Goal: Task Accomplishment & Management: Complete application form

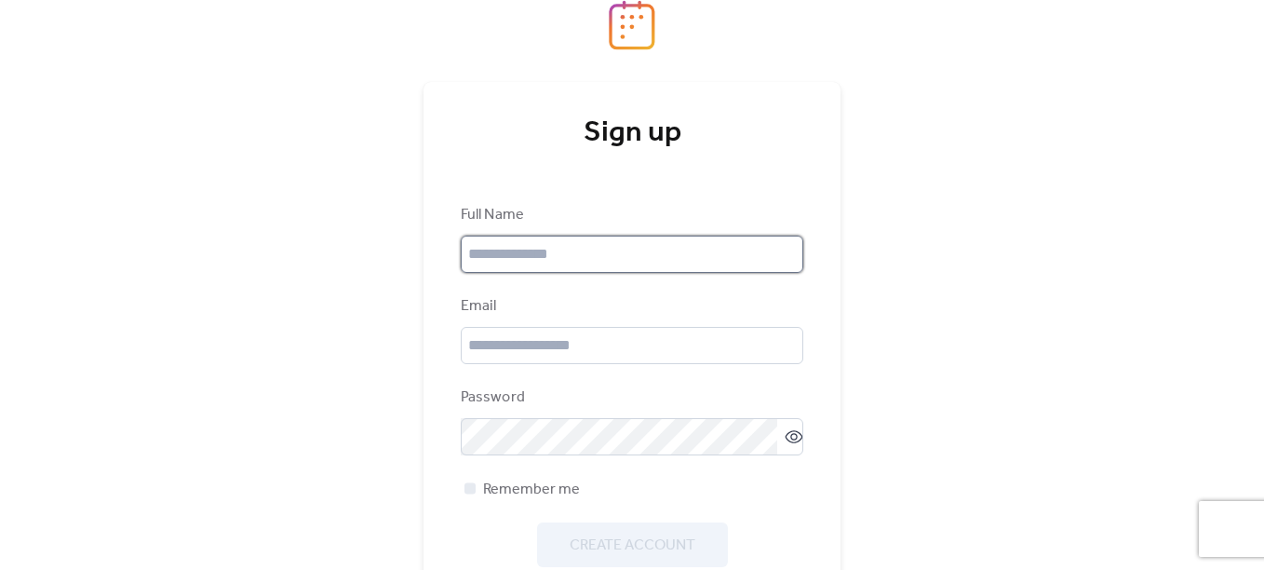
click at [629, 262] on input "text" at bounding box center [632, 254] width 343 height 37
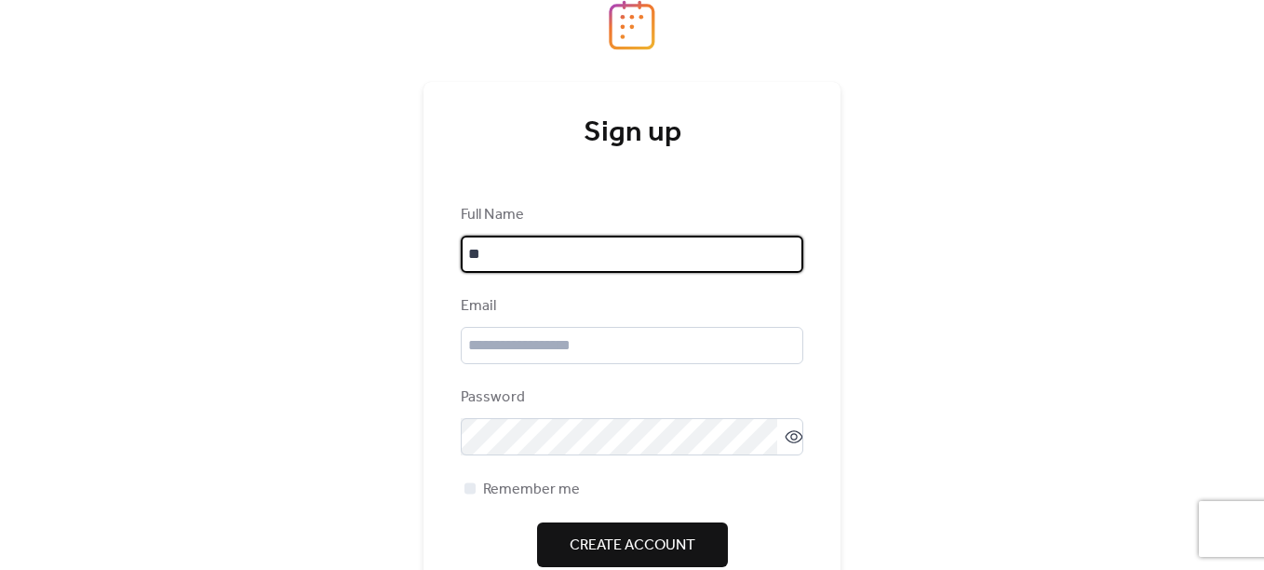
type input "*"
type input "**********"
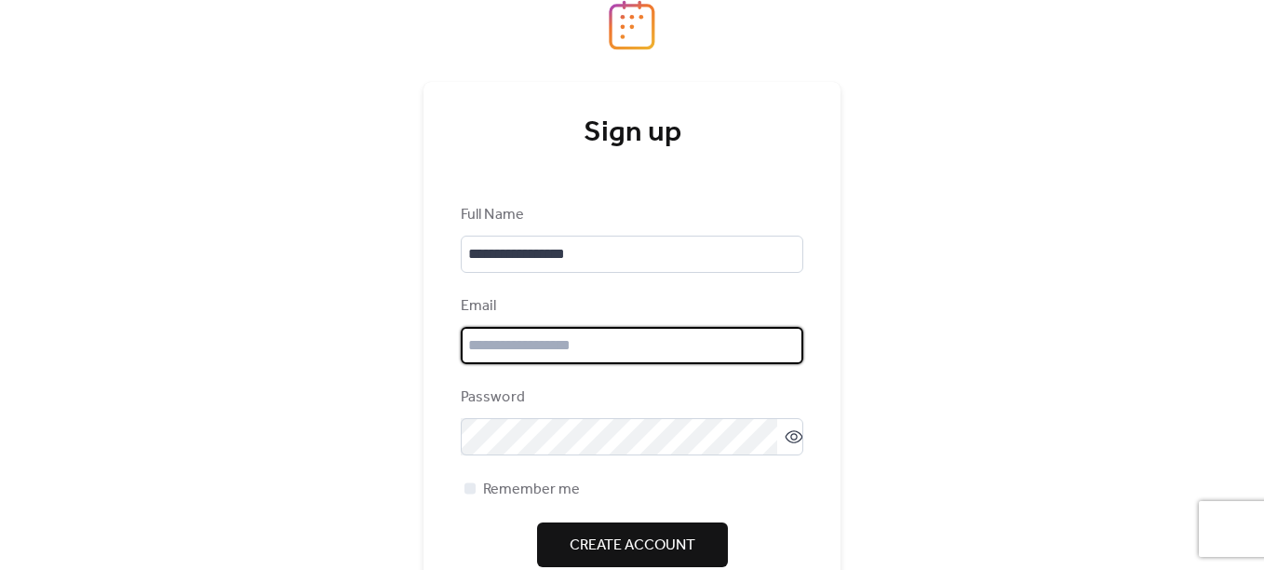
click at [629, 344] on input "email" at bounding box center [632, 345] width 343 height 37
type input "**********"
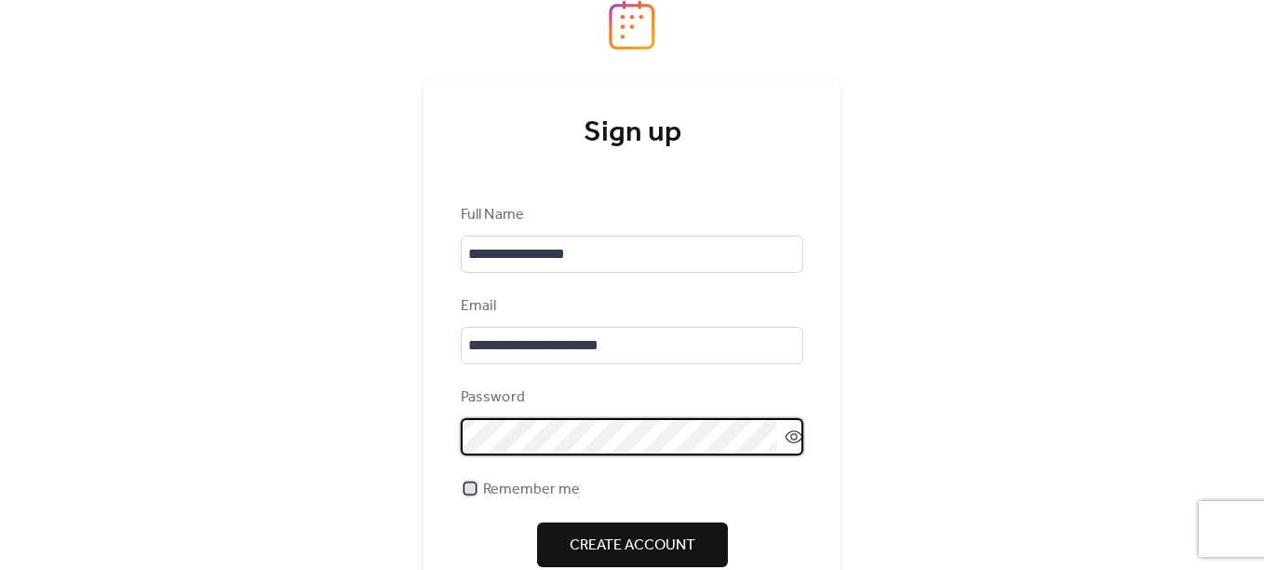
click at [565, 491] on span "Remember me" at bounding box center [531, 489] width 97 height 22
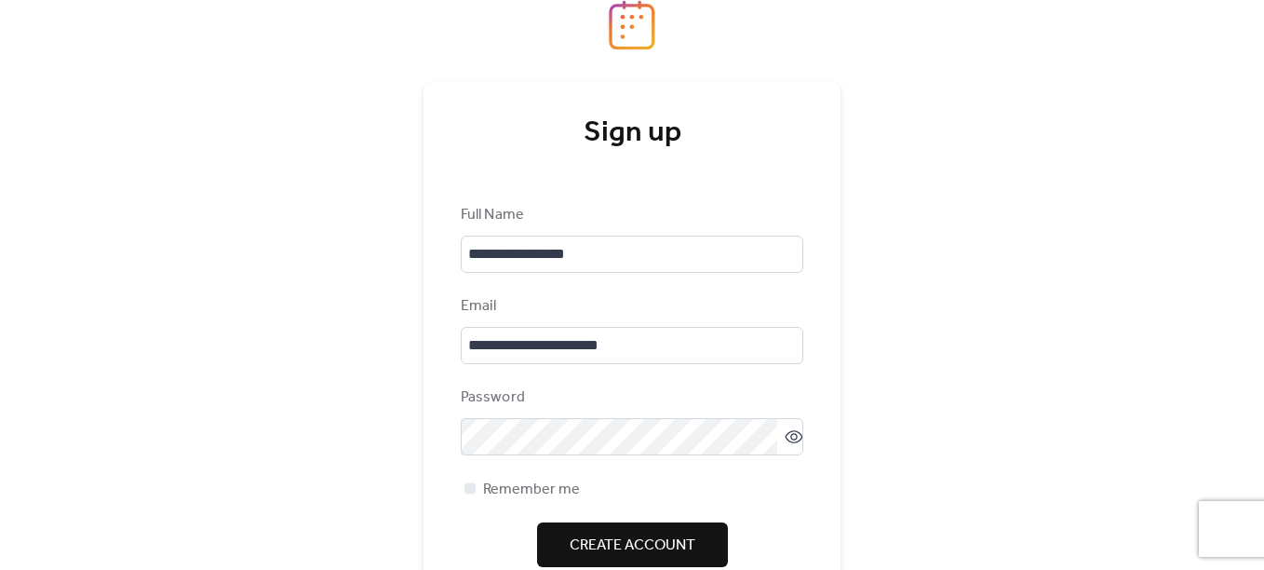
click at [618, 553] on span "Create Account" at bounding box center [633, 545] width 126 height 22
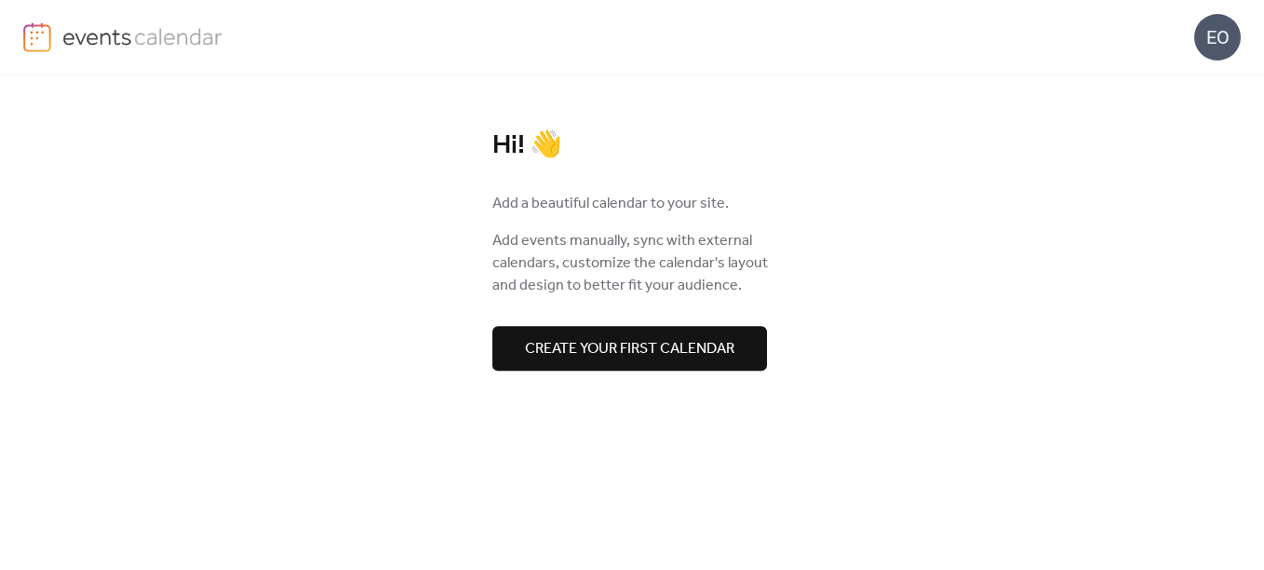
click at [876, 319] on div "Hi! 👋 Add a beautiful calendar to your site. Add events manually, sync with ext…" at bounding box center [632, 322] width 968 height 494
click at [1225, 37] on div "EO" at bounding box center [1217, 37] width 47 height 47
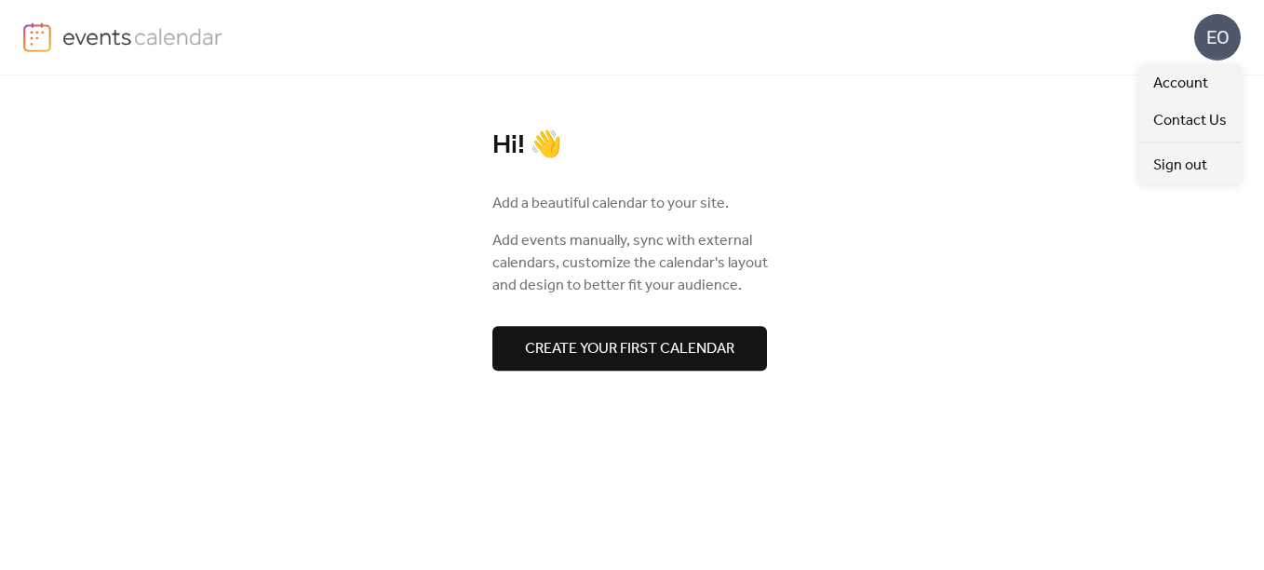
click at [1225, 37] on div "EO" at bounding box center [1217, 37] width 47 height 47
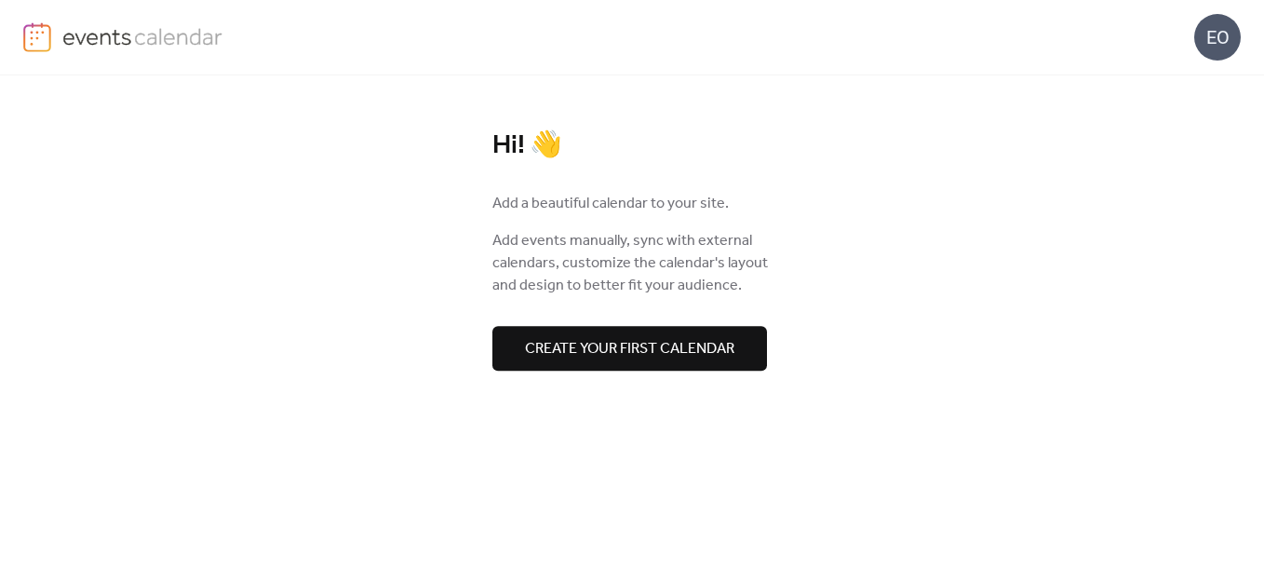
click at [731, 349] on span "Create your first calendar" at bounding box center [629, 349] width 209 height 22
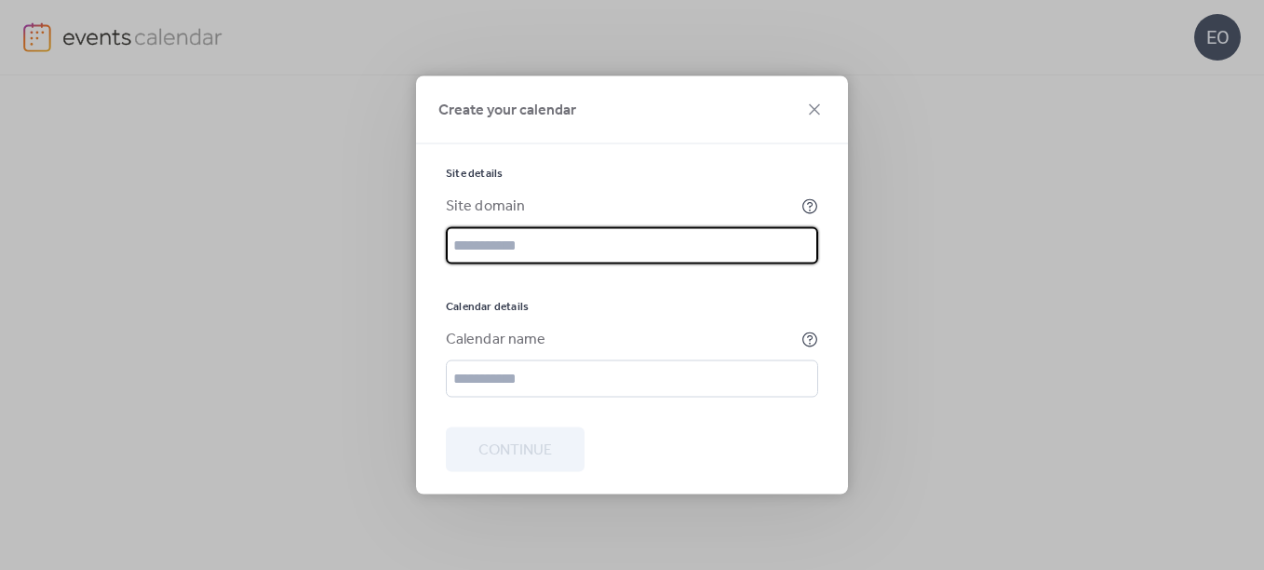
click at [610, 245] on input "text" at bounding box center [632, 245] width 372 height 37
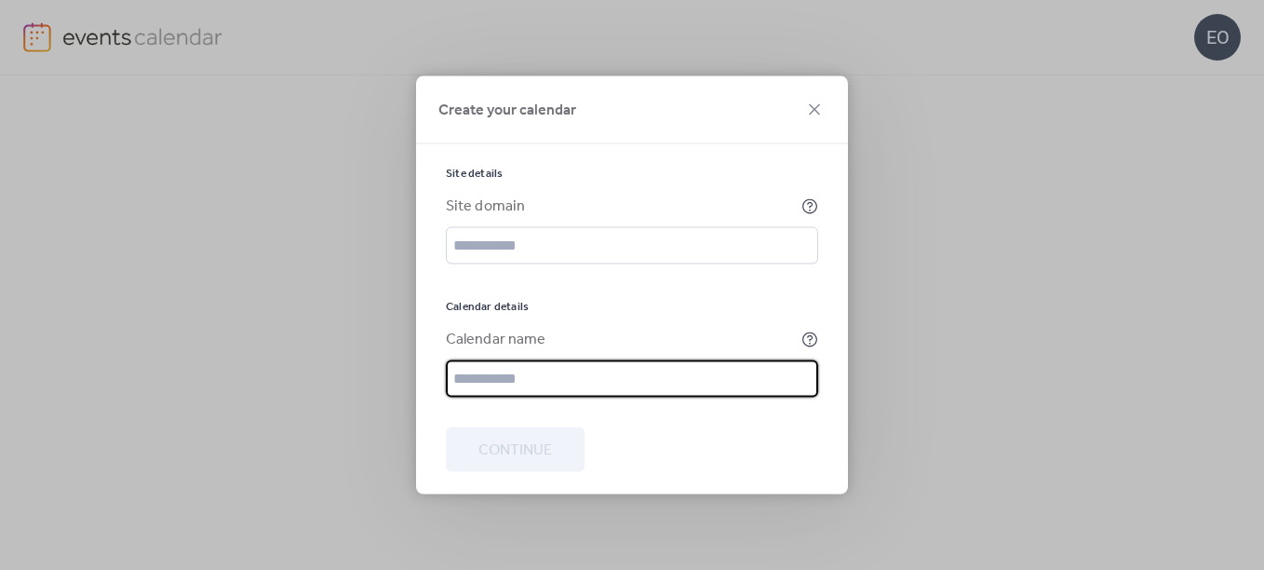
click at [570, 369] on input "text" at bounding box center [632, 378] width 372 height 37
click at [443, 303] on div "Site details Site domain Calendar details Calendar name Continue" at bounding box center [632, 319] width 432 height 350
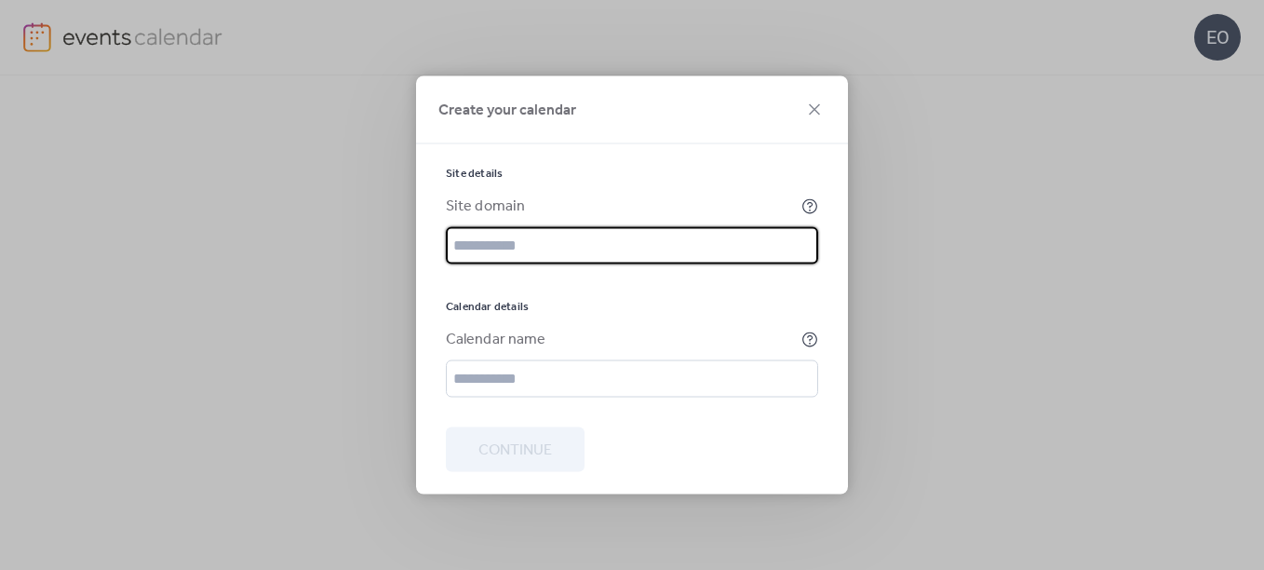
click at [538, 251] on input "text" at bounding box center [632, 245] width 372 height 37
click at [763, 239] on input "text" at bounding box center [632, 245] width 372 height 37
type input "*"
type input "**********"
click at [667, 373] on input "text" at bounding box center [632, 378] width 372 height 37
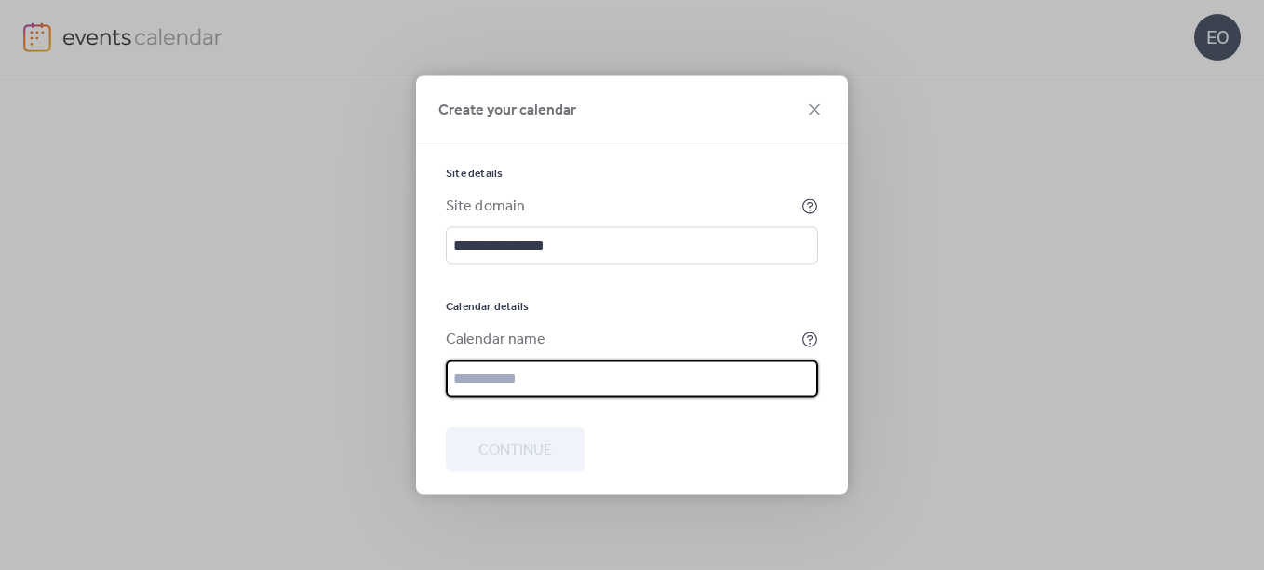
click at [801, 308] on div "Calendar details" at bounding box center [632, 307] width 372 height 15
click at [774, 370] on input "text" at bounding box center [632, 378] width 372 height 37
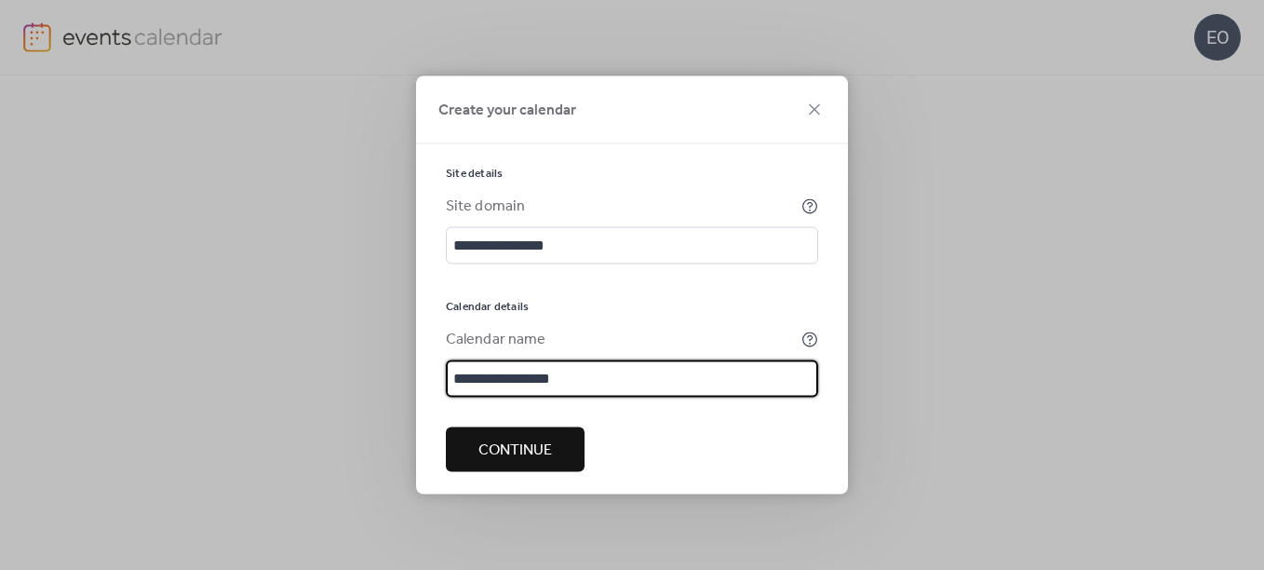
type input "**********"
click at [557, 453] on button "Continue" at bounding box center [515, 449] width 139 height 45
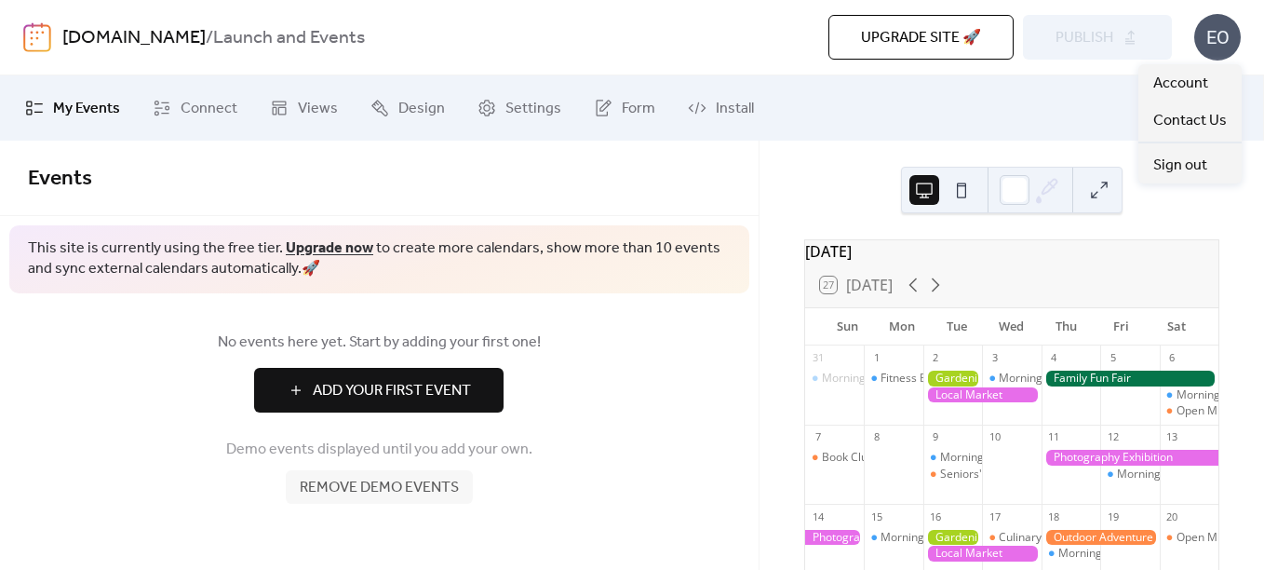
click at [1215, 36] on div "EO" at bounding box center [1217, 37] width 47 height 47
click at [762, 158] on div "[DATE] 27 [DATE] Sun Mon Tue Wed Thu Fri Sat 31 Morning Yoga Bliss 1 Fitness Bo…" at bounding box center [1012, 355] width 505 height 429
click at [317, 102] on span "Views" at bounding box center [318, 109] width 40 height 22
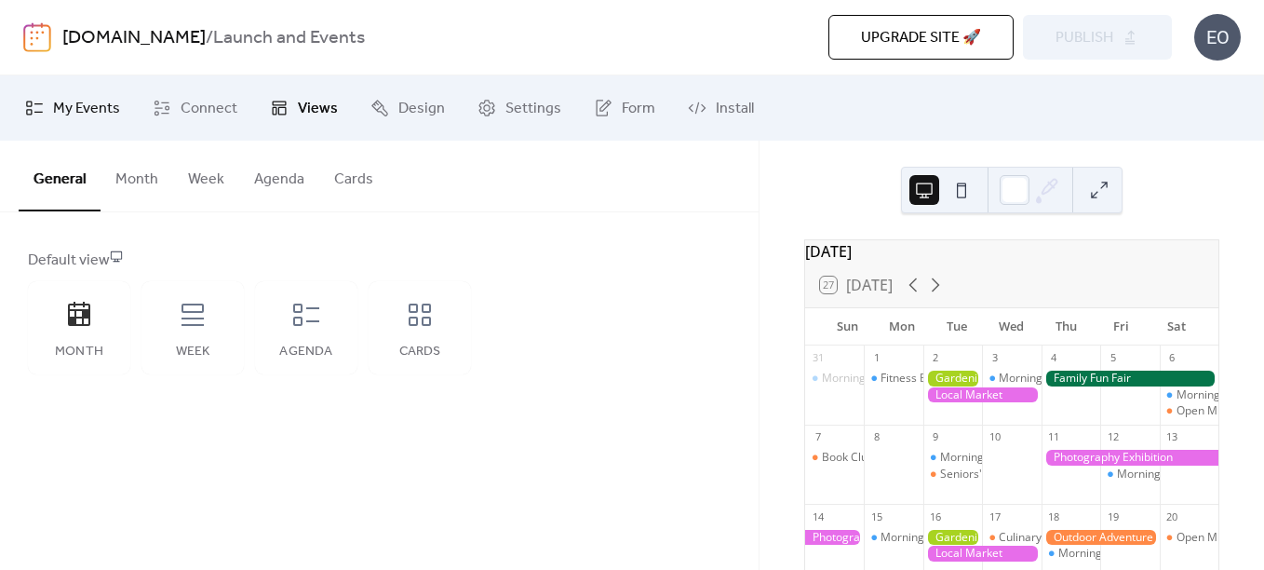
click at [64, 111] on span "My Events" at bounding box center [86, 109] width 67 height 22
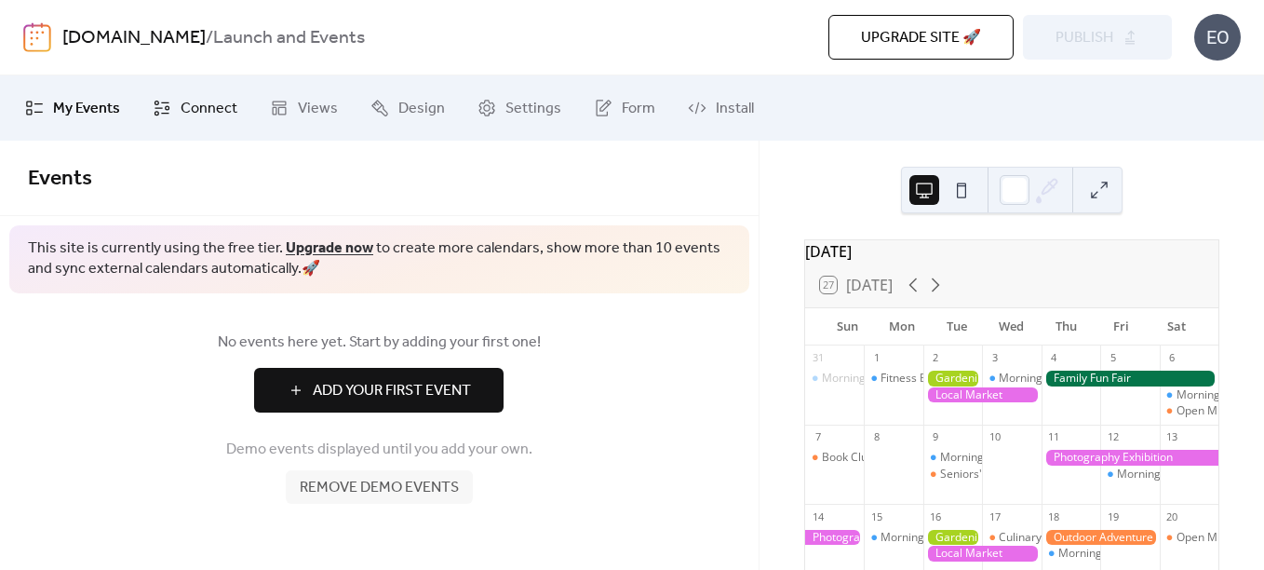
click at [201, 110] on span "Connect" at bounding box center [209, 109] width 57 height 22
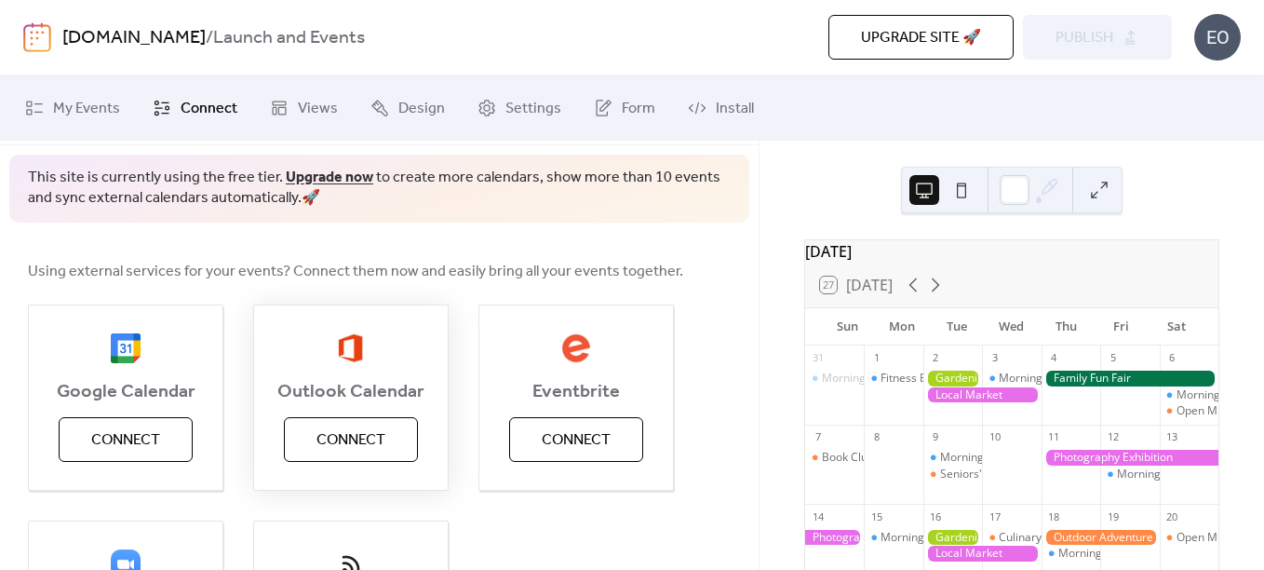
scroll to position [186, 0]
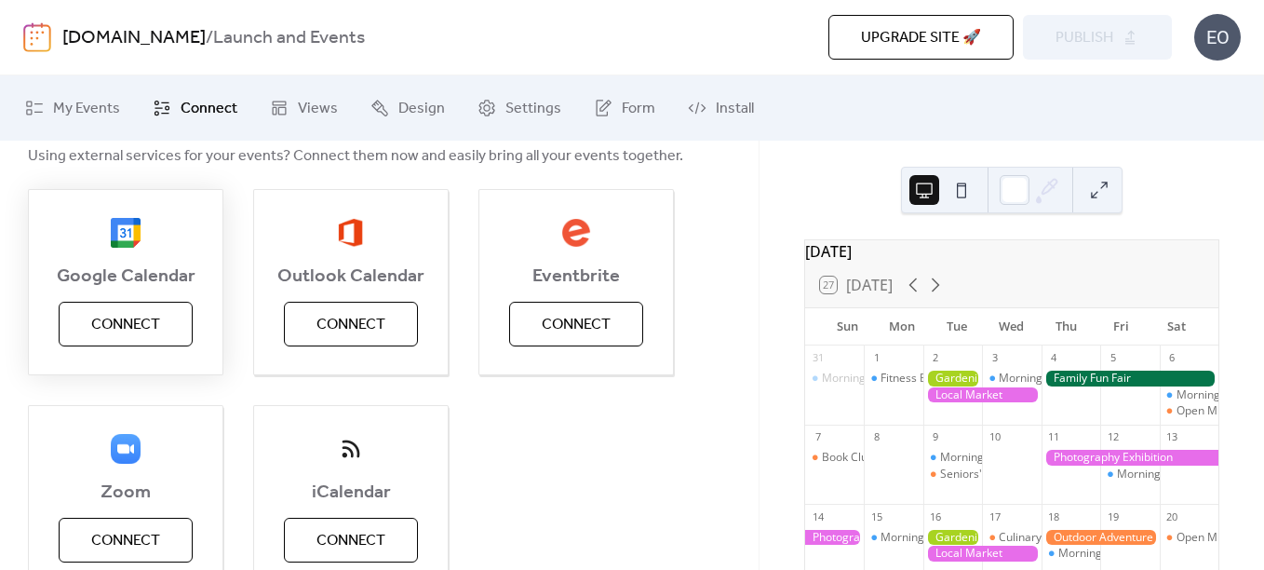
click at [170, 328] on button "Connect" at bounding box center [126, 324] width 134 height 45
click at [224, 163] on span "Using external services for your events? Connect them now and easily bring all …" at bounding box center [355, 156] width 655 height 22
click at [291, 108] on link "Views" at bounding box center [304, 108] width 96 height 50
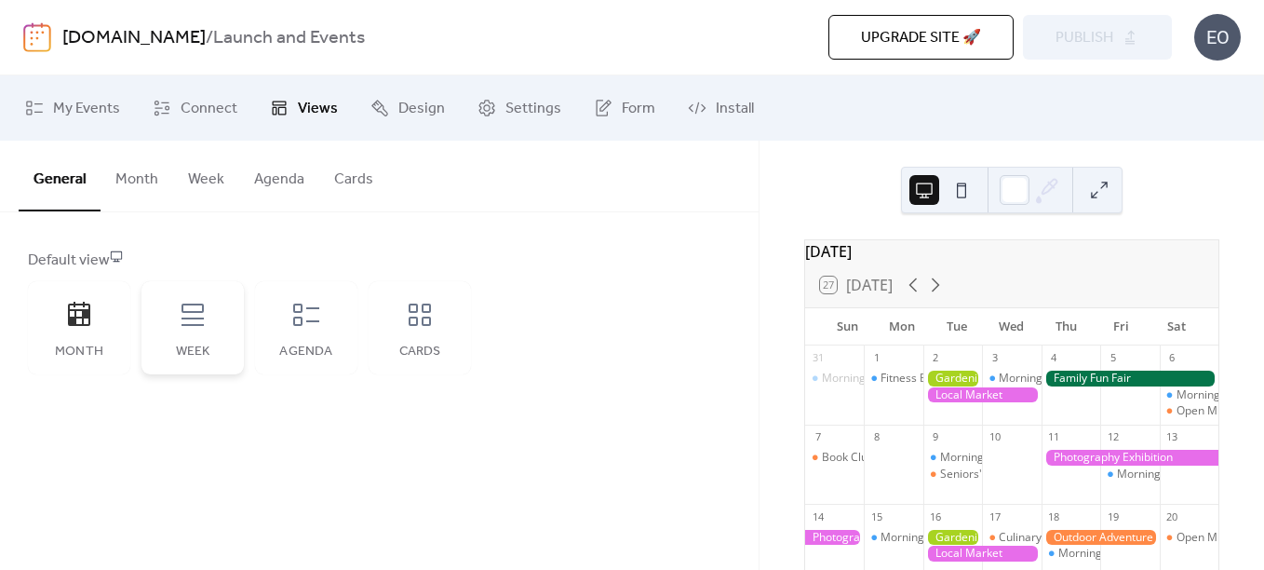
click at [197, 318] on icon at bounding box center [193, 314] width 22 height 22
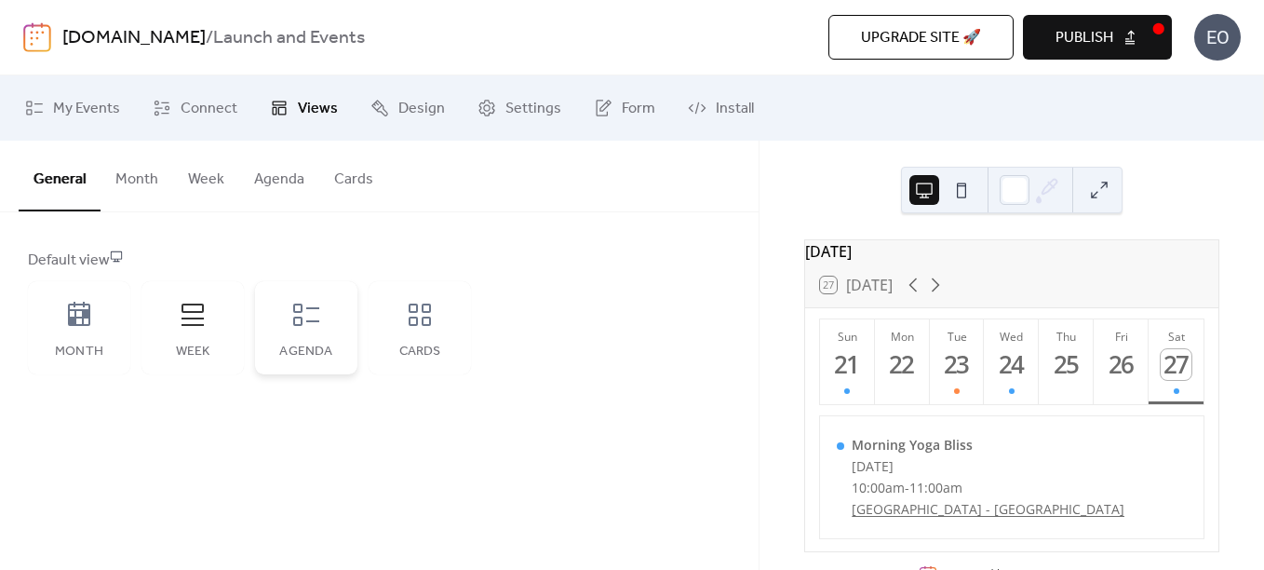
click at [330, 321] on div "Agenda" at bounding box center [306, 327] width 102 height 93
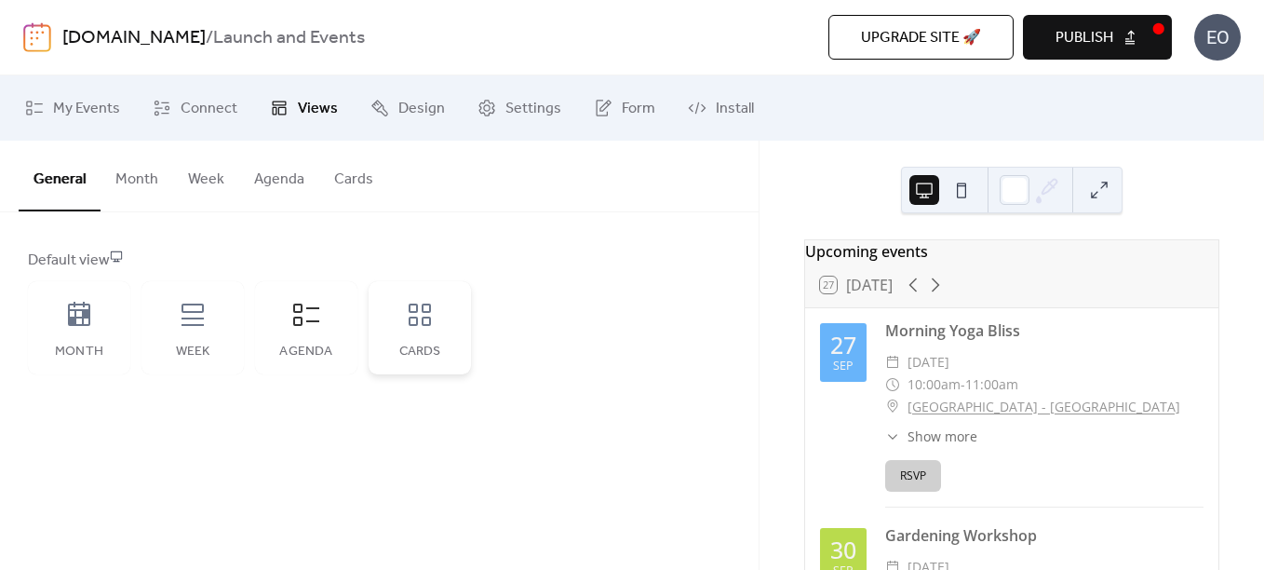
click at [415, 320] on icon at bounding box center [420, 315] width 30 height 30
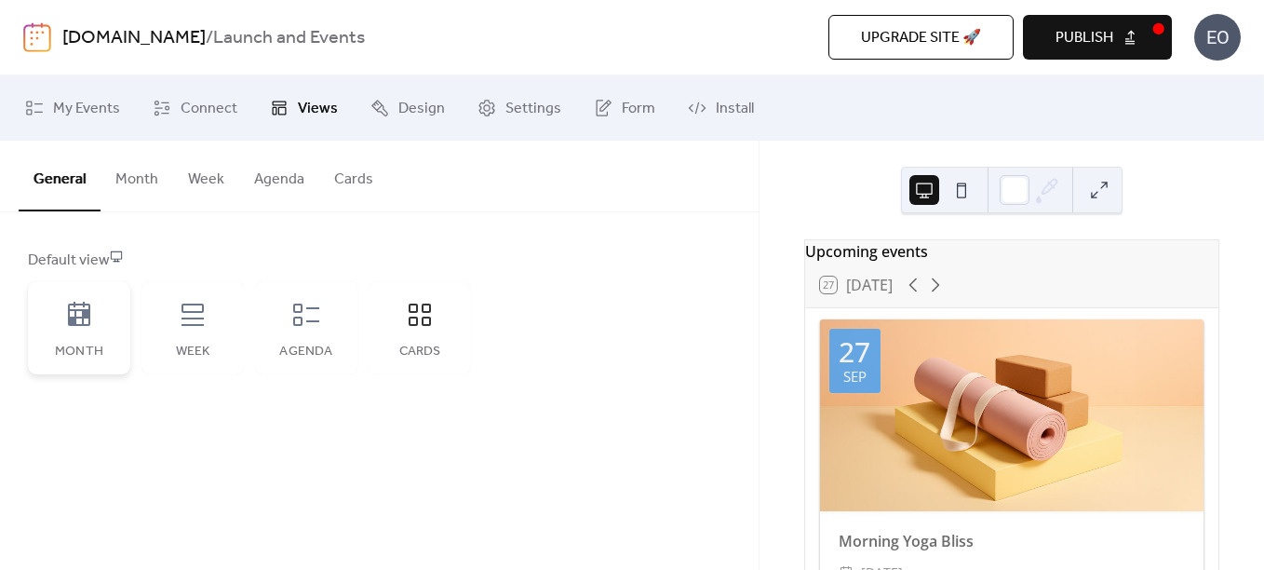
click at [88, 329] on icon at bounding box center [79, 315] width 30 height 30
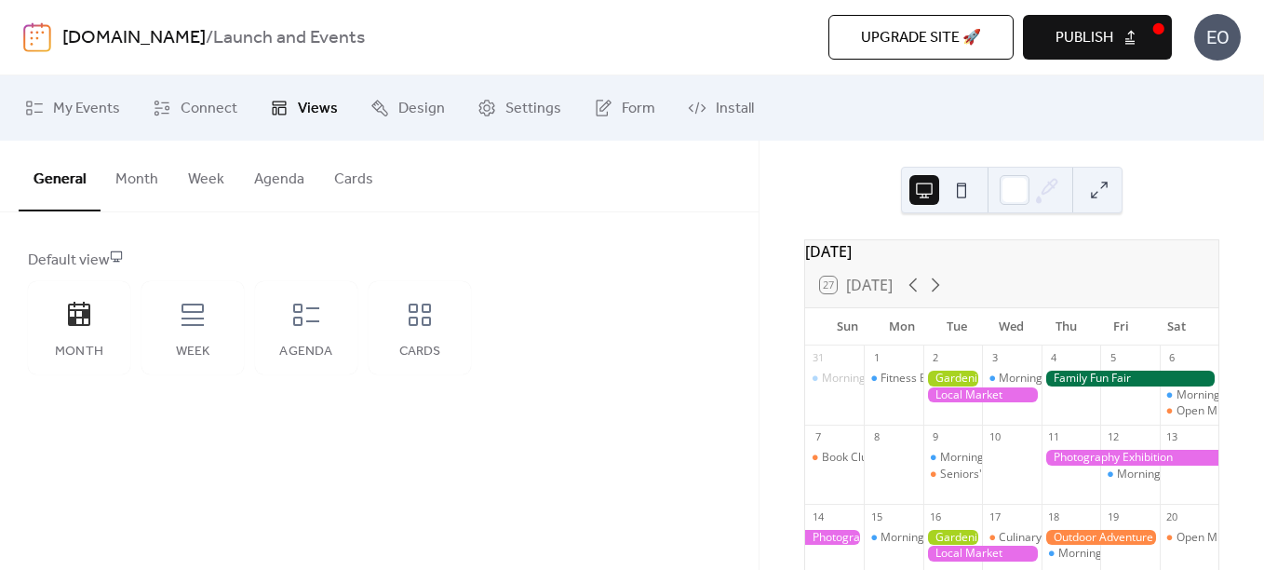
click at [141, 191] on button "Month" at bounding box center [137, 175] width 73 height 69
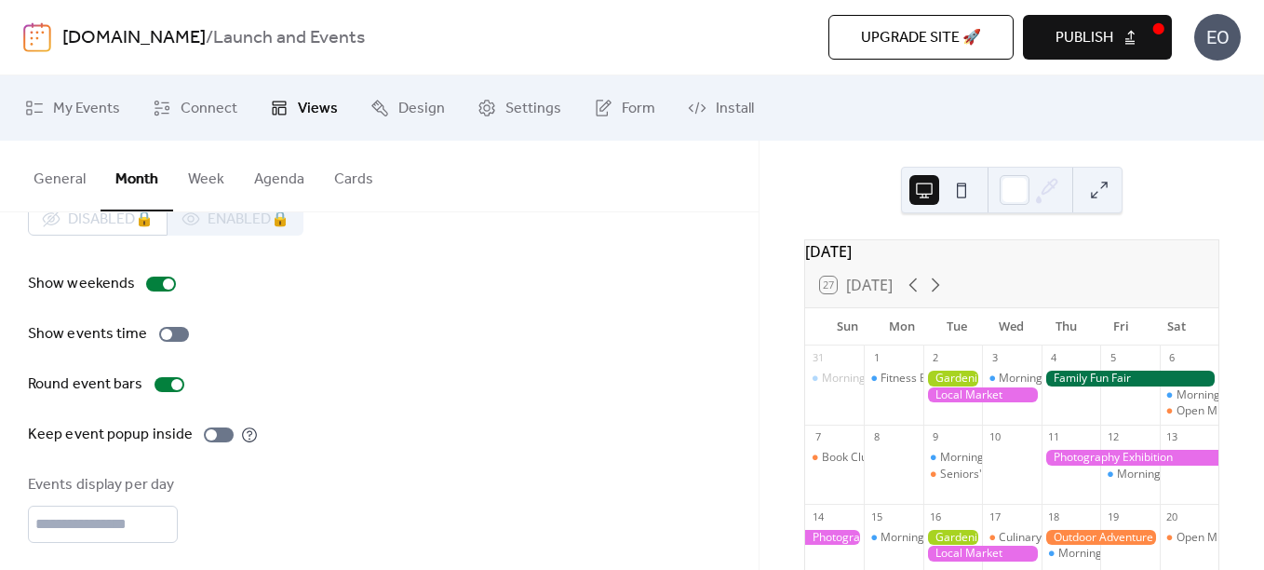
scroll to position [93, 0]
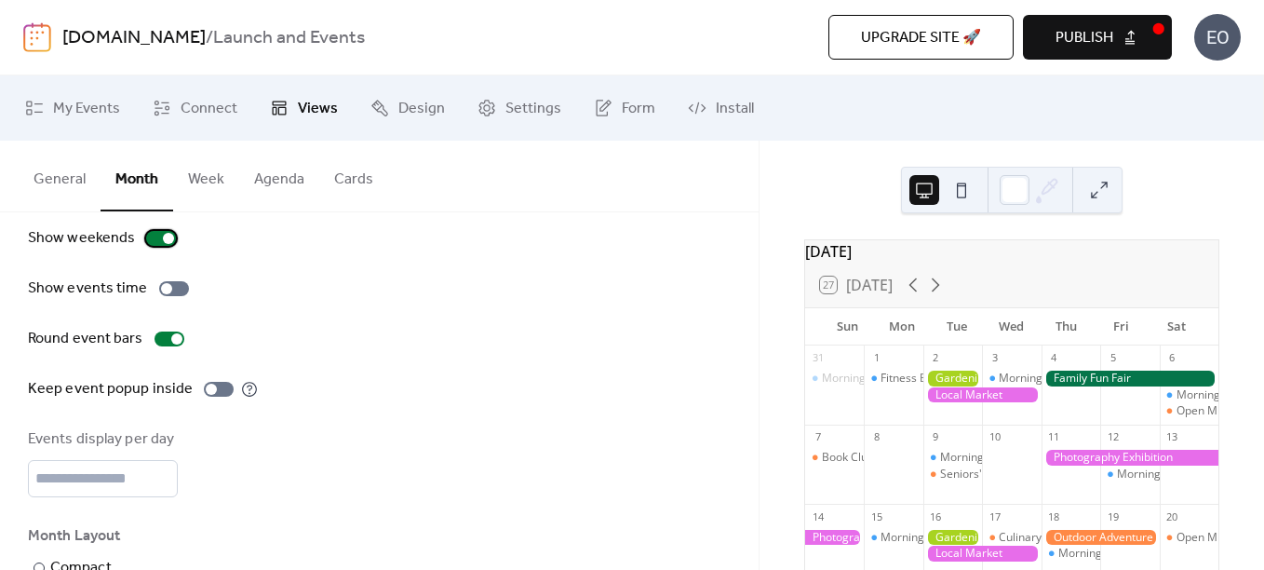
click at [163, 236] on div at bounding box center [168, 238] width 11 height 11
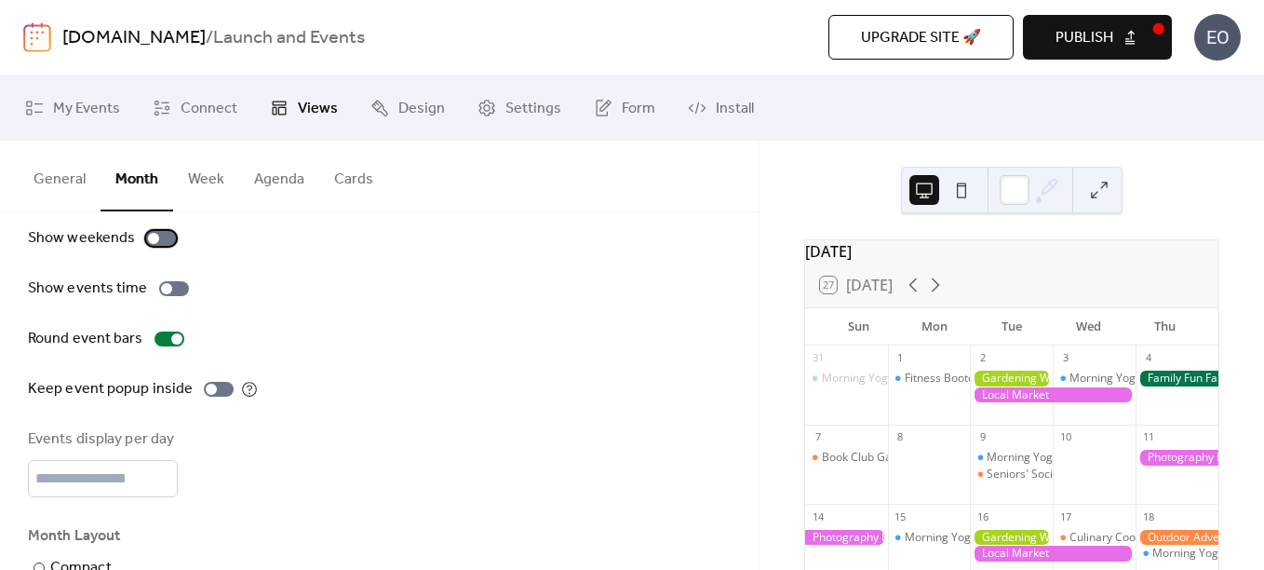
click at [160, 236] on div at bounding box center [161, 238] width 30 height 15
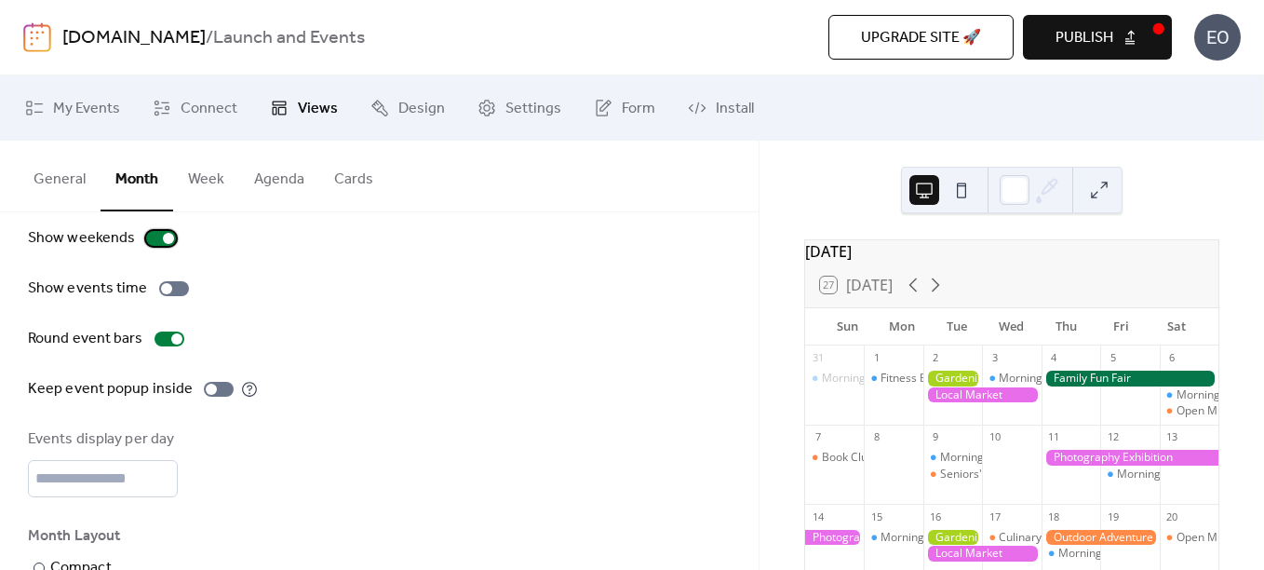
click at [163, 236] on div at bounding box center [168, 238] width 11 height 11
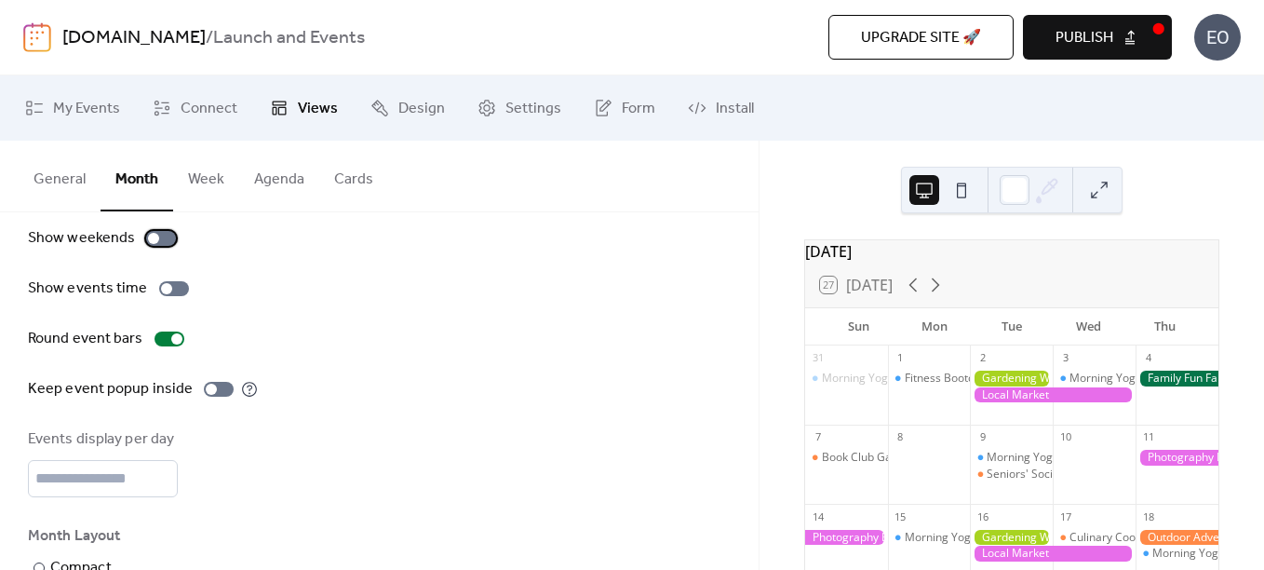
click at [160, 236] on div at bounding box center [161, 238] width 30 height 15
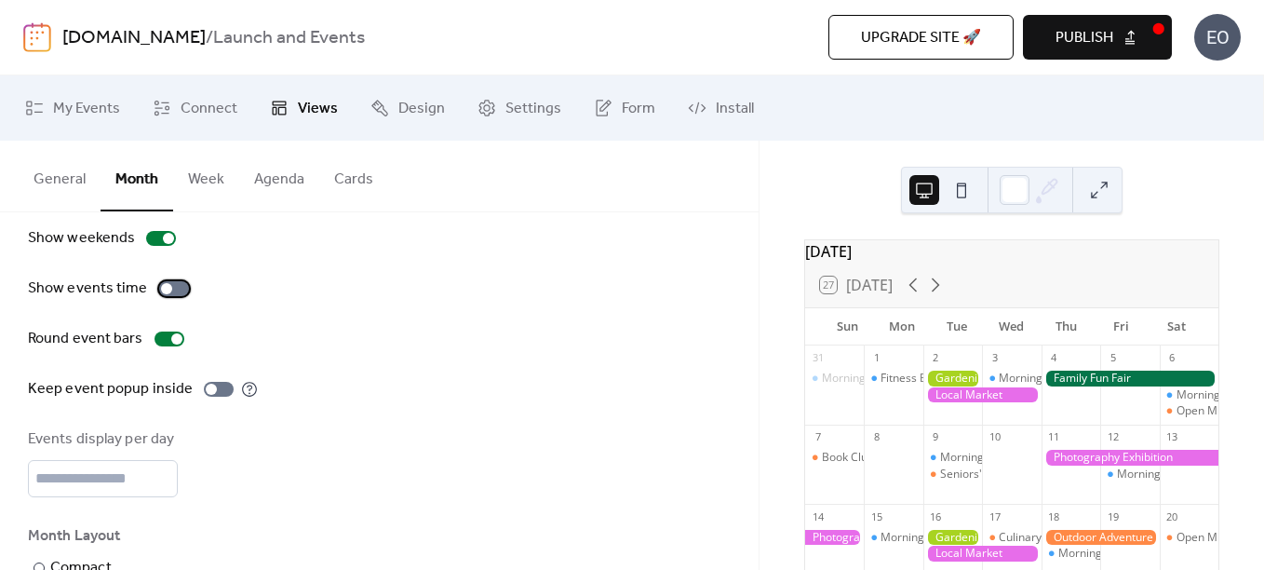
click at [164, 288] on div at bounding box center [166, 288] width 11 height 11
click at [164, 288] on div at bounding box center [174, 288] width 30 height 15
click at [164, 288] on div at bounding box center [166, 288] width 11 height 11
click at [221, 386] on div at bounding box center [219, 389] width 30 height 15
click at [221, 386] on div at bounding box center [226, 389] width 11 height 11
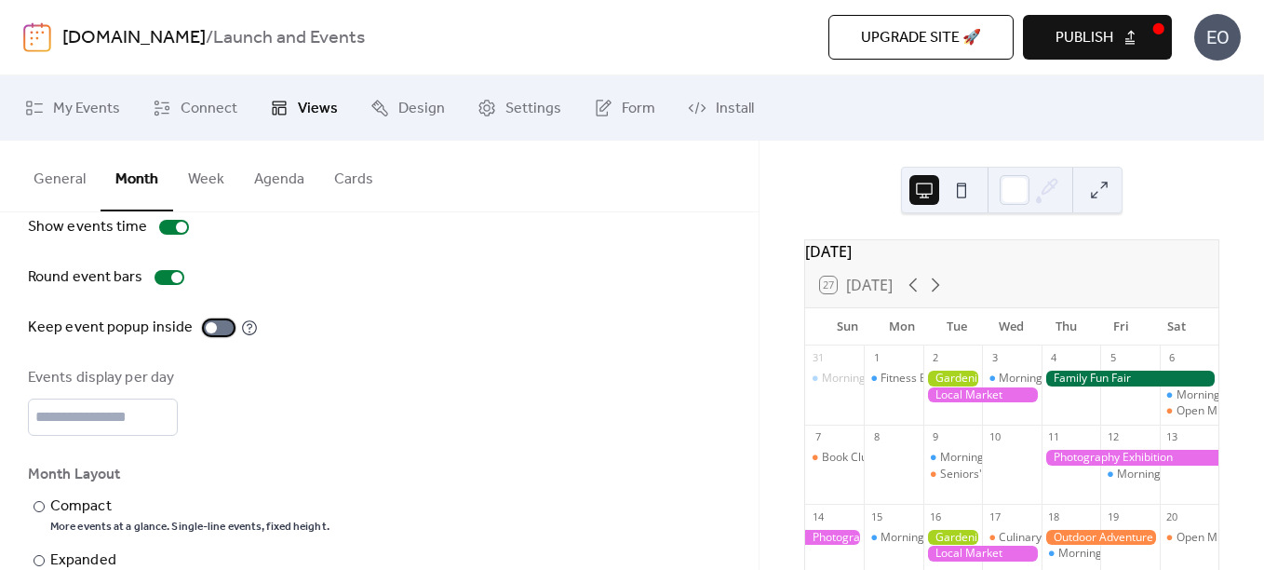
scroll to position [186, 0]
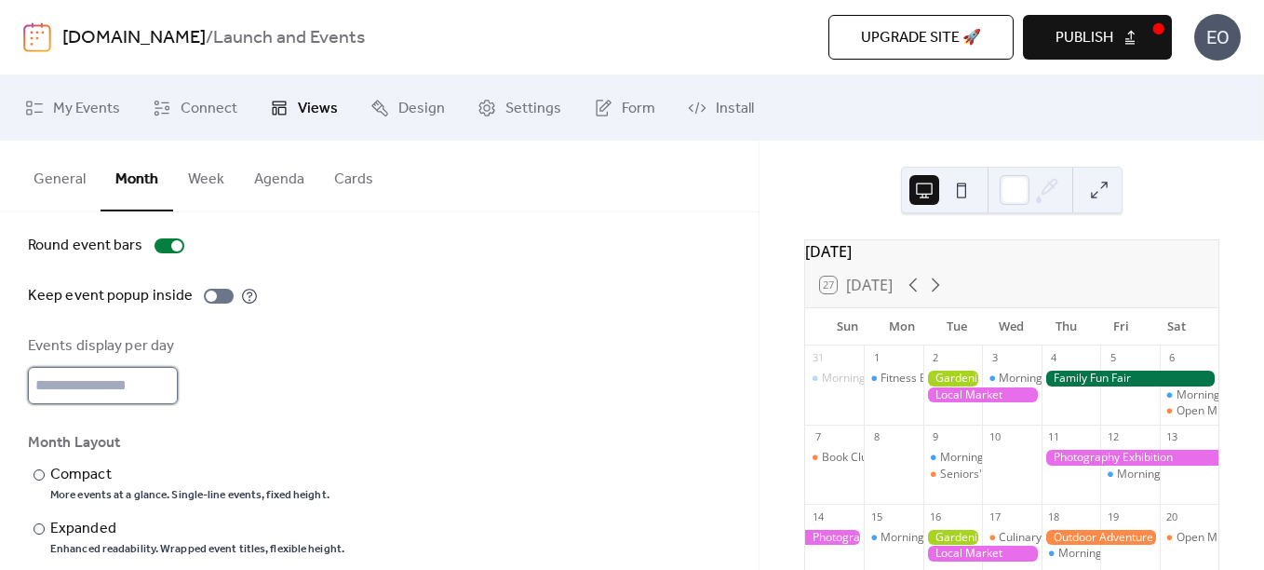
click at [163, 379] on input "*" at bounding box center [103, 385] width 150 height 37
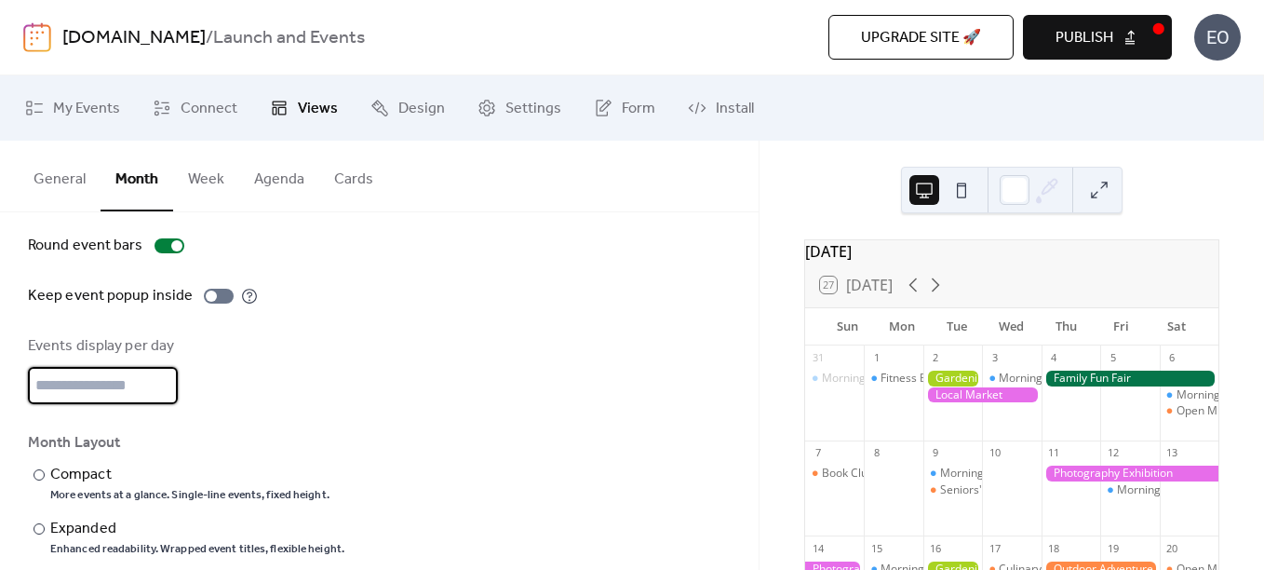
click at [158, 381] on input "*" at bounding box center [103, 385] width 150 height 37
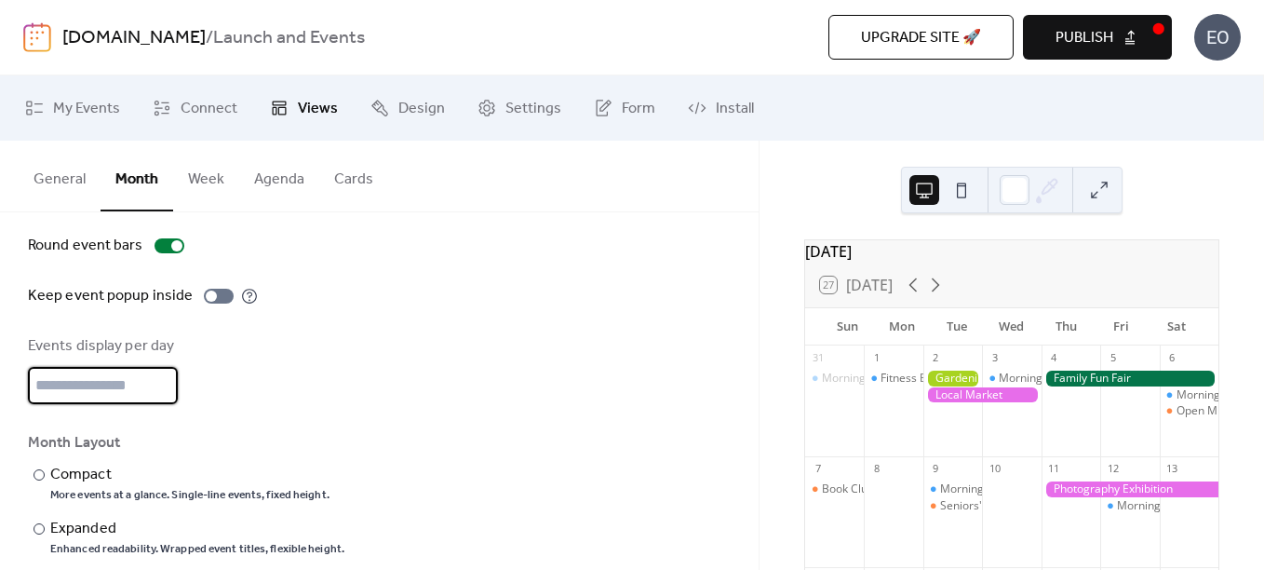
click at [158, 381] on input "*" at bounding box center [103, 385] width 150 height 37
click at [164, 392] on input "*" at bounding box center [103, 385] width 150 height 37
type input "*"
click at [164, 392] on input "*" at bounding box center [103, 385] width 150 height 37
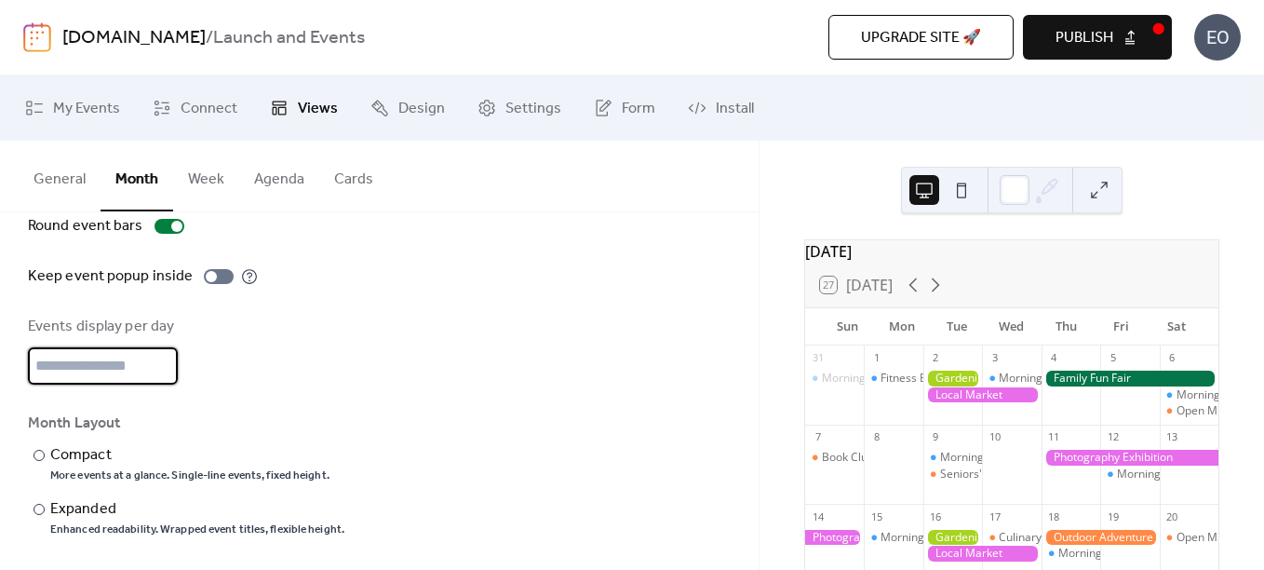
scroll to position [210, 0]
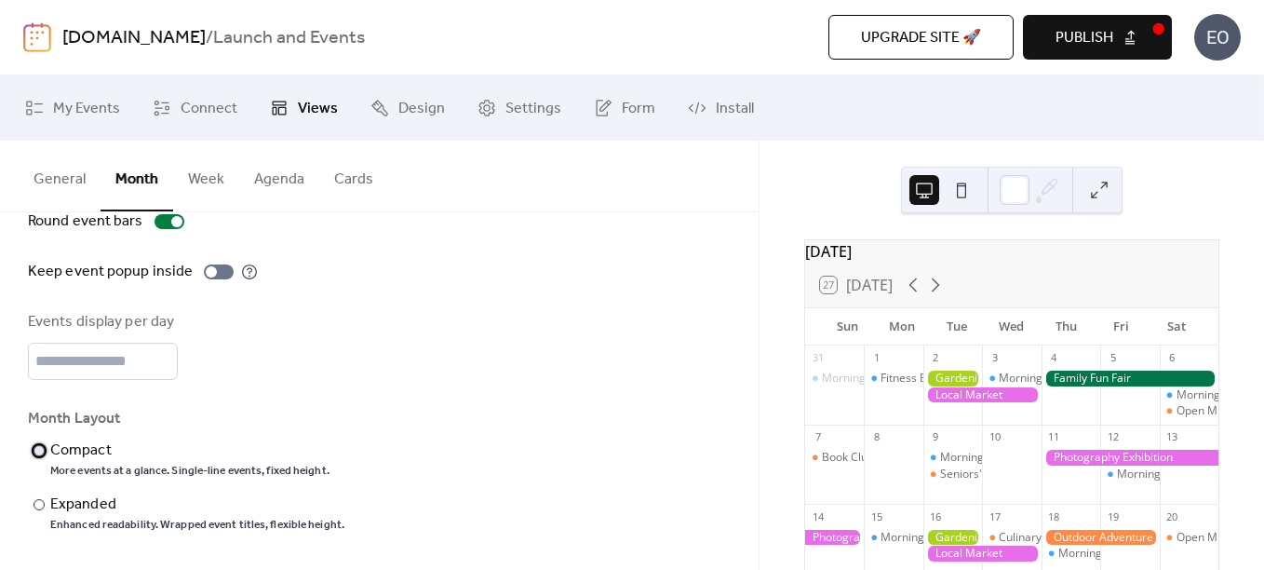
click at [100, 443] on div "Compact" at bounding box center [188, 450] width 276 height 22
click at [100, 495] on div "Expanded" at bounding box center [195, 504] width 290 height 22
click at [99, 449] on div "Compact" at bounding box center [188, 450] width 276 height 22
click at [101, 507] on div "Expanded" at bounding box center [195, 504] width 290 height 22
click at [968, 193] on button at bounding box center [962, 190] width 30 height 30
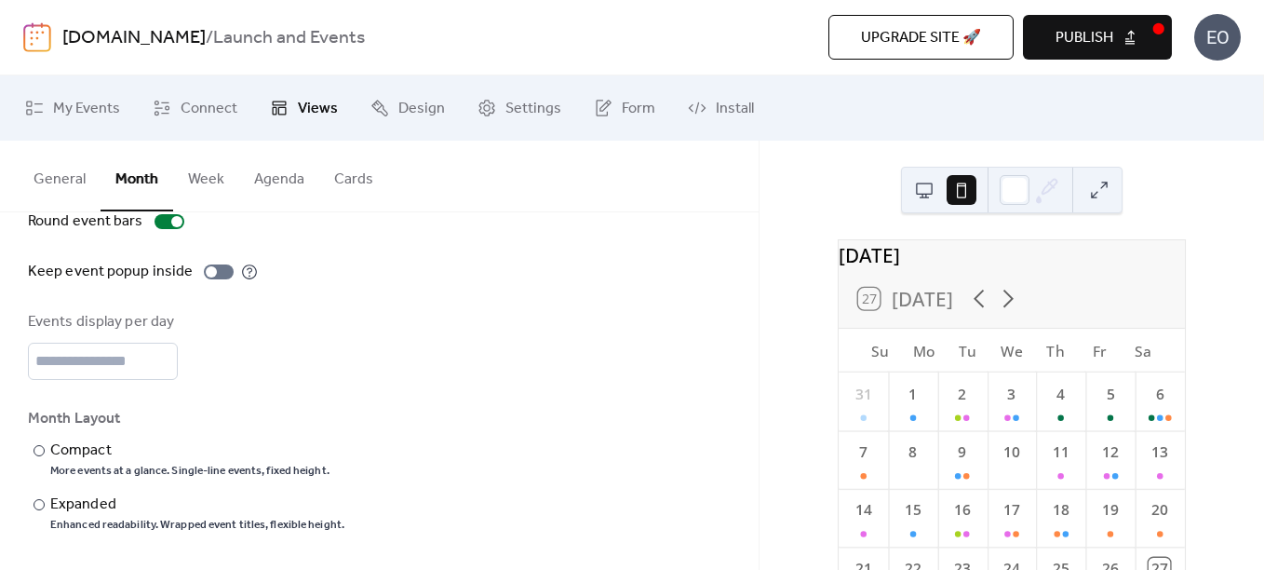
click at [927, 192] on button at bounding box center [924, 190] width 30 height 30
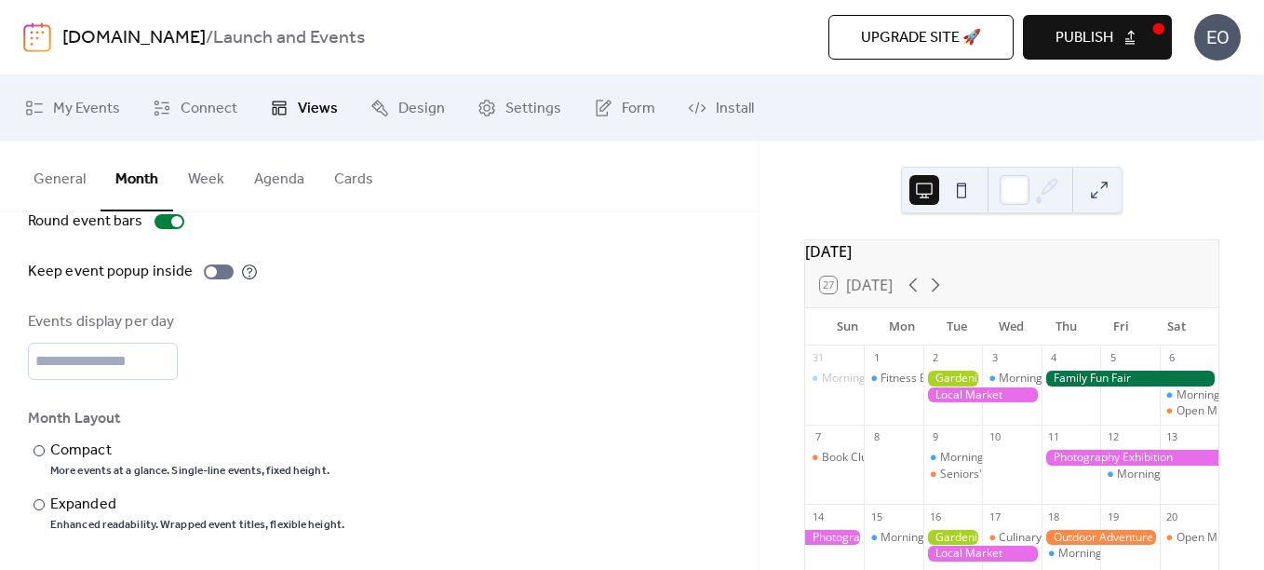
click at [956, 190] on button at bounding box center [962, 190] width 30 height 30
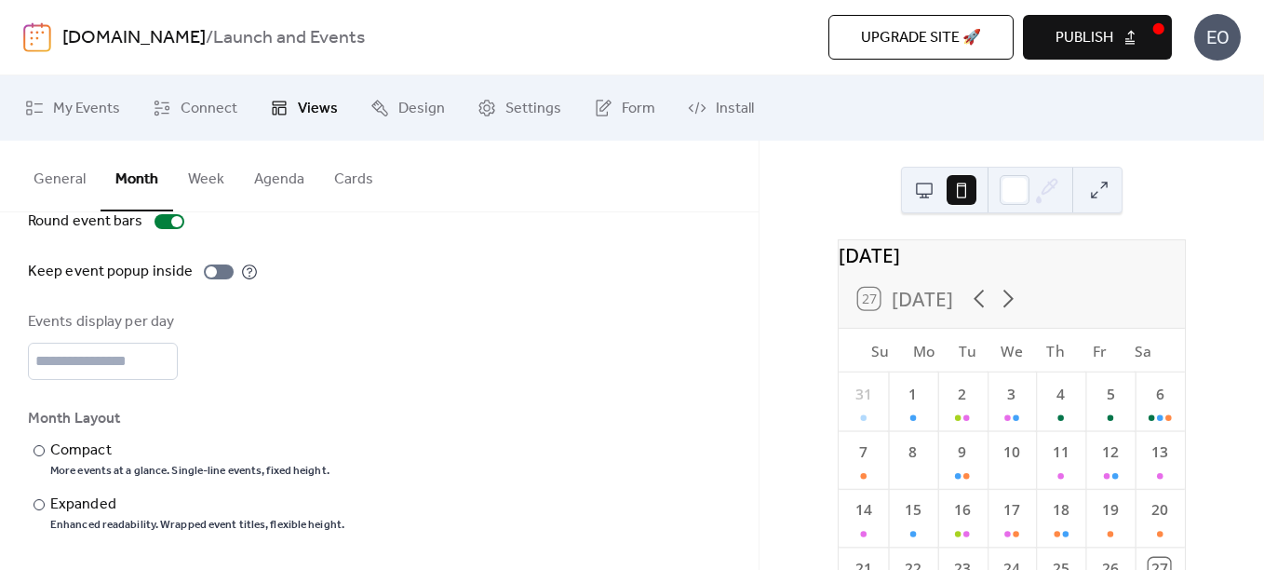
click at [923, 187] on button at bounding box center [924, 190] width 30 height 30
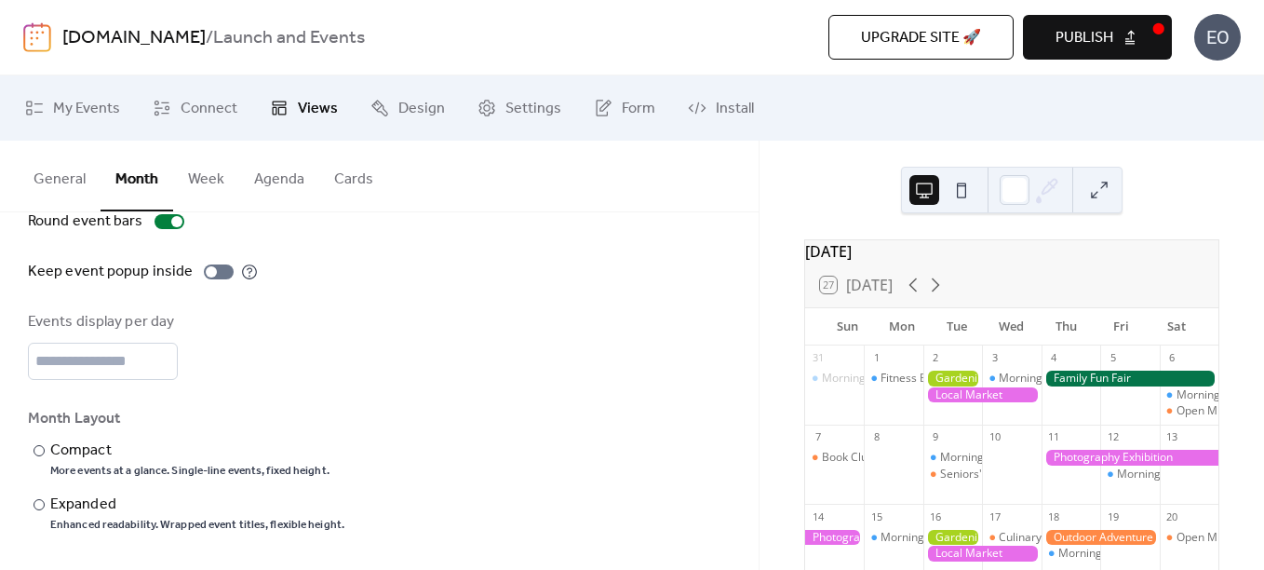
click at [200, 175] on button "Week" at bounding box center [206, 175] width 66 height 69
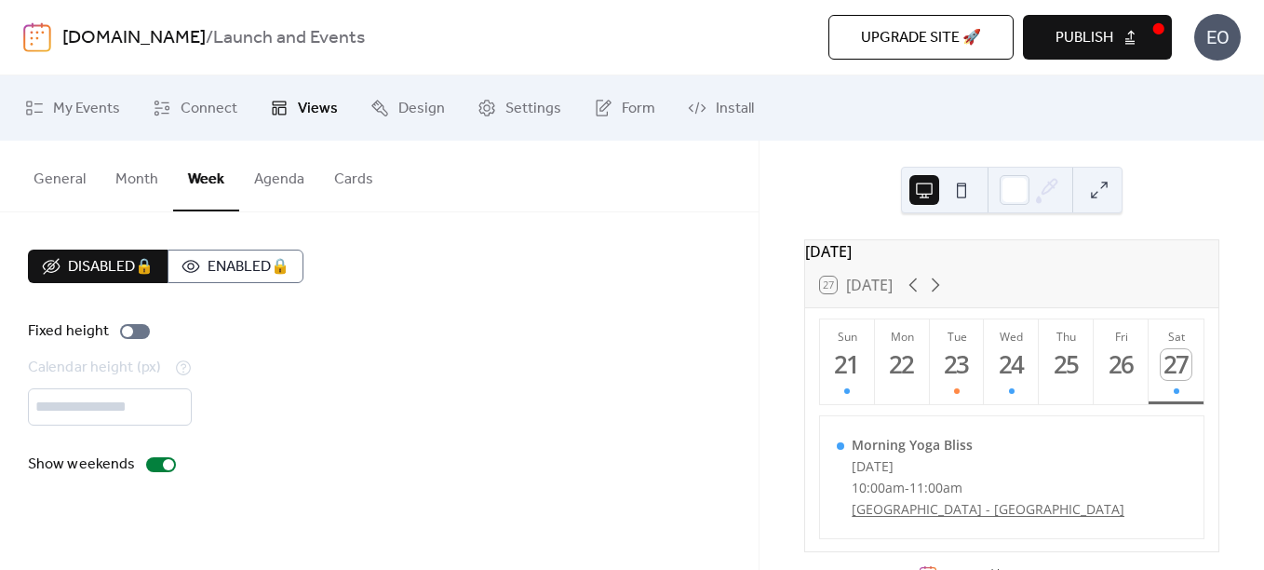
click at [289, 175] on button "Agenda" at bounding box center [279, 175] width 80 height 69
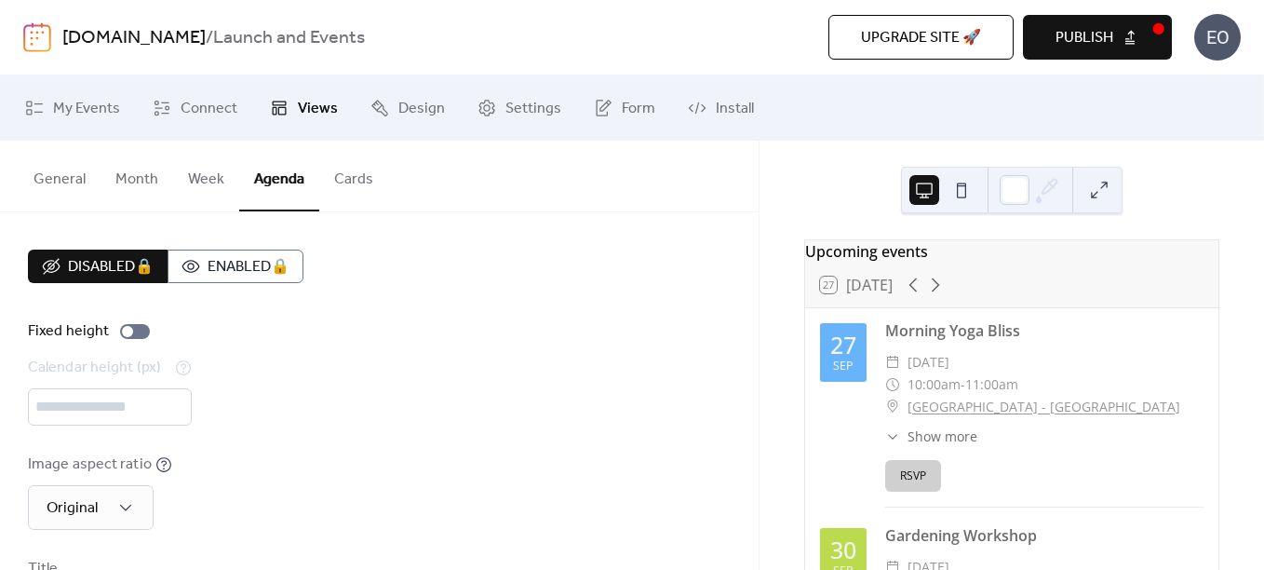
click at [123, 189] on button "Month" at bounding box center [137, 175] width 73 height 69
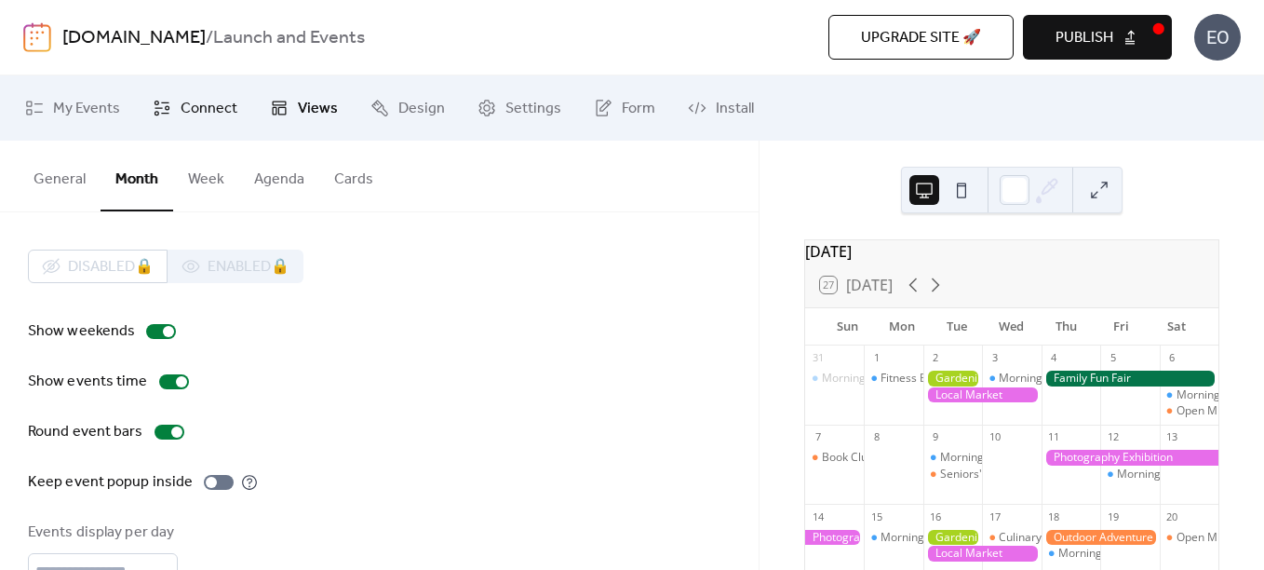
click at [200, 113] on span "Connect" at bounding box center [209, 109] width 57 height 22
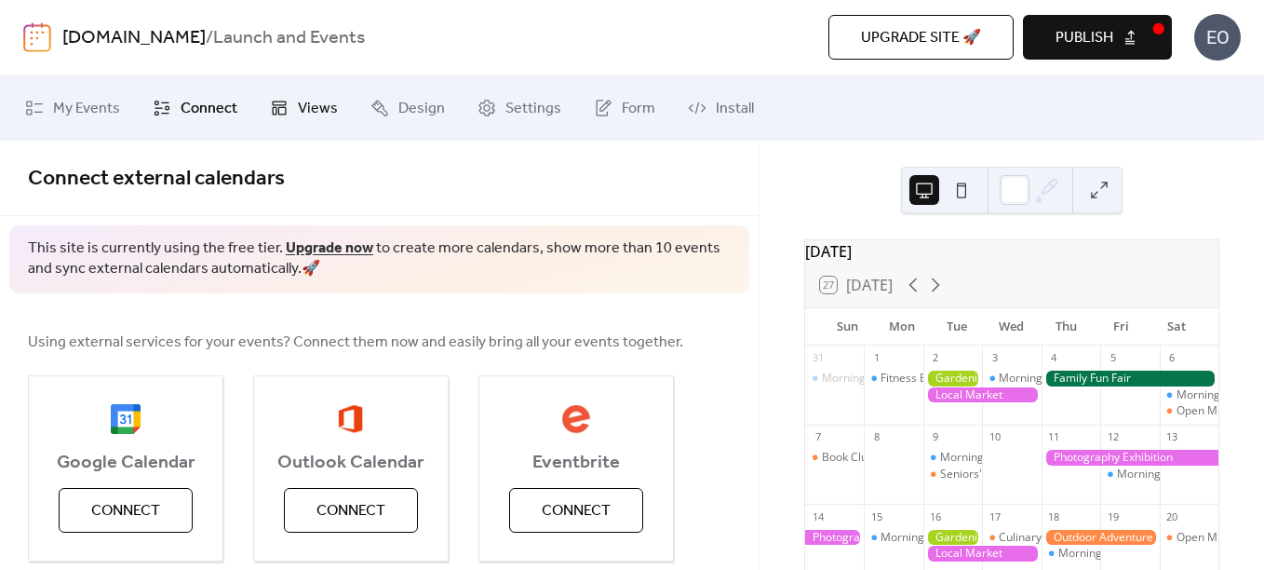
click at [320, 103] on span "Views" at bounding box center [318, 109] width 40 height 22
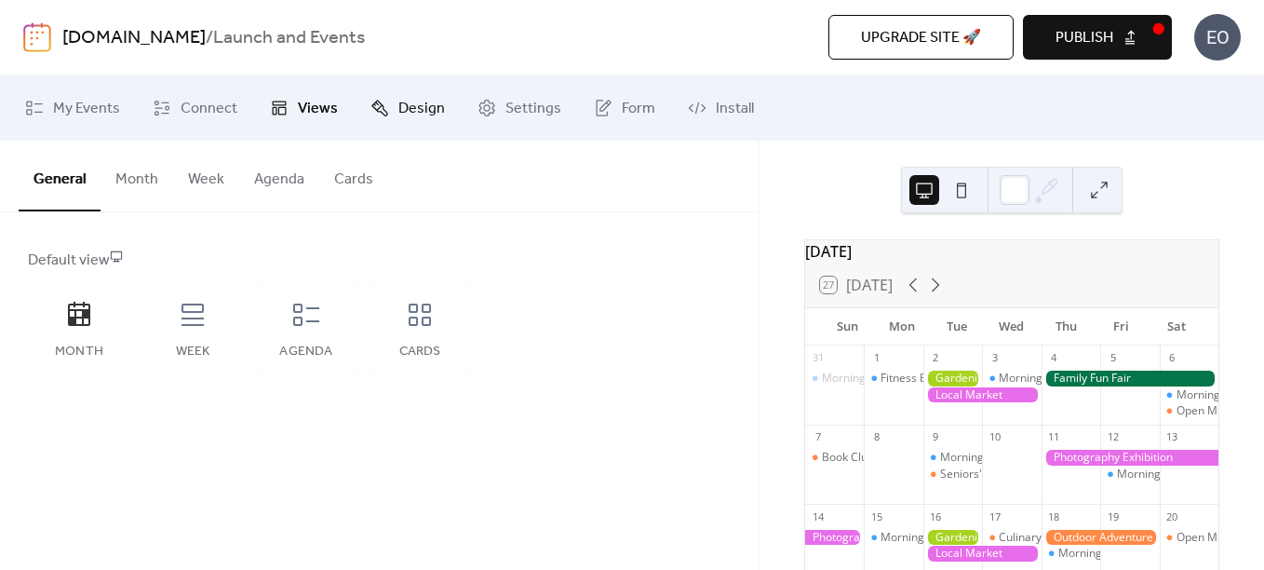
click at [398, 101] on span "Design" at bounding box center [421, 109] width 47 height 22
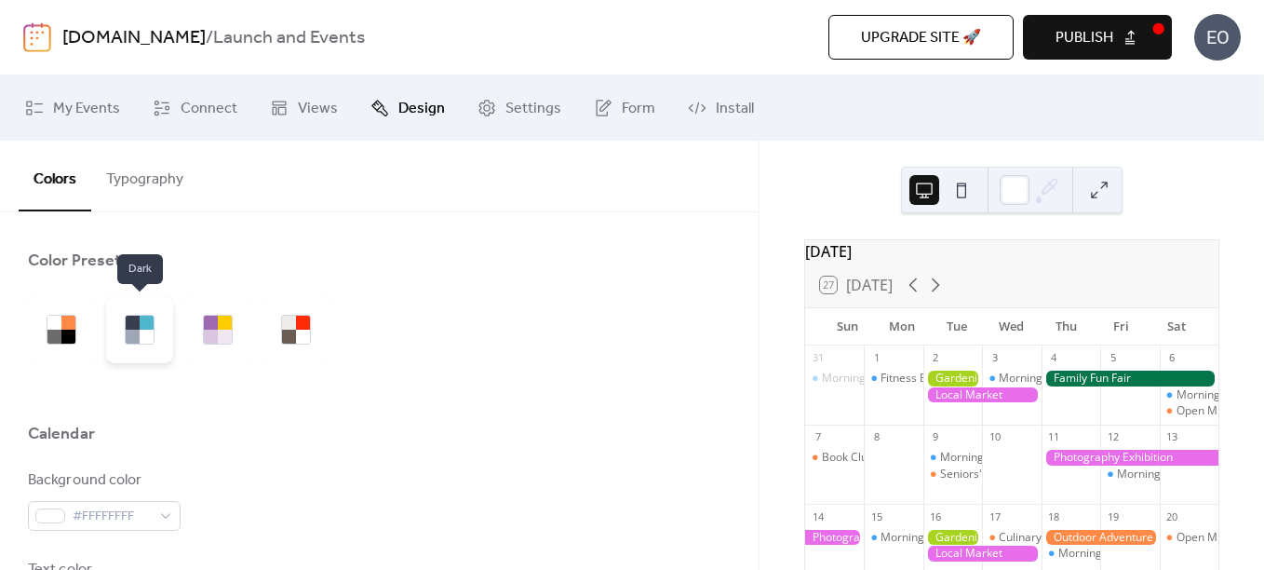
click at [128, 337] on div at bounding box center [133, 337] width 14 height 14
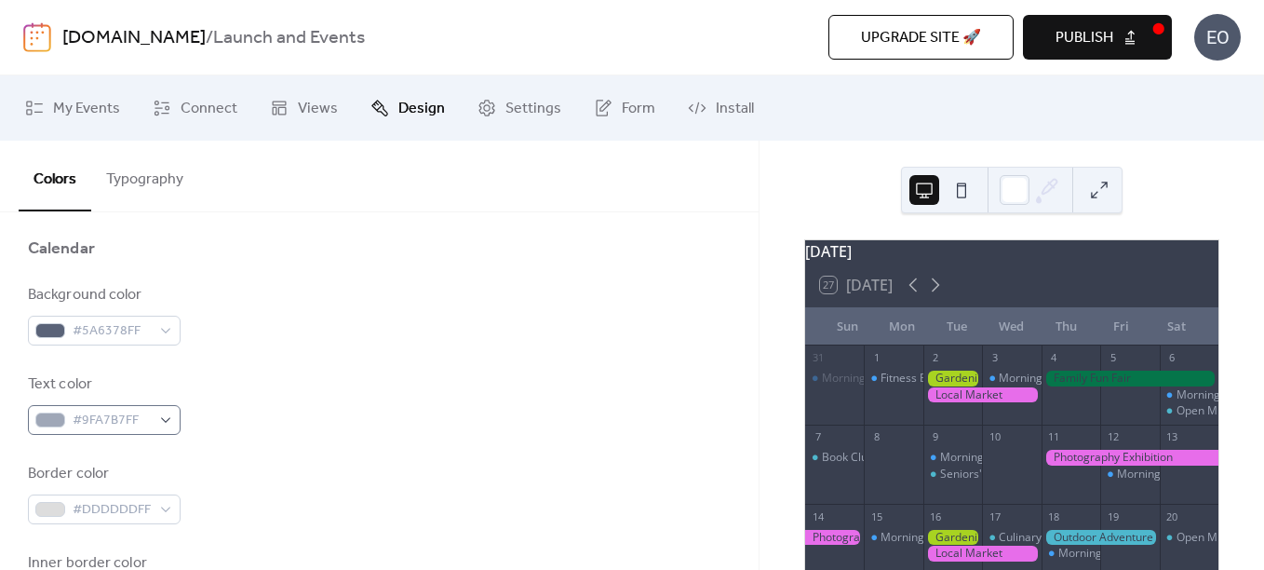
scroll to position [186, 0]
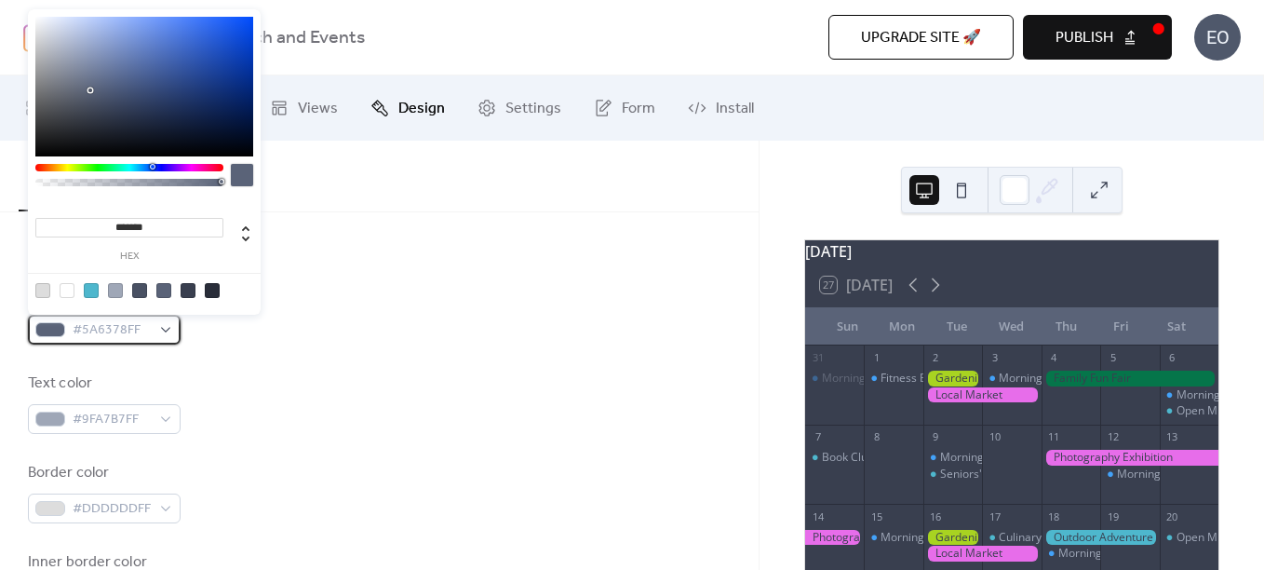
click at [158, 335] on div "#5A6378FF" at bounding box center [104, 330] width 153 height 30
click at [385, 324] on div "Background color #5A6378FF" at bounding box center [379, 313] width 703 height 61
click at [157, 322] on div "#5A6378FF" at bounding box center [104, 330] width 153 height 30
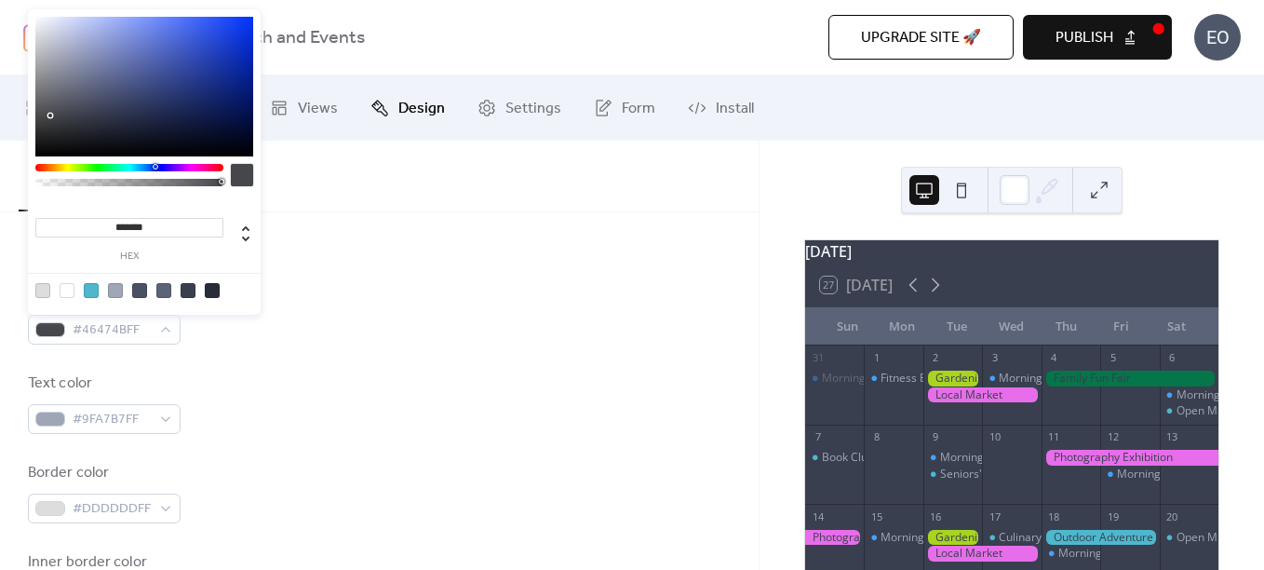
type input "*******"
drag, startPoint x: 96, startPoint y: 92, endPoint x: 12, endPoint y: 196, distance: 133.7
click at [12, 196] on body "[DOMAIN_NAME] / Launch and Events Upgrade site 🚀 Preview Publish EO My Events C…" at bounding box center [632, 285] width 1264 height 570
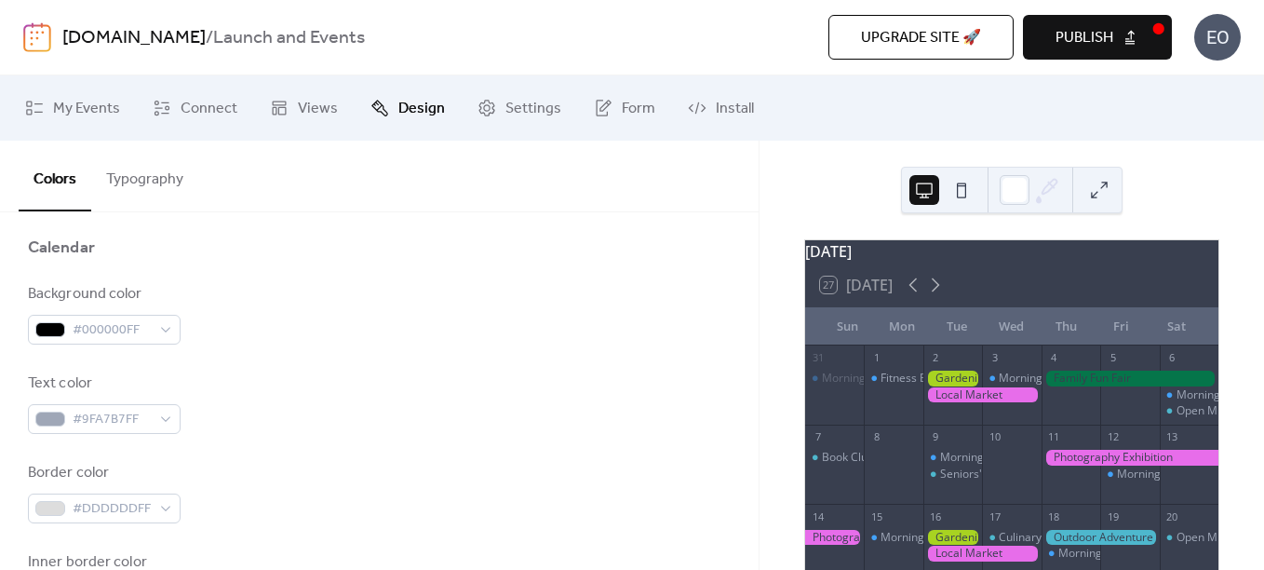
click at [537, 300] on div "Background color #000000FF" at bounding box center [379, 313] width 703 height 61
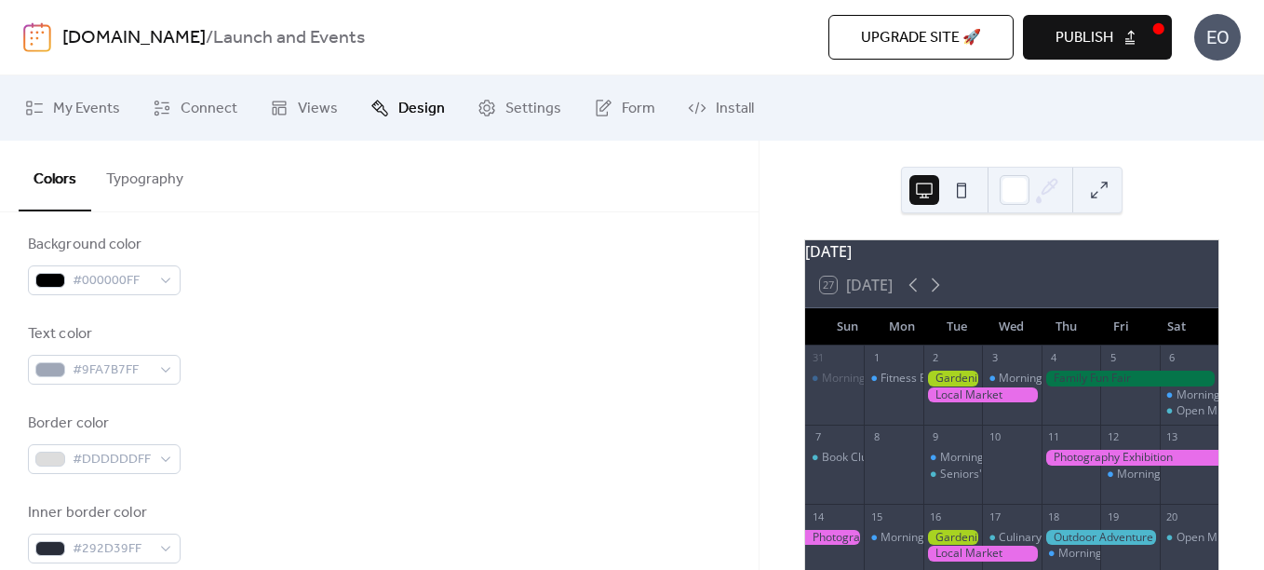
scroll to position [279, 0]
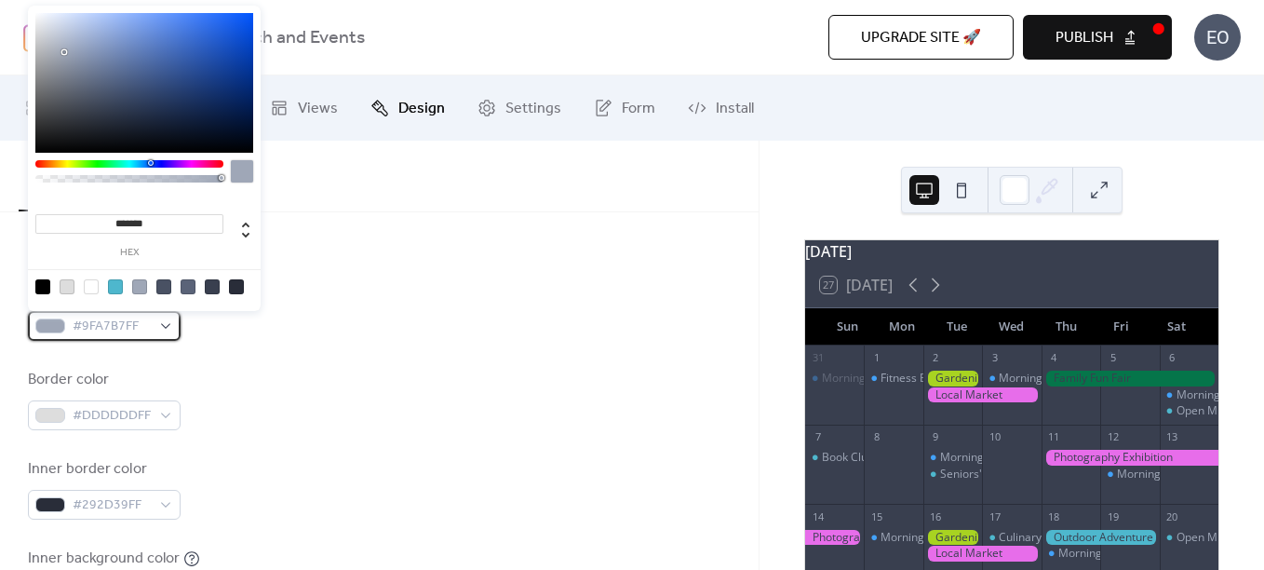
click at [149, 321] on span "#9FA7B7FF" at bounding box center [112, 327] width 78 height 22
type input "*******"
drag, startPoint x: 51, startPoint y: 84, endPoint x: 20, endPoint y: 0, distance: 89.2
click at [20, 0] on body "[DOMAIN_NAME] / Launch and Events Upgrade site 🚀 Preview Publish EO My Events C…" at bounding box center [632, 285] width 1264 height 570
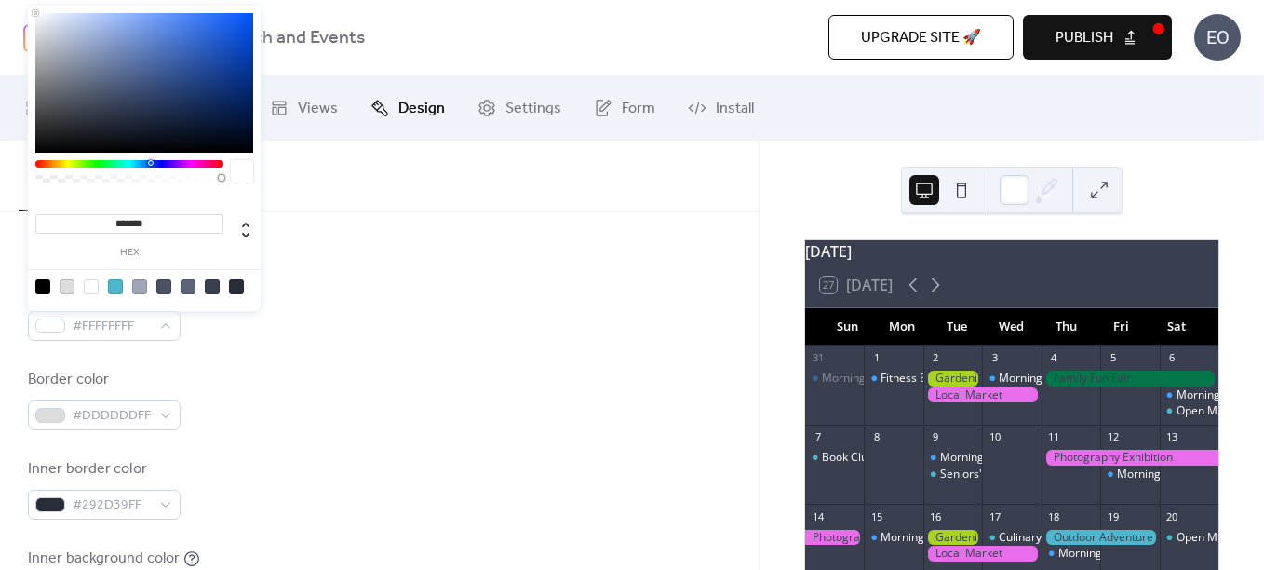
click at [485, 526] on div "Background color #000000FF Text color #FFFFFFFF Border color #DDDDDDFF Inner bo…" at bounding box center [379, 444] width 703 height 508
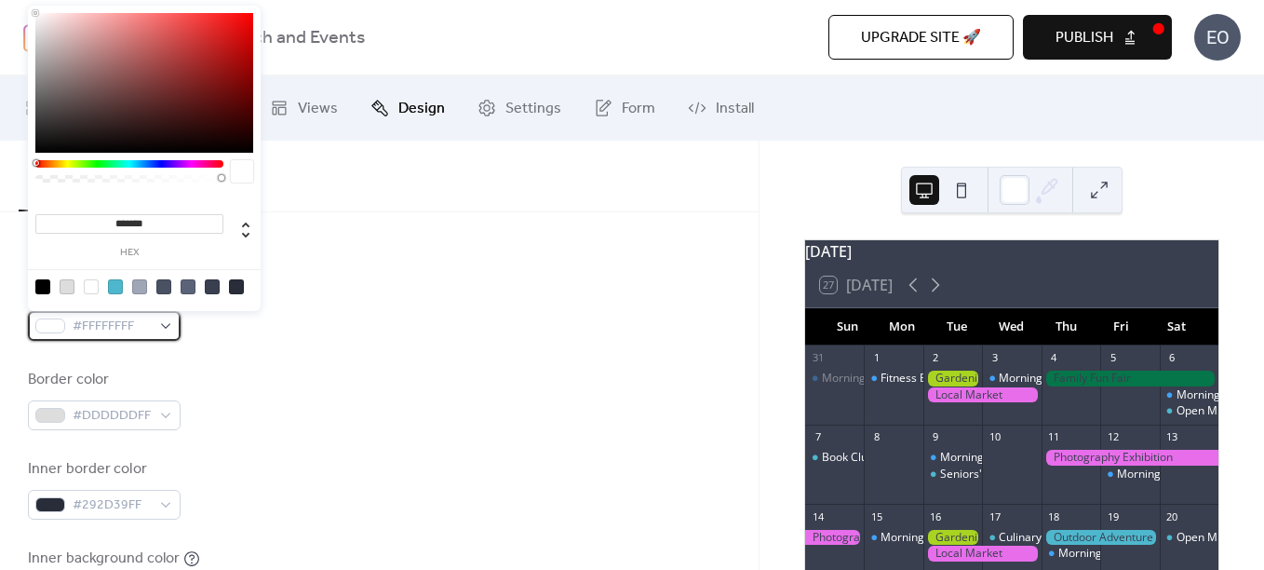
click at [159, 328] on div "#FFFFFFFF" at bounding box center [104, 326] width 153 height 30
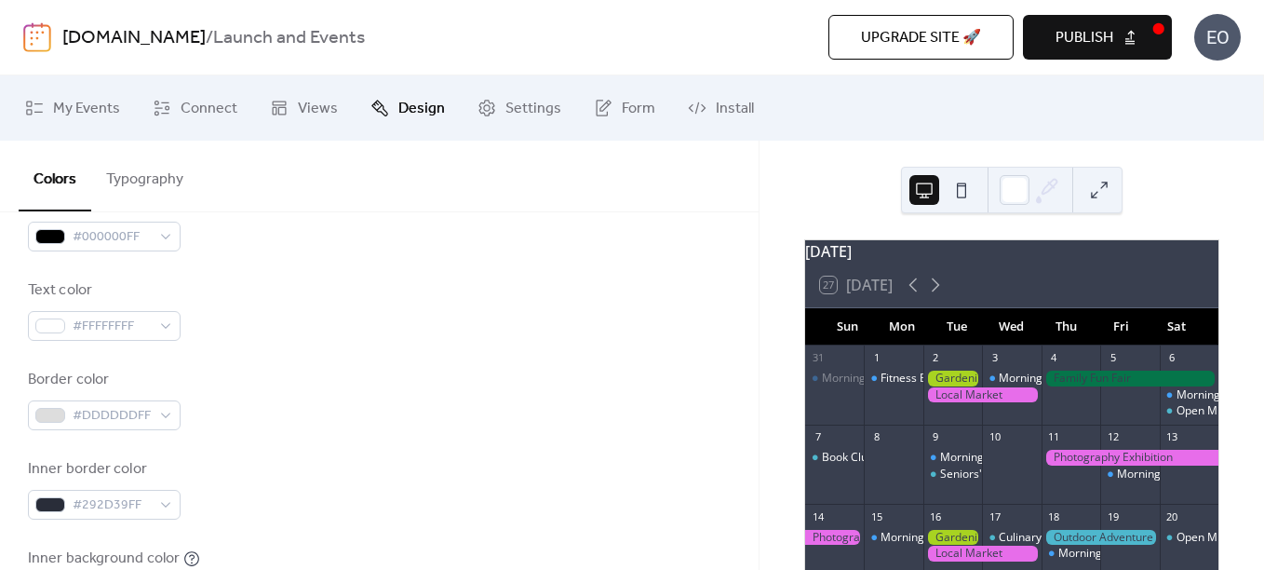
click at [271, 358] on div "Background color #000000FF Text color #FFFFFFFF Border color #DDDDDDFF Inner bo…" at bounding box center [379, 444] width 703 height 508
click at [119, 414] on span "#DDDDDDFF" at bounding box center [112, 416] width 78 height 22
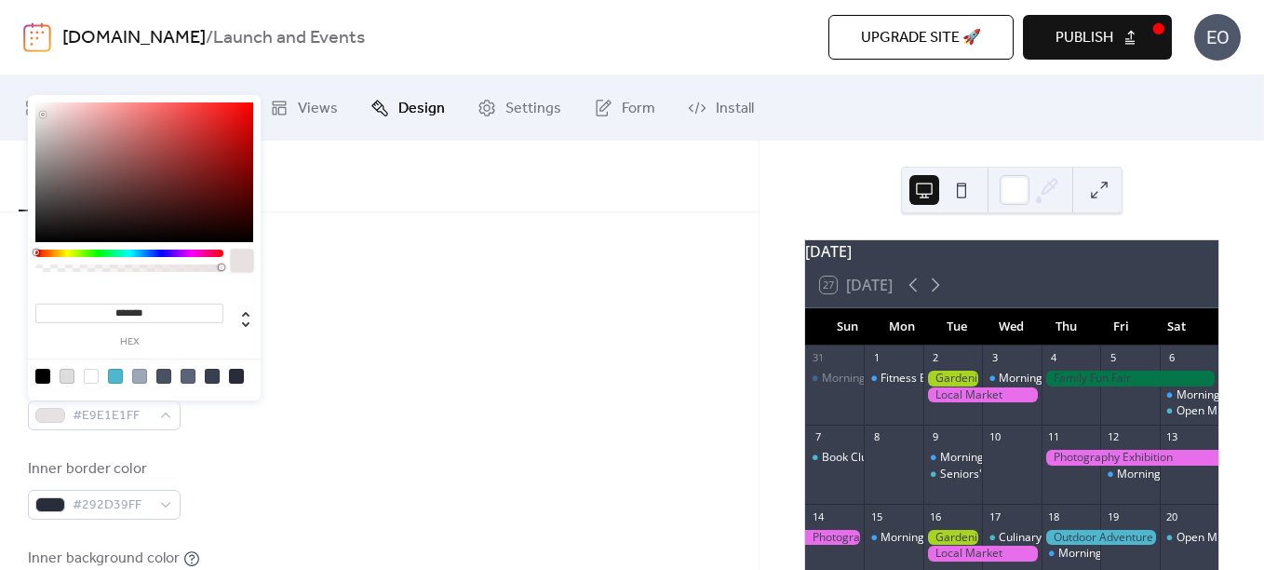
type input "*******"
drag, startPoint x: 47, startPoint y: 150, endPoint x: 33, endPoint y: 90, distance: 61.2
click at [33, 90] on body "[DOMAIN_NAME] / Launch and Events Upgrade site 🚀 Preview Publish EO My Events C…" at bounding box center [632, 285] width 1264 height 570
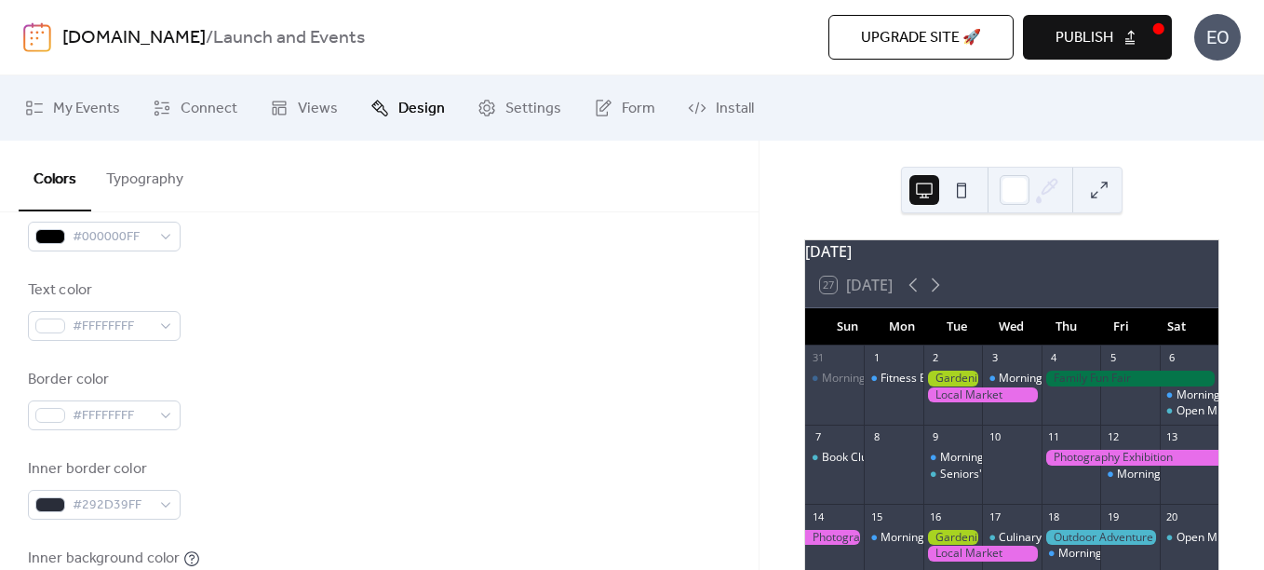
click at [420, 355] on div "Background color #000000FF Text color #FFFFFFFF Border color #FFFFFFFF Inner bo…" at bounding box center [379, 444] width 703 height 508
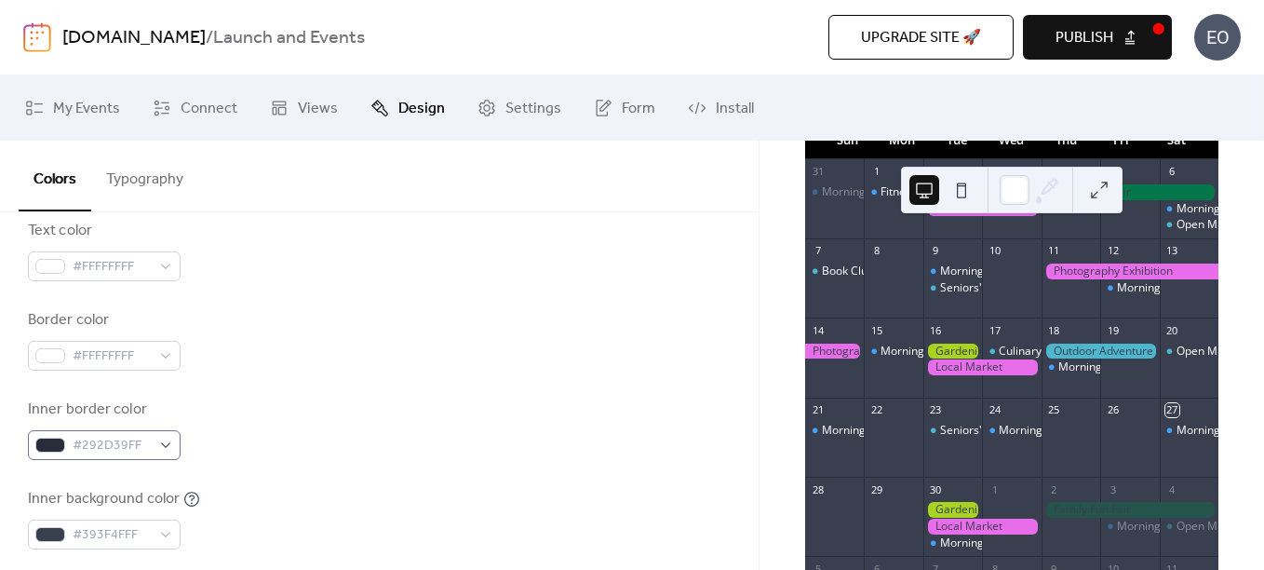
scroll to position [372, 0]
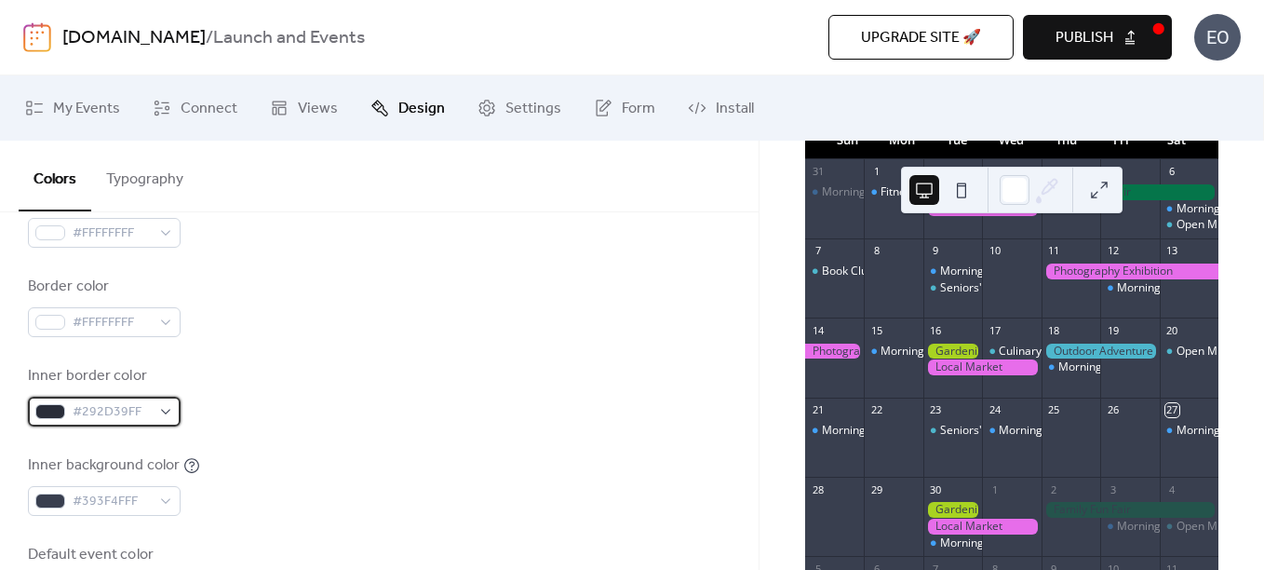
click at [147, 405] on span "#292D39FF" at bounding box center [112, 412] width 78 height 22
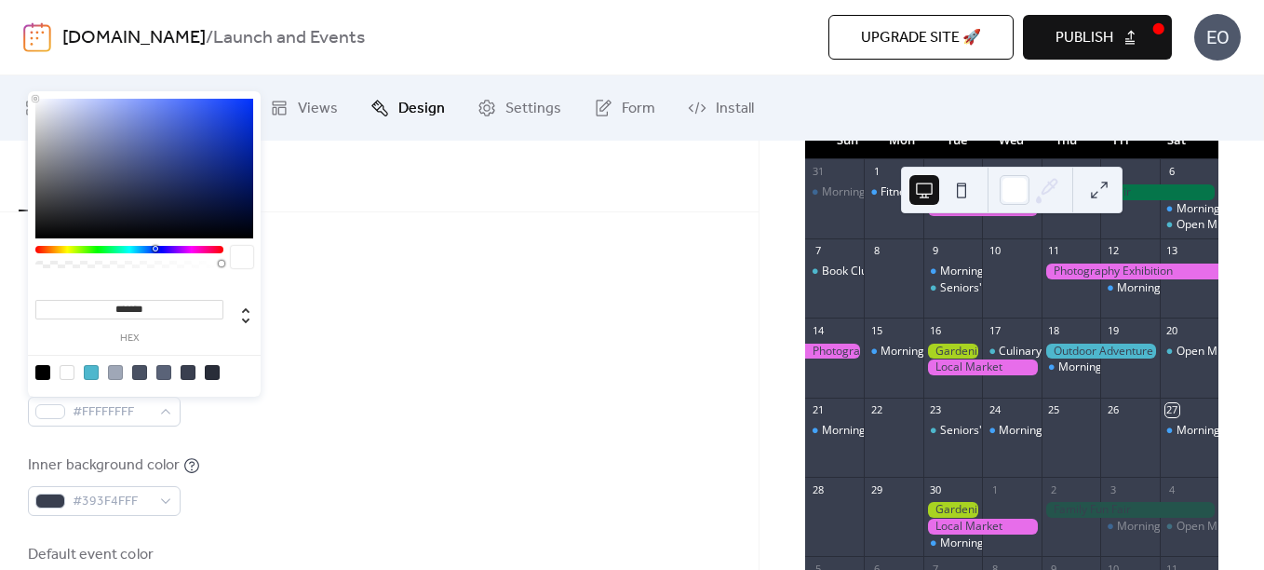
drag, startPoint x: 68, startPoint y: 186, endPoint x: 15, endPoint y: 87, distance: 112.9
click at [15, 87] on body "[DOMAIN_NAME] / Launch and Events Upgrade site 🚀 Preview Publish EO My Events C…" at bounding box center [632, 285] width 1264 height 570
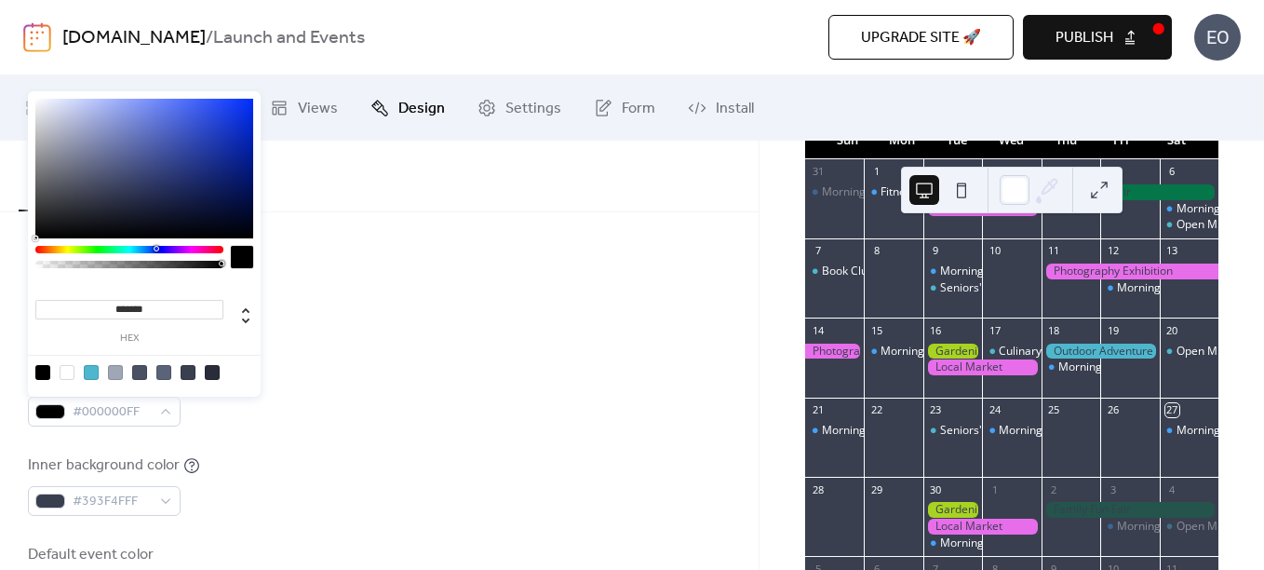
drag, startPoint x: 71, startPoint y: 167, endPoint x: 25, endPoint y: 252, distance: 97.0
click at [25, 252] on body "[DOMAIN_NAME] / Launch and Events Upgrade site 🚀 Preview Publish EO My Events C…" at bounding box center [632, 285] width 1264 height 570
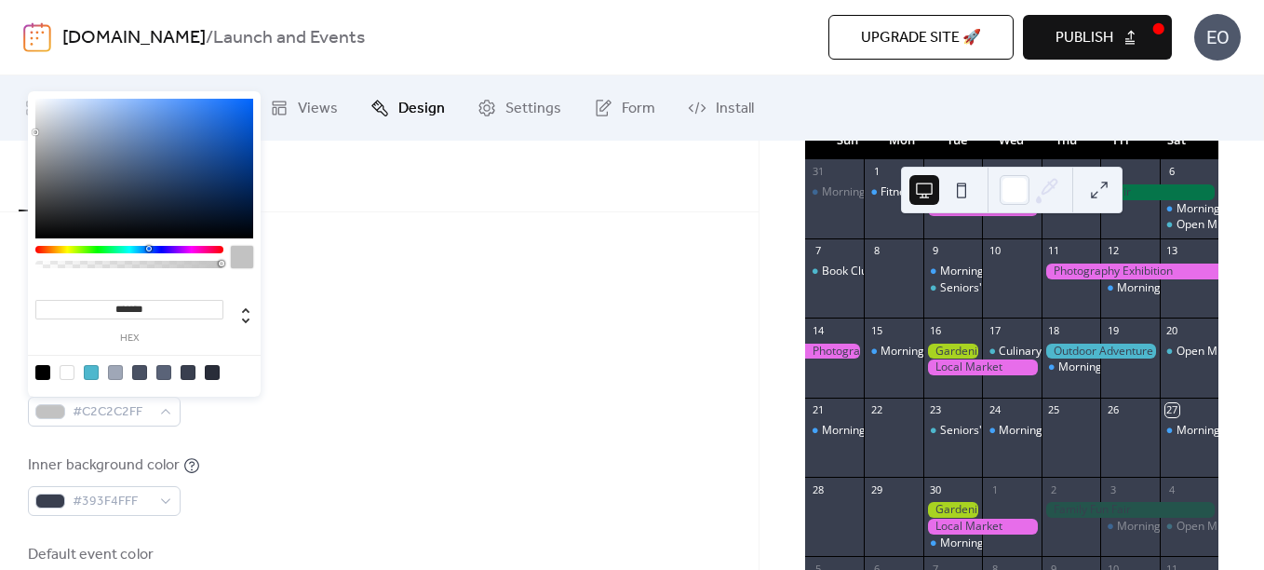
type input "*******"
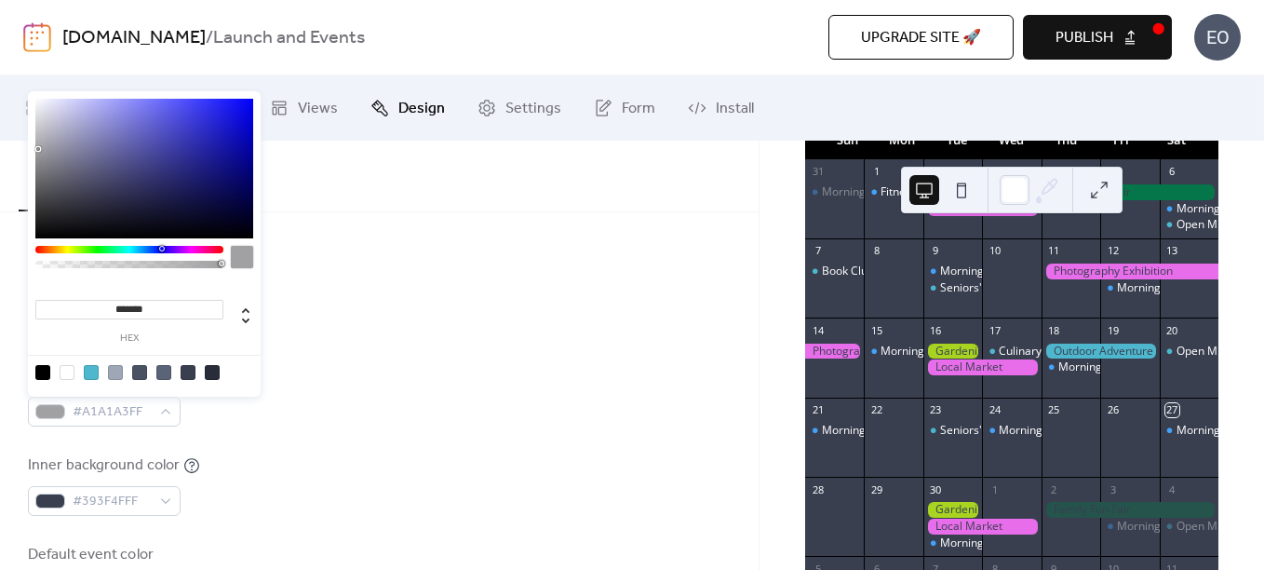
drag, startPoint x: 80, startPoint y: 169, endPoint x: 38, endPoint y: 149, distance: 46.6
click at [38, 149] on div at bounding box center [144, 169] width 218 height 140
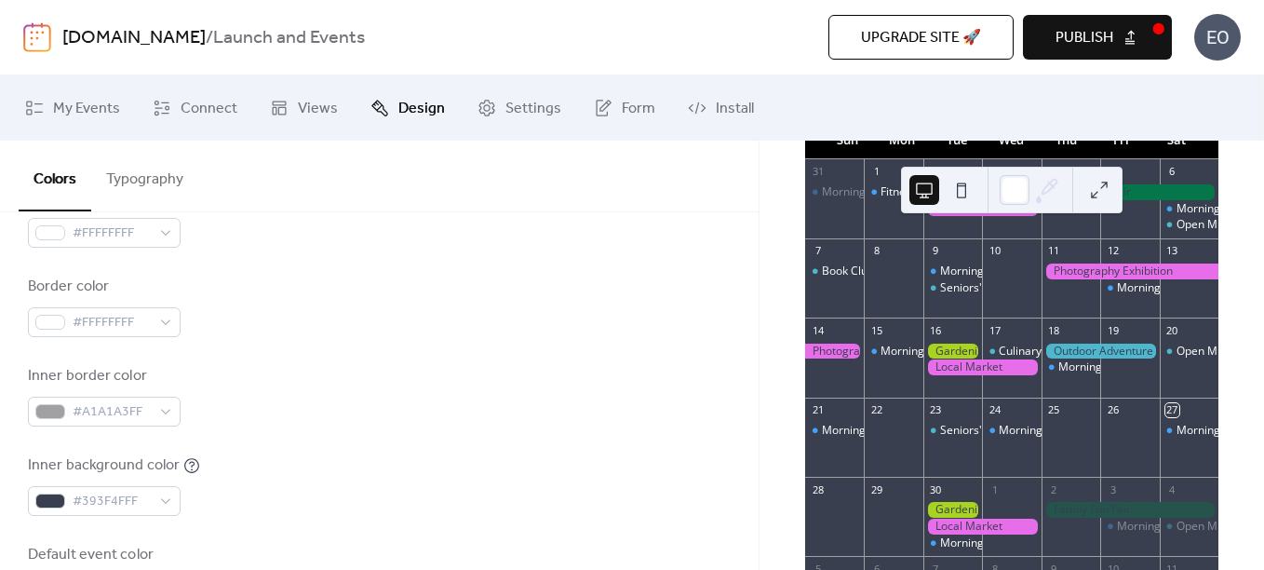
click at [424, 281] on div "Border color #FFFFFFFF" at bounding box center [379, 306] width 703 height 61
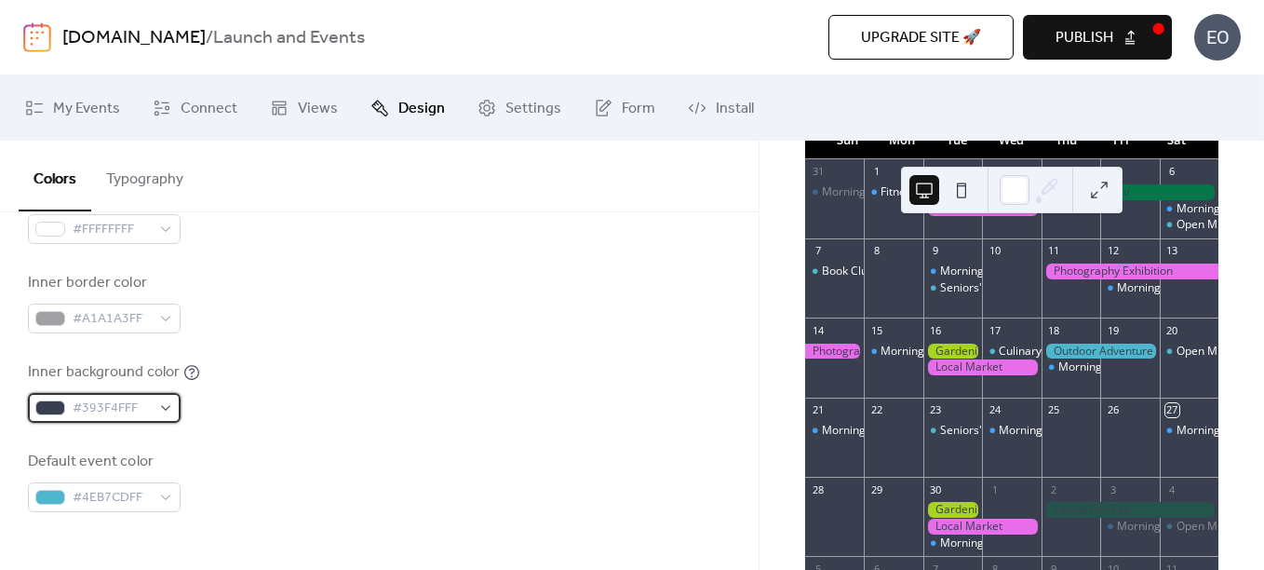
click at [155, 403] on div "#393F4FFF" at bounding box center [104, 408] width 153 height 30
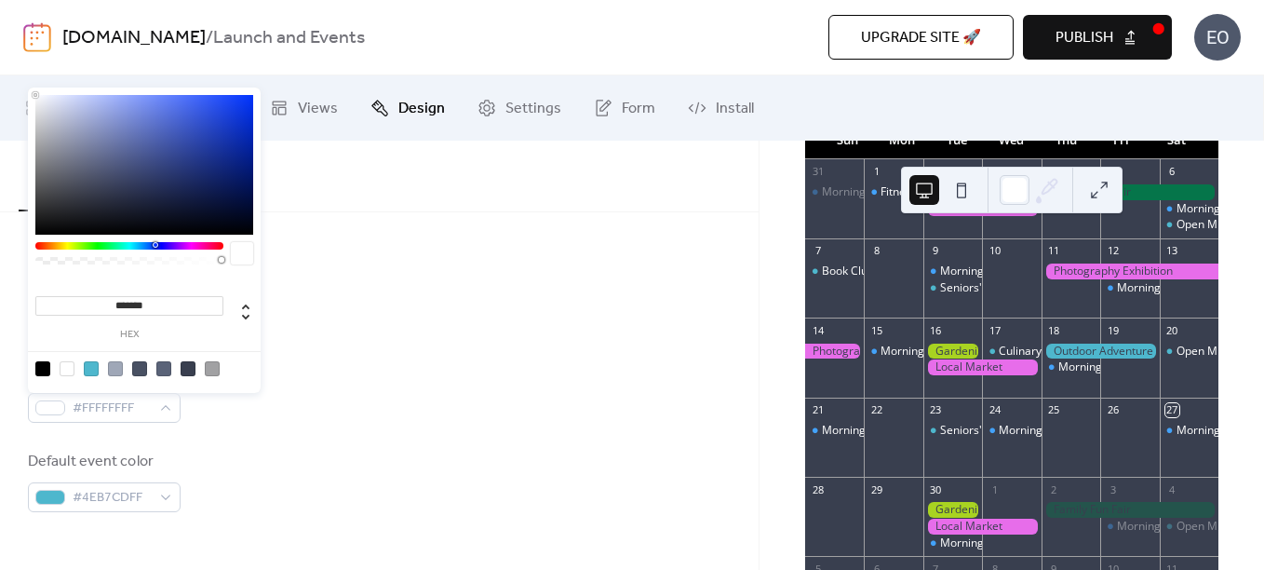
drag, startPoint x: 101, startPoint y: 158, endPoint x: 20, endPoint y: 79, distance: 113.2
click at [20, 79] on body "[DOMAIN_NAME] / Launch and Events Upgrade site 🚀 Preview Publish EO My Events C…" at bounding box center [632, 285] width 1264 height 570
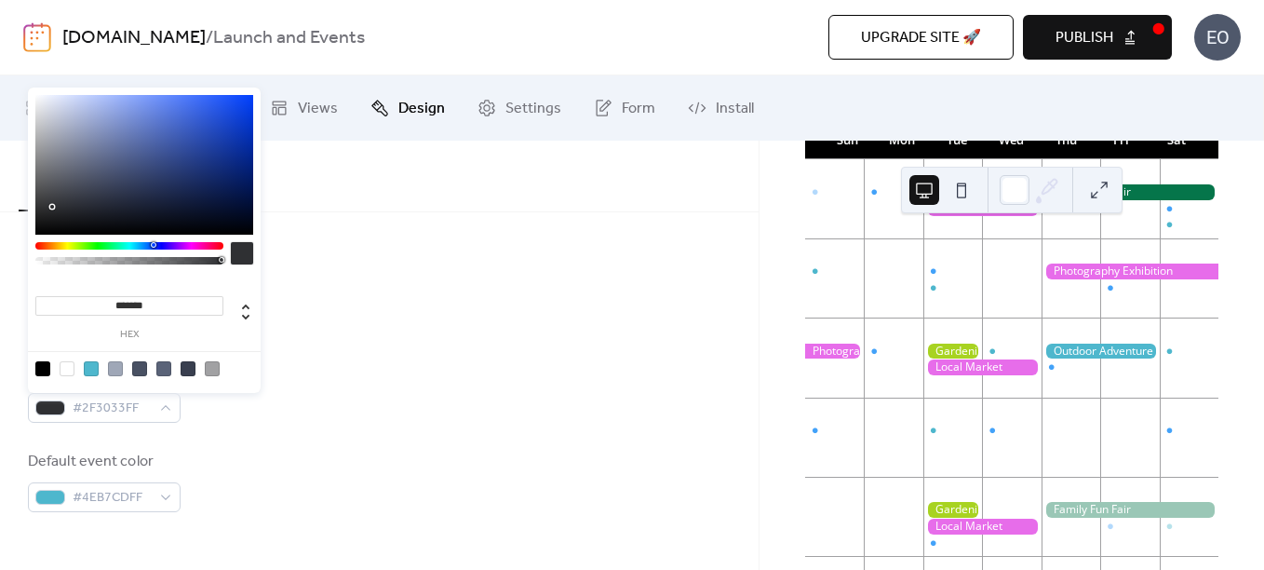
type input "*******"
drag, startPoint x: 94, startPoint y: 172, endPoint x: 7, endPoint y: 243, distance: 112.5
click at [7, 243] on body "[DOMAIN_NAME] / Launch and Events Upgrade site 🚀 Preview Publish EO My Events C…" at bounding box center [632, 285] width 1264 height 570
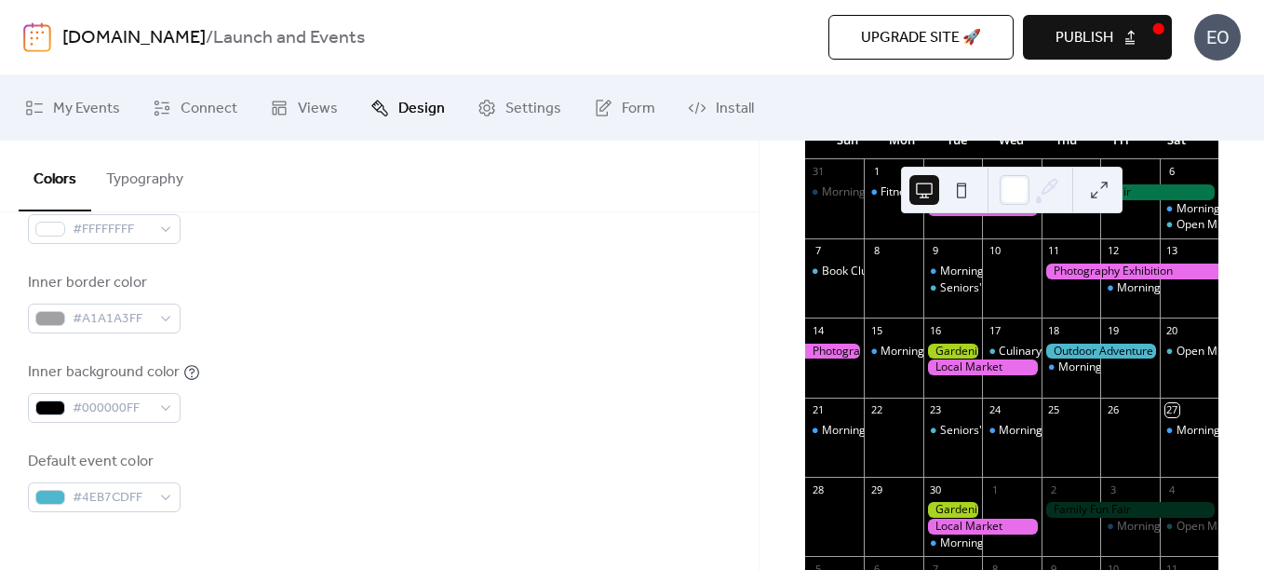
click at [383, 300] on div "Inner border color #A1A1A3FF" at bounding box center [379, 302] width 703 height 61
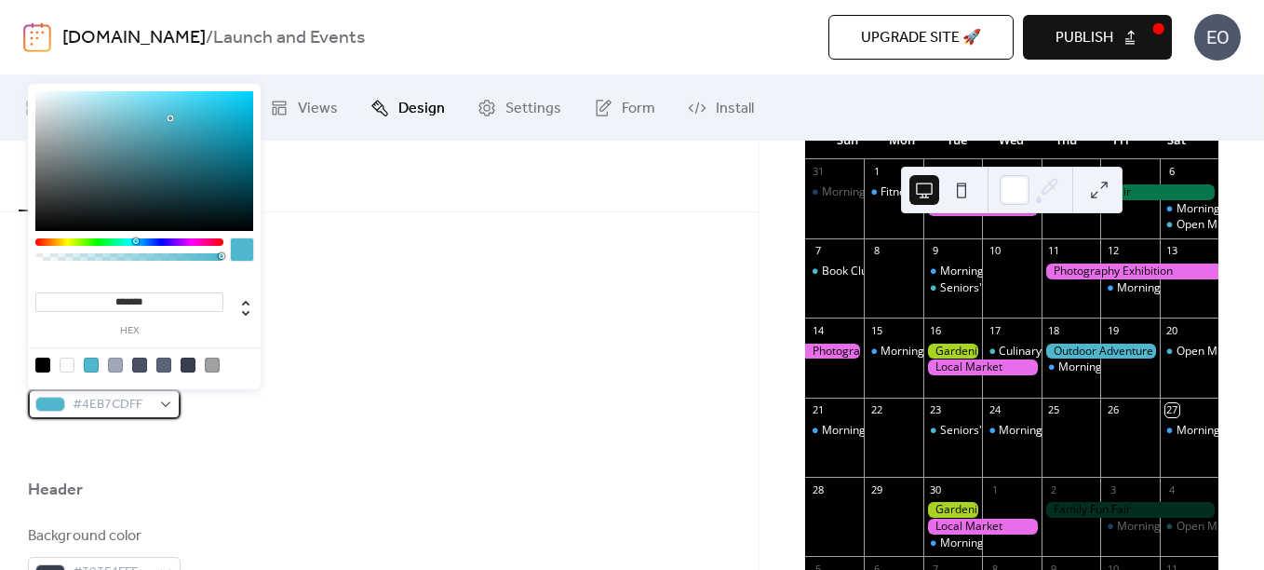
click at [161, 402] on div "#4EB7CDFF" at bounding box center [104, 404] width 153 height 30
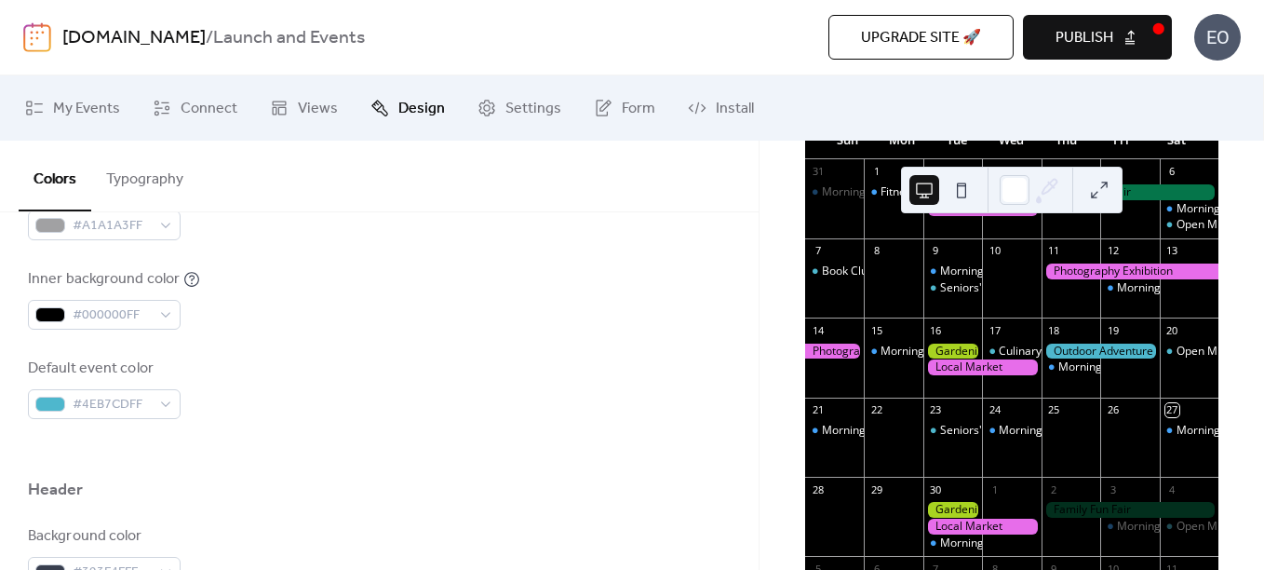
click at [355, 262] on div "Background color #000000FF Text color #FFFFFFFF Border color #FFFFFFFF Inner bo…" at bounding box center [379, 165] width 703 height 508
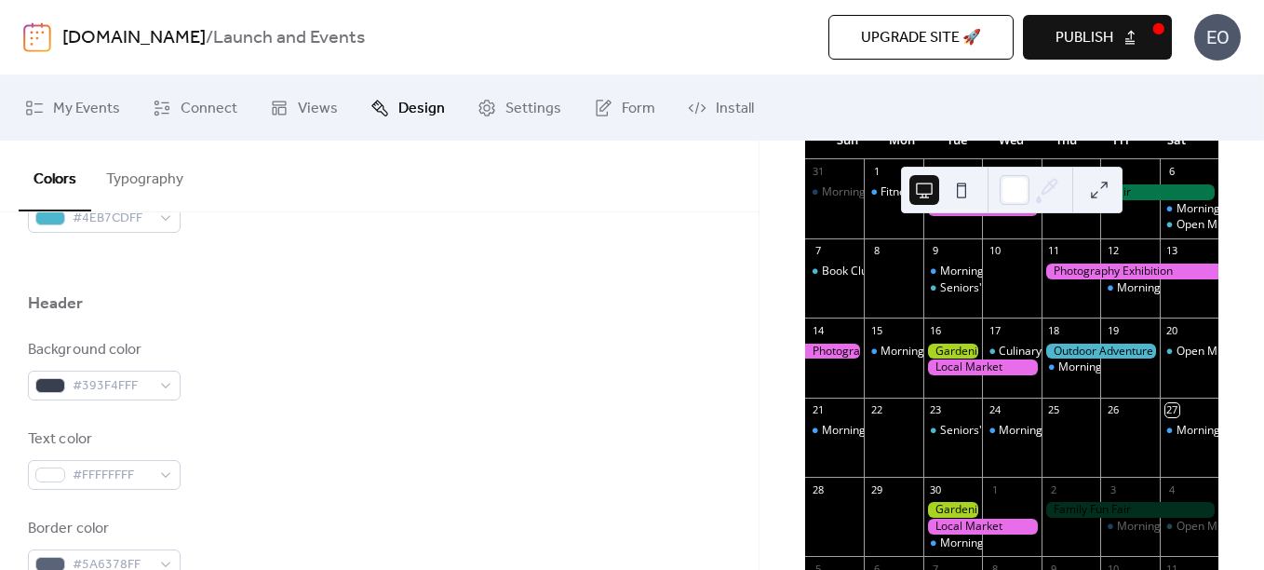
scroll to position [838, 0]
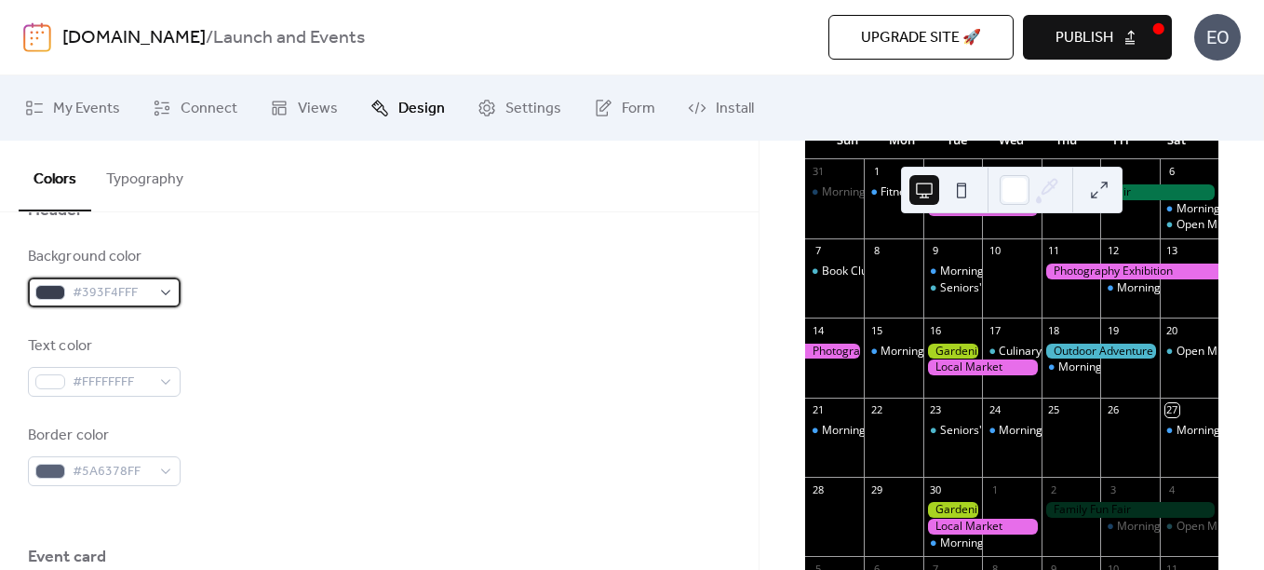
click at [167, 291] on div "#393F4FFF" at bounding box center [104, 292] width 153 height 30
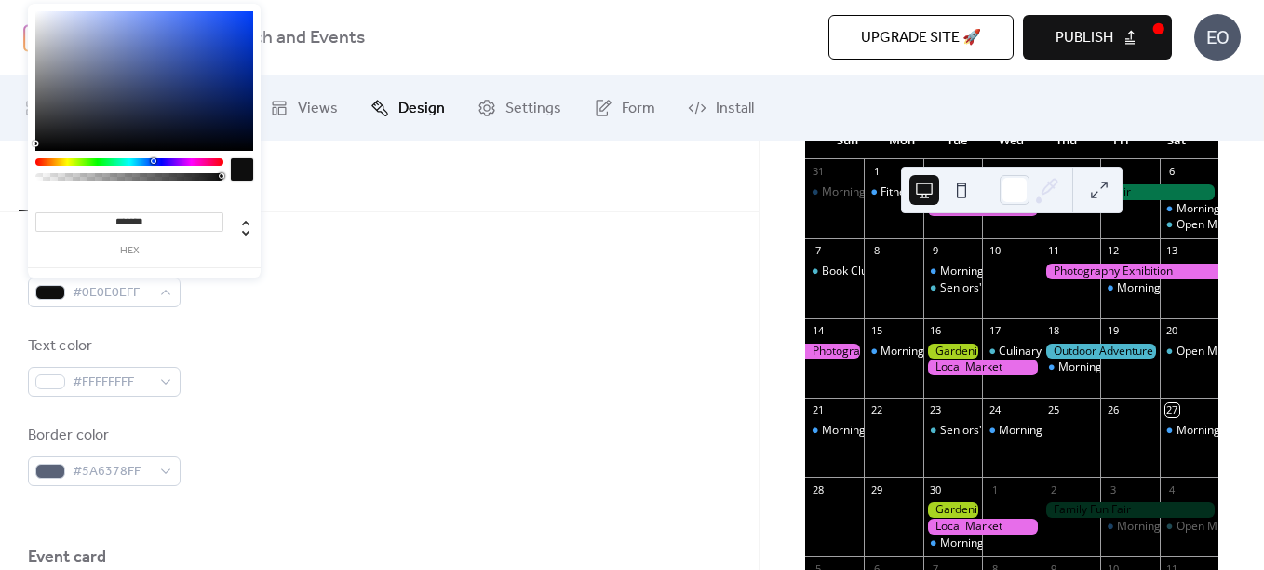
drag, startPoint x: 101, startPoint y: 101, endPoint x: 16, endPoint y: 143, distance: 94.5
click at [16, 143] on body "[DOMAIN_NAME] / Launch and Events Upgrade site 🚀 Preview Publish EO My Events C…" at bounding box center [632, 285] width 1264 height 570
drag, startPoint x: 110, startPoint y: 78, endPoint x: 269, endPoint y: 24, distance: 168.1
click at [269, 24] on body "[DOMAIN_NAME] / Launch and Events Upgrade site 🚀 Preview Publish EO My Events C…" at bounding box center [632, 285] width 1264 height 570
type input "*******"
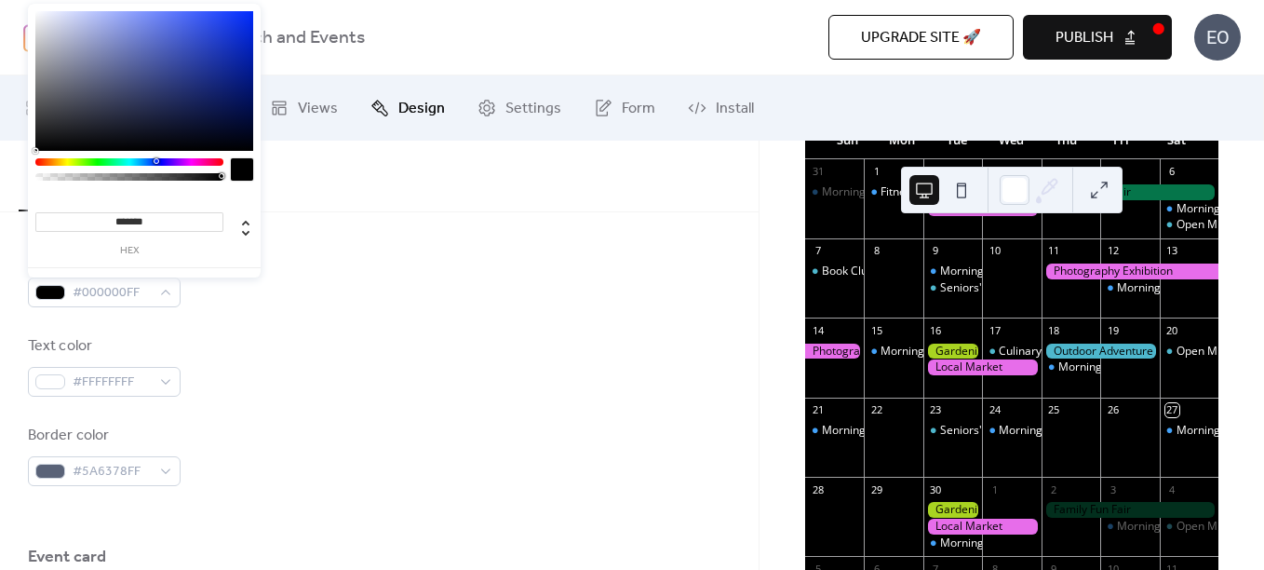
drag, startPoint x: 213, startPoint y: 58, endPoint x: 15, endPoint y: 192, distance: 239.3
click at [15, 192] on body "[DOMAIN_NAME] / Launch and Events Upgrade site 🚀 Preview Publish EO My Events C…" at bounding box center [632, 285] width 1264 height 570
click at [342, 405] on div "Background color #000000FF Text color #FFFFFFFF Border color #5A6378FF" at bounding box center [379, 366] width 703 height 240
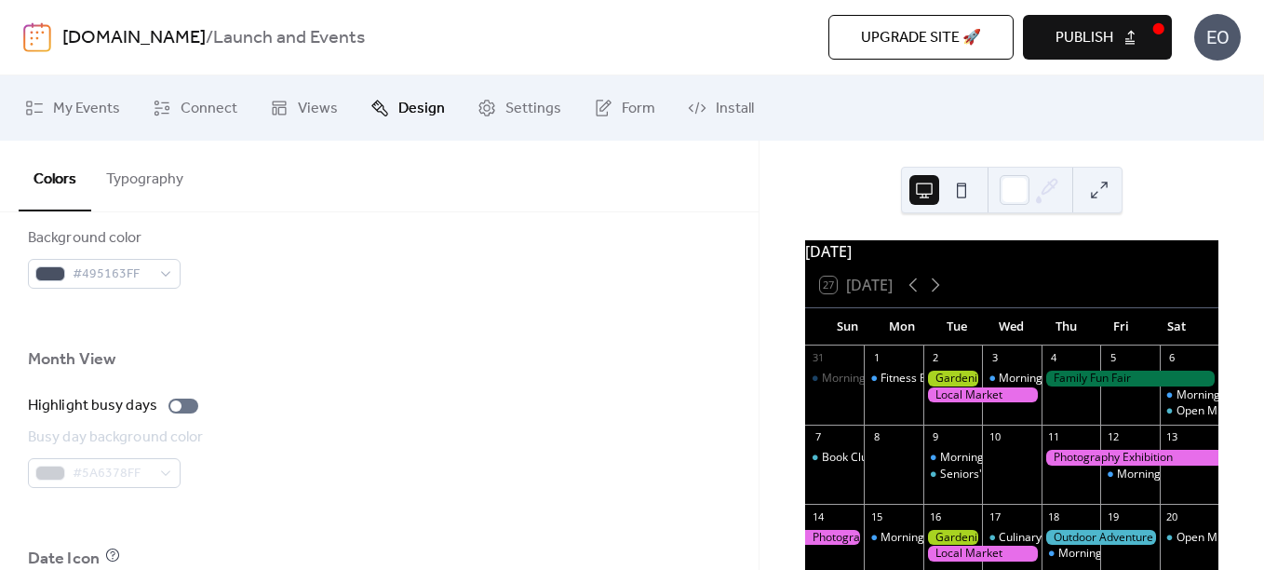
scroll to position [1210, 0]
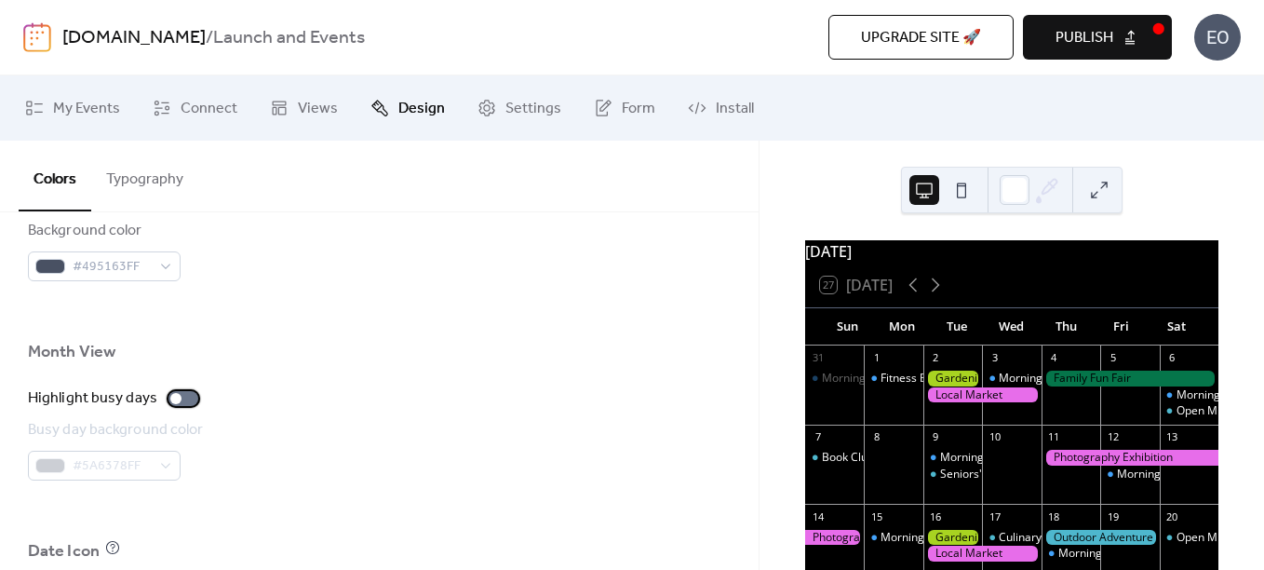
click at [174, 400] on div at bounding box center [175, 398] width 11 height 11
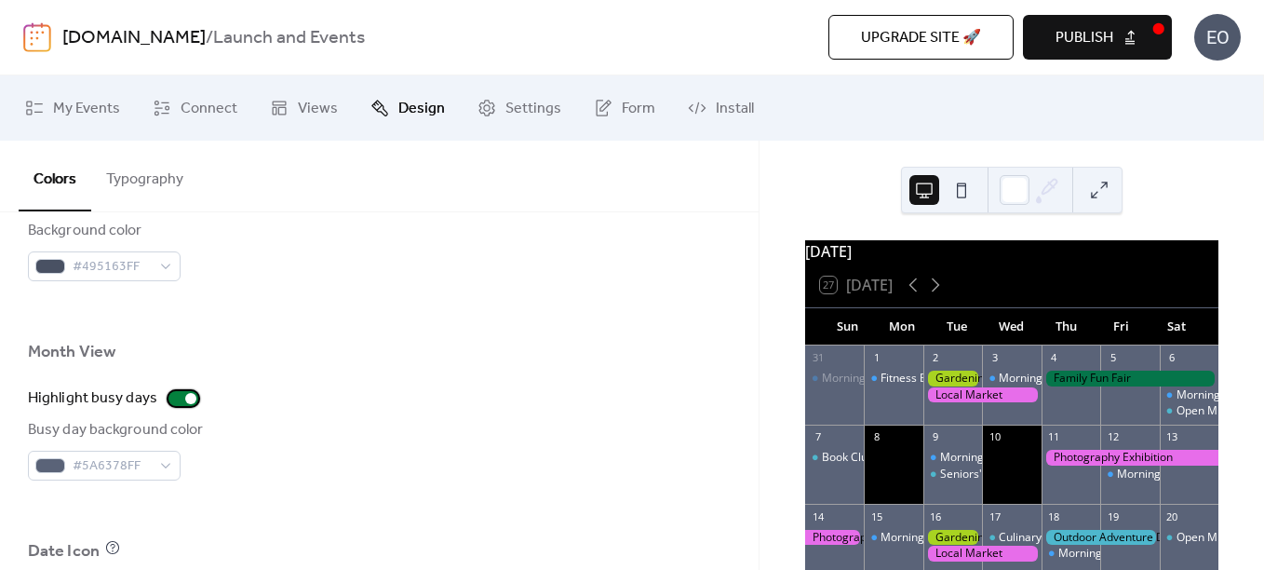
click at [174, 400] on div at bounding box center [183, 398] width 30 height 15
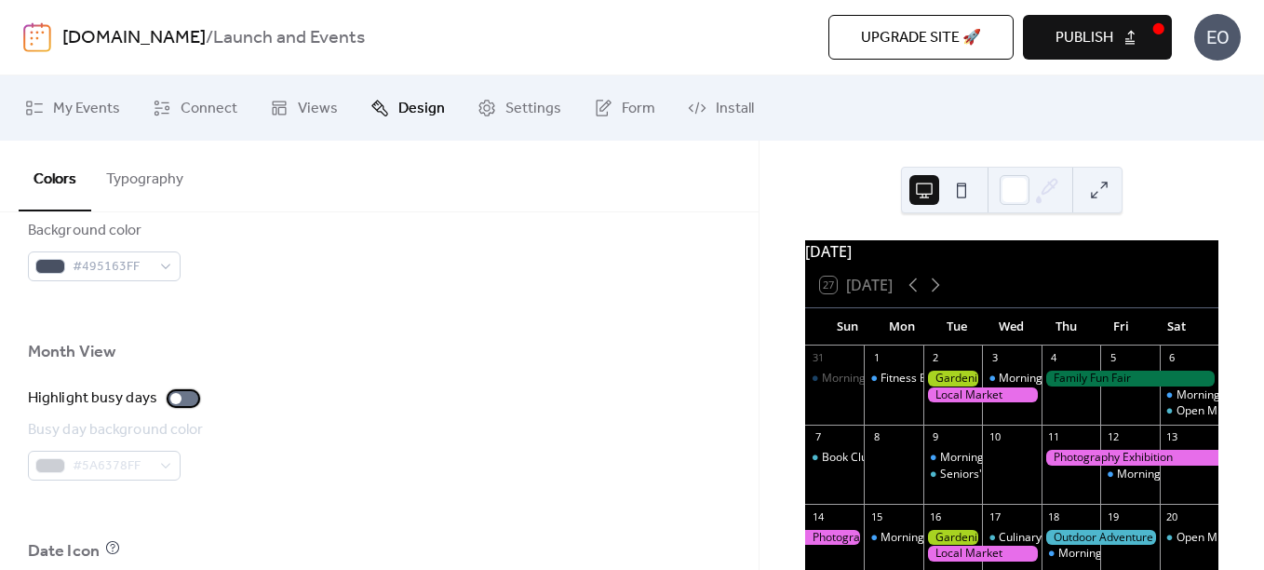
click at [174, 400] on div at bounding box center [175, 398] width 11 height 11
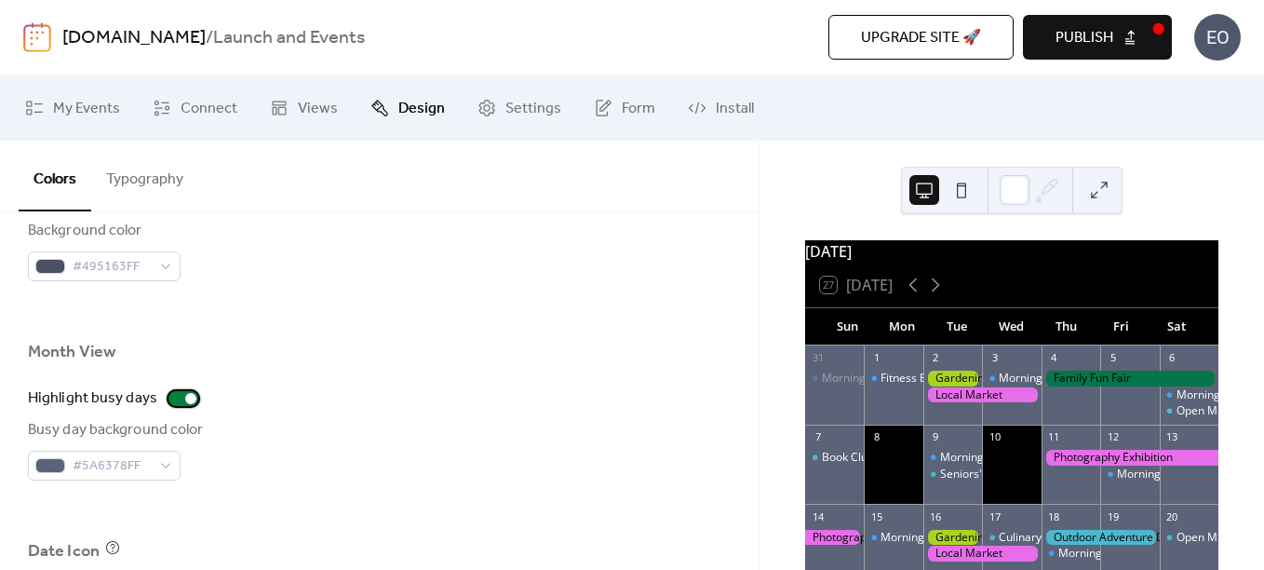
click at [174, 400] on div at bounding box center [183, 398] width 30 height 15
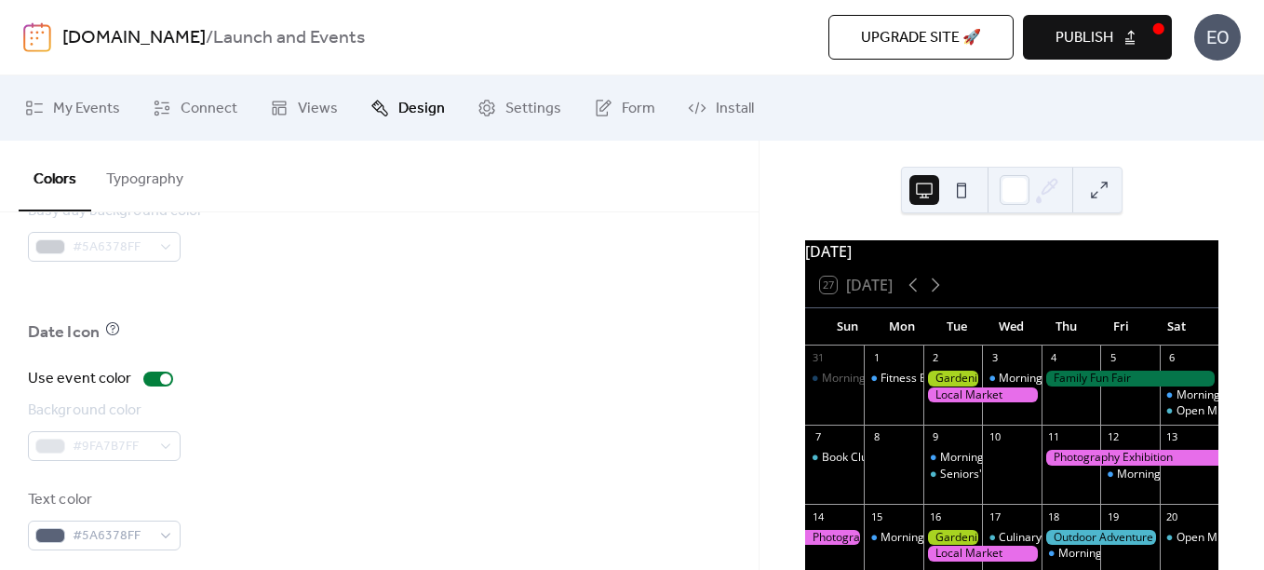
scroll to position [1447, 0]
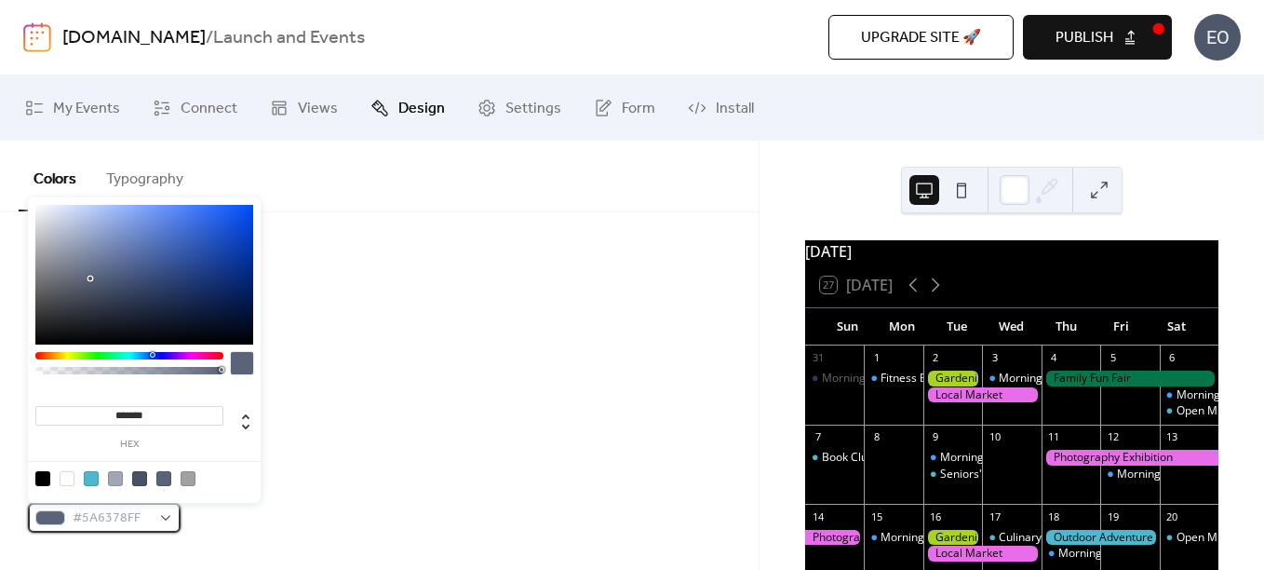
click at [151, 511] on div "#5A6378FF" at bounding box center [104, 518] width 153 height 30
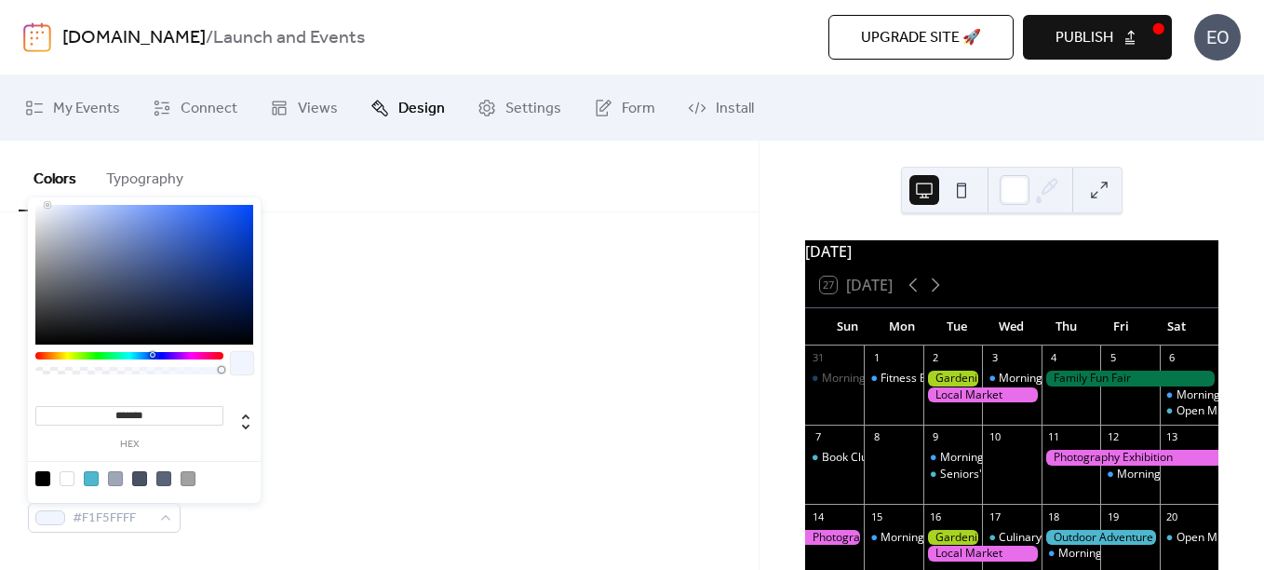
type input "*******"
drag, startPoint x: 103, startPoint y: 264, endPoint x: 19, endPoint y: 192, distance: 111.6
click at [19, 192] on body "[DOMAIN_NAME] / Launch and Events Upgrade site 🚀 Preview Publish EO My Events C…" at bounding box center [632, 285] width 1264 height 570
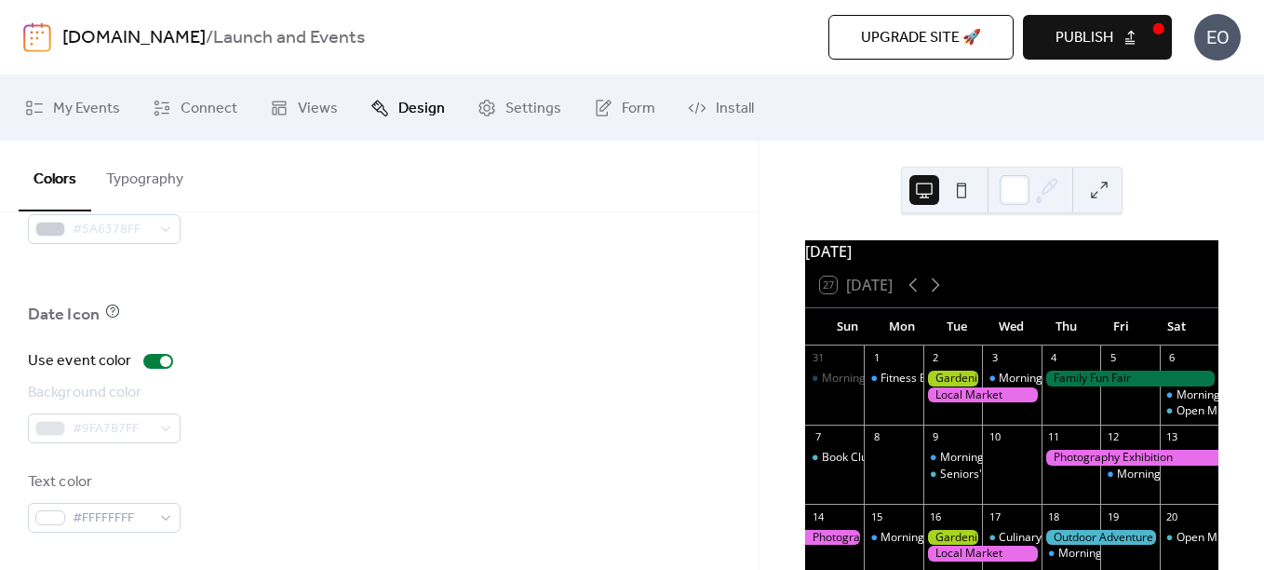
click at [626, 373] on div "Use event color Background color #9FA7B7FF Text color #FFFFFFFF" at bounding box center [379, 441] width 703 height 182
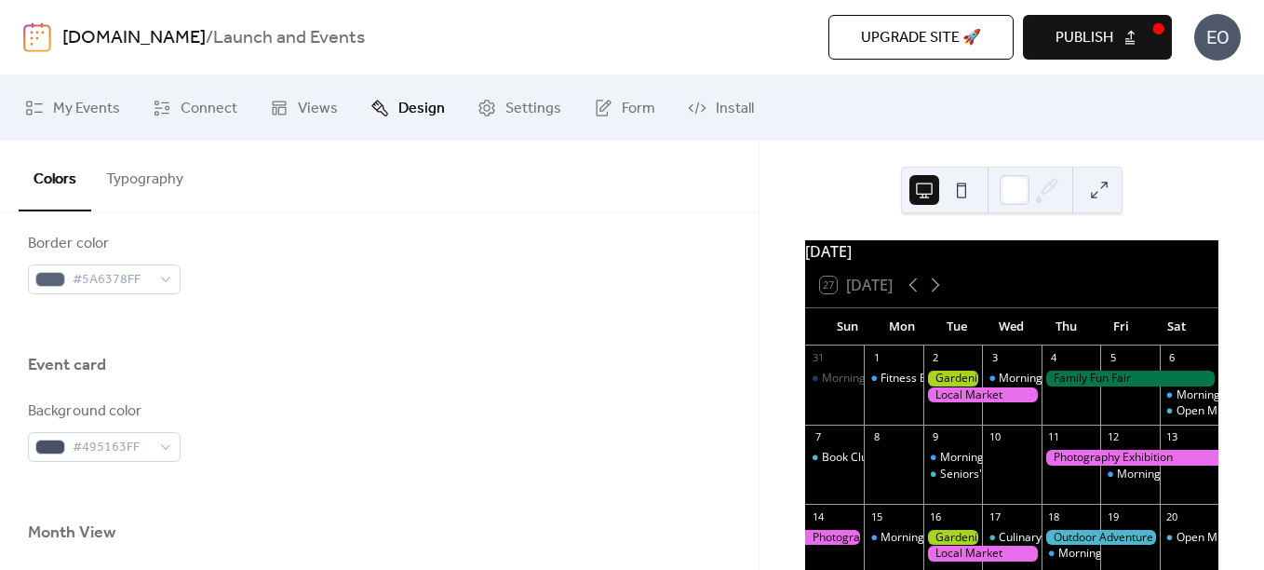
scroll to position [1074, 0]
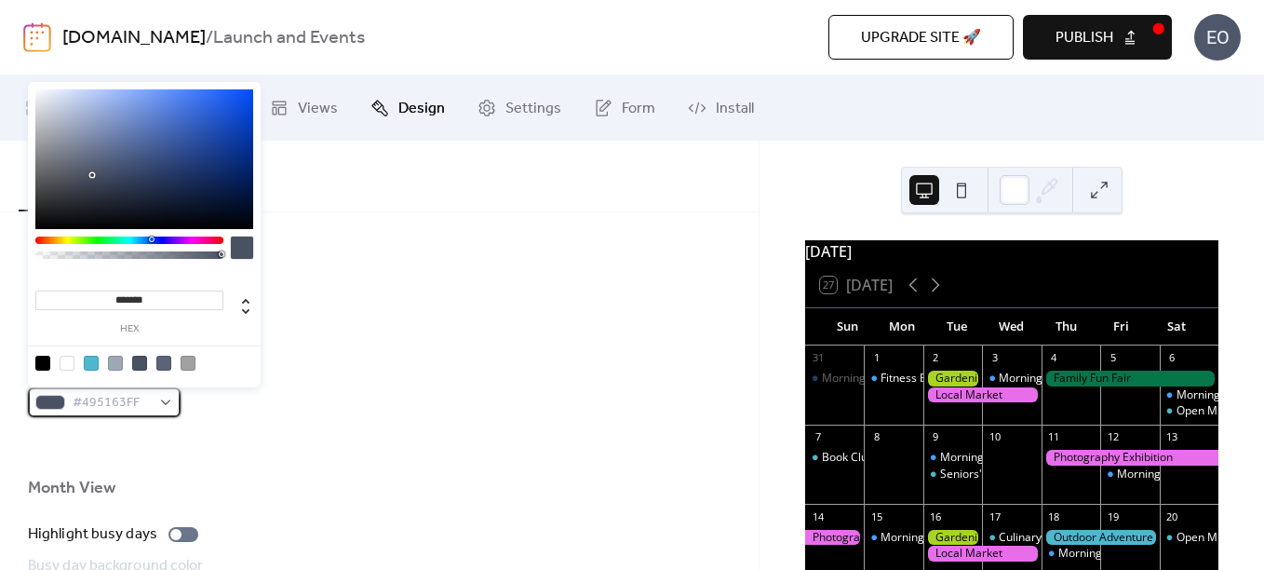
click at [166, 396] on div "#495163FF" at bounding box center [104, 402] width 153 height 30
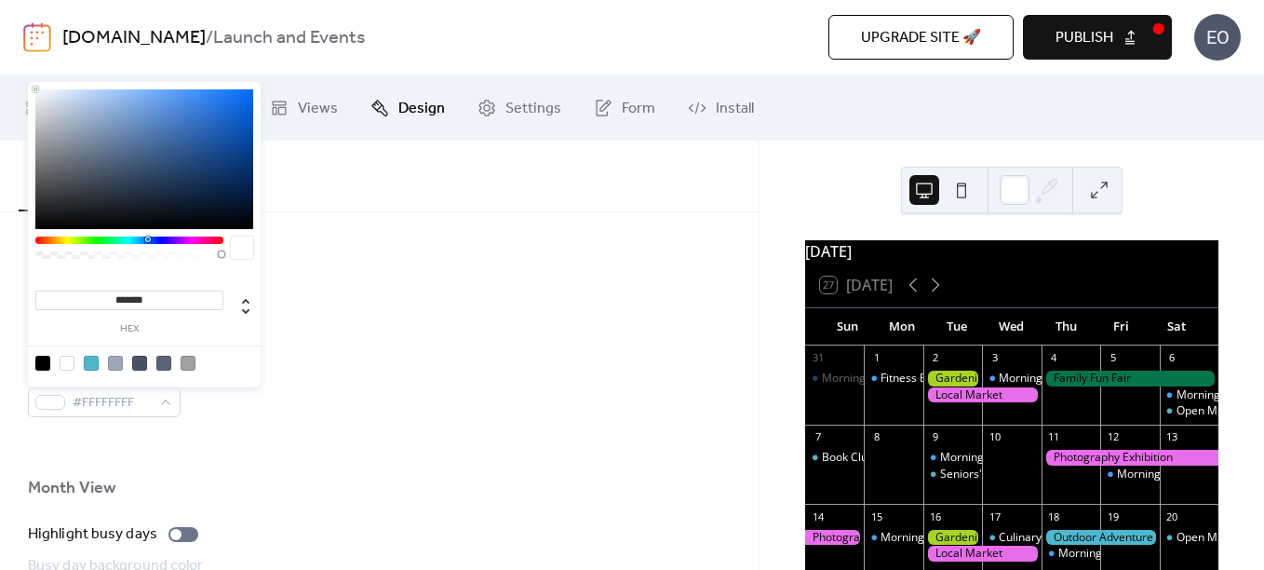
drag, startPoint x: 88, startPoint y: 158, endPoint x: 6, endPoint y: 74, distance: 118.5
click at [6, 74] on body "[DOMAIN_NAME] / Launch and Events Upgrade site 🚀 Preview Publish EO My Events C…" at bounding box center [632, 285] width 1264 height 570
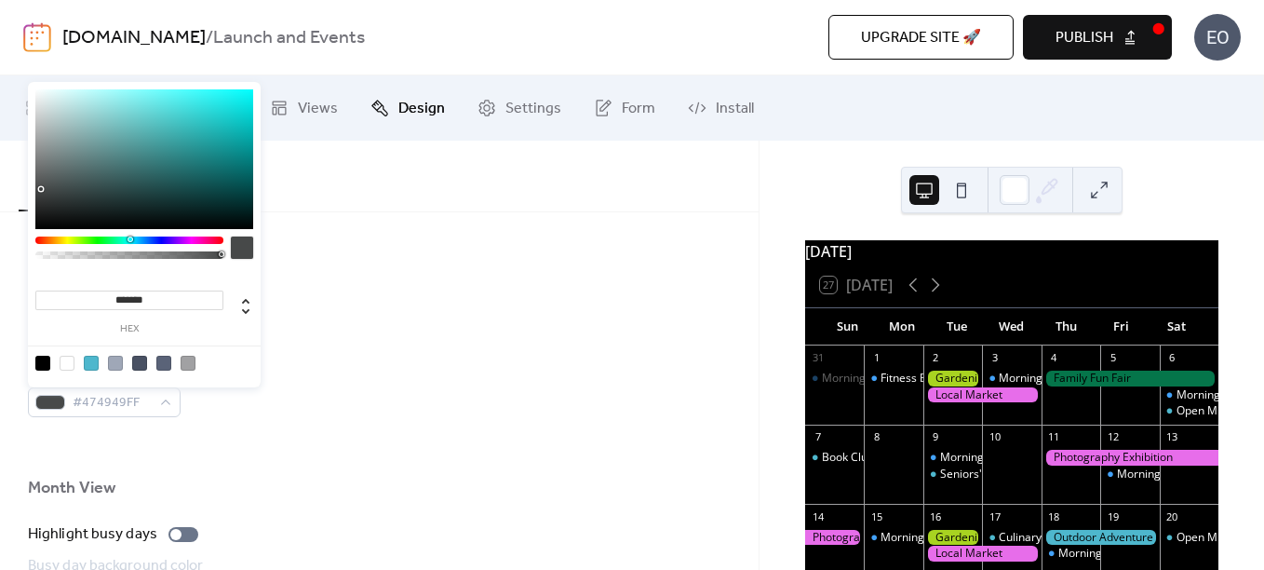
type input "*******"
drag, startPoint x: 73, startPoint y: 156, endPoint x: 37, endPoint y: 189, distance: 48.1
click at [37, 189] on div at bounding box center [144, 159] width 218 height 140
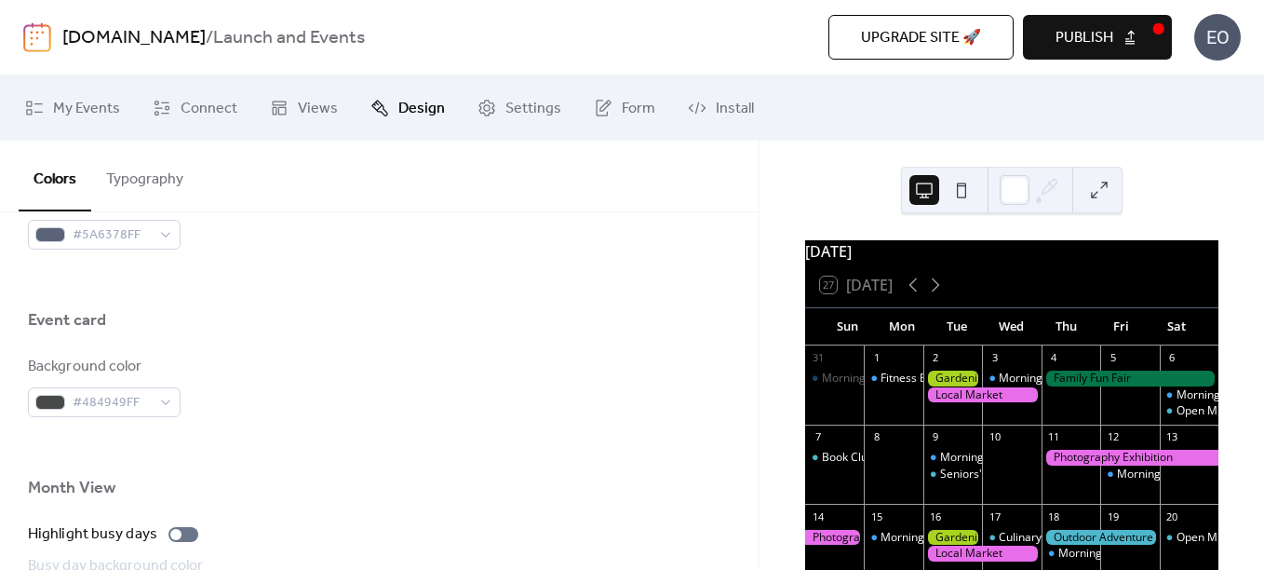
click at [500, 167] on div "Colors Typography" at bounding box center [379, 177] width 759 height 72
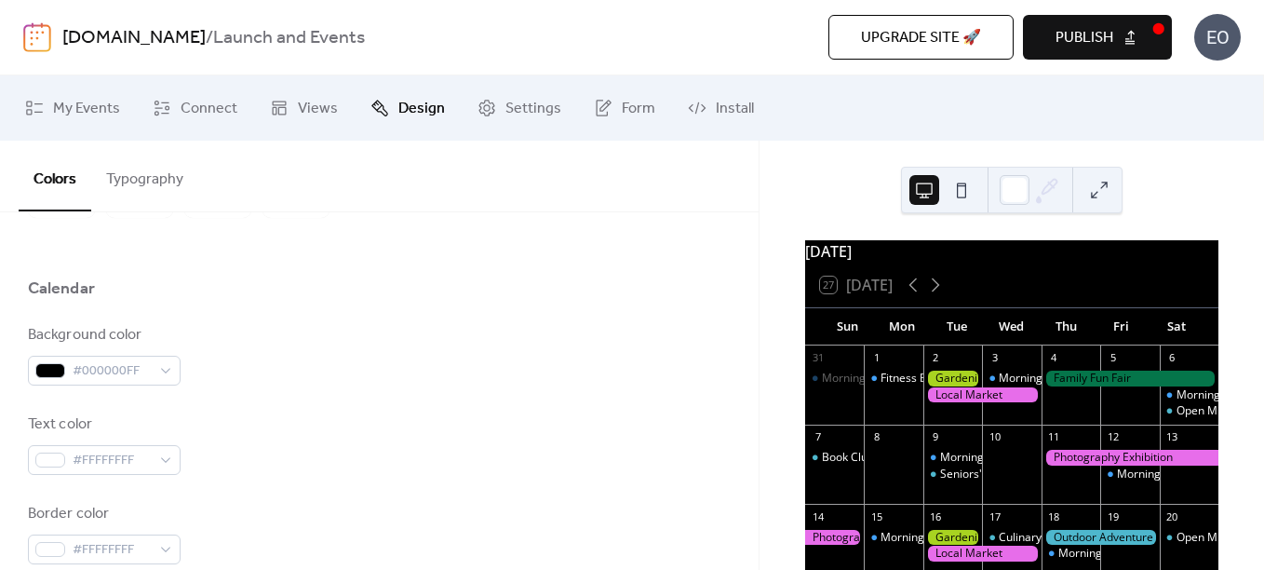
scroll to position [143, 0]
click at [1166, 28] on button "Publish" at bounding box center [1097, 37] width 149 height 45
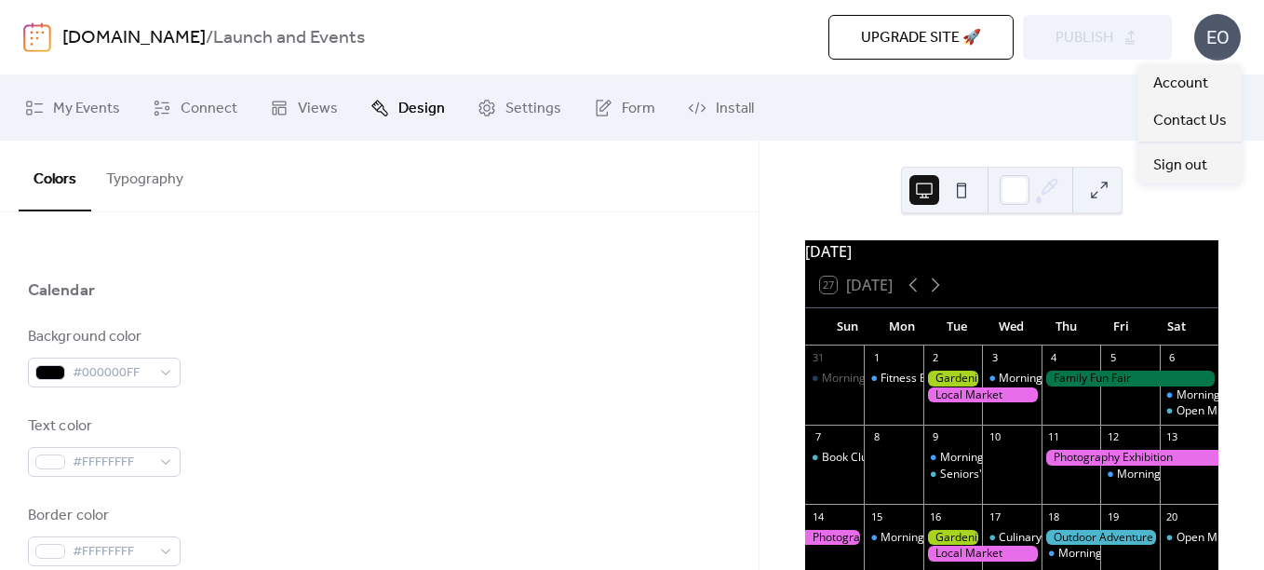
click at [1213, 44] on div "EO" at bounding box center [1217, 37] width 47 height 47
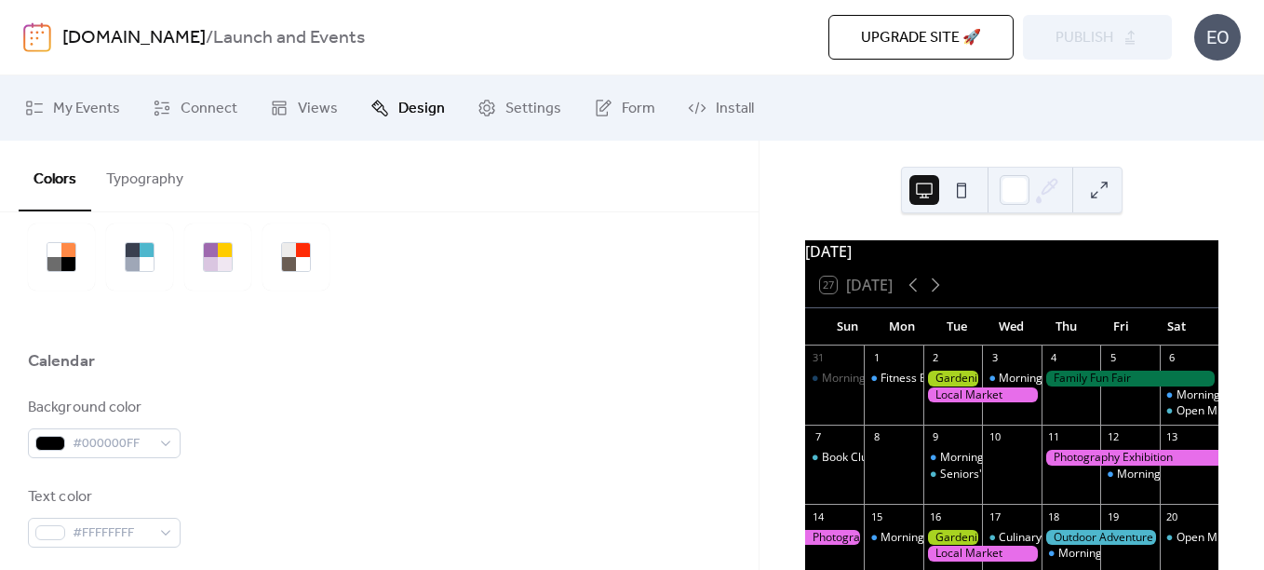
scroll to position [0, 0]
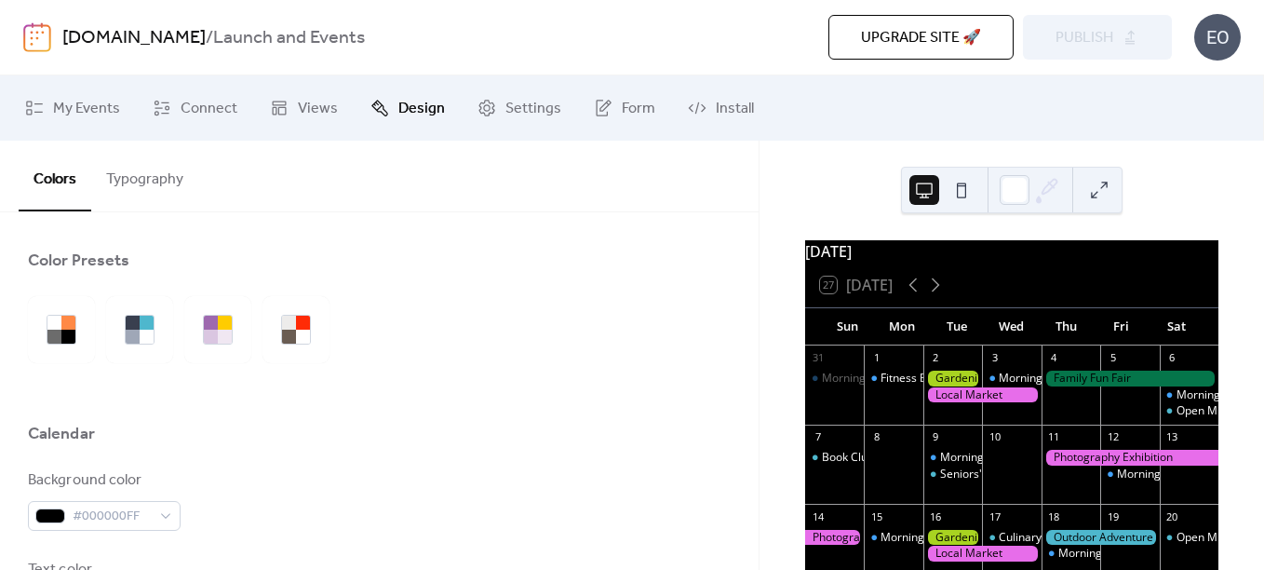
click at [138, 178] on button "Typography" at bounding box center [144, 175] width 107 height 69
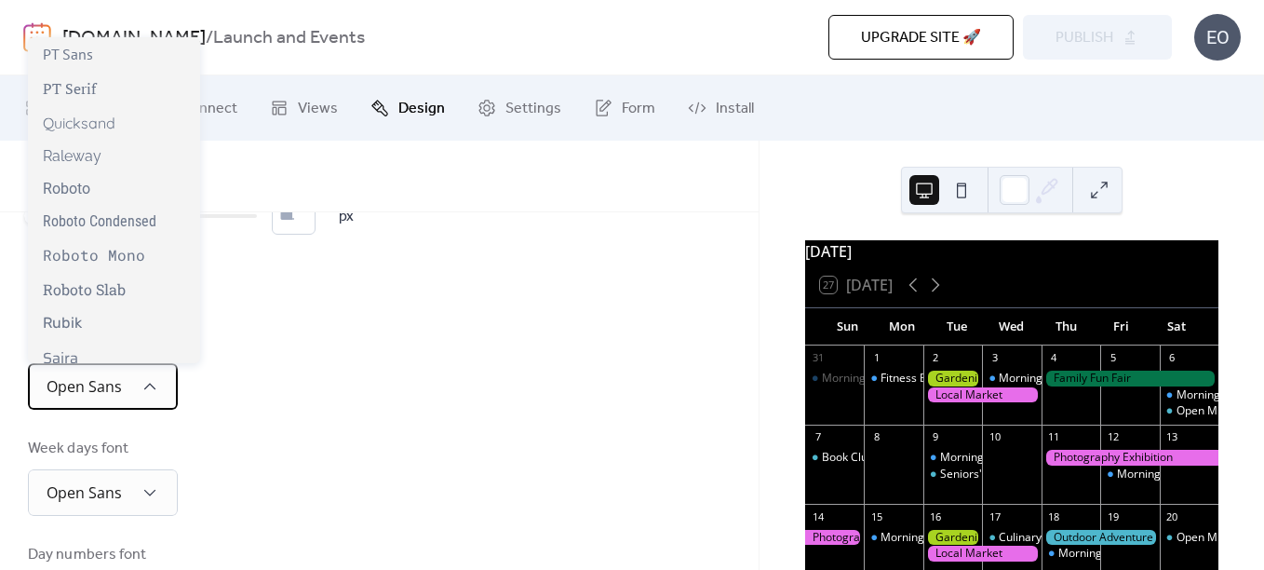
scroll to position [1515, 0]
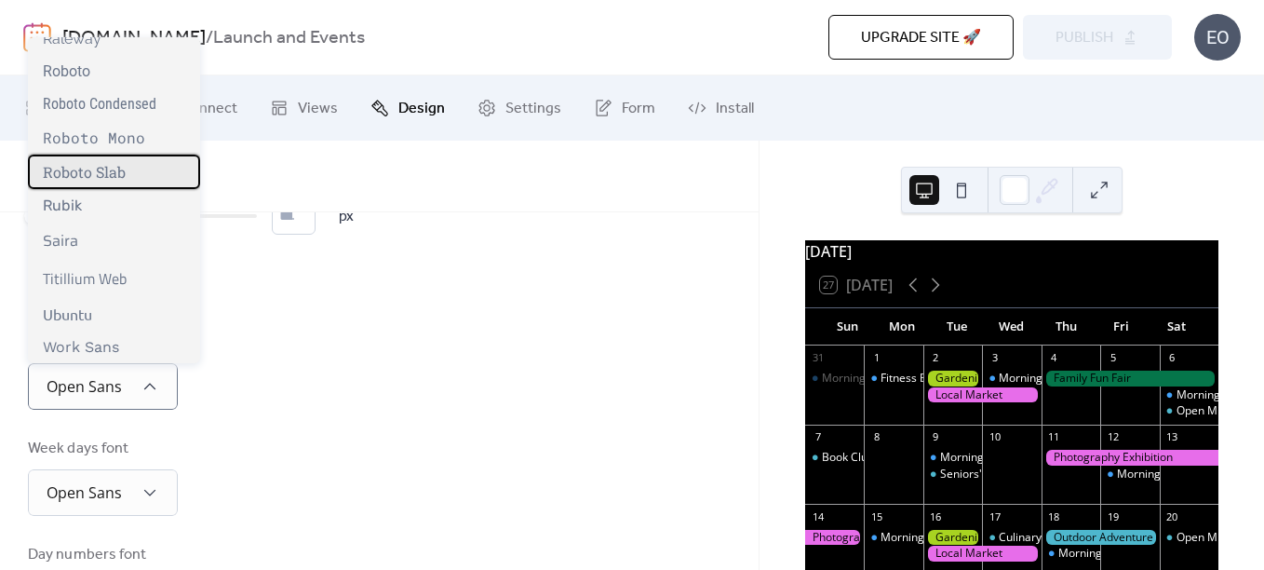
click at [130, 175] on div "Roboto Slab" at bounding box center [114, 172] width 172 height 34
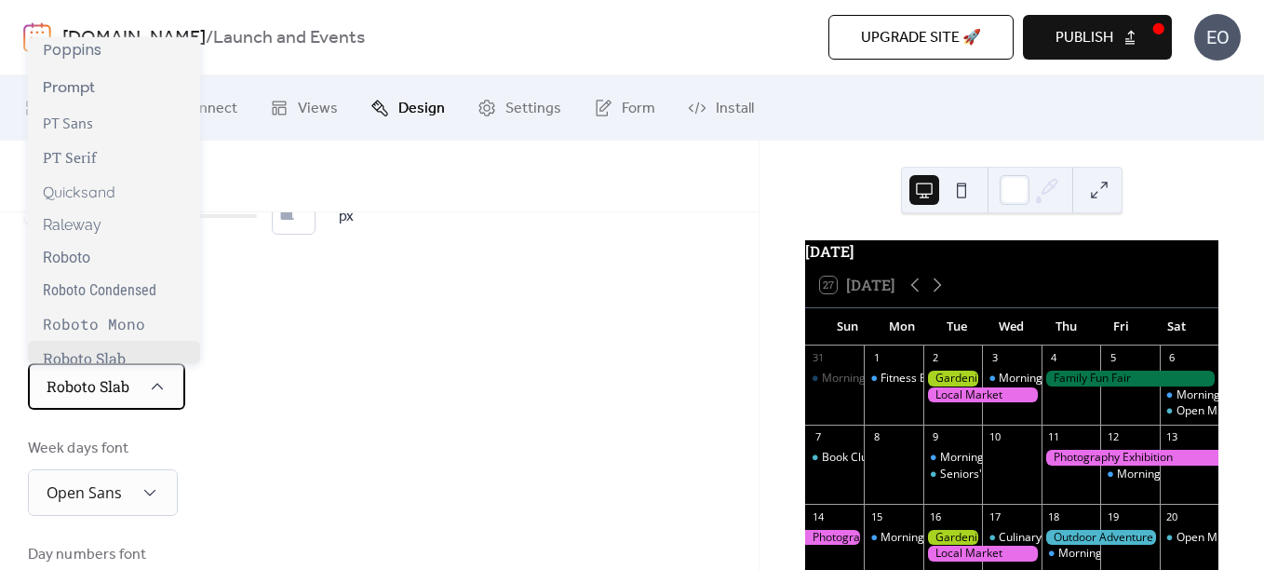
scroll to position [1550, 0]
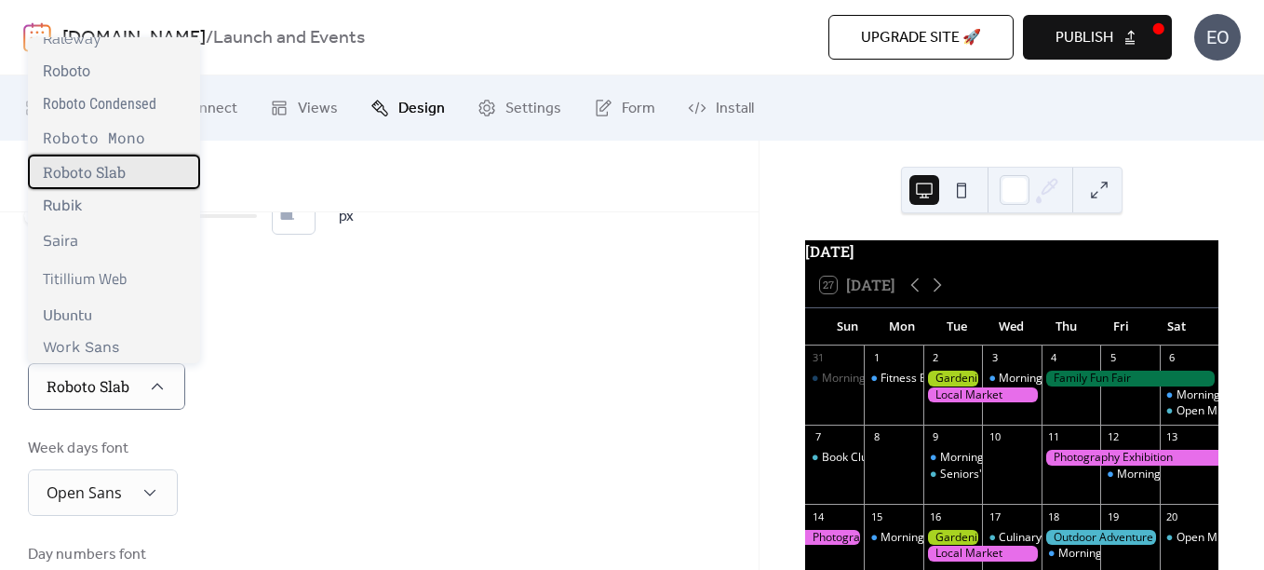
click at [113, 164] on span "Roboto Slab" at bounding box center [84, 172] width 83 height 20
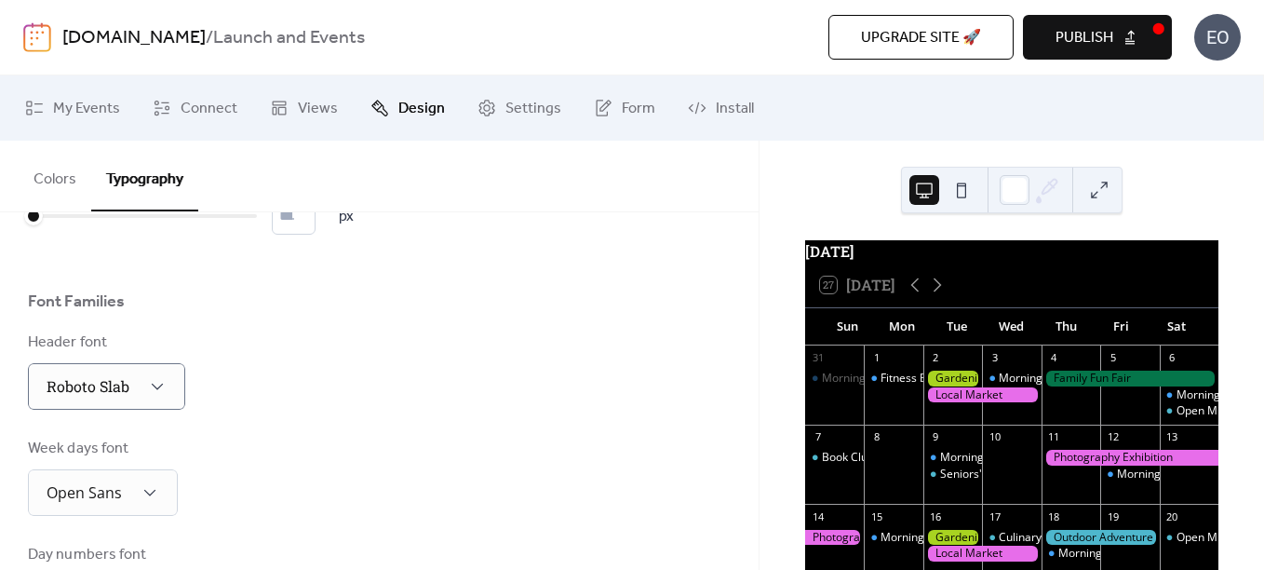
scroll to position [186, 0]
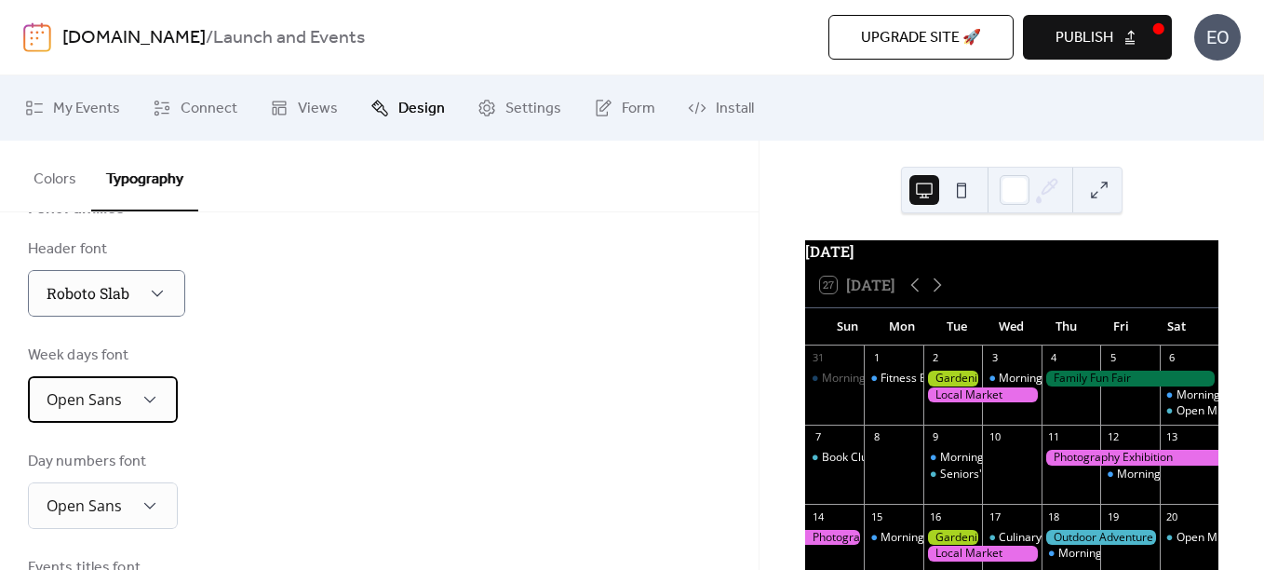
click at [134, 393] on div "Open Sans" at bounding box center [103, 399] width 150 height 47
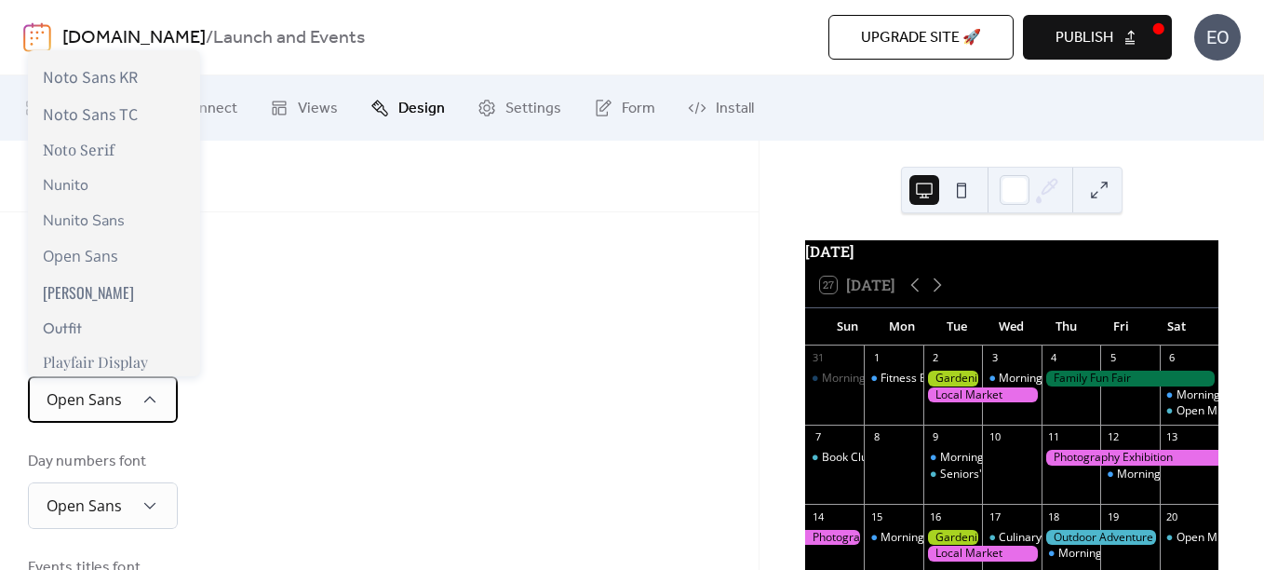
scroll to position [1550, 0]
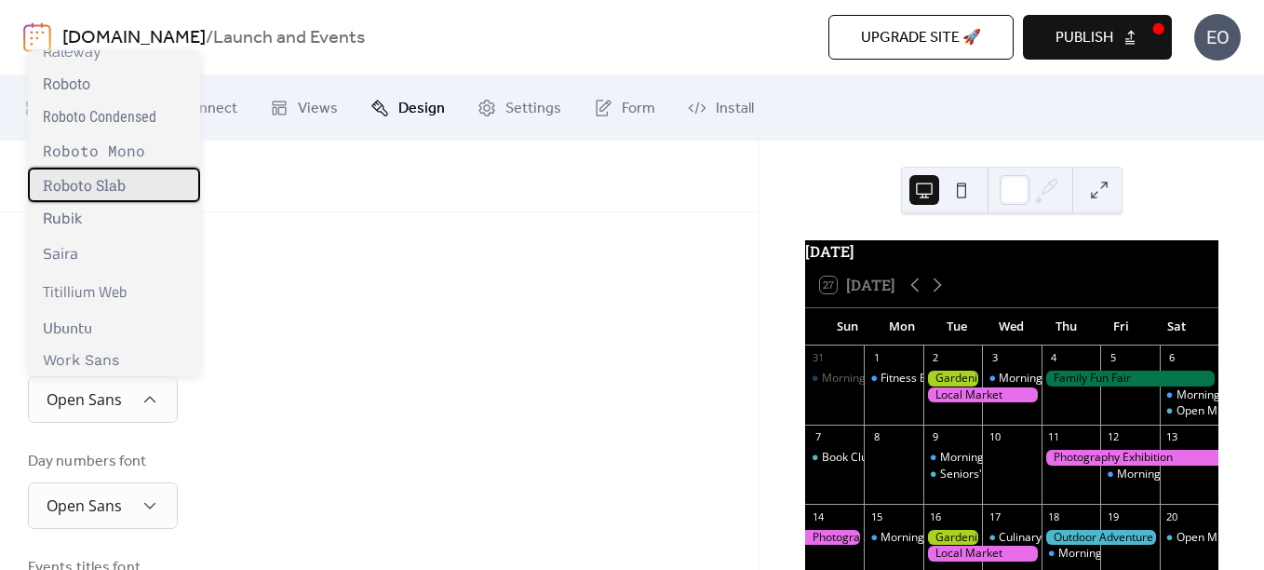
click at [87, 187] on span "Roboto Slab" at bounding box center [84, 185] width 83 height 20
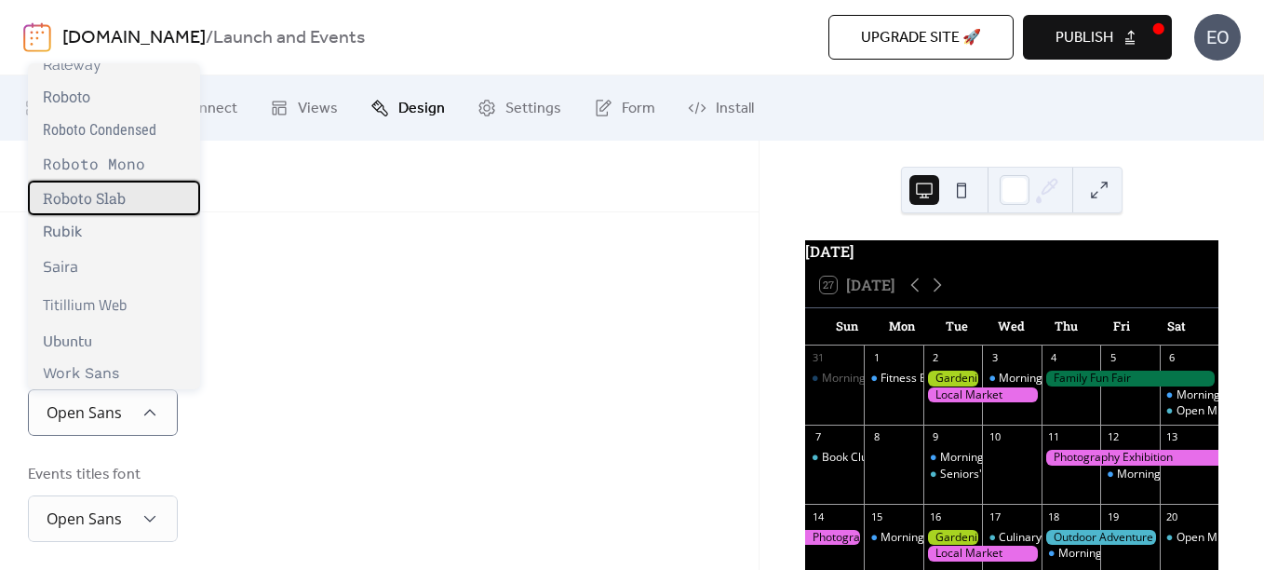
click at [91, 208] on span "Roboto Slab" at bounding box center [84, 198] width 83 height 20
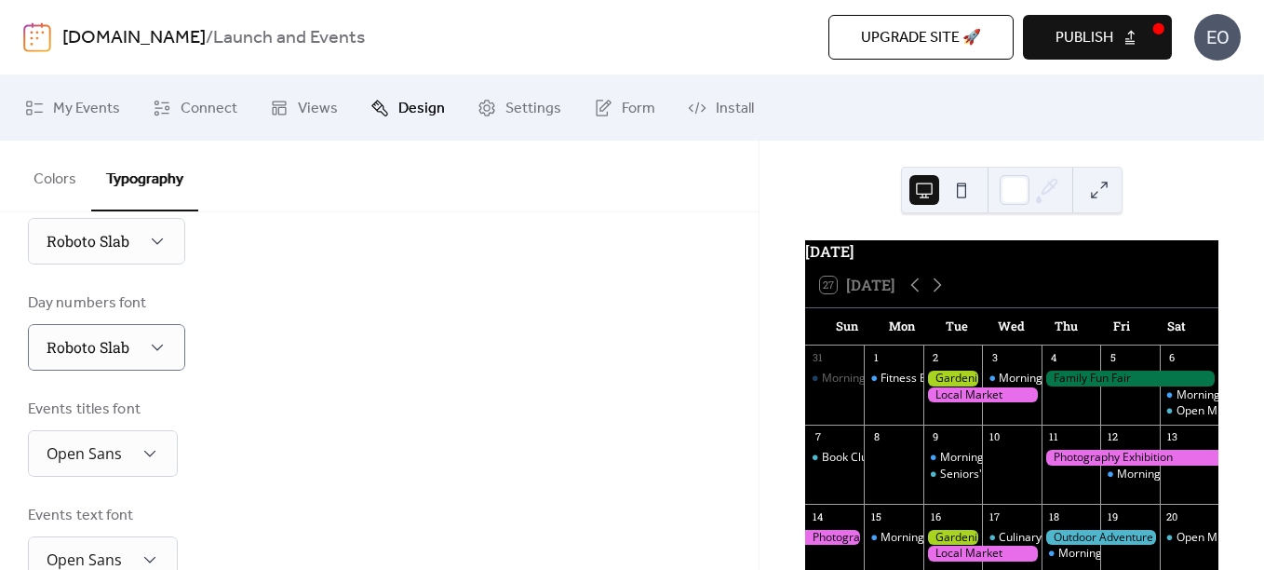
scroll to position [372, 0]
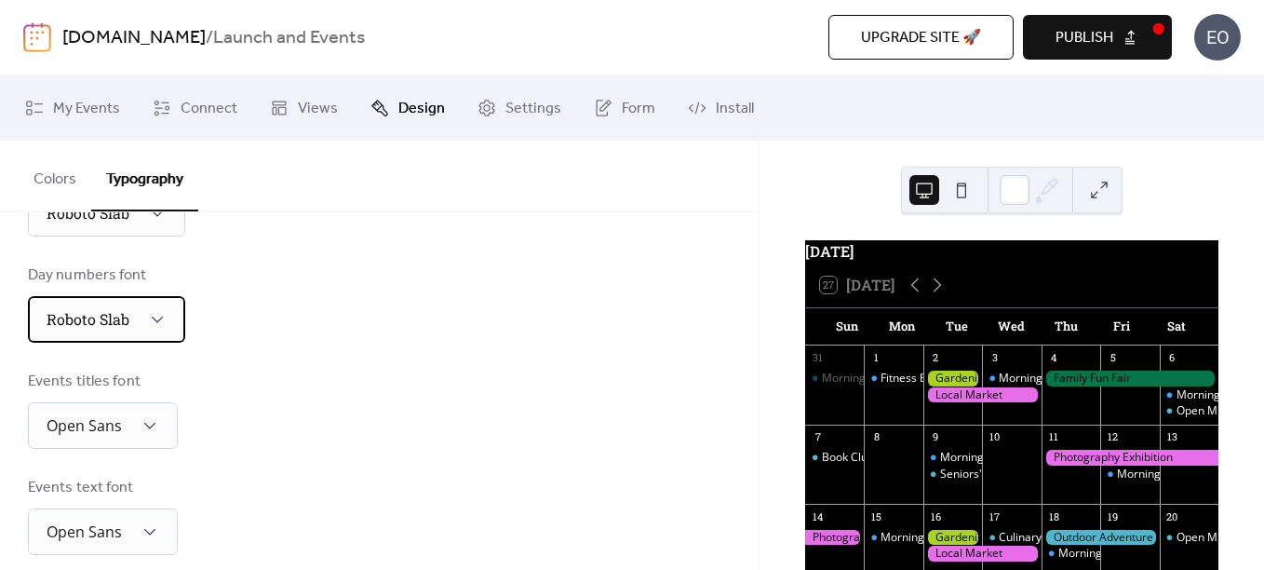
click at [135, 335] on div "Roboto Slab" at bounding box center [106, 319] width 157 height 47
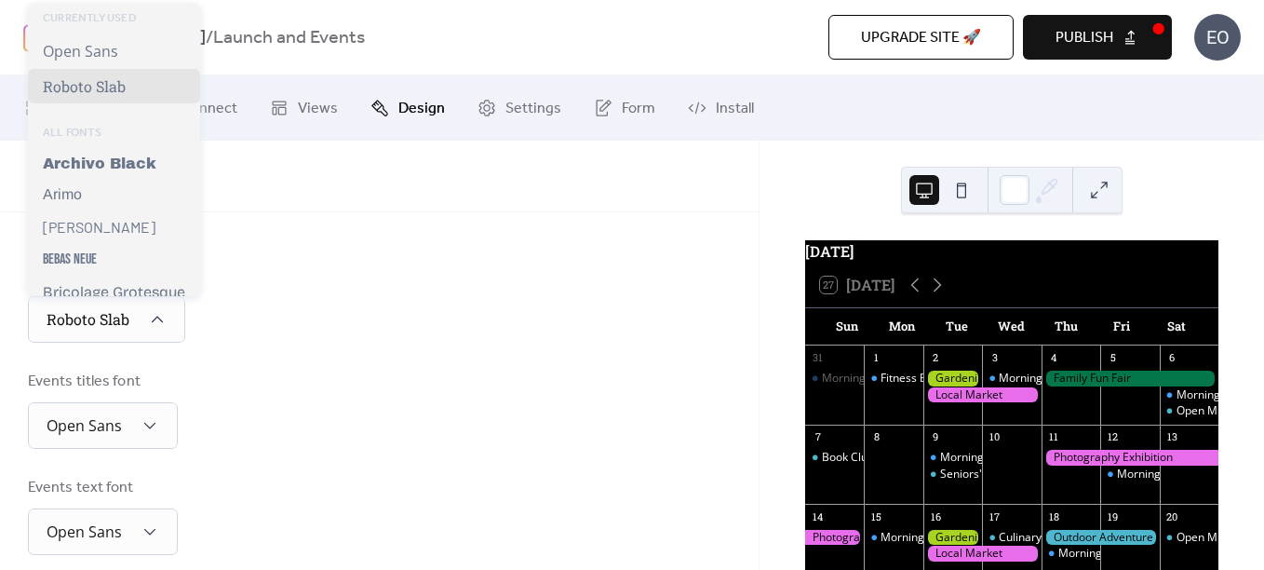
click at [285, 374] on div "Events titles font Open Sans" at bounding box center [379, 409] width 703 height 78
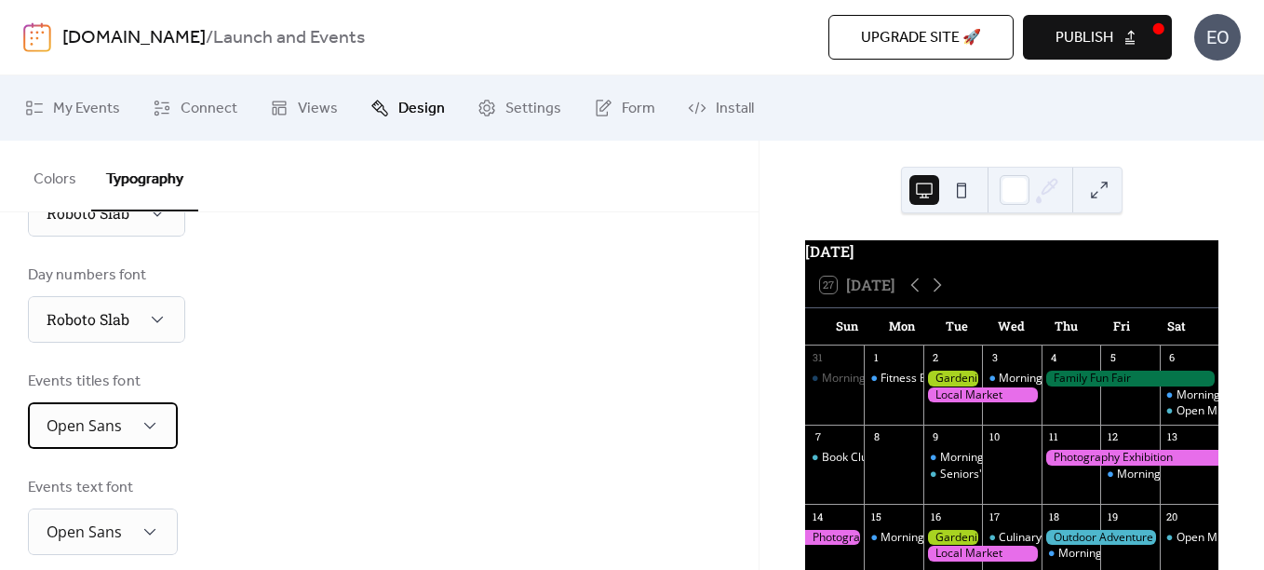
click at [111, 444] on div "Open Sans" at bounding box center [103, 425] width 150 height 47
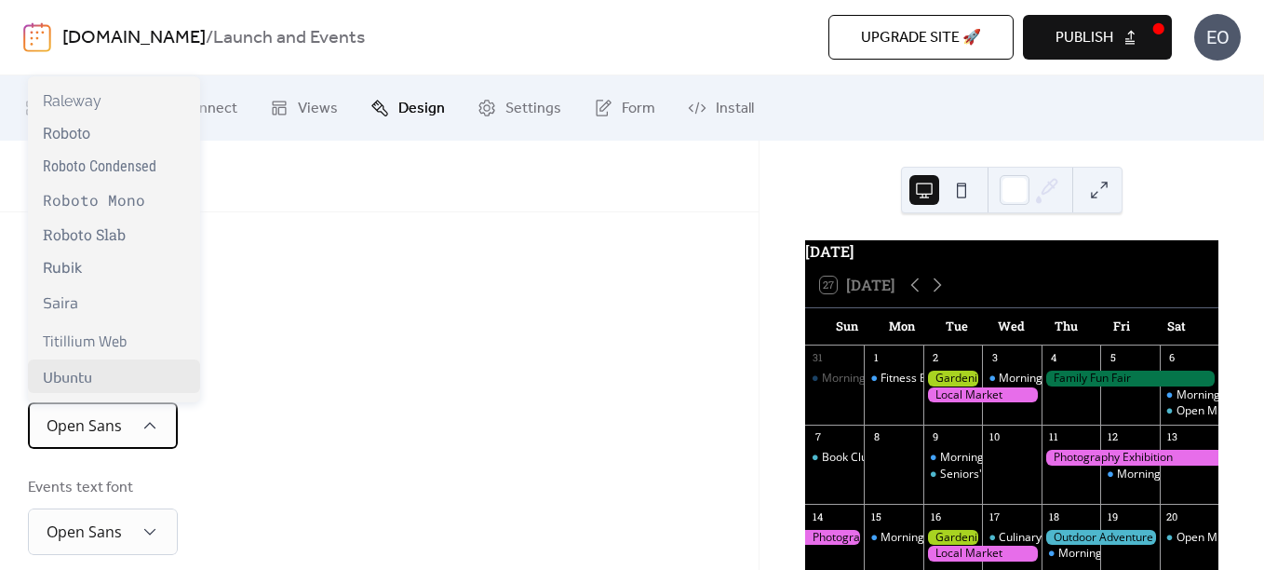
scroll to position [1550, 0]
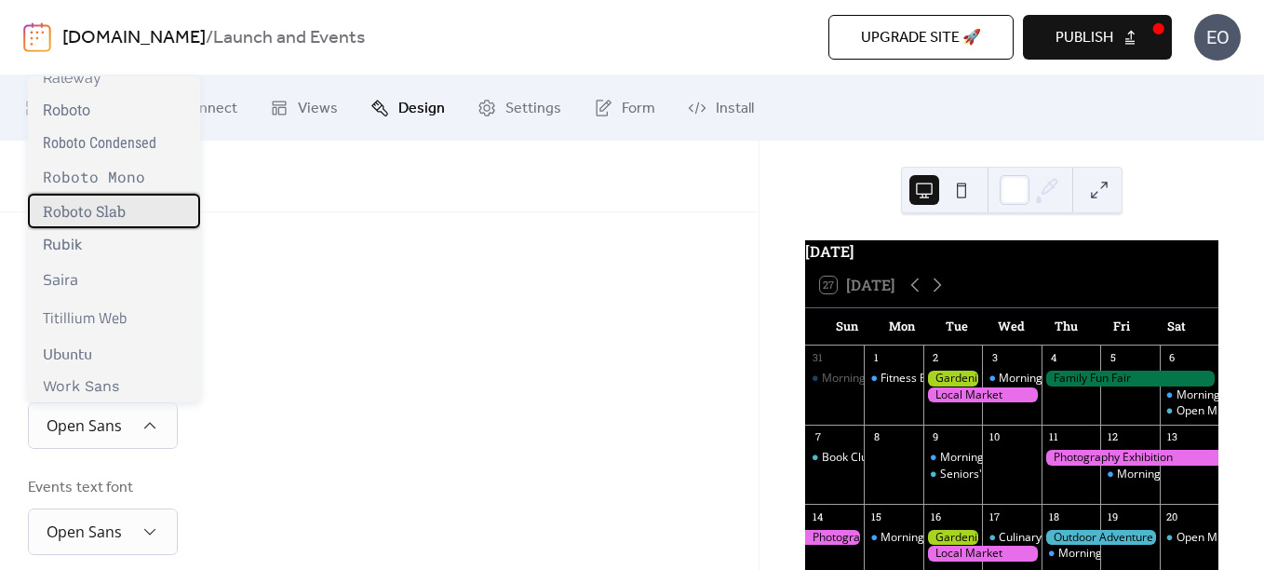
click at [69, 219] on span "Roboto Slab" at bounding box center [84, 211] width 83 height 20
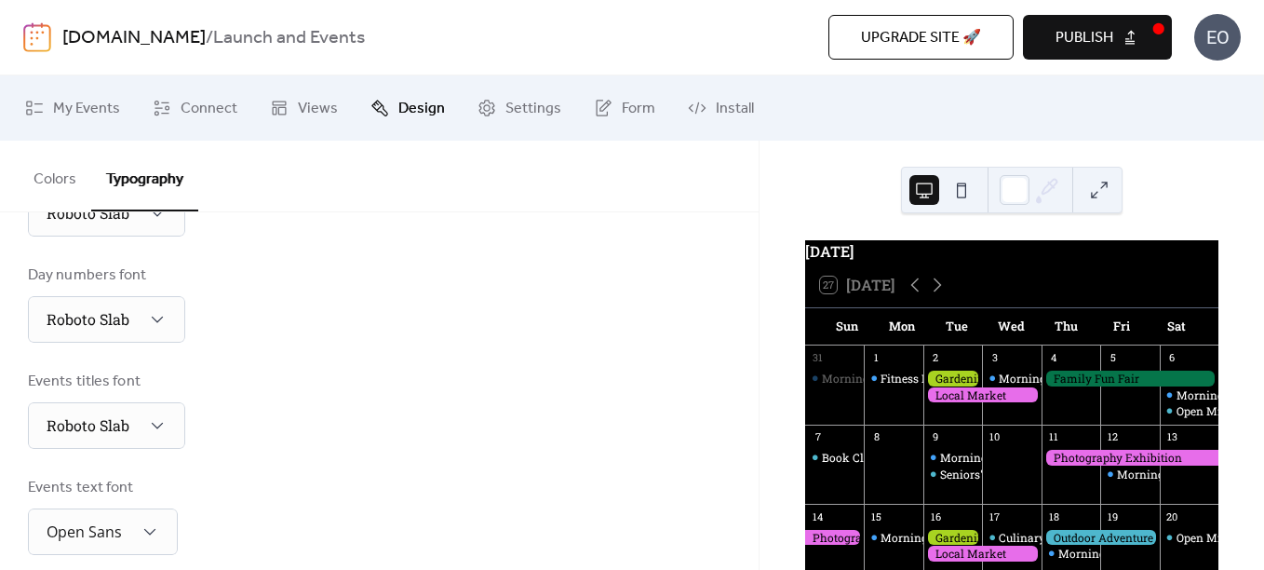
scroll to position [465, 0]
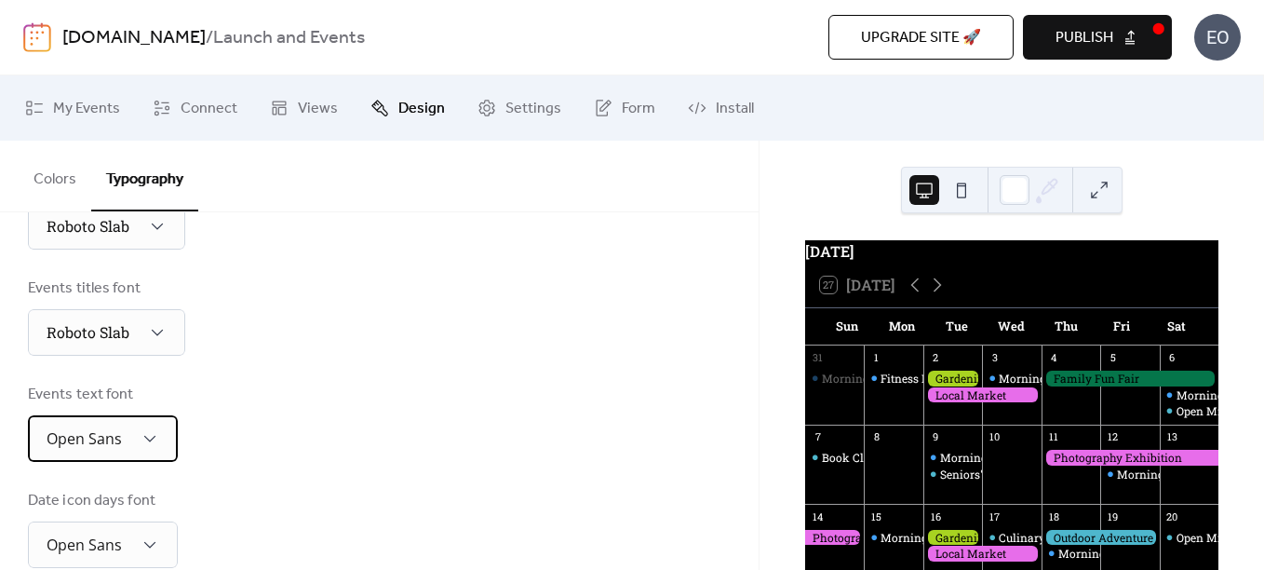
click at [152, 427] on div "Open Sans" at bounding box center [103, 438] width 150 height 47
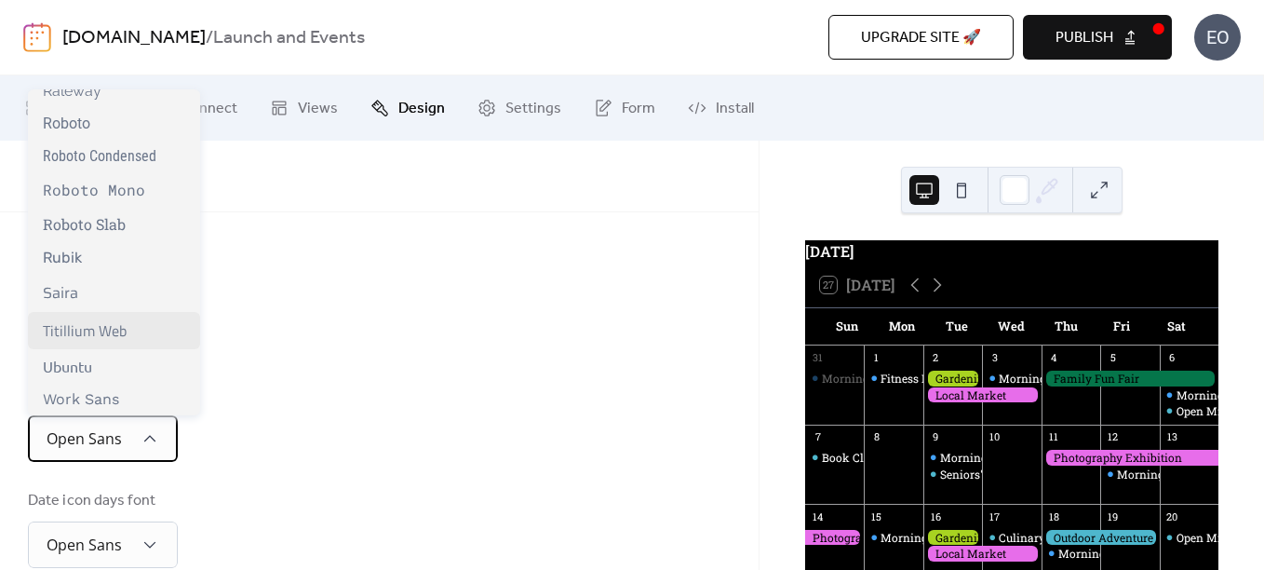
scroll to position [1550, 0]
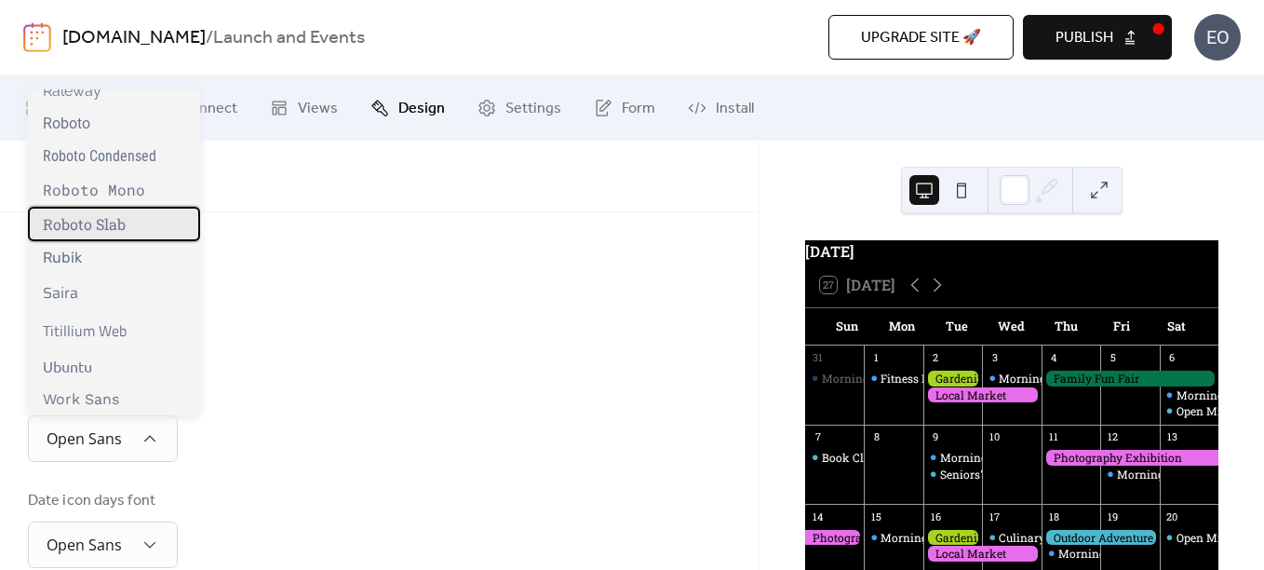
click at [92, 222] on span "Roboto Slab" at bounding box center [84, 224] width 83 height 20
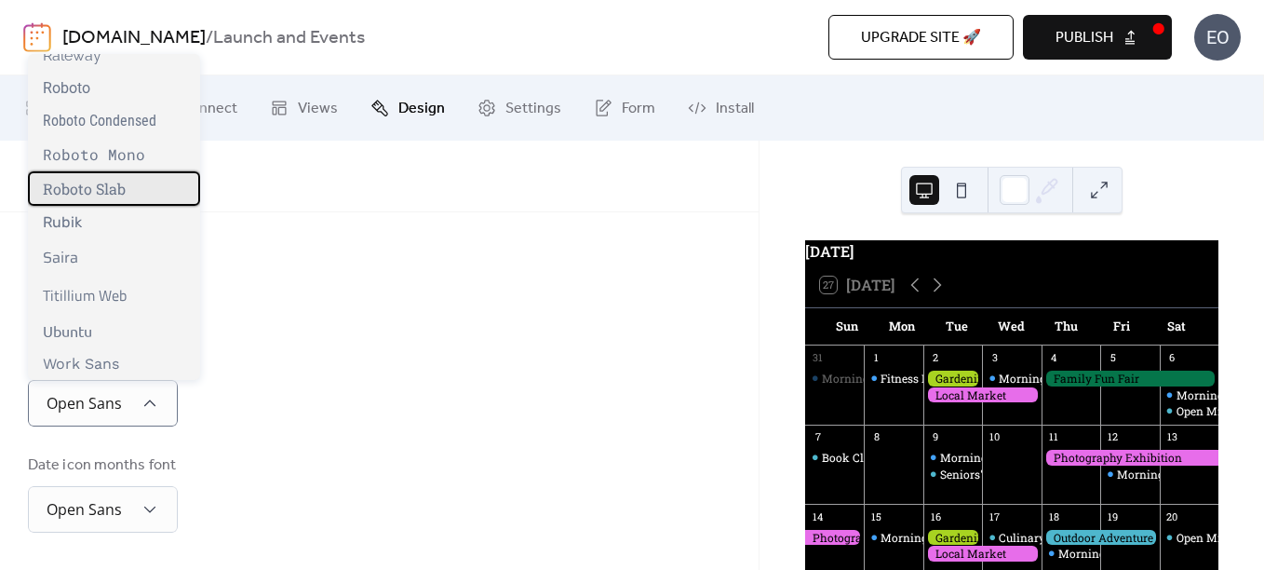
click at [63, 182] on span "Roboto Slab" at bounding box center [84, 189] width 83 height 20
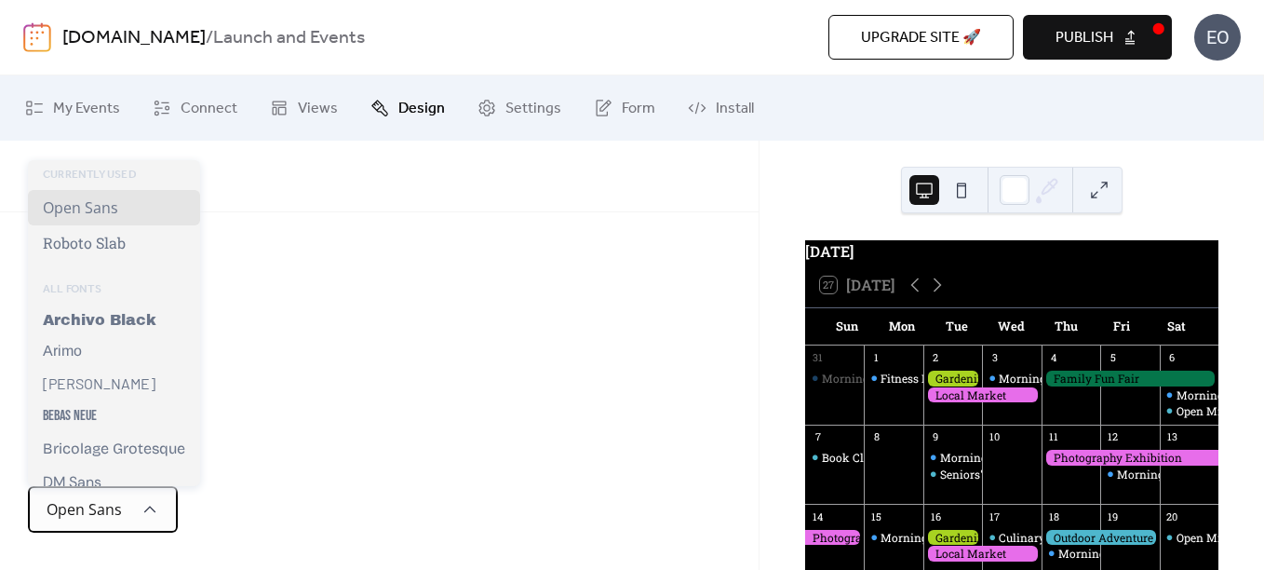
click at [147, 518] on div "Open Sans" at bounding box center [103, 509] width 150 height 47
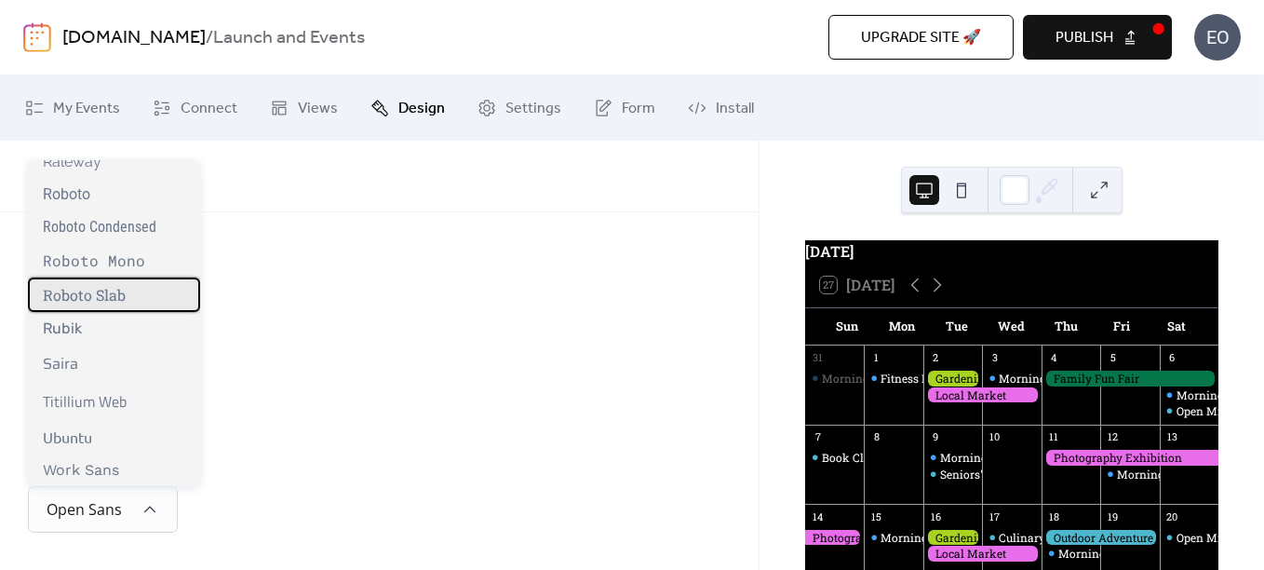
click at [101, 290] on span "Roboto Slab" at bounding box center [84, 295] width 83 height 20
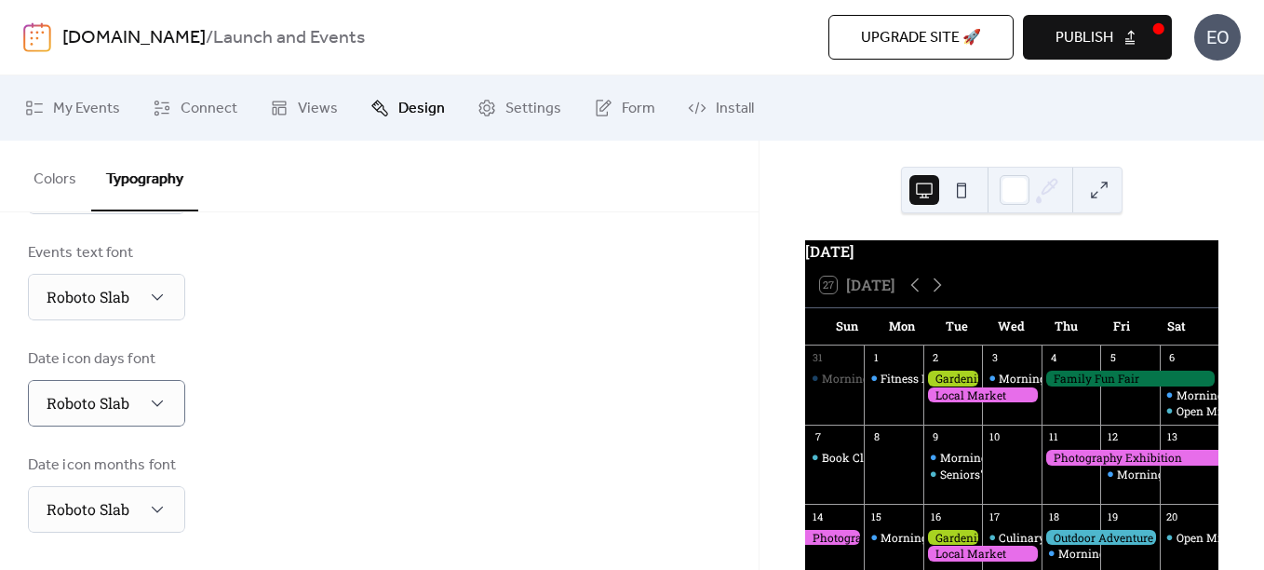
click at [559, 326] on div "Base Font Size * px Font Families Header font Roboto Slab Week days font Roboto…" at bounding box center [379, 88] width 703 height 890
click at [959, 189] on button at bounding box center [962, 190] width 30 height 30
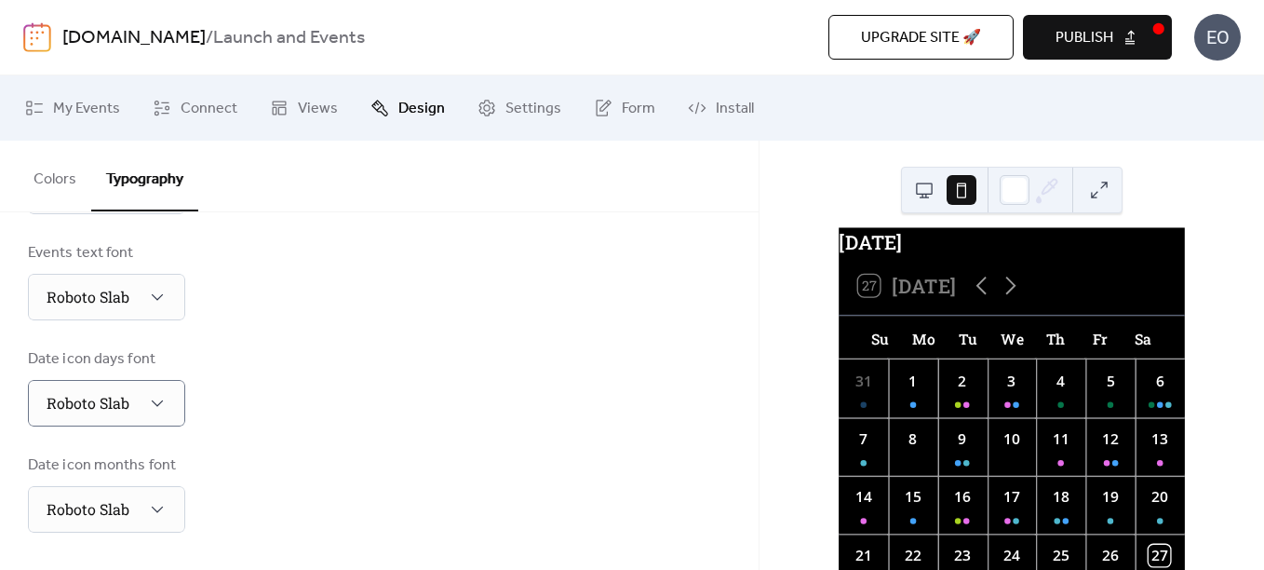
scroll to position [0, 0]
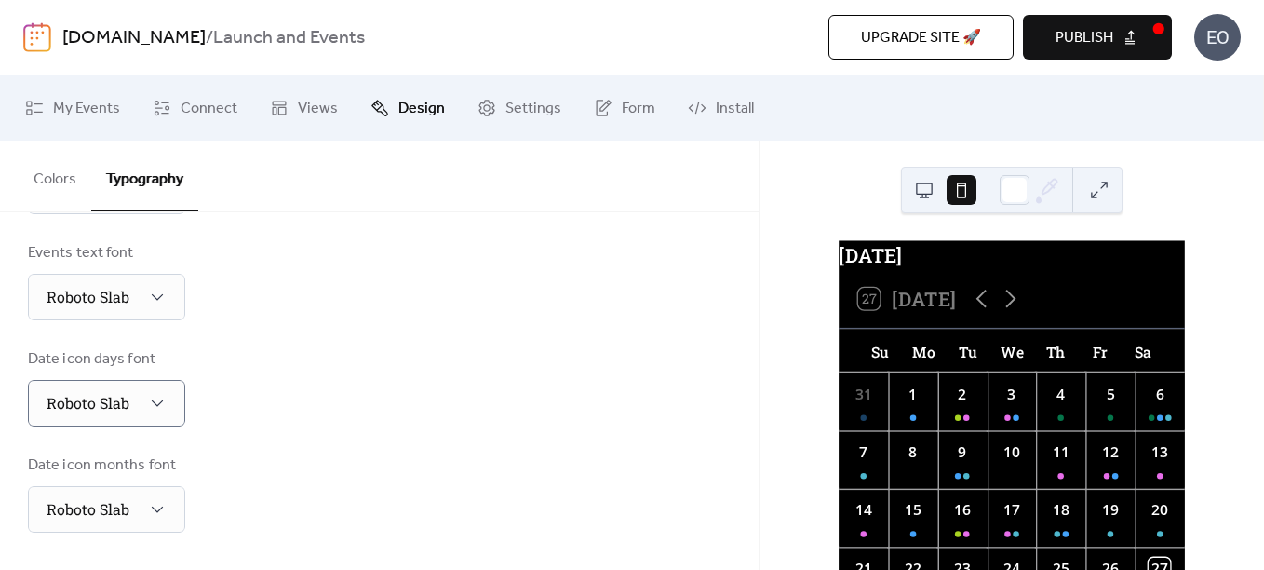
click at [927, 192] on button at bounding box center [924, 190] width 30 height 30
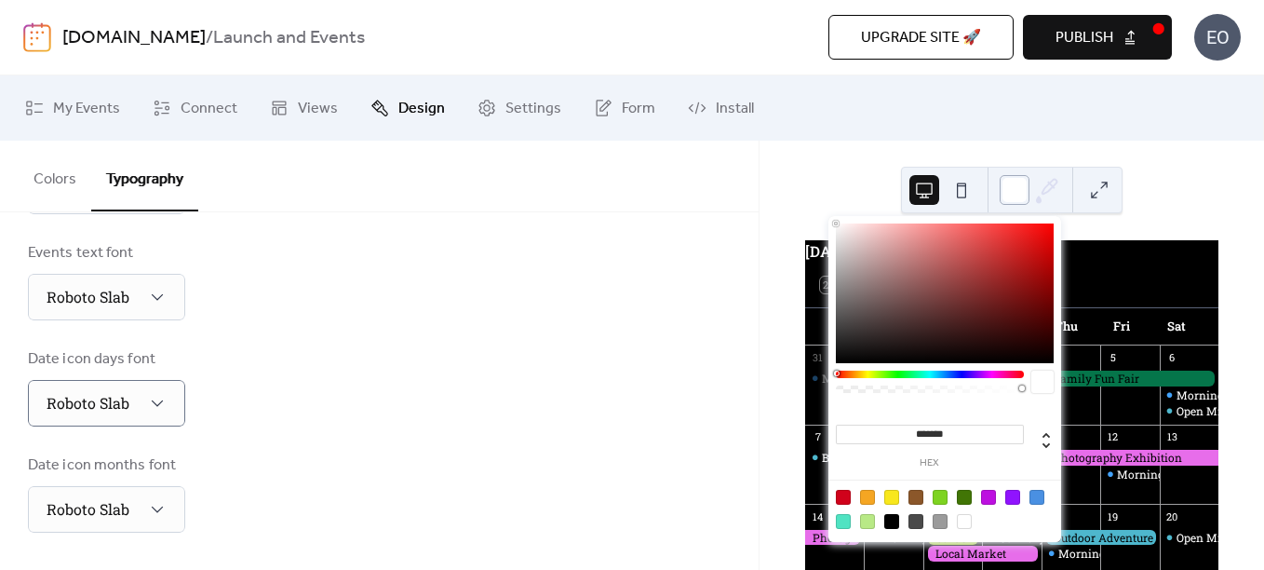
click at [1013, 192] on div at bounding box center [1015, 190] width 30 height 30
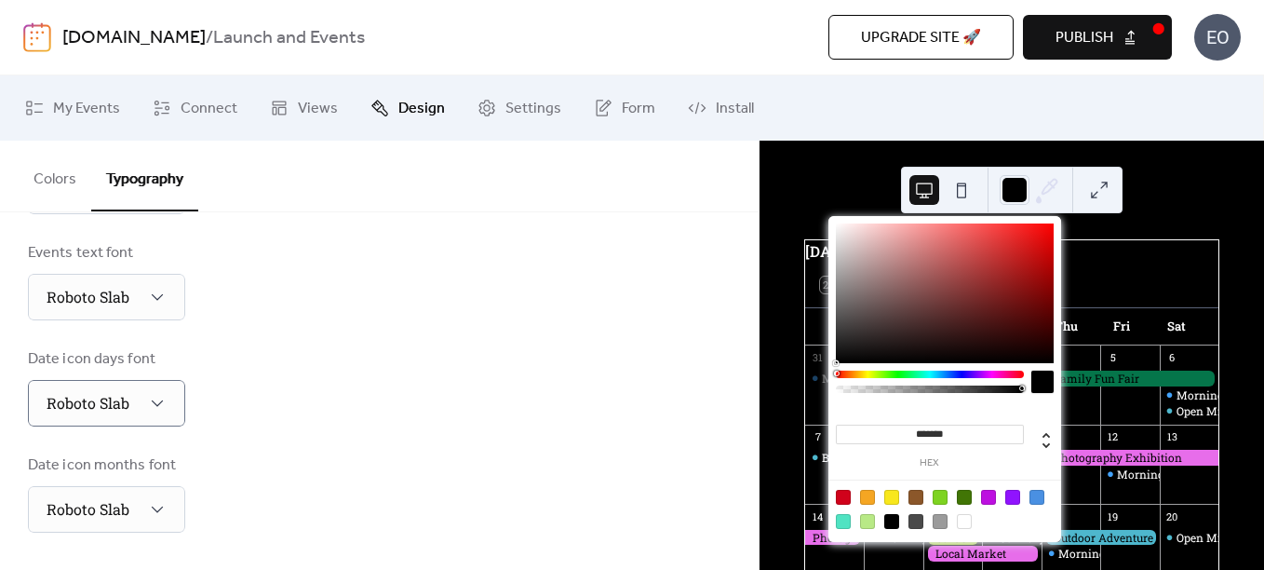
type input "*******"
drag, startPoint x: 896, startPoint y: 299, endPoint x: 824, endPoint y: 380, distance: 108.8
click at [824, 380] on body "[DOMAIN_NAME] / Launch and Events Upgrade site 🚀 Preview Publish EO My Events C…" at bounding box center [632, 285] width 1264 height 570
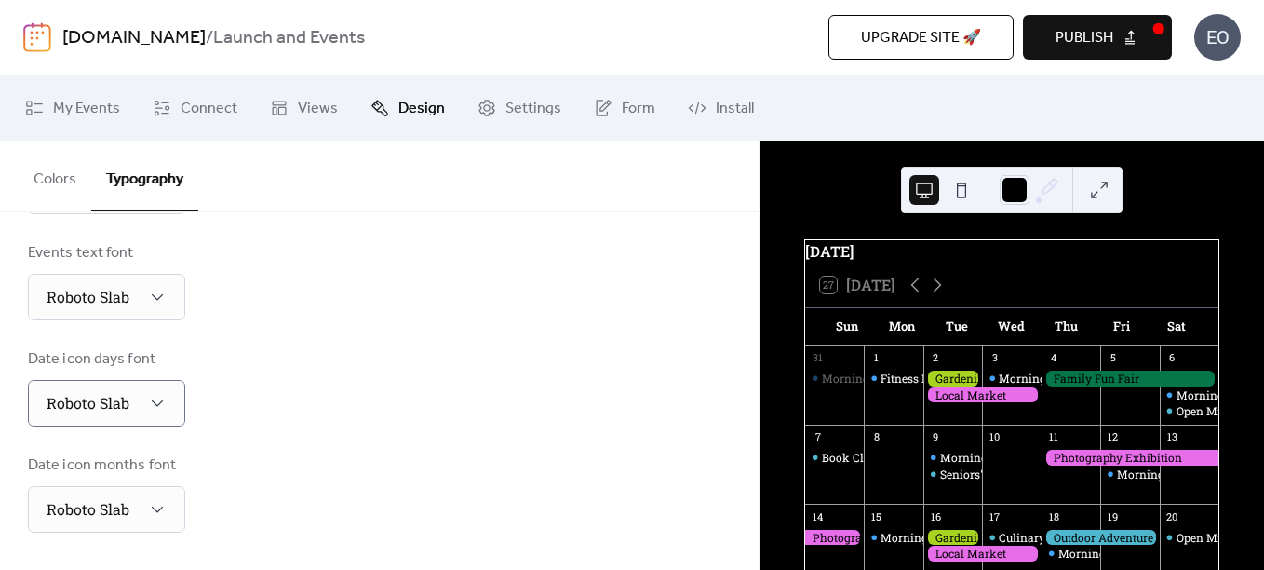
click at [575, 370] on div "Date icon days font Roboto Slab" at bounding box center [379, 387] width 703 height 78
click at [931, 293] on icon at bounding box center [937, 285] width 22 height 22
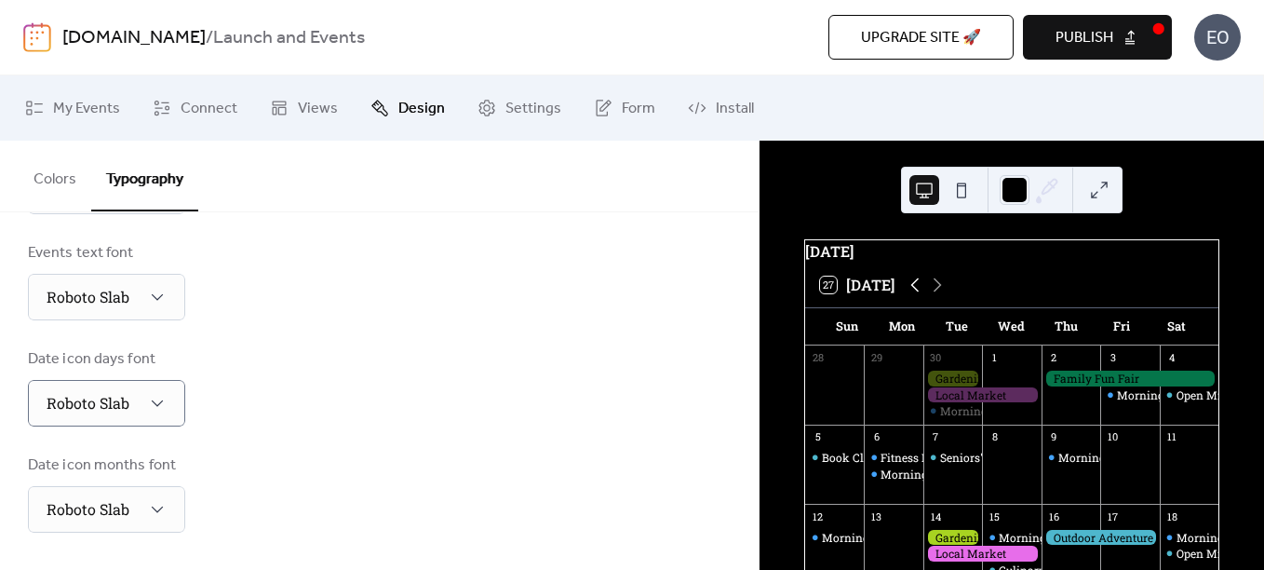
click at [910, 296] on icon at bounding box center [915, 285] width 22 height 22
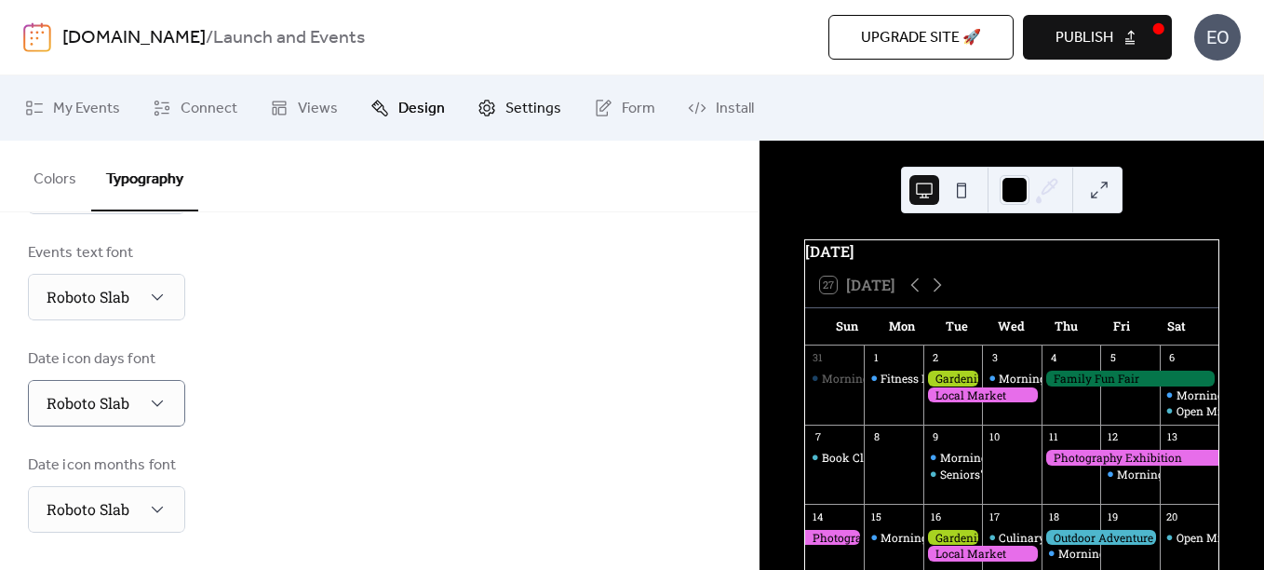
click at [494, 114] on link "Settings" at bounding box center [520, 108] width 112 height 50
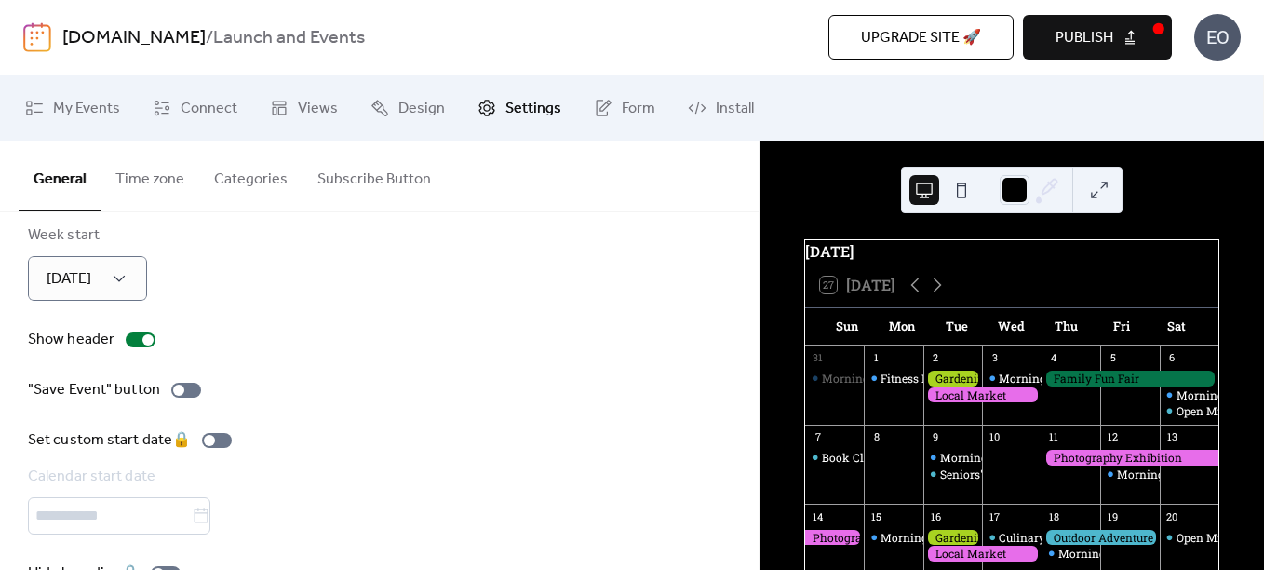
scroll to position [279, 0]
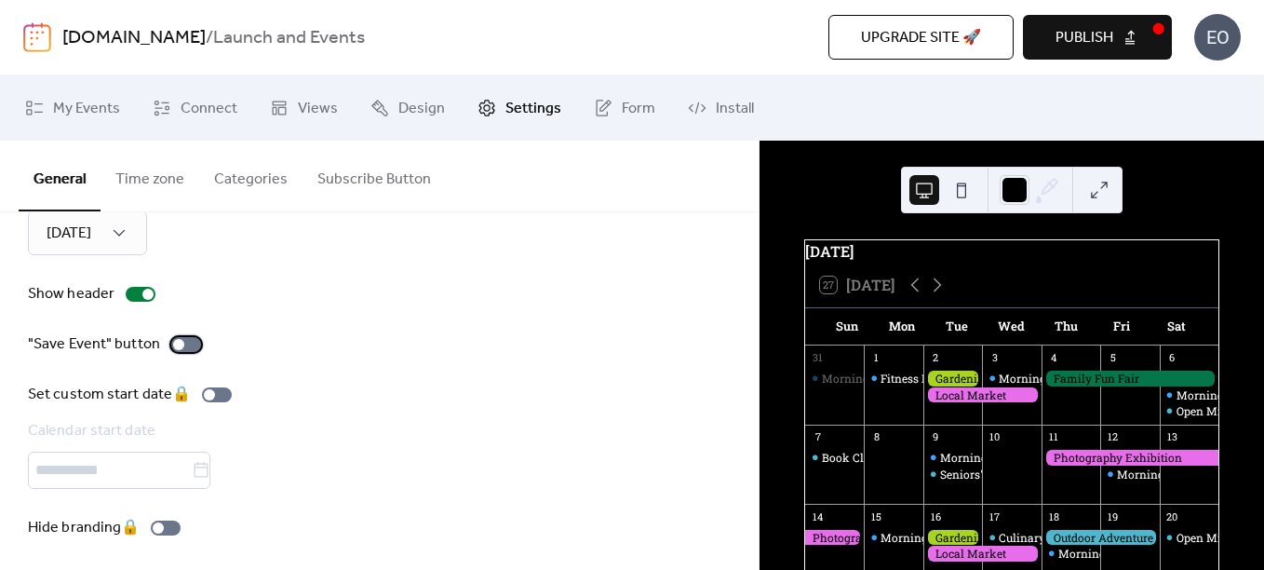
click at [181, 343] on div at bounding box center [178, 344] width 11 height 11
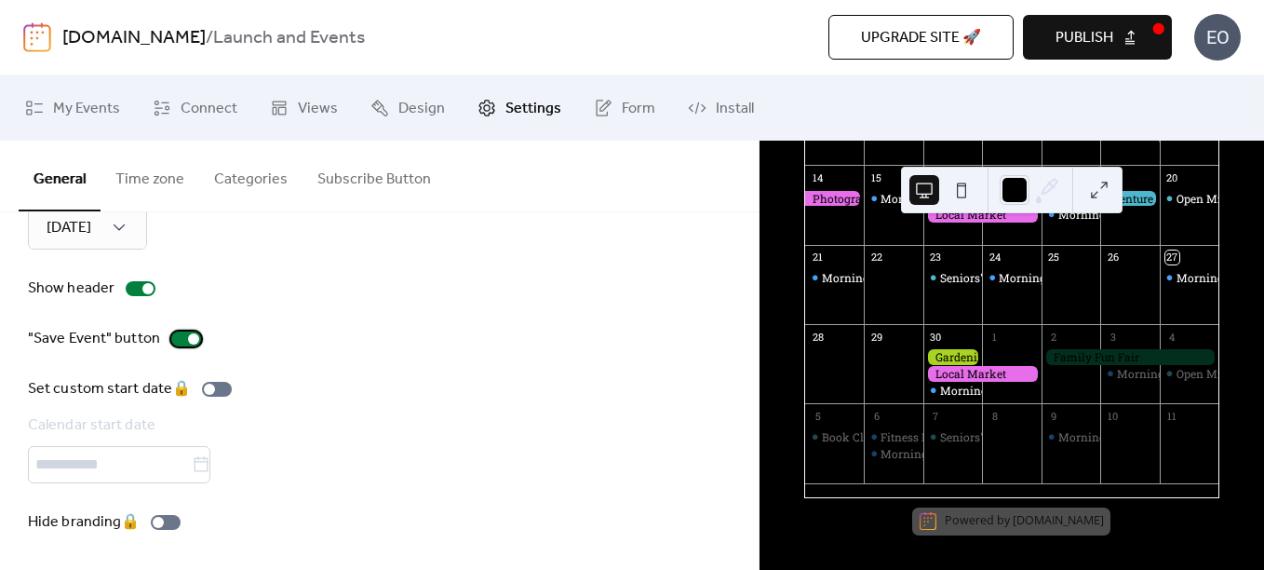
scroll to position [286, 0]
click at [580, 419] on div "Set custom start date 🔒 Calendar start date" at bounding box center [379, 429] width 703 height 105
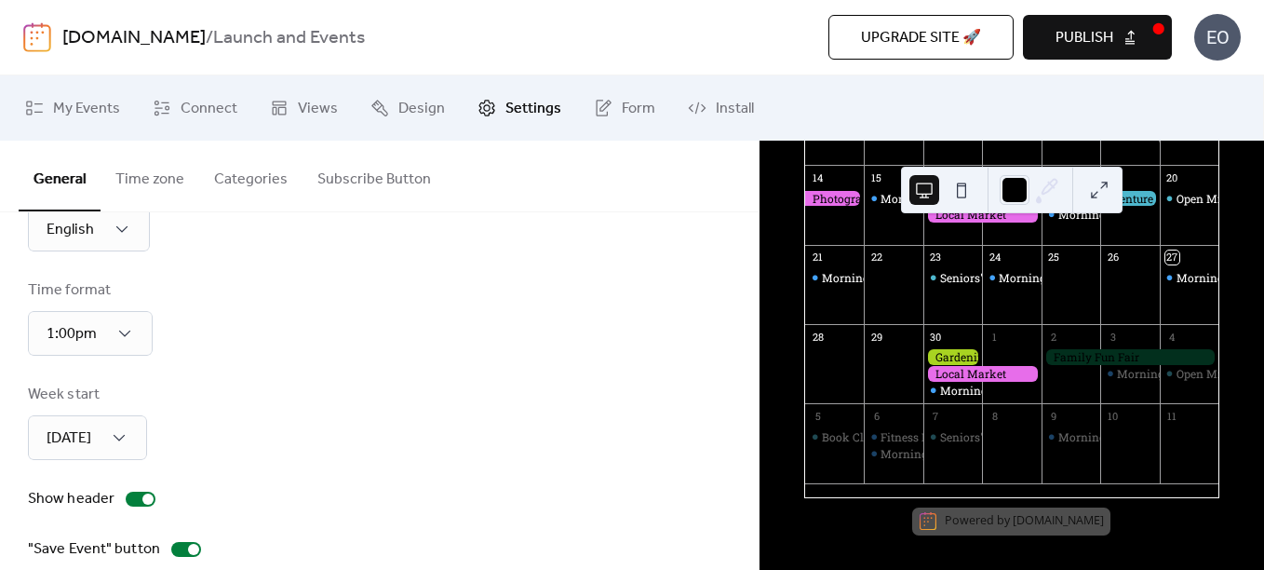
scroll to position [0, 0]
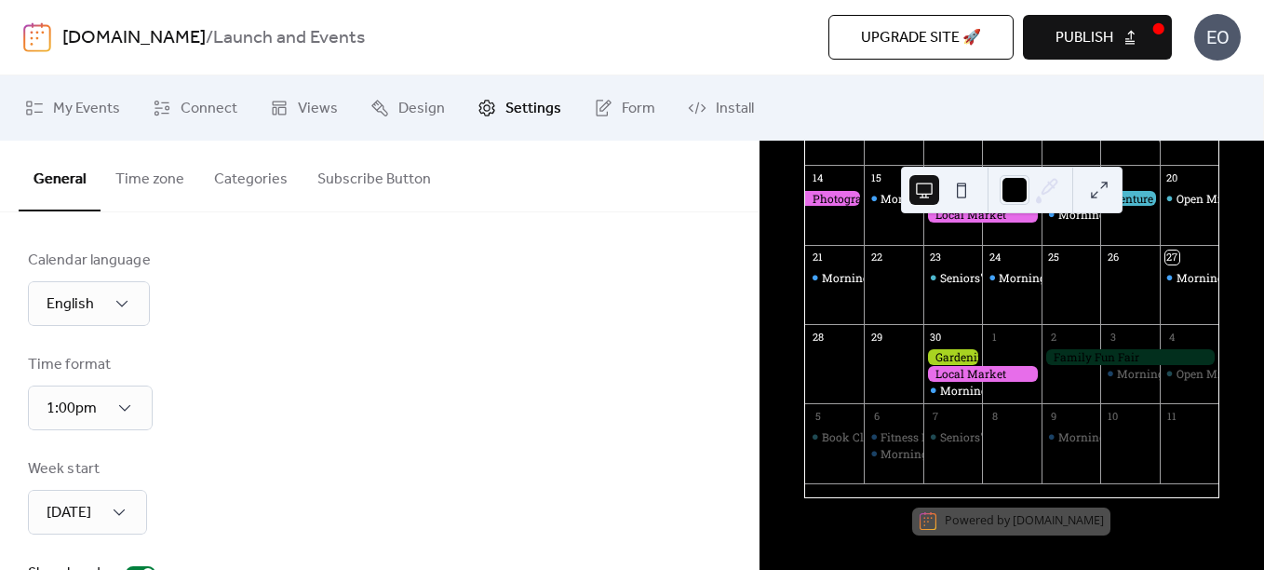
click at [142, 182] on button "Time zone" at bounding box center [150, 175] width 99 height 69
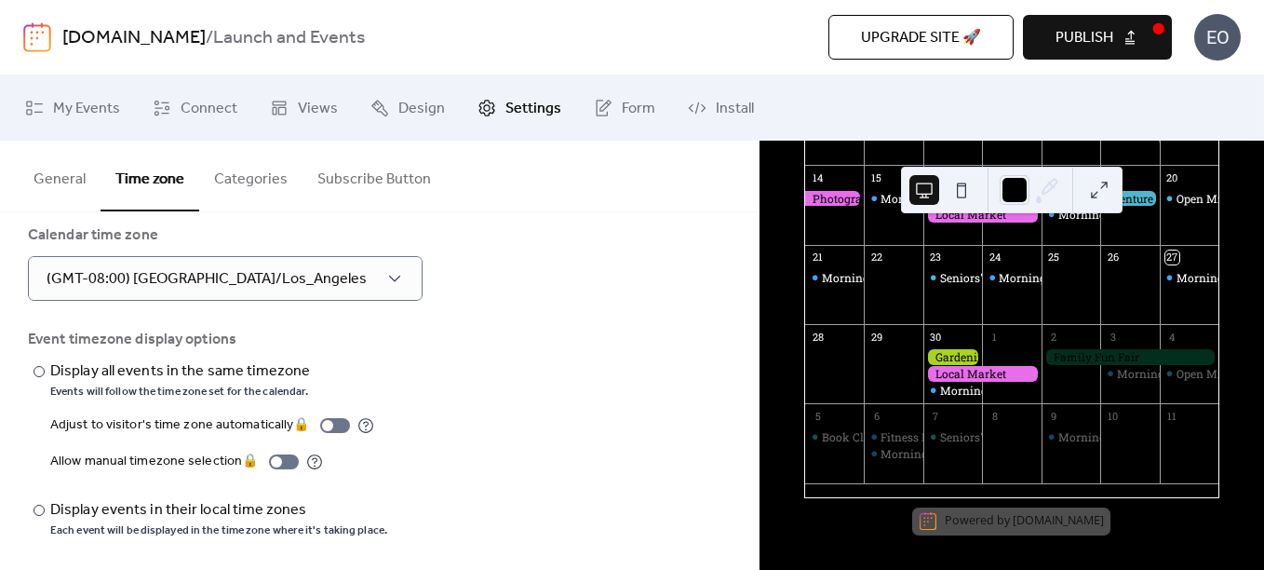
scroll to position [31, 0]
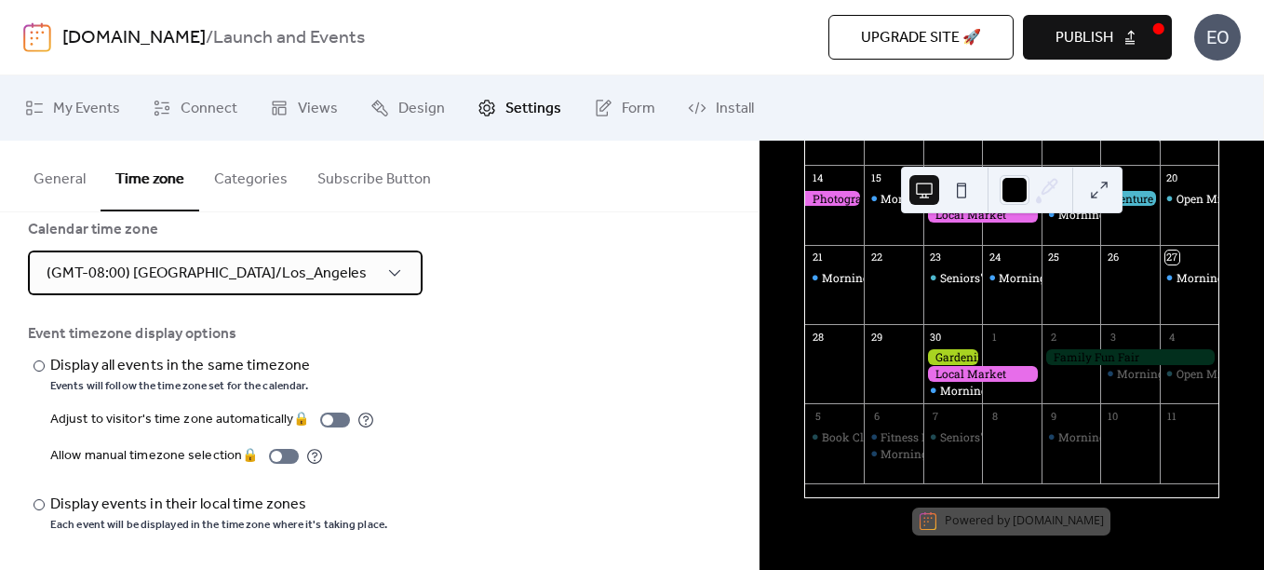
click at [271, 267] on span "(GMT-08:00) [GEOGRAPHIC_DATA]/Los_Angeles" at bounding box center [207, 273] width 320 height 29
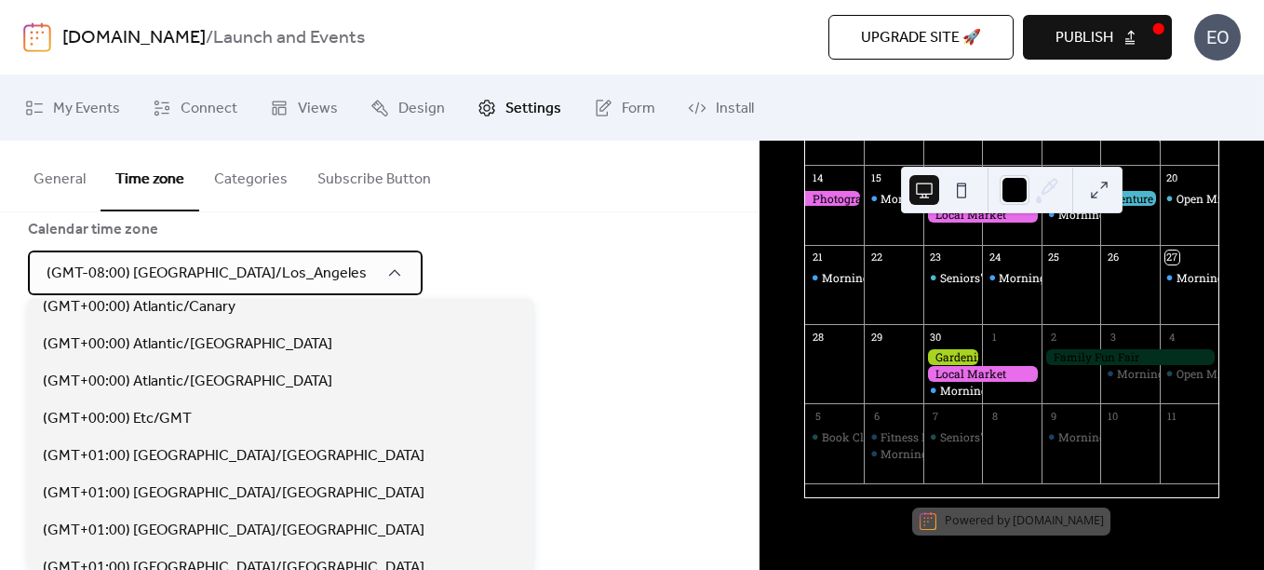
scroll to position [3816, 0]
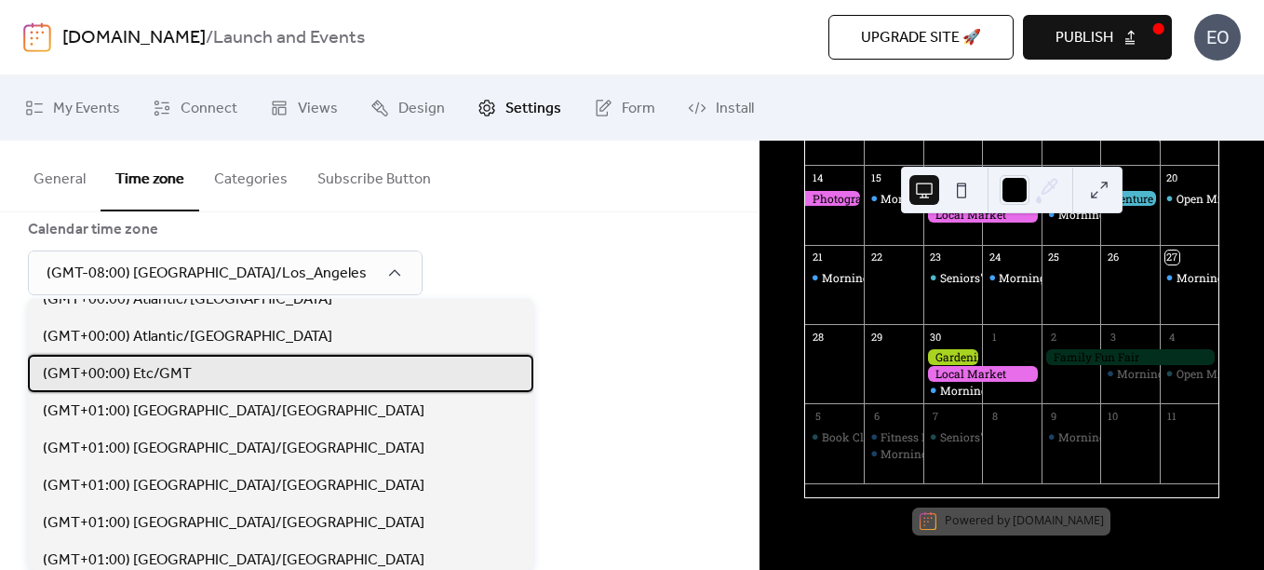
click at [230, 377] on div "(GMT+00:00) Etc/GMT" at bounding box center [280, 373] width 505 height 37
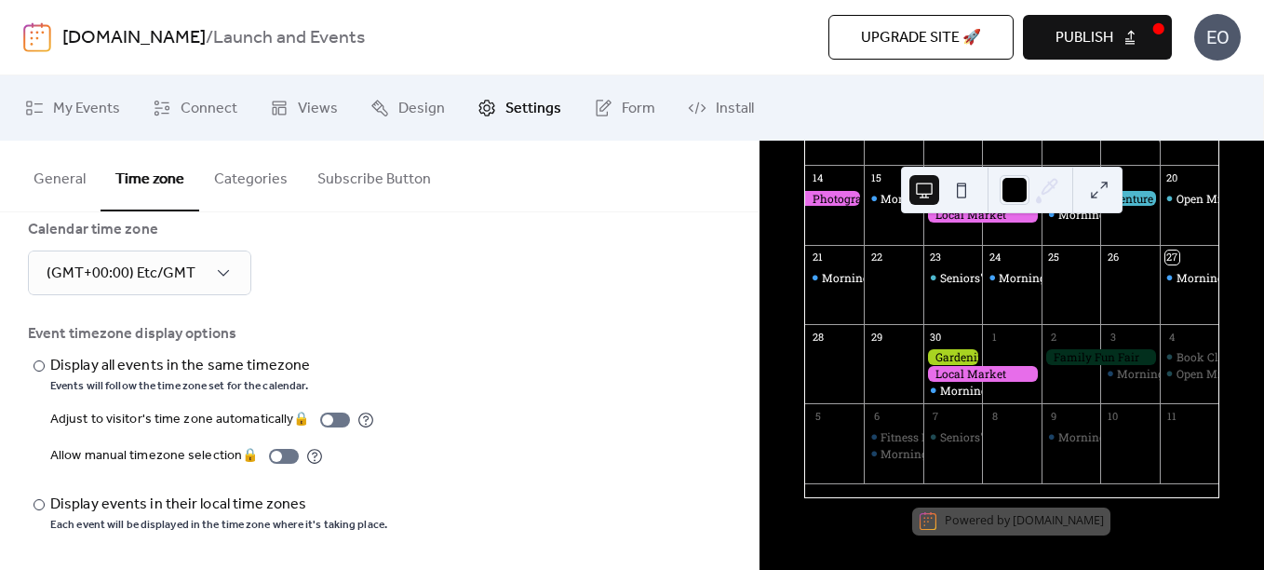
click at [524, 361] on div "​ Display all events in the same timezone Events will follow the time zone set …" at bounding box center [379, 444] width 703 height 178
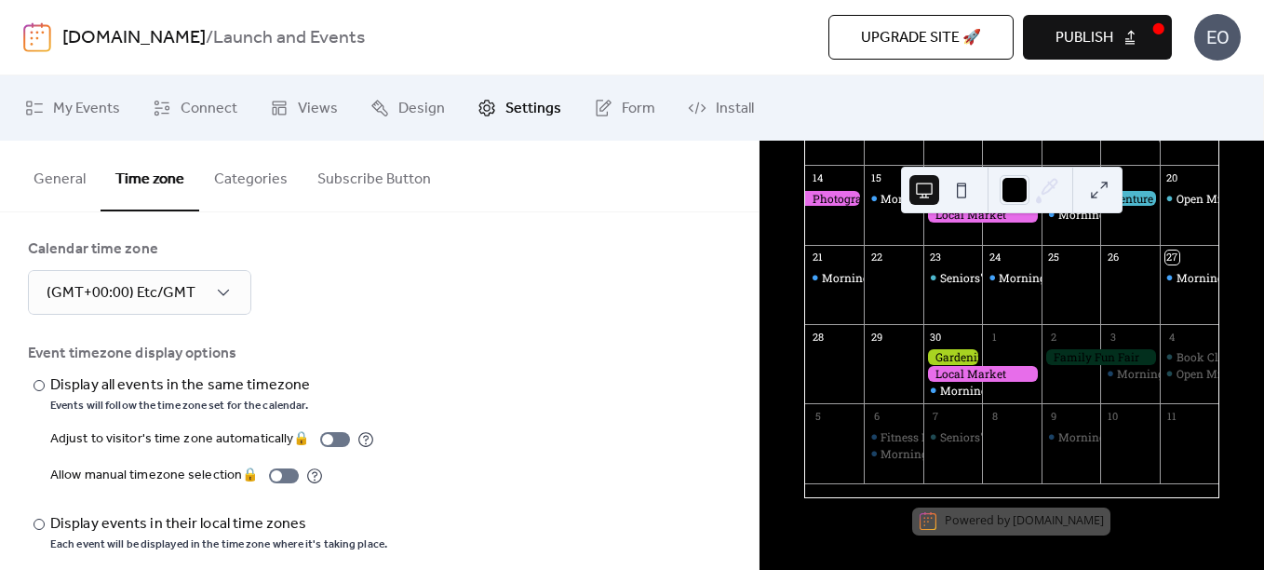
scroll to position [0, 0]
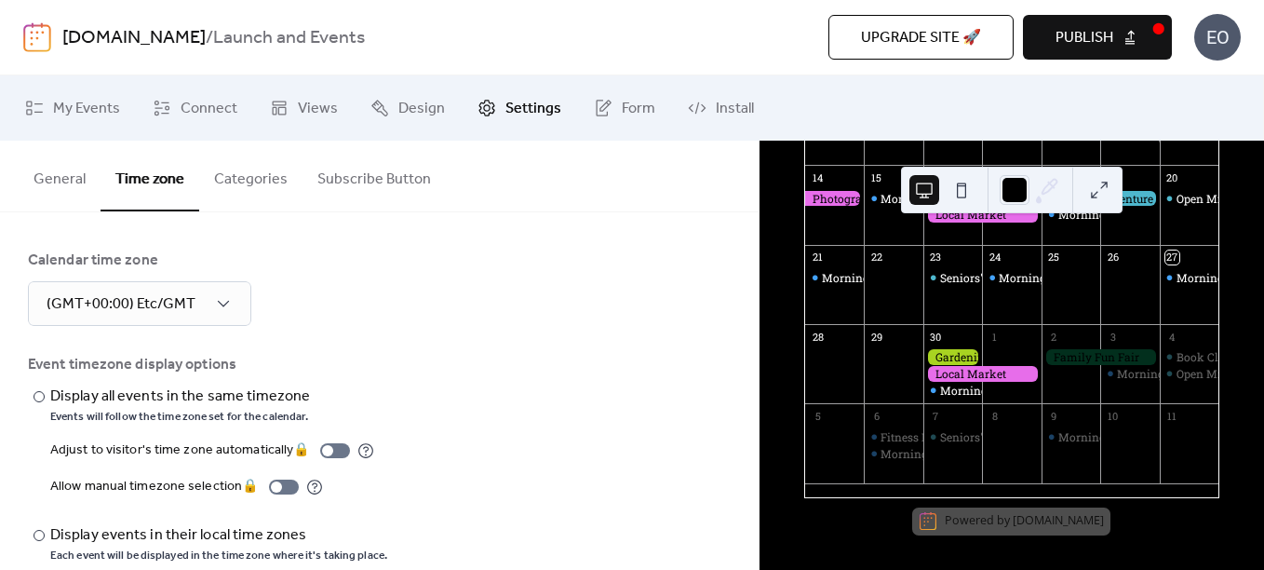
click at [243, 184] on button "Categories" at bounding box center [250, 175] width 103 height 69
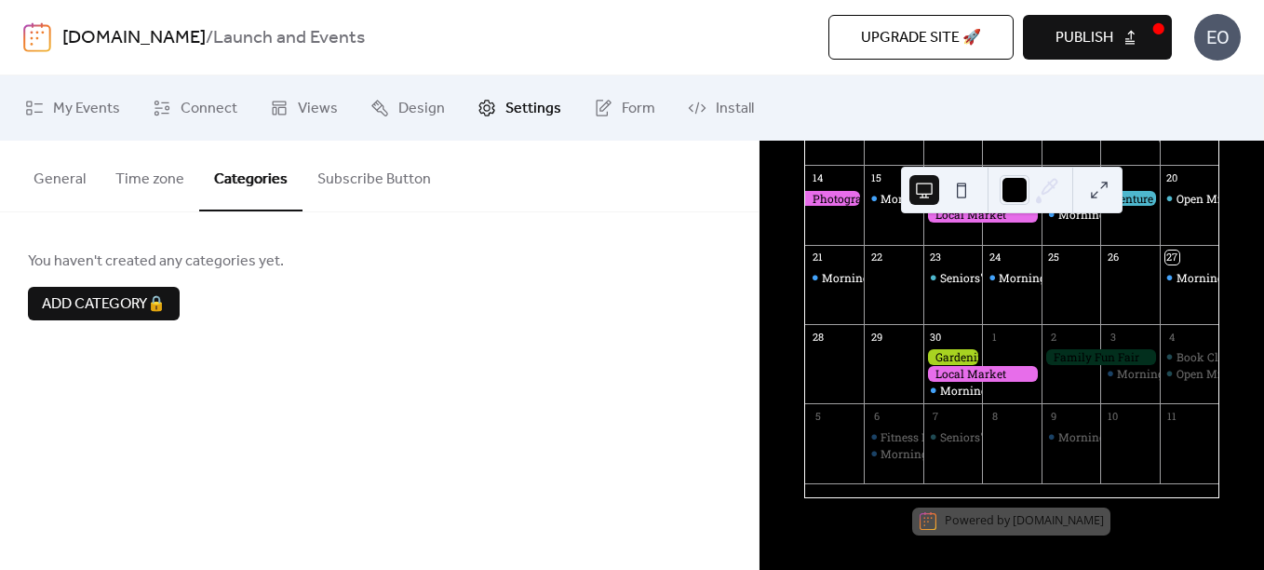
click at [385, 168] on button "Subscribe Button" at bounding box center [374, 175] width 143 height 69
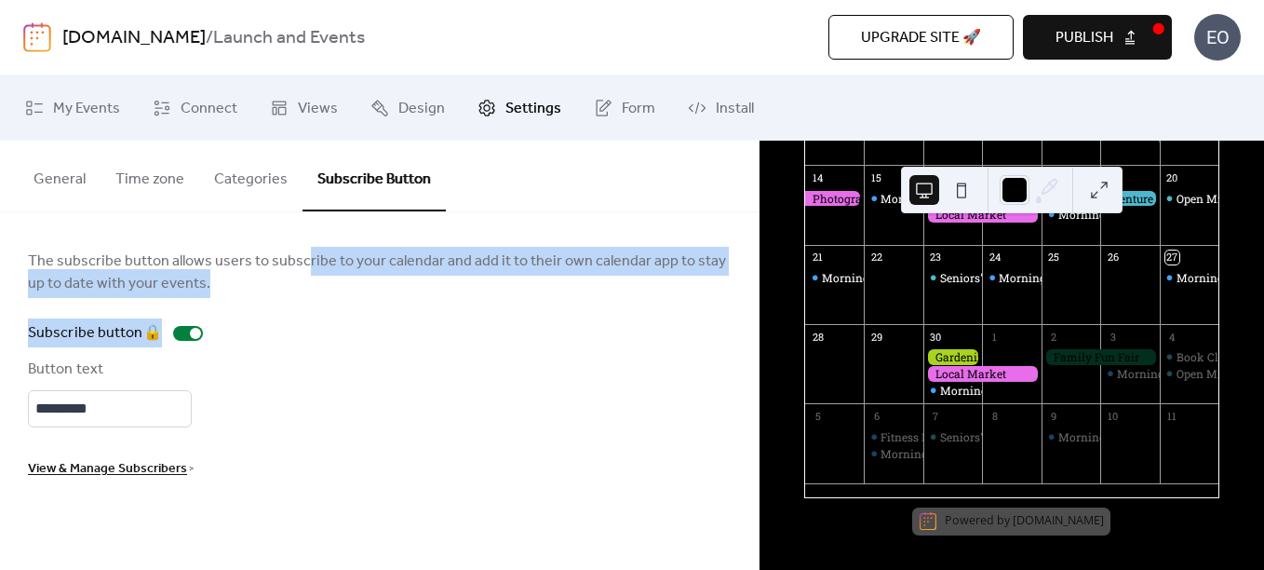
drag, startPoint x: 190, startPoint y: 335, endPoint x: 300, endPoint y: 262, distance: 132.2
click at [300, 262] on div "The subscribe button allows users to subscribe to your calendar and add it to t…" at bounding box center [379, 364] width 703 height 230
drag, startPoint x: 300, startPoint y: 262, endPoint x: 290, endPoint y: 280, distance: 20.8
click at [290, 280] on span "The subscribe button allows users to subscribe to your calendar and add it to t…" at bounding box center [379, 272] width 703 height 45
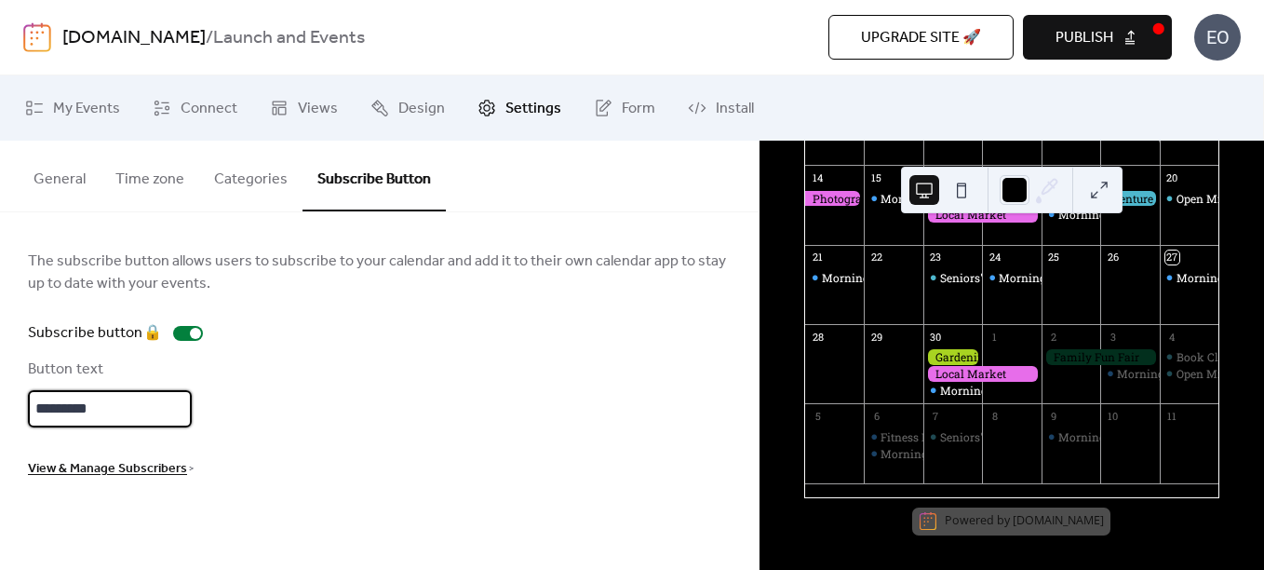
click at [163, 407] on input "*********" at bounding box center [110, 408] width 164 height 37
drag, startPoint x: 134, startPoint y: 410, endPoint x: 5, endPoint y: 400, distance: 129.7
click at [5, 400] on div "The subscribe button allows users to subscribe to your calendar and add it to t…" at bounding box center [379, 364] width 759 height 304
type input "**********"
click at [611, 110] on link "Form" at bounding box center [624, 108] width 89 height 50
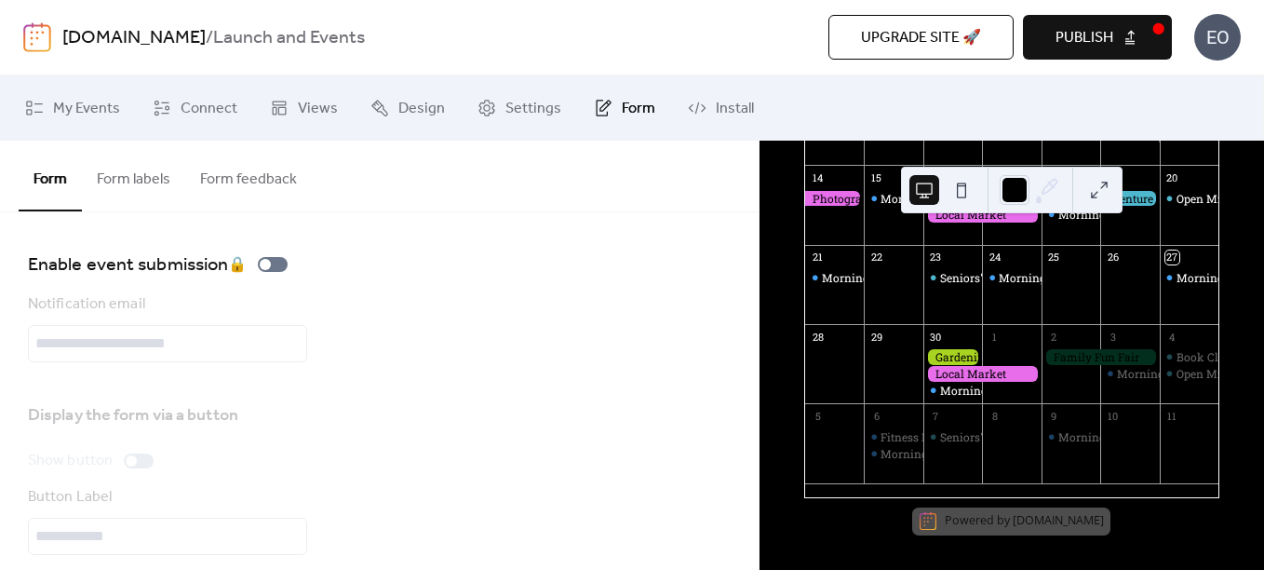
click at [156, 189] on button "Form labels" at bounding box center [133, 175] width 103 height 69
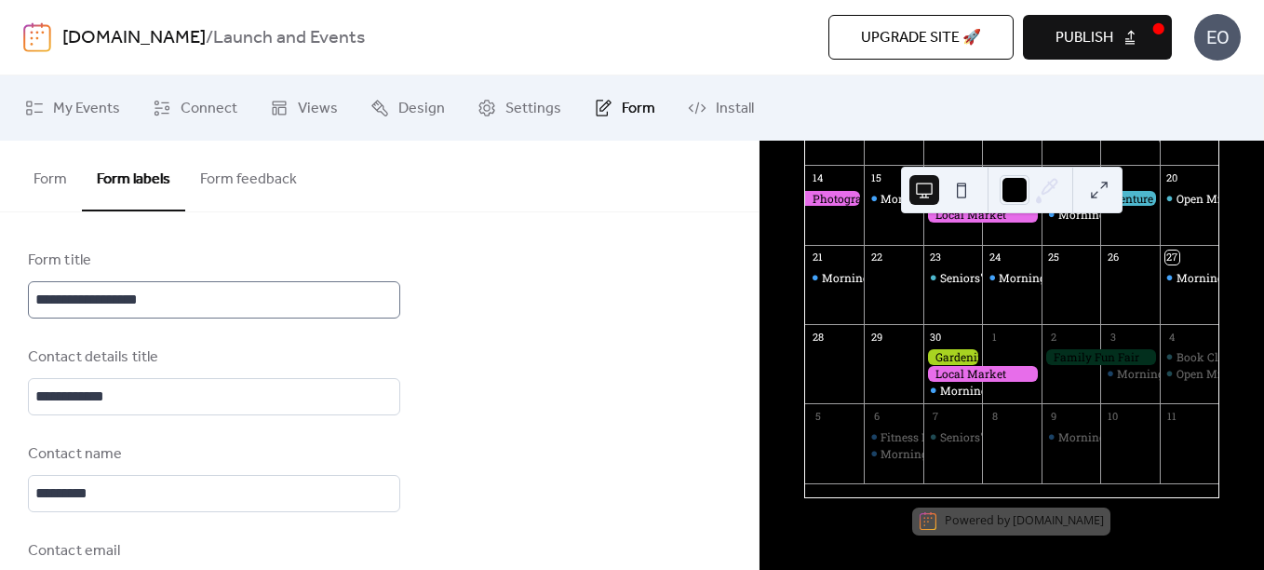
scroll to position [3, 0]
click at [259, 198] on button "Form feedback" at bounding box center [248, 175] width 127 height 69
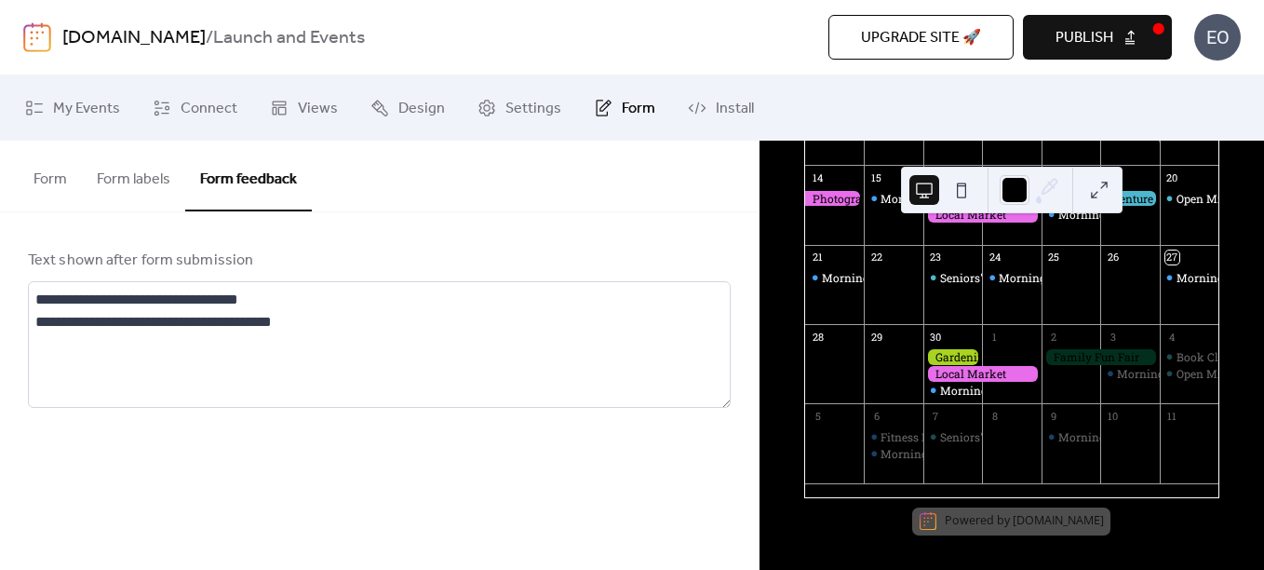
click at [105, 186] on button "Form labels" at bounding box center [133, 175] width 103 height 69
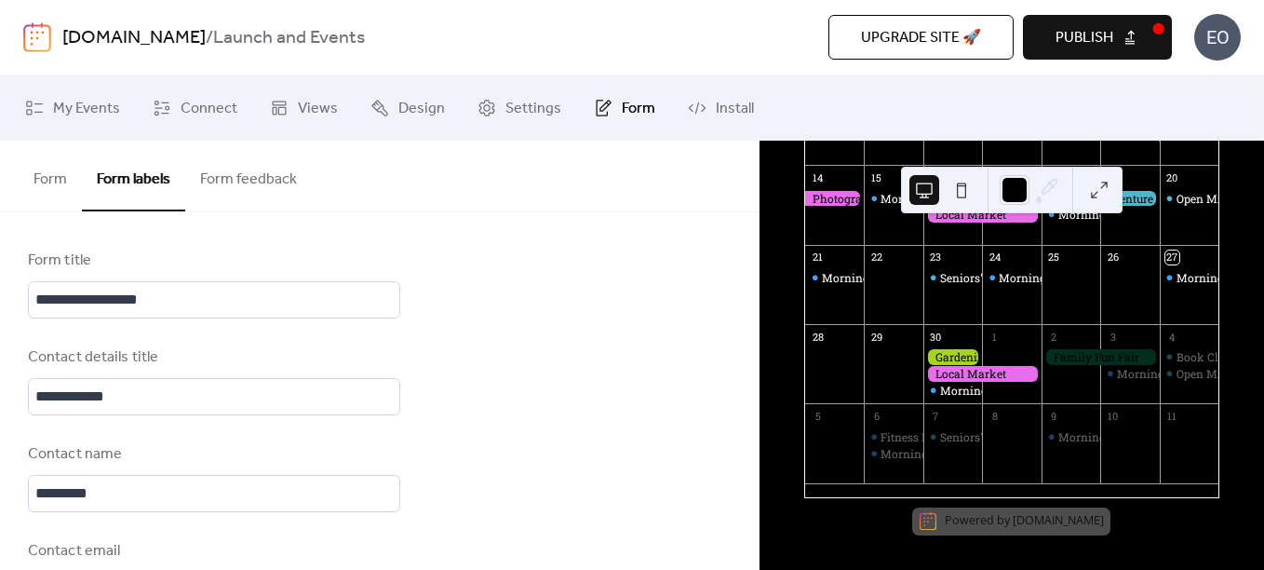
click at [48, 192] on button "Form" at bounding box center [50, 175] width 63 height 69
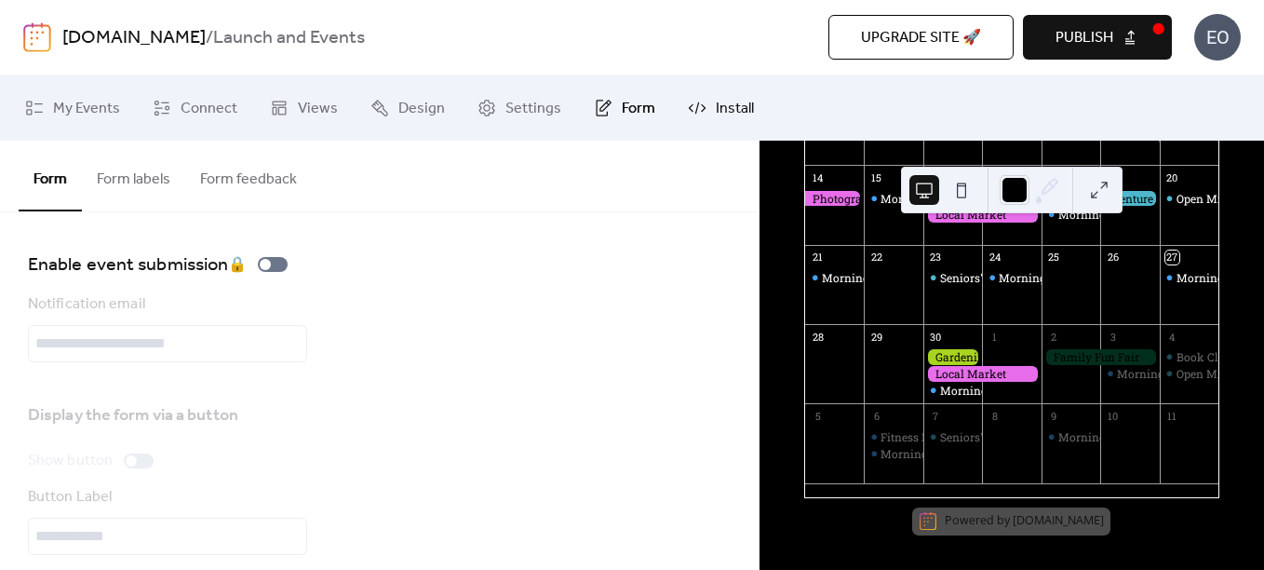
click at [716, 101] on span "Install" at bounding box center [735, 109] width 38 height 22
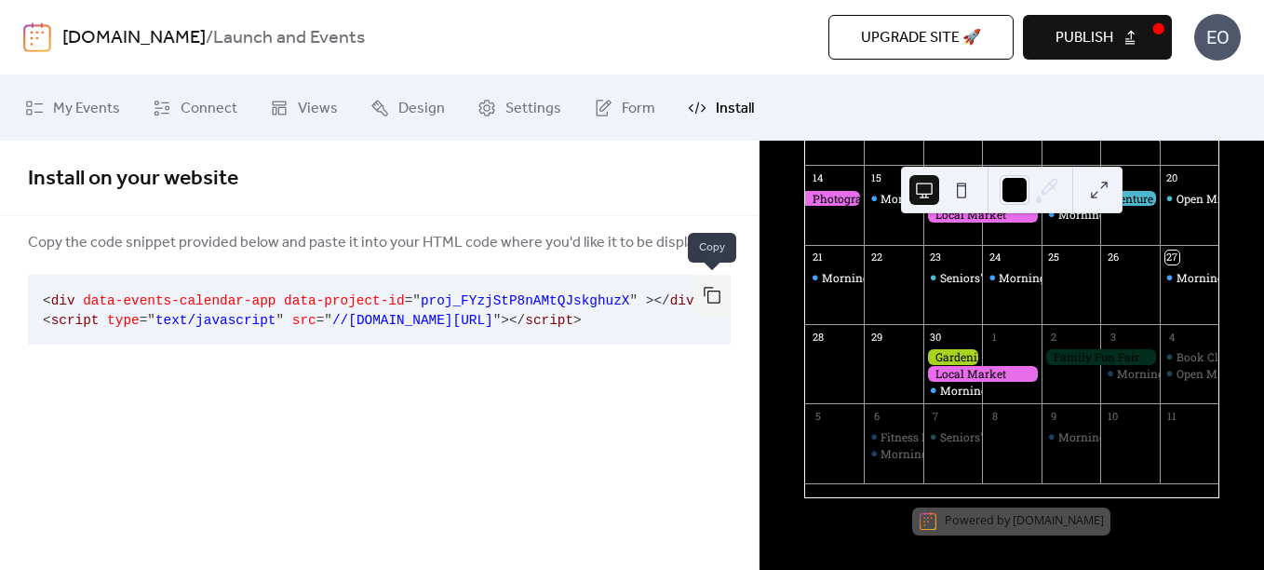
click at [704, 287] on button "button" at bounding box center [711, 295] width 37 height 41
click at [96, 115] on span "My Events" at bounding box center [86, 109] width 67 height 22
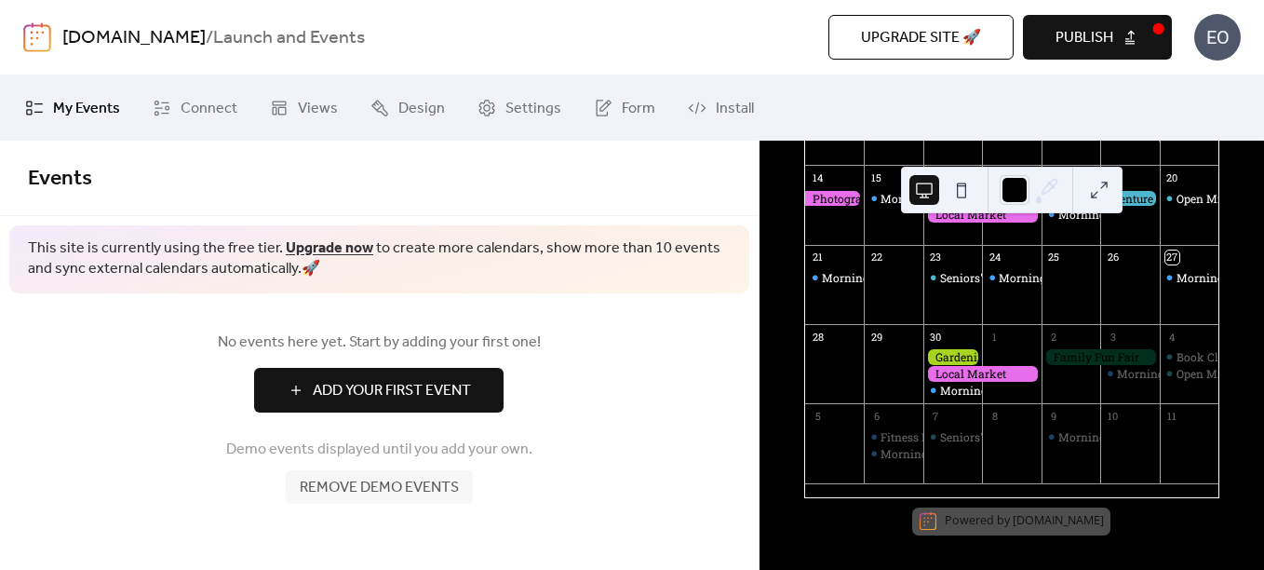
click at [431, 383] on span "Add Your First Event" at bounding box center [392, 391] width 158 height 22
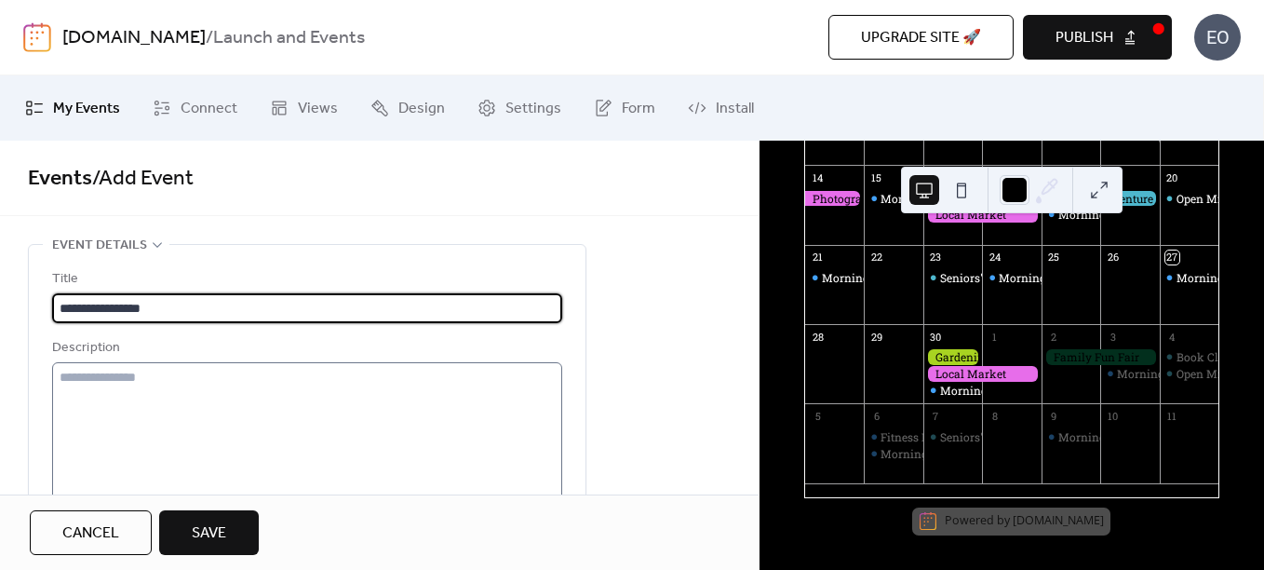
type input "**********"
click at [385, 453] on textarea at bounding box center [307, 432] width 510 height 141
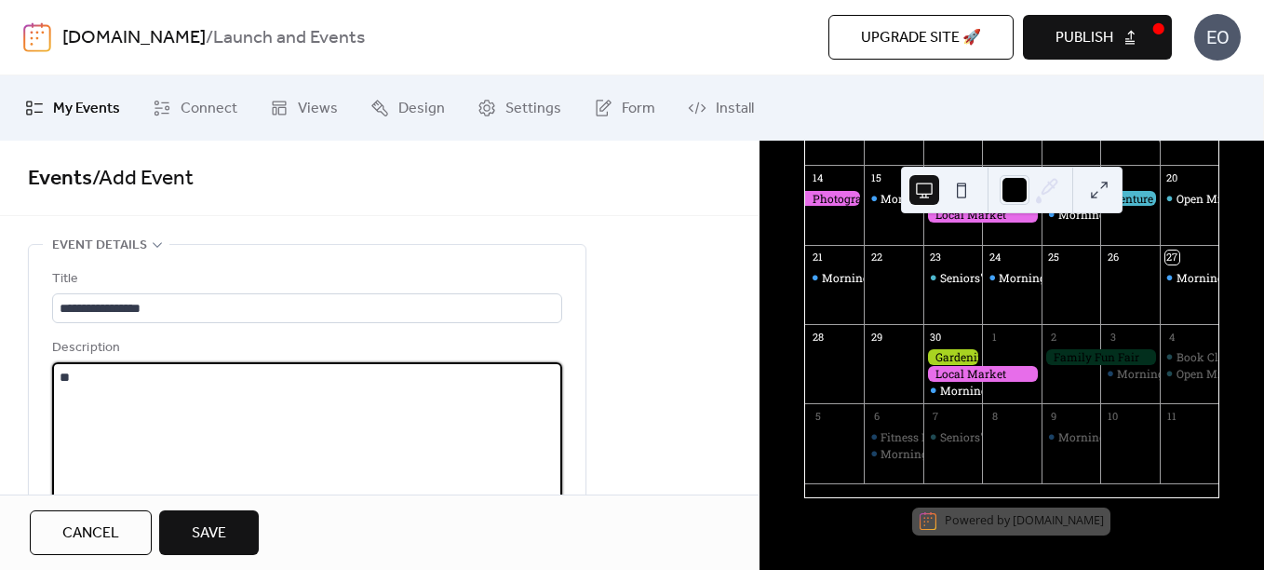
type textarea "*"
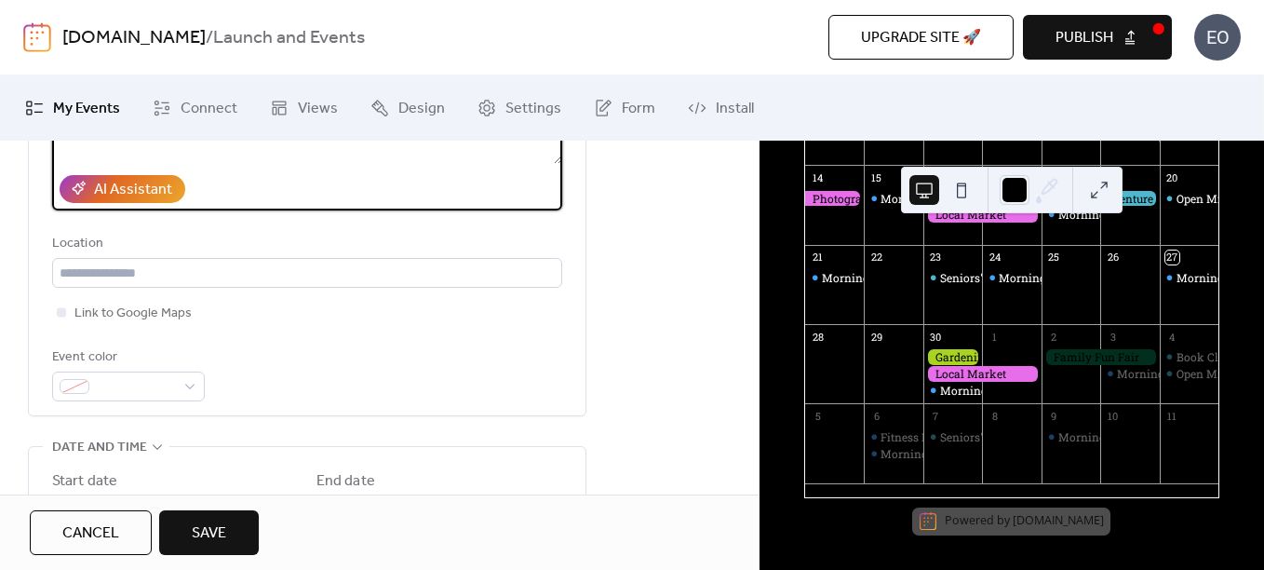
scroll to position [372, 0]
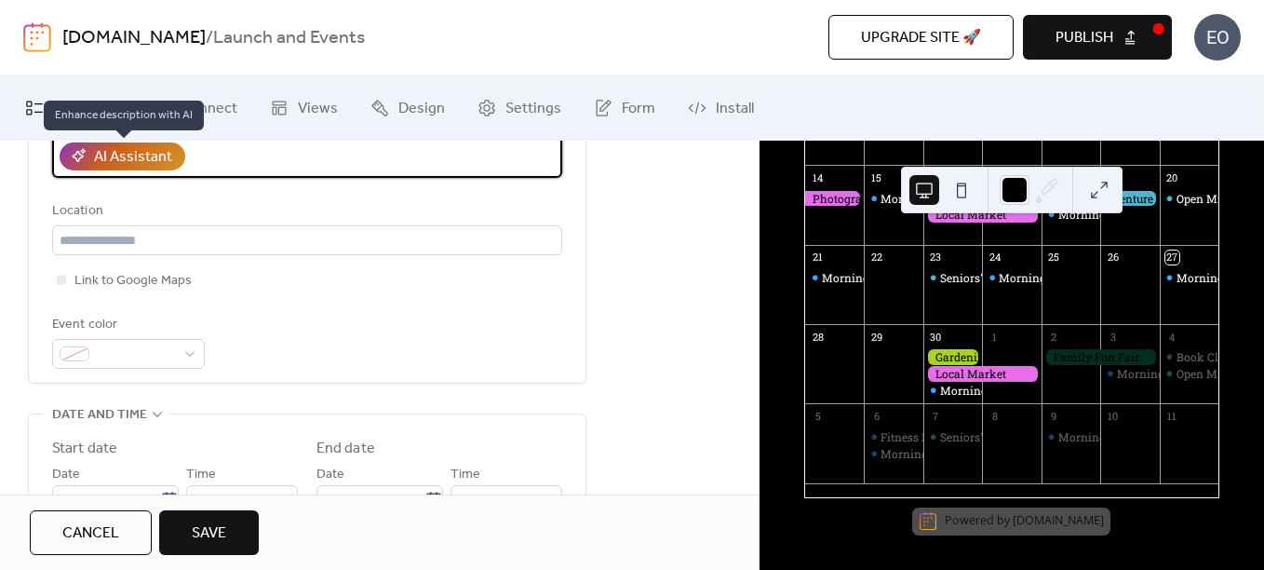
type textarea "**********"
click at [150, 168] on div "AI Assistant" at bounding box center [133, 157] width 78 height 22
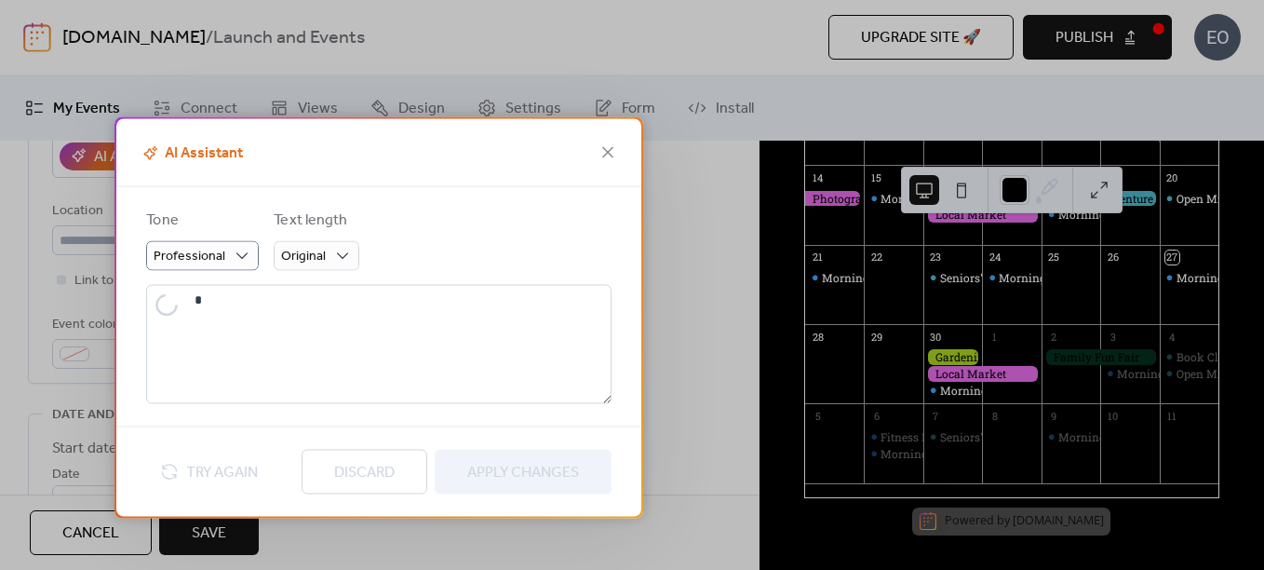
type textarea "**********"
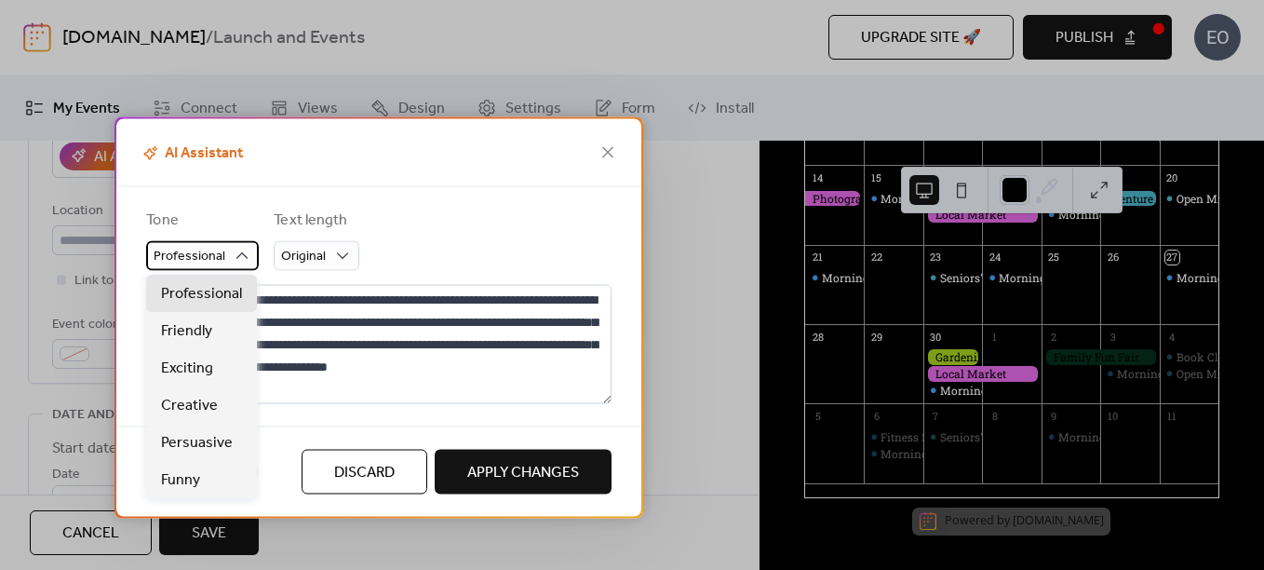
click at [248, 257] on icon at bounding box center [242, 256] width 19 height 19
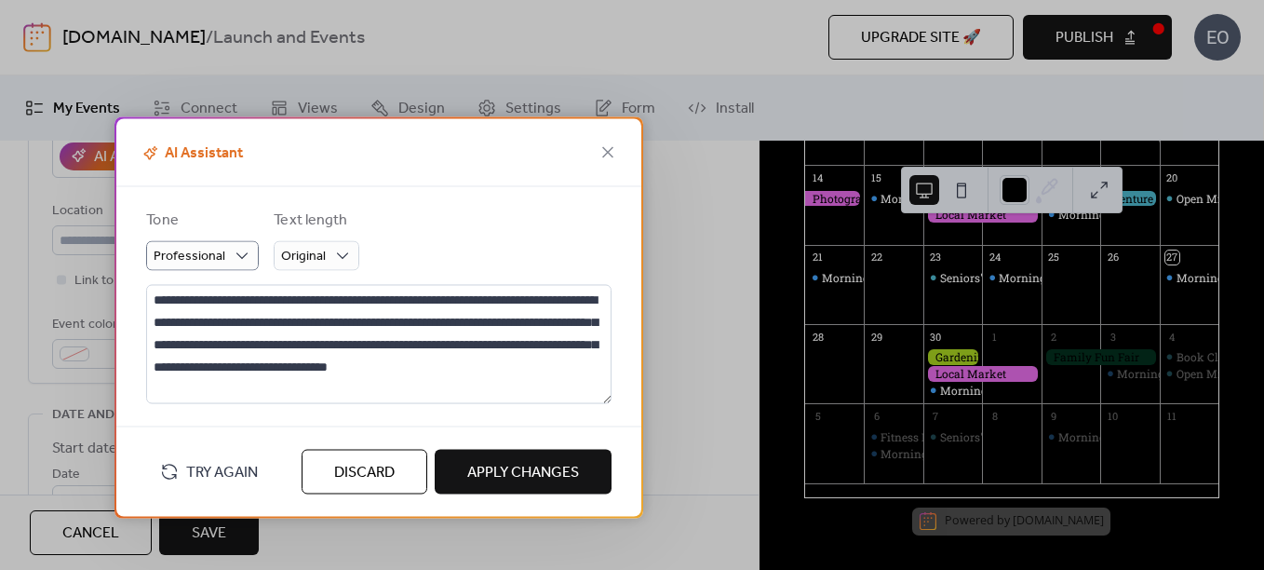
click at [451, 248] on form "Tone Professional Text length Original" at bounding box center [378, 239] width 465 height 61
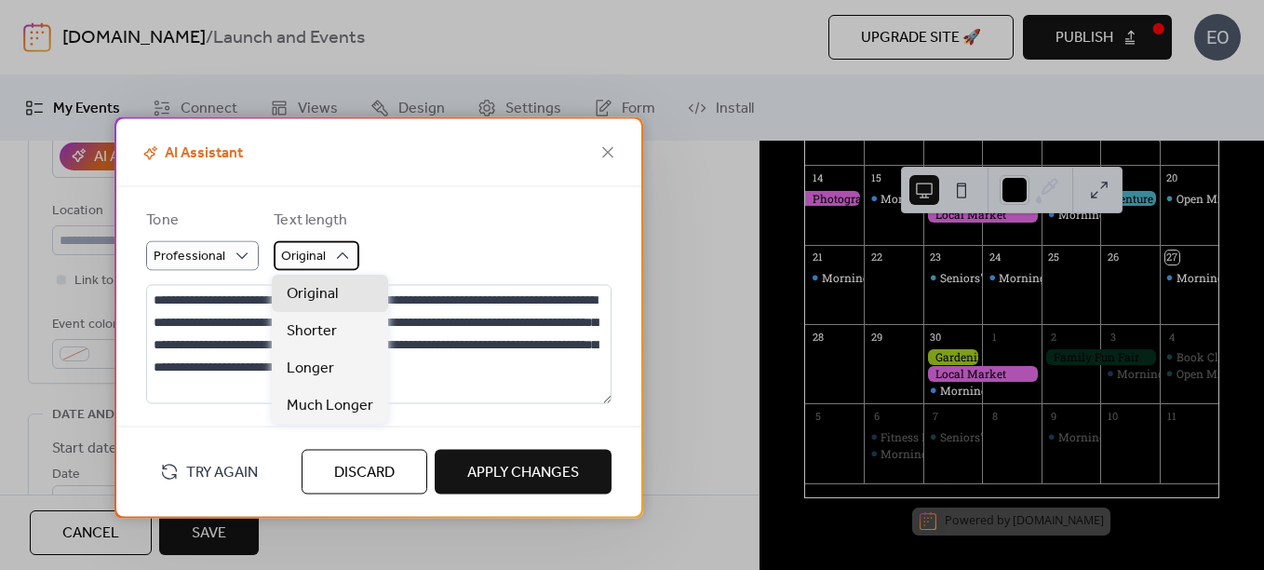
click at [306, 254] on span "Original" at bounding box center [303, 256] width 45 height 25
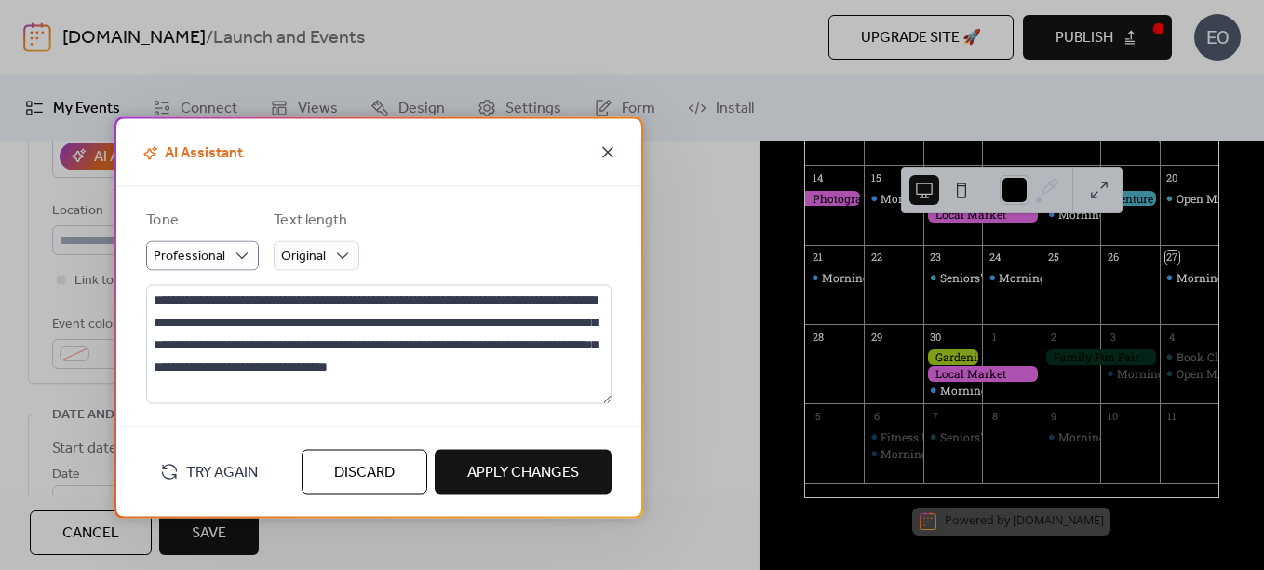
click at [602, 158] on icon at bounding box center [608, 152] width 22 height 22
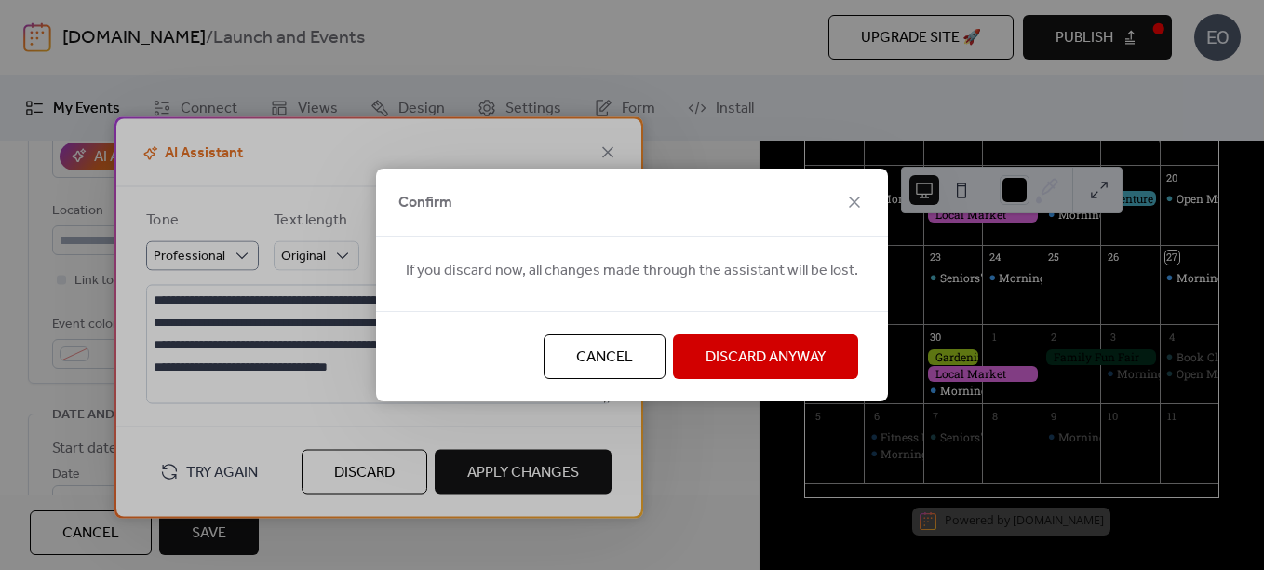
click at [723, 353] on span "Discard Anyway" at bounding box center [766, 357] width 120 height 22
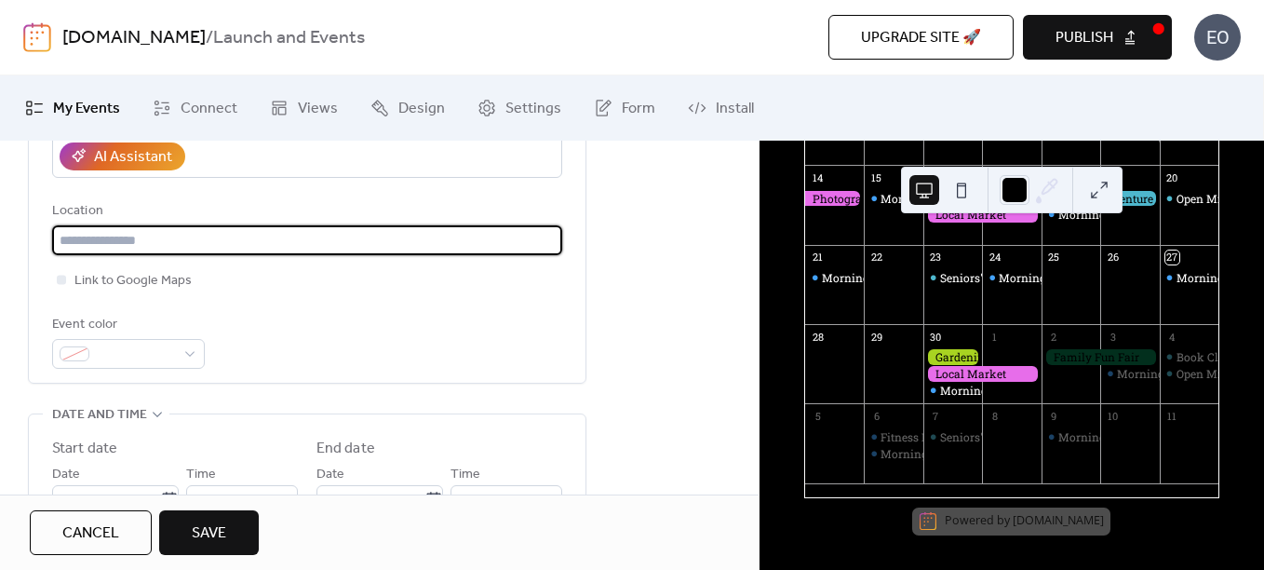
click at [281, 240] on input "text" at bounding box center [307, 240] width 510 height 30
type input "*"
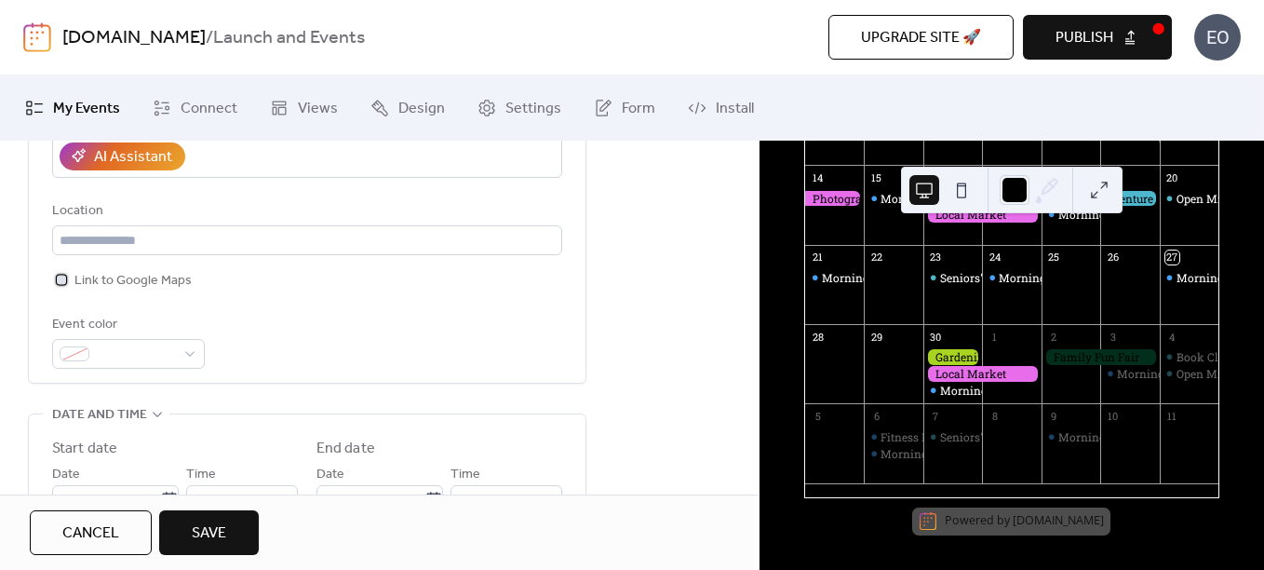
click at [128, 280] on span "Link to Google Maps" at bounding box center [132, 281] width 117 height 22
click at [135, 237] on input "text" at bounding box center [307, 240] width 510 height 30
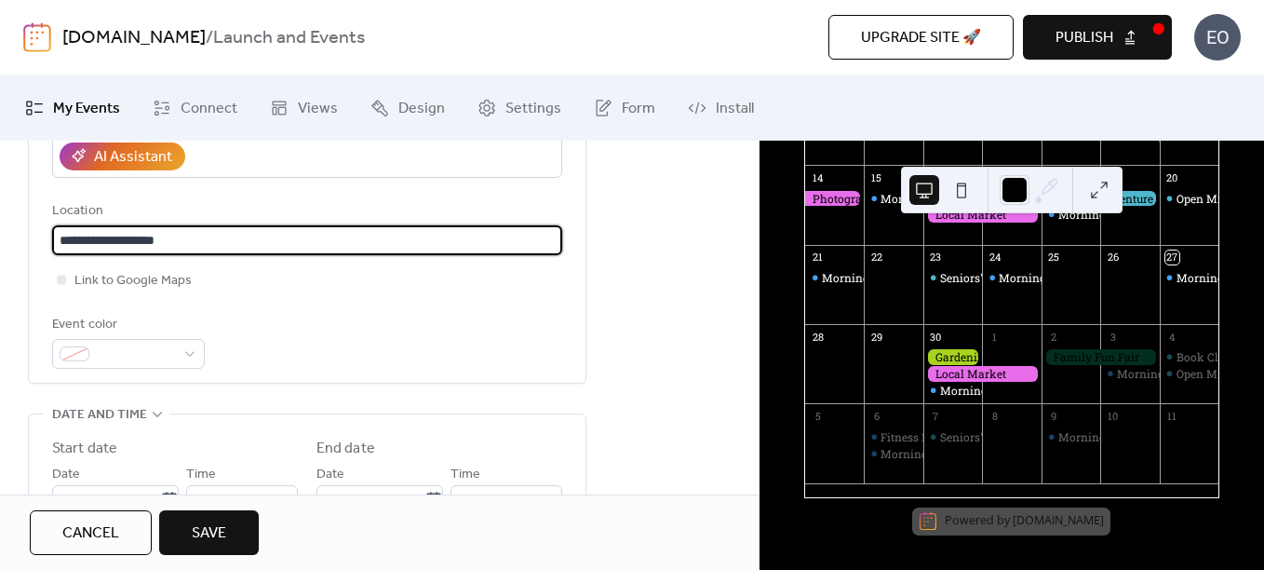
type input "**********"
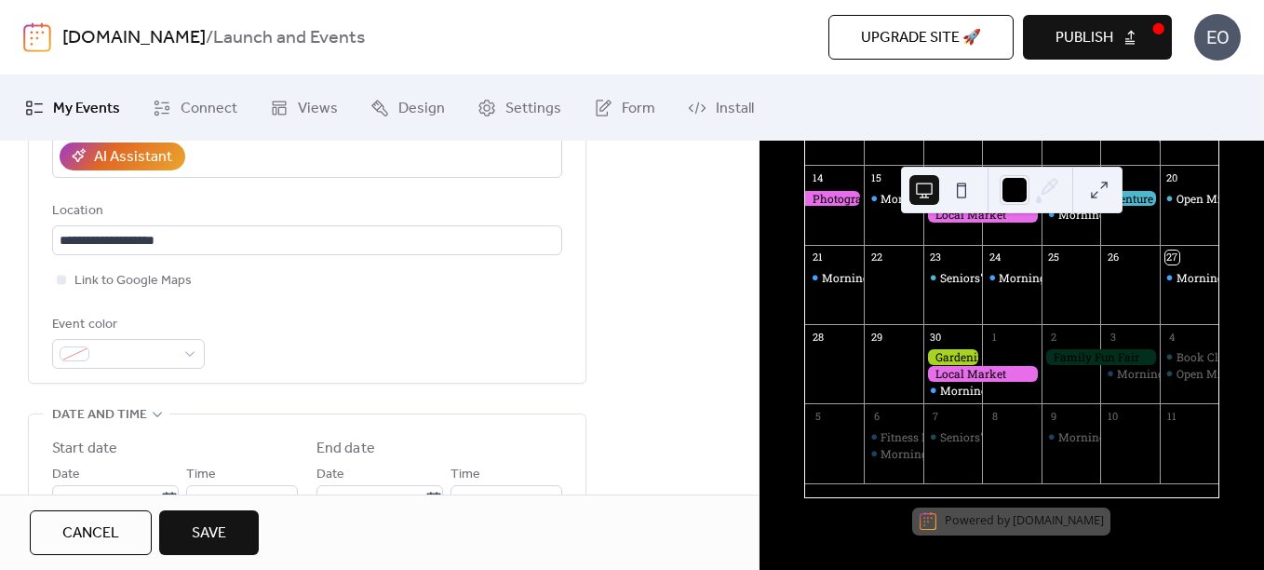
click at [233, 387] on div "**********" at bounding box center [307, 461] width 559 height 1179
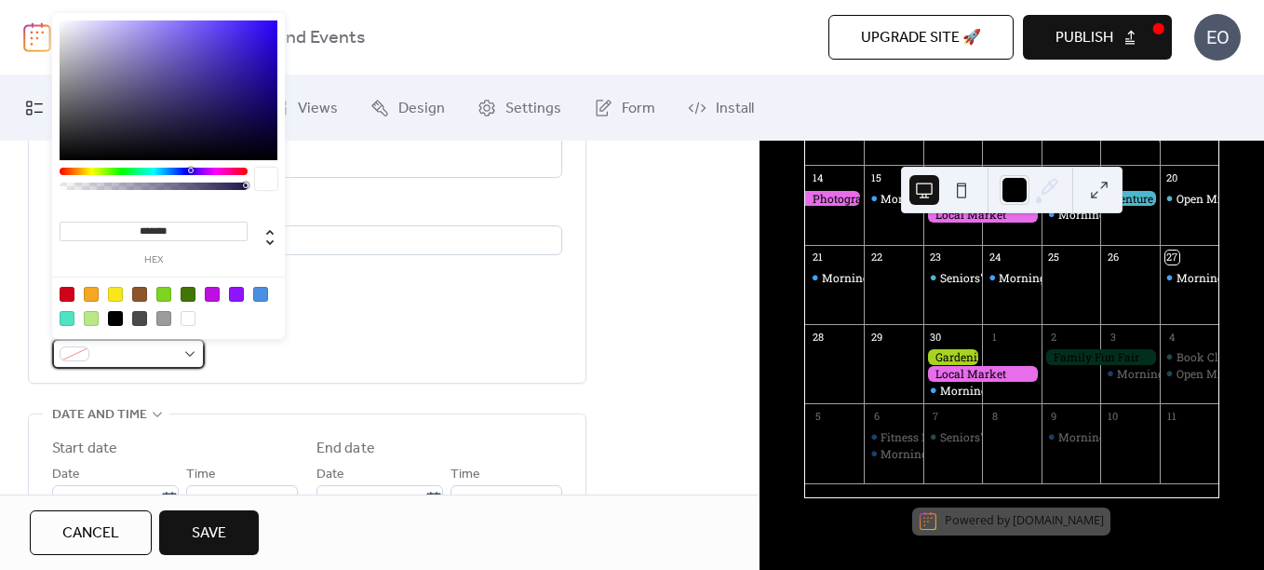
click at [187, 352] on div at bounding box center [128, 354] width 153 height 30
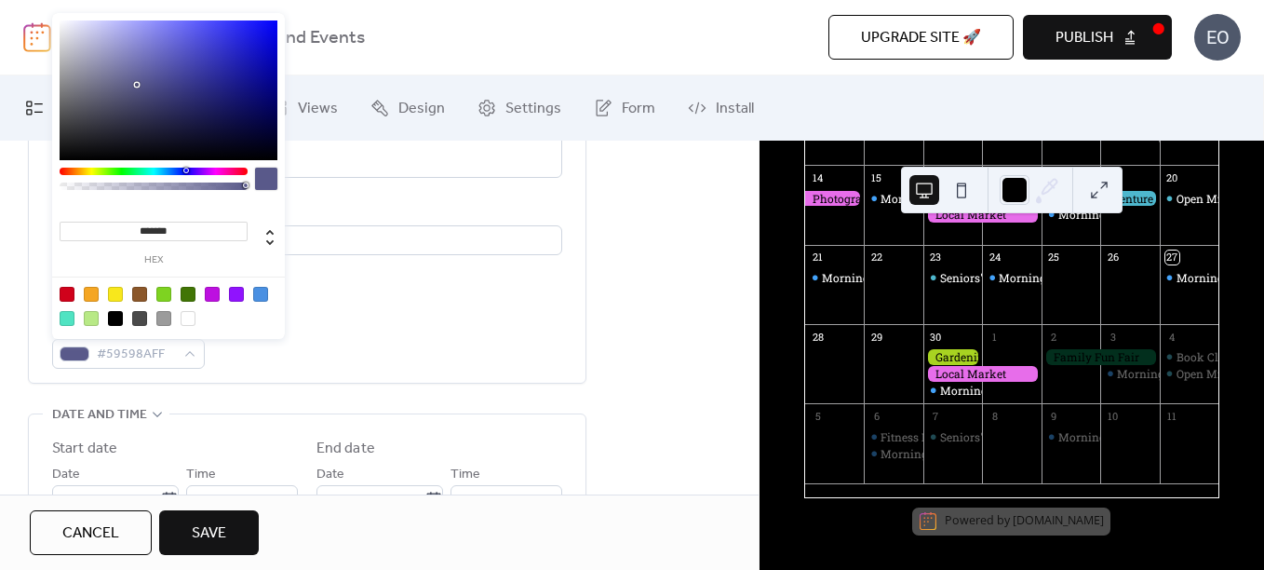
type input "*******"
drag, startPoint x: 86, startPoint y: 77, endPoint x: 164, endPoint y: 84, distance: 78.5
click at [164, 84] on div at bounding box center [169, 90] width 218 height 140
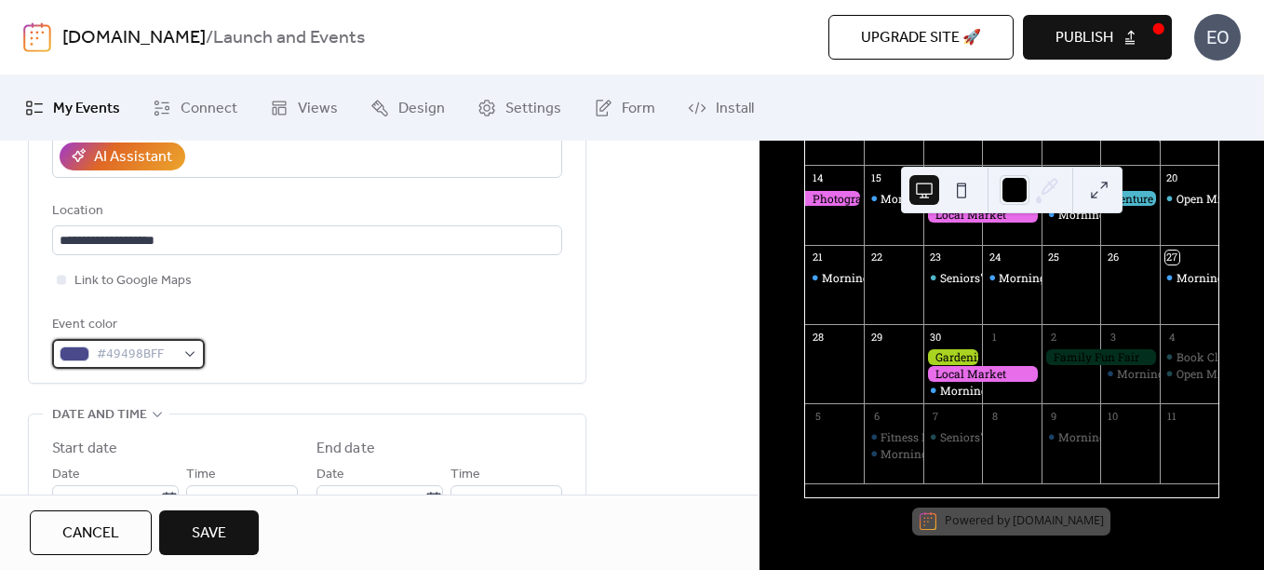
click at [132, 357] on span "#49498BFF" at bounding box center [136, 354] width 78 height 22
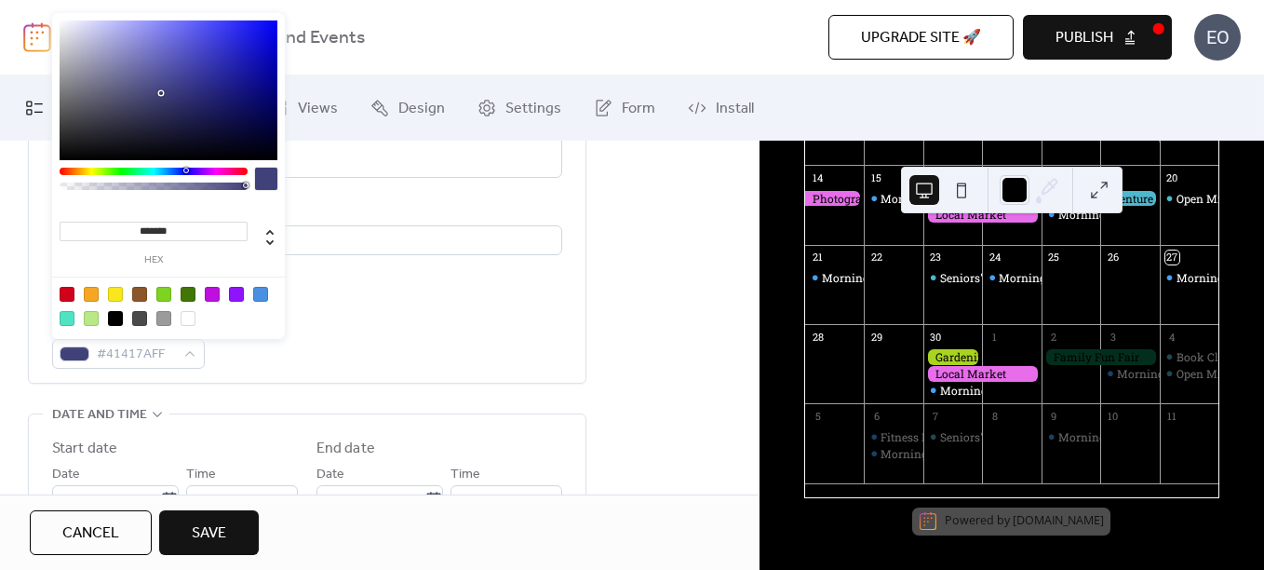
drag, startPoint x: 162, startPoint y: 85, endPoint x: 157, endPoint y: 102, distance: 18.3
click at [159, 95] on div at bounding box center [161, 93] width 4 height 4
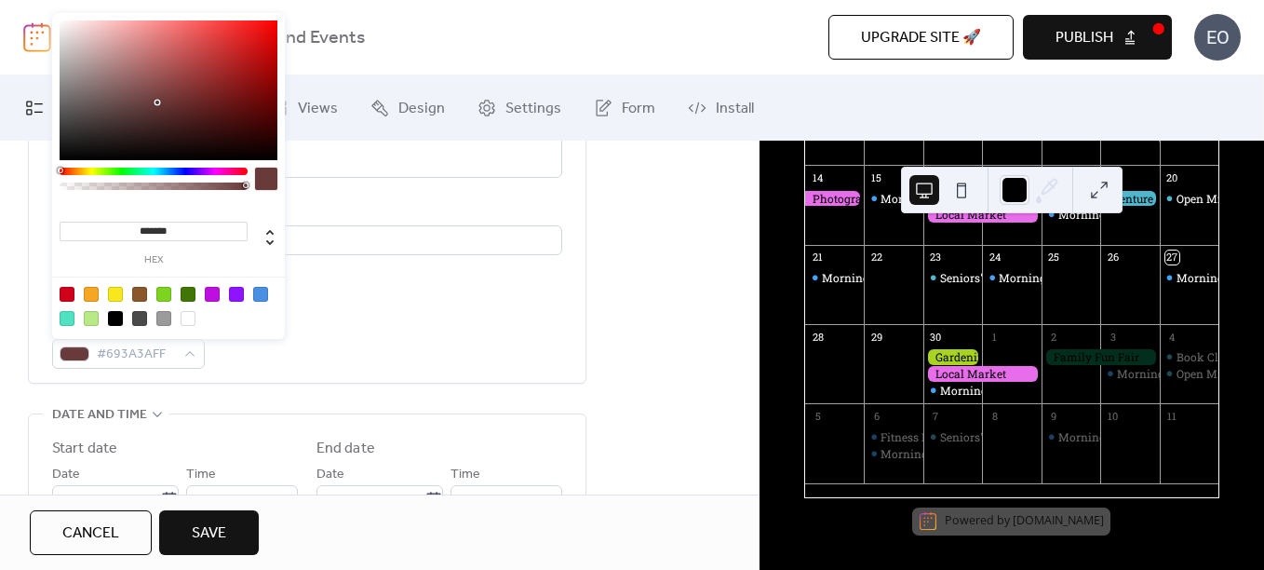
drag, startPoint x: 104, startPoint y: 173, endPoint x: 44, endPoint y: 173, distance: 60.5
click at [44, 173] on body "**********" at bounding box center [632, 285] width 1264 height 570
type input "*******"
drag, startPoint x: 166, startPoint y: 95, endPoint x: 301, endPoint y: 11, distance: 158.9
click at [301, 11] on body "**********" at bounding box center [632, 285] width 1264 height 570
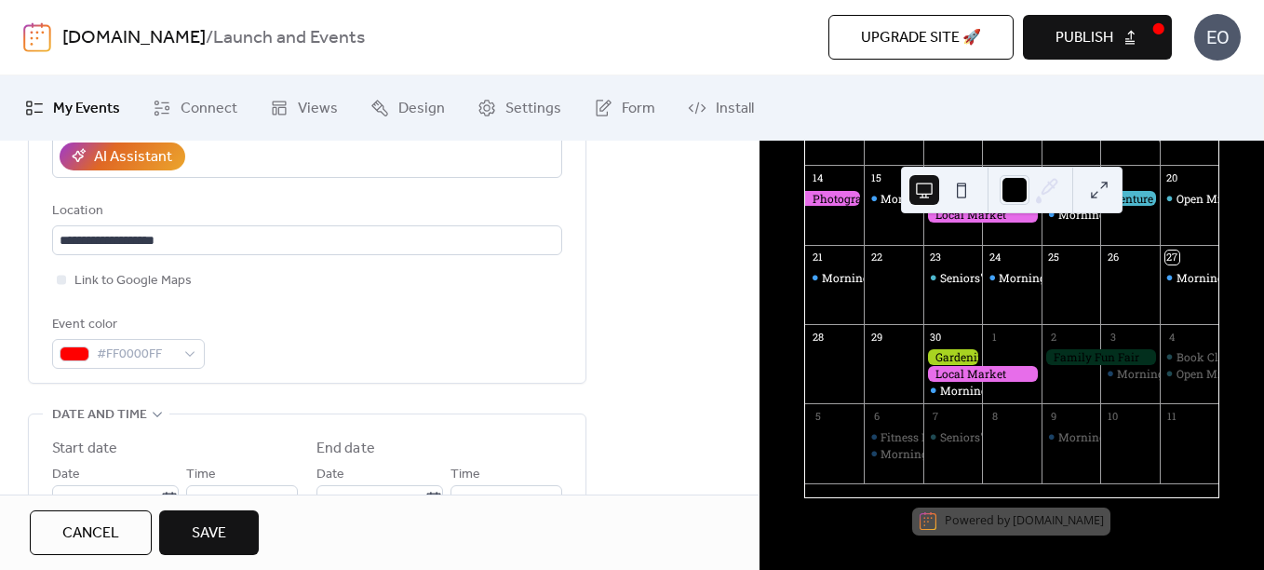
click at [666, 236] on div "**********" at bounding box center [379, 472] width 759 height 1200
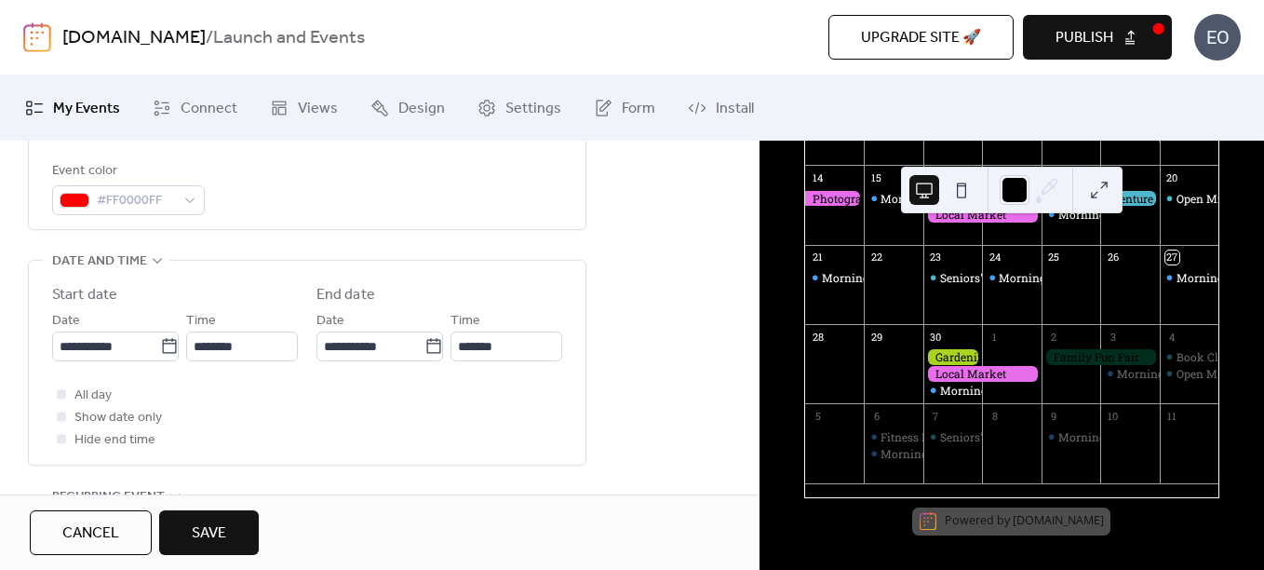
scroll to position [559, 0]
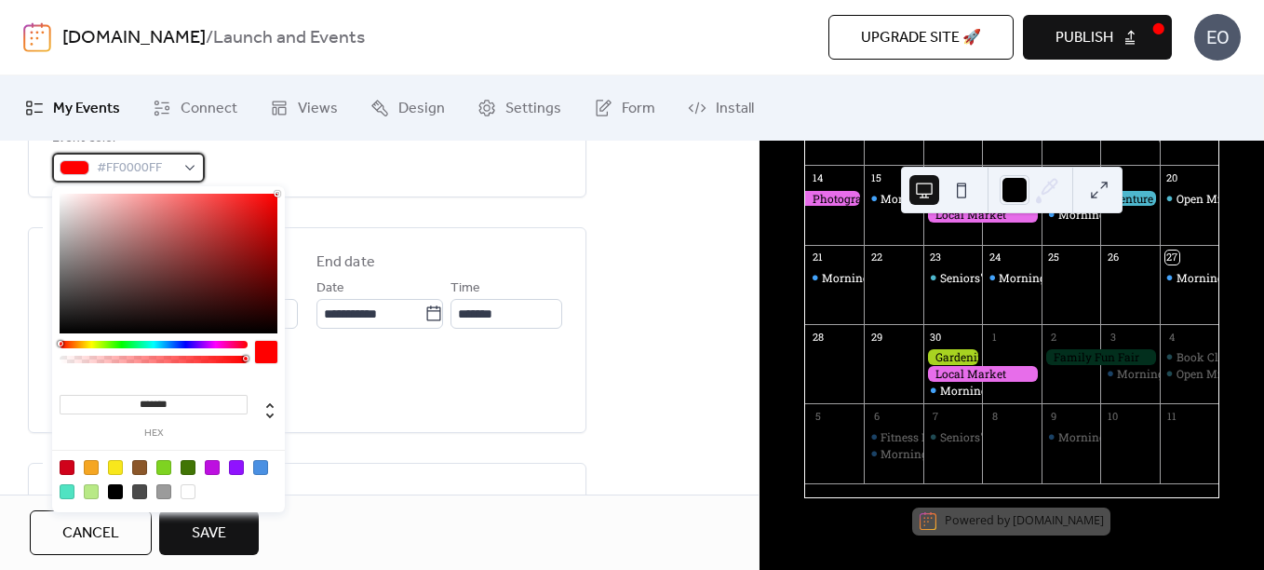
click at [140, 162] on span "#FF0000FF" at bounding box center [136, 168] width 78 height 22
click at [171, 396] on input "*******" at bounding box center [154, 405] width 188 height 20
drag, startPoint x: 175, startPoint y: 397, endPoint x: 138, endPoint y: 400, distance: 37.3
click at [138, 400] on input "*******" at bounding box center [154, 405] width 188 height 20
paste input "******"
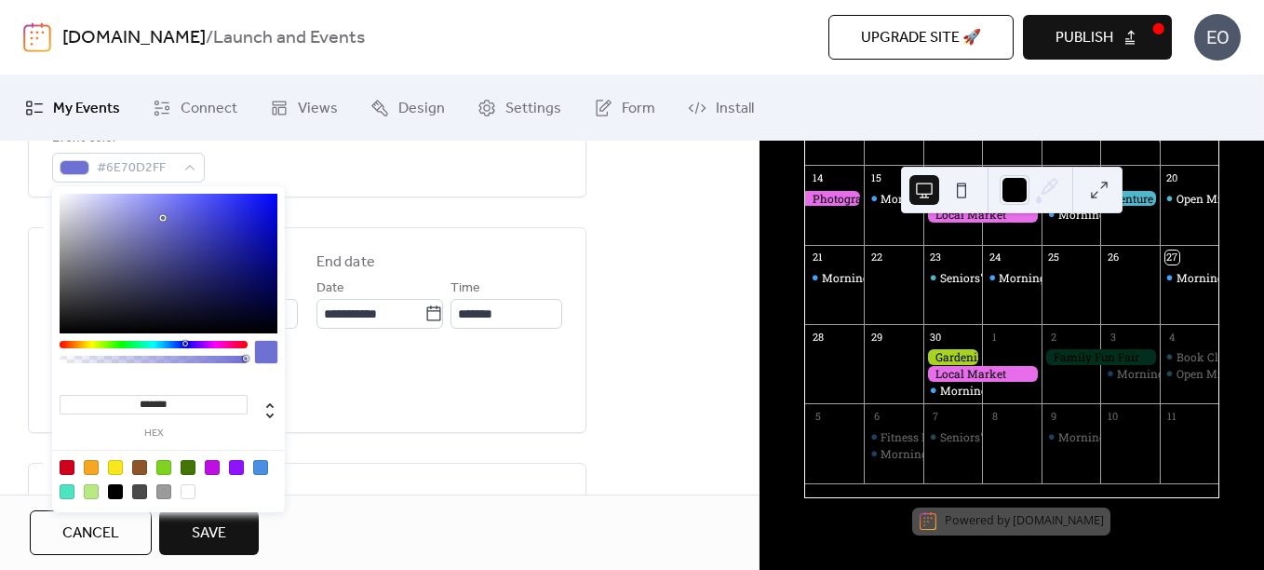
type input "*******"
drag, startPoint x: 88, startPoint y: 343, endPoint x: 185, endPoint y: 358, distance: 97.9
click at [185, 358] on div at bounding box center [154, 357] width 188 height 33
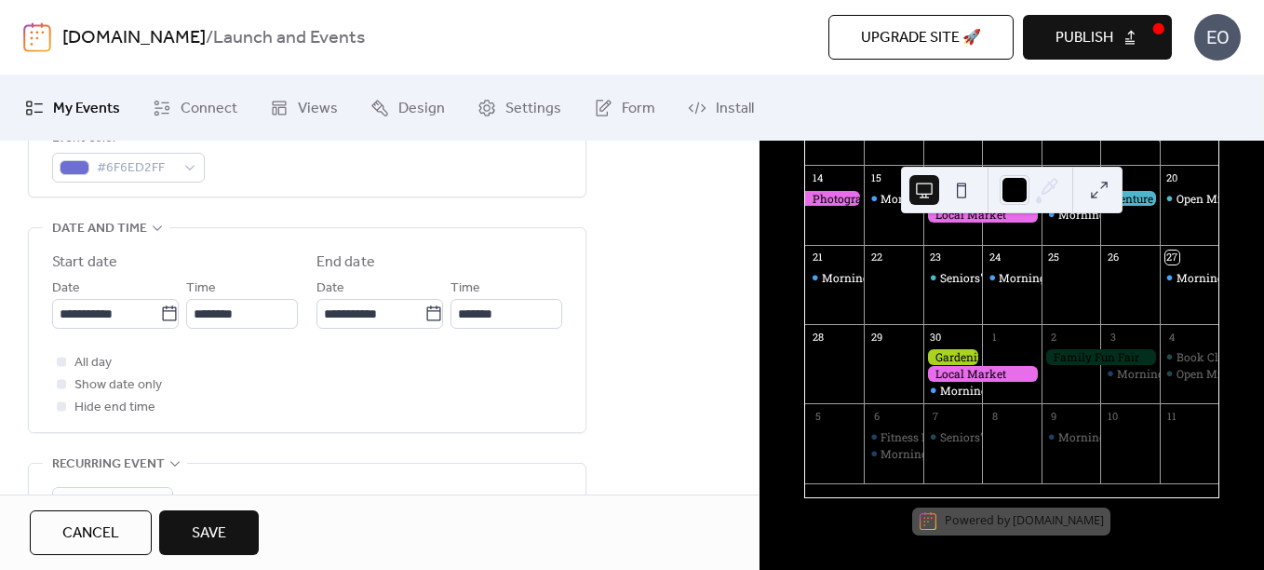
click at [652, 213] on div "**********" at bounding box center [379, 285] width 759 height 1200
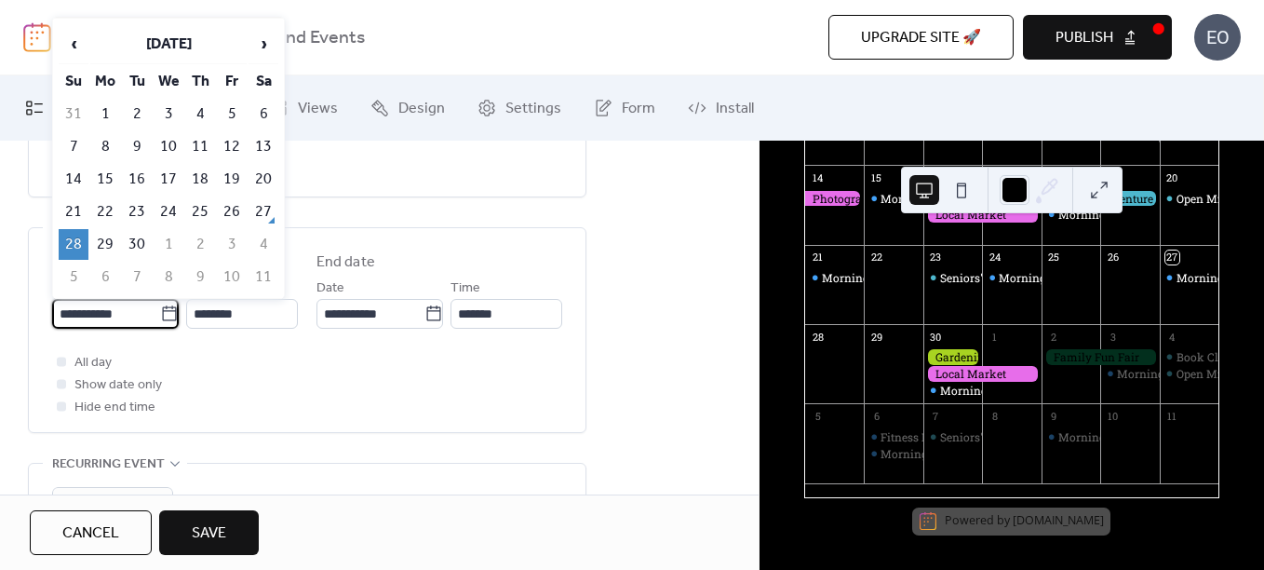
drag, startPoint x: 135, startPoint y: 314, endPoint x: 98, endPoint y: 312, distance: 37.3
click at [98, 312] on input "**********" at bounding box center [106, 314] width 108 height 30
click at [128, 312] on input "**********" at bounding box center [106, 314] width 108 height 30
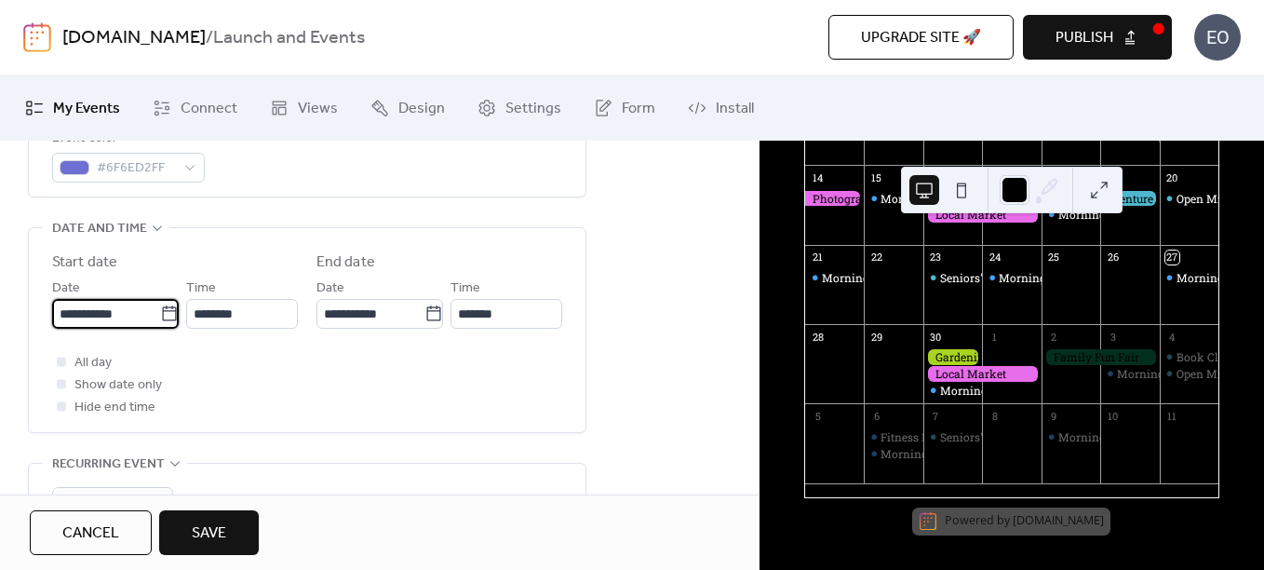
click at [128, 312] on input "**********" at bounding box center [106, 314] width 108 height 30
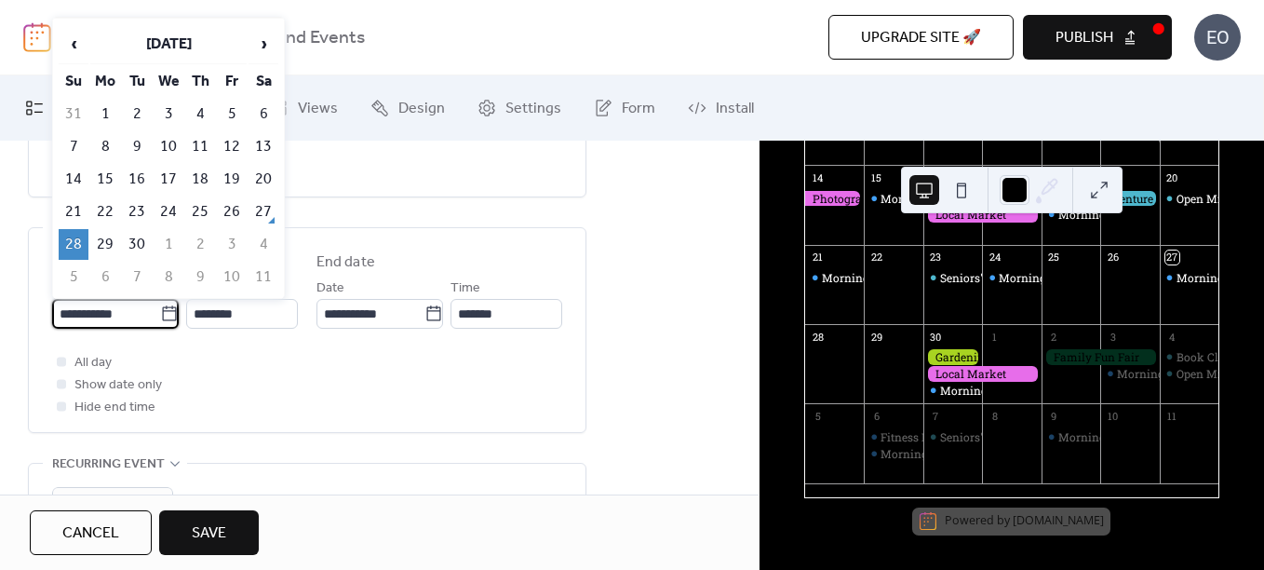
drag, startPoint x: 140, startPoint y: 310, endPoint x: 58, endPoint y: 315, distance: 82.0
click at [58, 315] on input "**********" at bounding box center [106, 314] width 108 height 30
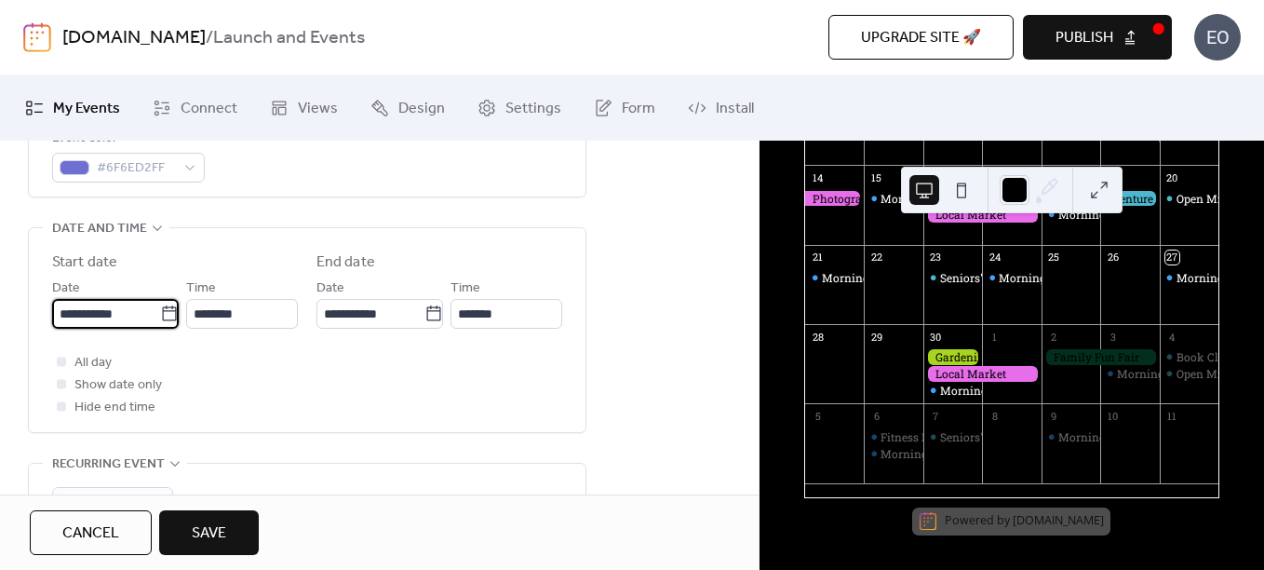
click at [130, 319] on input "**********" at bounding box center [106, 314] width 108 height 30
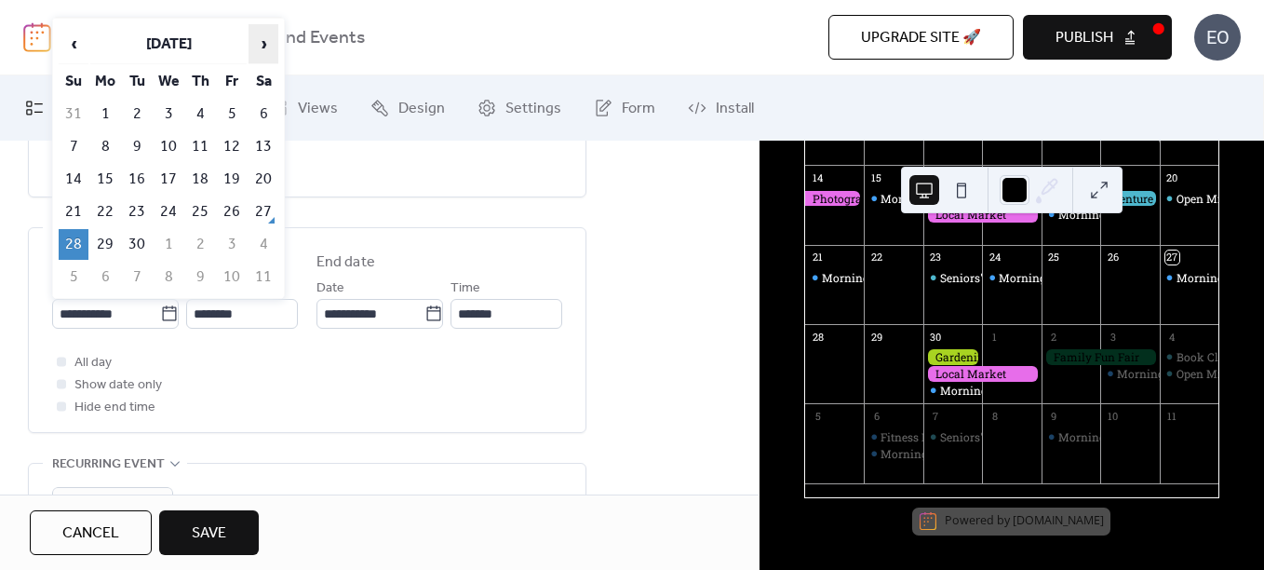
click at [269, 49] on span "›" at bounding box center [263, 43] width 28 height 37
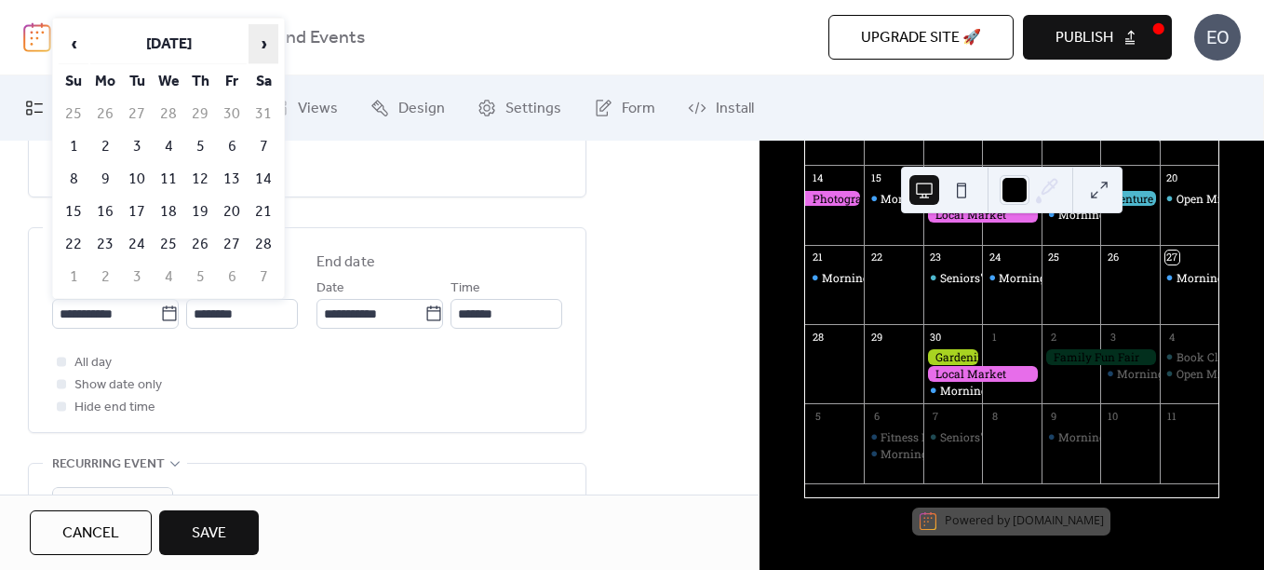
click at [269, 49] on span "›" at bounding box center [263, 43] width 28 height 37
click at [78, 243] on td "26" at bounding box center [74, 244] width 30 height 31
type input "**********"
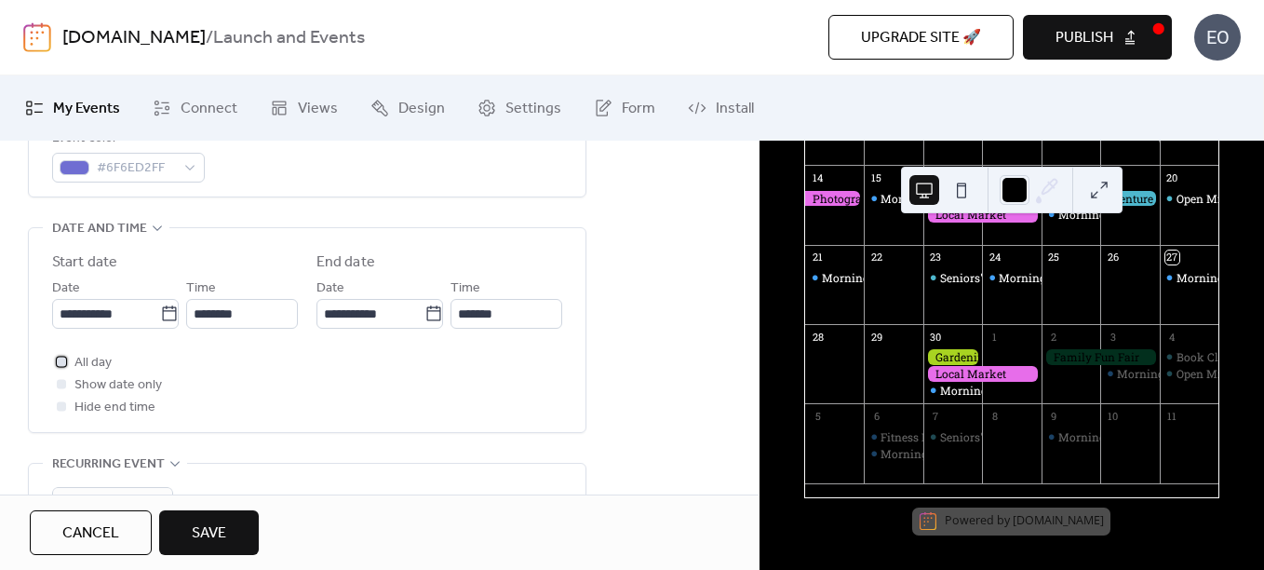
click at [89, 361] on span "All day" at bounding box center [92, 363] width 37 height 22
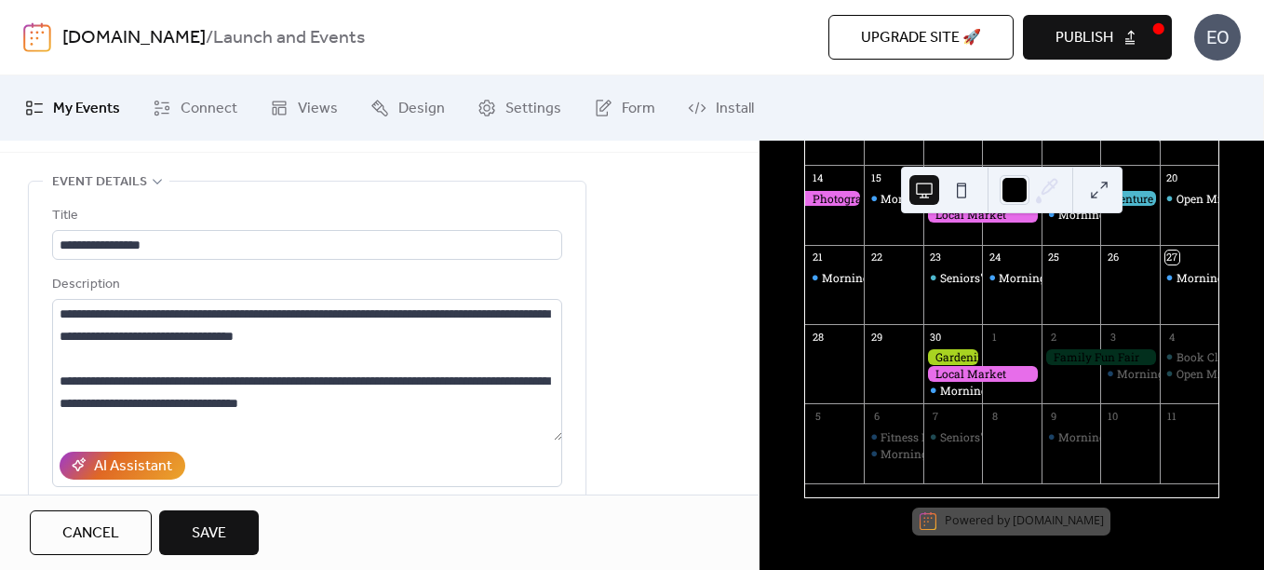
scroll to position [0, 0]
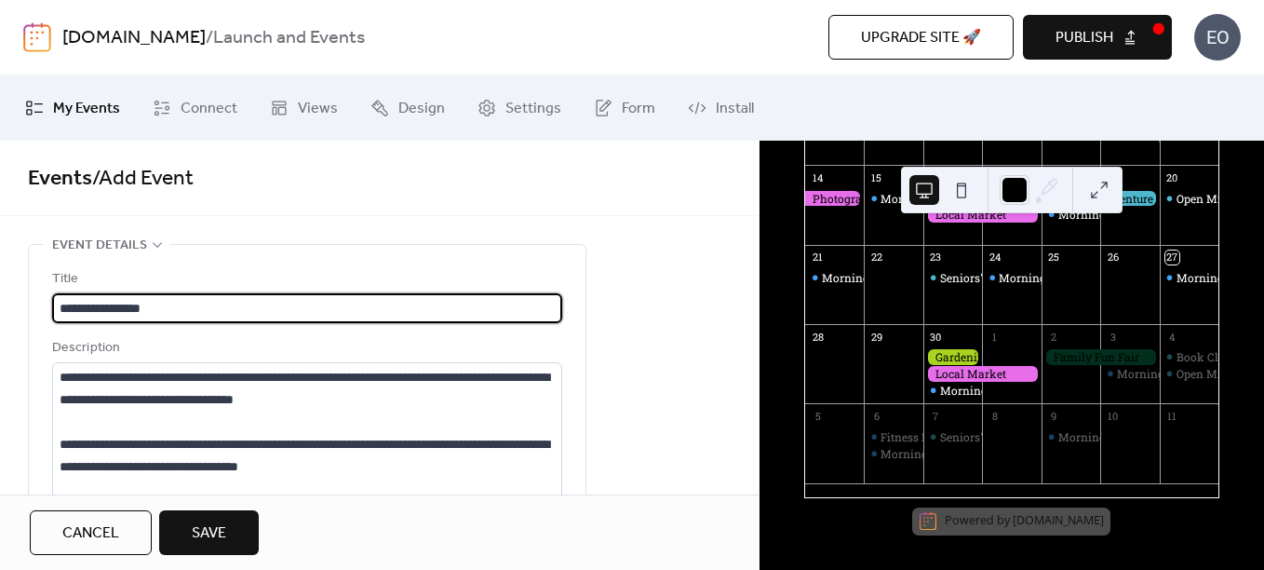
drag, startPoint x: 192, startPoint y: 307, endPoint x: 118, endPoint y: 296, distance: 74.4
click at [118, 296] on input "**********" at bounding box center [307, 308] width 510 height 30
type input "**********"
click at [219, 236] on div "**********" at bounding box center [379, 318] width 759 height 354
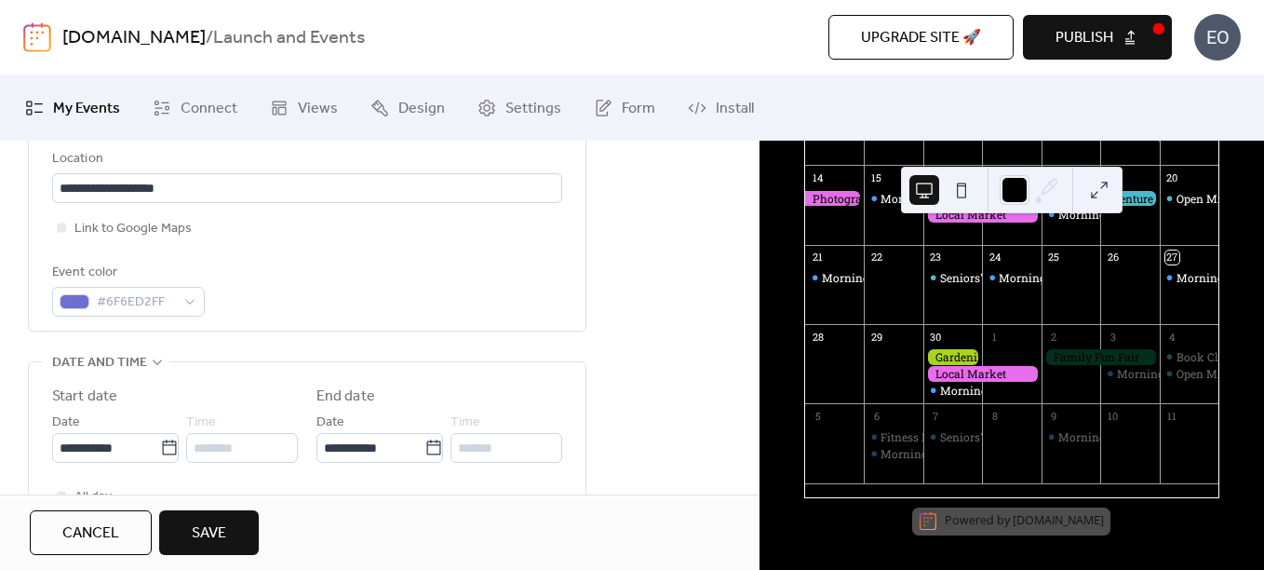
scroll to position [559, 0]
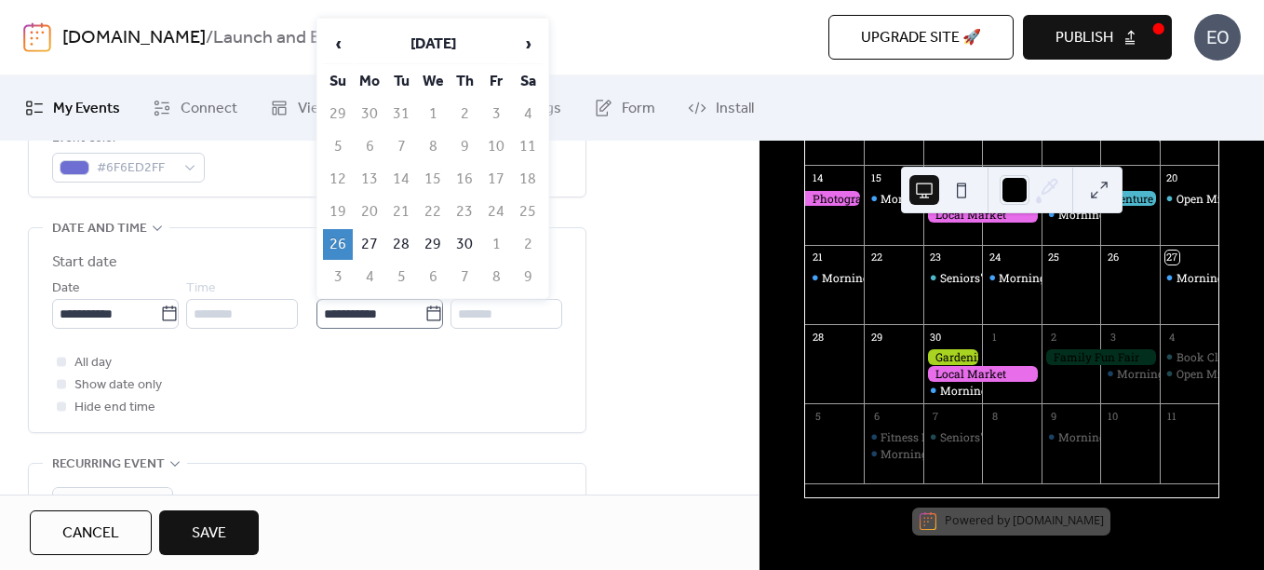
click at [429, 314] on icon at bounding box center [433, 313] width 19 height 19
click at [424, 314] on input "**********" at bounding box center [370, 314] width 108 height 30
click at [434, 271] on td "6" at bounding box center [433, 277] width 30 height 31
type input "**********"
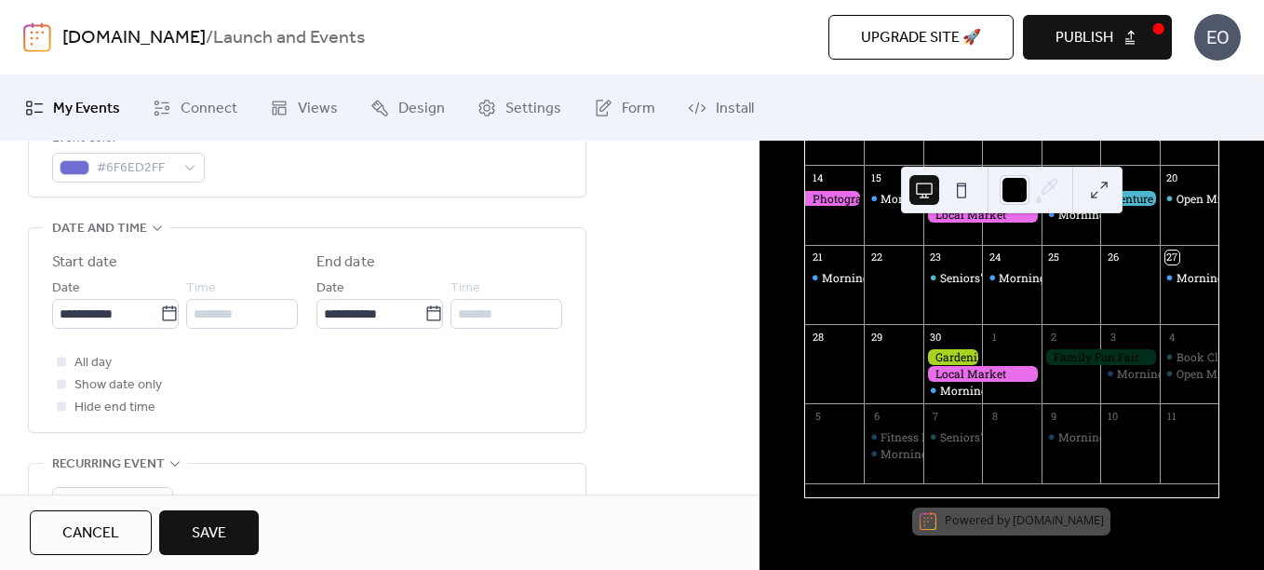
click at [497, 317] on div "*******" at bounding box center [507, 314] width 112 height 30
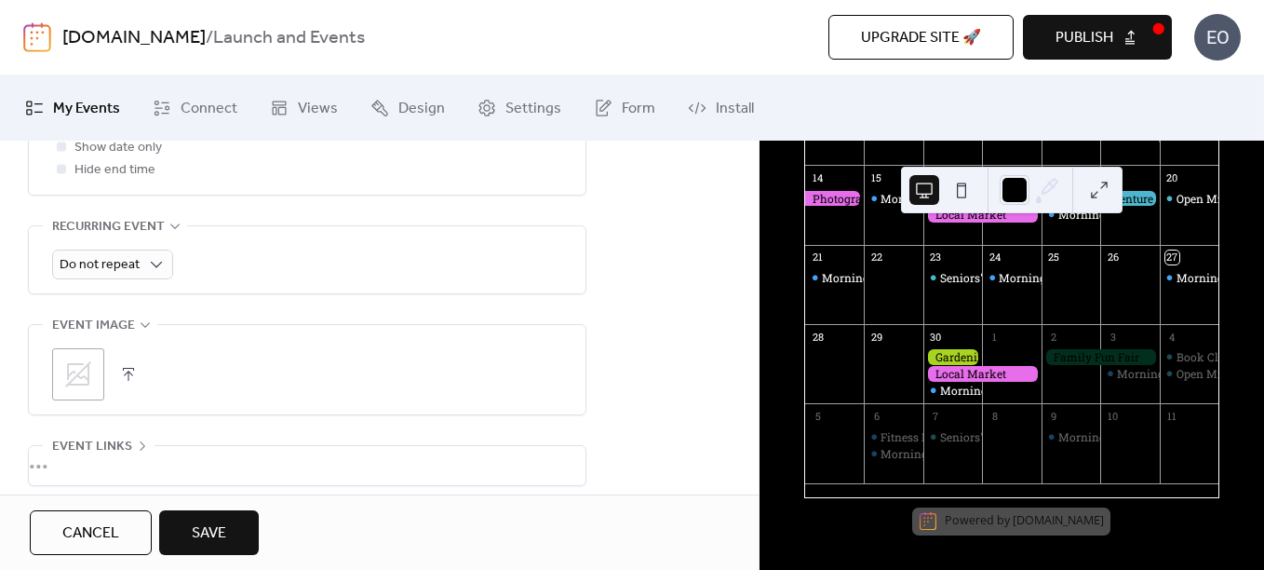
scroll to position [838, 0]
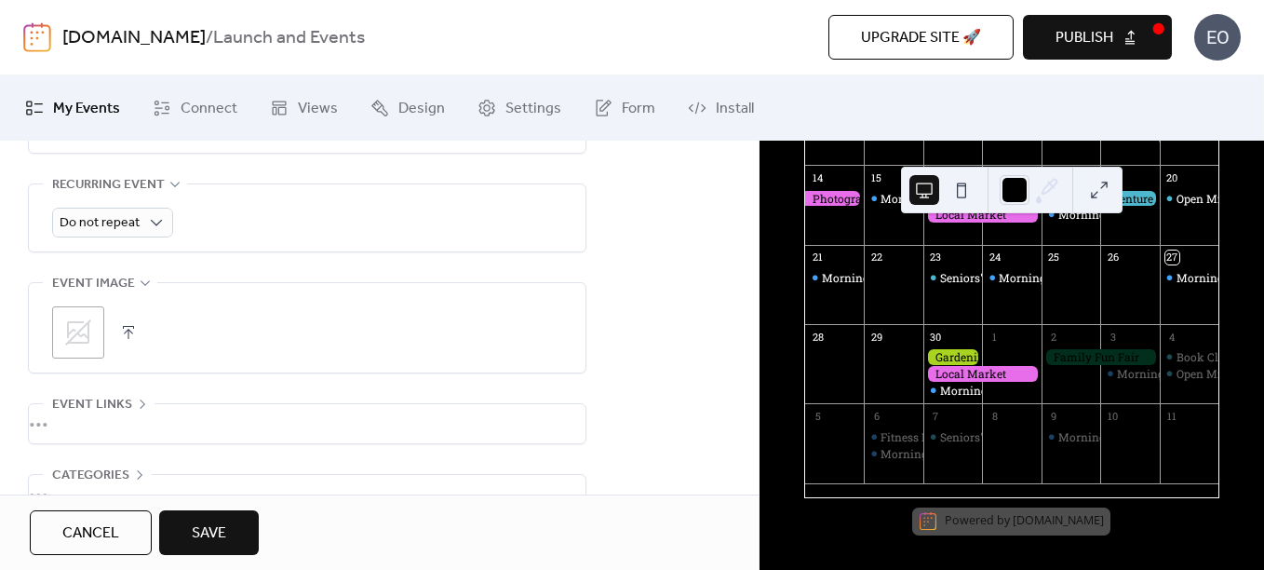
click at [134, 336] on button "button" at bounding box center [128, 332] width 26 height 26
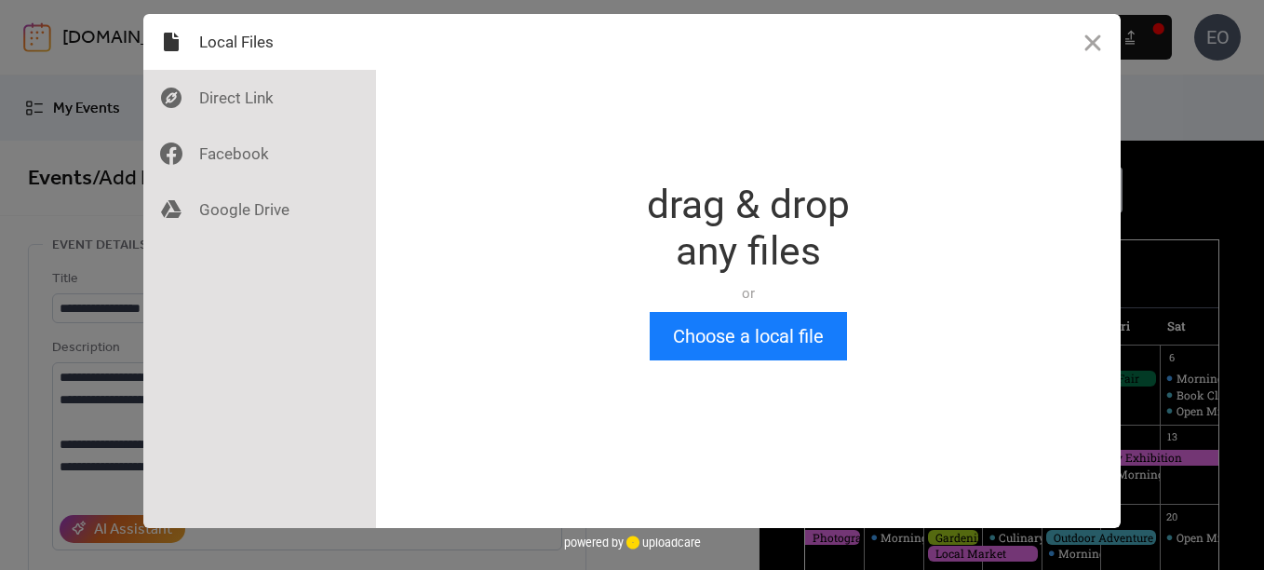
scroll to position [0, 0]
click at [252, 102] on div at bounding box center [259, 98] width 233 height 56
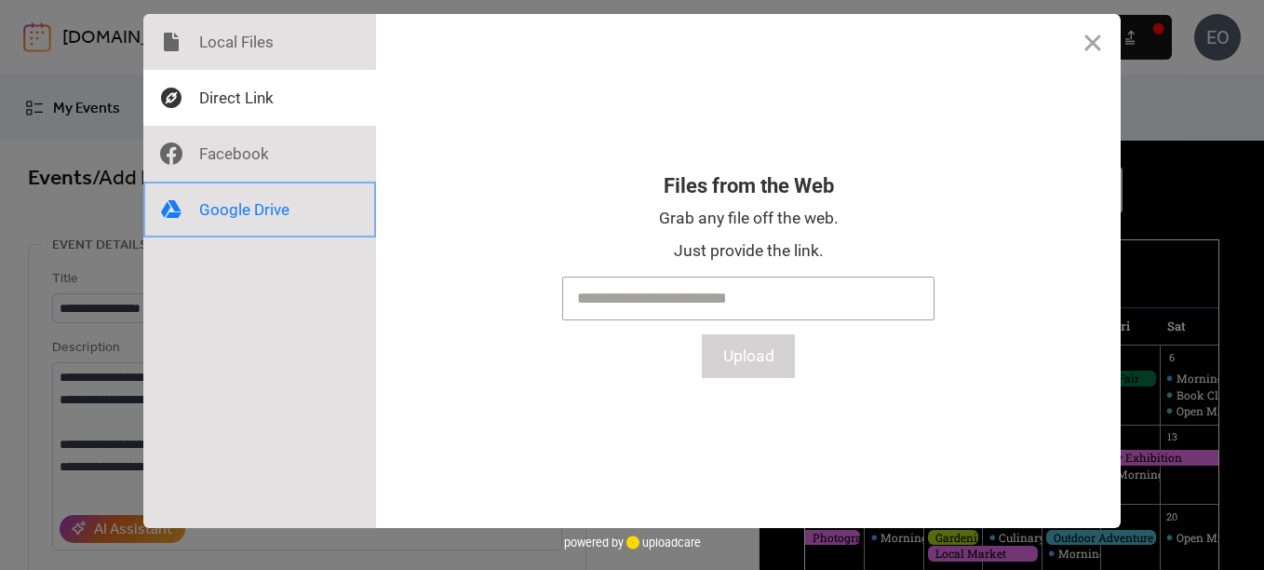
click at [203, 208] on div at bounding box center [259, 210] width 233 height 56
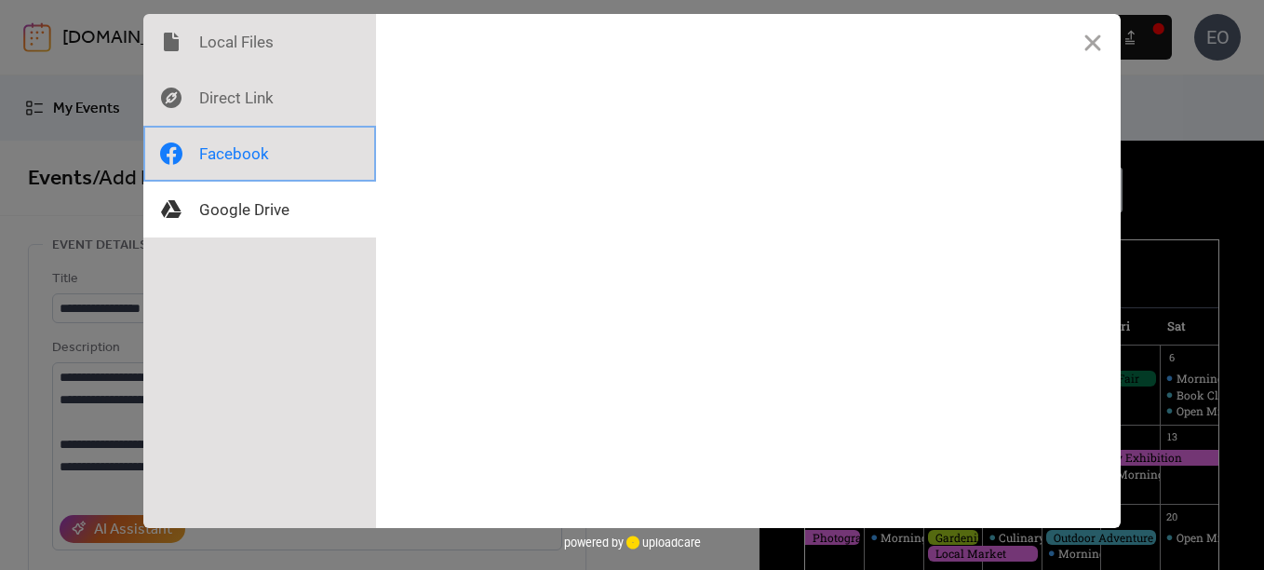
click at [222, 166] on div at bounding box center [259, 154] width 233 height 56
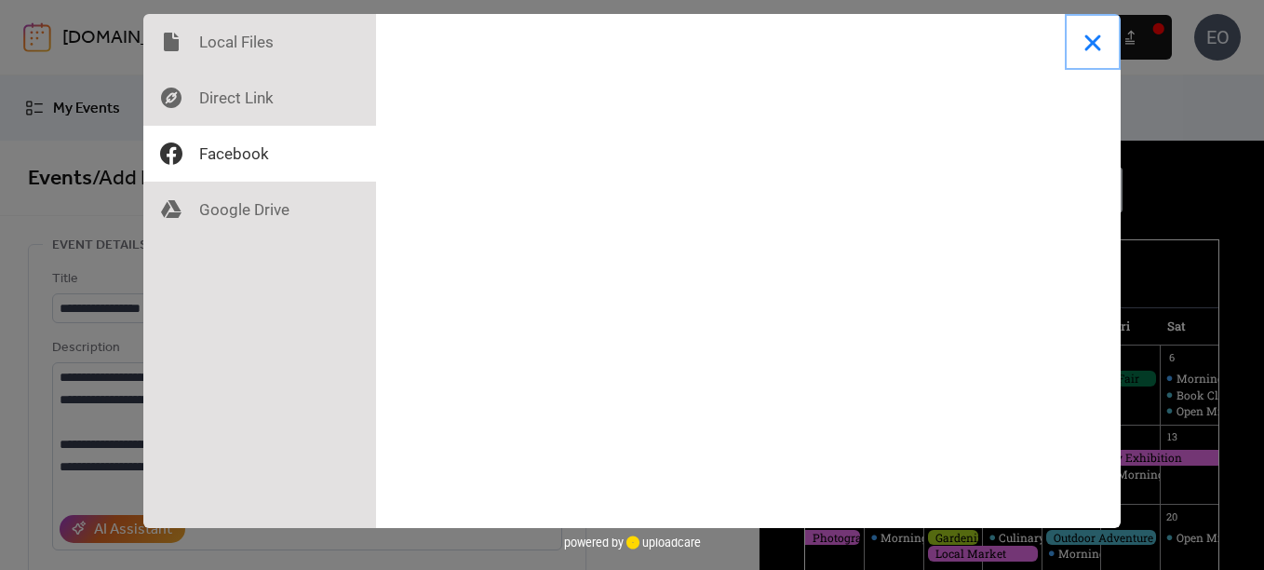
click at [1095, 40] on button "Close" at bounding box center [1093, 42] width 56 height 56
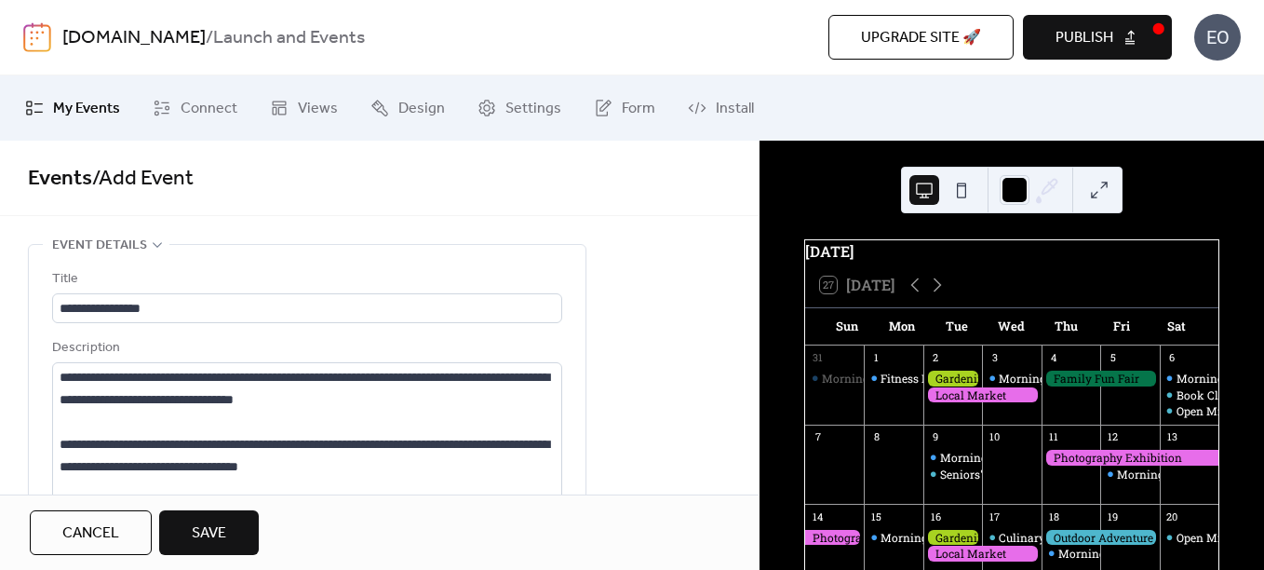
scroll to position [853, 0]
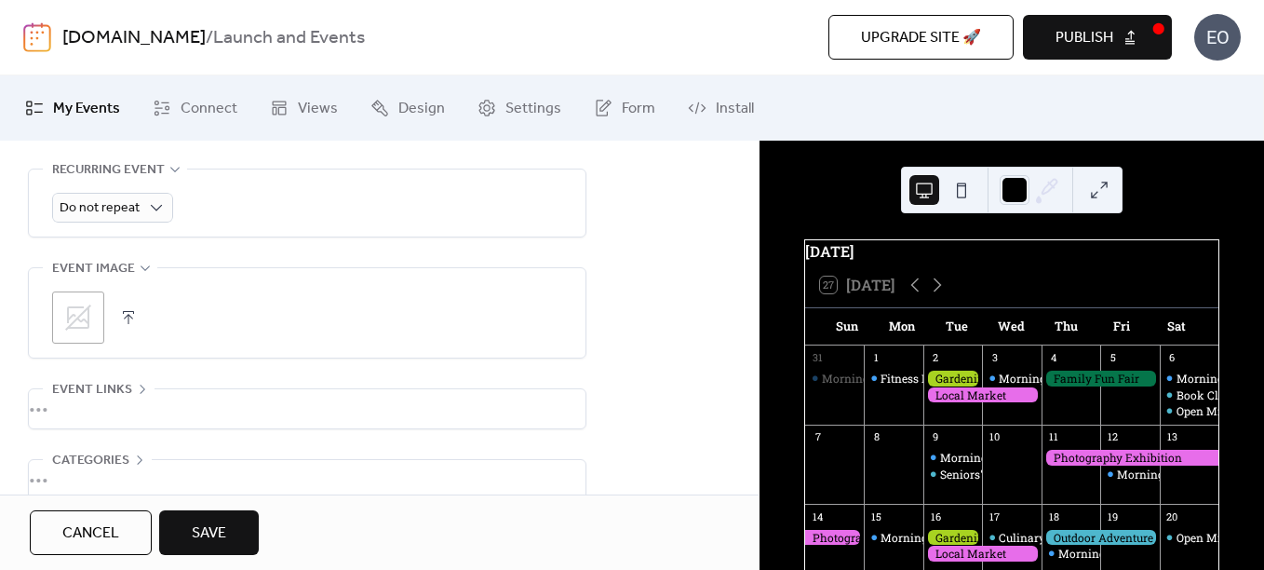
click at [136, 308] on button "button" at bounding box center [128, 317] width 26 height 26
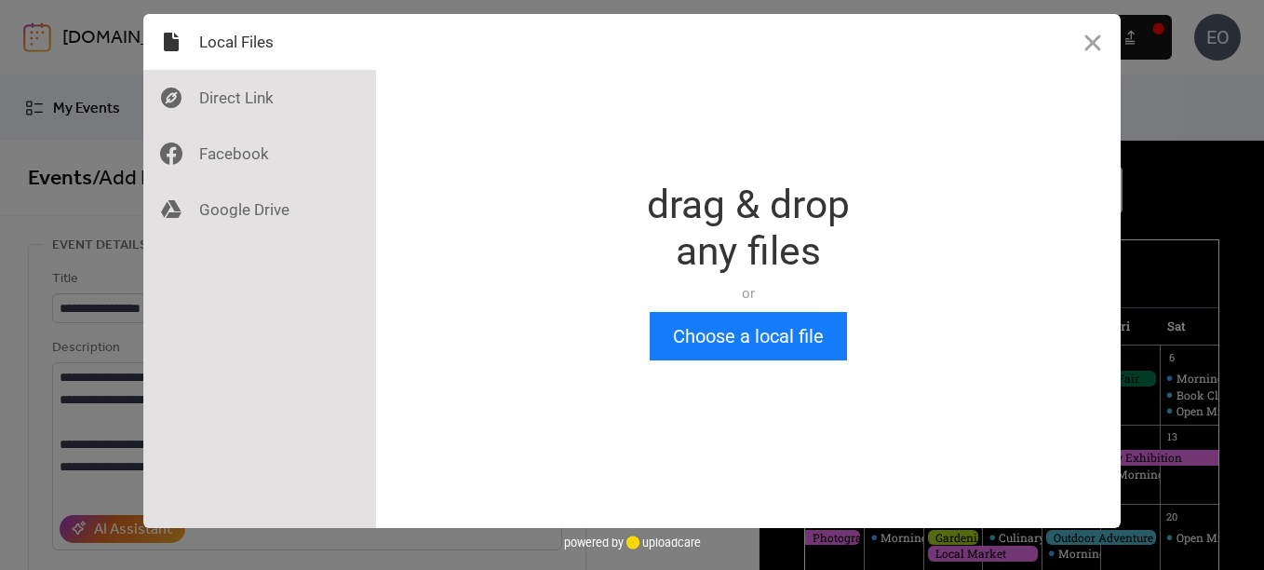
scroll to position [0, 0]
click at [298, 113] on div at bounding box center [259, 98] width 233 height 56
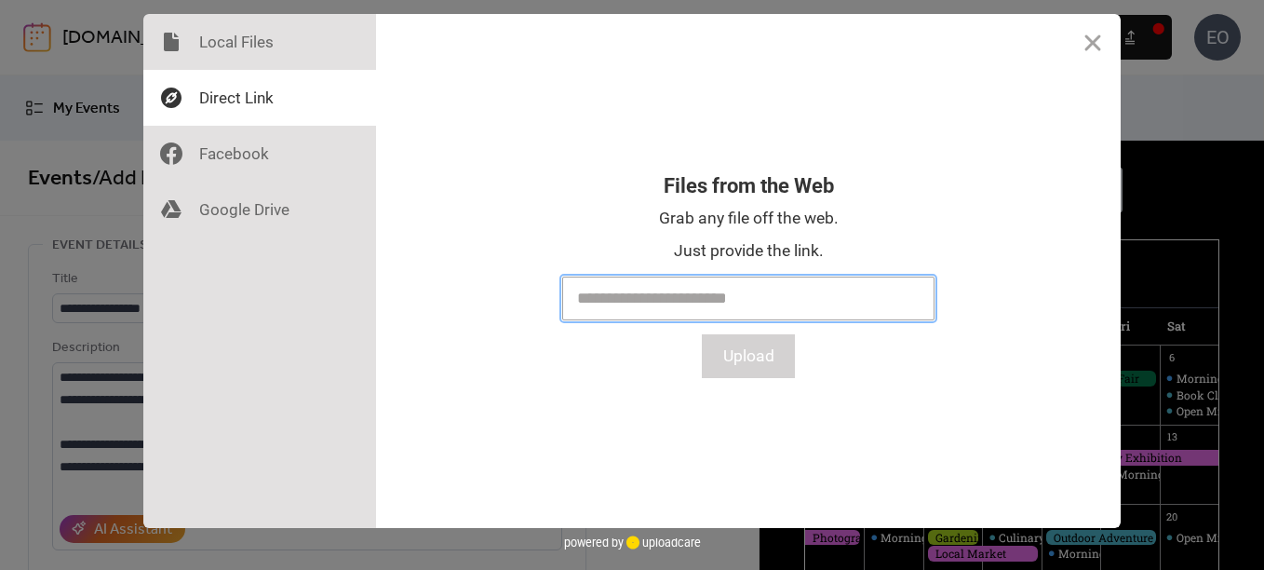
click at [598, 296] on input "text" at bounding box center [748, 298] width 372 height 44
paste input "**********"
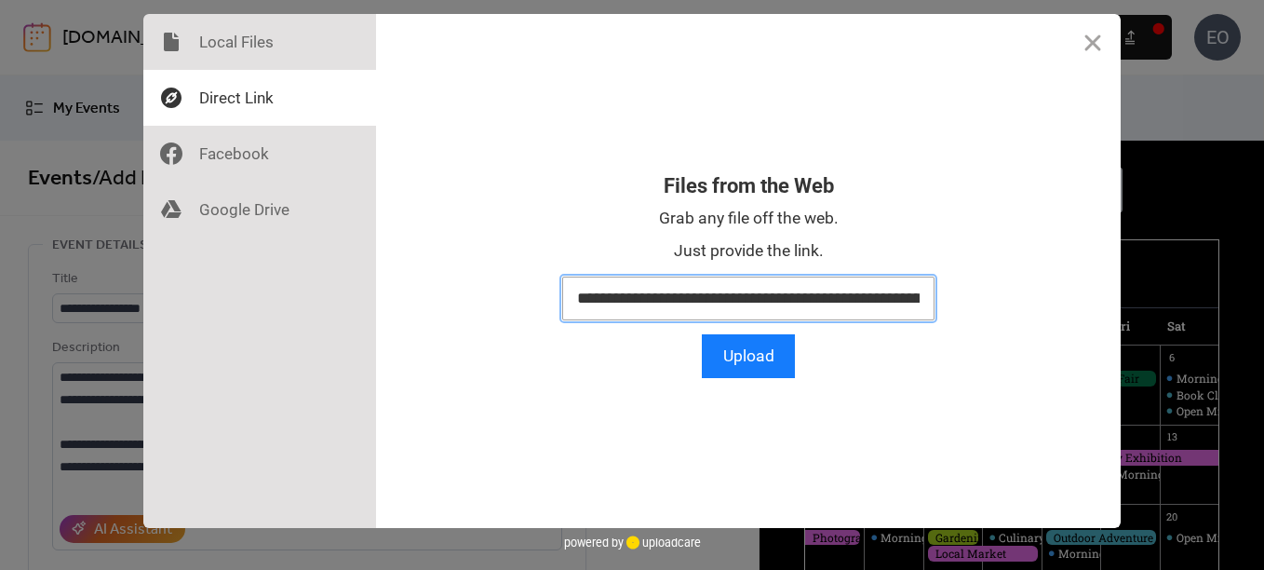
scroll to position [0, 271]
type input "**********"
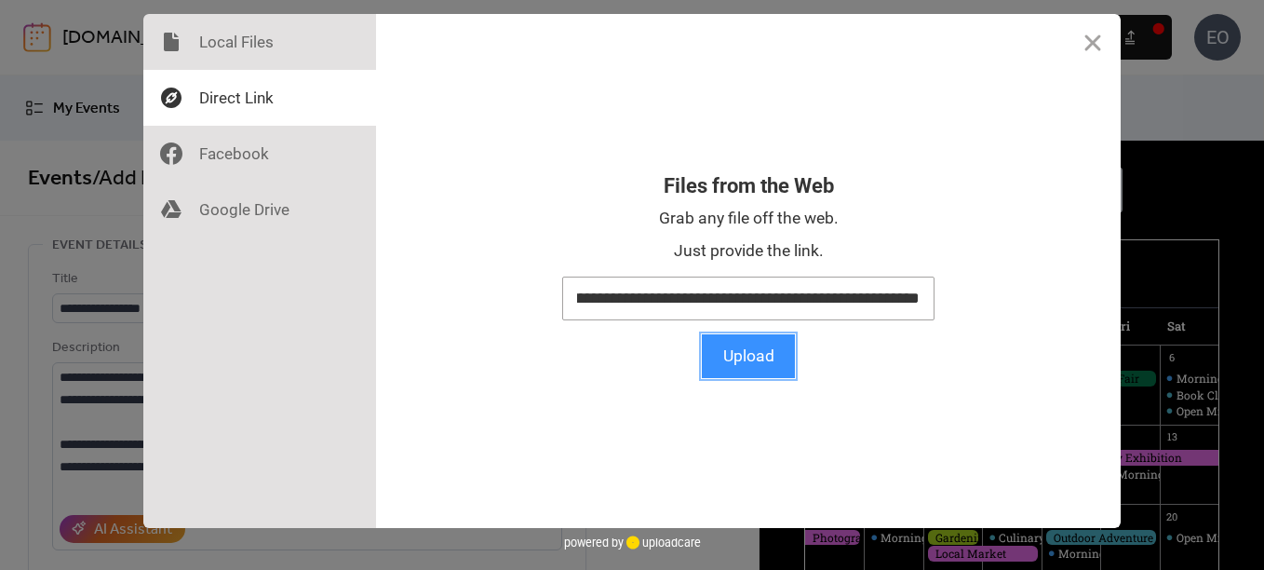
scroll to position [0, 0]
click at [744, 356] on button "Upload" at bounding box center [748, 356] width 93 height 44
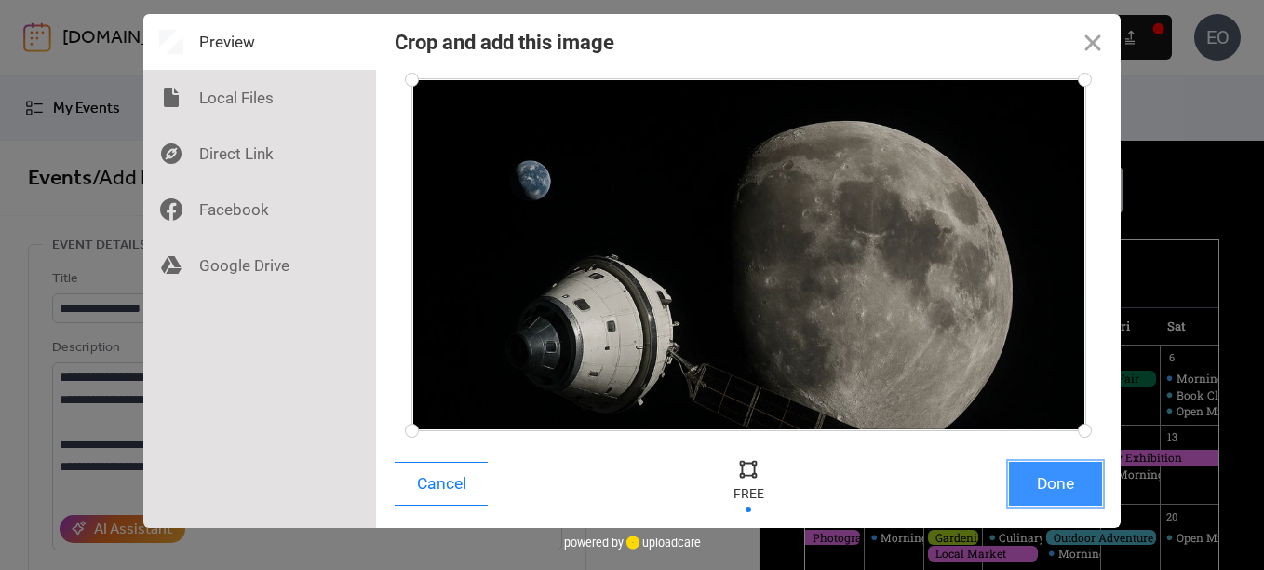
click at [1015, 481] on button "Done" at bounding box center [1055, 484] width 93 height 44
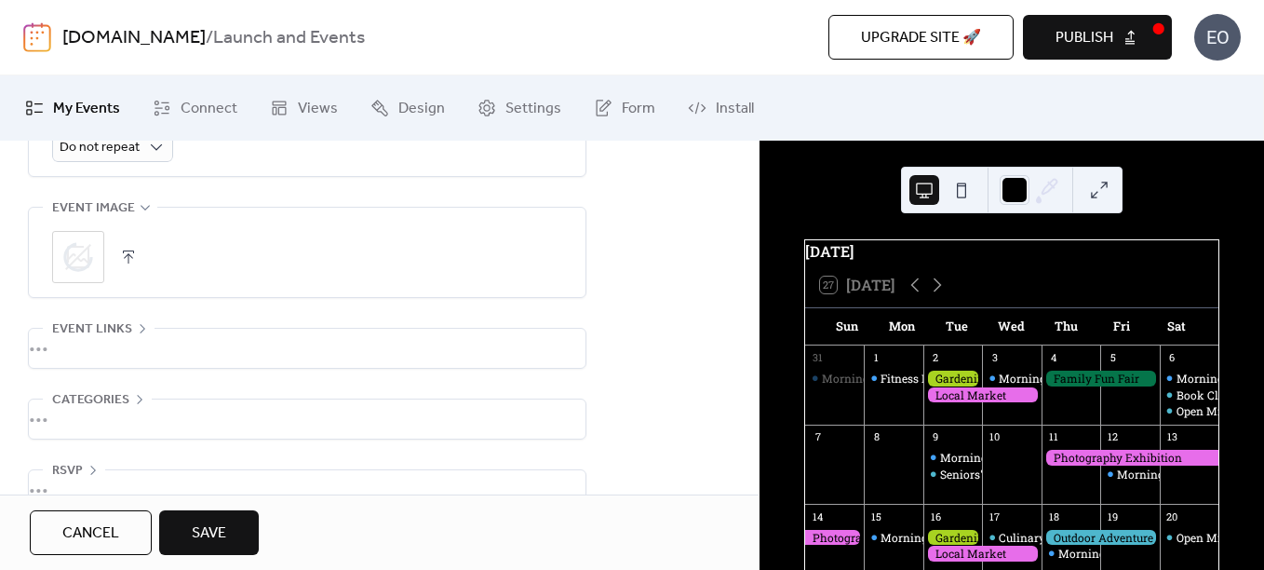
scroll to position [946, 0]
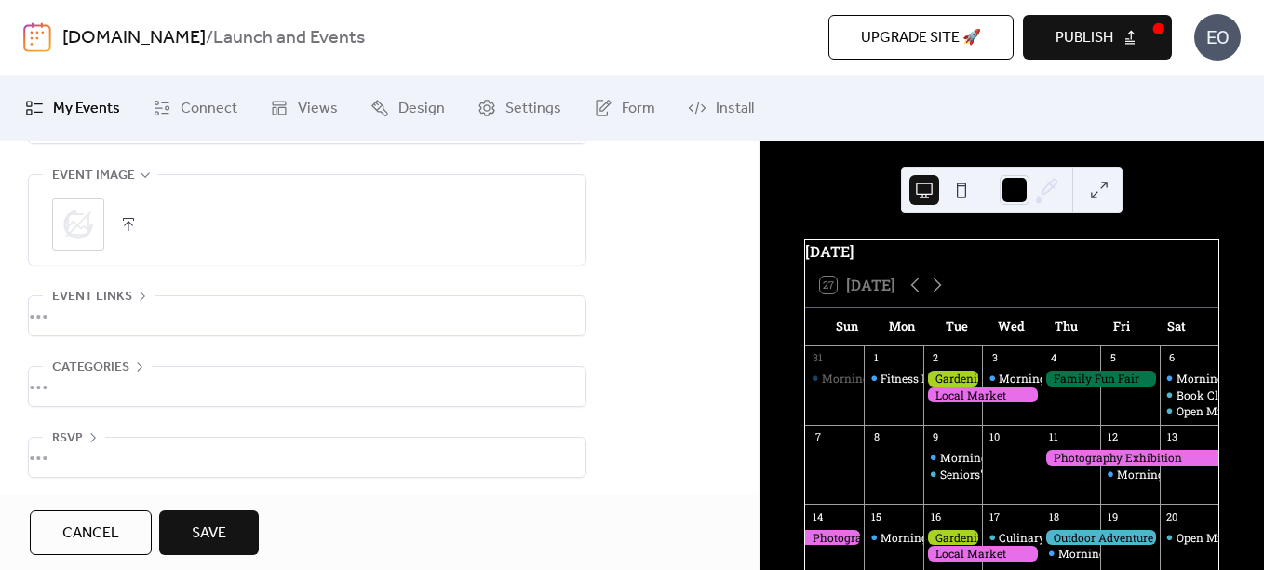
click at [149, 299] on div "•••" at bounding box center [307, 315] width 557 height 39
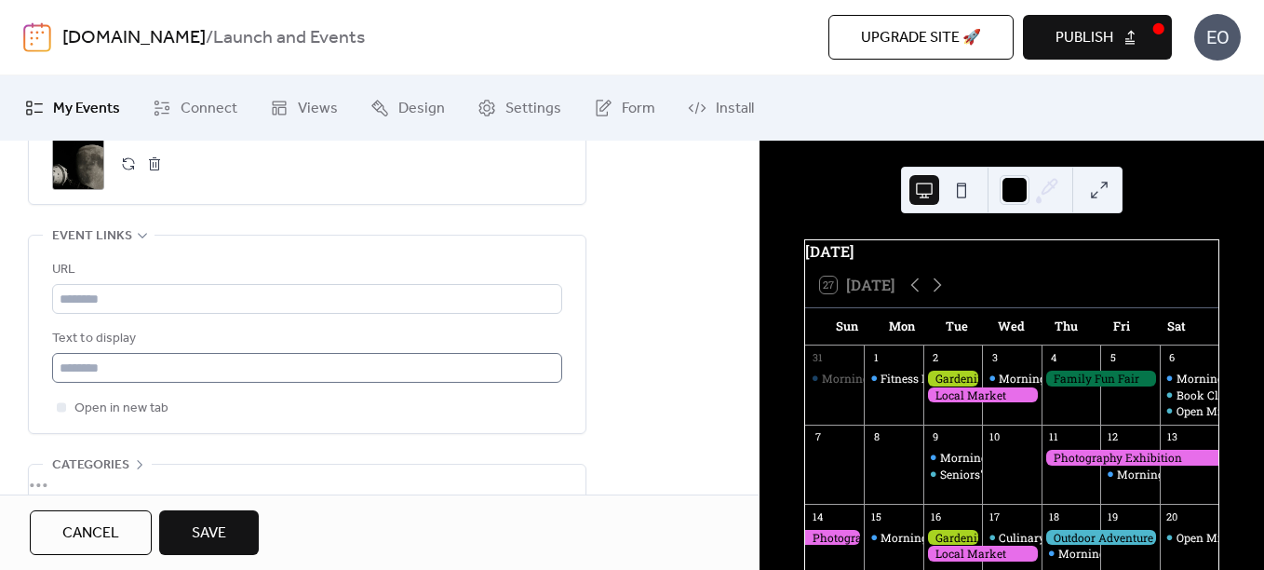
scroll to position [1039, 0]
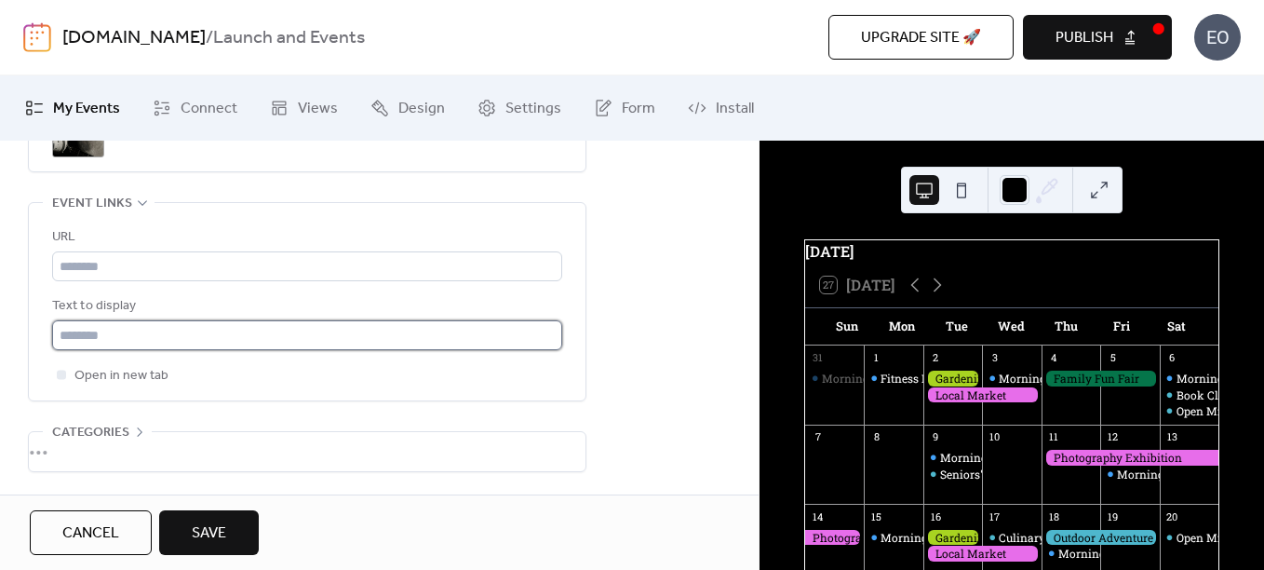
click at [164, 328] on input "text" at bounding box center [307, 335] width 510 height 30
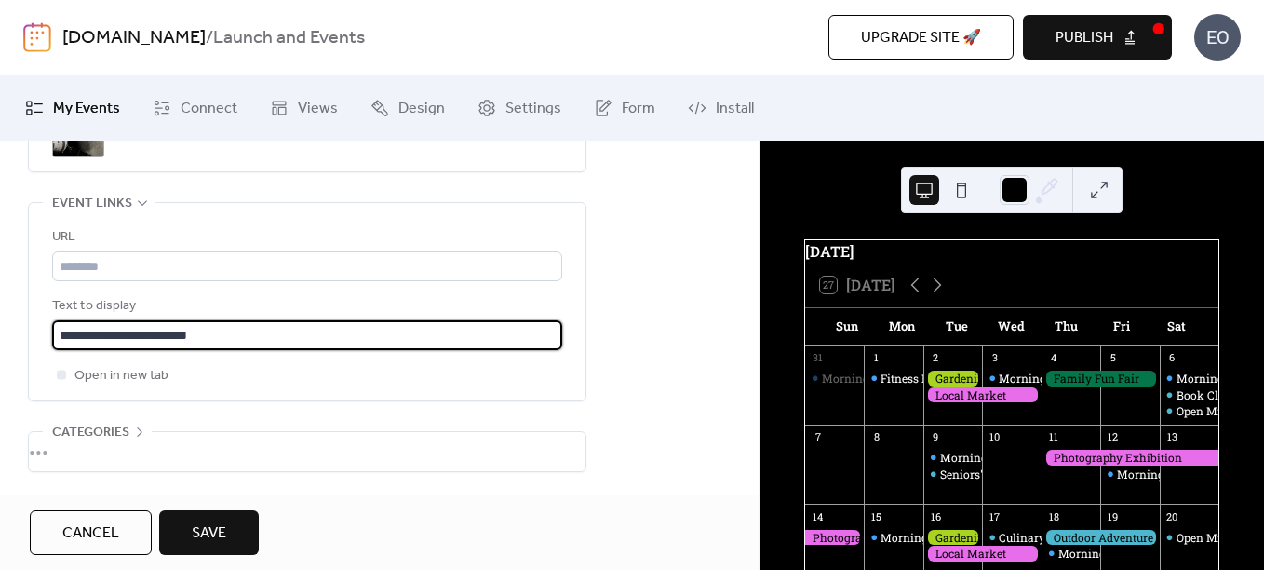
type input "**********"
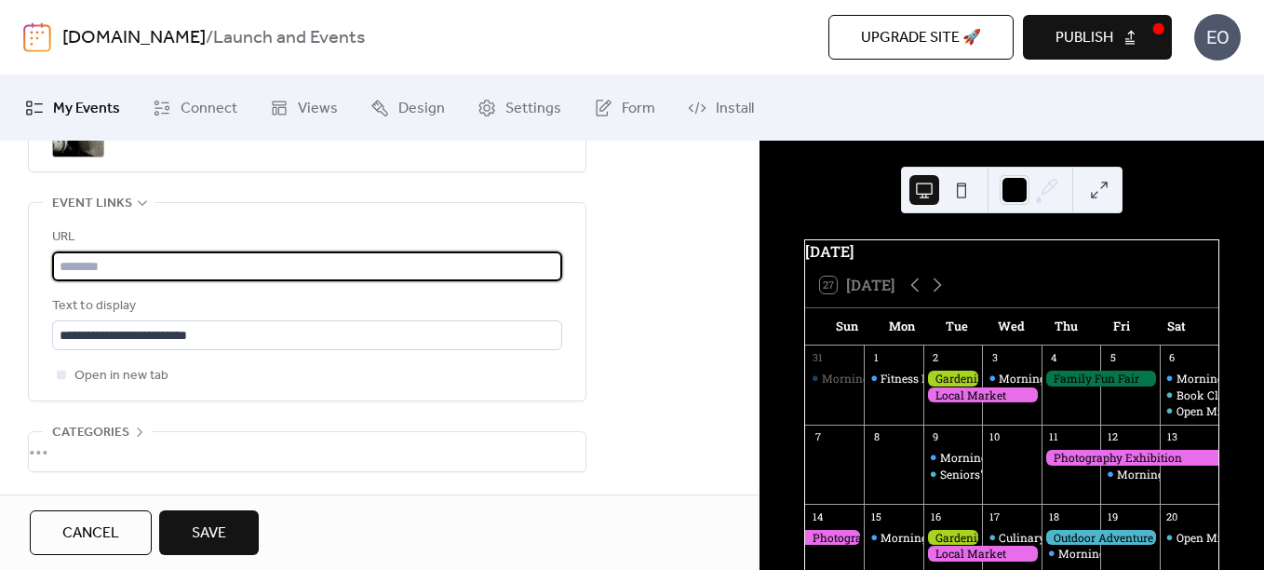
click at [157, 266] on input "text" at bounding box center [307, 266] width 510 height 30
paste input "**********"
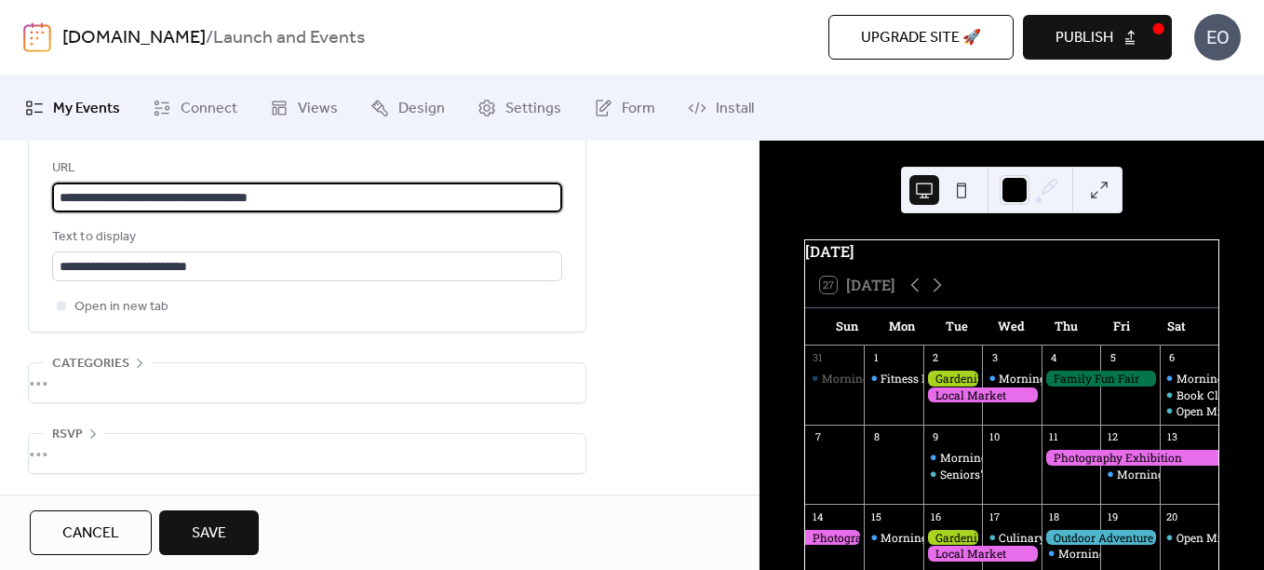
type input "**********"
click at [148, 370] on div "•••" at bounding box center [307, 382] width 557 height 39
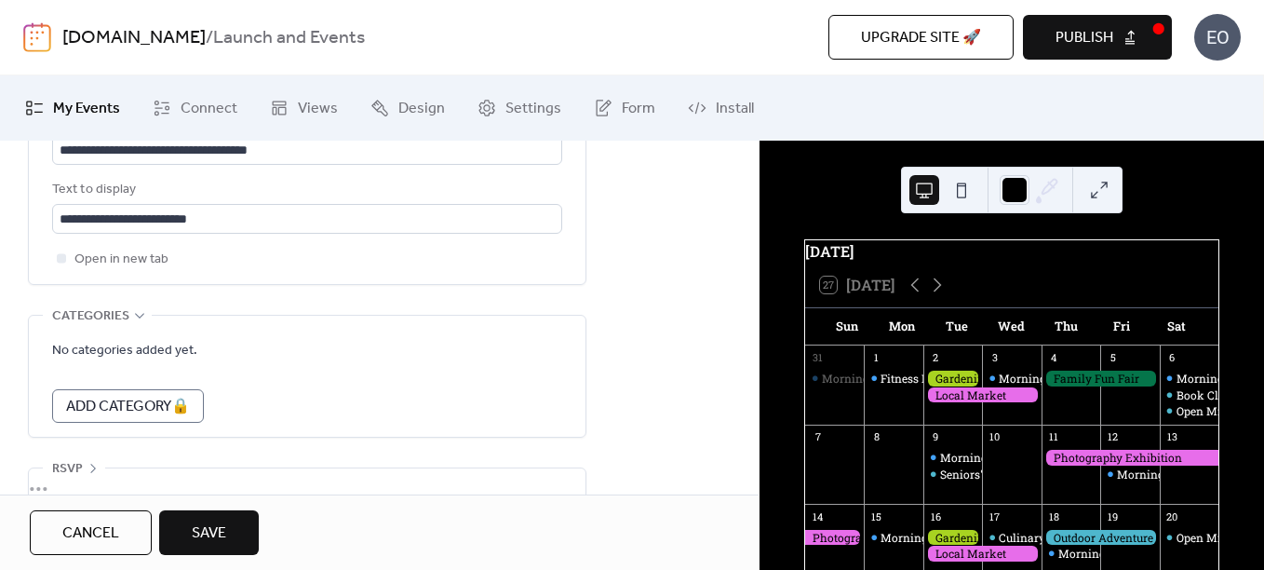
scroll to position [1193, 0]
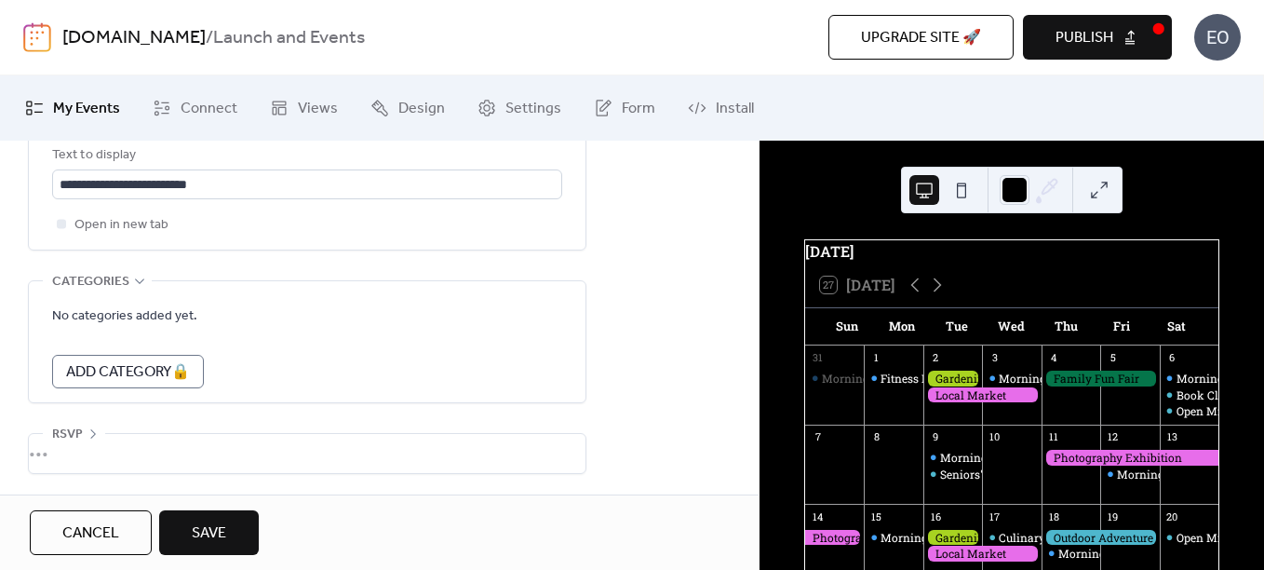
click at [136, 279] on icon at bounding box center [139, 281] width 15 height 15
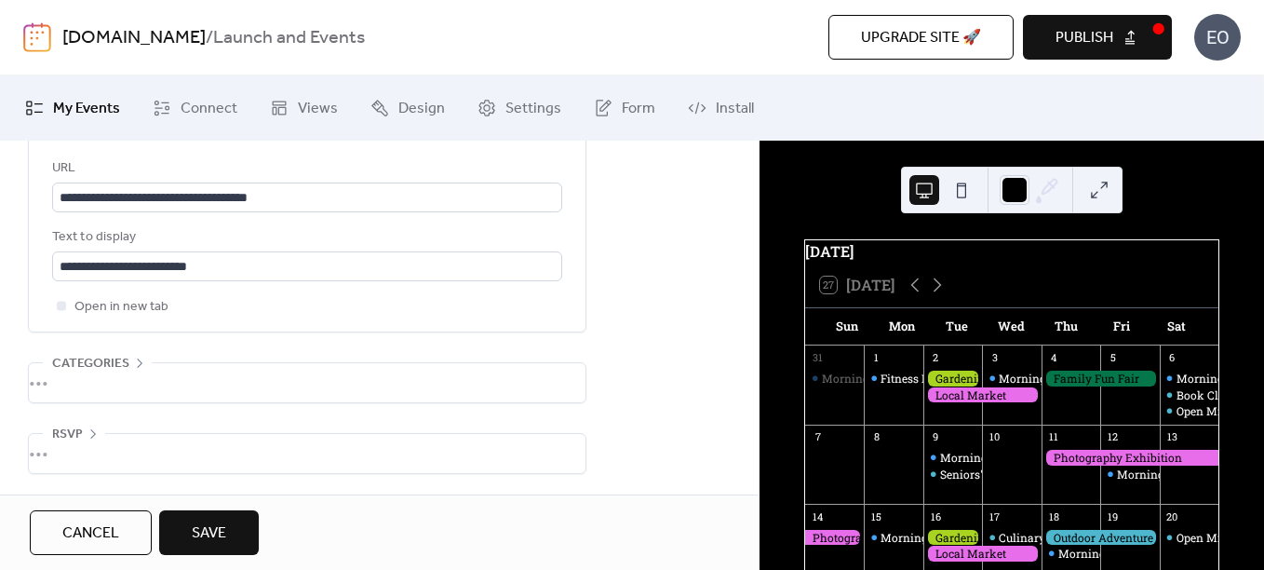
scroll to position [1111, 0]
click at [97, 426] on icon at bounding box center [93, 433] width 15 height 15
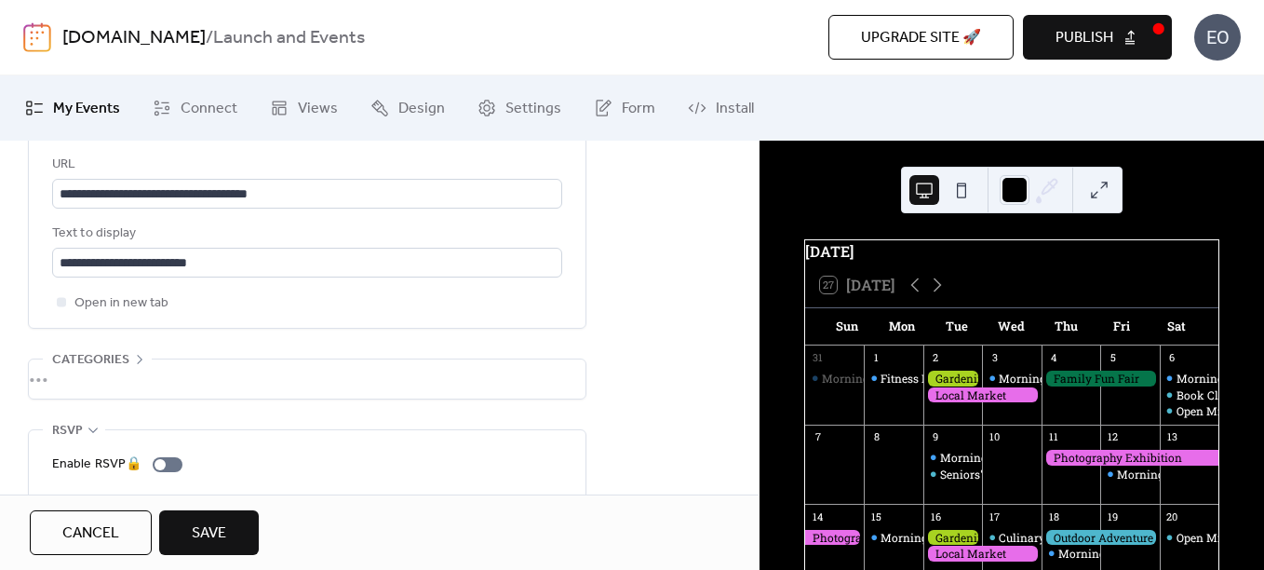
scroll to position [1177, 0]
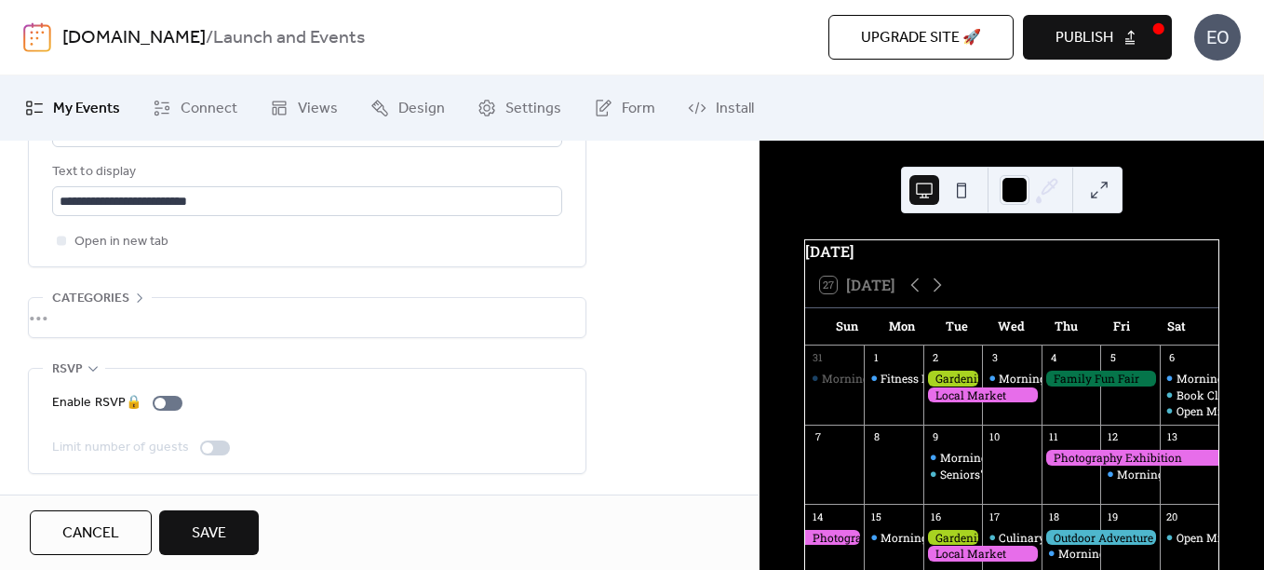
click at [87, 368] on icon at bounding box center [93, 368] width 15 height 15
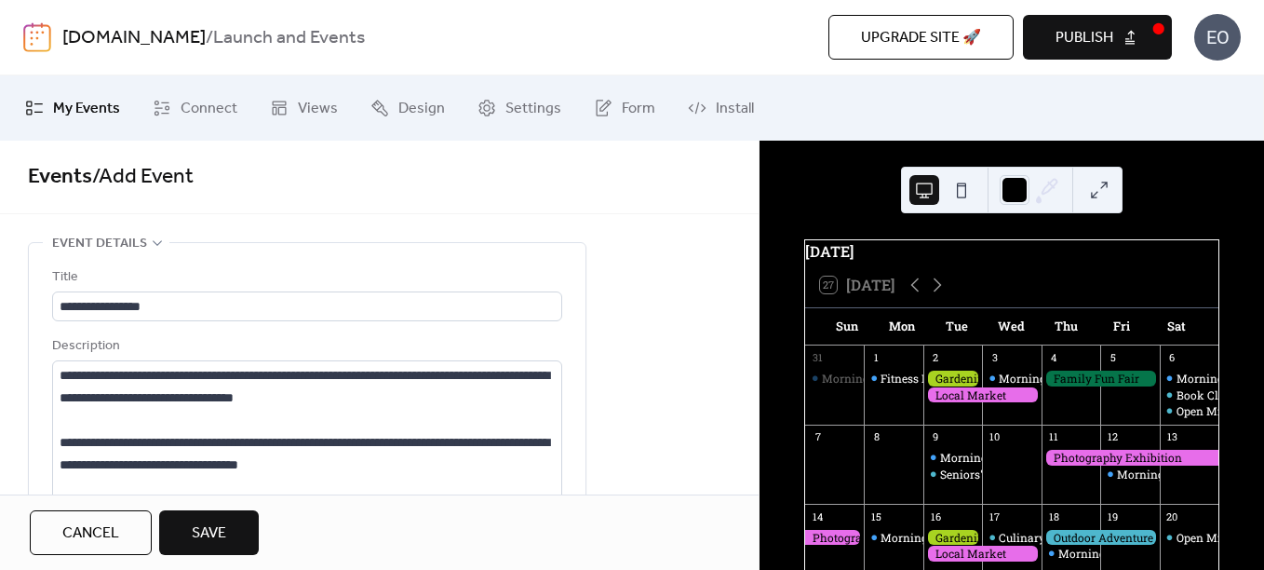
scroll to position [0, 0]
click at [209, 539] on span "Save" at bounding box center [209, 533] width 34 height 22
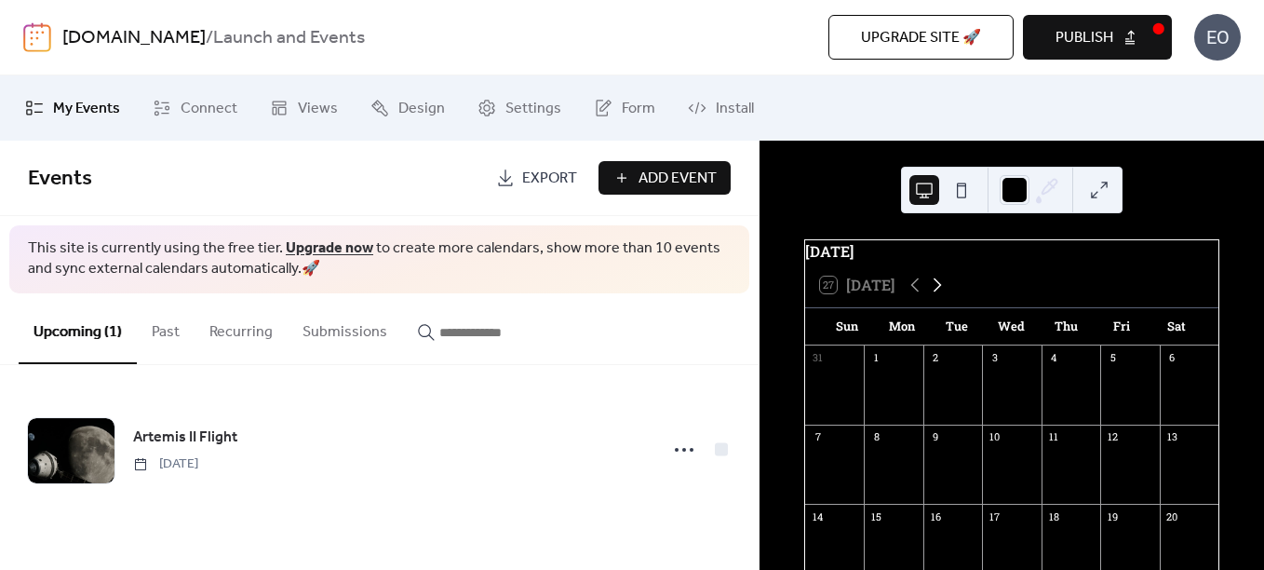
click at [945, 295] on icon at bounding box center [937, 285] width 22 height 22
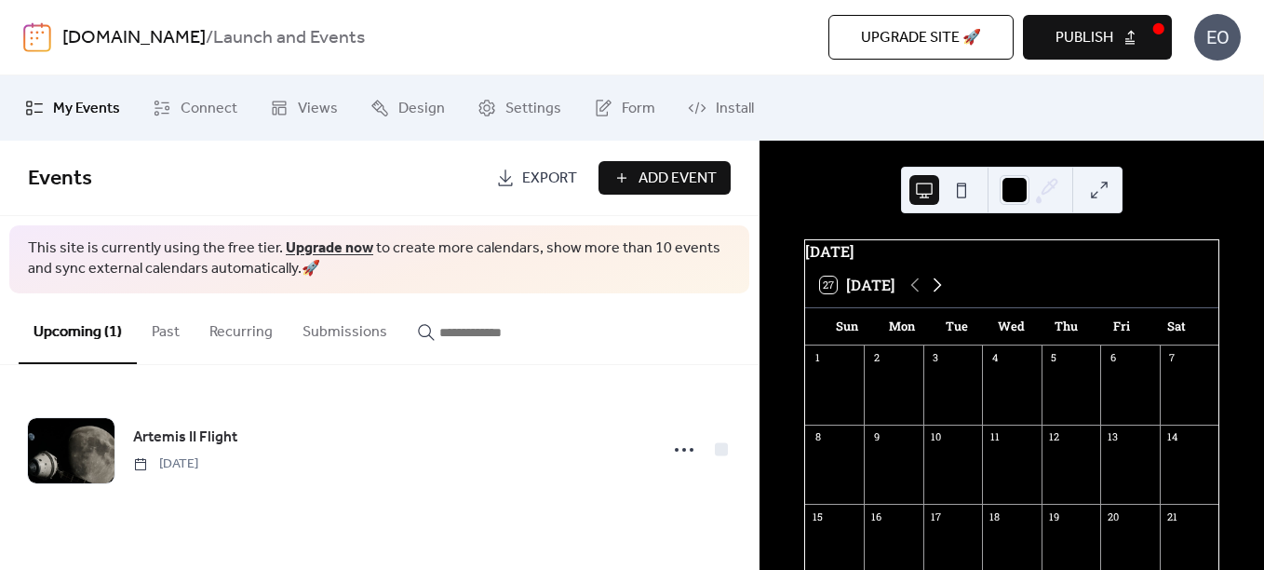
click at [937, 296] on icon at bounding box center [937, 285] width 22 height 22
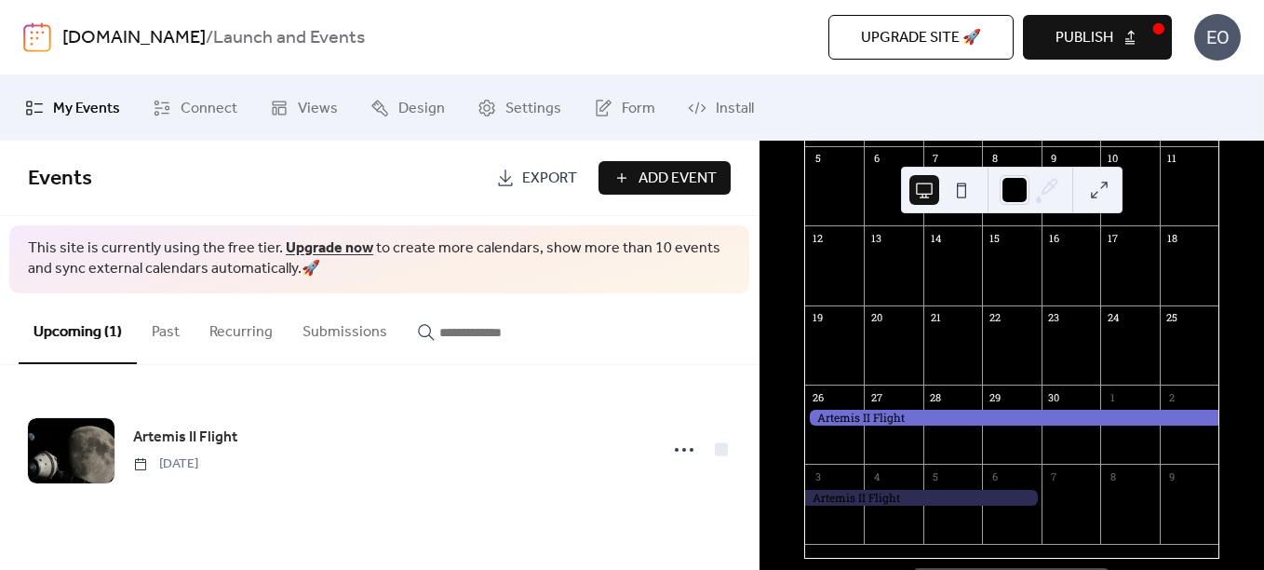
scroll to position [279, 0]
click at [958, 424] on div at bounding box center [1011, 417] width 413 height 16
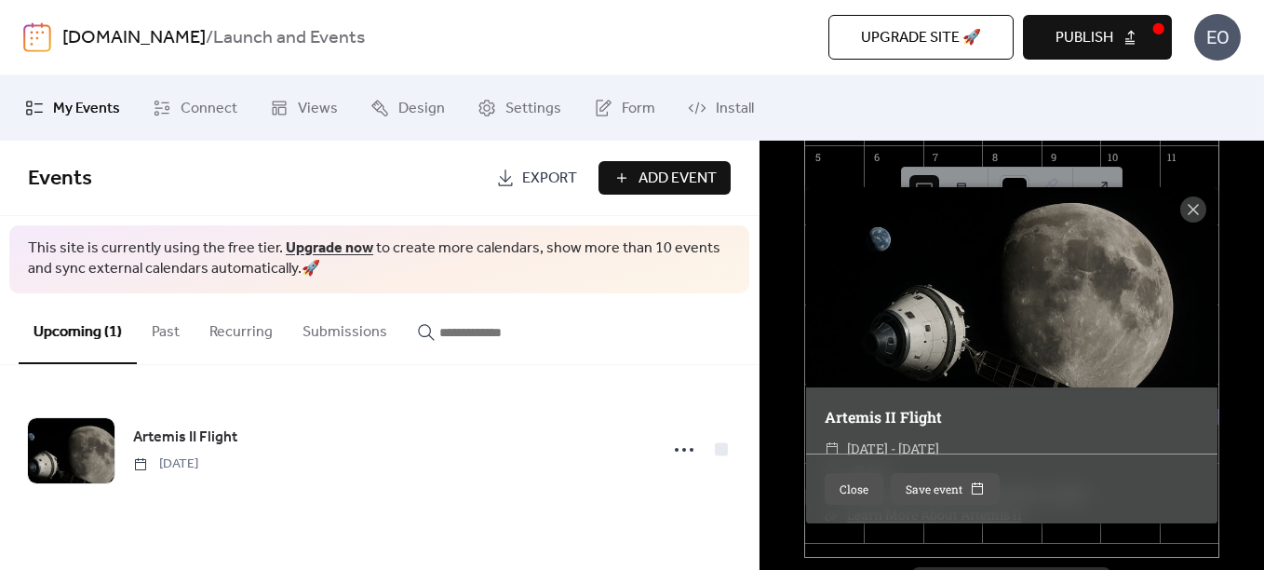
scroll to position [0, 0]
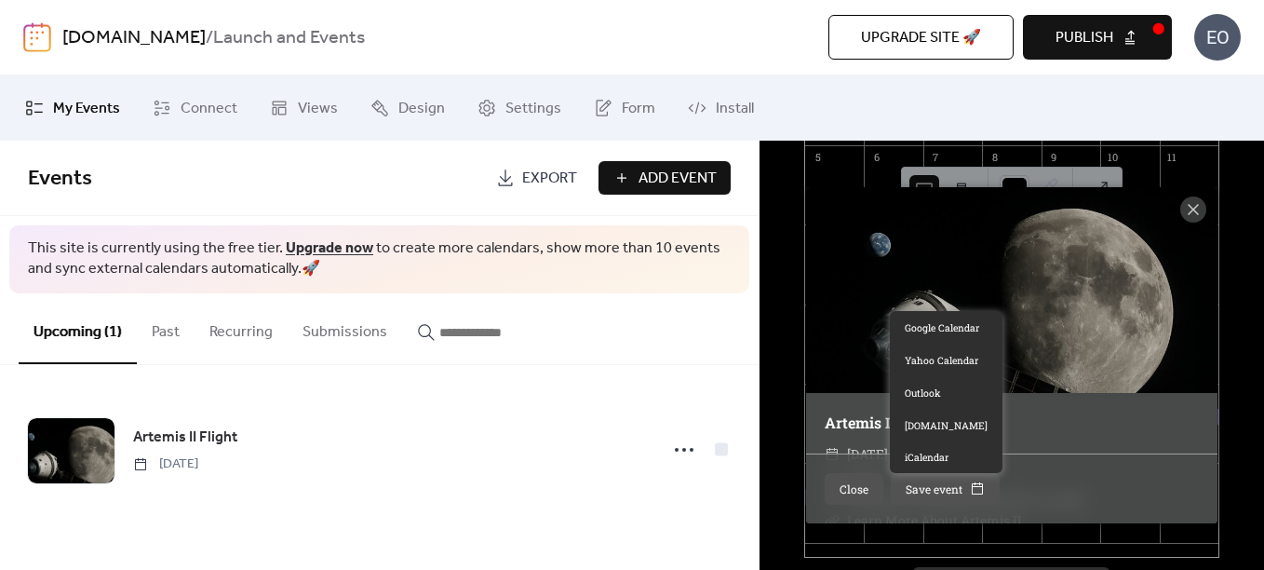
click at [950, 481] on button "Save event" at bounding box center [945, 489] width 109 height 32
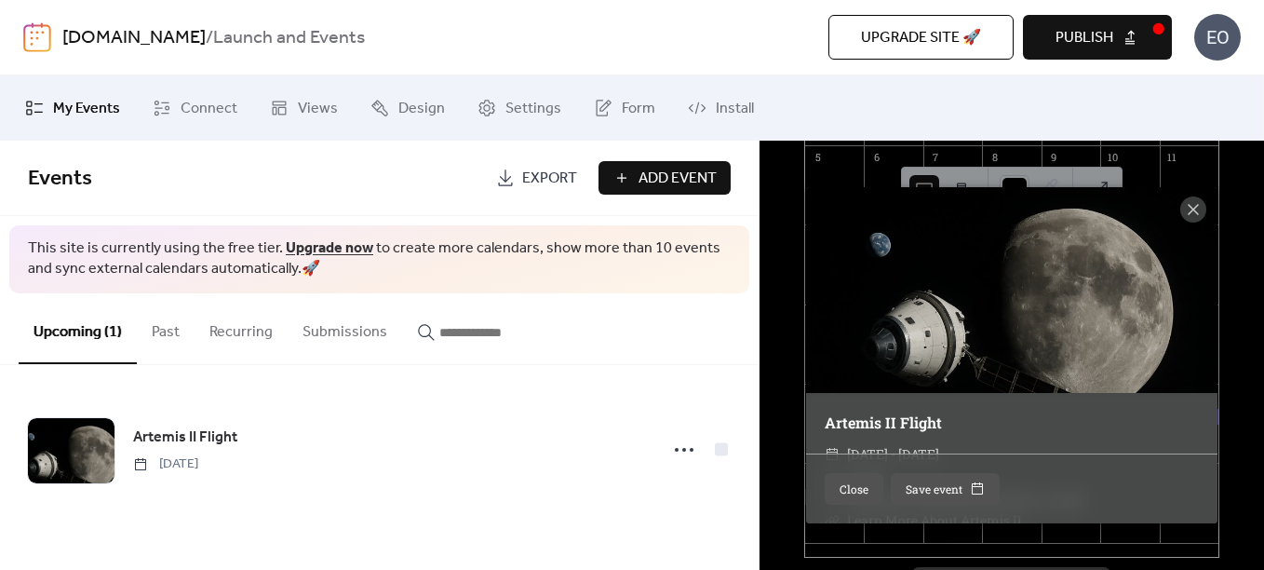
click at [1056, 484] on div "Close Save event" at bounding box center [1011, 488] width 411 height 70
click at [1191, 215] on icon at bounding box center [1193, 209] width 22 height 22
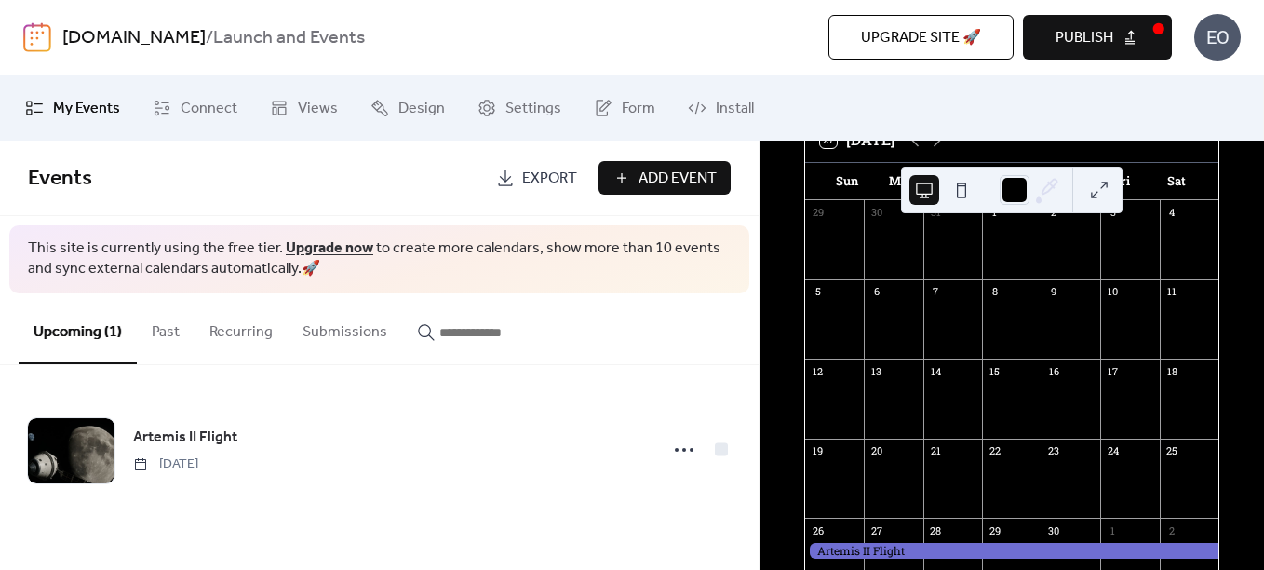
scroll to position [93, 0]
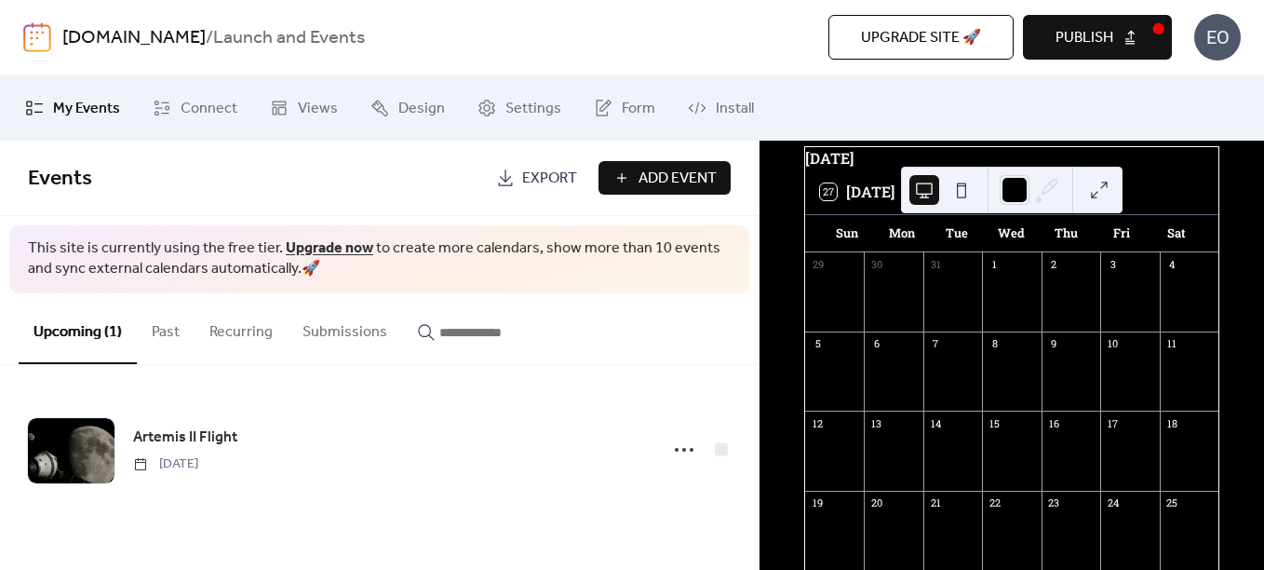
click at [971, 192] on button at bounding box center [962, 190] width 30 height 30
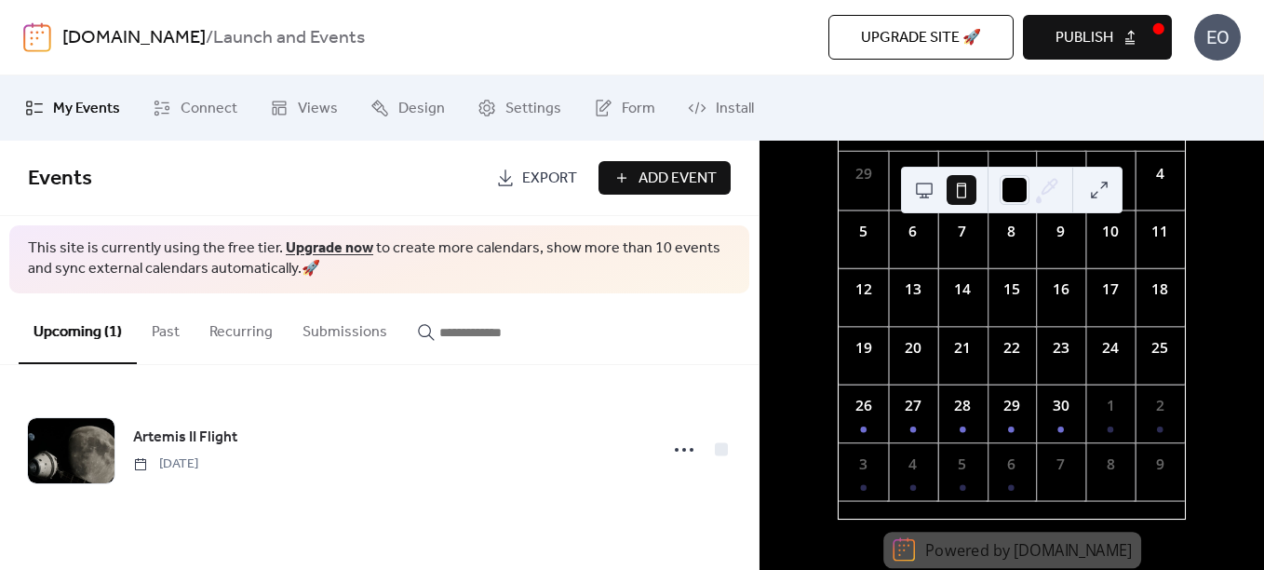
scroll to position [239, 0]
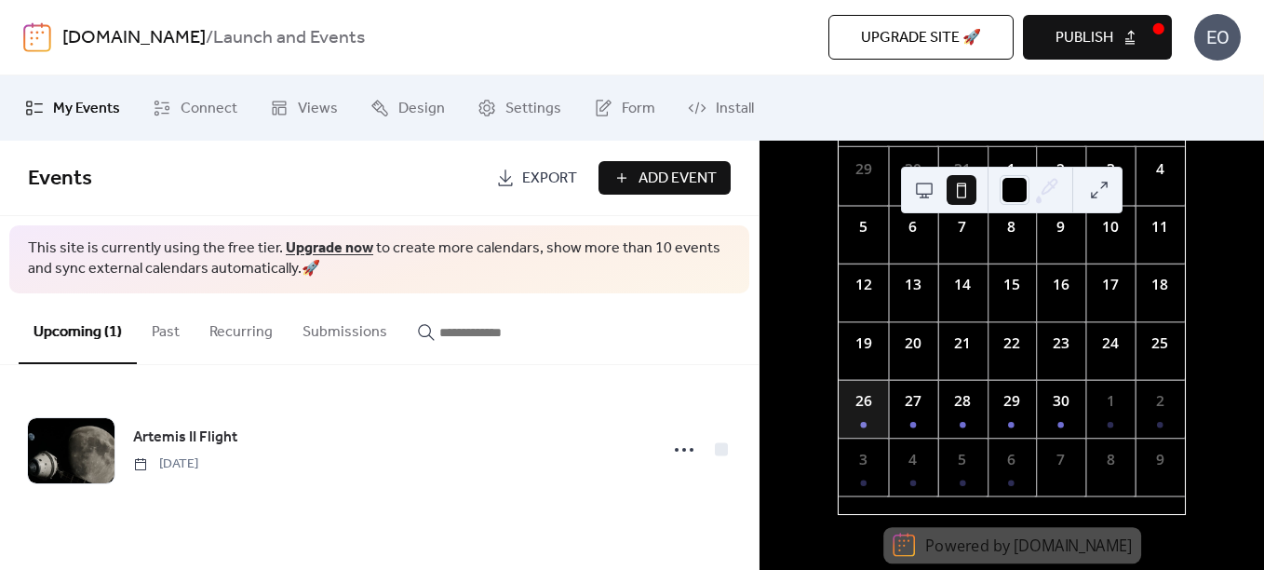
click at [888, 406] on div "26" at bounding box center [863, 409] width 49 height 58
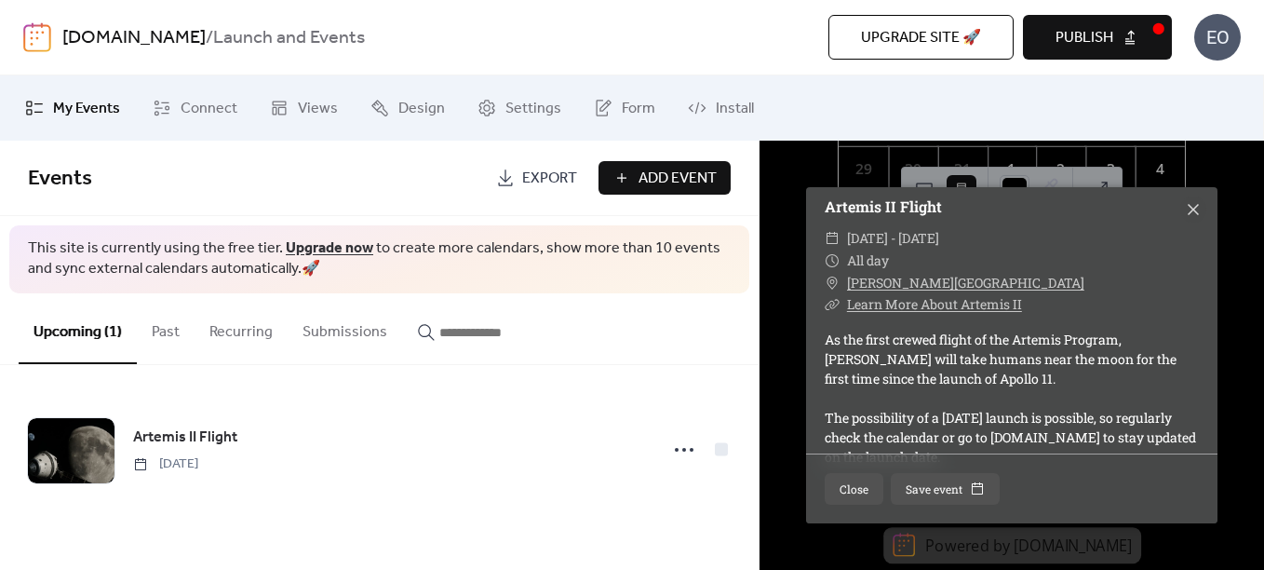
scroll to position [245, 0]
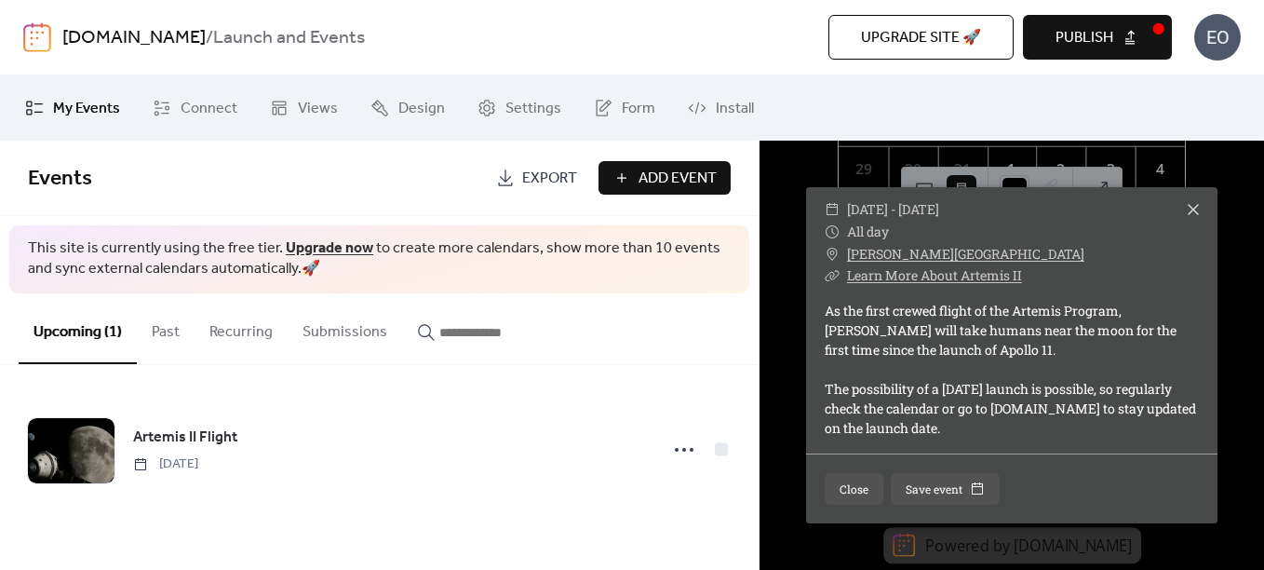
click at [708, 517] on div "Artemis II Flight [DATE]" at bounding box center [379, 449] width 759 height 169
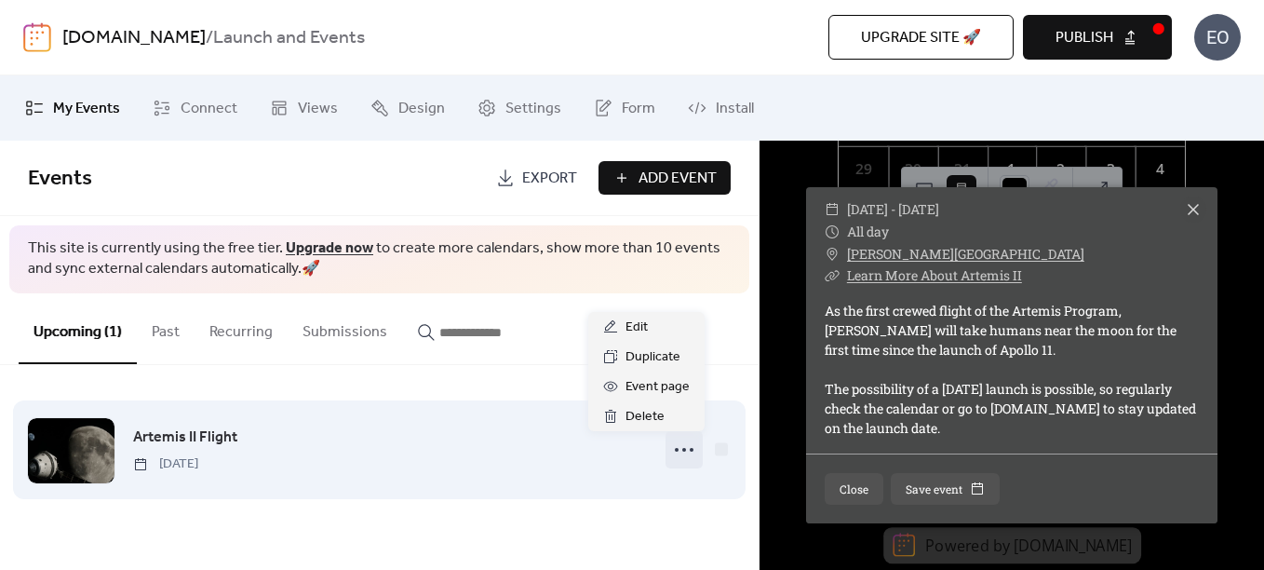
click at [681, 447] on icon at bounding box center [684, 450] width 30 height 30
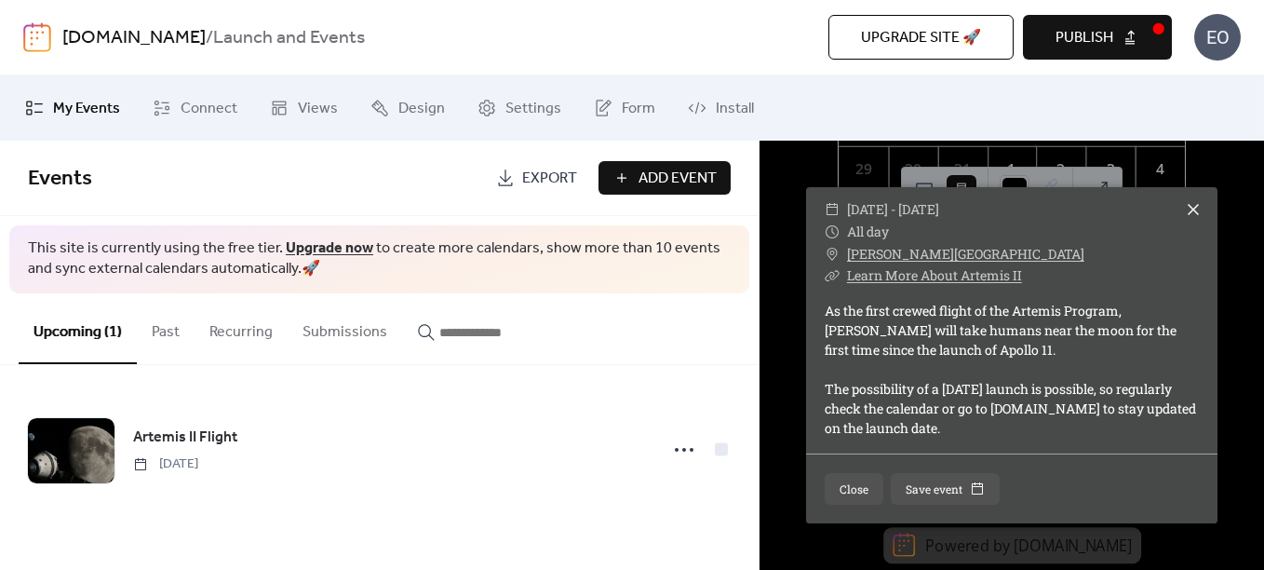
click at [1184, 211] on icon at bounding box center [1193, 209] width 22 height 22
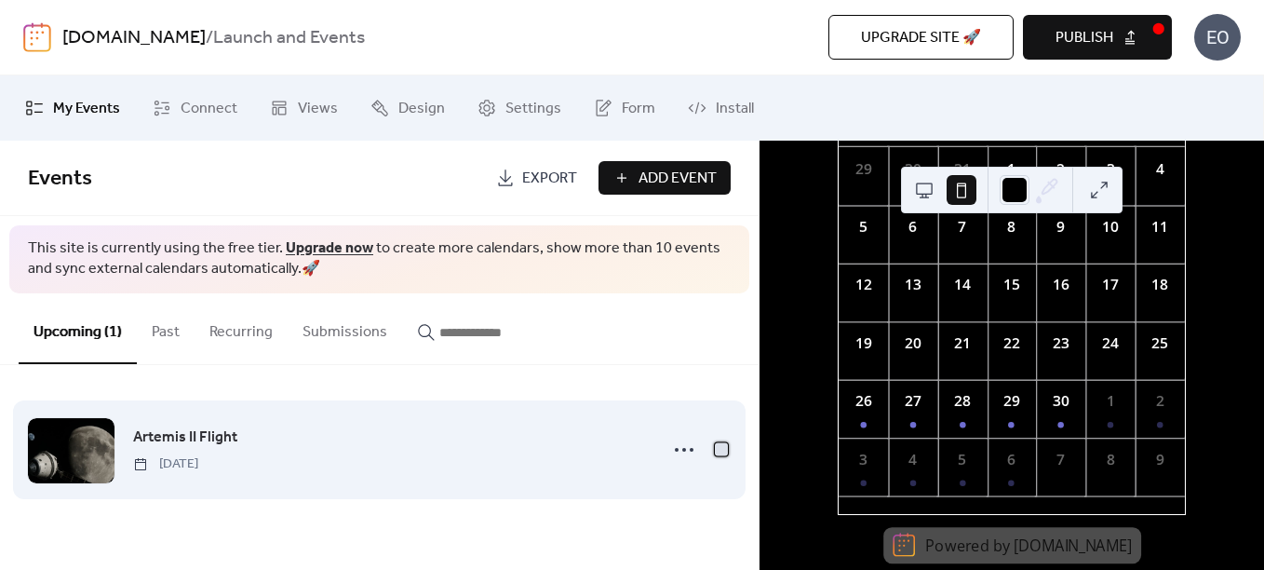
click at [721, 449] on div at bounding box center [721, 448] width 13 height 13
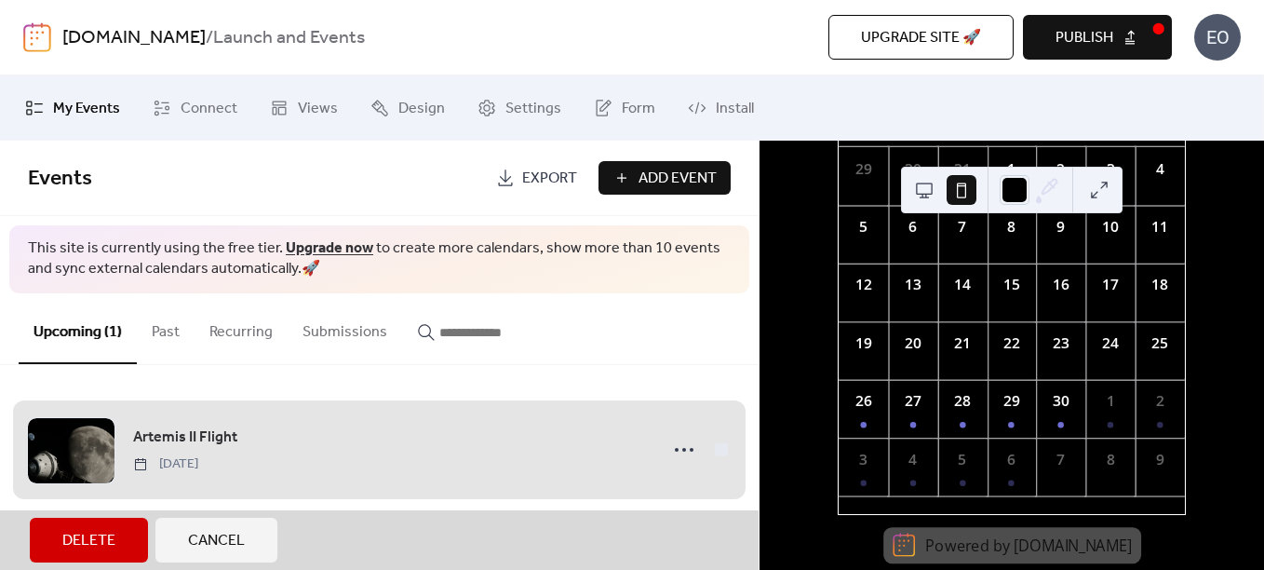
click at [721, 449] on div "Artemis II Flight [DATE]" at bounding box center [379, 450] width 703 height 114
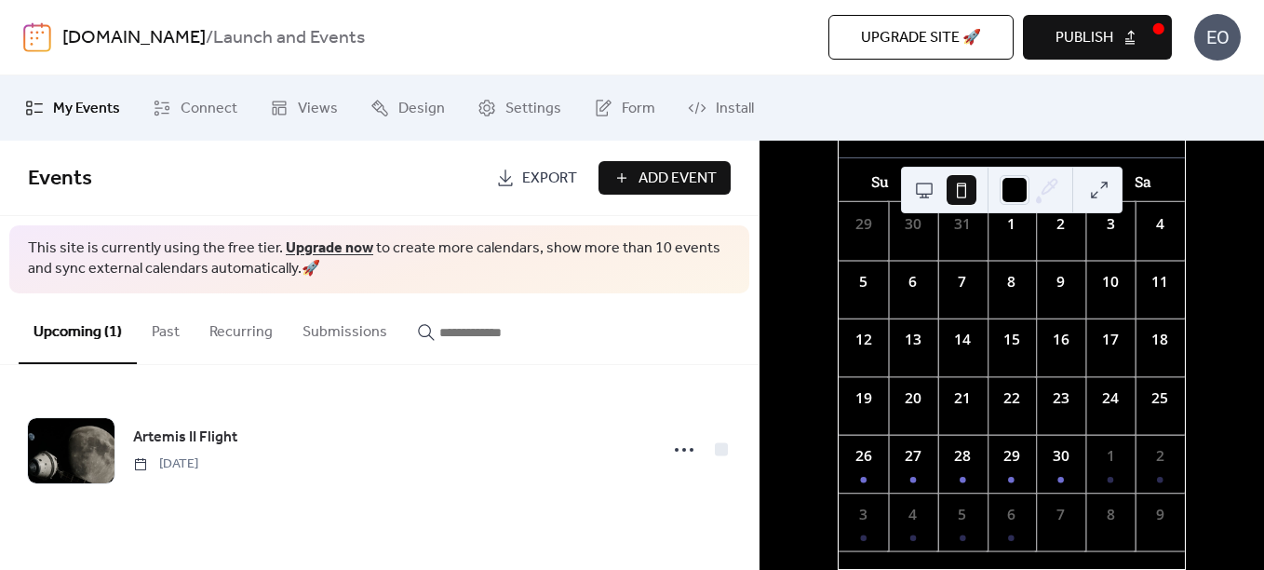
scroll to position [0, 0]
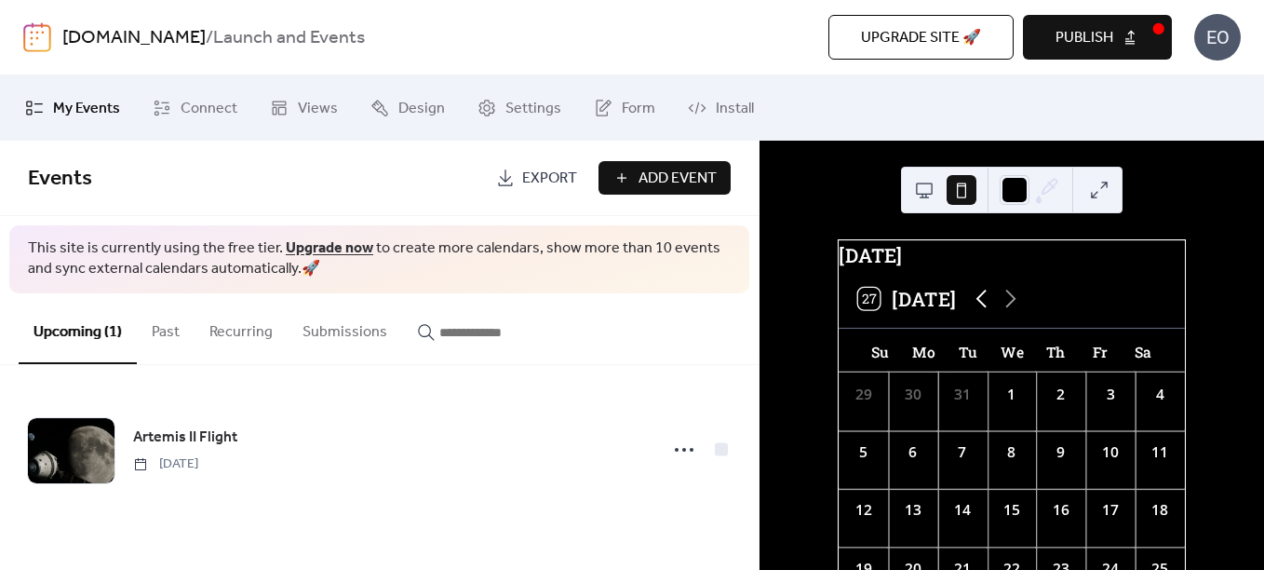
click at [987, 313] on icon at bounding box center [981, 298] width 29 height 29
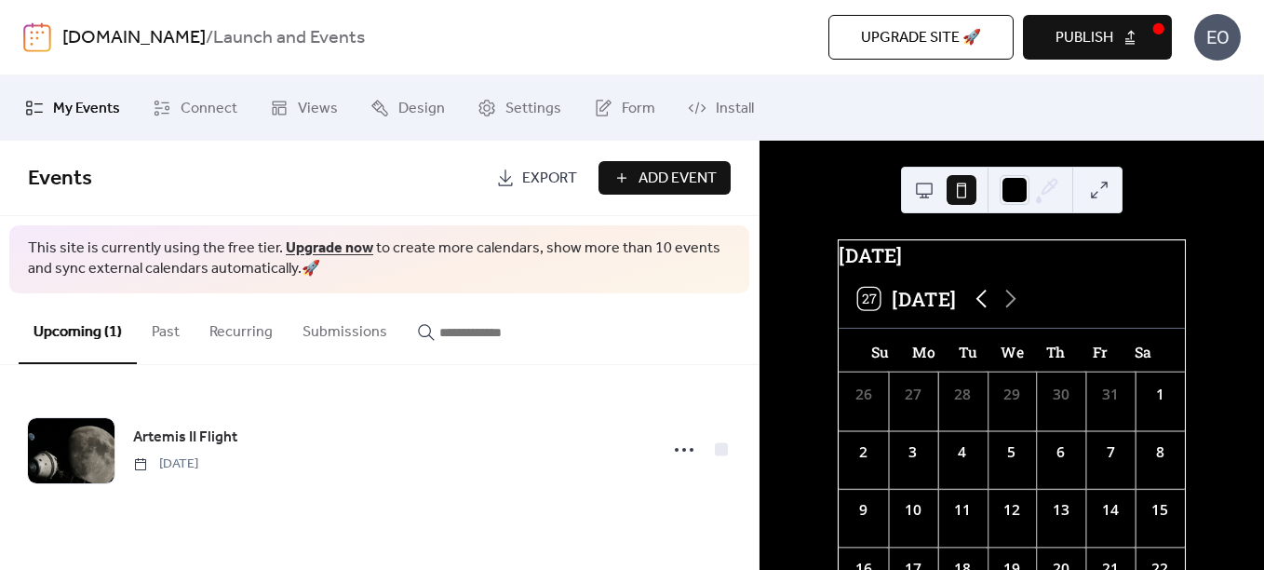
click at [987, 313] on icon at bounding box center [981, 298] width 29 height 29
click at [1016, 304] on icon at bounding box center [1010, 298] width 29 height 29
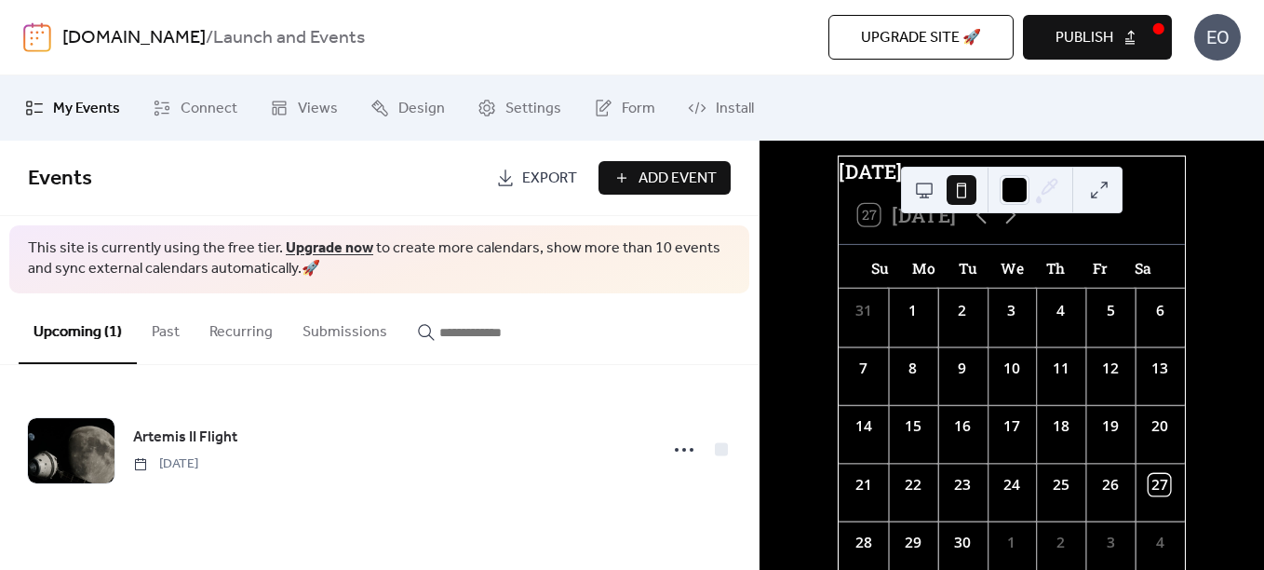
scroll to position [239, 0]
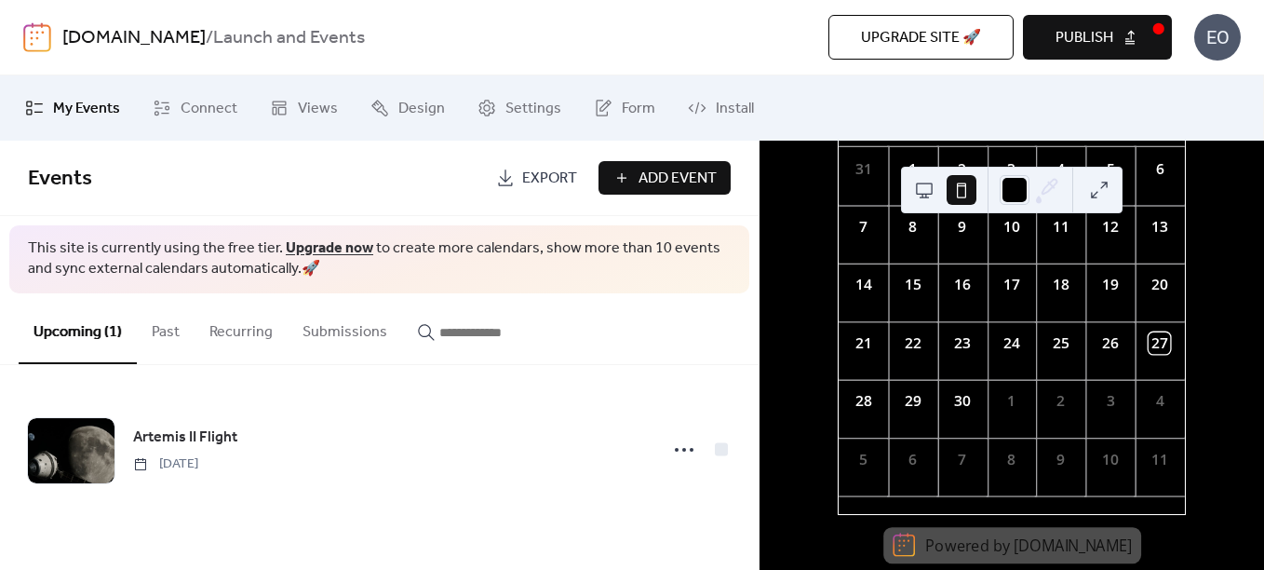
click at [1071, 53] on button "Publish" at bounding box center [1097, 37] width 149 height 45
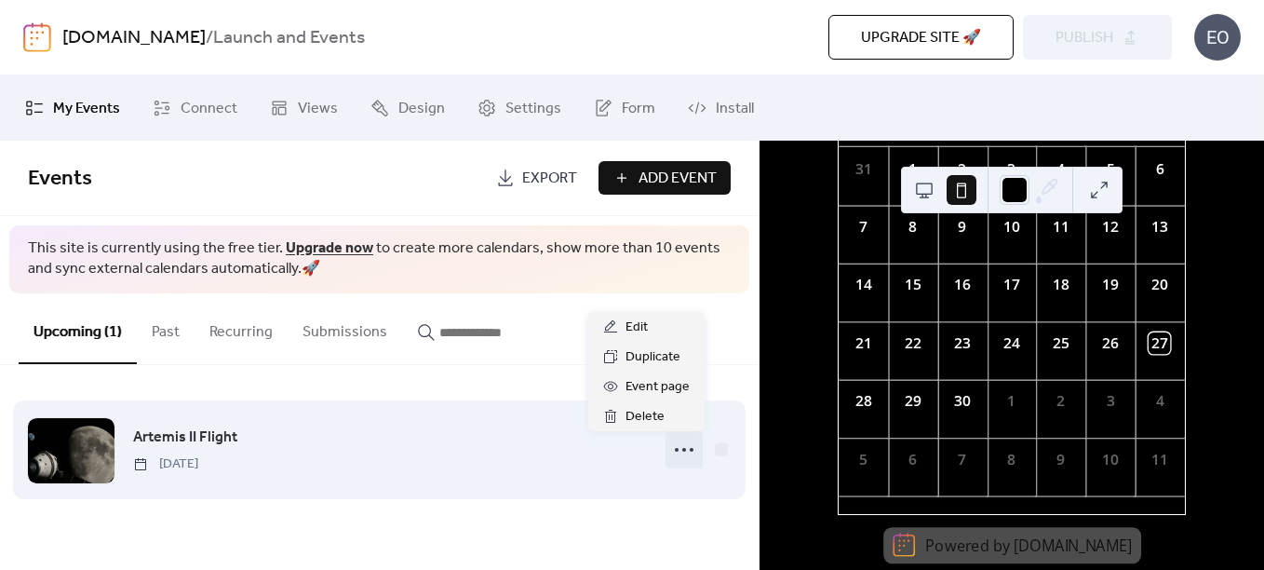
click at [677, 445] on icon at bounding box center [684, 450] width 30 height 30
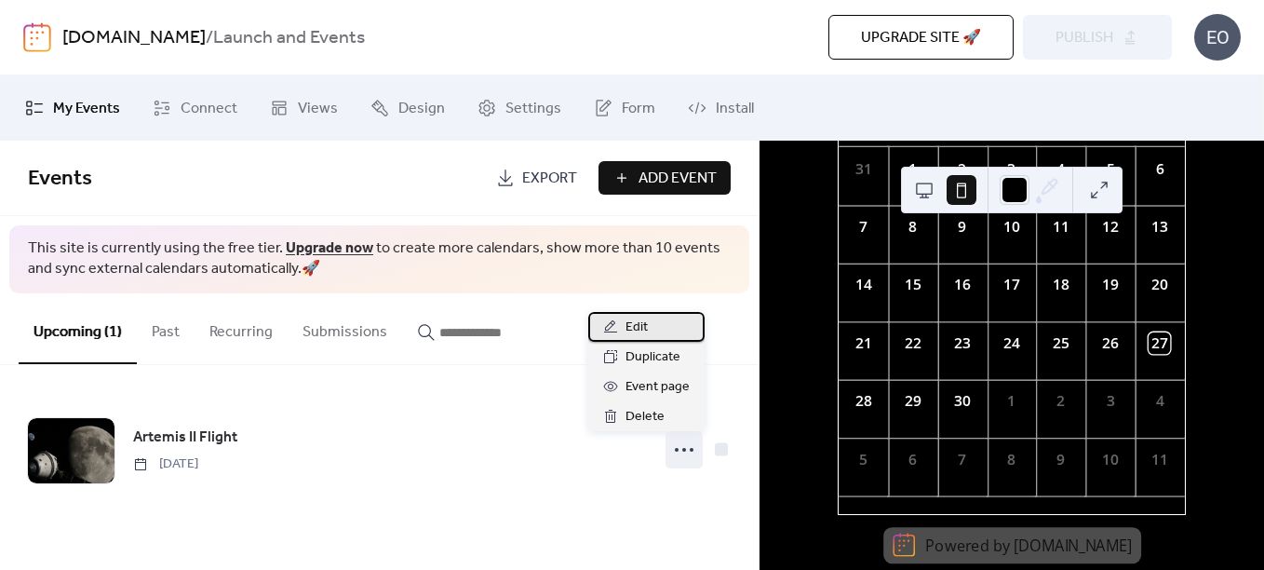
click at [645, 336] on span "Edit" at bounding box center [637, 327] width 22 height 22
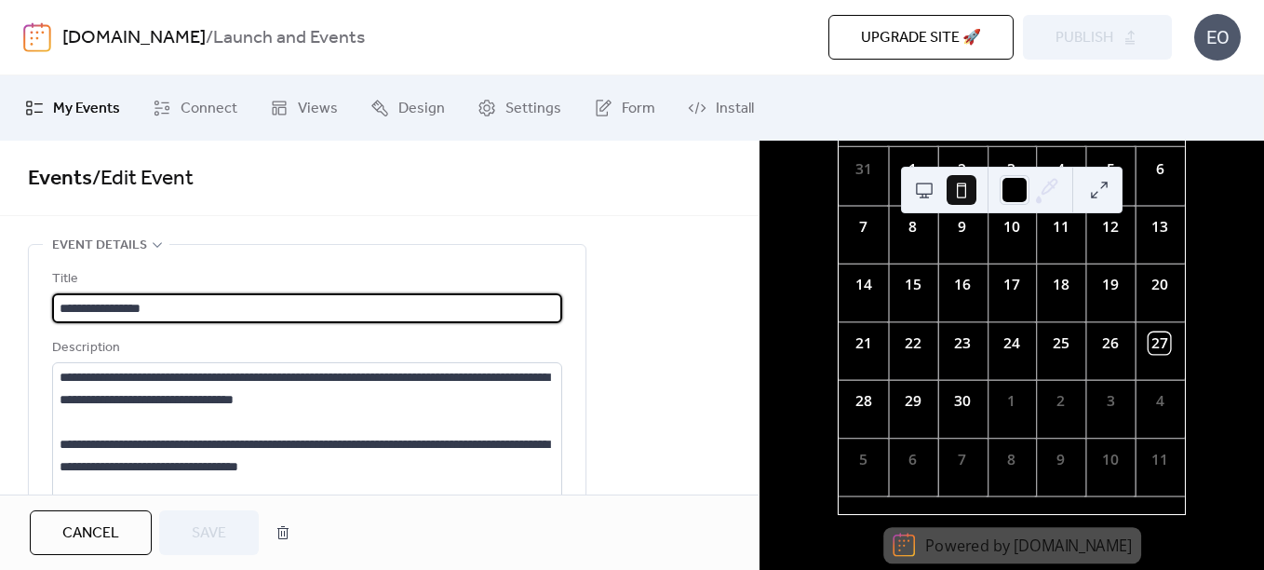
drag, startPoint x: 196, startPoint y: 309, endPoint x: 116, endPoint y: 306, distance: 80.1
click at [116, 306] on input "**********" at bounding box center [307, 308] width 510 height 30
type input "**********"
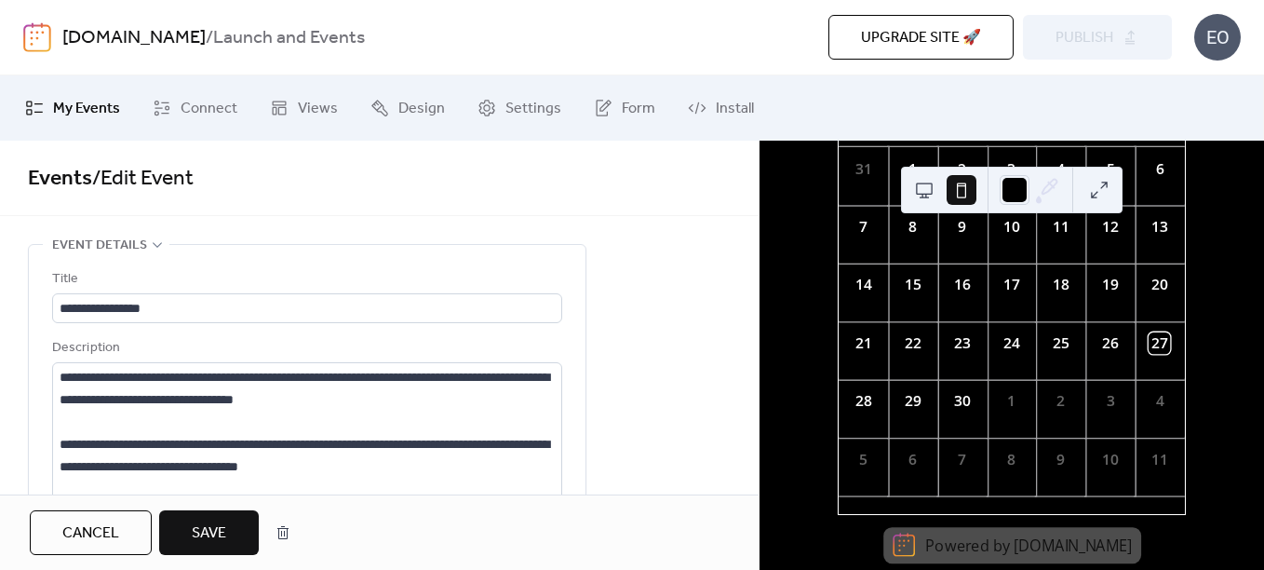
click at [229, 546] on button "Save" at bounding box center [209, 532] width 100 height 45
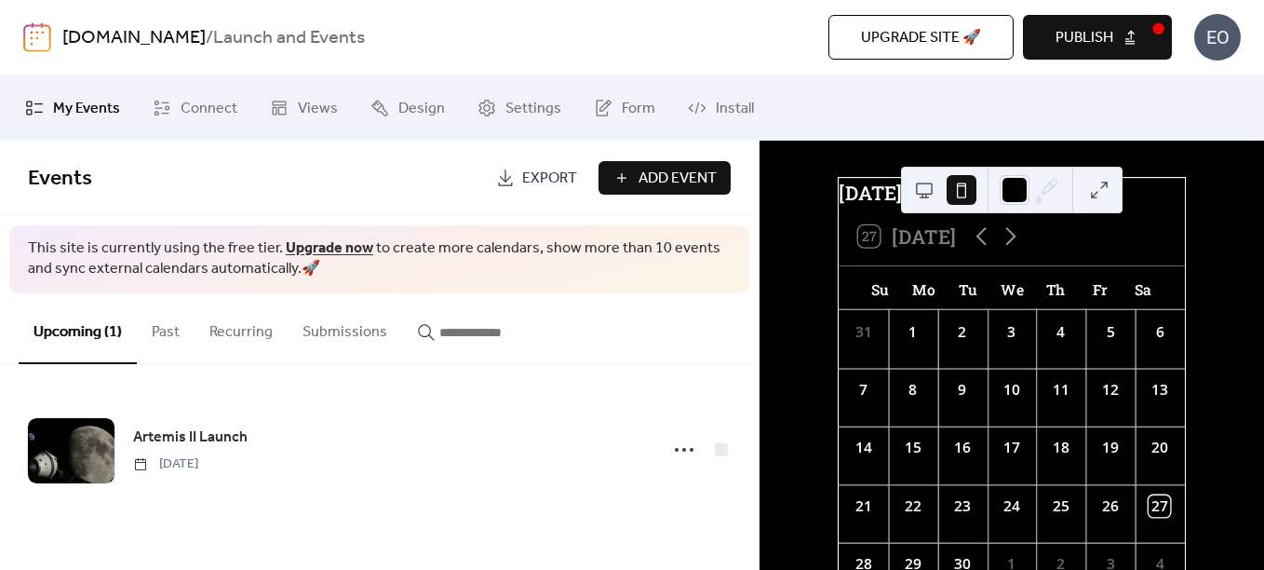
scroll to position [53, 0]
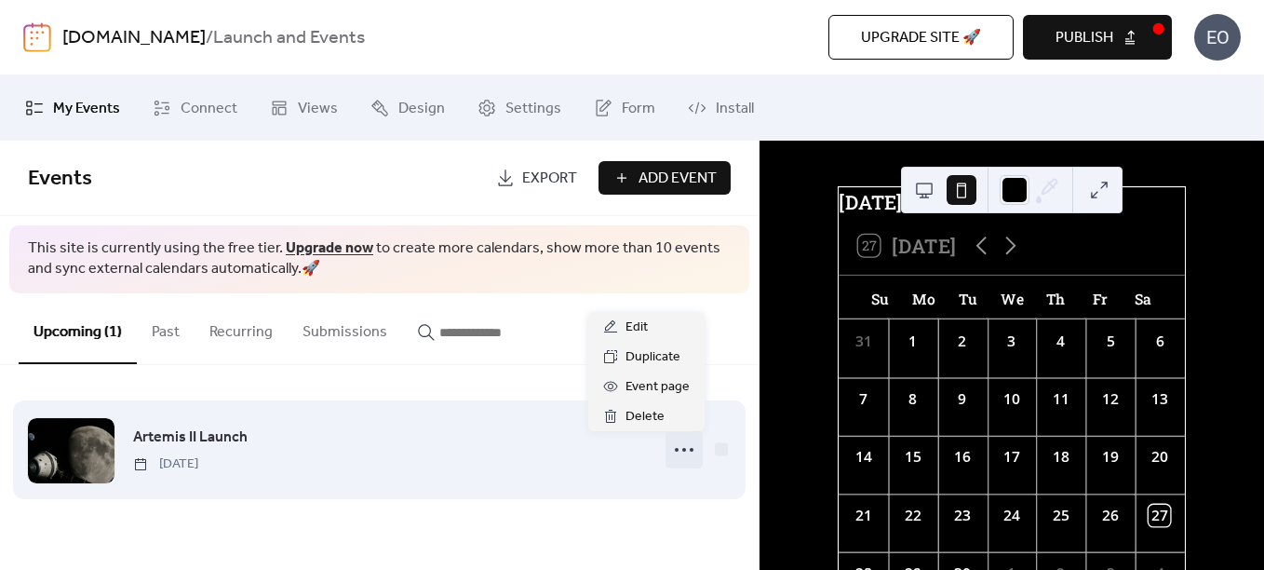
click at [684, 446] on icon at bounding box center [684, 450] width 30 height 30
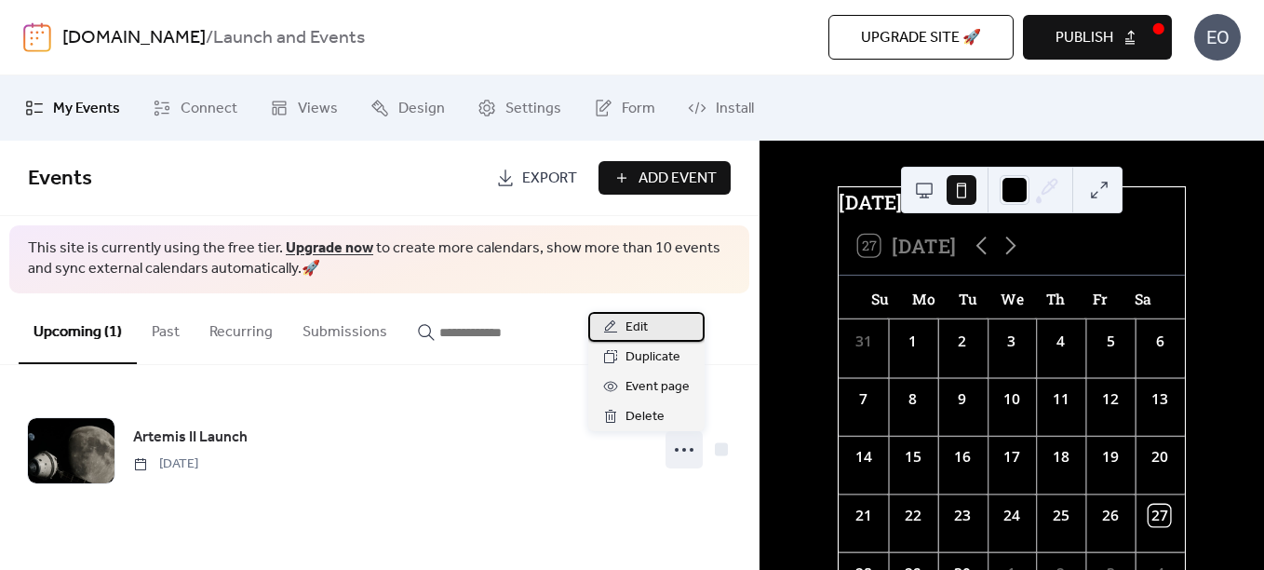
click at [621, 330] on div "Edit" at bounding box center [646, 327] width 116 height 30
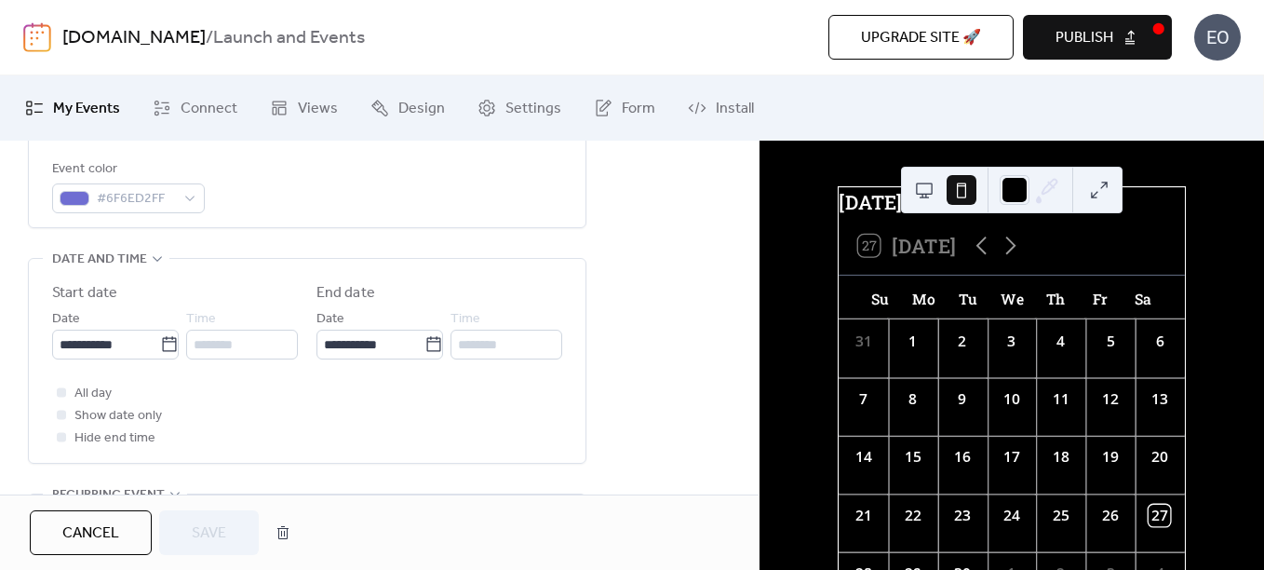
scroll to position [559, 0]
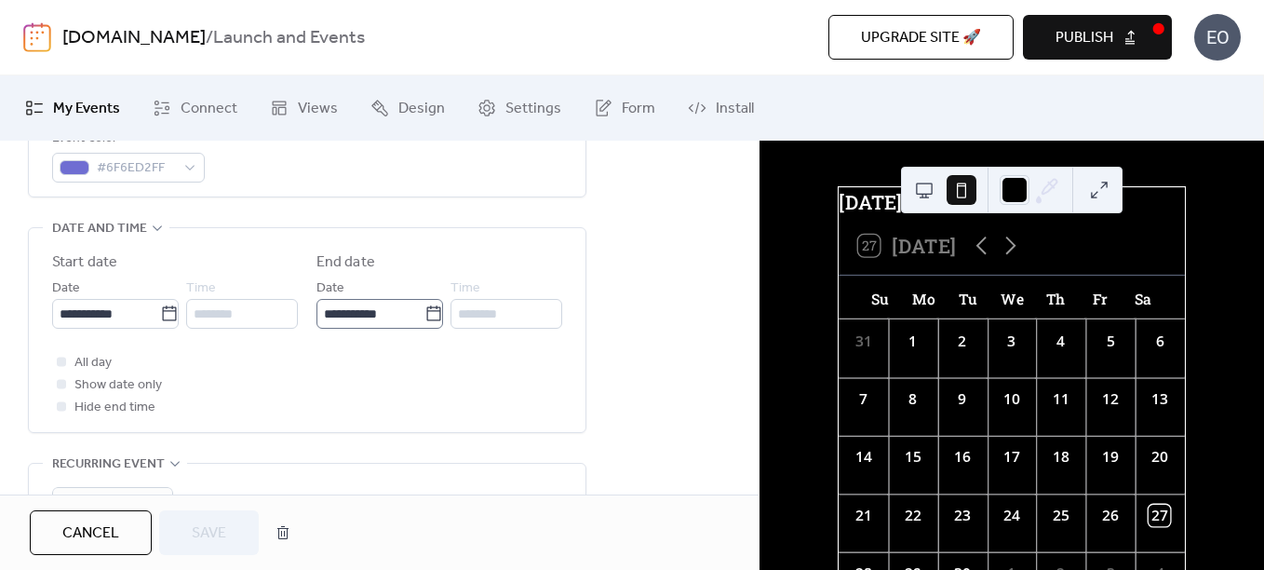
click at [427, 320] on icon at bounding box center [433, 312] width 14 height 15
click at [424, 320] on input "**********" at bounding box center [370, 314] width 108 height 30
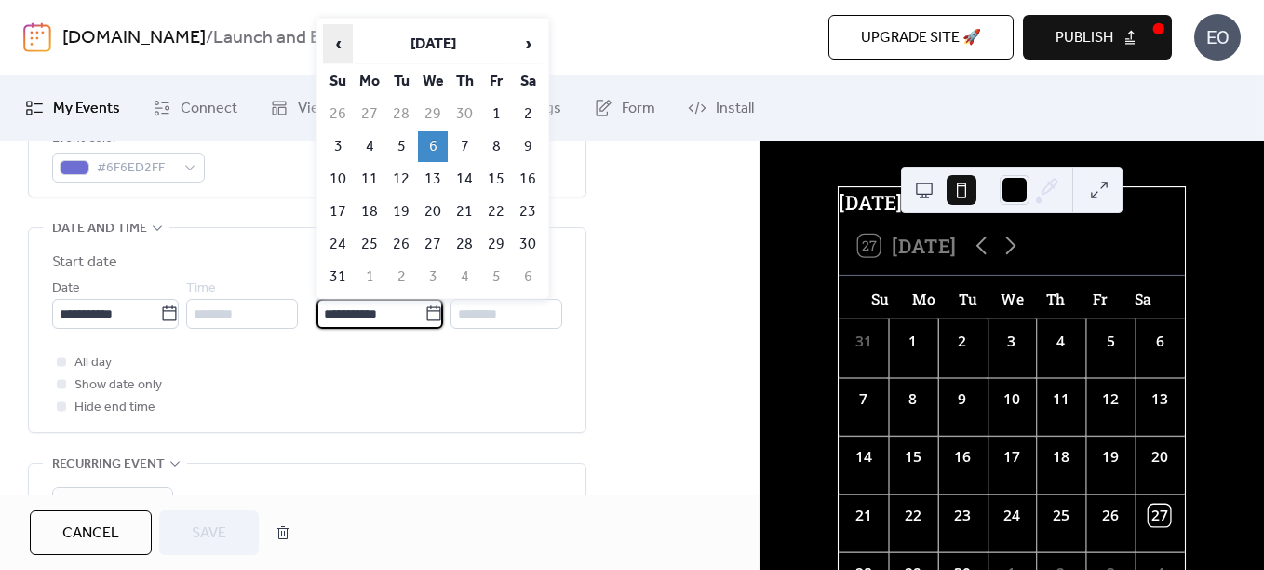
click at [337, 47] on span "‹" at bounding box center [338, 43] width 28 height 37
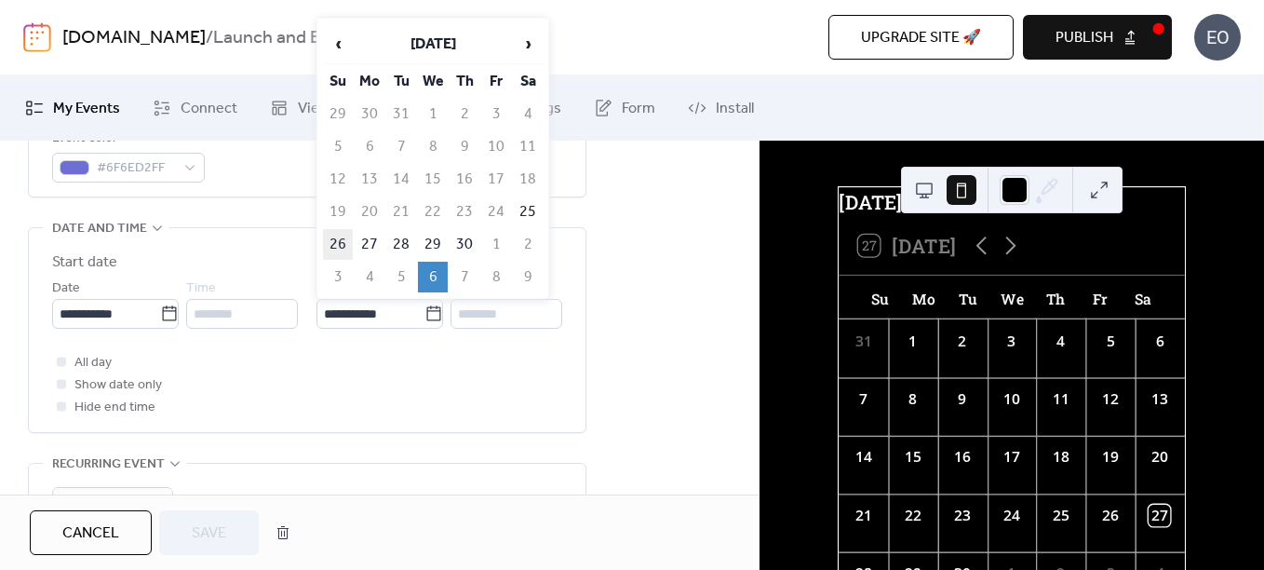
click at [330, 249] on td "26" at bounding box center [338, 244] width 30 height 31
type input "**********"
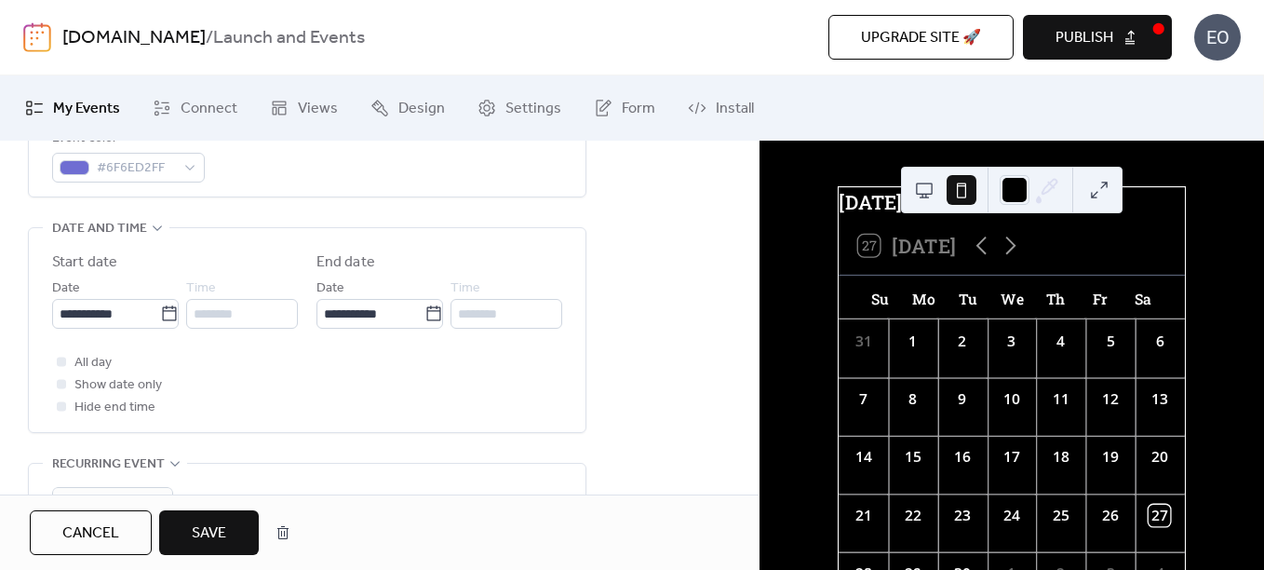
click at [198, 539] on span "Save" at bounding box center [209, 533] width 34 height 22
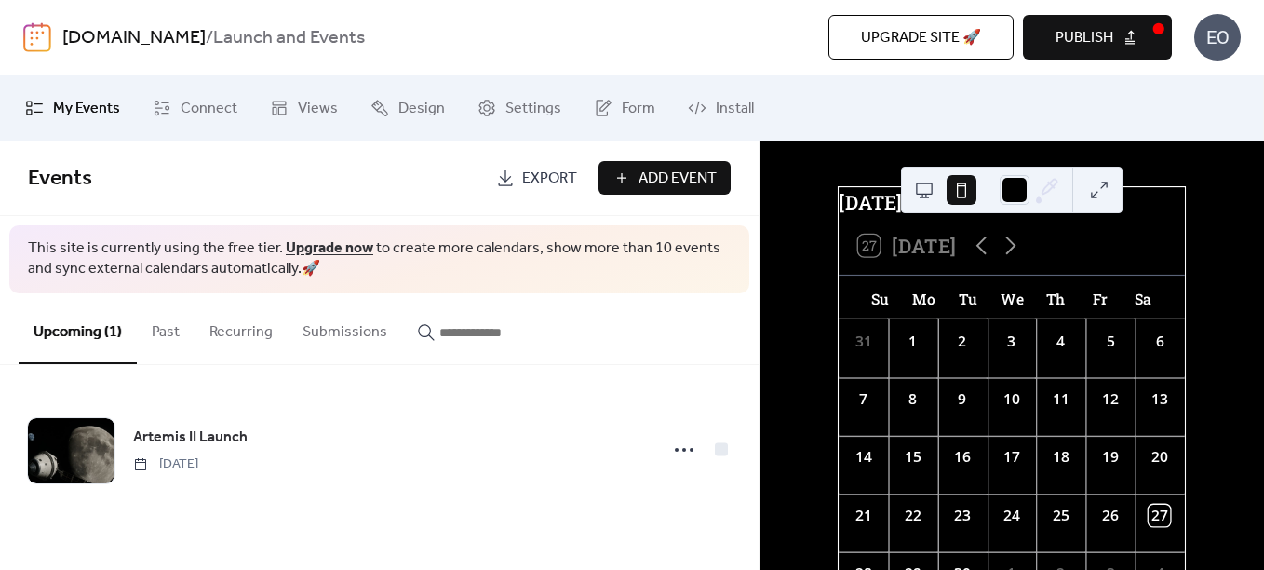
click at [1106, 43] on span "Publish" at bounding box center [1085, 38] width 58 height 22
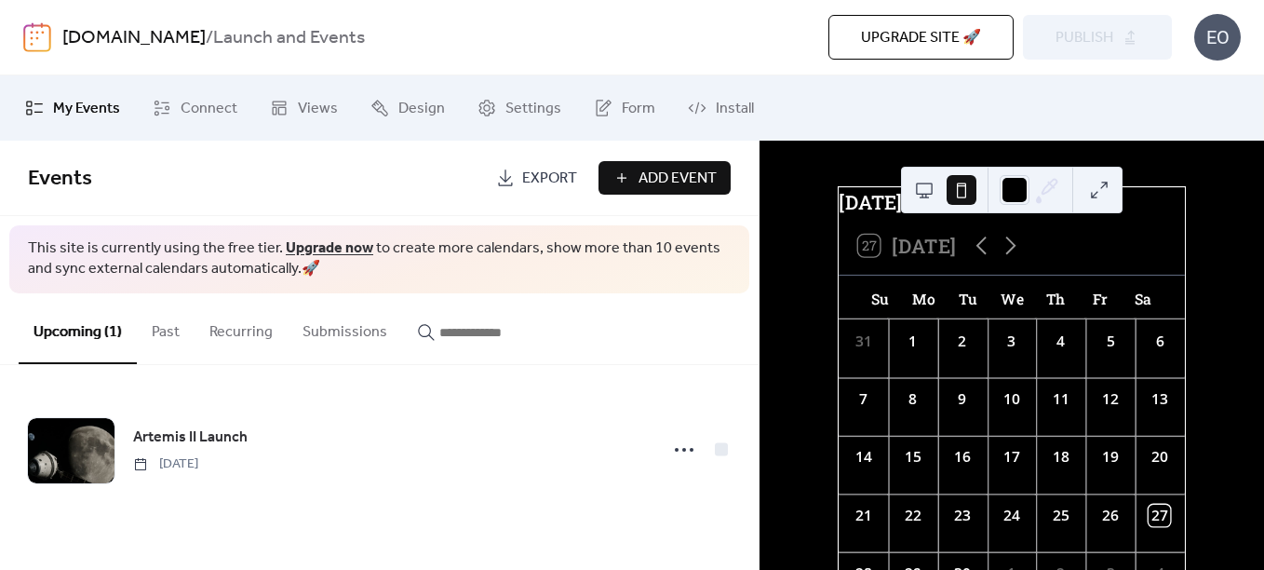
click at [637, 170] on button "Add Event" at bounding box center [665, 178] width 132 height 34
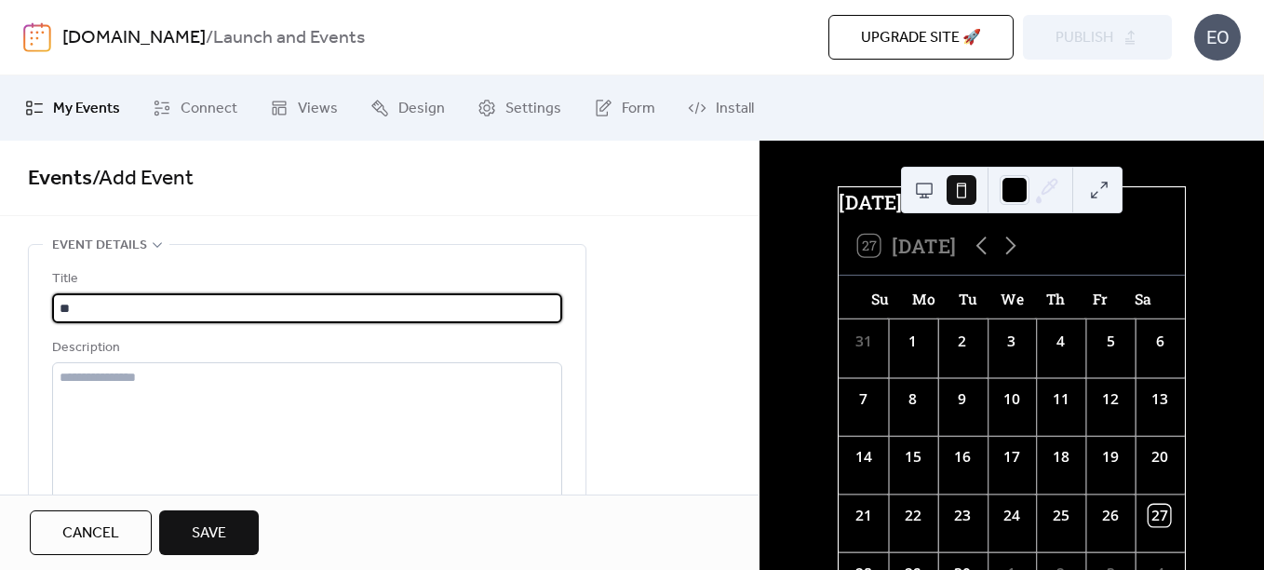
type input "*"
type input "**********"
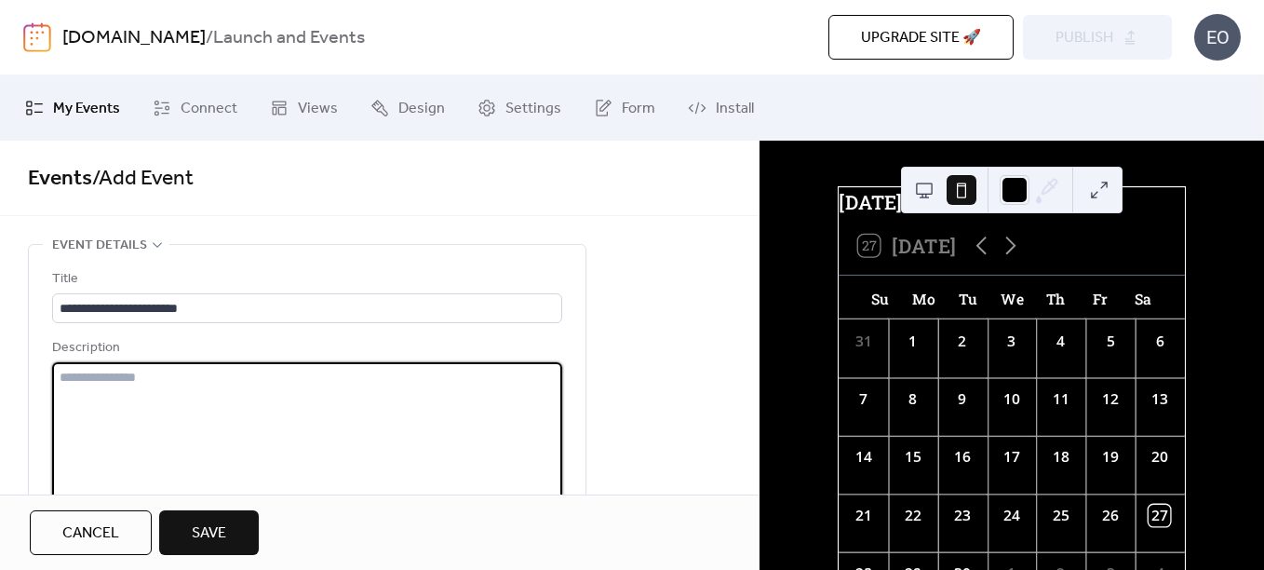
click at [278, 415] on textarea at bounding box center [307, 432] width 510 height 141
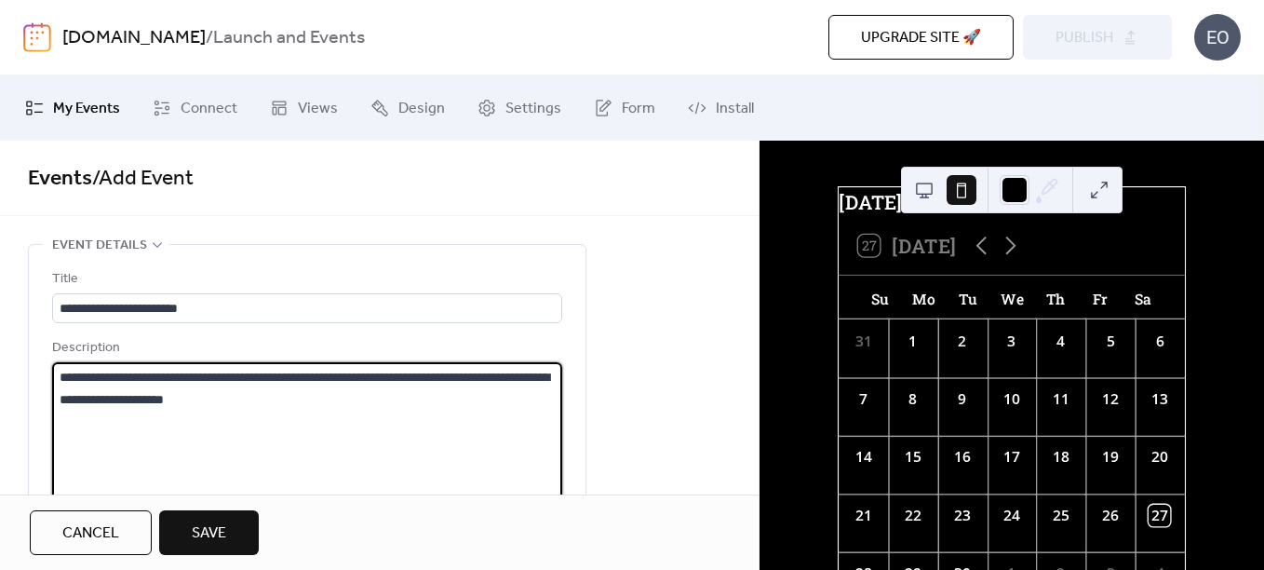
click at [306, 402] on textarea "**********" at bounding box center [307, 432] width 510 height 141
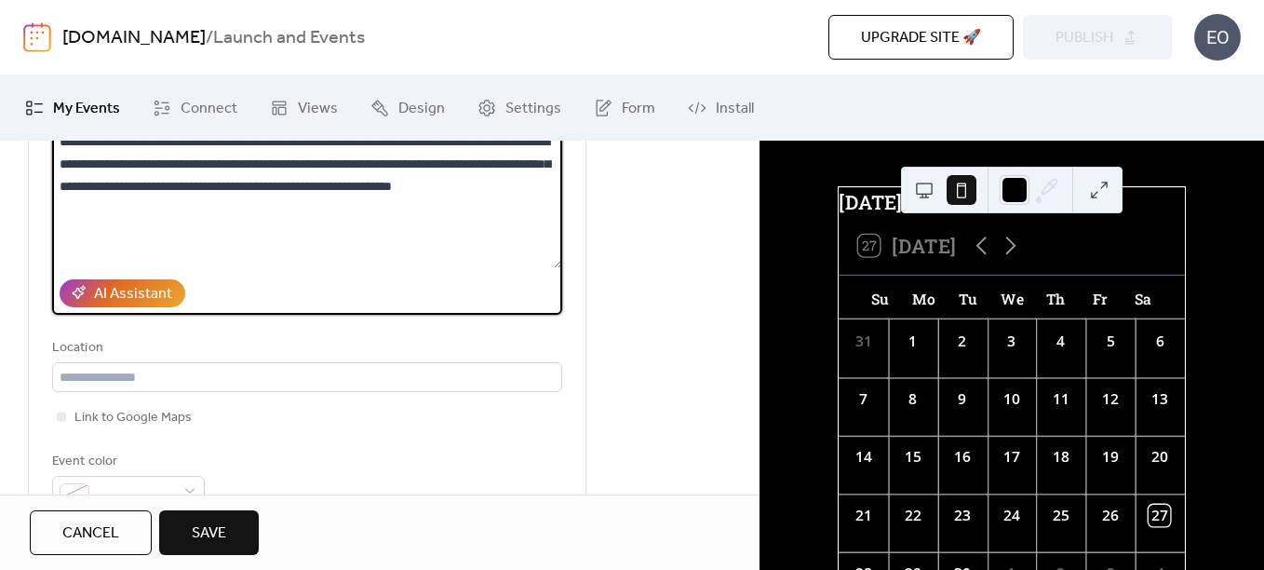
scroll to position [279, 0]
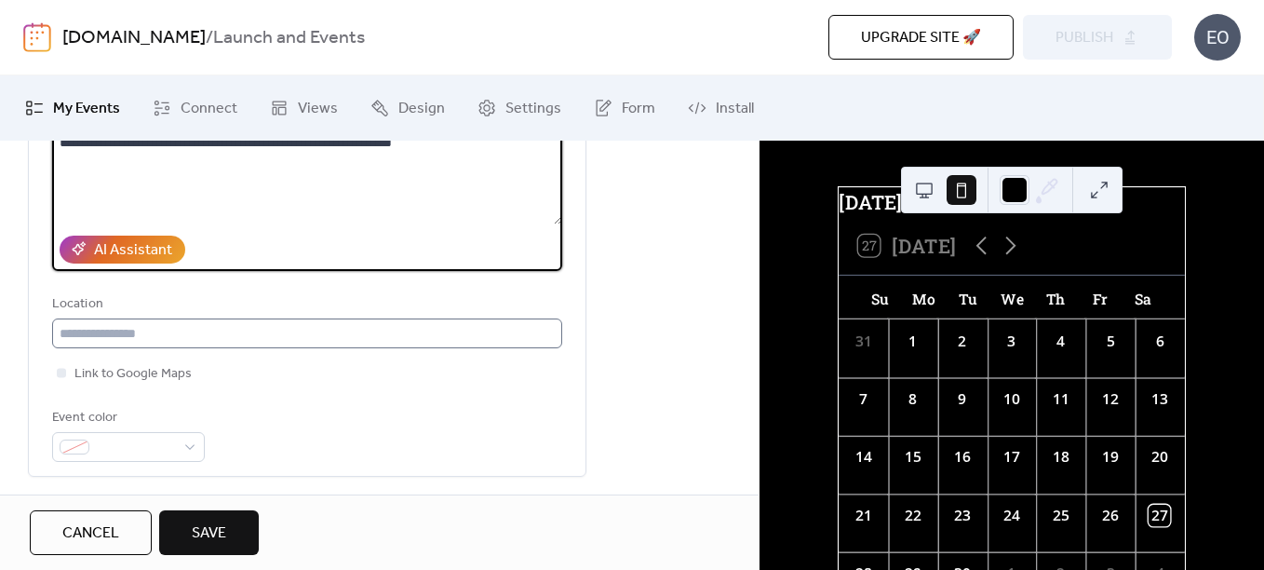
type textarea "**********"
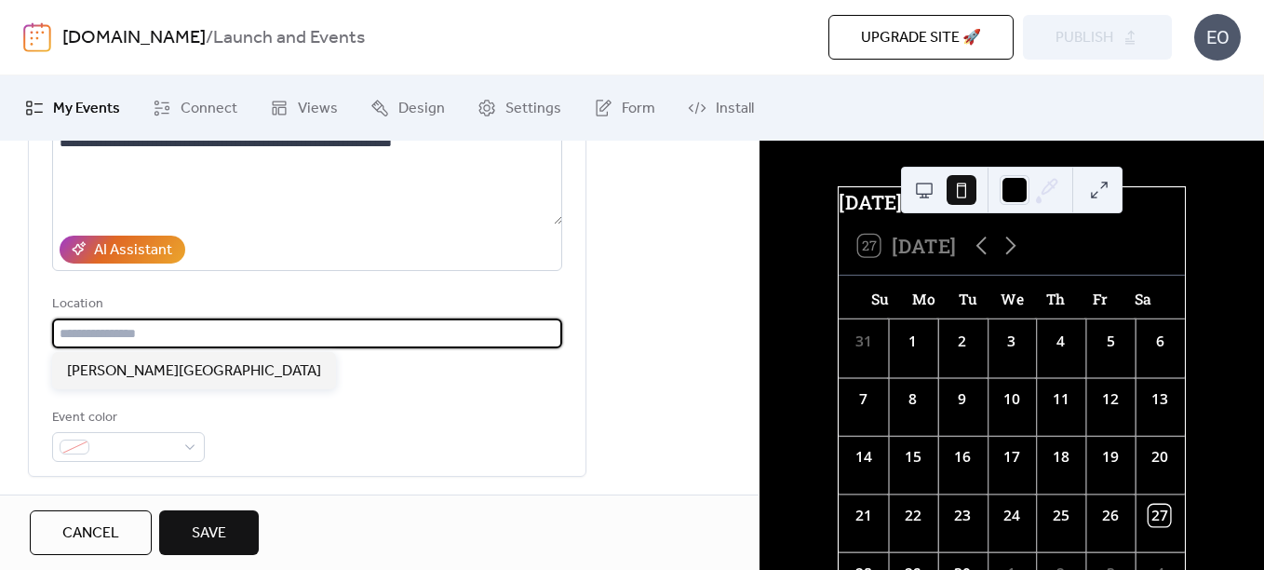
click at [146, 337] on input "text" at bounding box center [307, 333] width 510 height 30
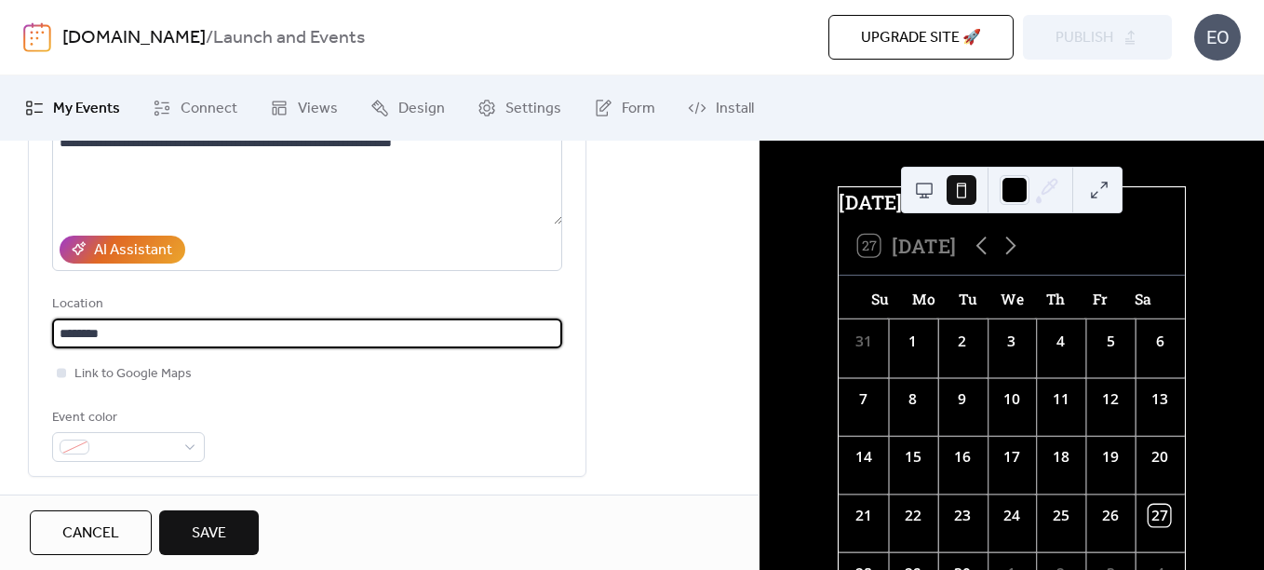
type input "********"
click at [157, 377] on span "Link to Google Maps" at bounding box center [132, 374] width 117 height 22
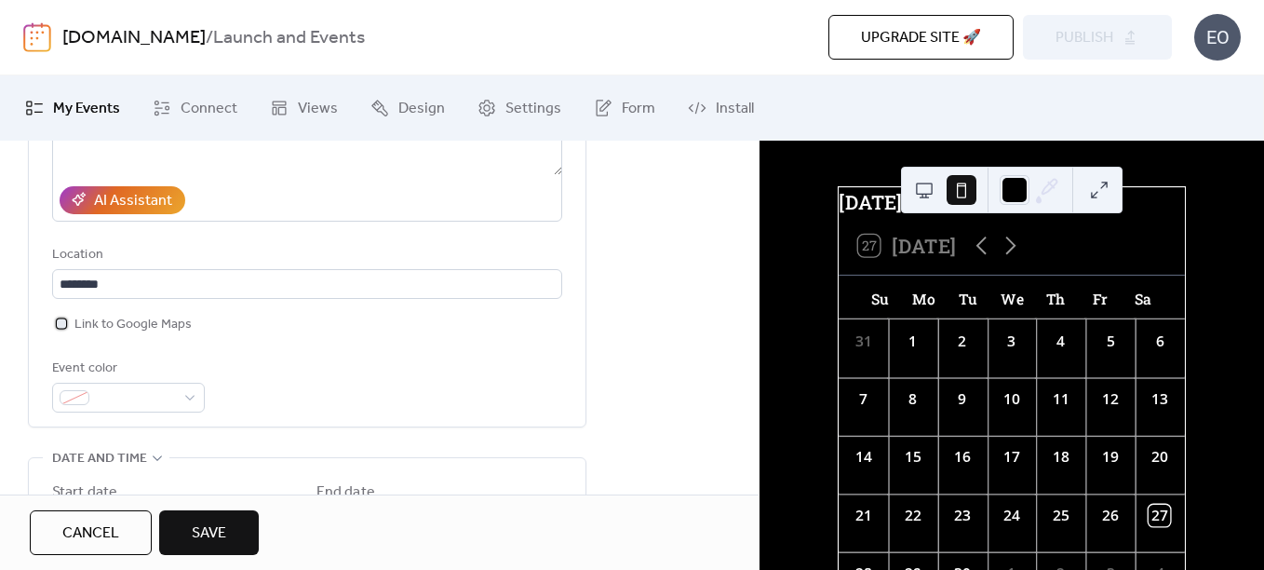
scroll to position [372, 0]
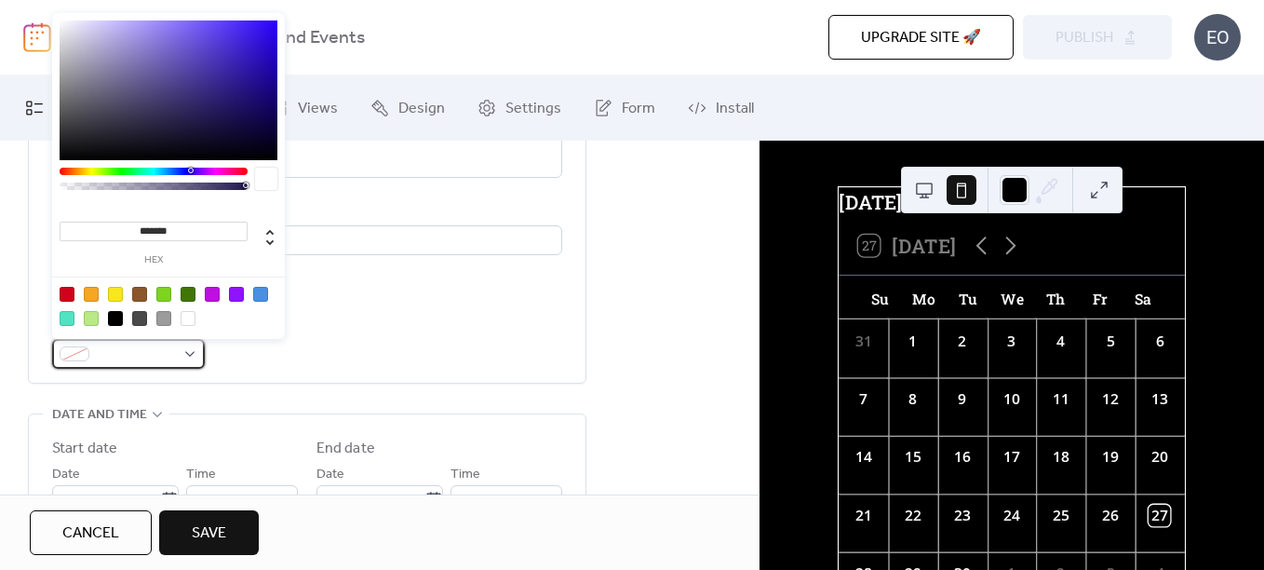
click at [141, 351] on span at bounding box center [136, 354] width 78 height 22
click at [170, 230] on input "*******" at bounding box center [154, 232] width 188 height 20
drag, startPoint x: 140, startPoint y: 227, endPoint x: 268, endPoint y: 227, distance: 128.5
click at [268, 227] on div "******* hex" at bounding box center [169, 232] width 218 height 65
paste input
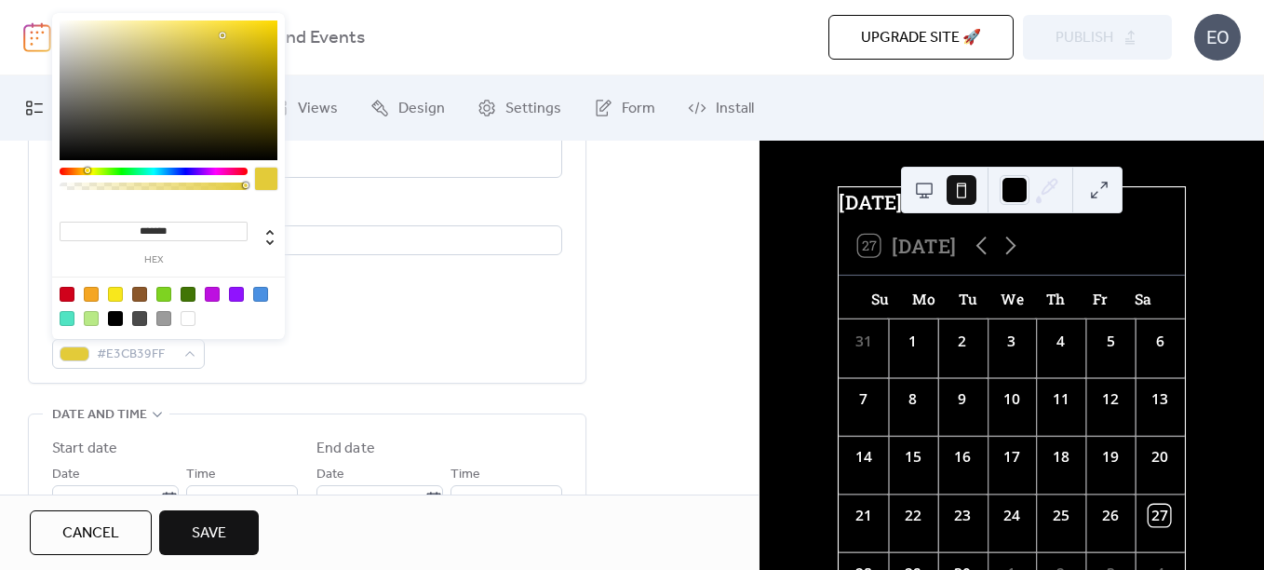
click at [87, 168] on div at bounding box center [88, 171] width 6 height 6
click at [155, 224] on input "*******" at bounding box center [154, 232] width 188 height 20
paste input
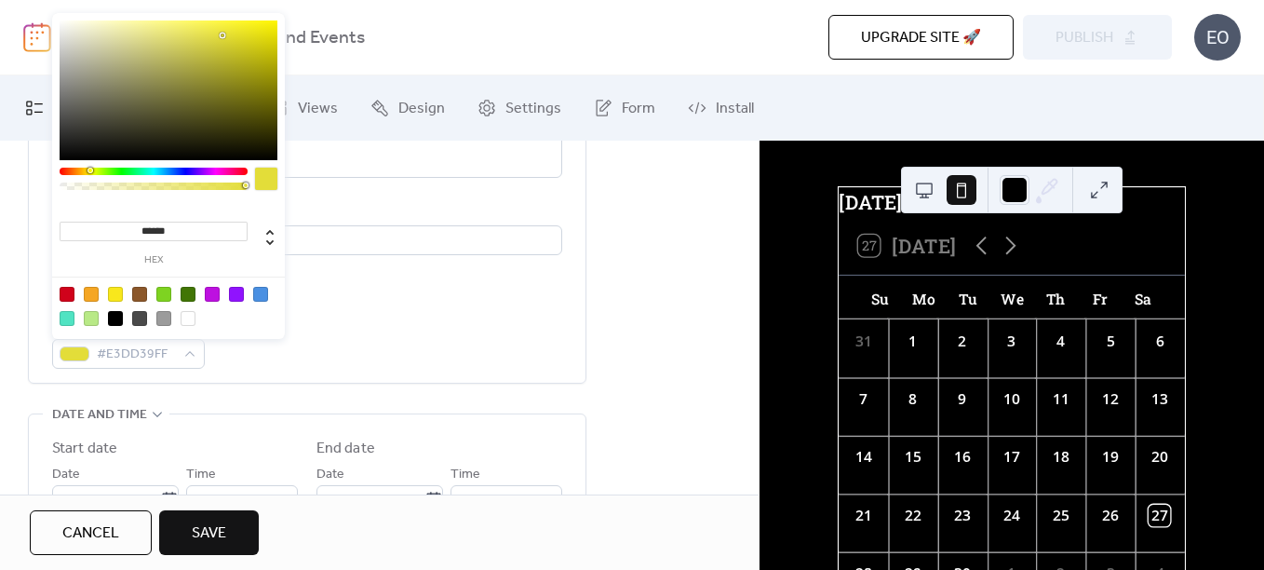
click at [130, 222] on input "******" at bounding box center [154, 232] width 188 height 20
type input "*******"
click at [166, 348] on span "#E3DD39FF" at bounding box center [136, 354] width 78 height 22
click at [163, 349] on span "#E3DD39FF" at bounding box center [136, 354] width 78 height 22
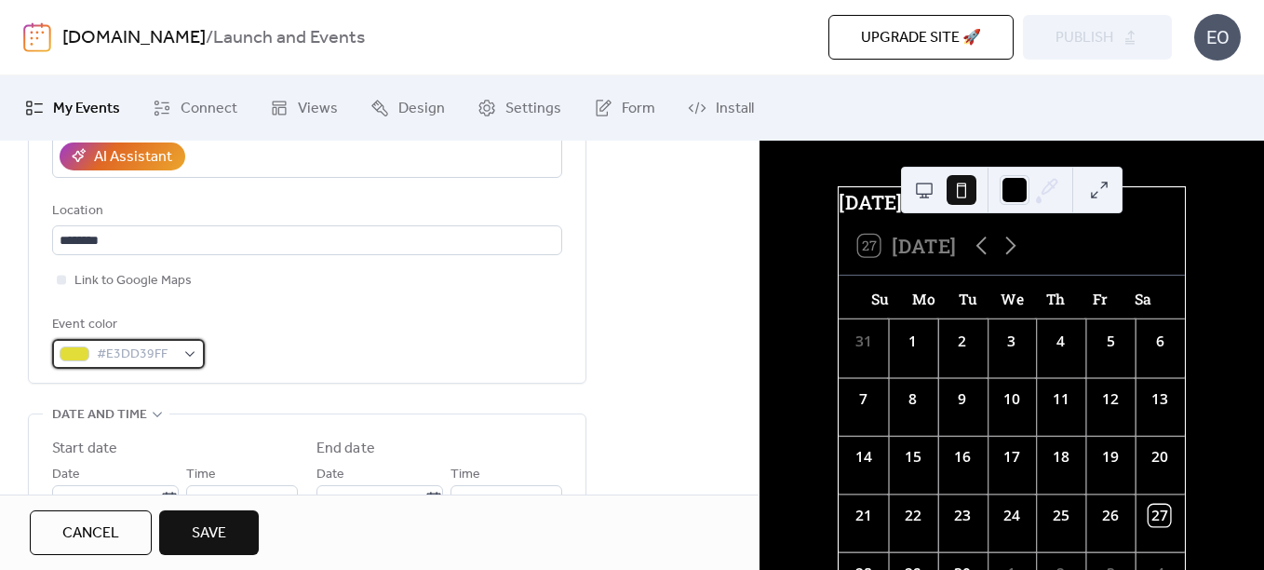
click at [189, 347] on div "#E3DD39FF" at bounding box center [128, 354] width 153 height 30
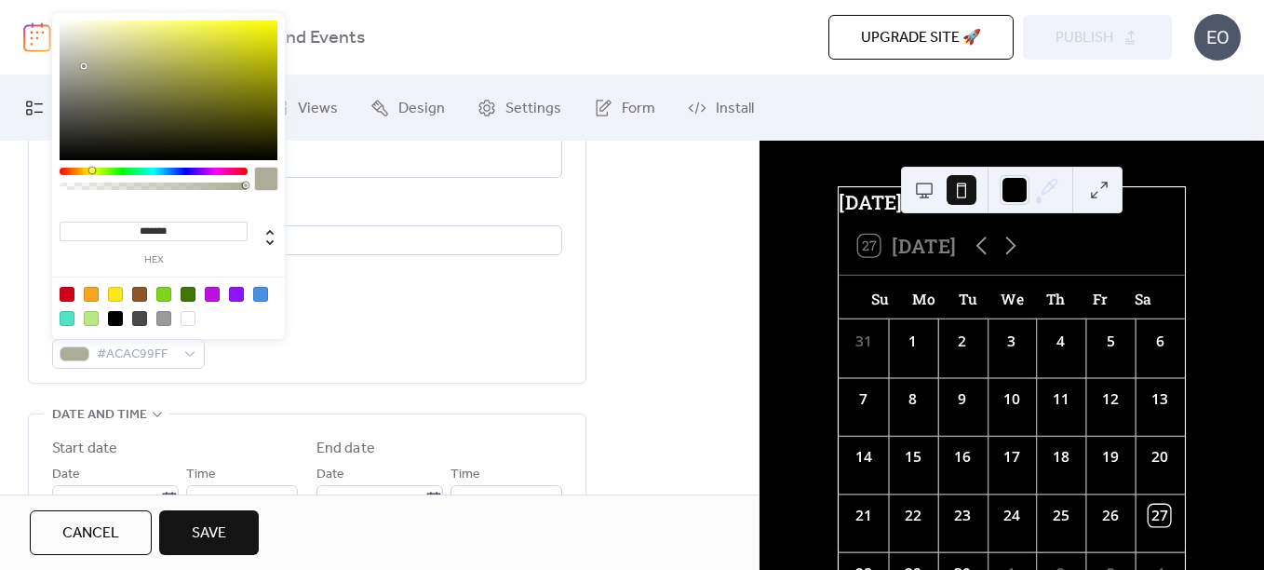
type input "*******"
drag, startPoint x: 240, startPoint y: 26, endPoint x: 87, endPoint y: 68, distance: 158.3
click at [87, 68] on div at bounding box center [169, 90] width 218 height 140
click at [590, 271] on div "**********" at bounding box center [379, 551] width 759 height 1358
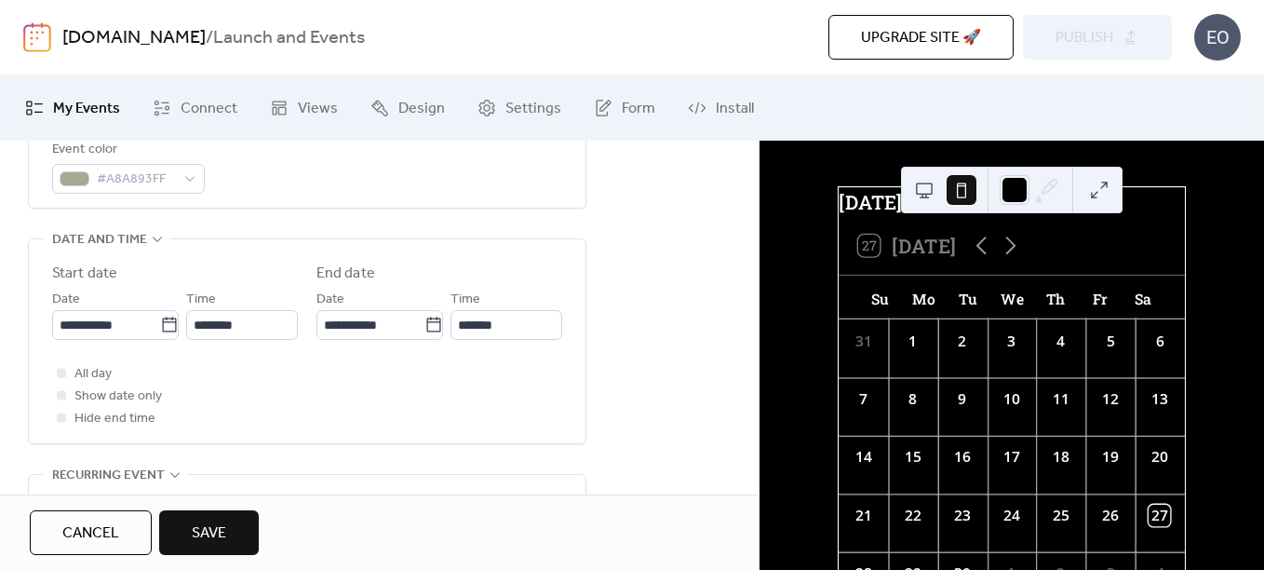
scroll to position [559, 0]
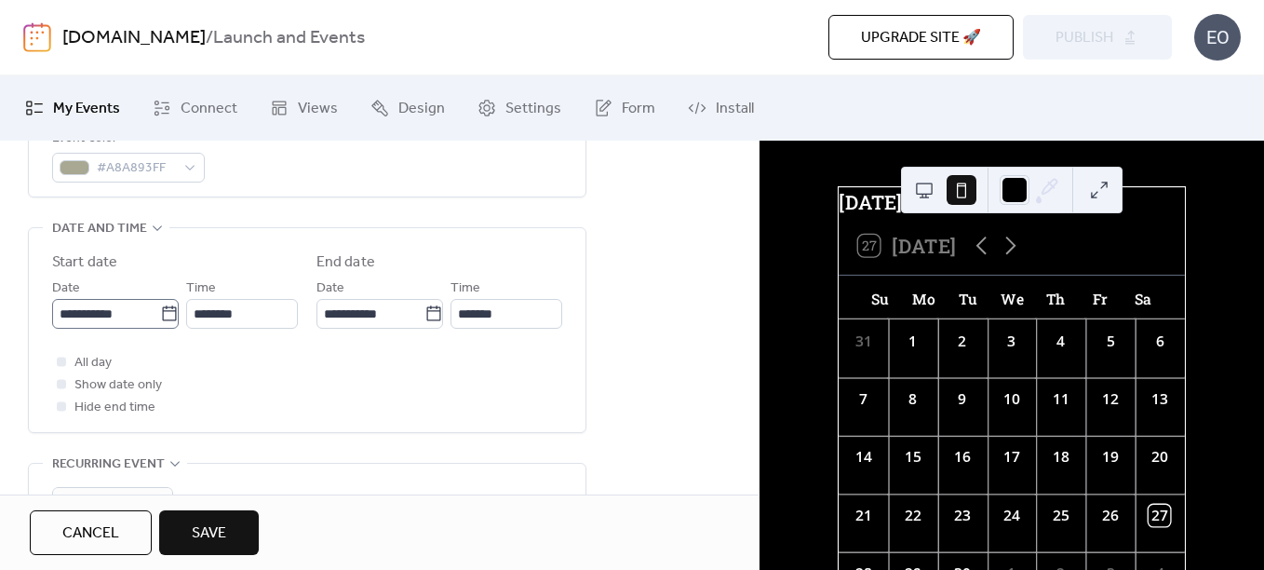
click at [161, 322] on icon at bounding box center [169, 313] width 19 height 19
click at [160, 322] on input "**********" at bounding box center [106, 314] width 108 height 30
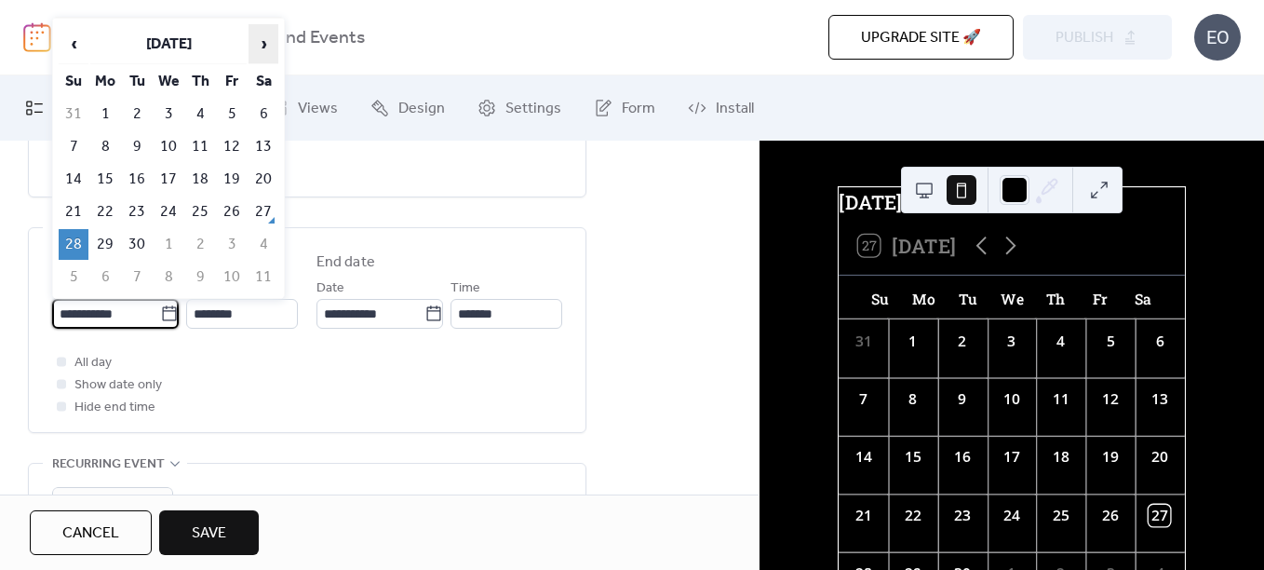
click at [256, 31] on span "›" at bounding box center [263, 43] width 28 height 37
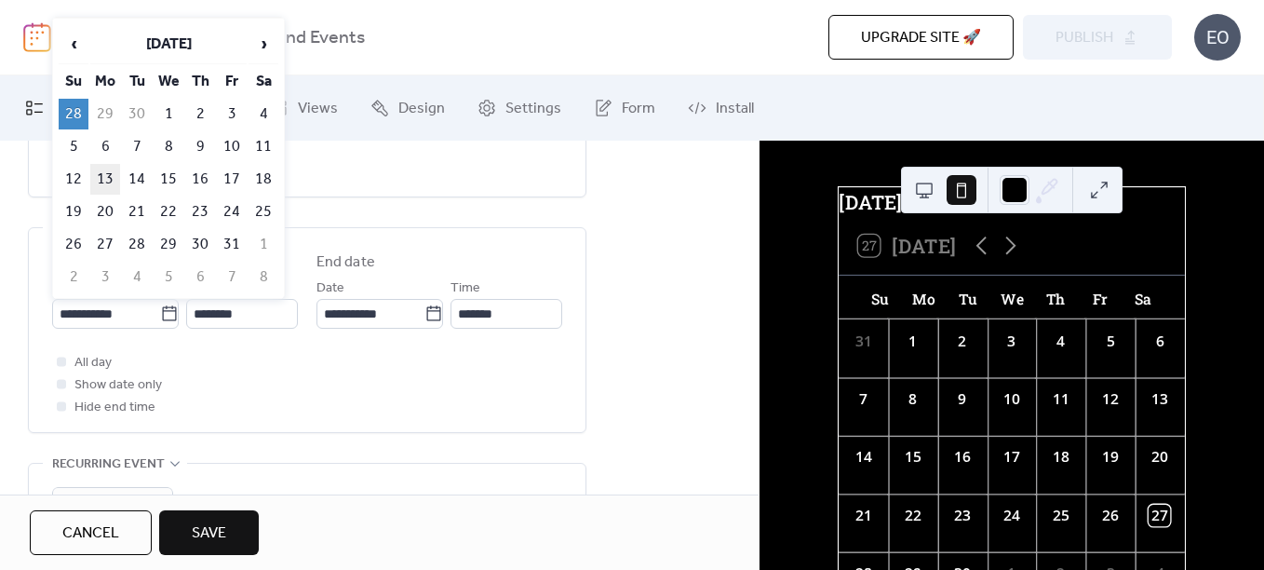
click at [110, 172] on td "13" at bounding box center [105, 179] width 30 height 31
type input "**********"
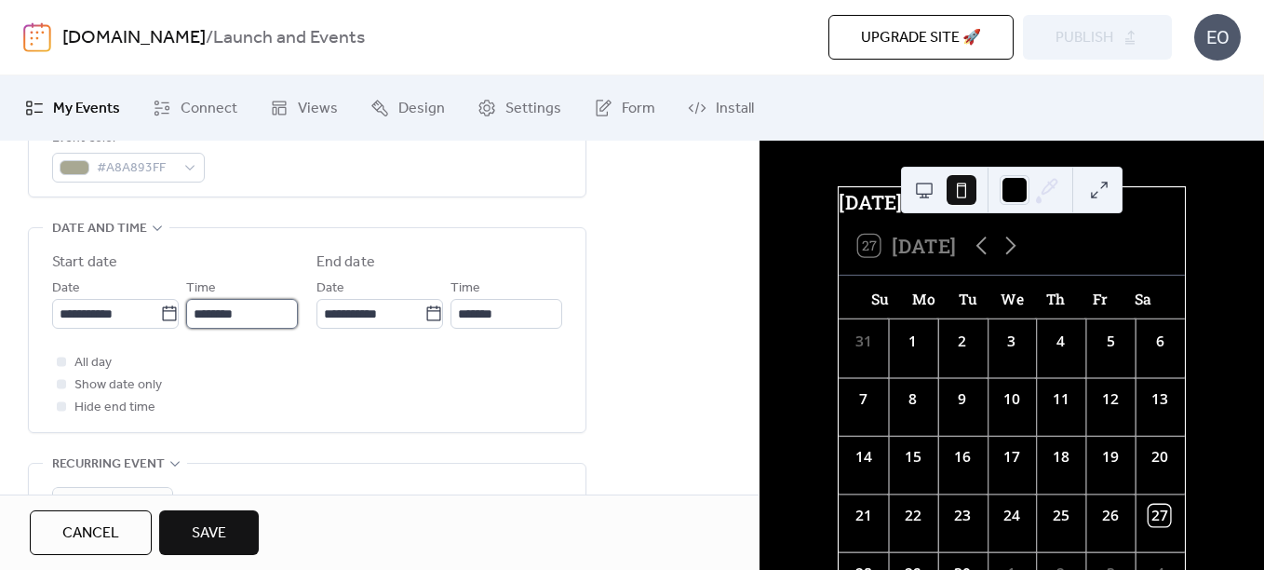
click at [251, 315] on input "********" at bounding box center [242, 314] width 112 height 30
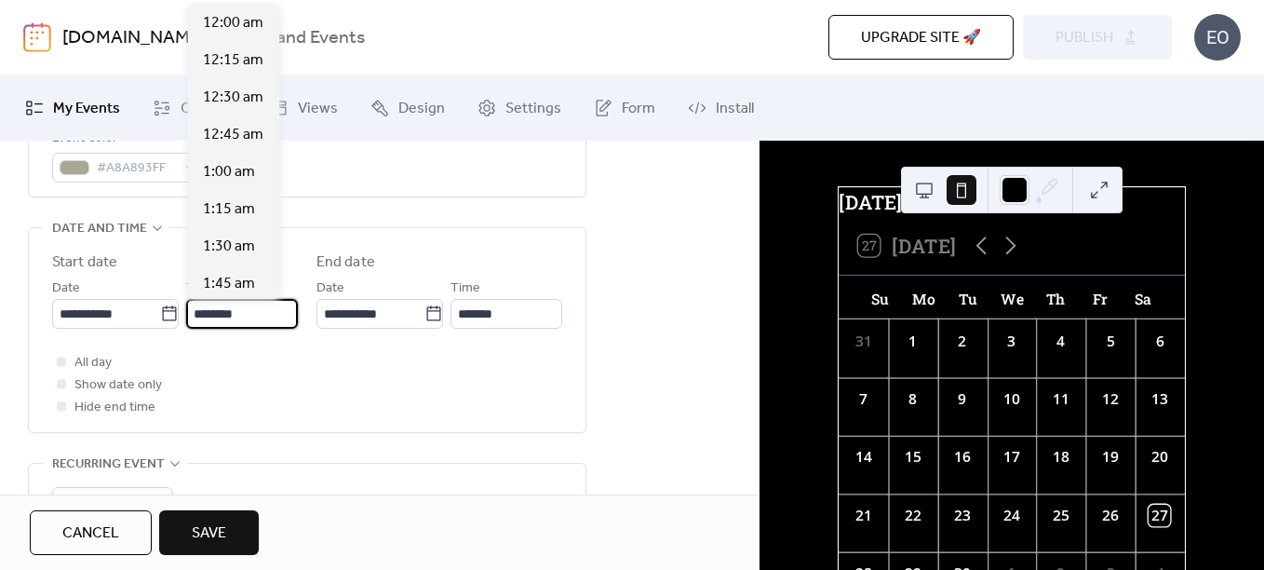
scroll to position [1787, 0]
drag, startPoint x: 251, startPoint y: 315, endPoint x: 187, endPoint y: 306, distance: 64.8
click at [187, 306] on input "********" at bounding box center [242, 314] width 112 height 30
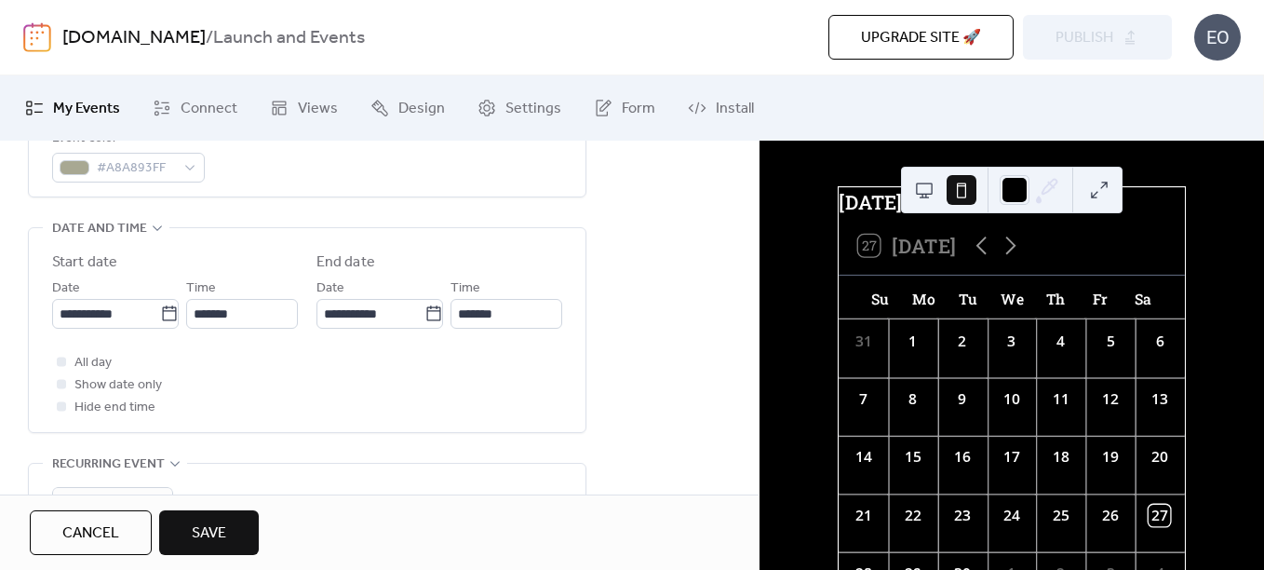
type input "********"
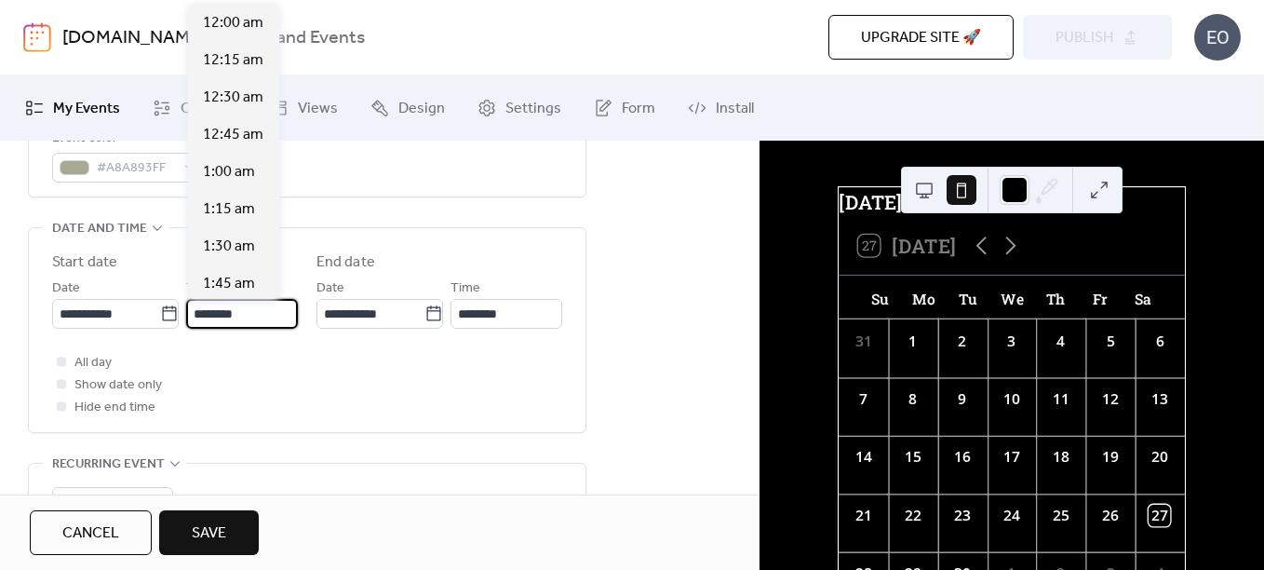
scroll to position [1676, 0]
click at [88, 357] on span "All day" at bounding box center [92, 363] width 37 height 22
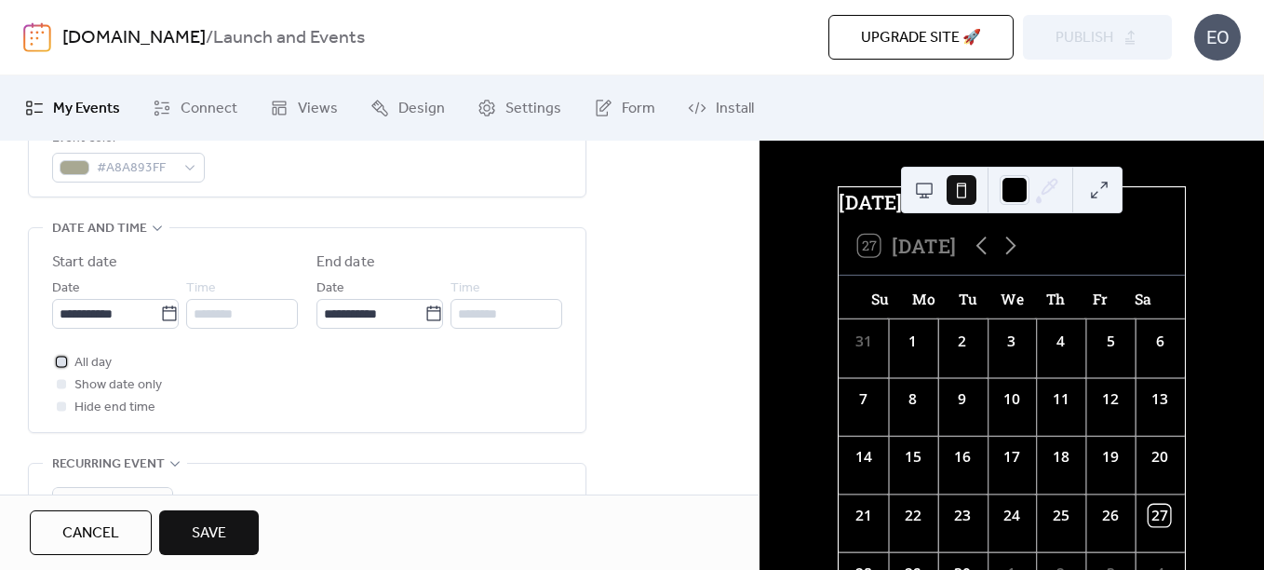
click at [95, 357] on span "All day" at bounding box center [92, 363] width 37 height 22
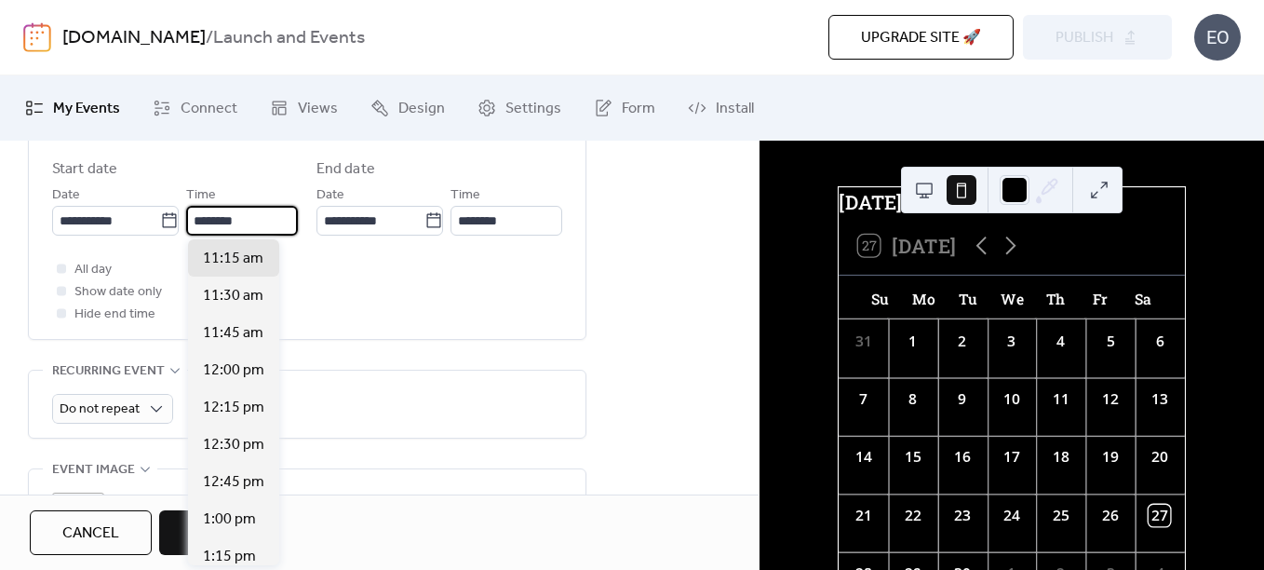
click at [255, 215] on input "********" at bounding box center [242, 221] width 112 height 30
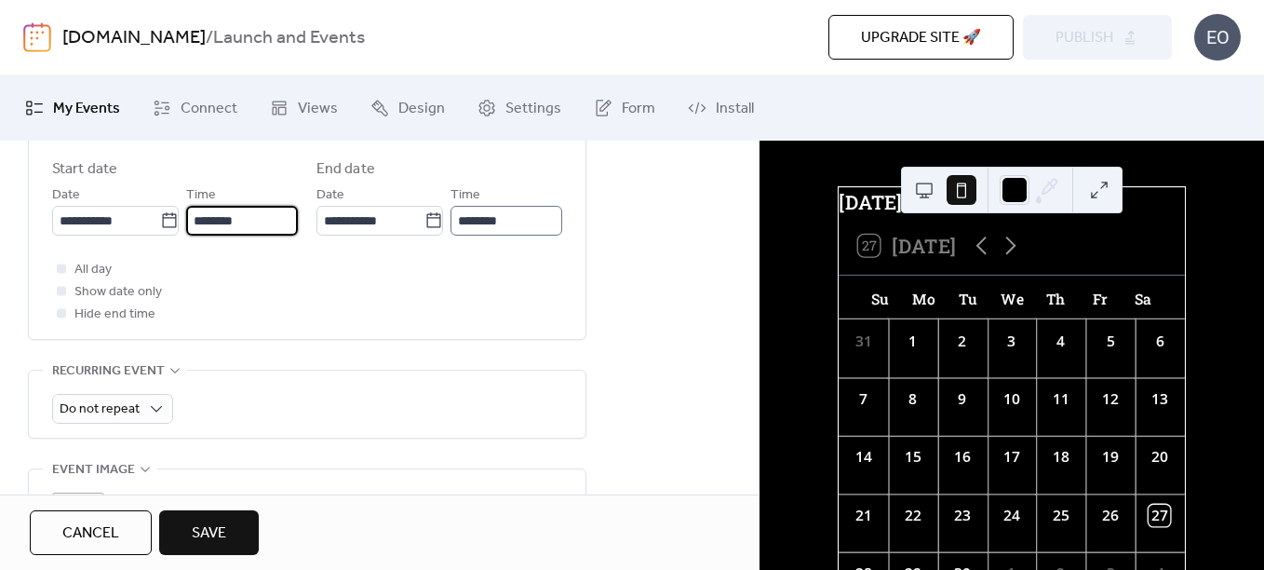
type input "********"
type input "**********"
type input "********"
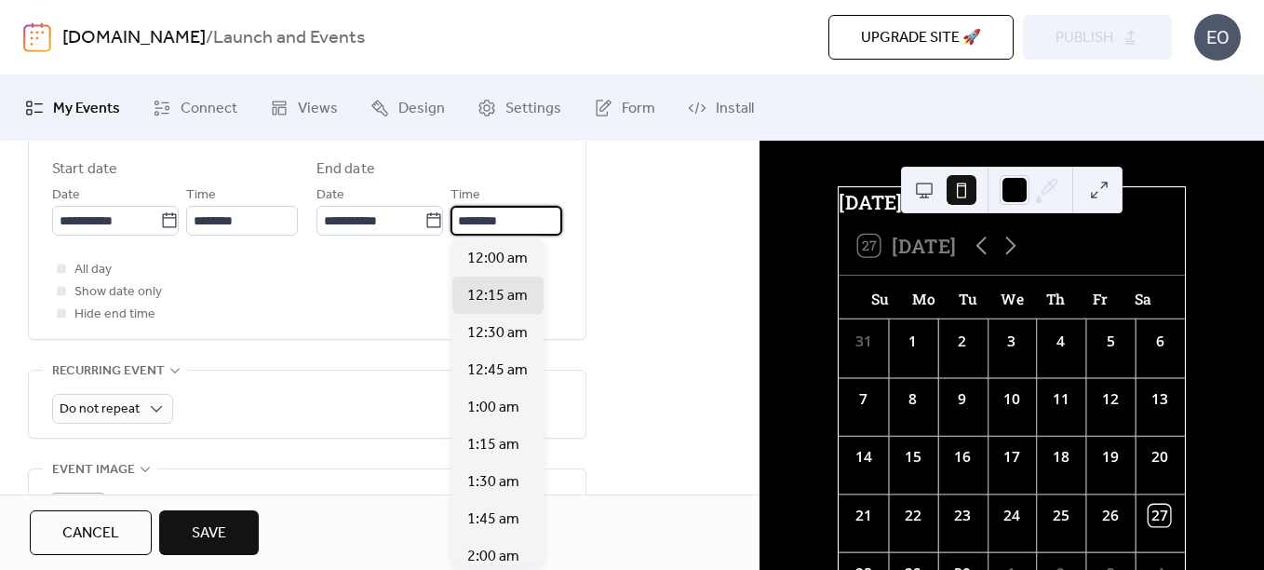
click at [504, 222] on input "********" at bounding box center [507, 221] width 112 height 30
click at [647, 314] on div "**********" at bounding box center [379, 271] width 759 height 1358
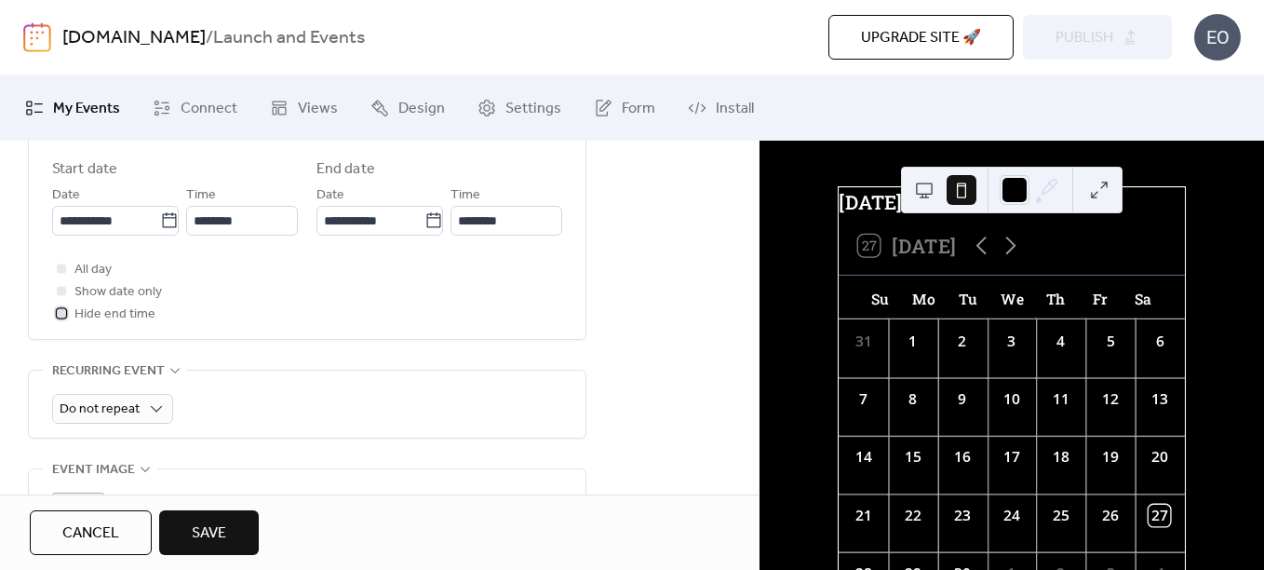
click at [115, 316] on span "Hide end time" at bounding box center [114, 314] width 81 height 22
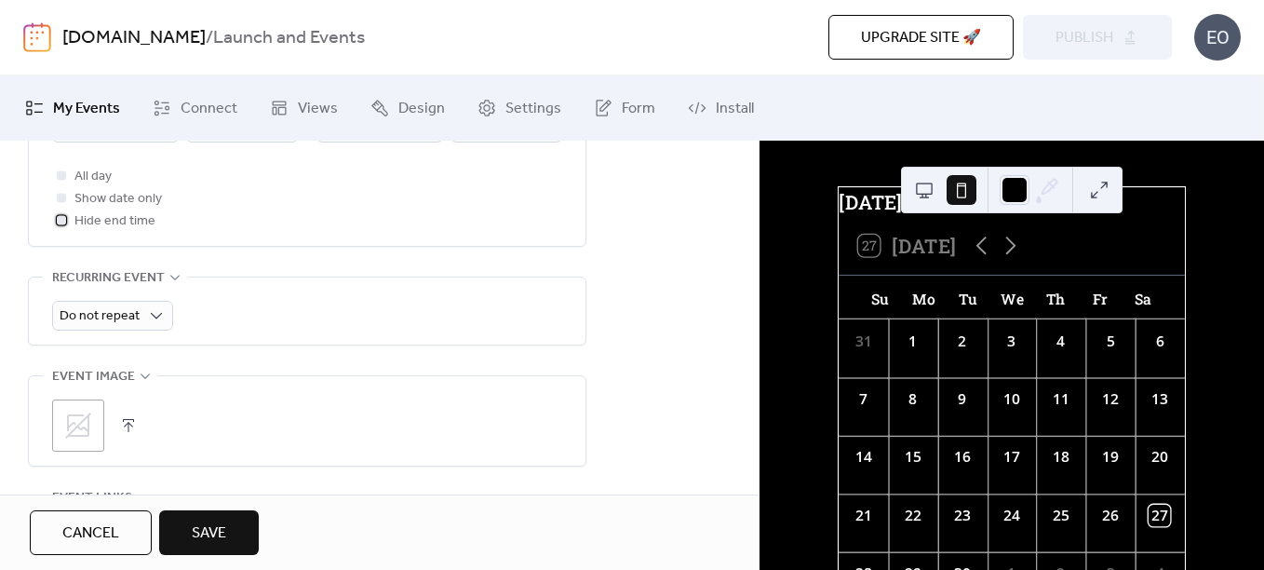
scroll to position [838, 0]
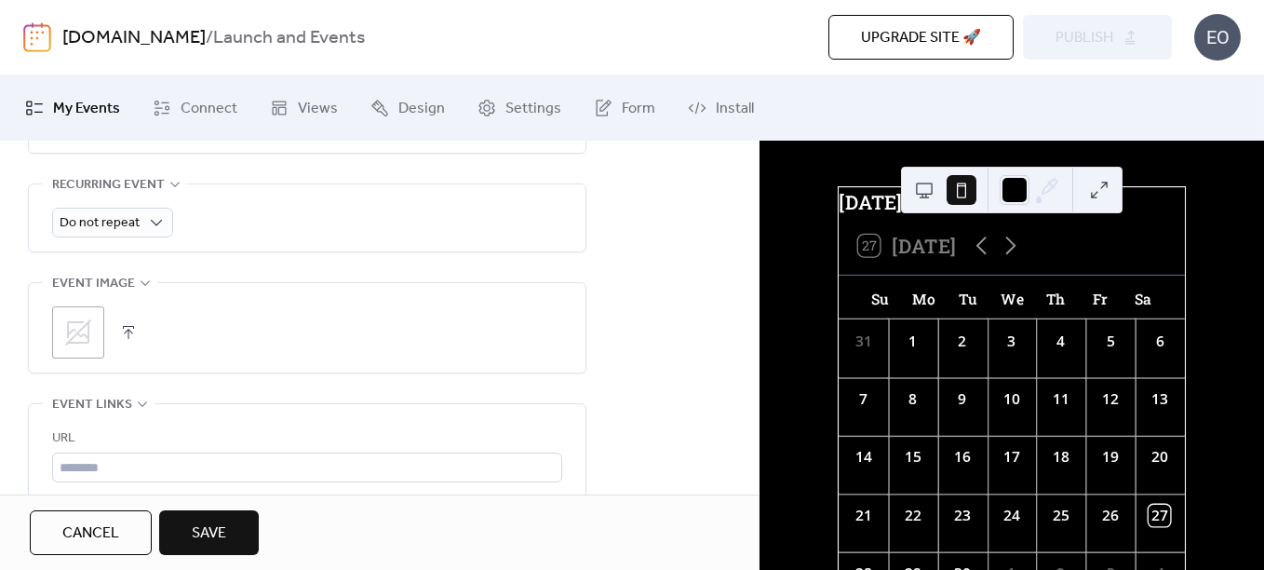
click at [123, 324] on button "button" at bounding box center [128, 332] width 26 height 26
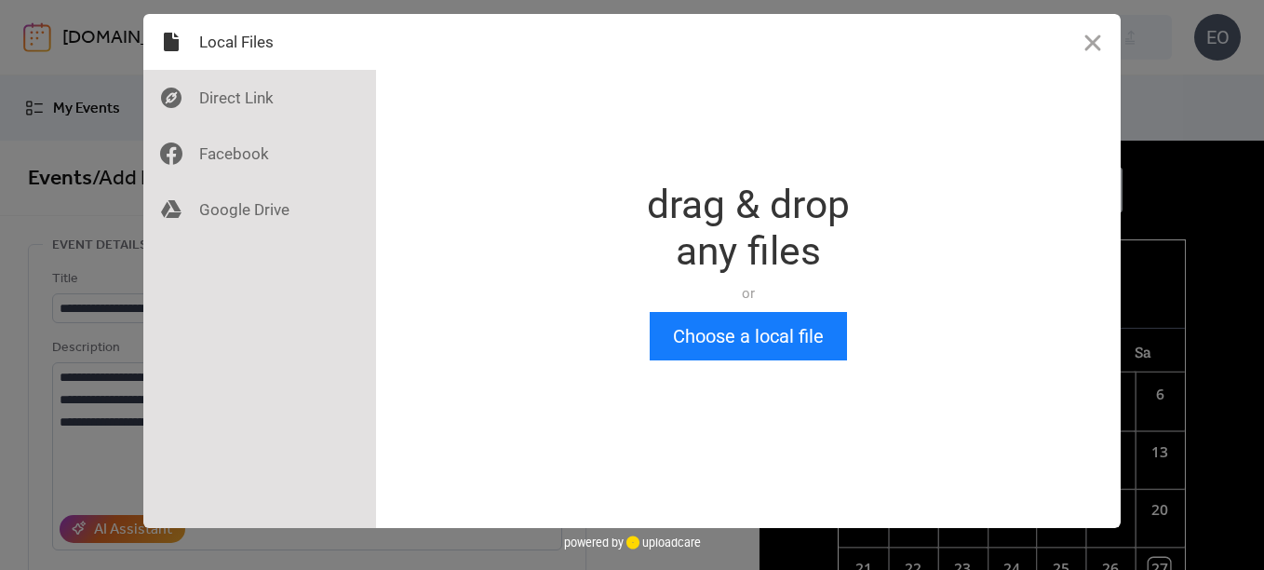
scroll to position [0, 0]
click at [277, 99] on div at bounding box center [259, 98] width 233 height 56
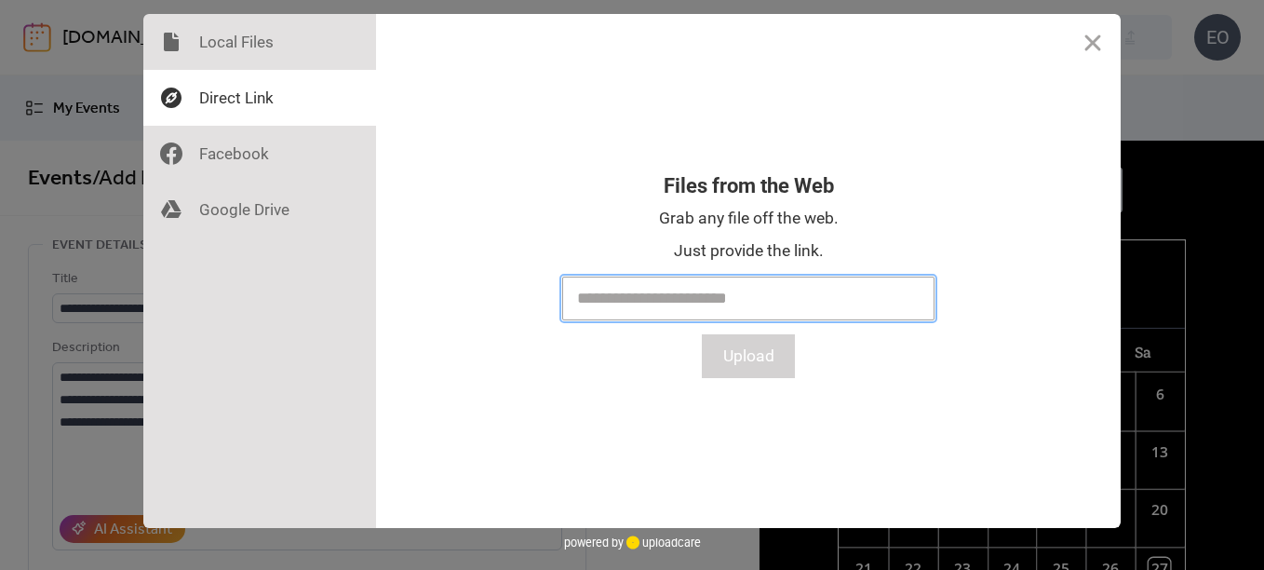
click at [734, 310] on input "text" at bounding box center [748, 298] width 372 height 44
paste input "**********"
type input "**********"
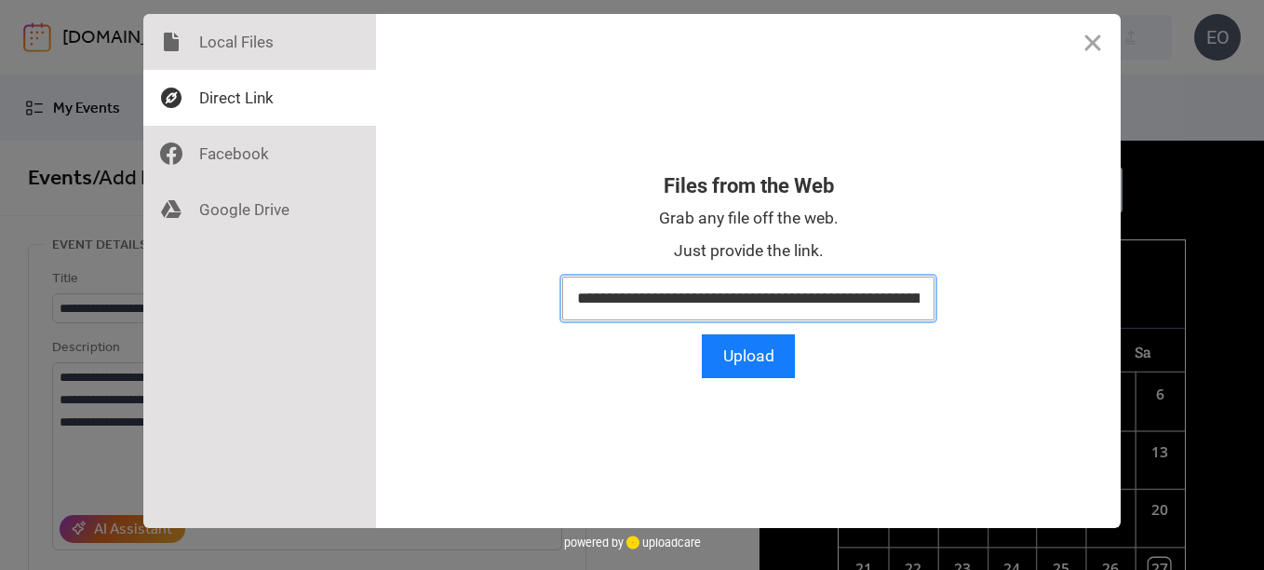
scroll to position [0, 414]
click button "Upload" at bounding box center [748, 356] width 93 height 44
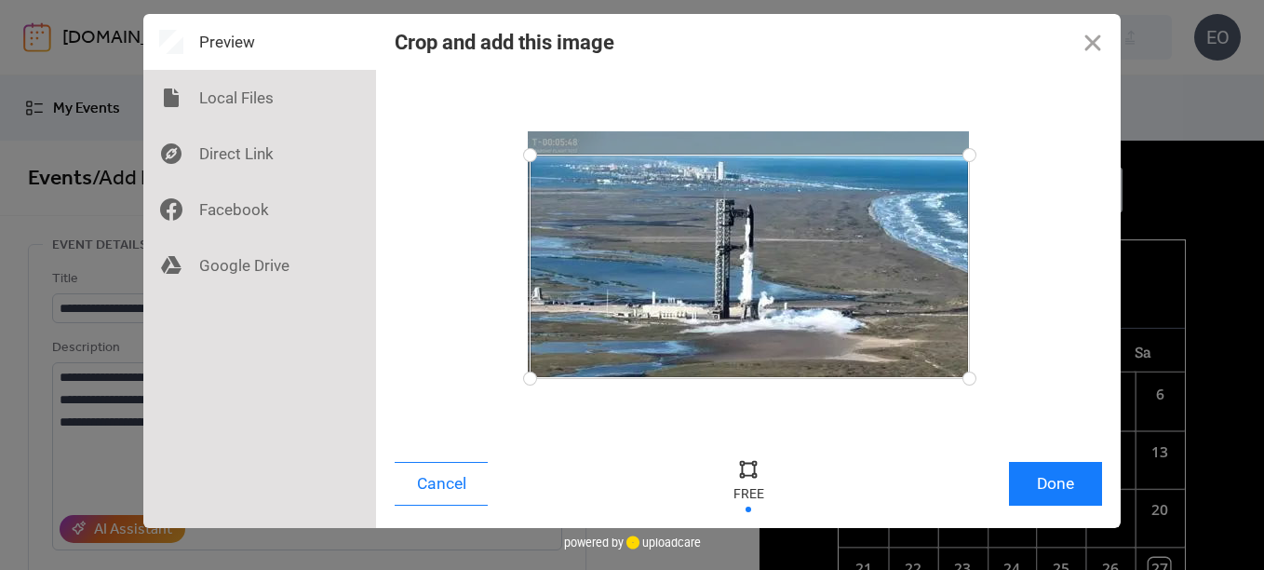
drag, startPoint x: 528, startPoint y: 131, endPoint x: 530, endPoint y: 155, distance: 23.3
click at [530, 155] on div at bounding box center [530, 155] width 33 height 33
click at [1057, 489] on button "Done" at bounding box center [1055, 484] width 93 height 44
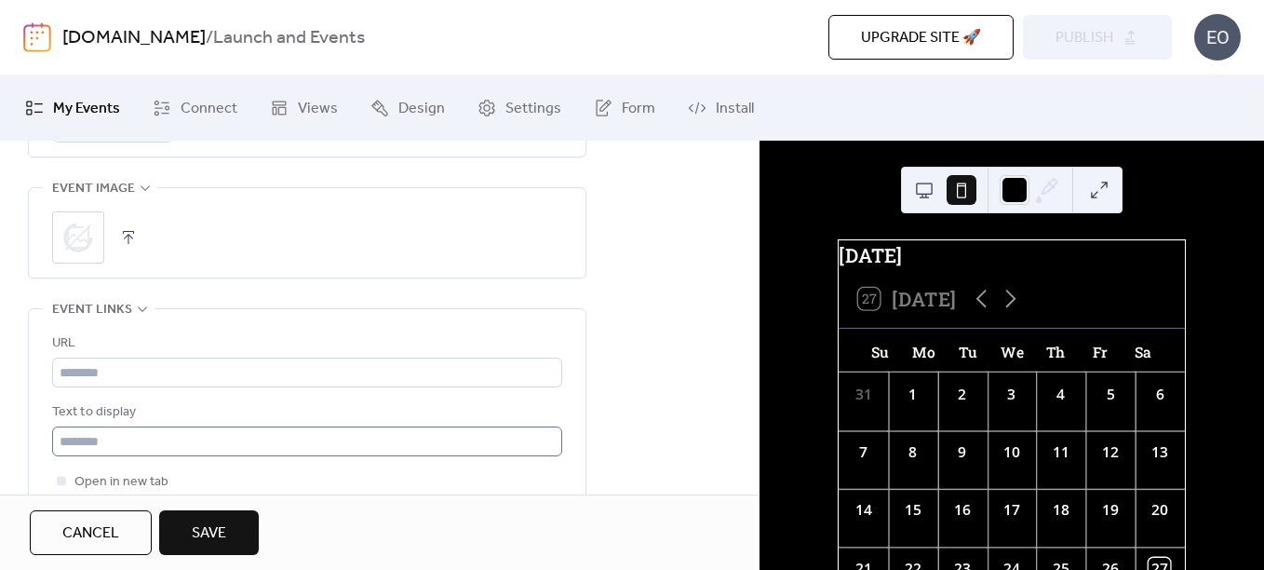
scroll to position [1039, 0]
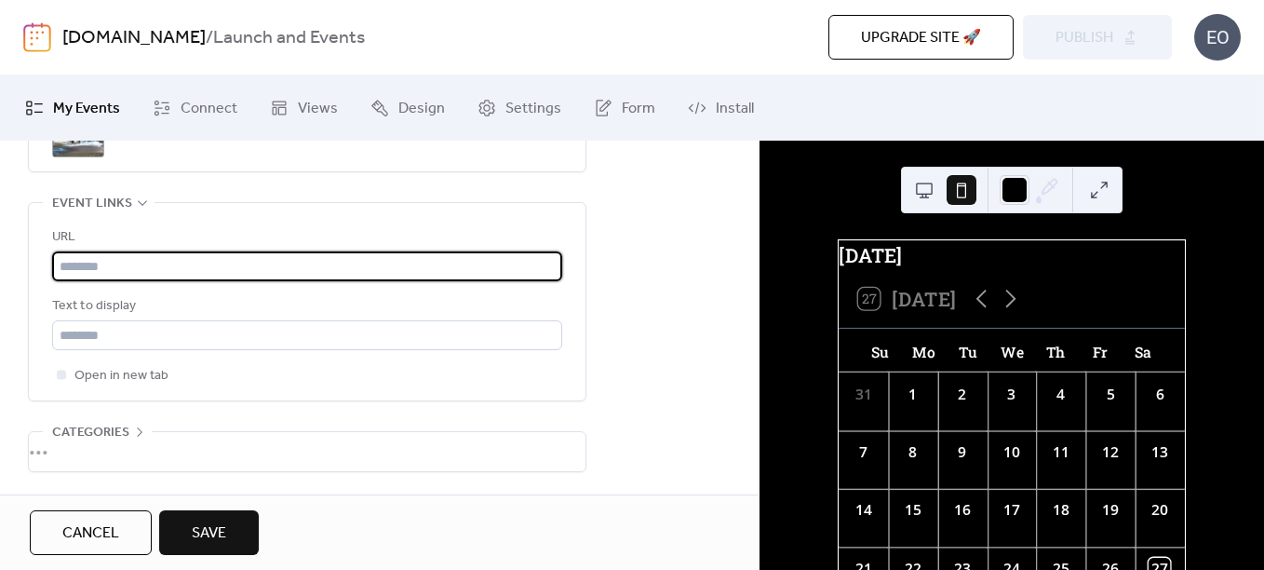
click at [160, 273] on input "text" at bounding box center [307, 266] width 510 height 30
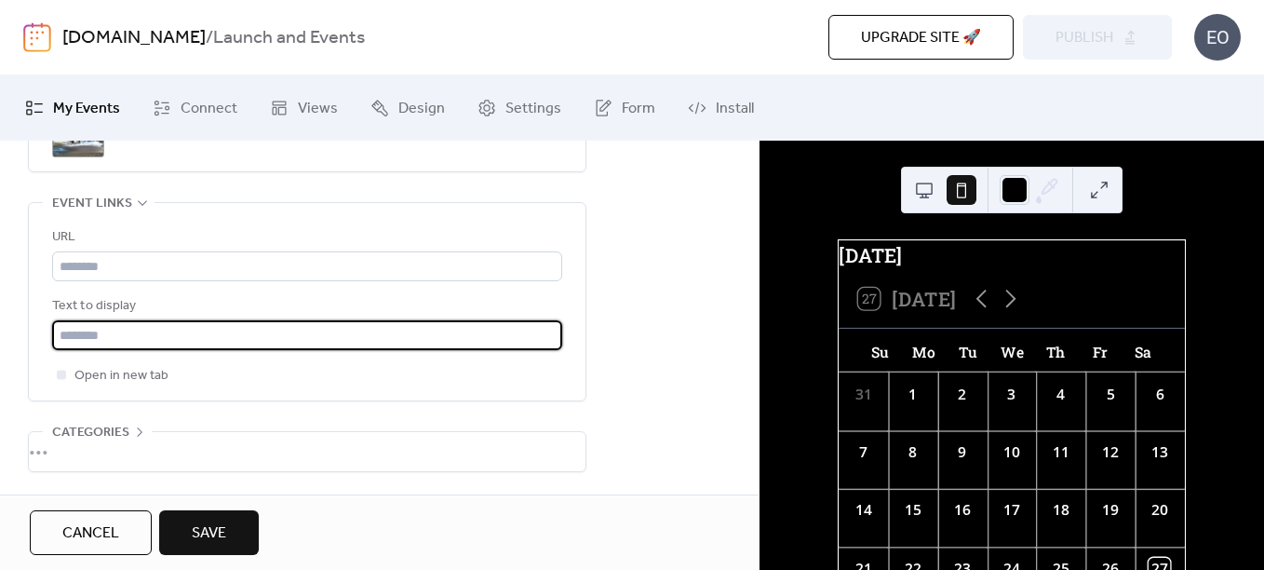
click at [78, 330] on input "text" at bounding box center [307, 335] width 510 height 30
type input "**********"
click at [152, 260] on input "text" at bounding box center [307, 266] width 510 height 30
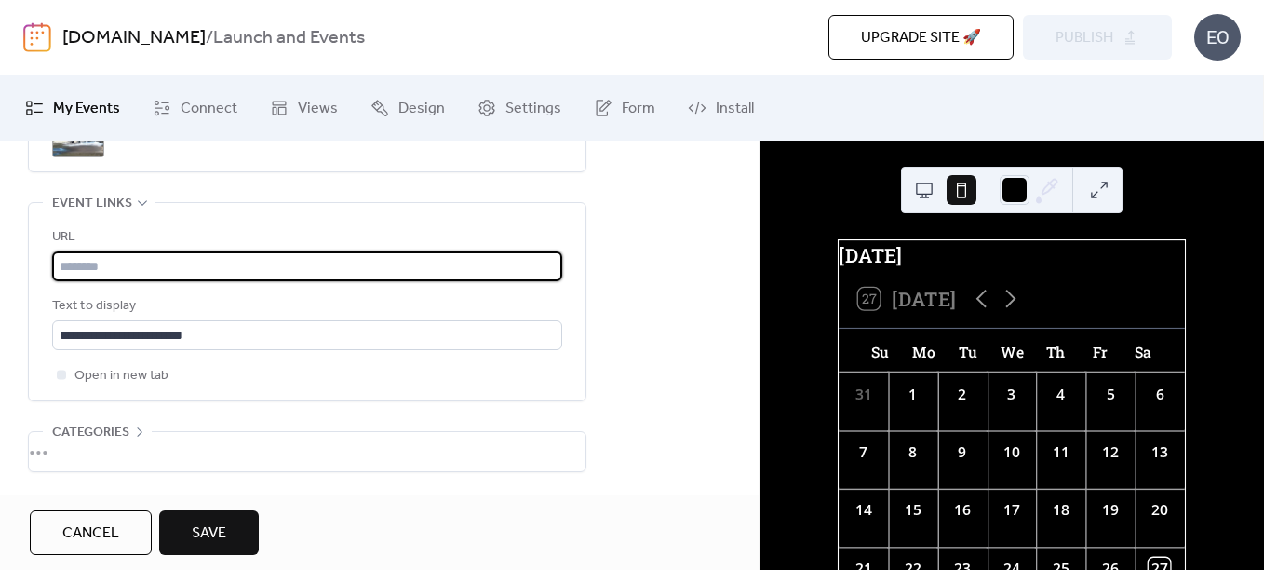
paste input "**********"
type input "**********"
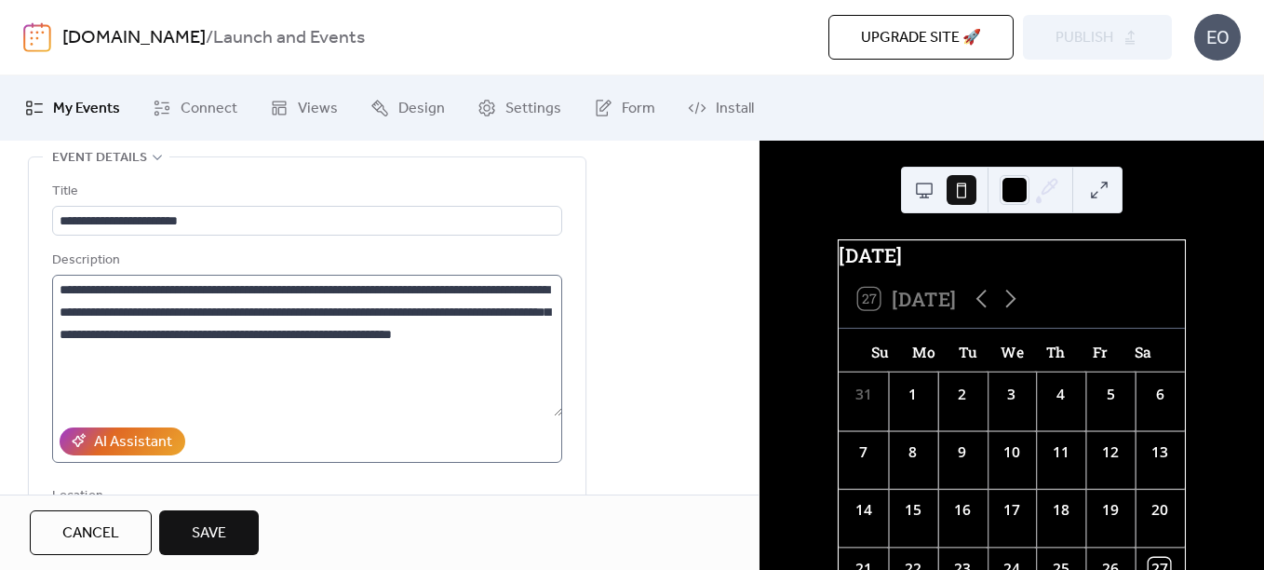
scroll to position [0, 0]
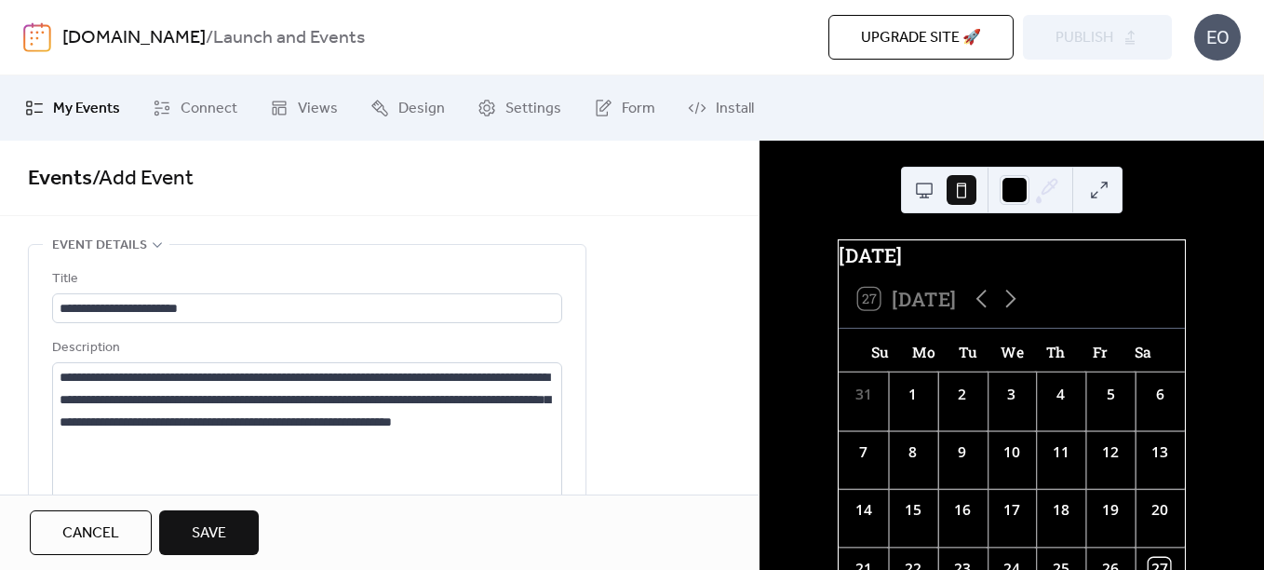
click at [237, 528] on button "Save" at bounding box center [209, 532] width 100 height 45
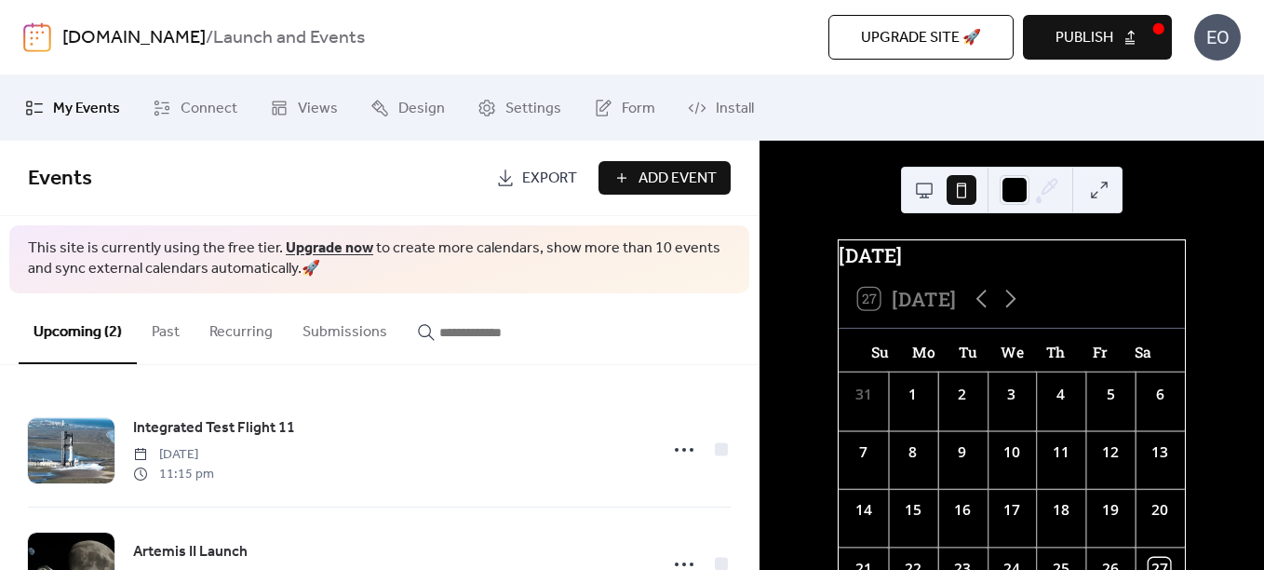
click at [1137, 39] on button "Publish" at bounding box center [1097, 37] width 149 height 45
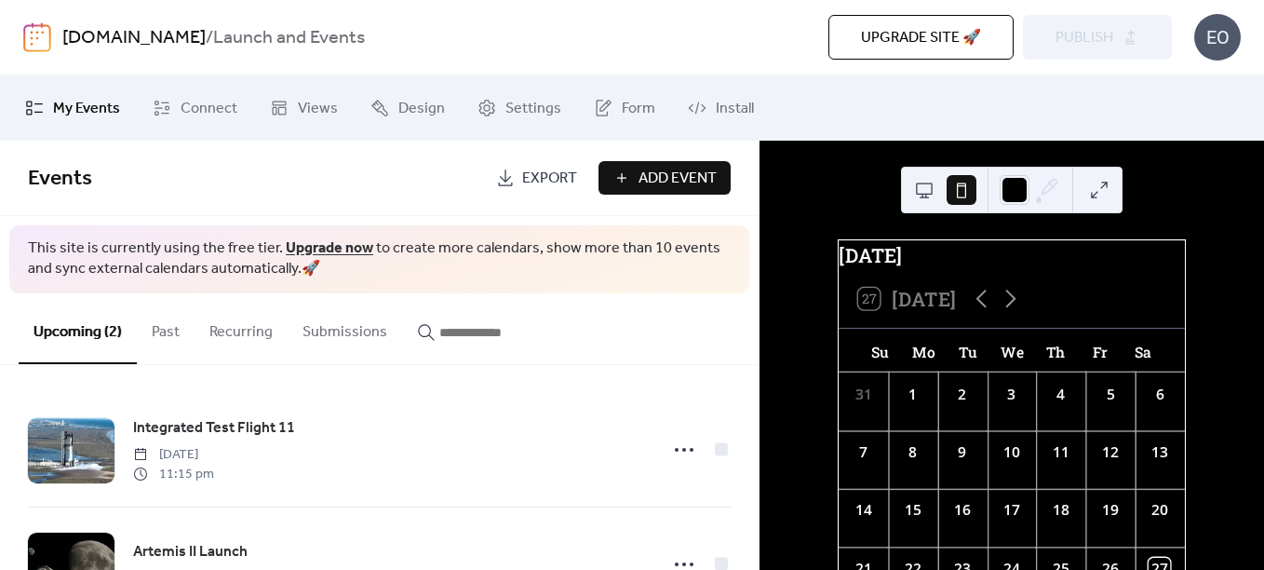
click at [491, 336] on input "button" at bounding box center [495, 332] width 112 height 22
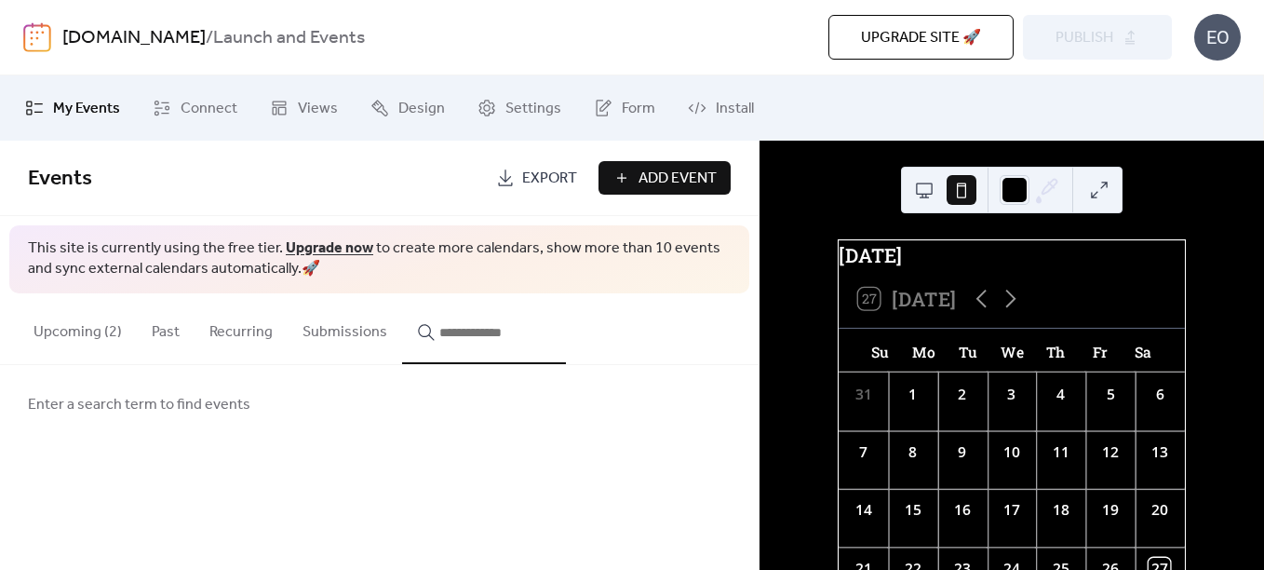
click at [627, 311] on div "Upcoming (2) Past Recurring Submissions" at bounding box center [379, 329] width 759 height 72
click at [80, 335] on button "Upcoming (2)" at bounding box center [78, 327] width 118 height 69
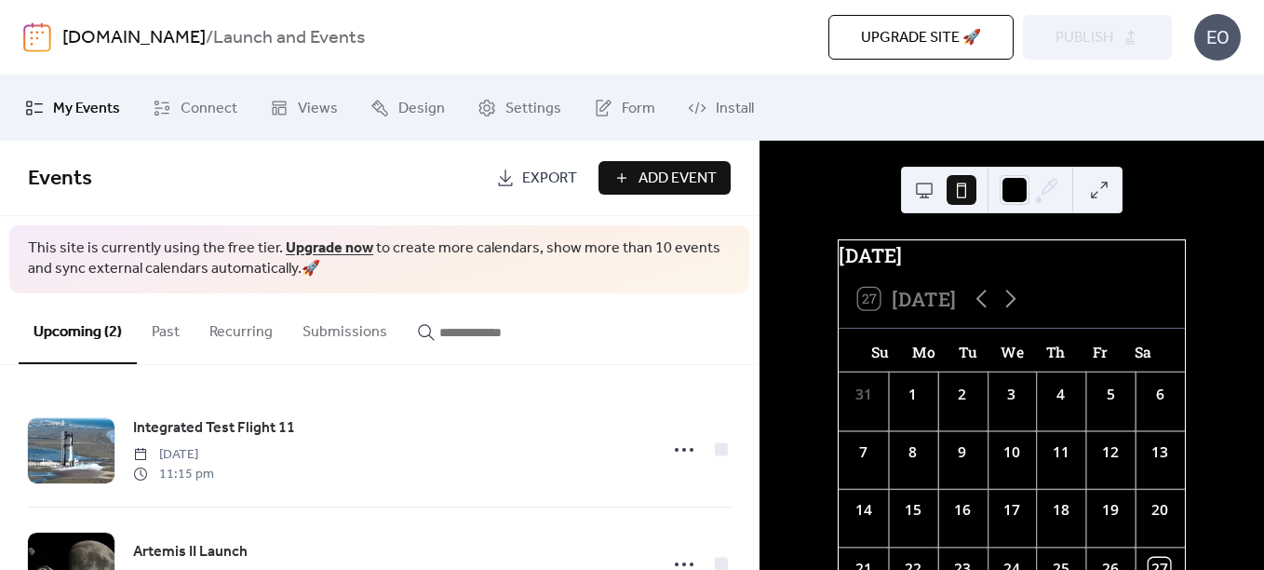
click at [649, 182] on span "Add Event" at bounding box center [678, 179] width 78 height 22
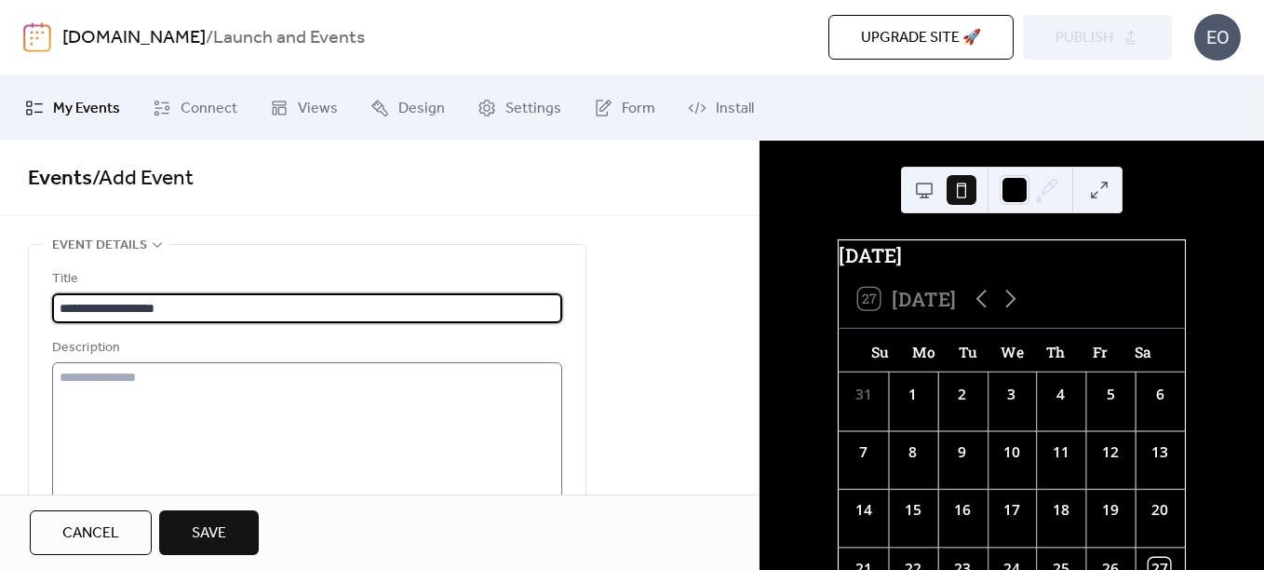
type input "**********"
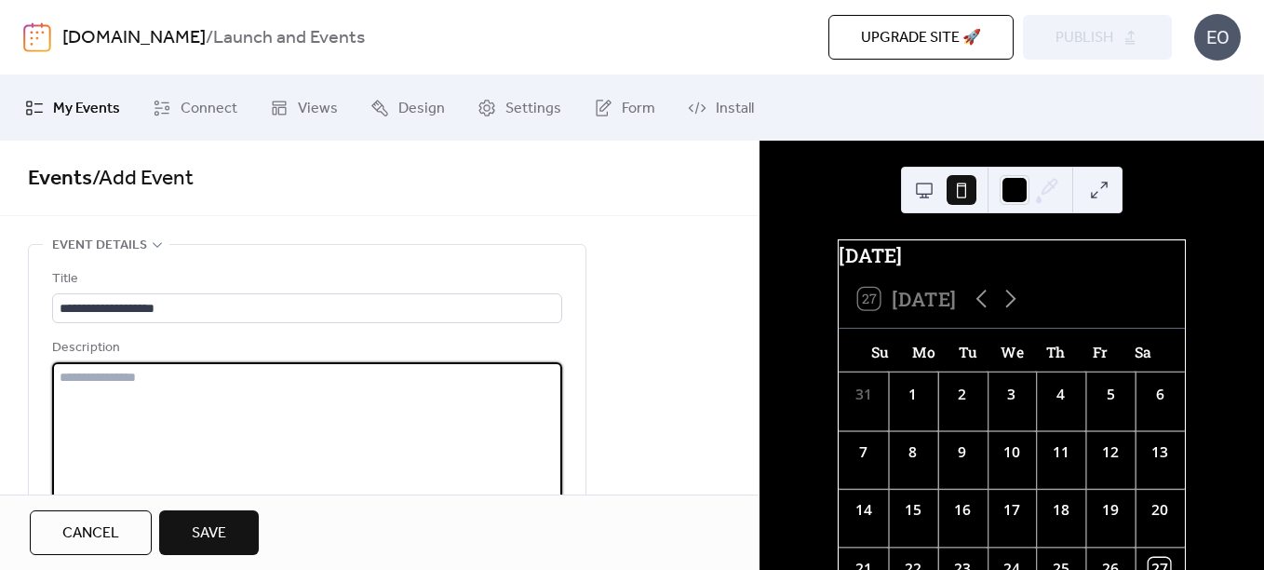
click at [173, 402] on textarea at bounding box center [307, 432] width 510 height 141
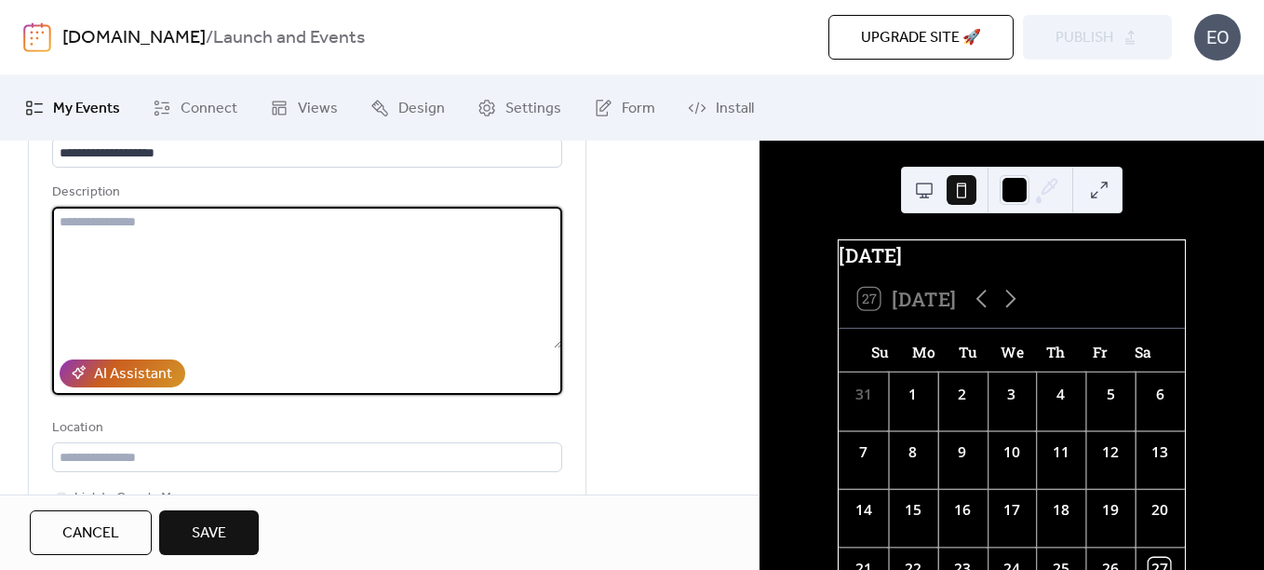
scroll to position [186, 0]
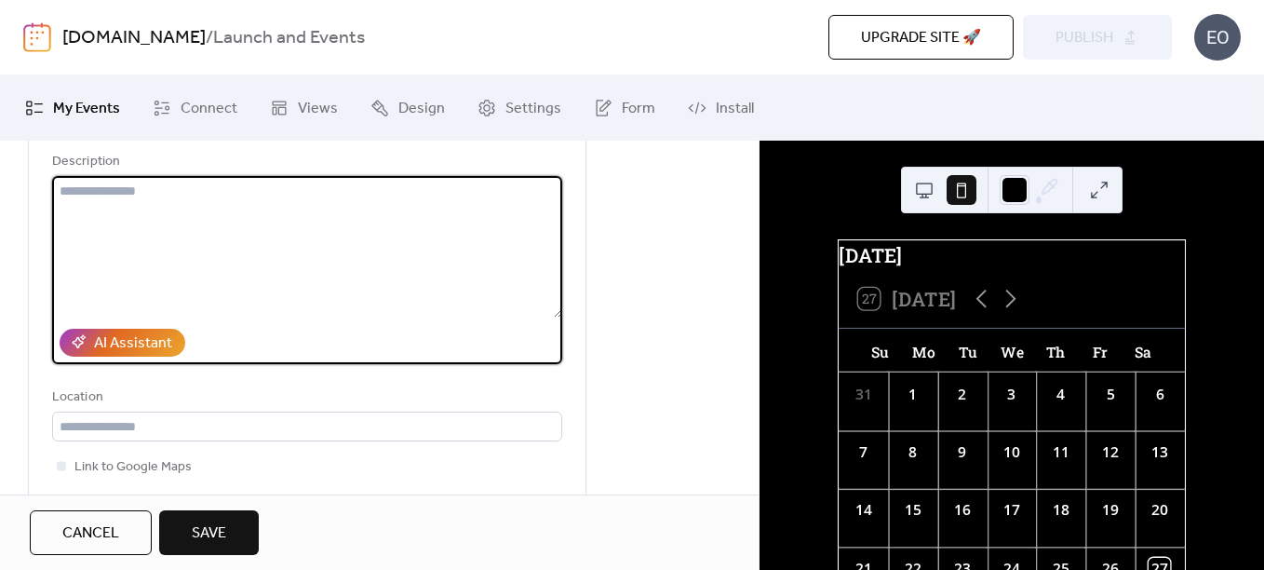
click at [194, 299] on textarea at bounding box center [307, 246] width 510 height 141
type textarea "**********"
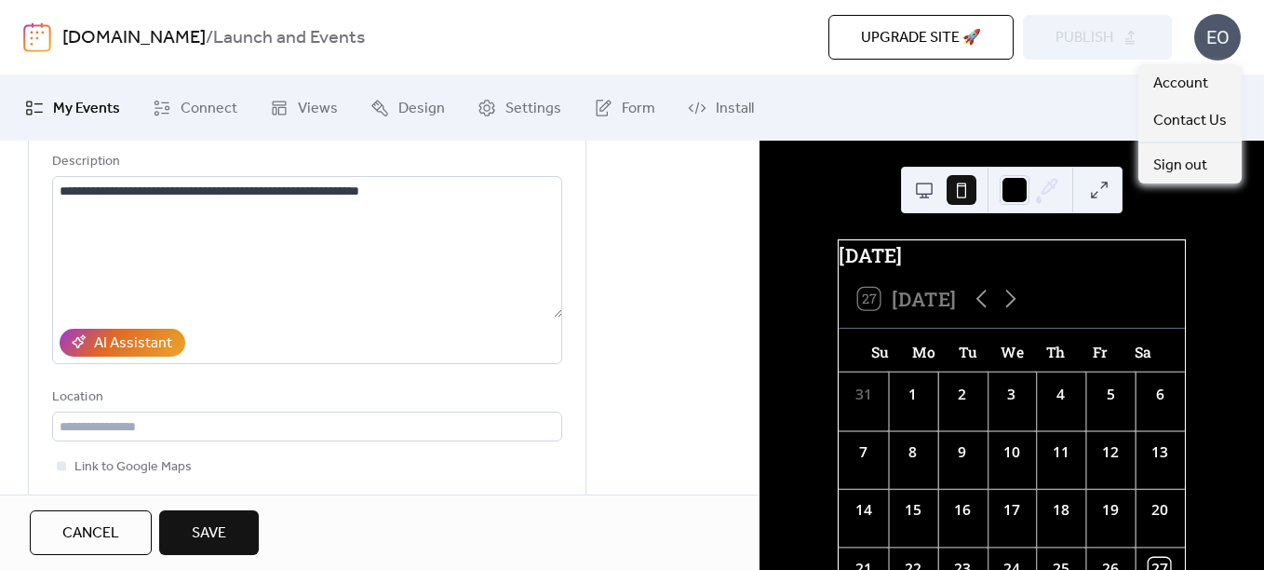
drag, startPoint x: 1218, startPoint y: 41, endPoint x: 1216, endPoint y: 9, distance: 31.7
click at [1216, 9] on div "[DOMAIN_NAME] / Launch and Events Upgrade site 🚀 Preview Publish EO" at bounding box center [632, 37] width 1218 height 74
click at [1214, 18] on div "EO" at bounding box center [1217, 37] width 47 height 47
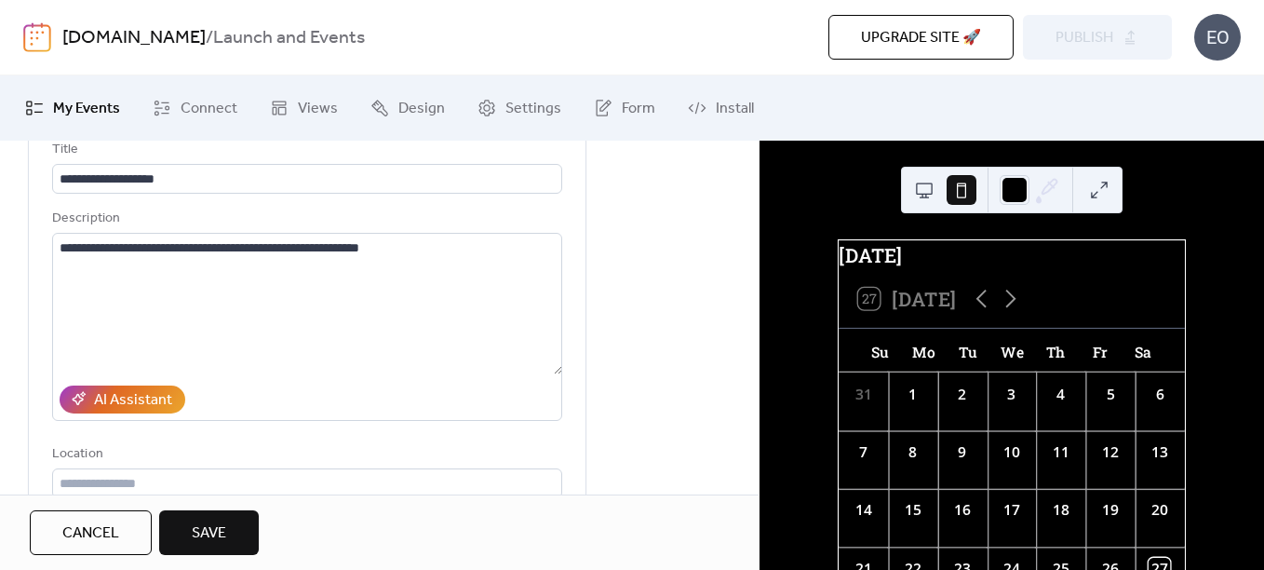
scroll to position [0, 0]
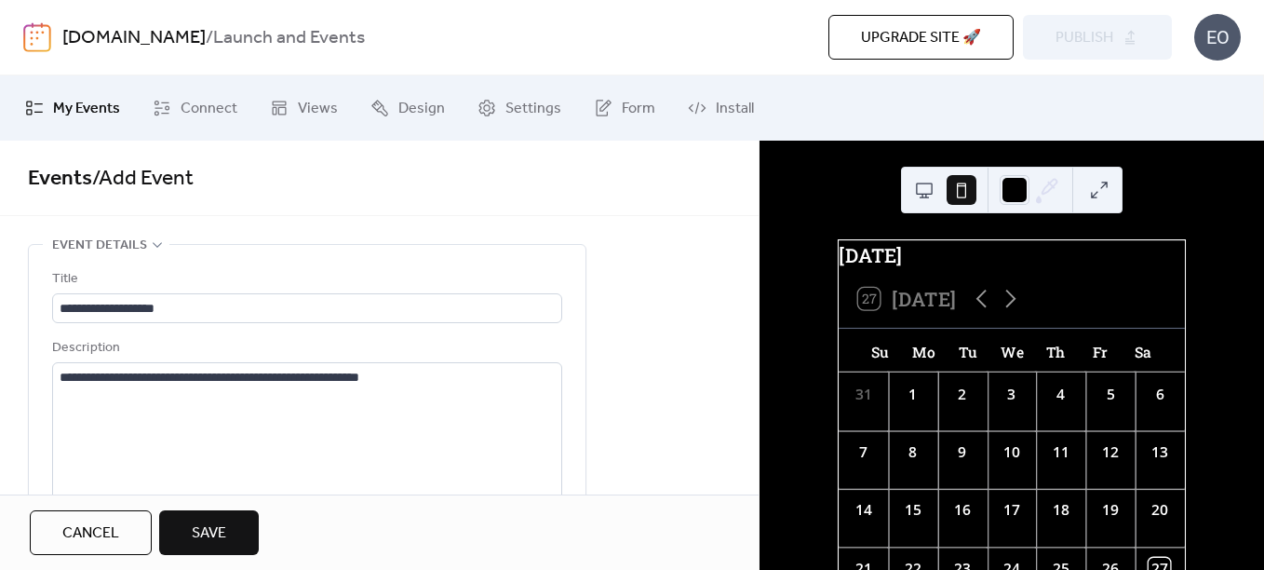
click at [247, 43] on b "Launch and Events" at bounding box center [289, 37] width 152 height 35
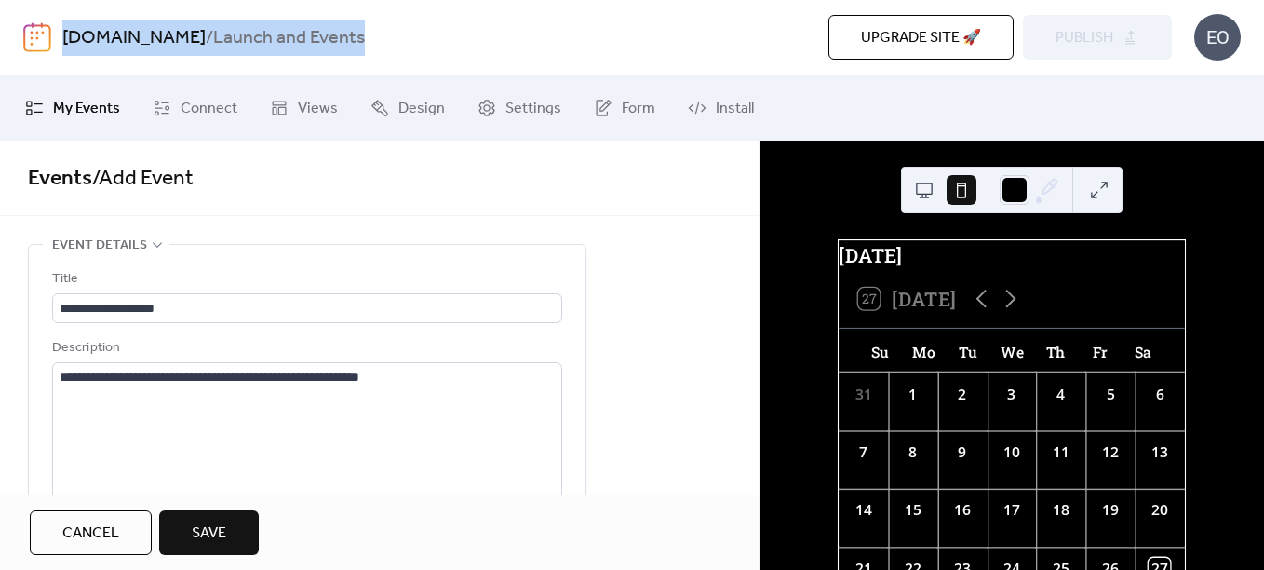
drag, startPoint x: 388, startPoint y: 32, endPoint x: 63, endPoint y: 41, distance: 325.0
click at [63, 41] on div "[DOMAIN_NAME] / Launch and Events" at bounding box center [326, 37] width 529 height 35
copy div "[DOMAIN_NAME] / Launch and Events"
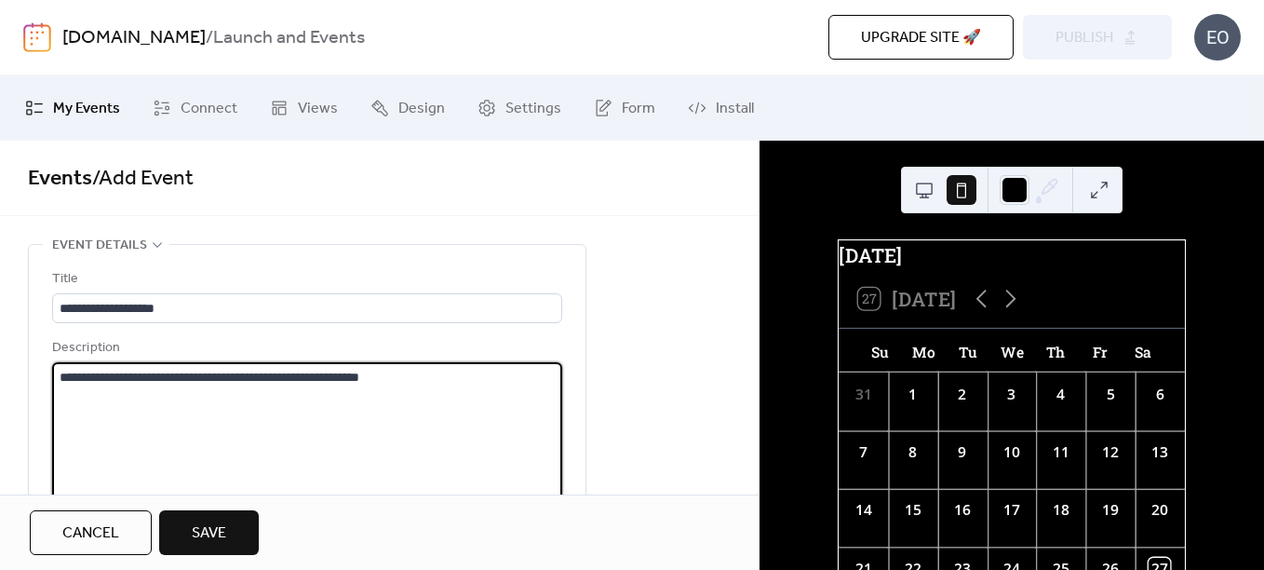
click at [460, 386] on textarea "**********" at bounding box center [307, 432] width 510 height 141
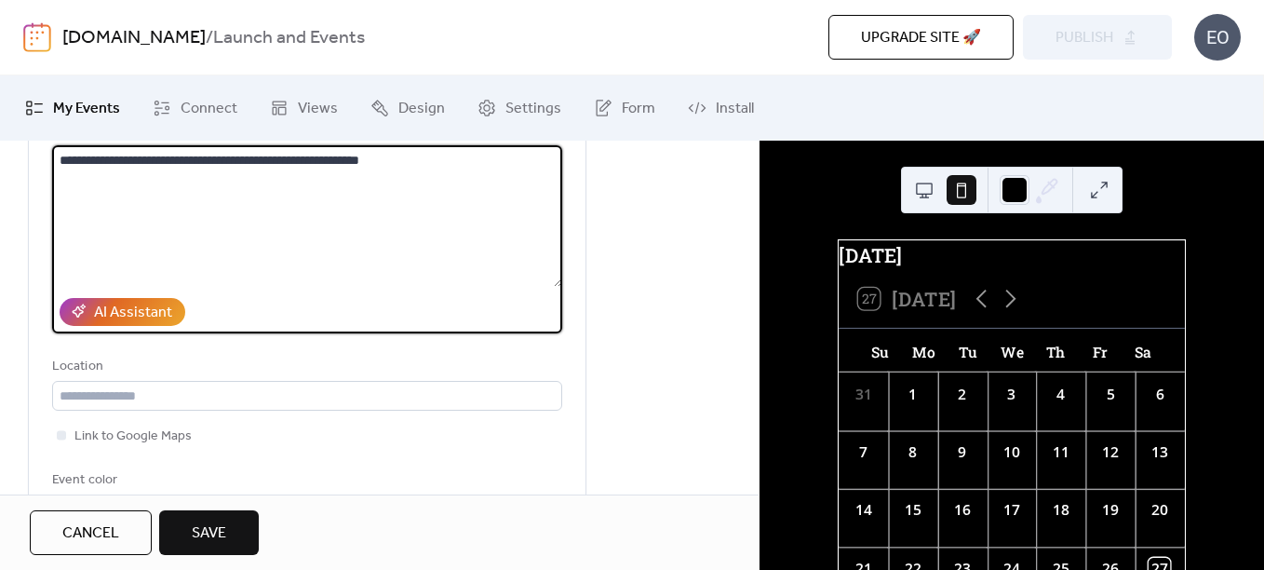
scroll to position [279, 0]
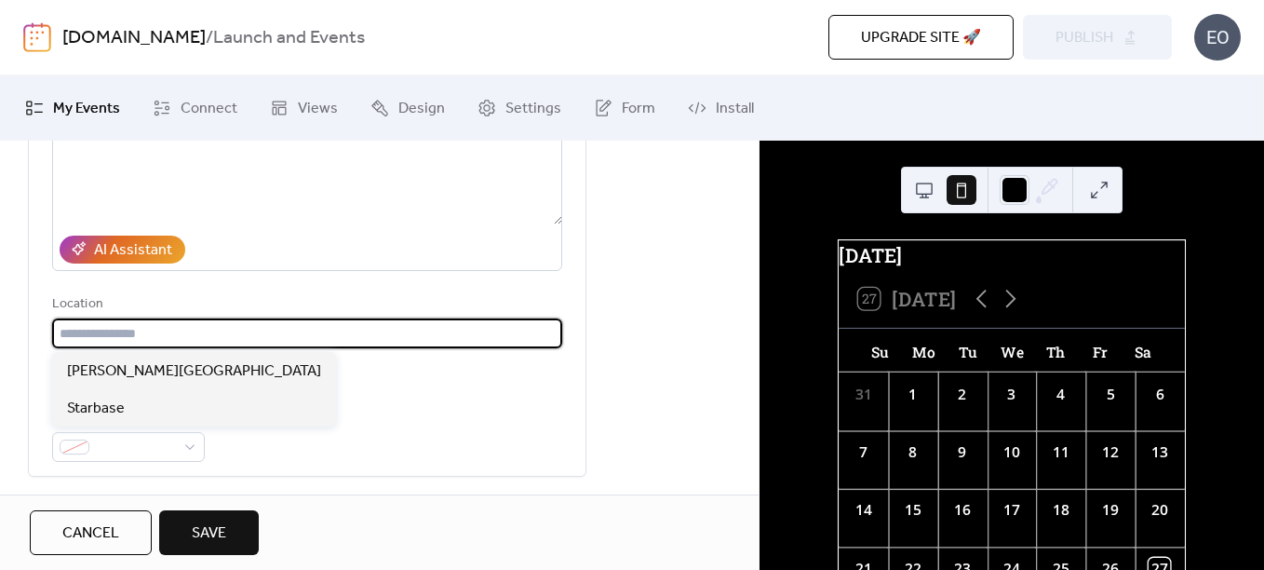
click at [209, 328] on input "text" at bounding box center [307, 333] width 510 height 30
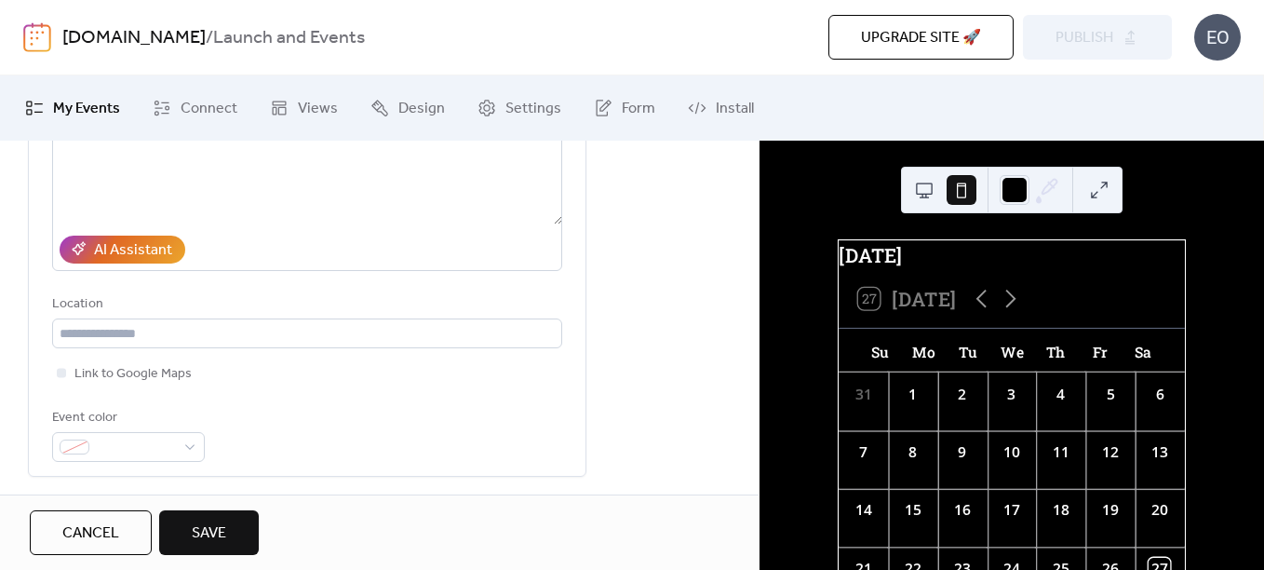
click at [385, 280] on div "**********" at bounding box center [307, 225] width 510 height 473
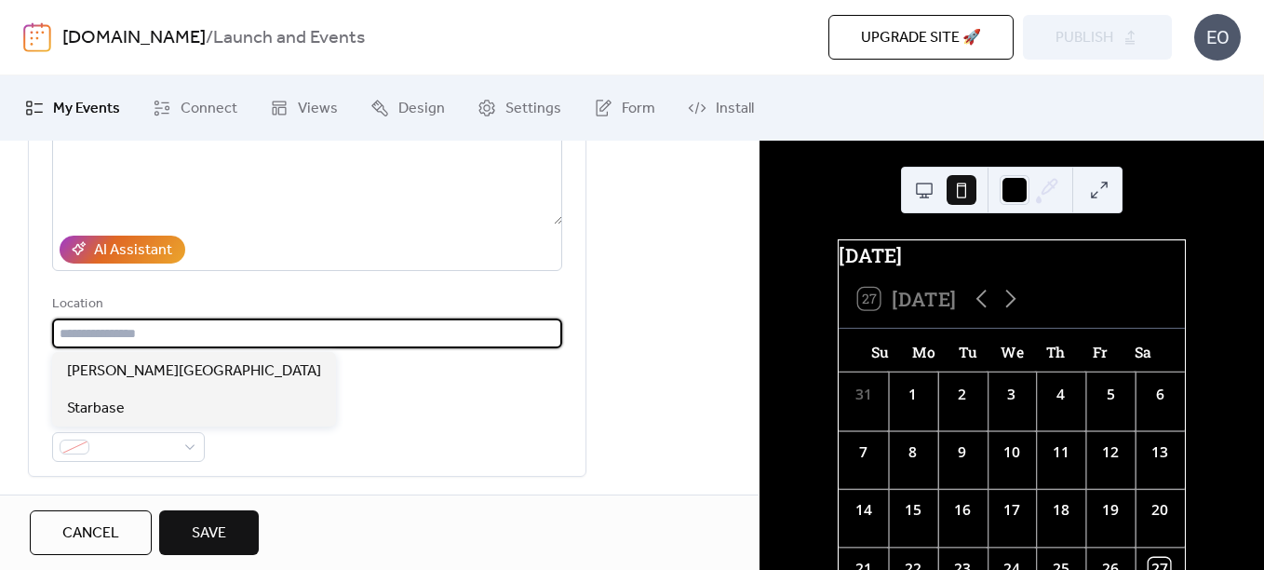
click at [279, 332] on input "text" at bounding box center [307, 333] width 510 height 30
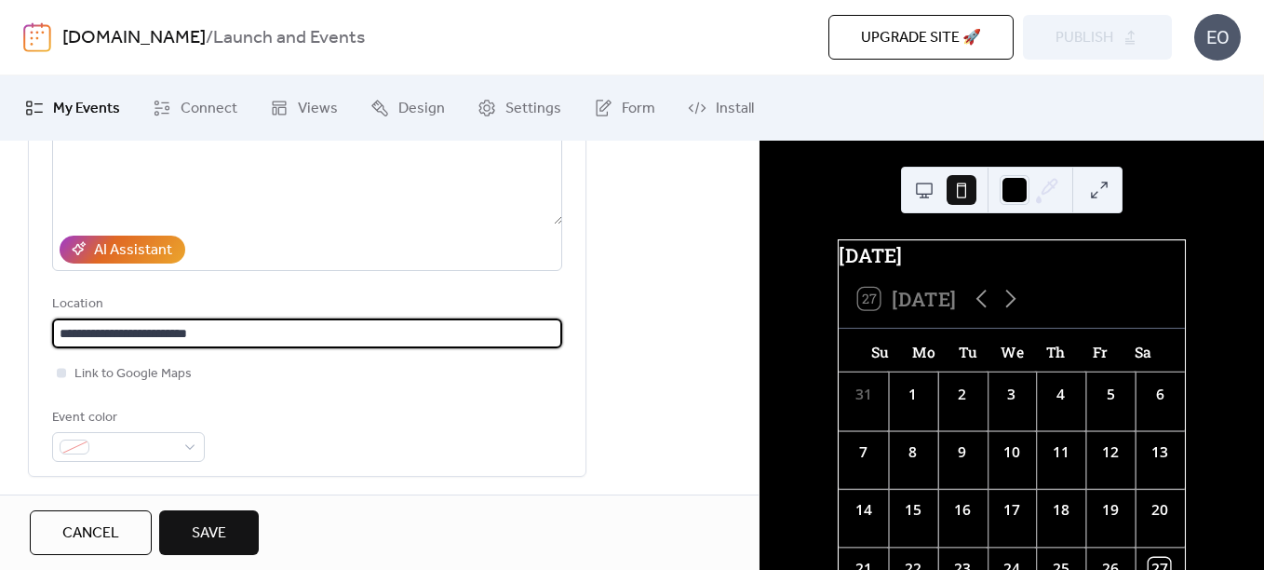
type input "**********"
click at [101, 376] on span "Link to Google Maps" at bounding box center [132, 374] width 117 height 22
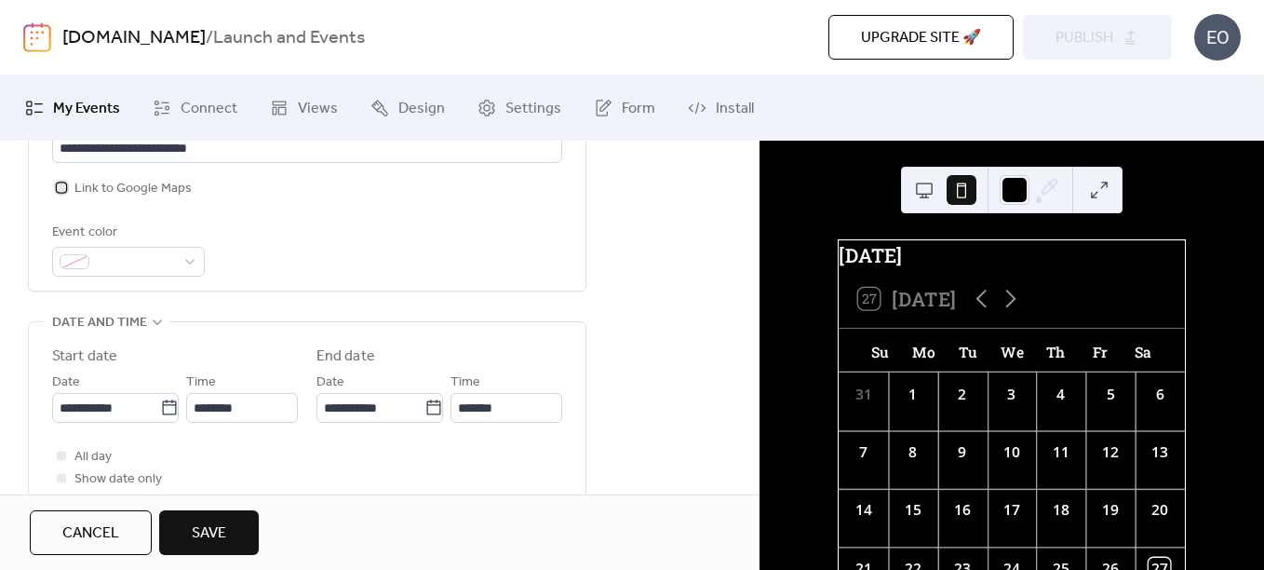
scroll to position [465, 0]
click at [162, 265] on span at bounding box center [136, 261] width 78 height 22
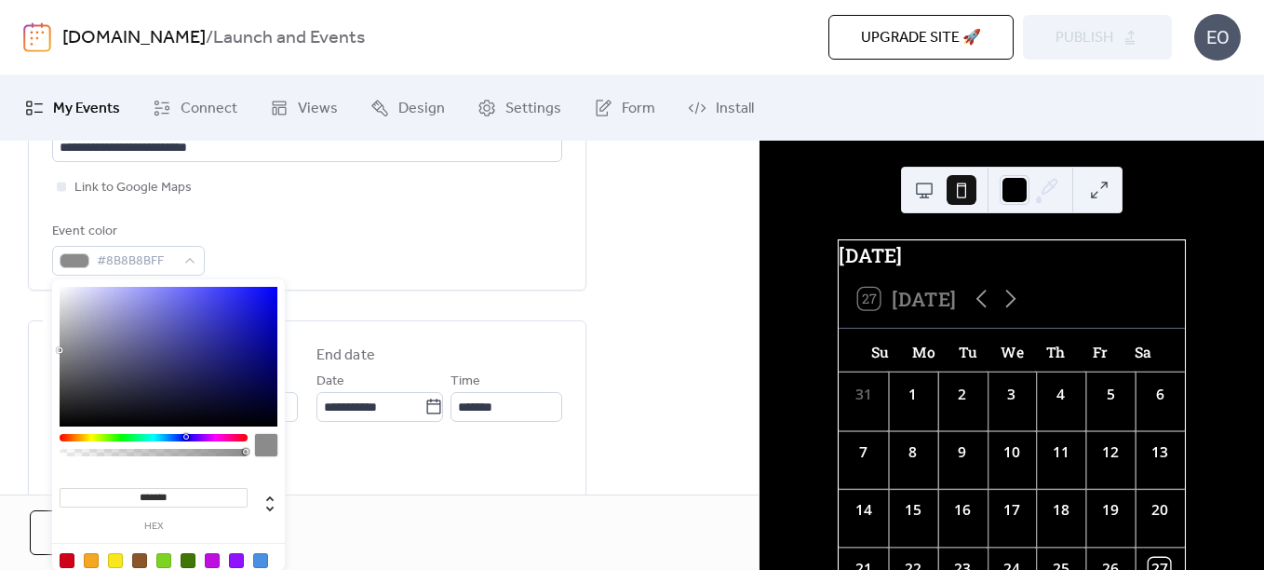
type input "*******"
drag, startPoint x: 78, startPoint y: 345, endPoint x: 53, endPoint y: 352, distance: 26.0
click at [53, 352] on div "******* hex" at bounding box center [168, 444] width 233 height 330
click at [7, 326] on div "**********" at bounding box center [379, 457] width 759 height 1358
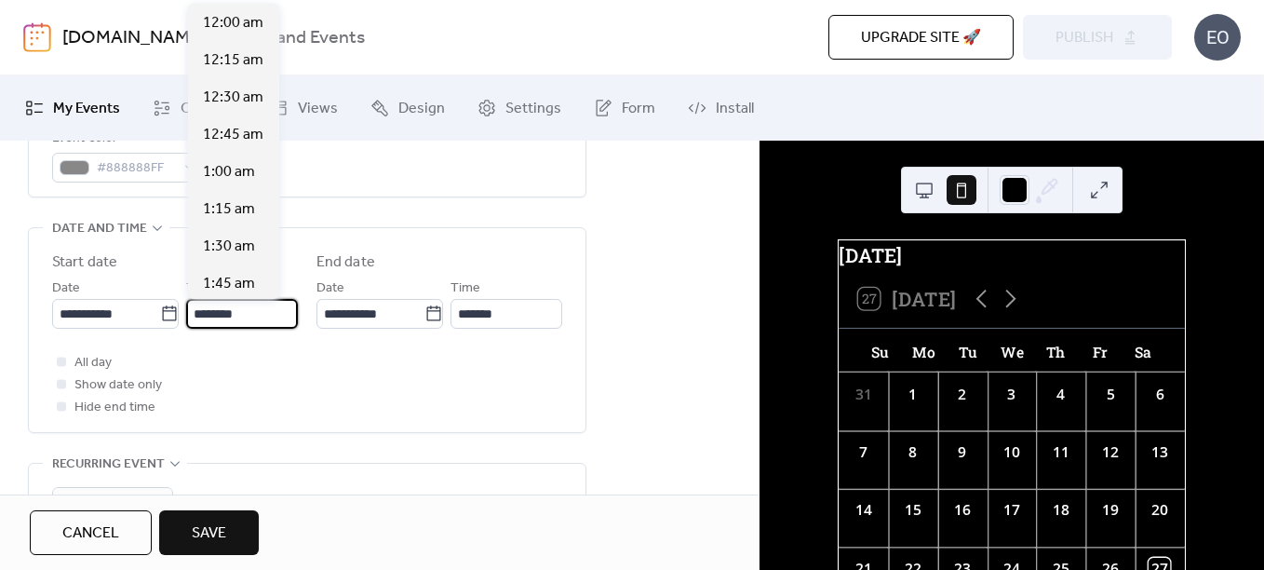
scroll to position [1787, 0]
drag, startPoint x: 257, startPoint y: 316, endPoint x: 194, endPoint y: 310, distance: 63.5
click at [194, 310] on input "********" at bounding box center [242, 314] width 112 height 30
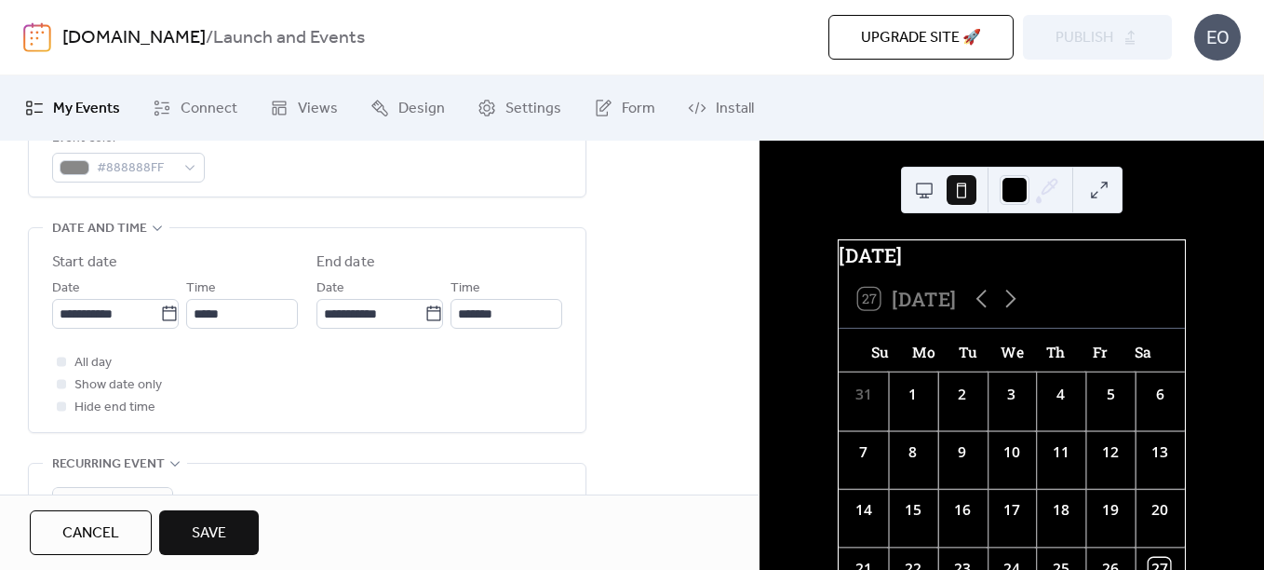
type input "********"
type input "**********"
type input "********"
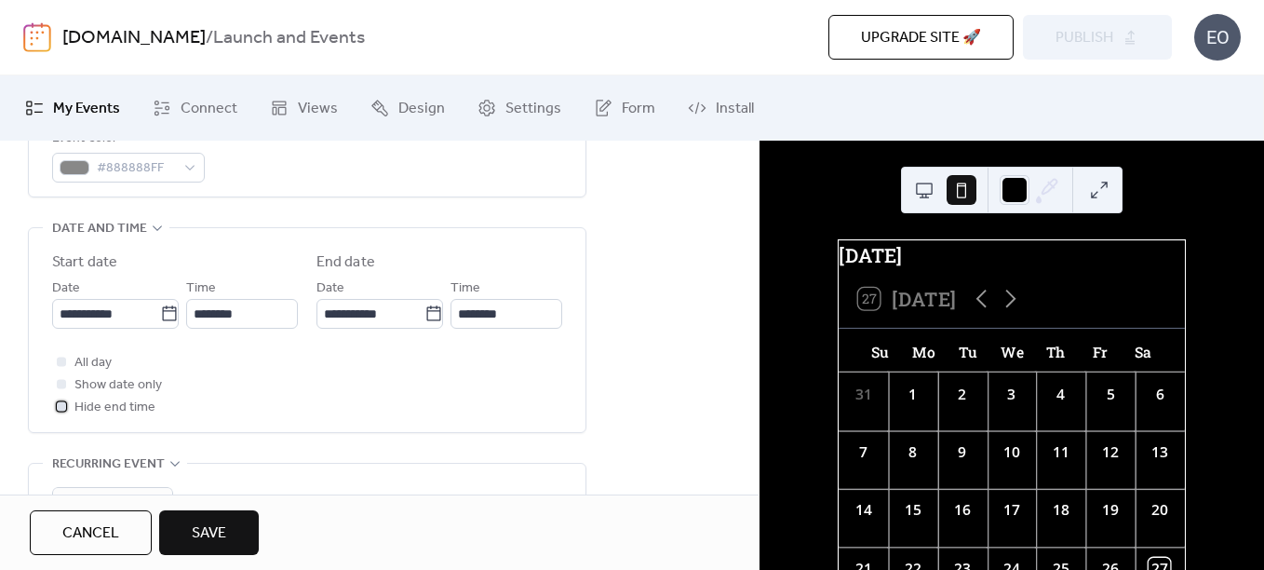
click at [125, 405] on span "Hide end time" at bounding box center [114, 408] width 81 height 22
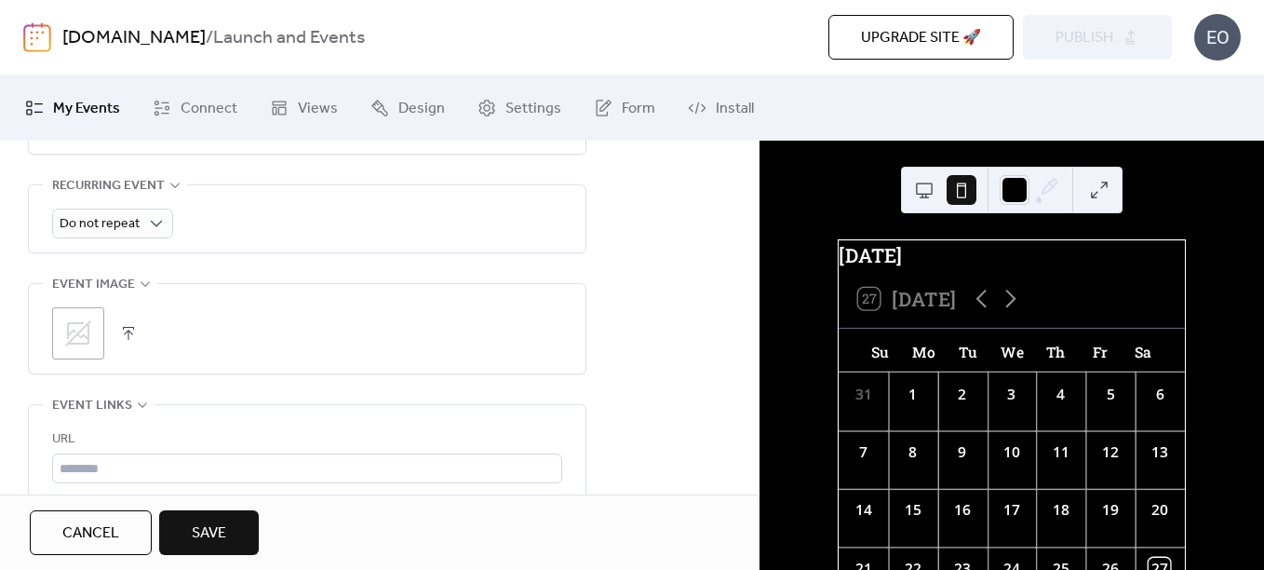
scroll to position [838, 0]
click at [137, 330] on button "button" at bounding box center [128, 332] width 26 height 26
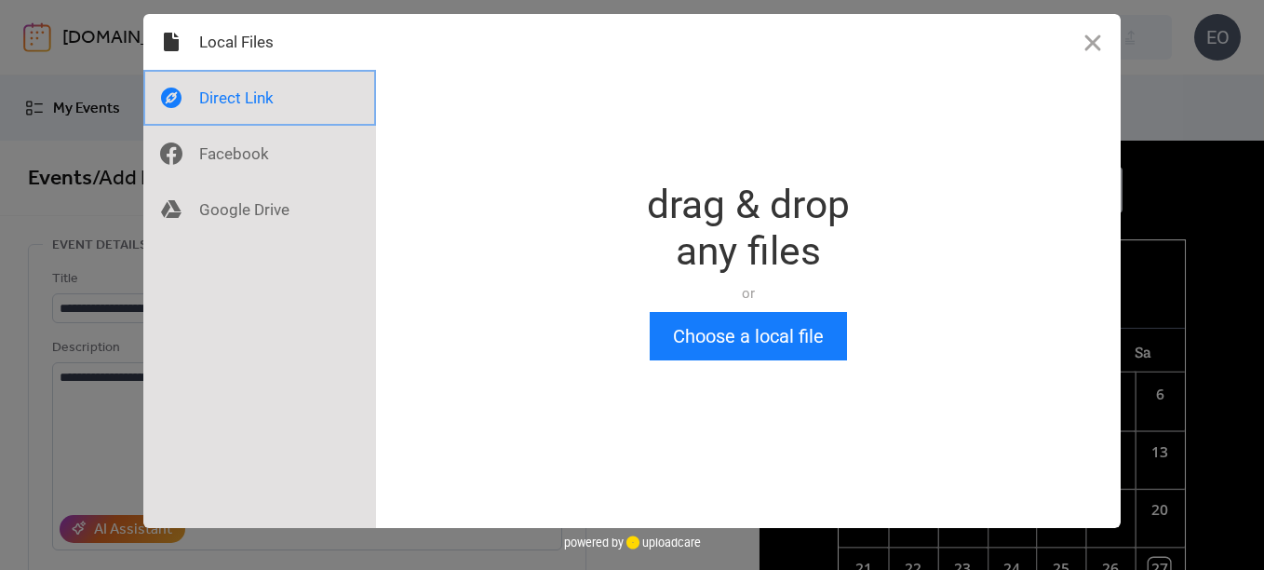
click at [263, 96] on div at bounding box center [259, 98] width 233 height 56
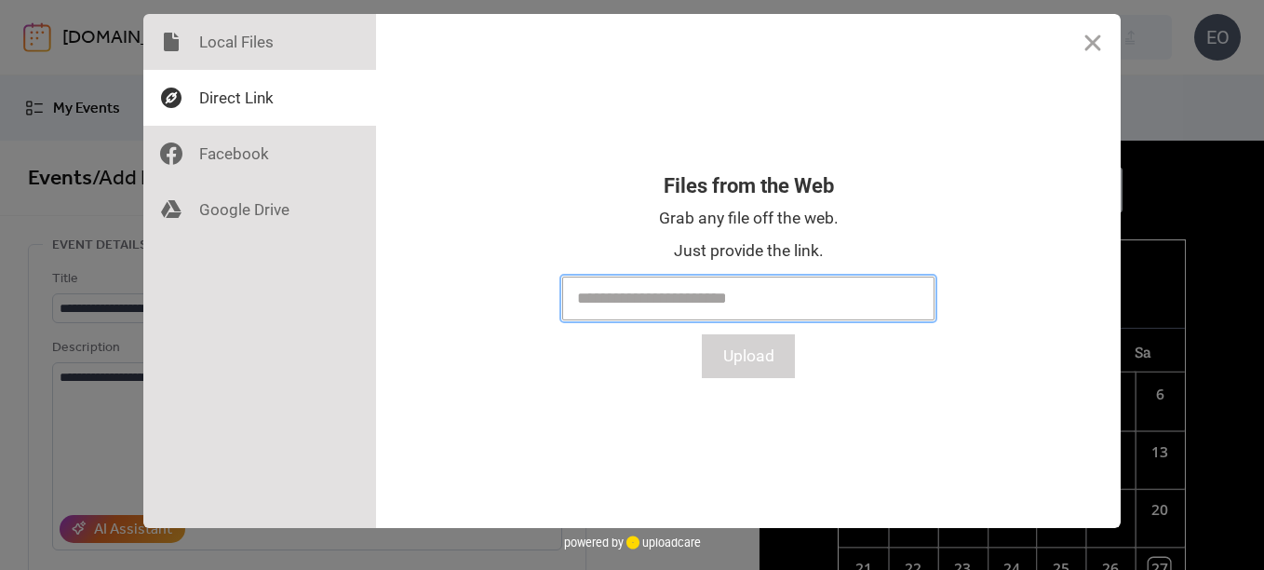
paste input "**********"
type input "**********"
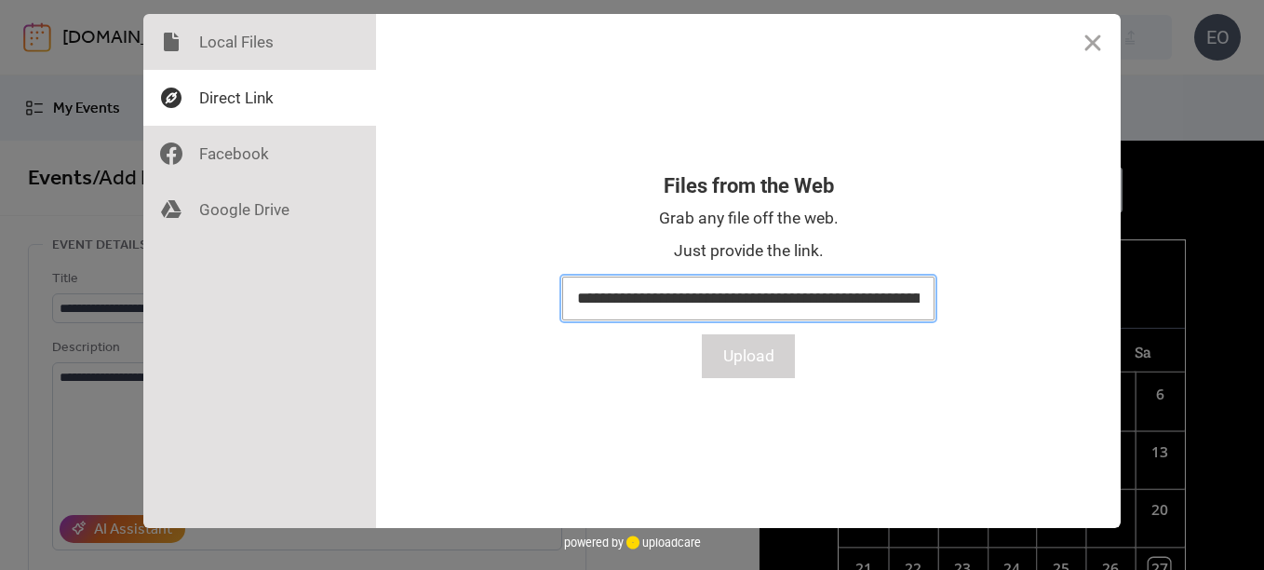
scroll to position [0, 1940]
click button "Upload" at bounding box center [748, 356] width 93 height 44
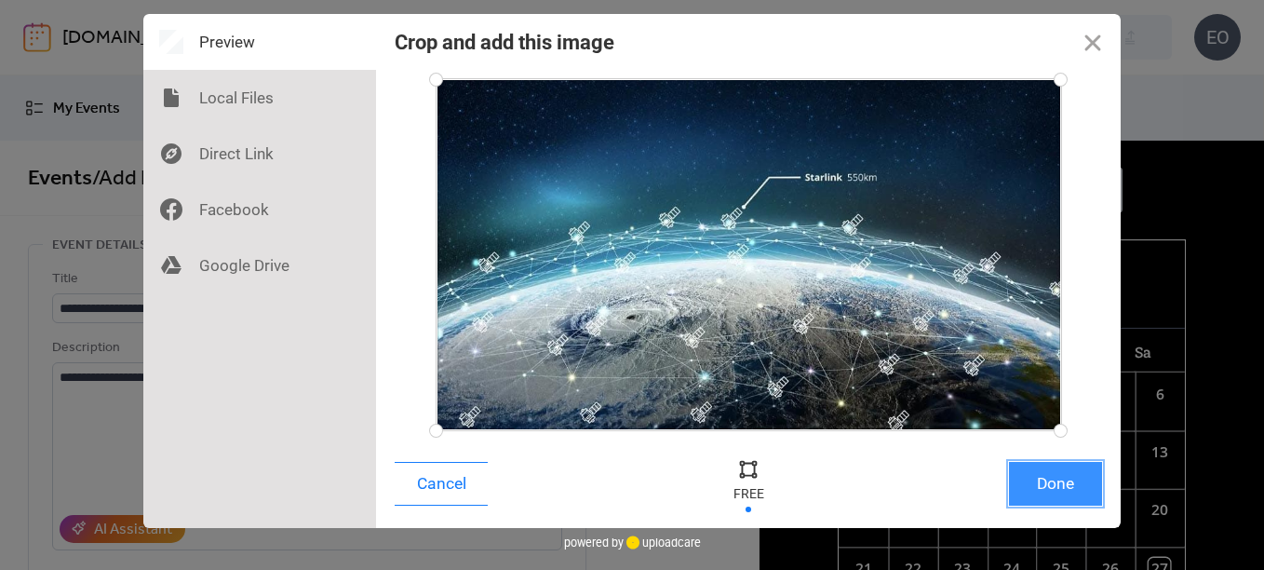
click at [1040, 485] on button "Done" at bounding box center [1055, 484] width 93 height 44
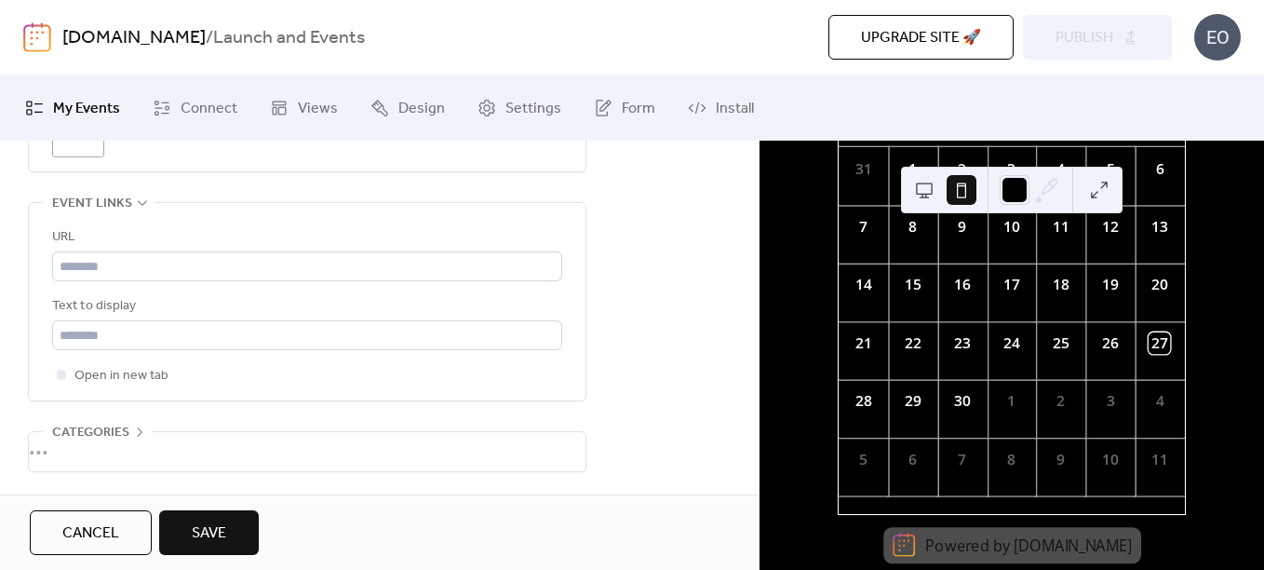
scroll to position [239, 0]
click at [882, 415] on div "28" at bounding box center [863, 398] width 49 height 36
click at [874, 411] on div "28" at bounding box center [863, 400] width 21 height 21
click at [236, 273] on input "text" at bounding box center [307, 266] width 510 height 30
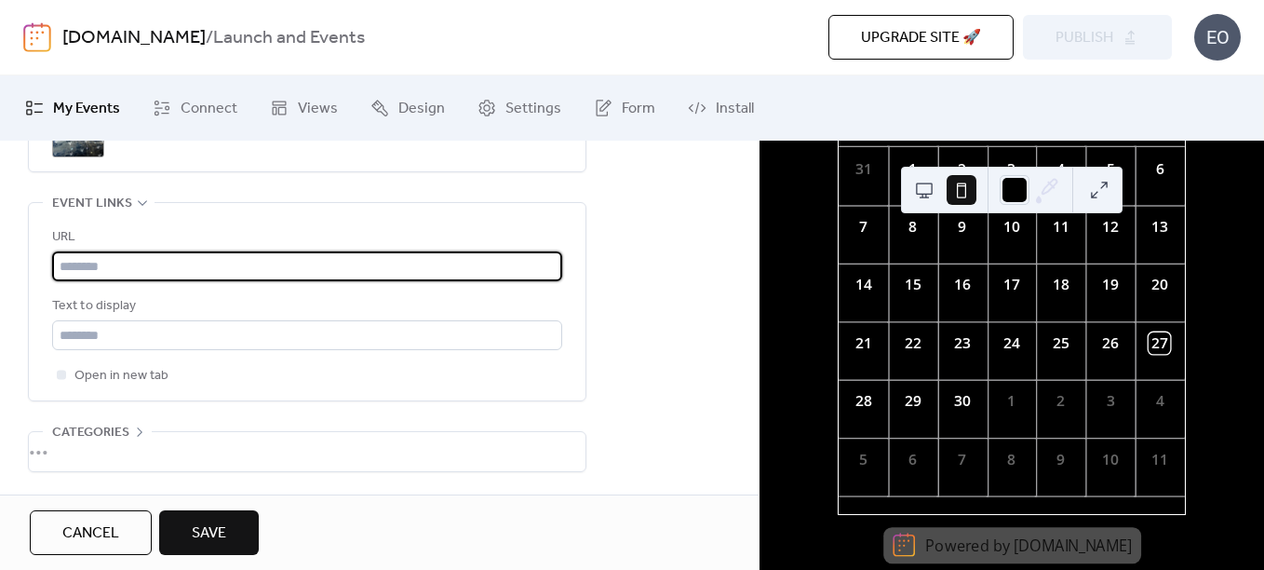
paste input "**********"
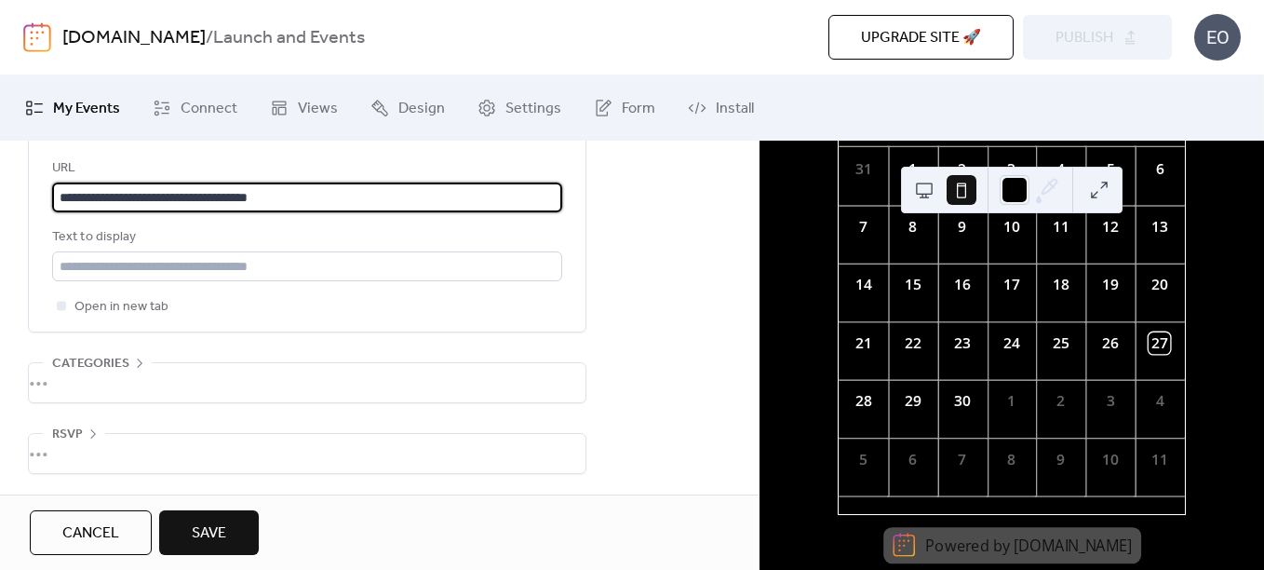
scroll to position [1111, 0]
type input "**********"
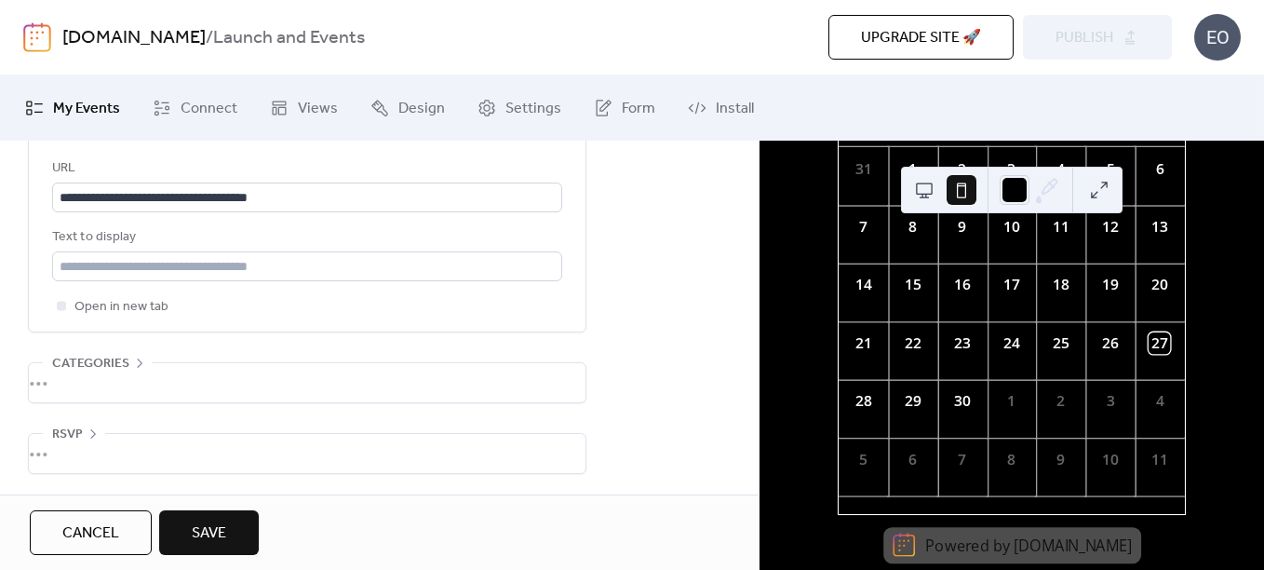
click at [207, 529] on span "Save" at bounding box center [209, 533] width 34 height 22
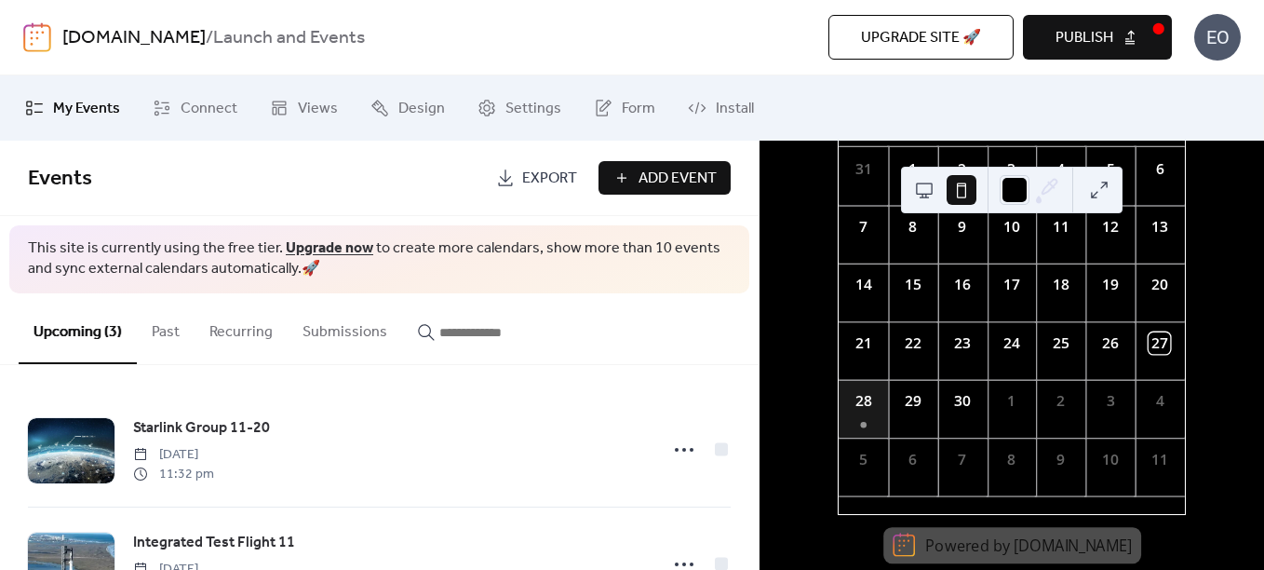
click at [875, 418] on div "28" at bounding box center [863, 409] width 49 height 58
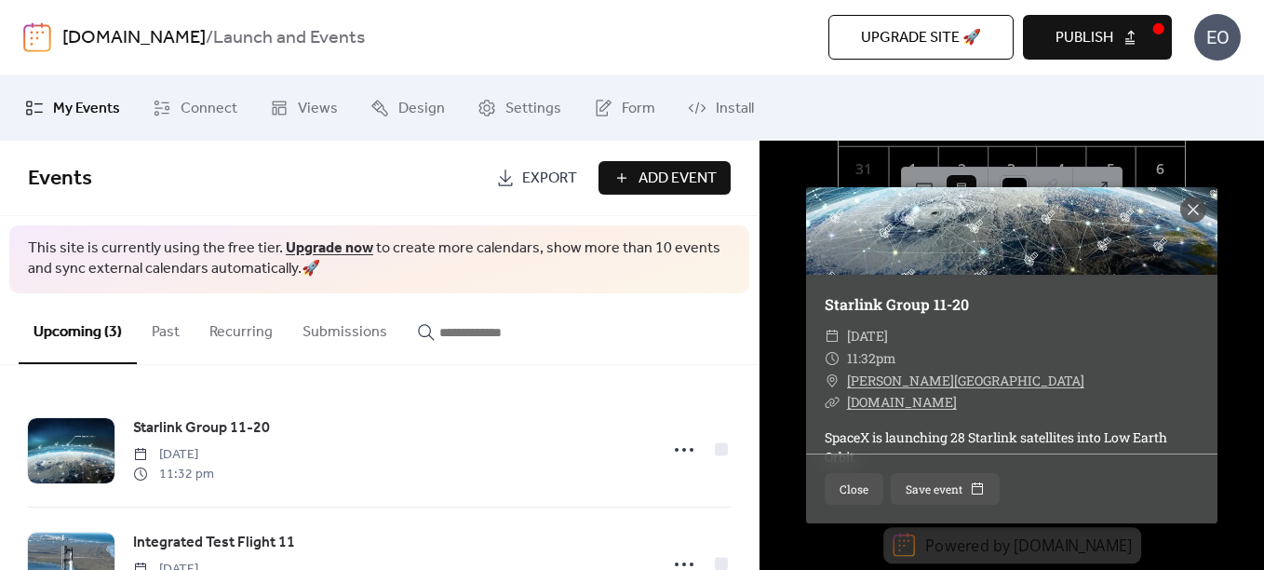
scroll to position [147, 0]
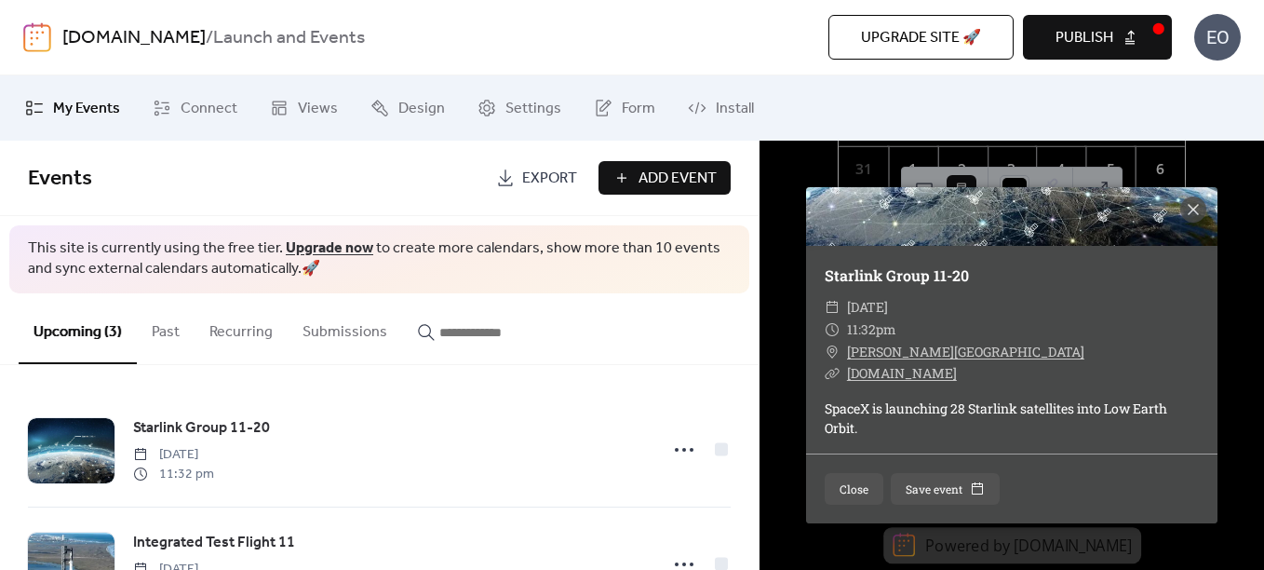
click at [790, 385] on div "Starlink Group 11-20 ​ [DATE] ​ 11:32pm ​ [PERSON_NAME][GEOGRAPHIC_DATA] ​ [DOM…" at bounding box center [1012, 355] width 505 height 429
click at [1200, 205] on icon at bounding box center [1193, 209] width 22 height 22
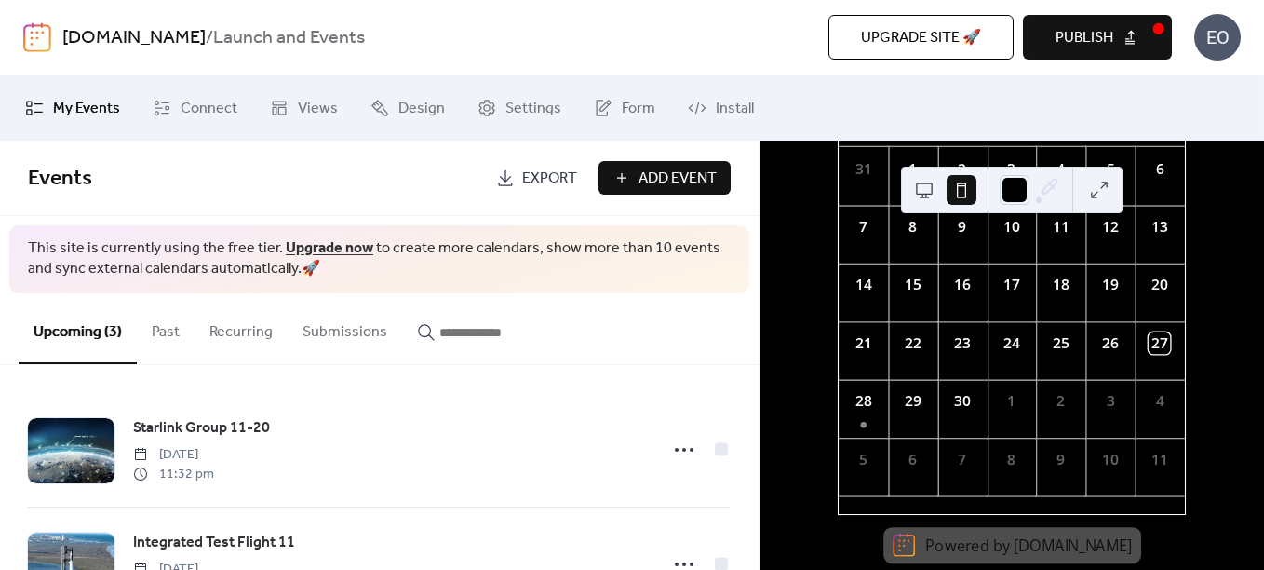
click at [671, 181] on span "Add Event" at bounding box center [678, 179] width 78 height 22
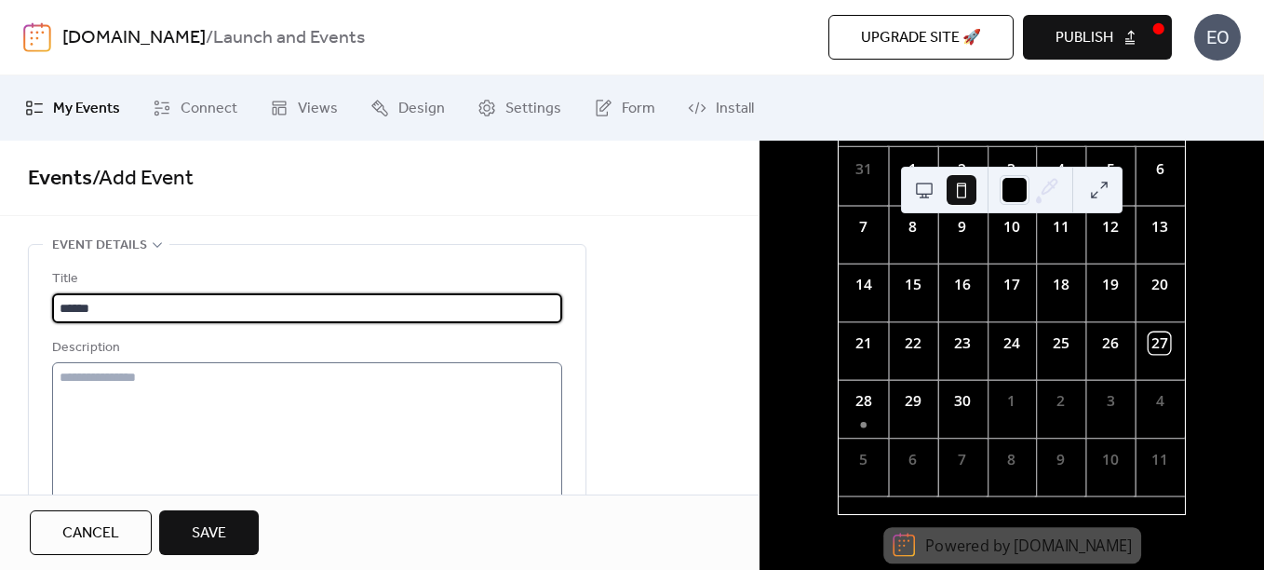
type input "******"
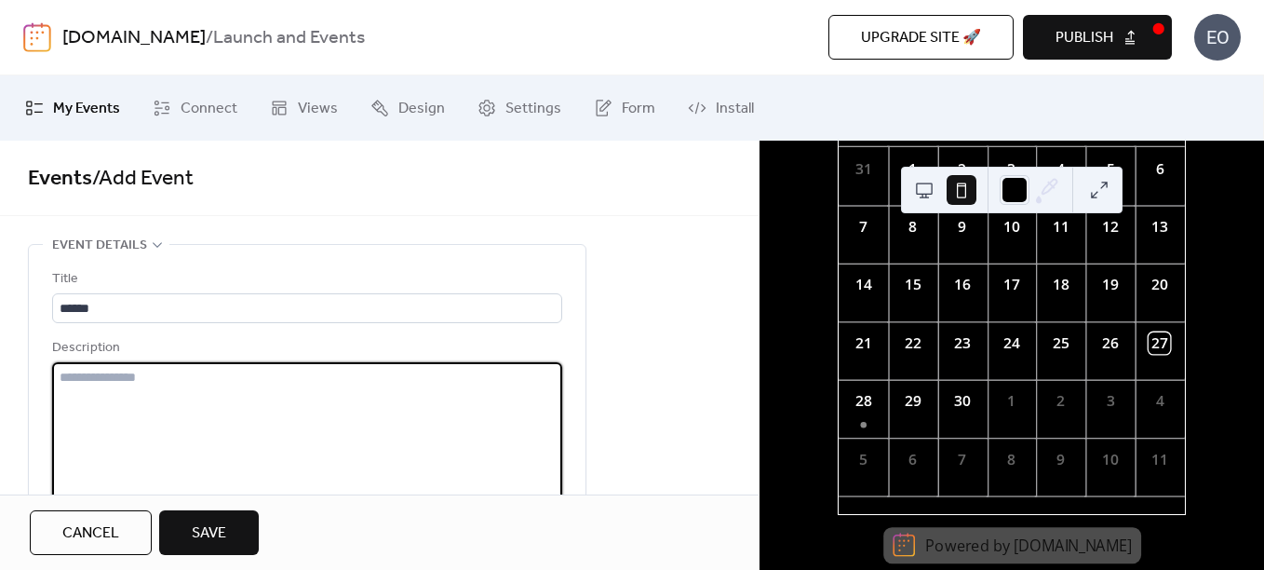
click at [251, 454] on textarea at bounding box center [307, 432] width 510 height 141
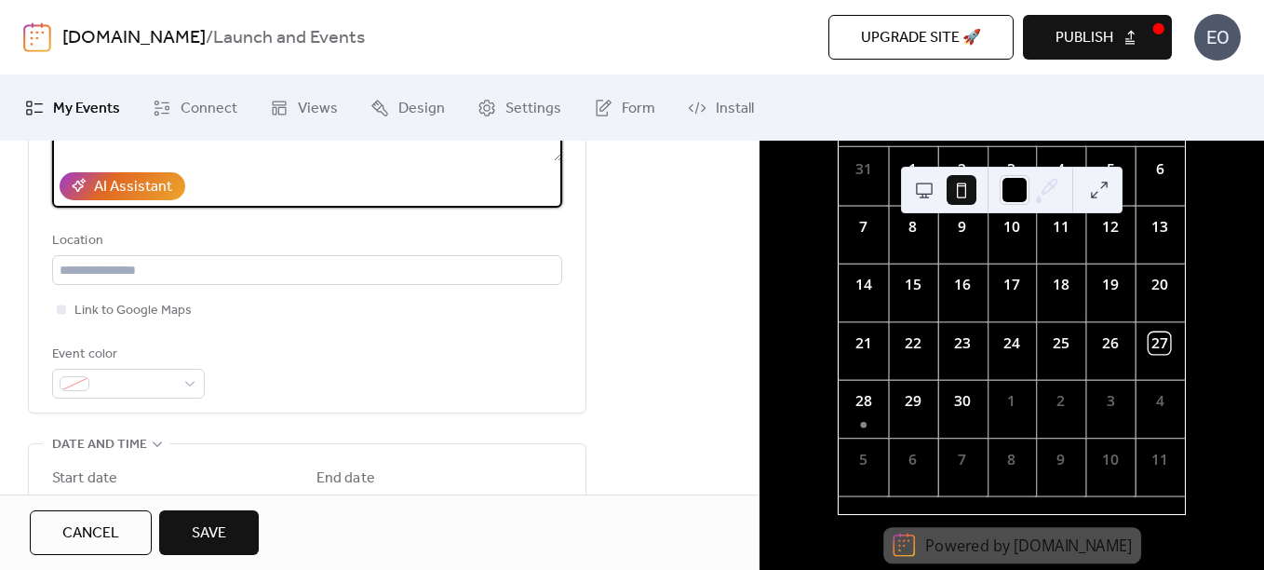
scroll to position [372, 0]
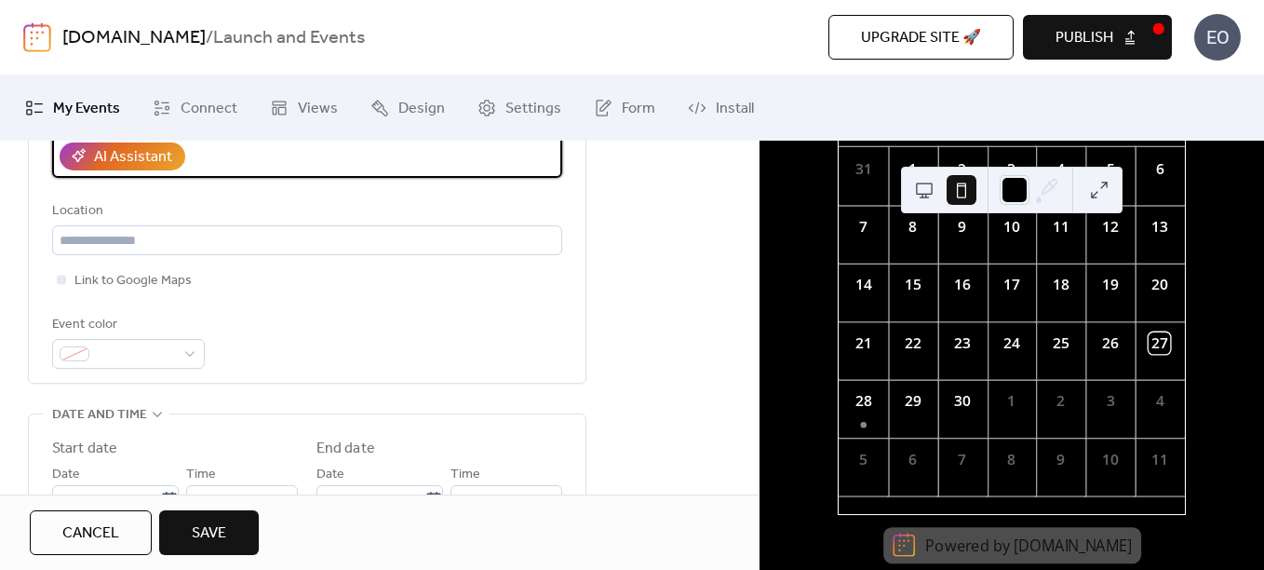
type textarea "**********"
click at [155, 275] on span "Link to Google Maps" at bounding box center [132, 281] width 117 height 22
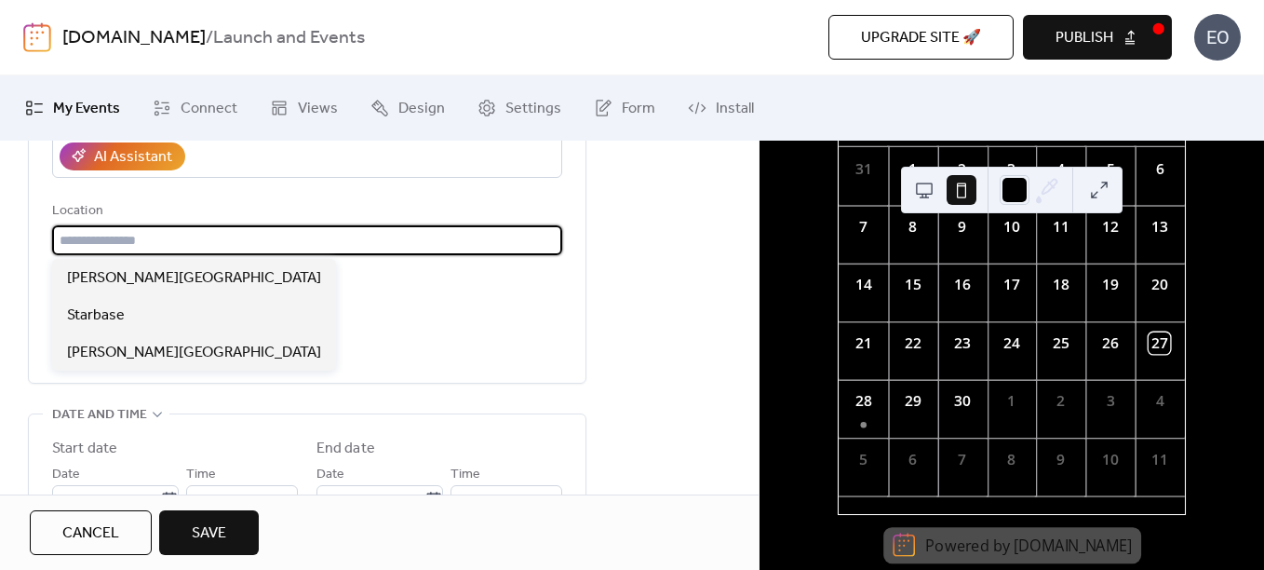
click at [152, 242] on input "text" at bounding box center [307, 240] width 510 height 30
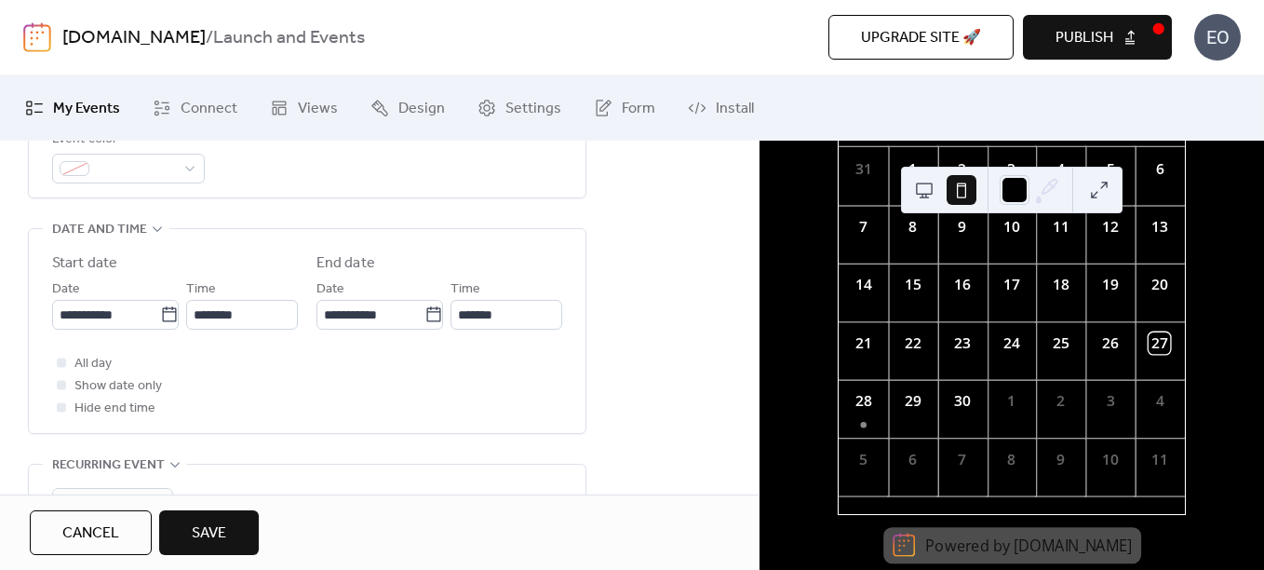
scroll to position [559, 0]
type input "**********"
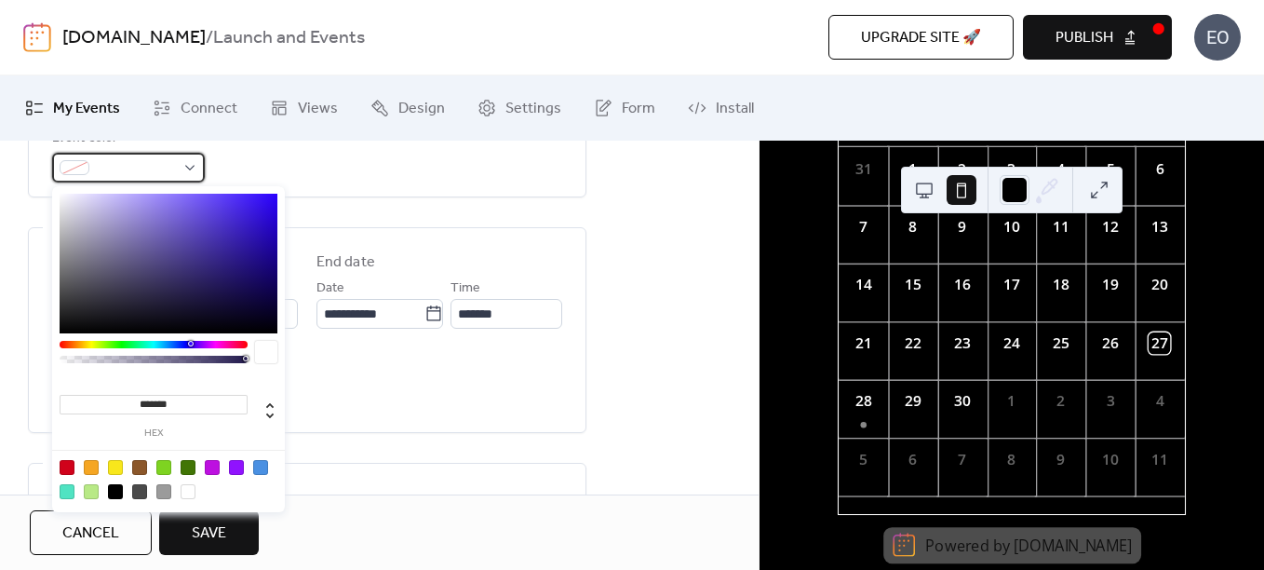
click at [153, 174] on span at bounding box center [136, 168] width 78 height 22
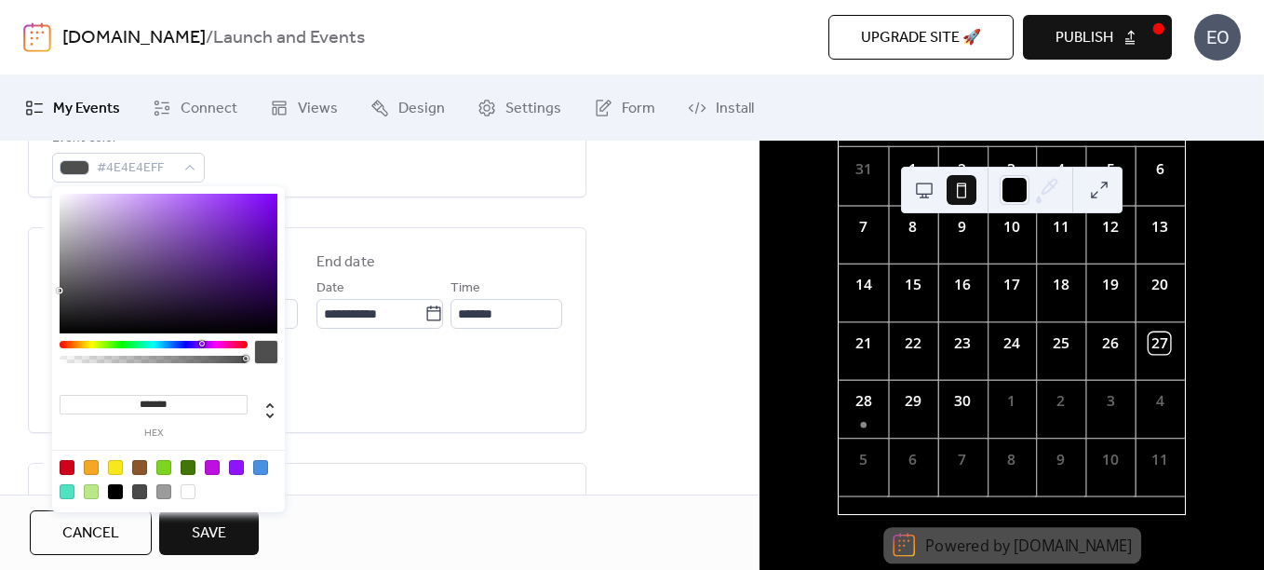
drag, startPoint x: 99, startPoint y: 243, endPoint x: 50, endPoint y: 290, distance: 67.8
click at [50, 290] on body "**********" at bounding box center [632, 285] width 1264 height 570
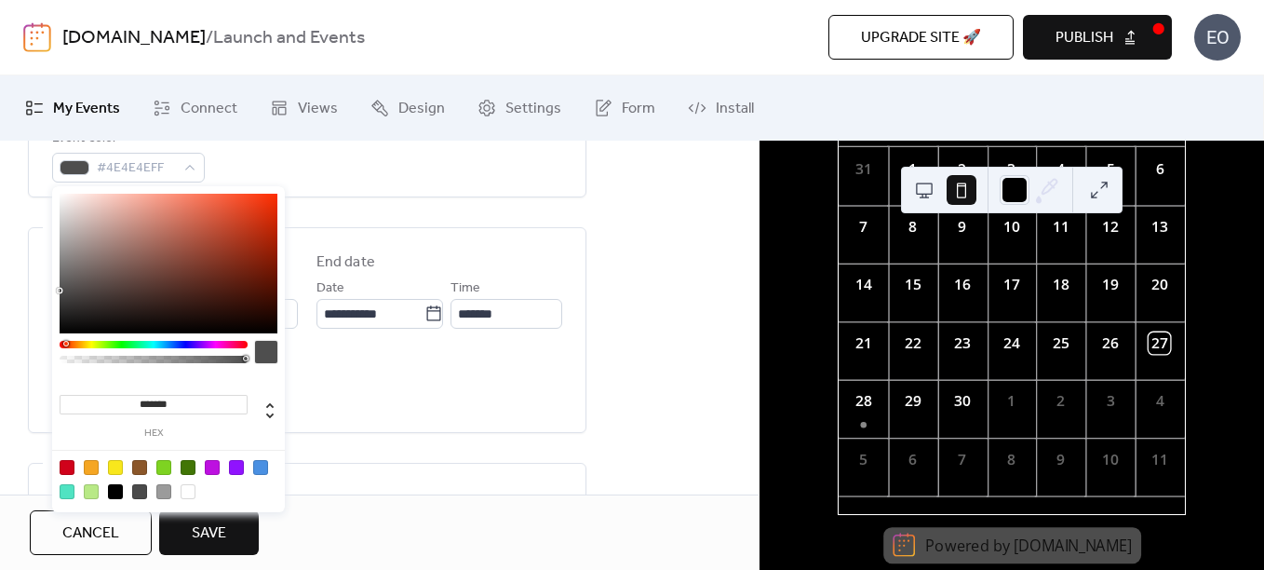
drag, startPoint x: 81, startPoint y: 344, endPoint x: 50, endPoint y: 303, distance: 51.2
click at [48, 336] on body "**********" at bounding box center [632, 285] width 1264 height 570
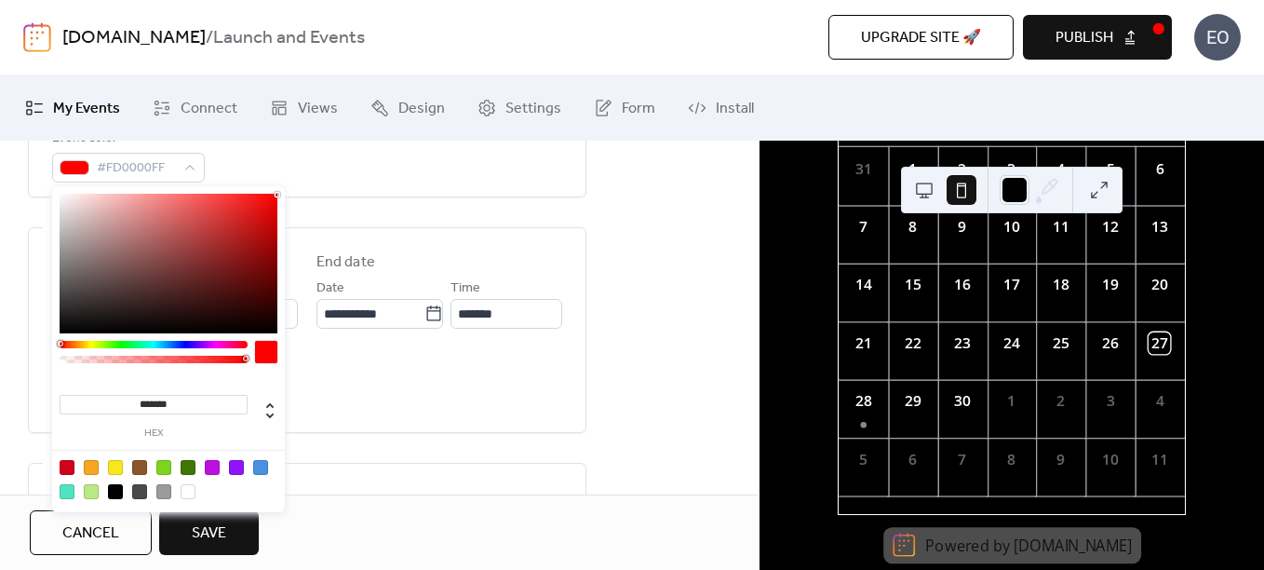
type input "*******"
drag, startPoint x: 60, startPoint y: 292, endPoint x: 303, endPoint y: 193, distance: 263.4
click at [303, 193] on body "**********" at bounding box center [632, 285] width 1264 height 570
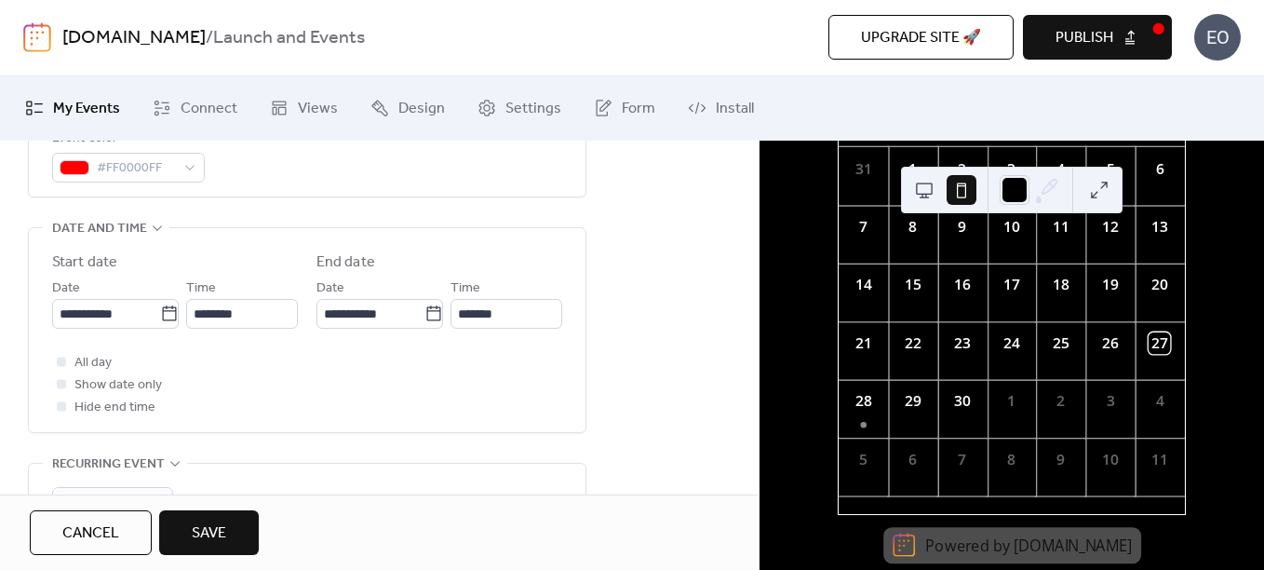
click at [684, 351] on div "**********" at bounding box center [379, 364] width 759 height 1358
click at [167, 309] on icon at bounding box center [169, 312] width 14 height 15
click at [160, 309] on input "**********" at bounding box center [106, 314] width 108 height 30
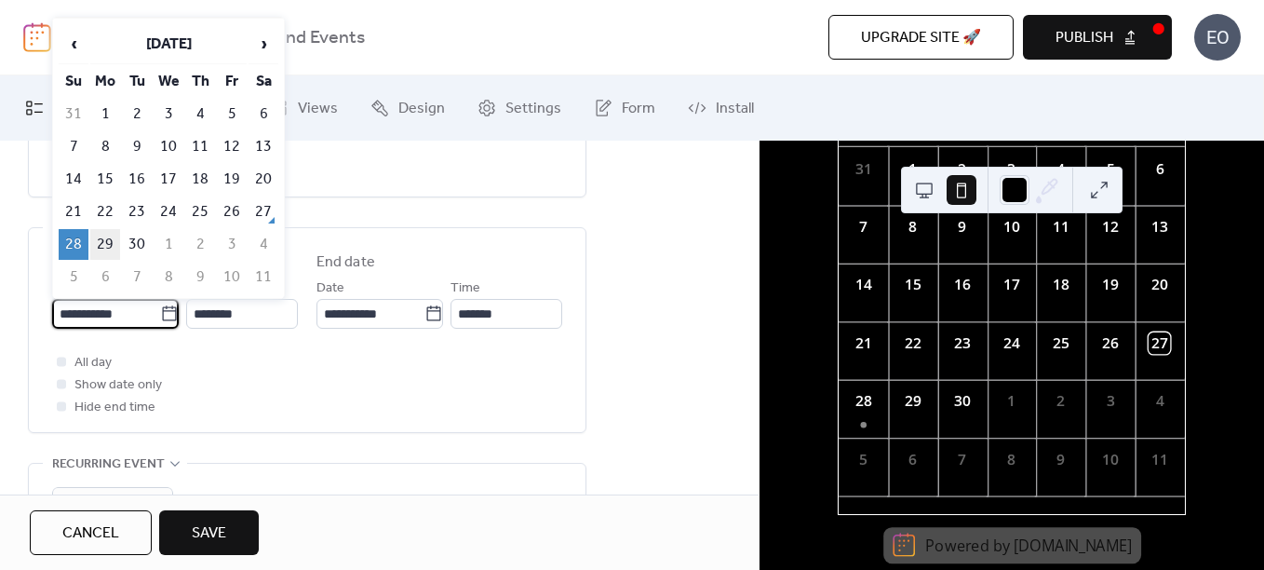
click at [100, 240] on td "29" at bounding box center [105, 244] width 30 height 31
type input "**********"
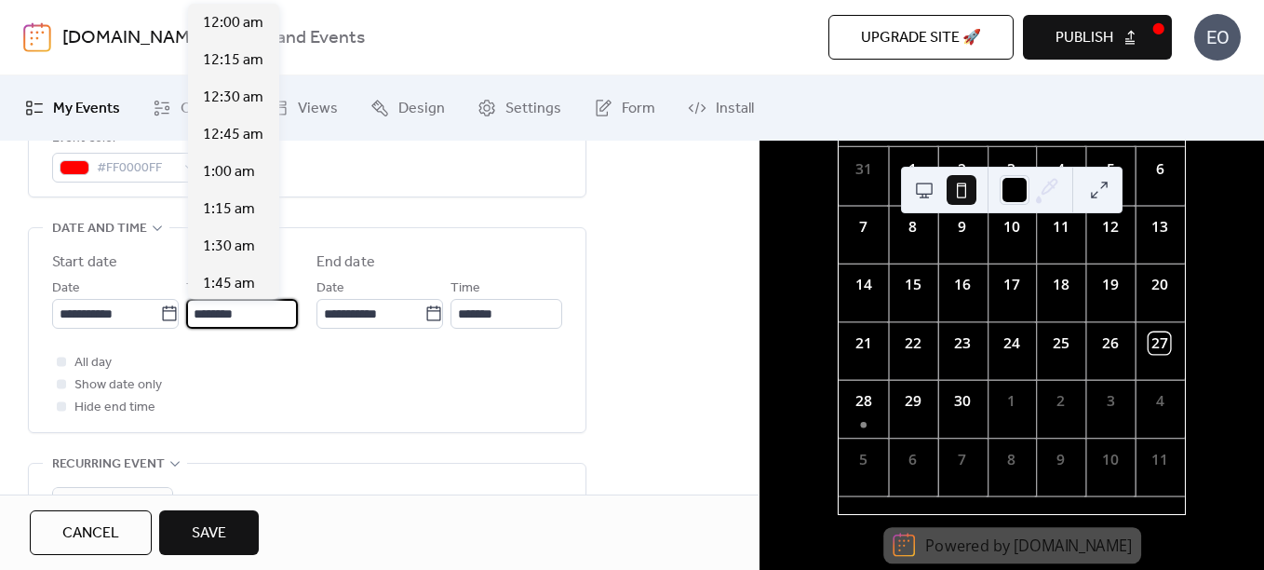
scroll to position [1787, 0]
drag, startPoint x: 250, startPoint y: 310, endPoint x: 196, endPoint y: 304, distance: 54.3
click at [196, 304] on input "********" at bounding box center [242, 314] width 112 height 30
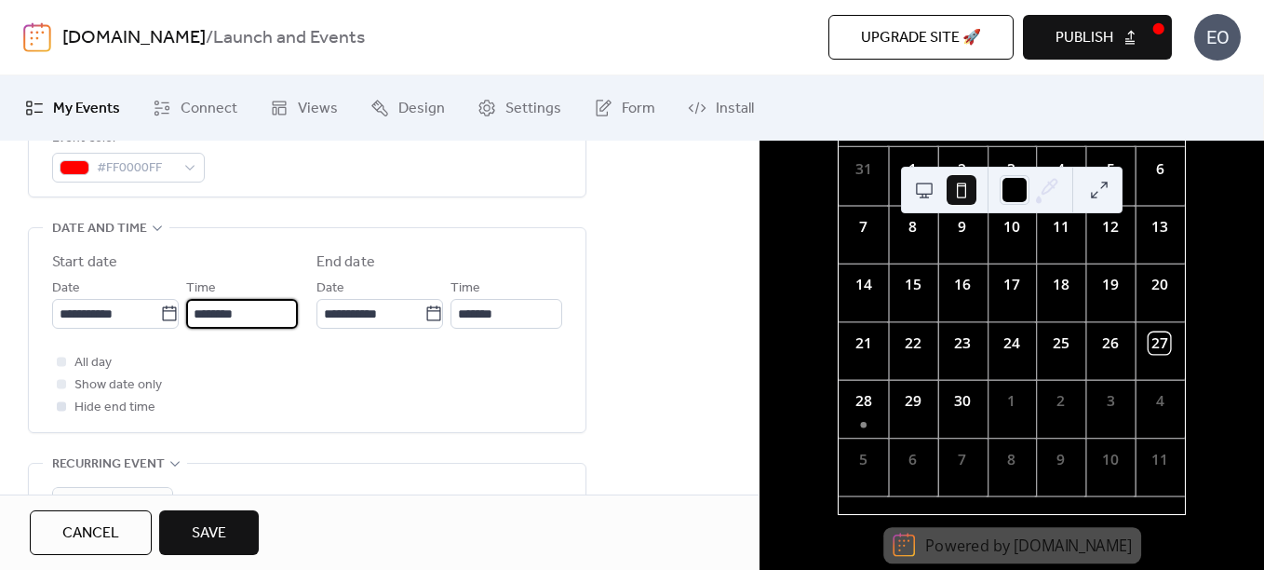
type input "********"
type input "**********"
type input "********"
click at [94, 403] on span "Hide end time" at bounding box center [114, 408] width 81 height 22
click at [876, 424] on div "28" at bounding box center [863, 409] width 49 height 58
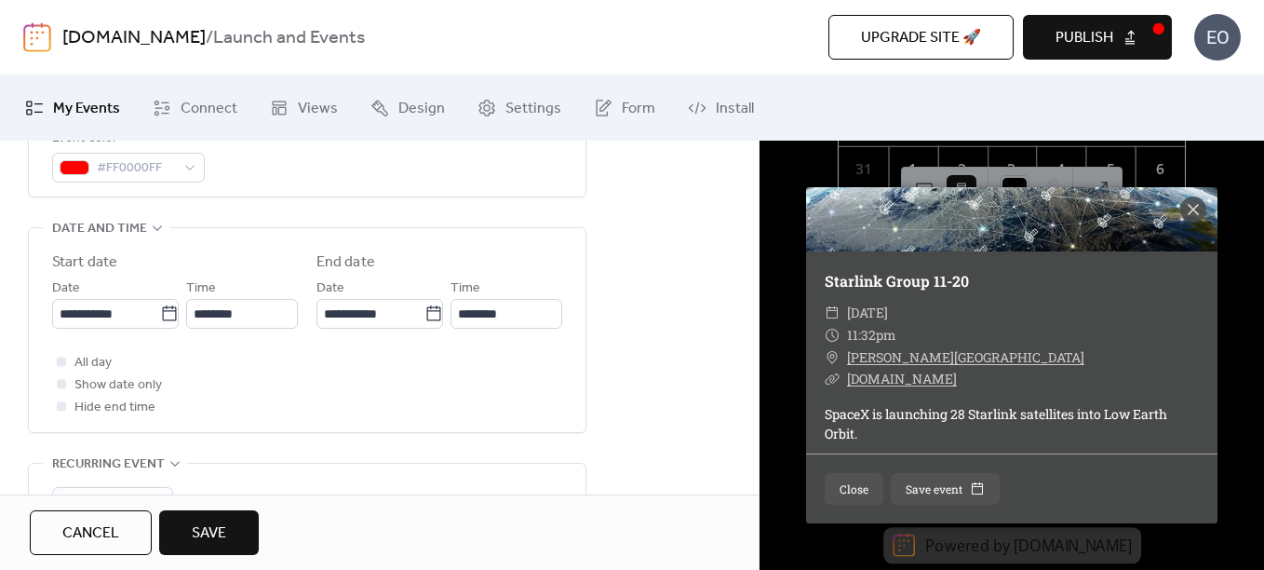
scroll to position [147, 0]
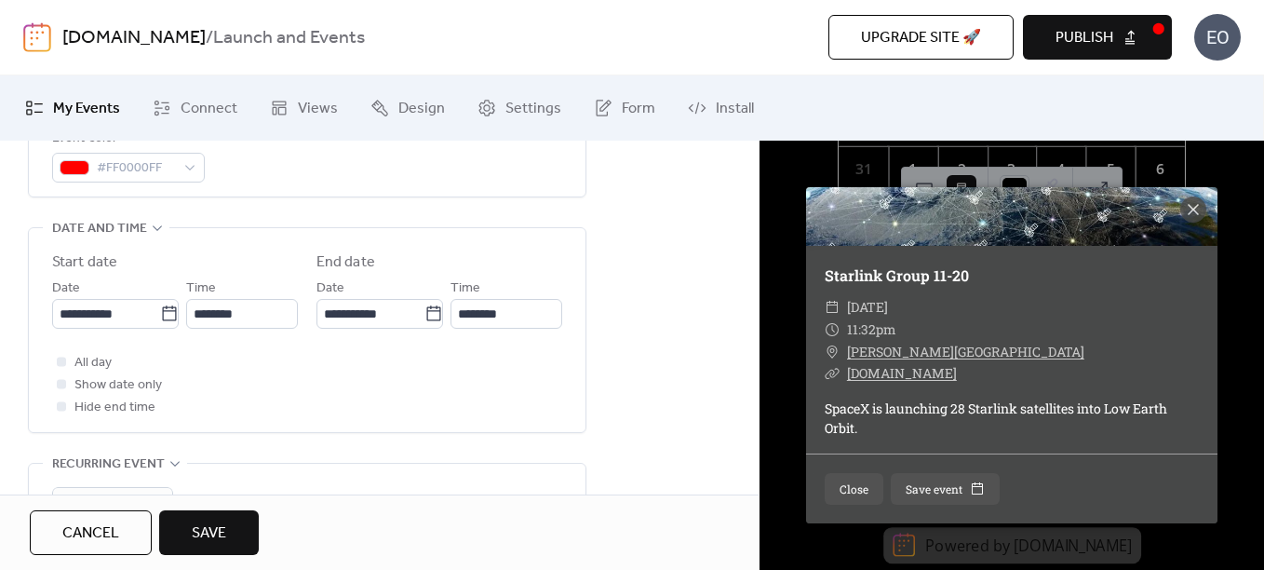
click at [761, 328] on div "Starlink Group 11-20 ​ [DATE] ​ 11:32pm ​ [PERSON_NAME][GEOGRAPHIC_DATA] ​ [DOM…" at bounding box center [1012, 355] width 505 height 429
click at [849, 491] on button "Close" at bounding box center [854, 489] width 59 height 32
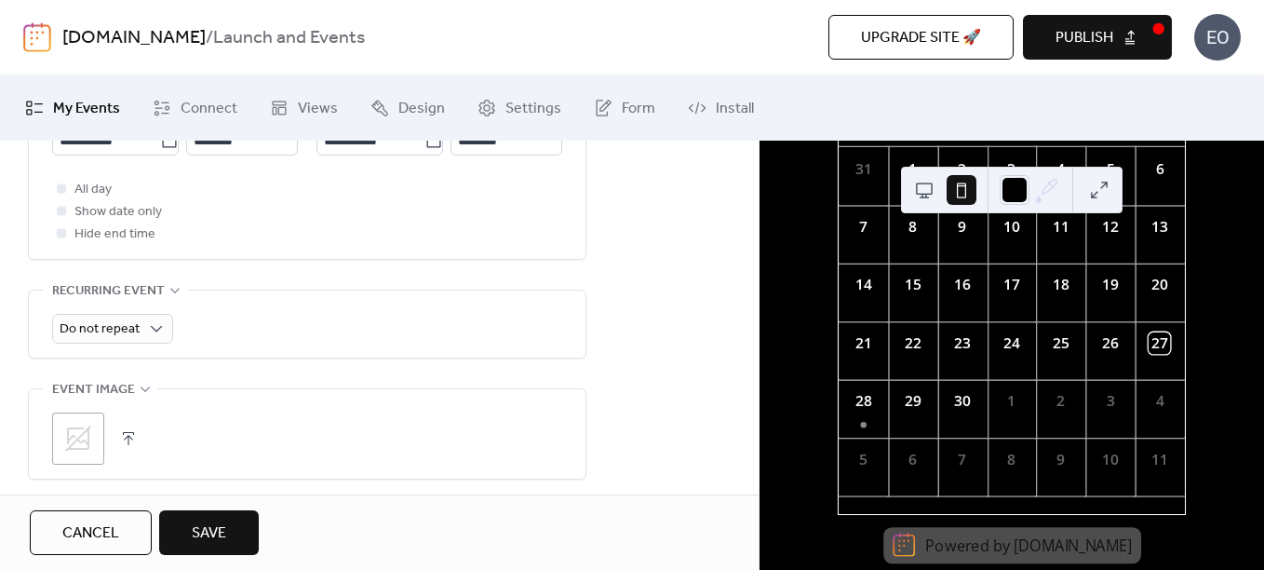
scroll to position [838, 0]
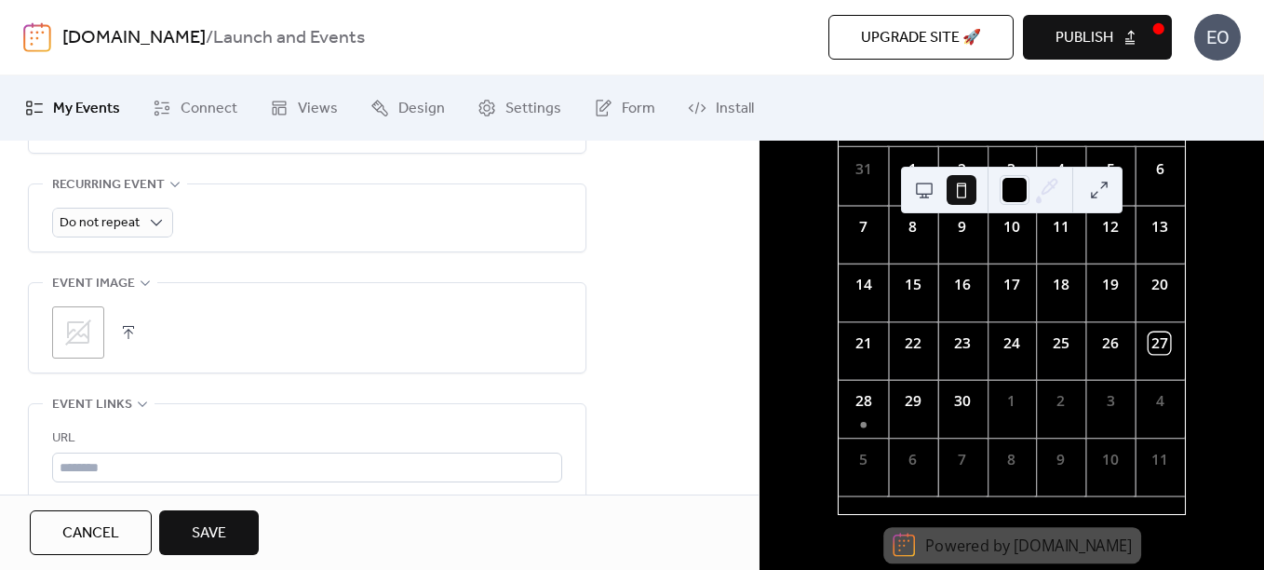
click at [114, 343] on div ";" at bounding box center [307, 332] width 510 height 52
click at [128, 326] on button "button" at bounding box center [128, 332] width 26 height 26
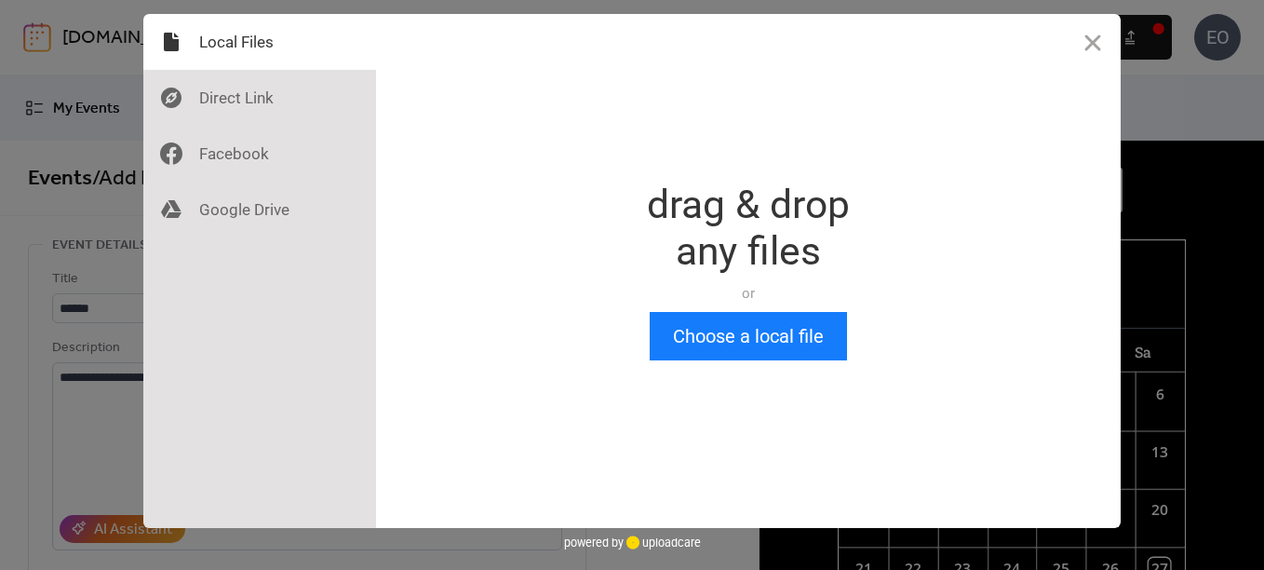
scroll to position [0, 0]
click at [278, 99] on div at bounding box center [259, 98] width 233 height 56
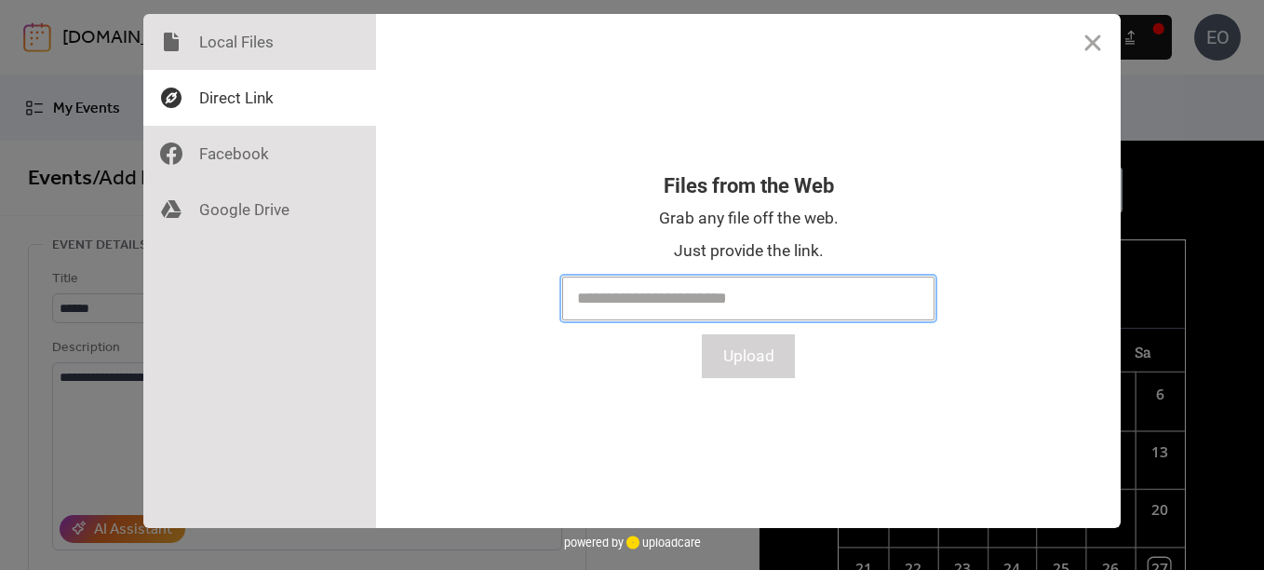
click at [615, 292] on input "text" at bounding box center [748, 298] width 372 height 44
paste input "**********"
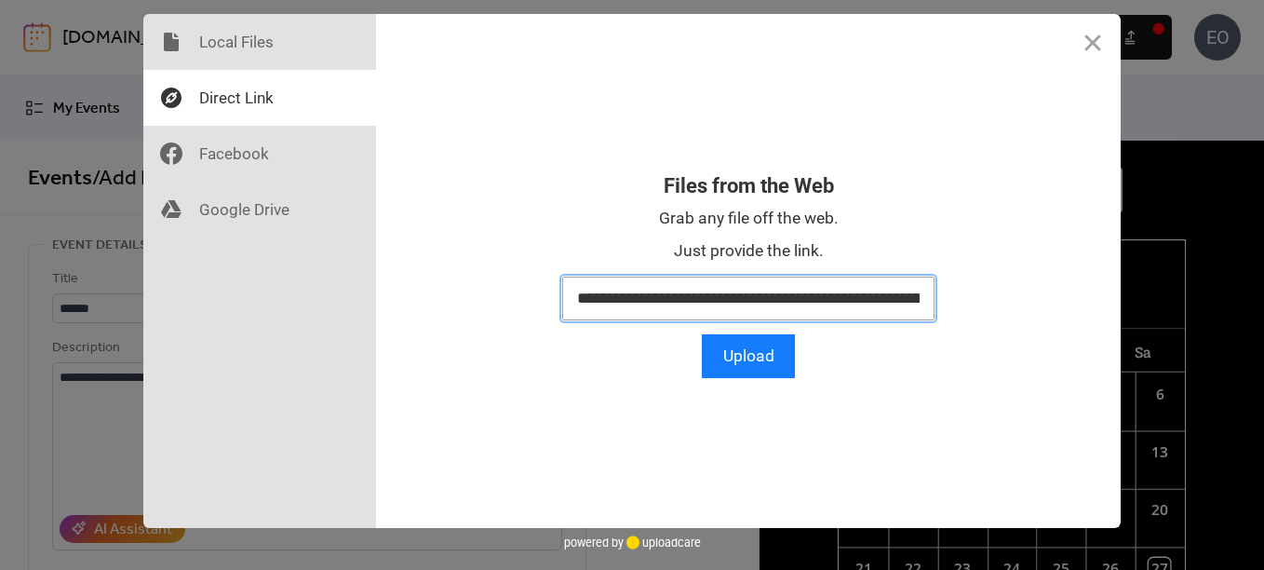
scroll to position [0, 343]
type input "**********"
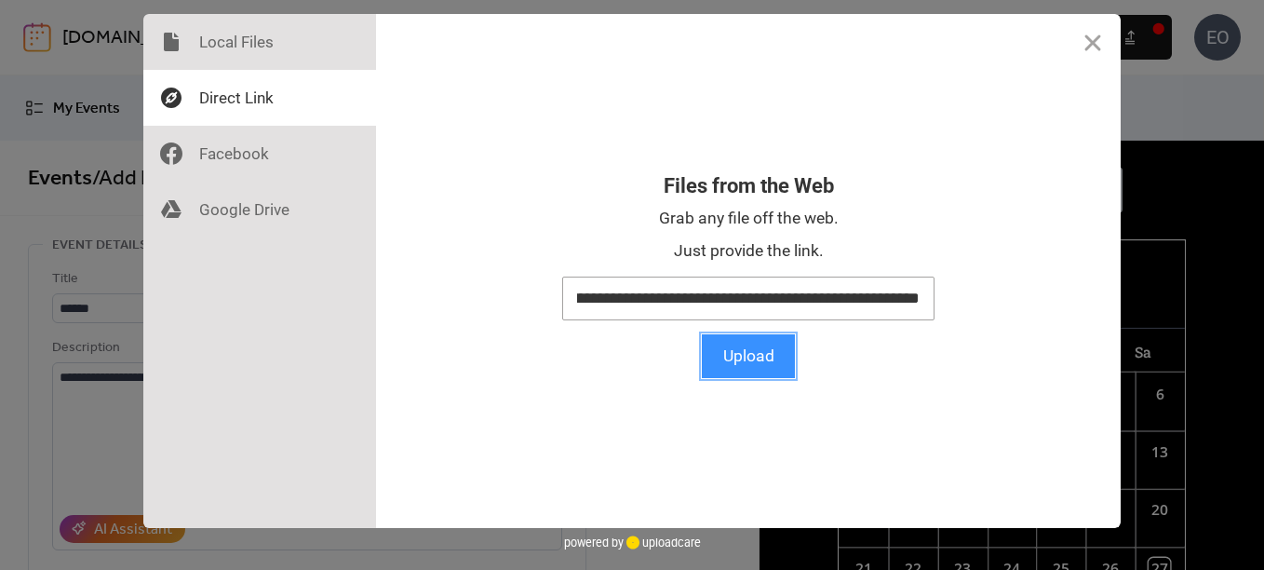
scroll to position [0, 0]
click at [725, 363] on button "Upload" at bounding box center [748, 356] width 93 height 44
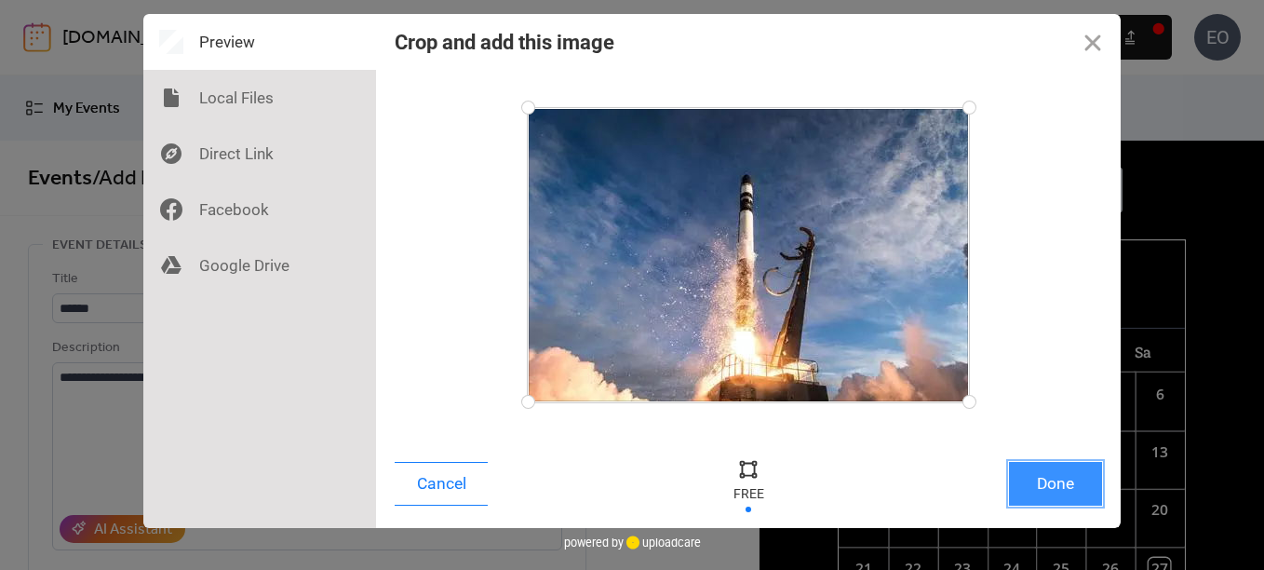
click at [1029, 477] on button "Done" at bounding box center [1055, 484] width 93 height 44
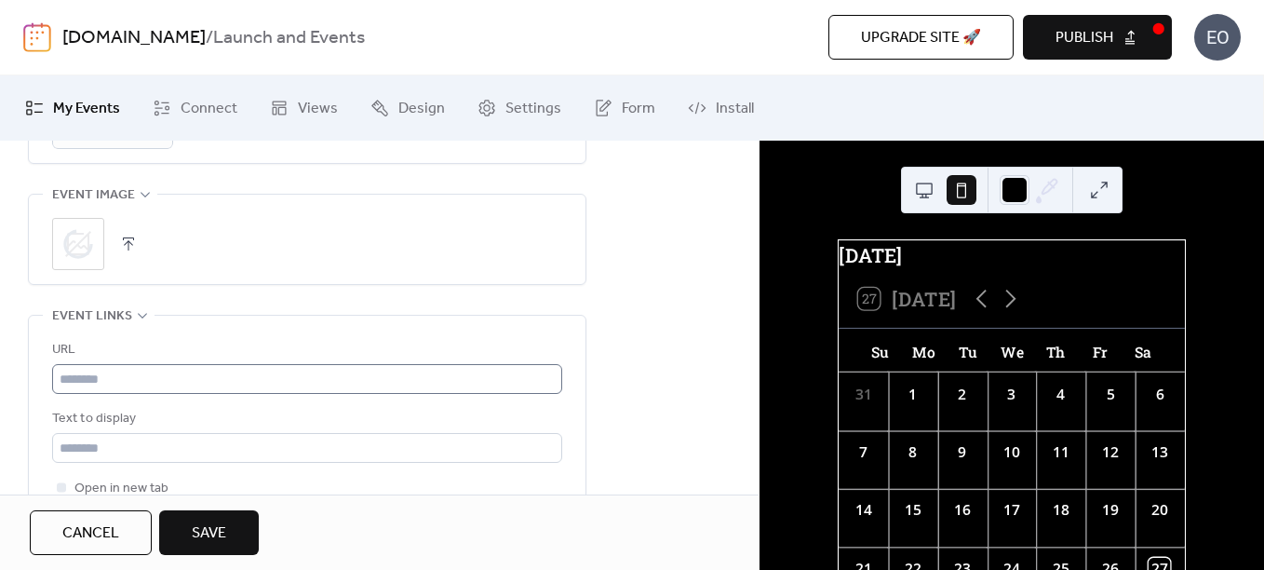
scroll to position [946, 0]
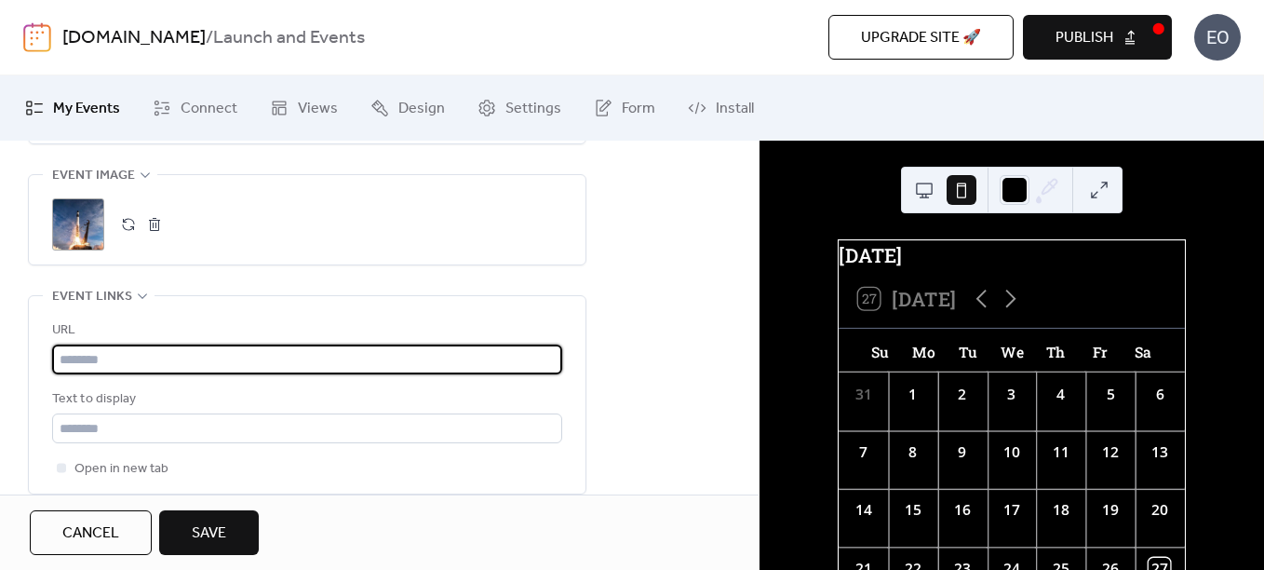
click at [154, 361] on input "text" at bounding box center [307, 359] width 510 height 30
paste input "**********"
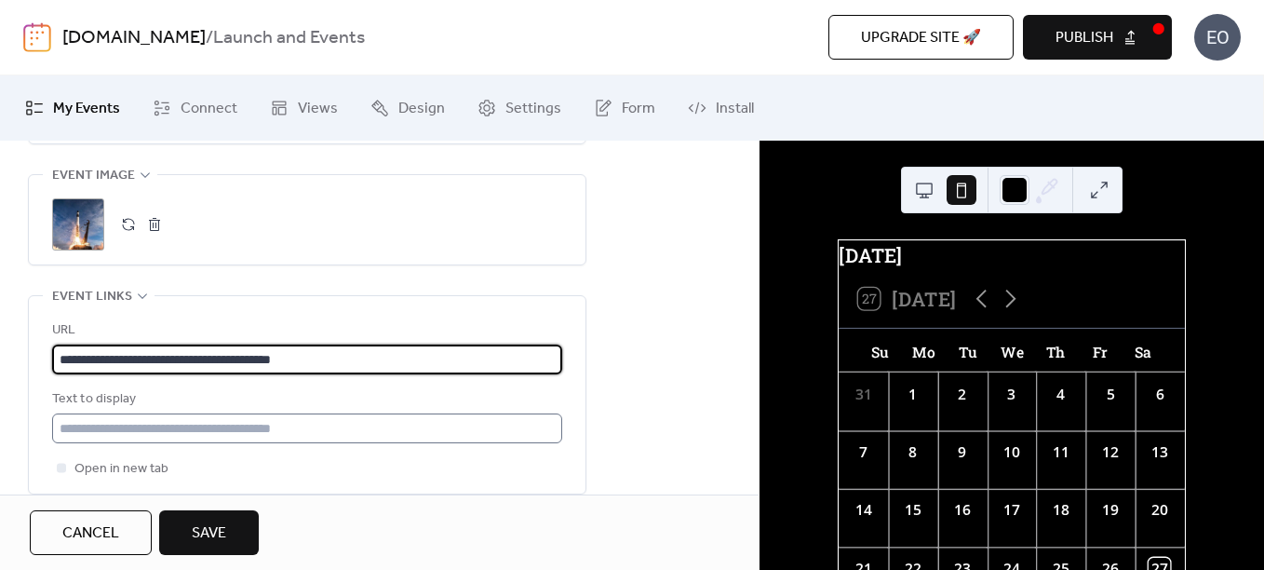
type input "**********"
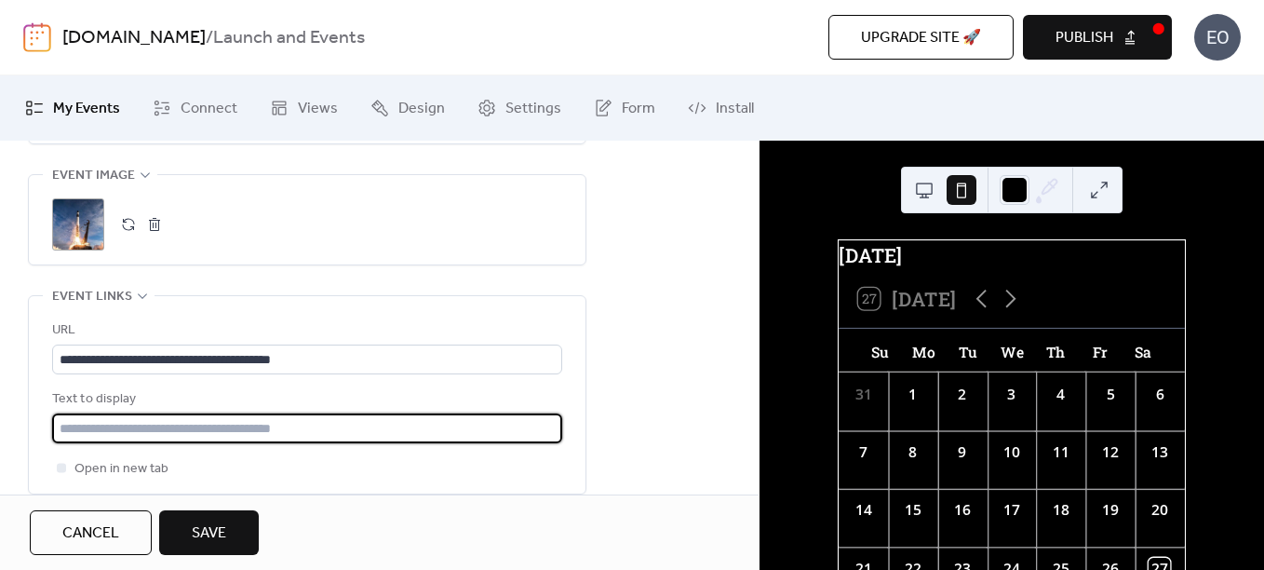
click at [95, 422] on input "text" at bounding box center [307, 428] width 510 height 30
type input "**********"
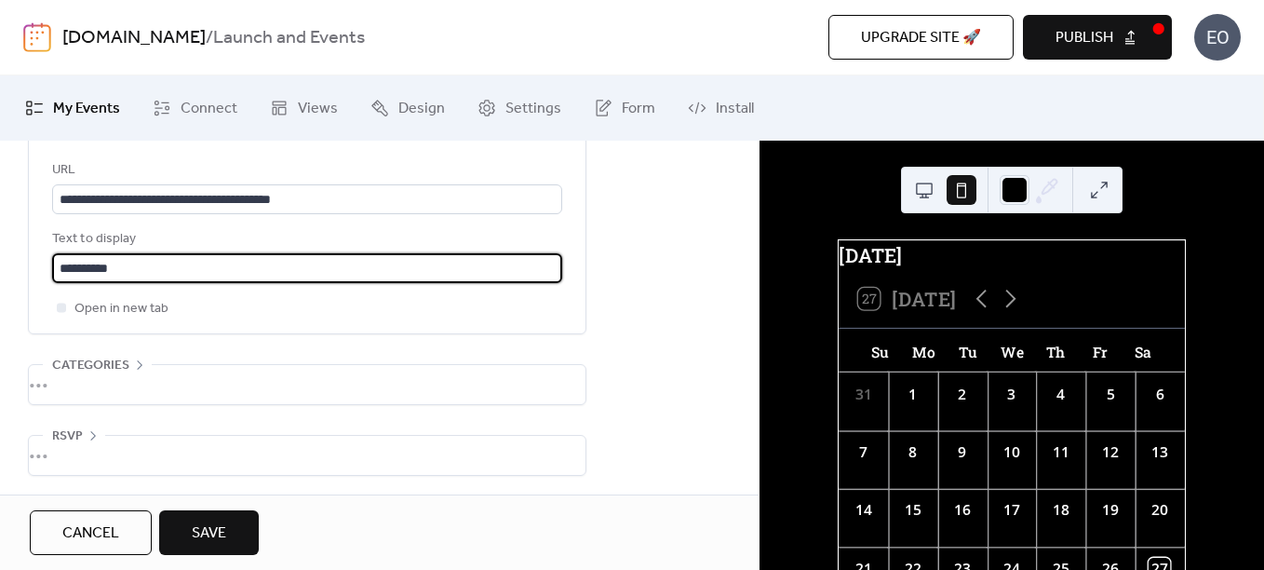
scroll to position [1111, 0]
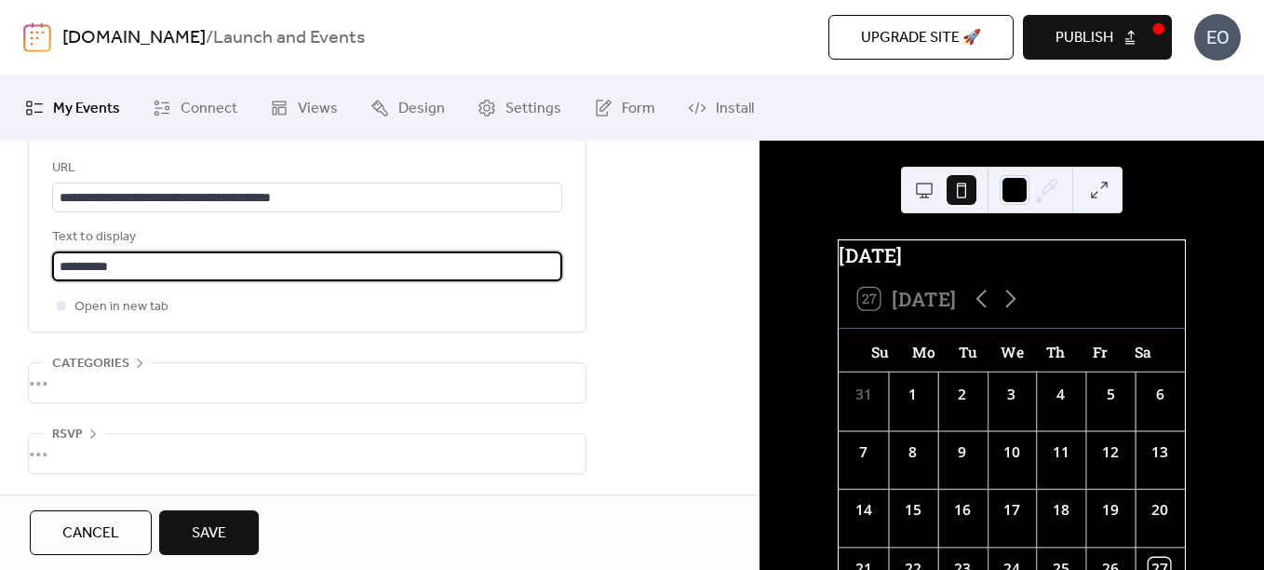
click at [195, 522] on span "Save" at bounding box center [209, 533] width 34 height 22
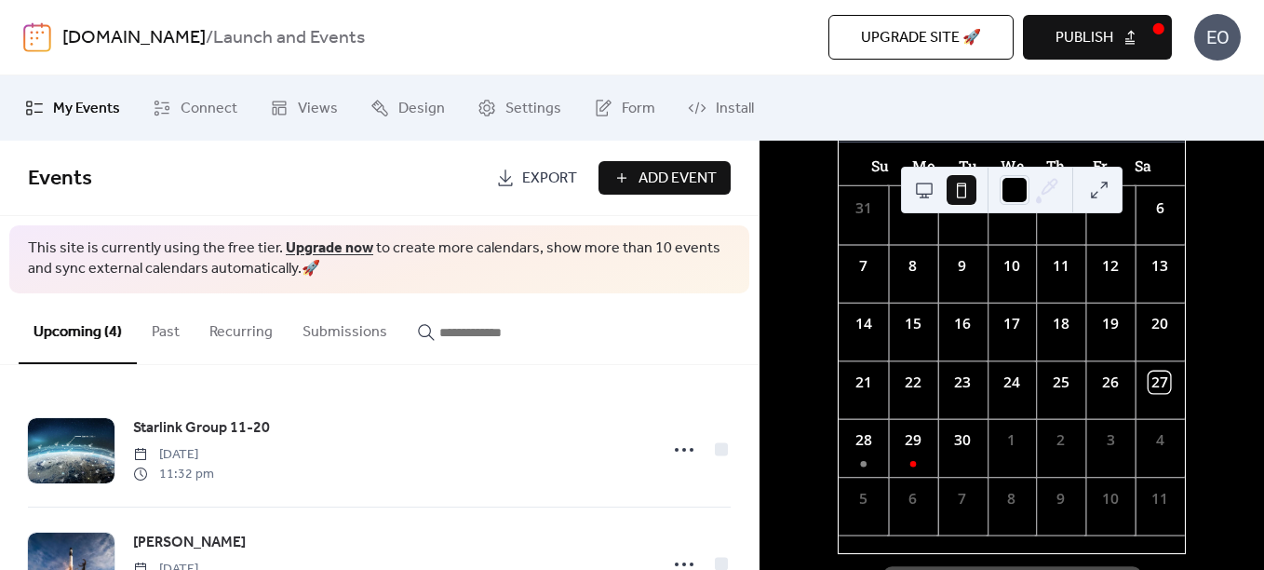
scroll to position [239, 0]
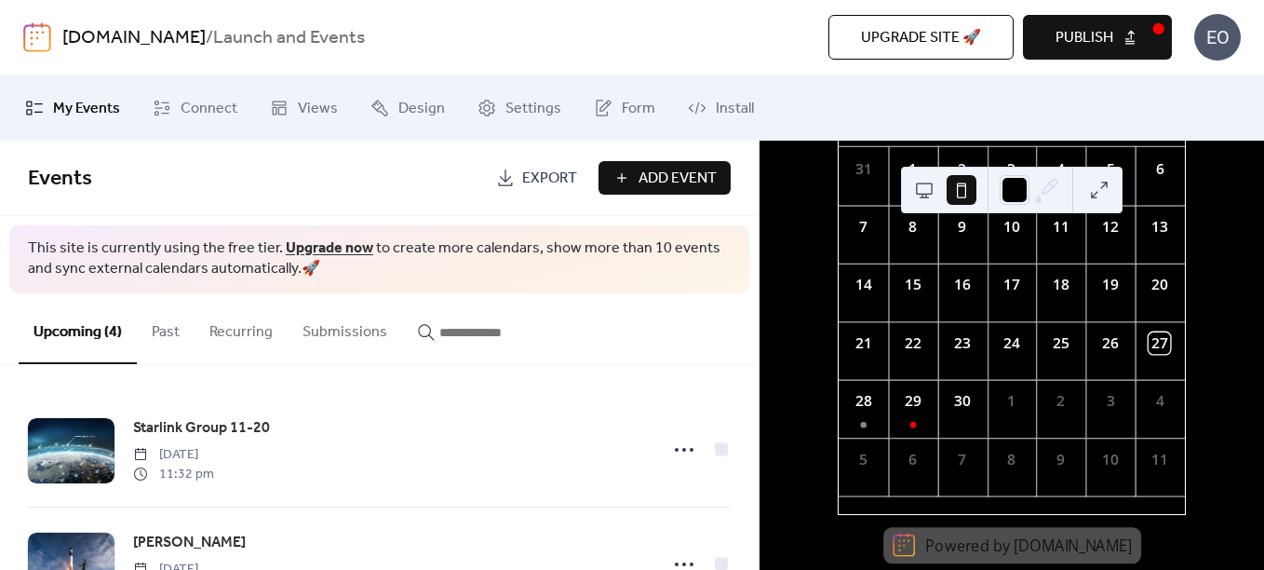
click at [1095, 40] on span "Publish" at bounding box center [1085, 38] width 58 height 22
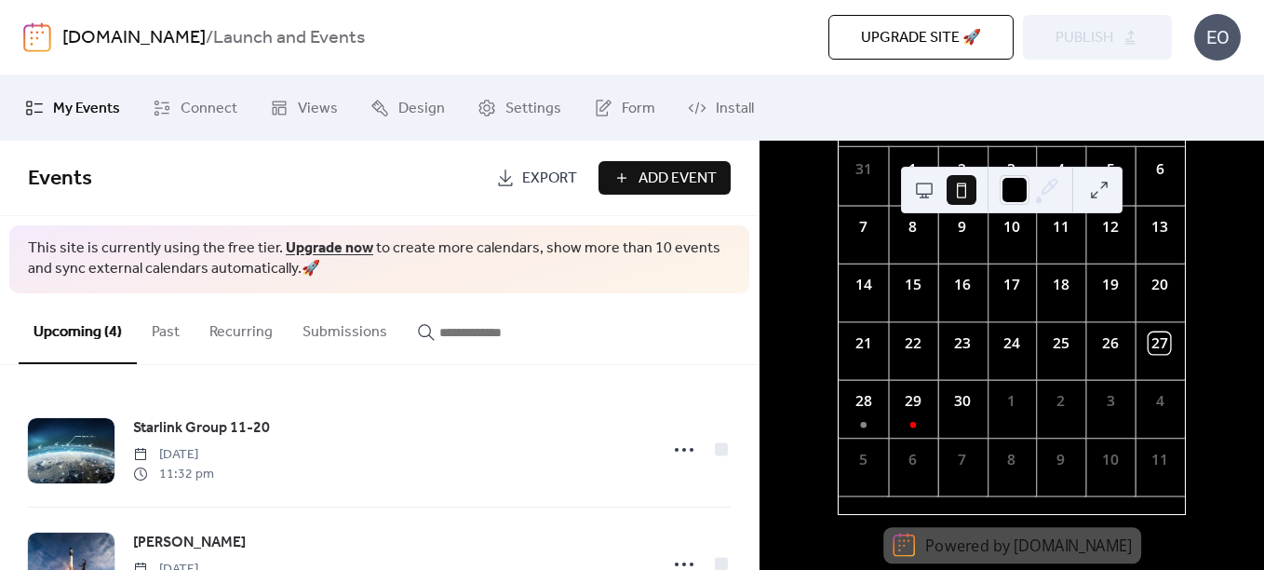
click at [652, 175] on span "Add Event" at bounding box center [678, 179] width 78 height 22
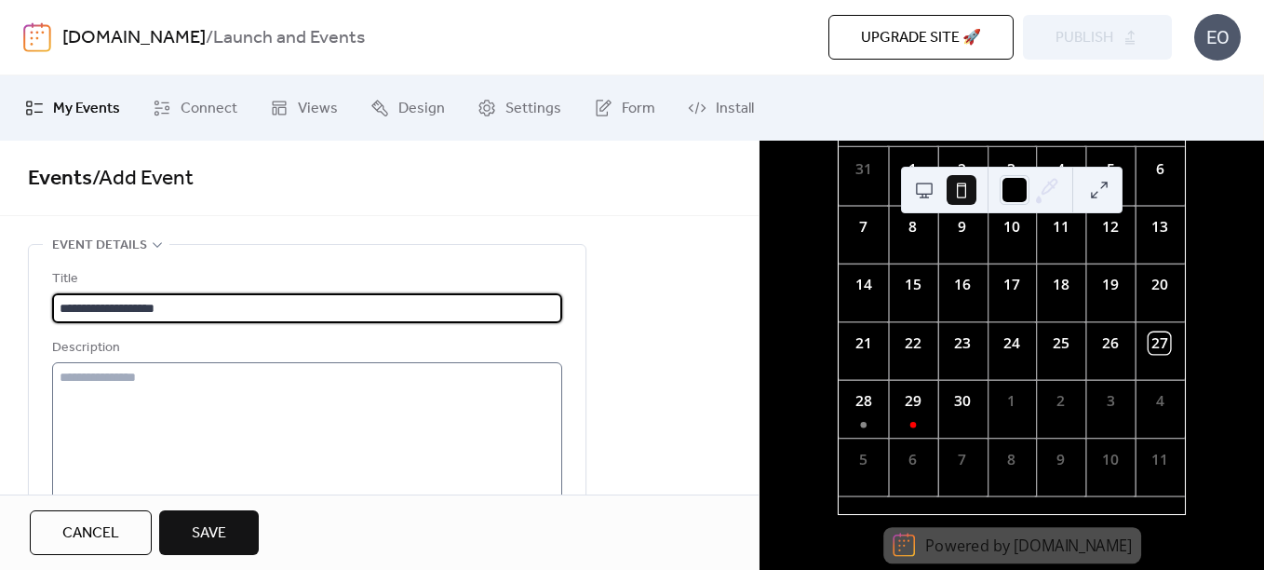
type input "**********"
click at [321, 410] on textarea at bounding box center [307, 432] width 510 height 141
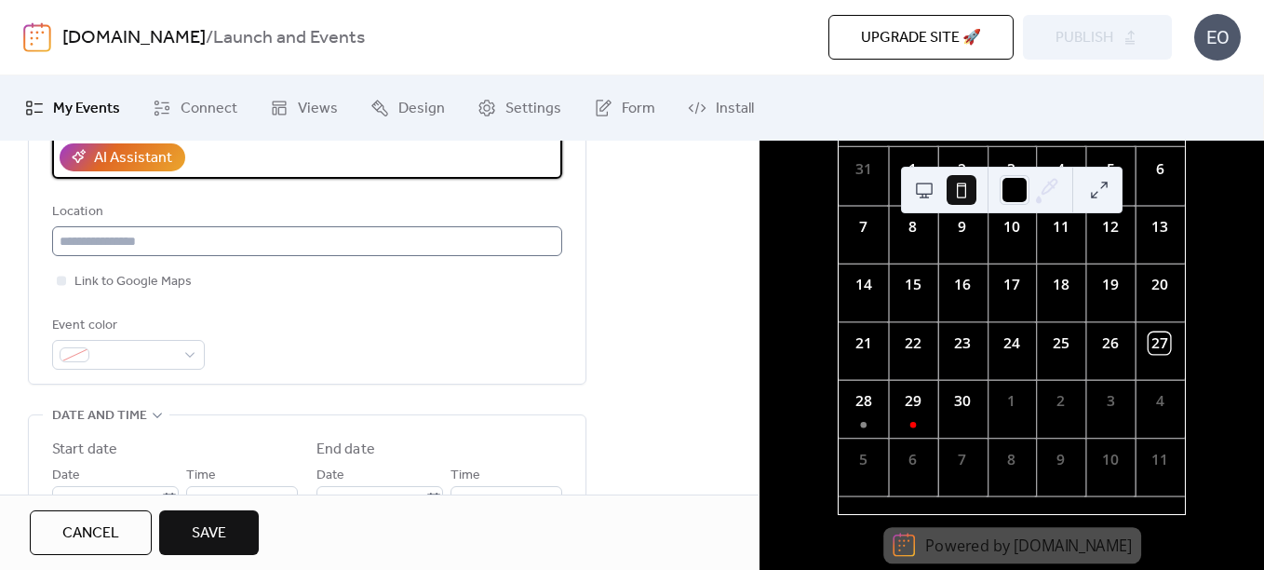
scroll to position [372, 0]
type textarea "**********"
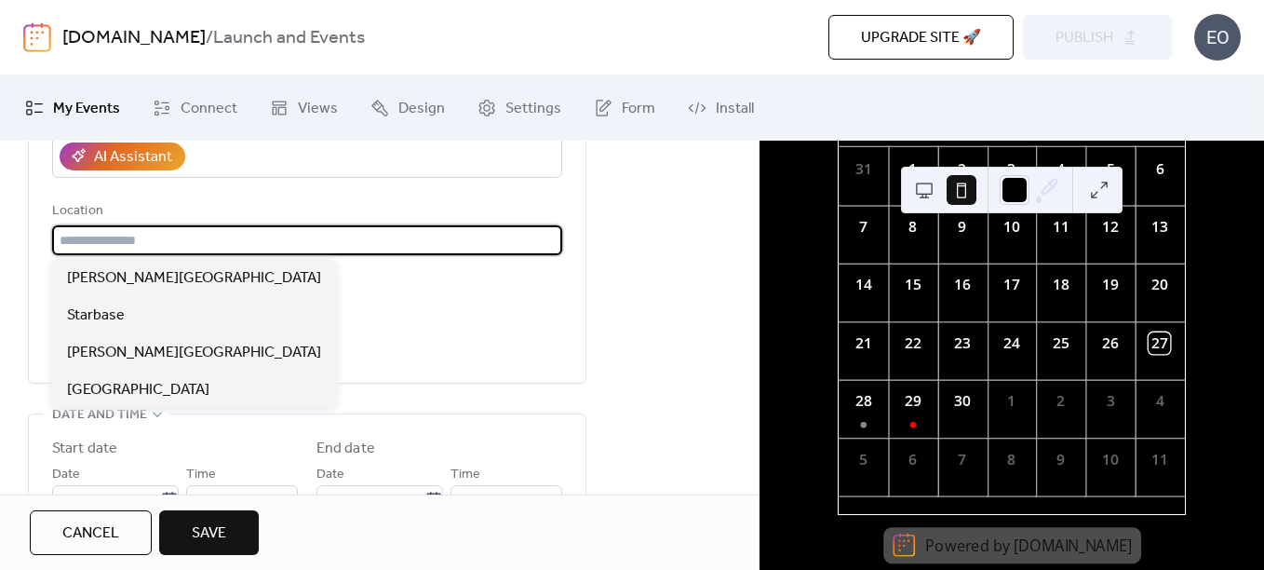
click at [188, 249] on input "text" at bounding box center [307, 240] width 510 height 30
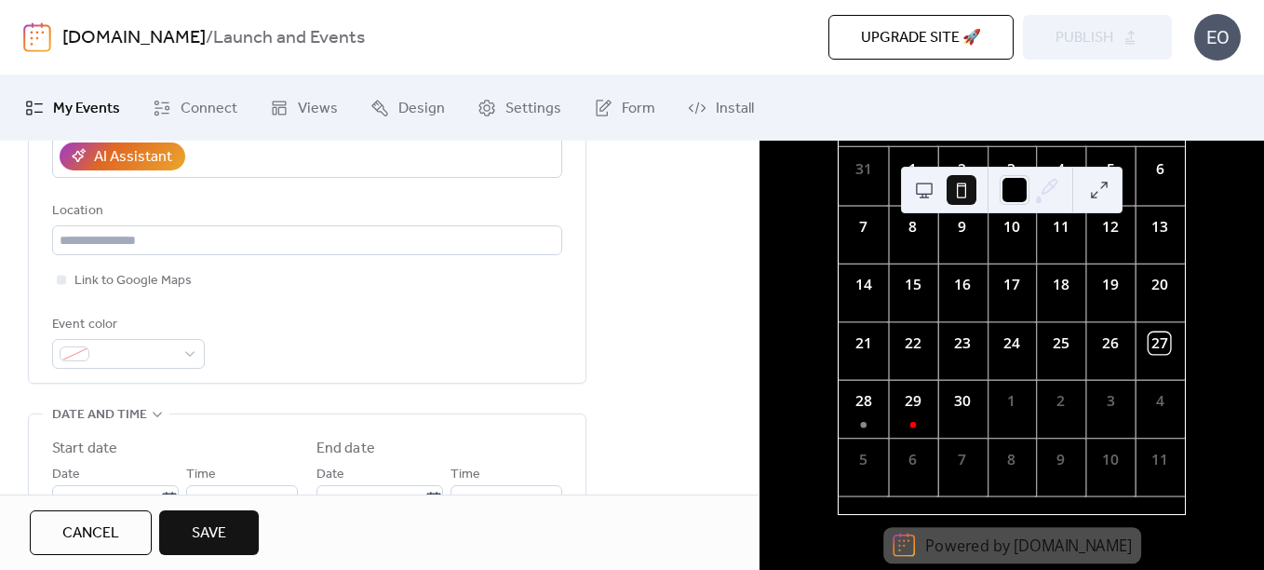
click at [610, 297] on div "**********" at bounding box center [379, 551] width 759 height 1358
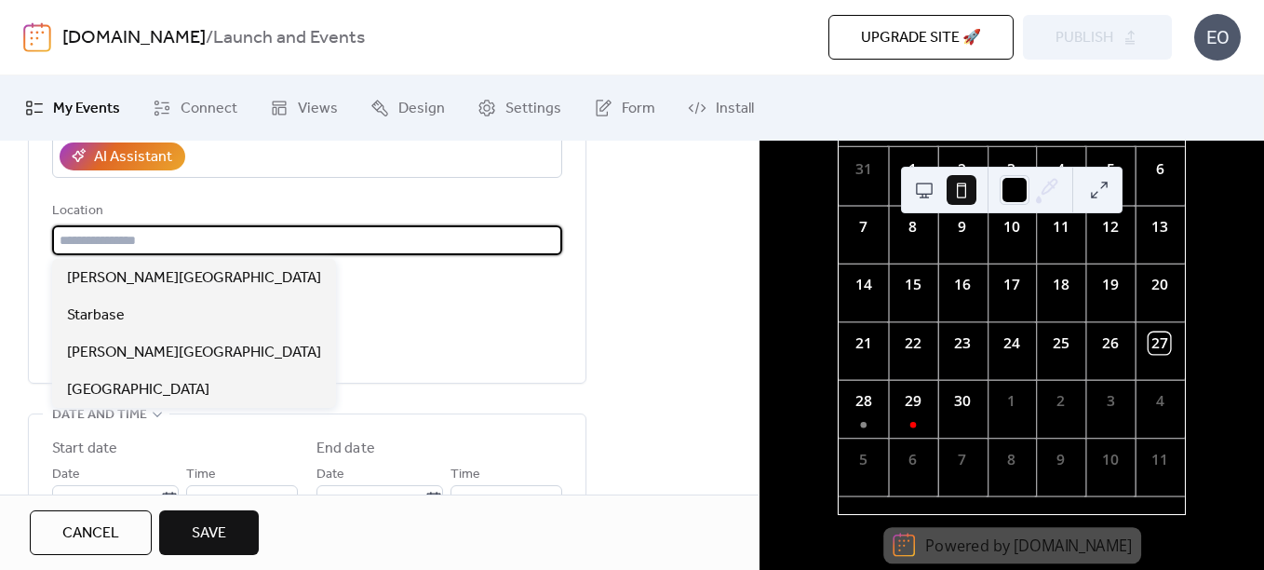
click at [273, 235] on input "text" at bounding box center [307, 240] width 510 height 30
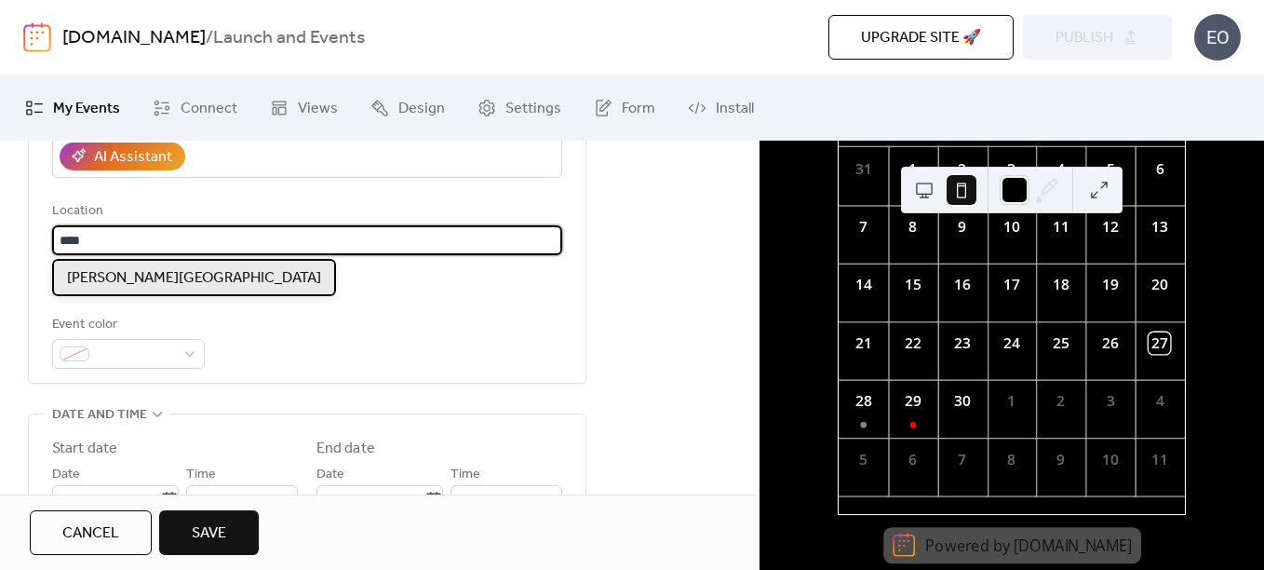
click at [194, 271] on span "[PERSON_NAME][GEOGRAPHIC_DATA]" at bounding box center [194, 278] width 254 height 22
type input "**********"
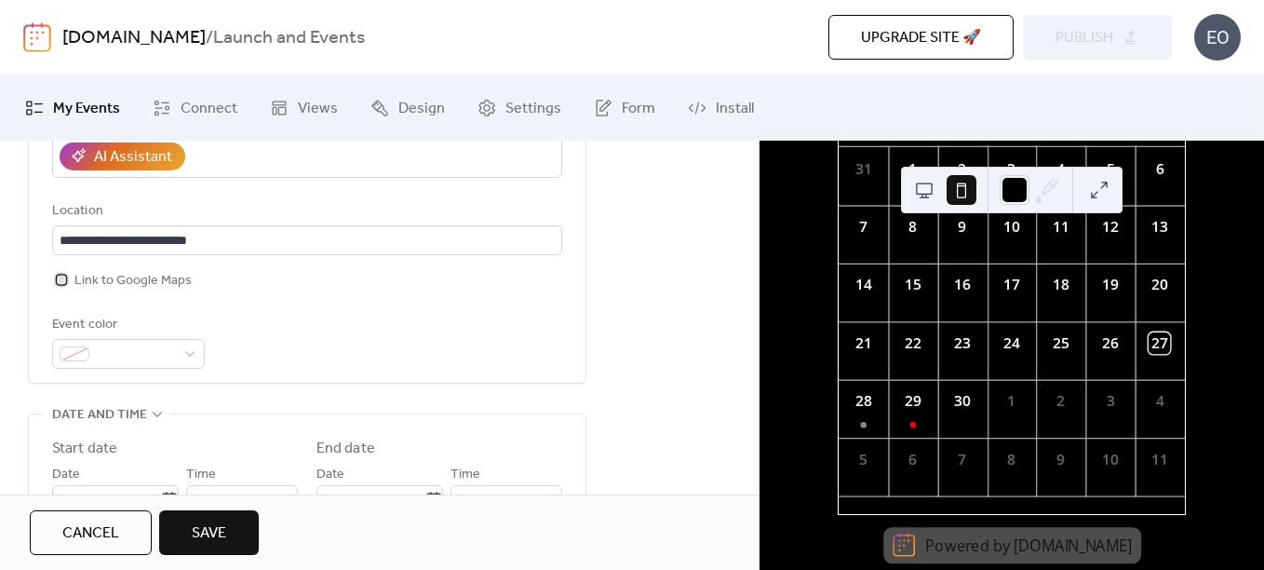
click at [118, 281] on span "Link to Google Maps" at bounding box center [132, 281] width 117 height 22
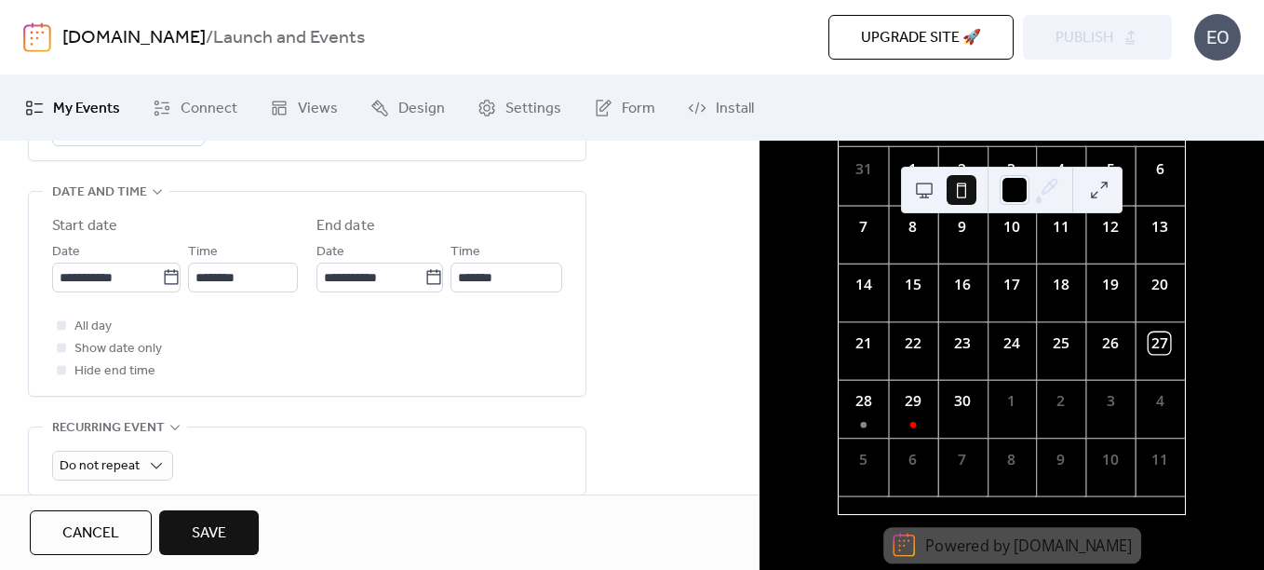
scroll to position [553, 0]
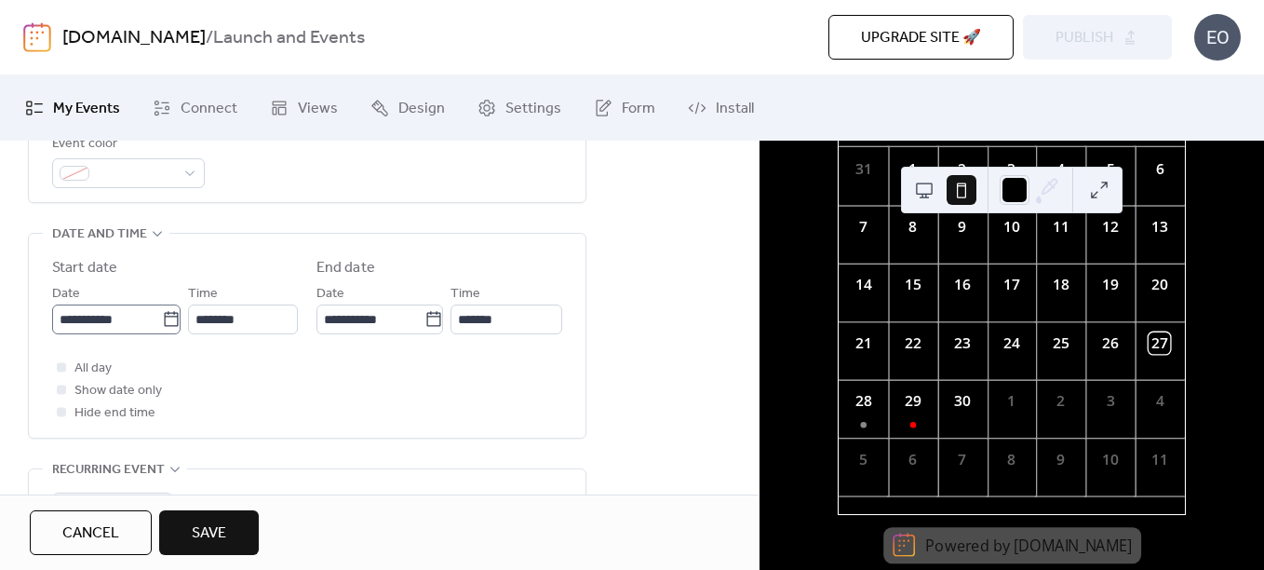
click at [163, 324] on icon at bounding box center [171, 319] width 19 height 19
click at [162, 324] on input "**********" at bounding box center [107, 319] width 110 height 30
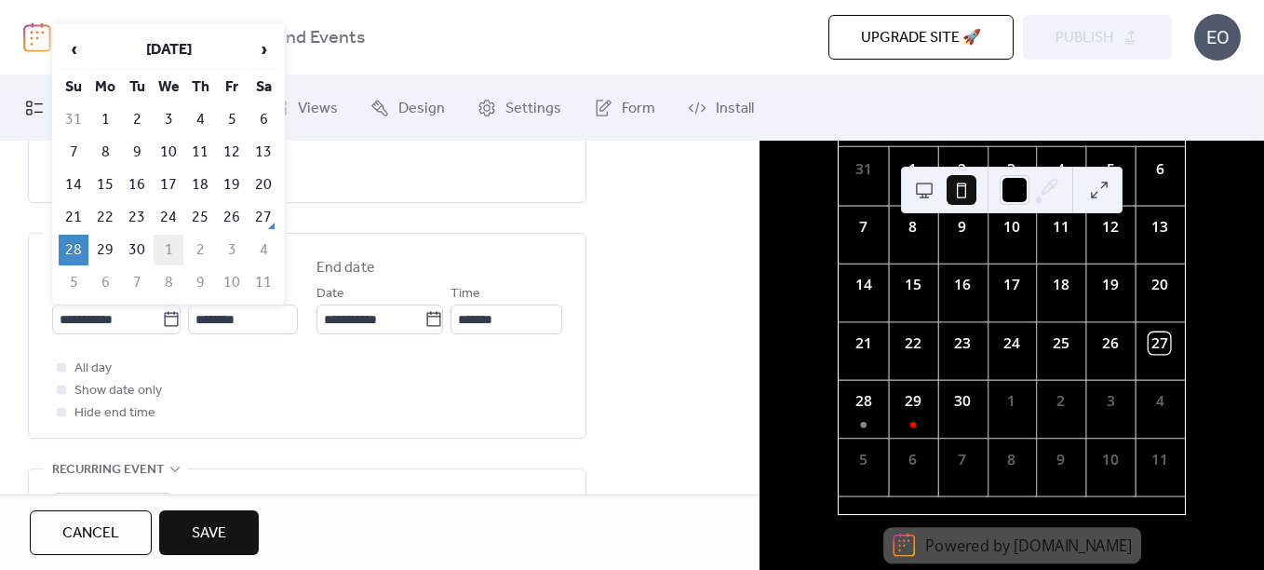
click at [162, 248] on td "1" at bounding box center [169, 250] width 30 height 31
type input "**********"
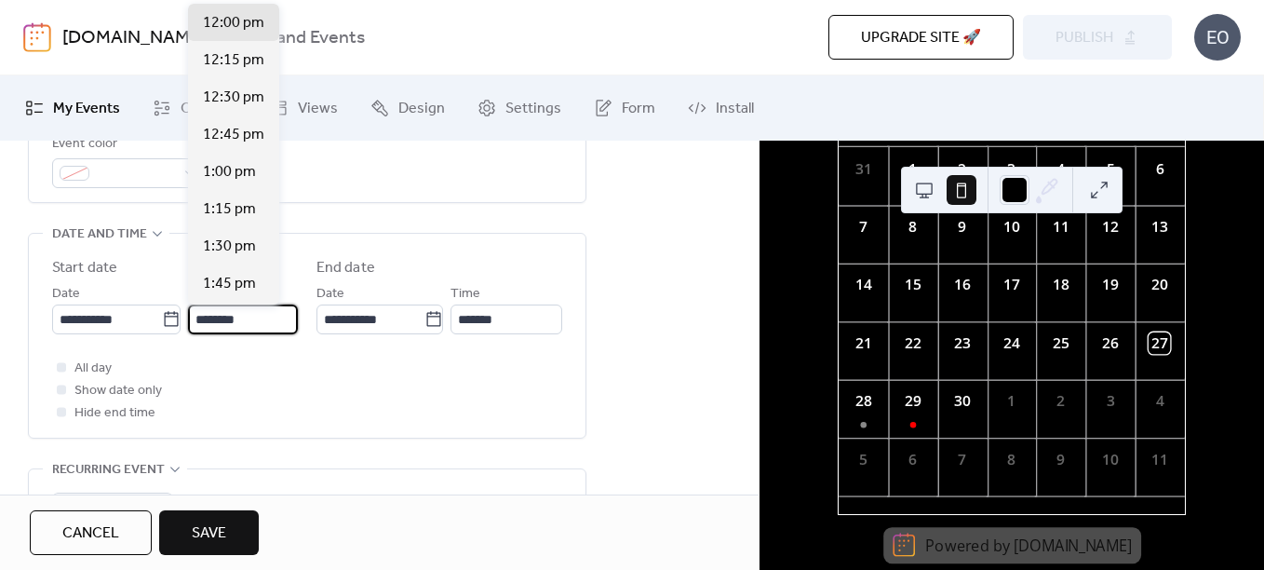
scroll to position [0, 0]
drag, startPoint x: 250, startPoint y: 311, endPoint x: 183, endPoint y: 310, distance: 67.0
click at [183, 310] on div "**********" at bounding box center [175, 308] width 246 height 52
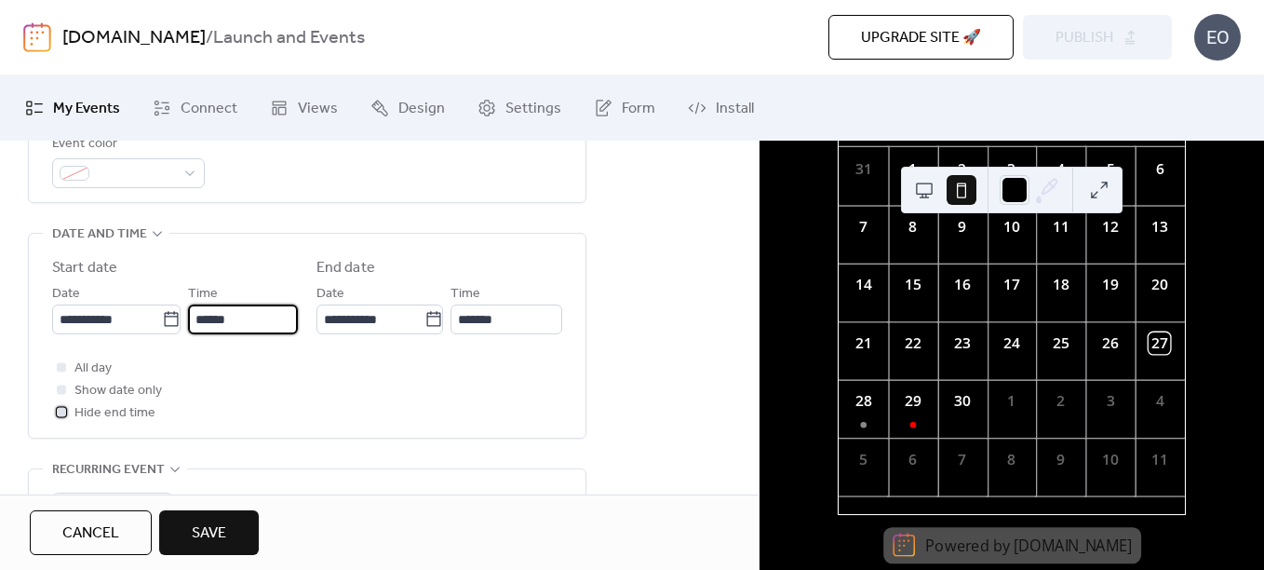
type input "*******"
click at [102, 411] on span "Hide end time" at bounding box center [114, 413] width 81 height 22
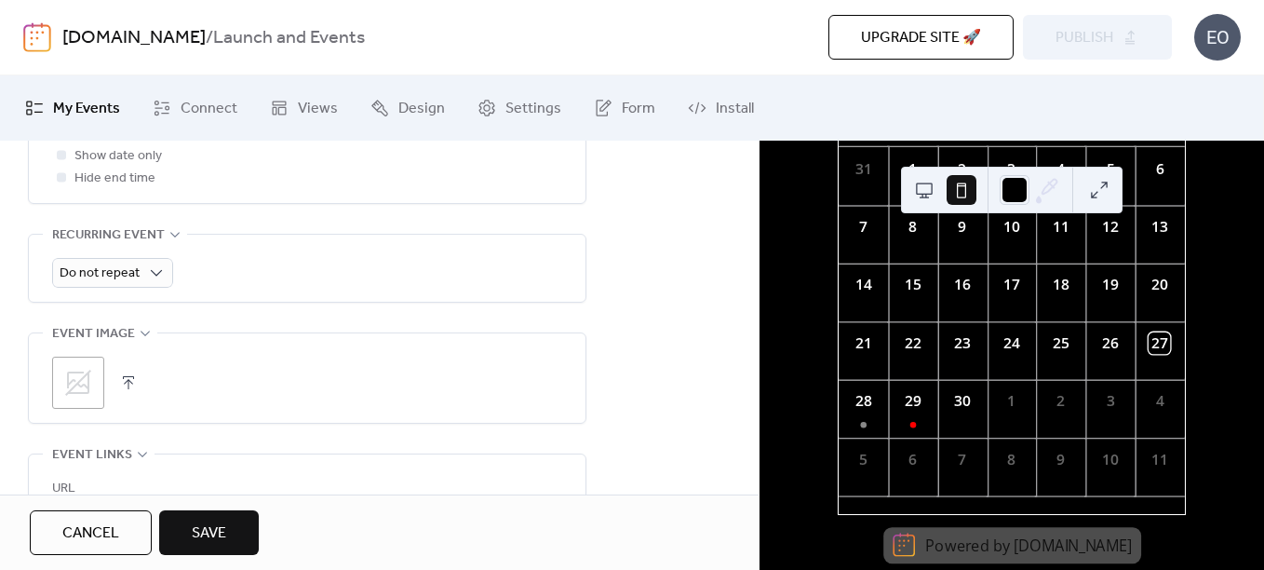
scroll to position [931, 0]
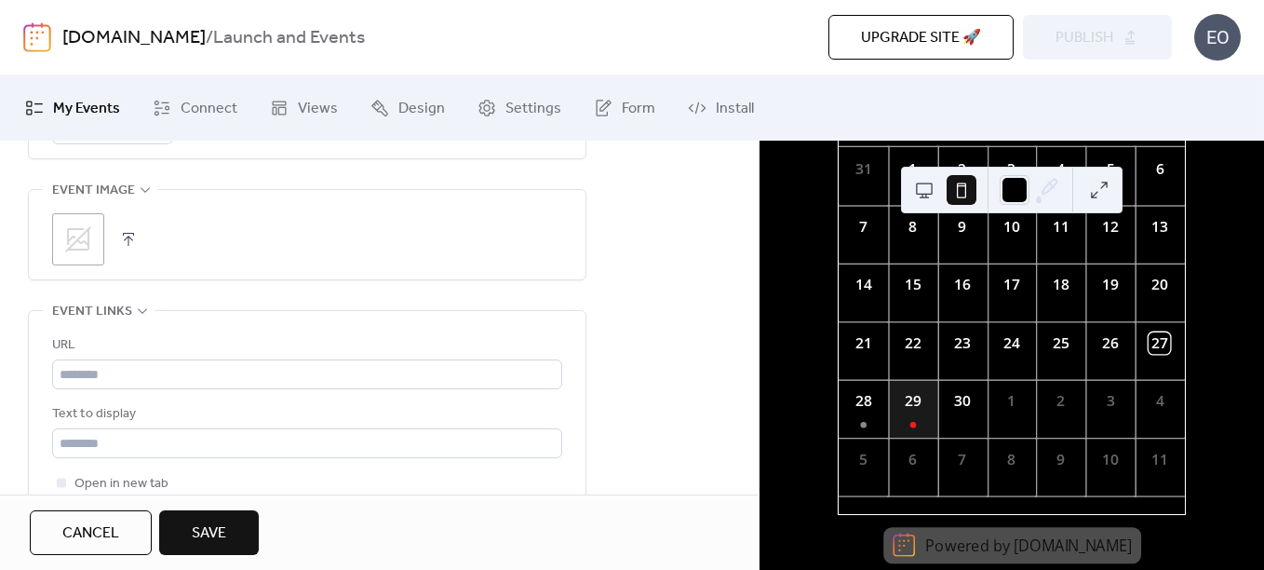
click at [918, 422] on div "29" at bounding box center [912, 409] width 49 height 58
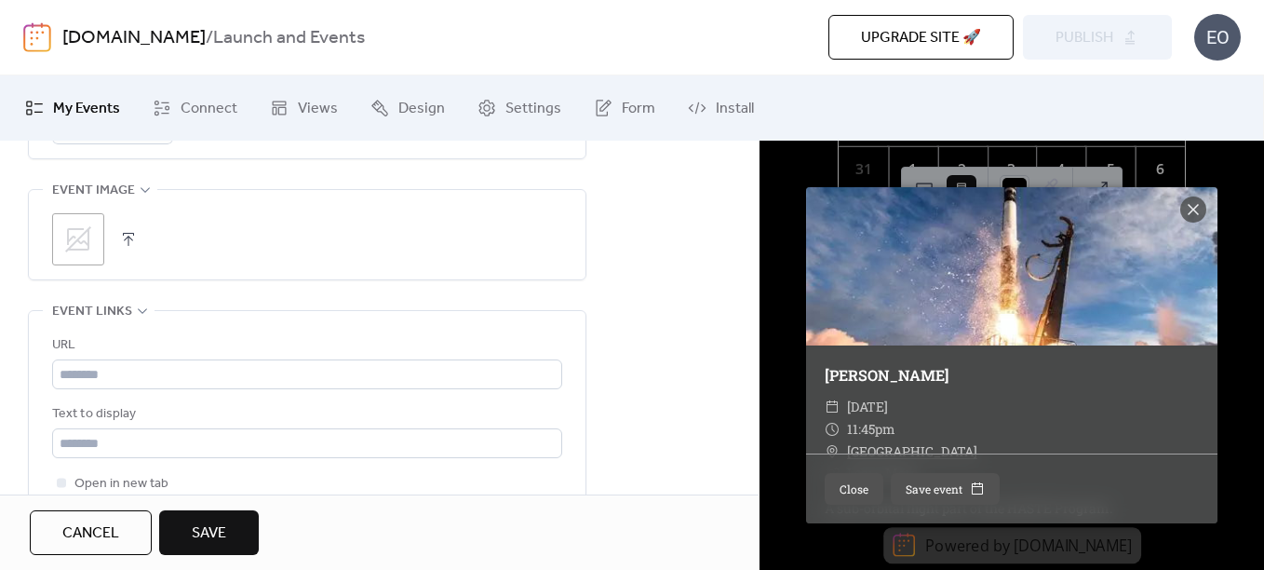
scroll to position [128, 0]
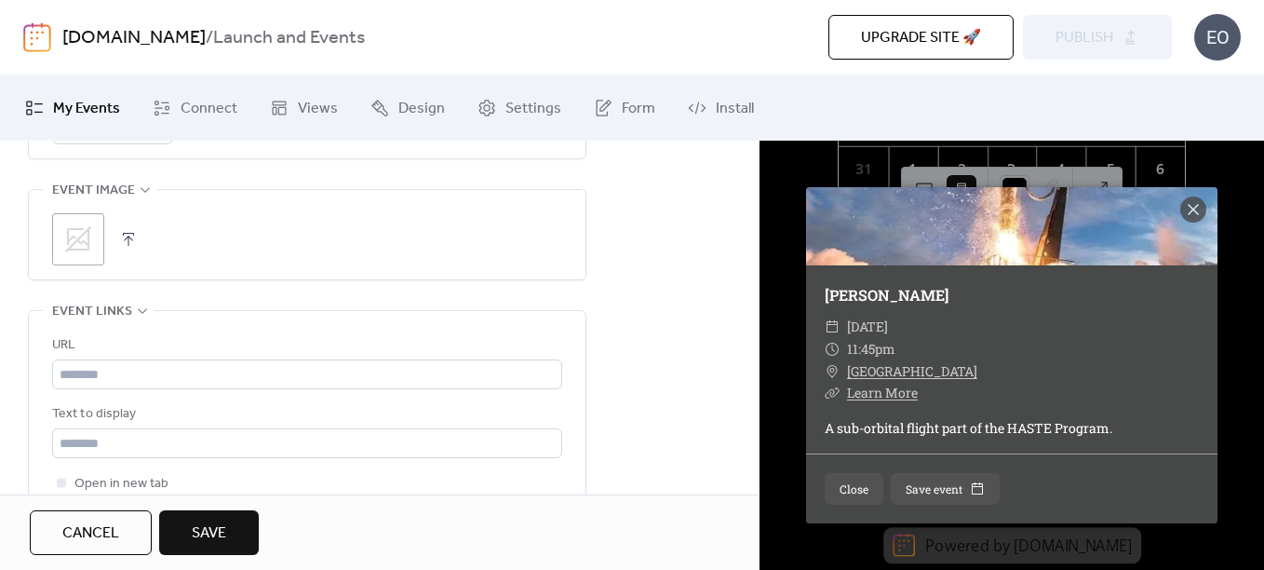
click at [852, 532] on div "[PERSON_NAME] ​ [DATE] ​ 11:45pm ​ [GEOGRAPHIC_DATA] ​ Learn More A sub-orbital…" at bounding box center [1012, 355] width 505 height 429
click at [874, 481] on button "Close" at bounding box center [854, 489] width 59 height 32
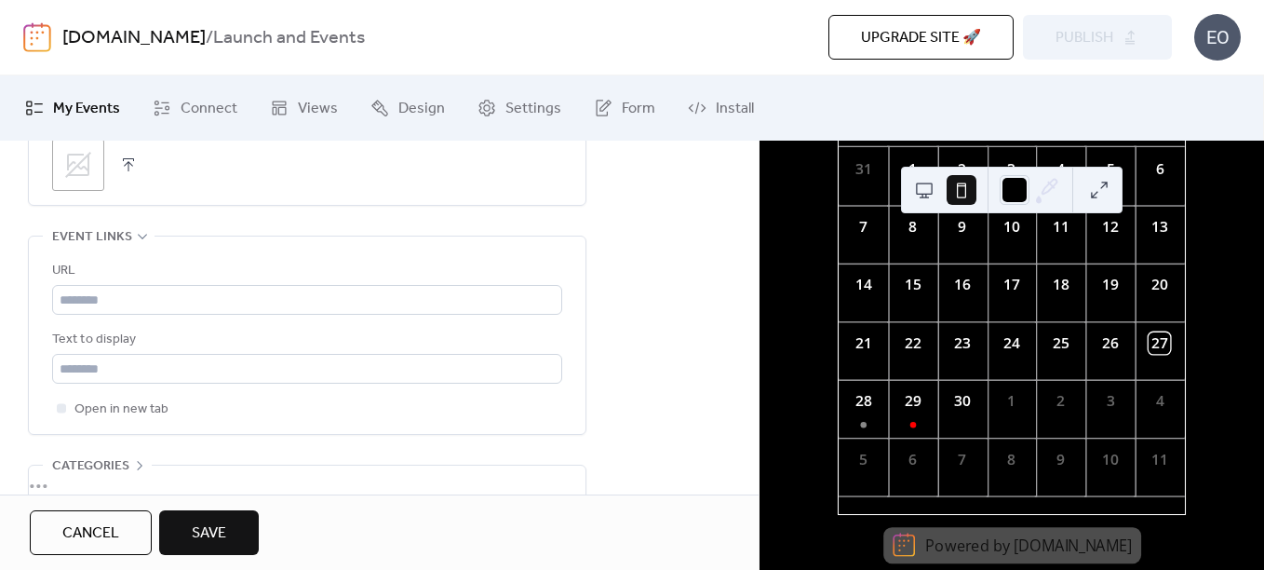
scroll to position [1024, 0]
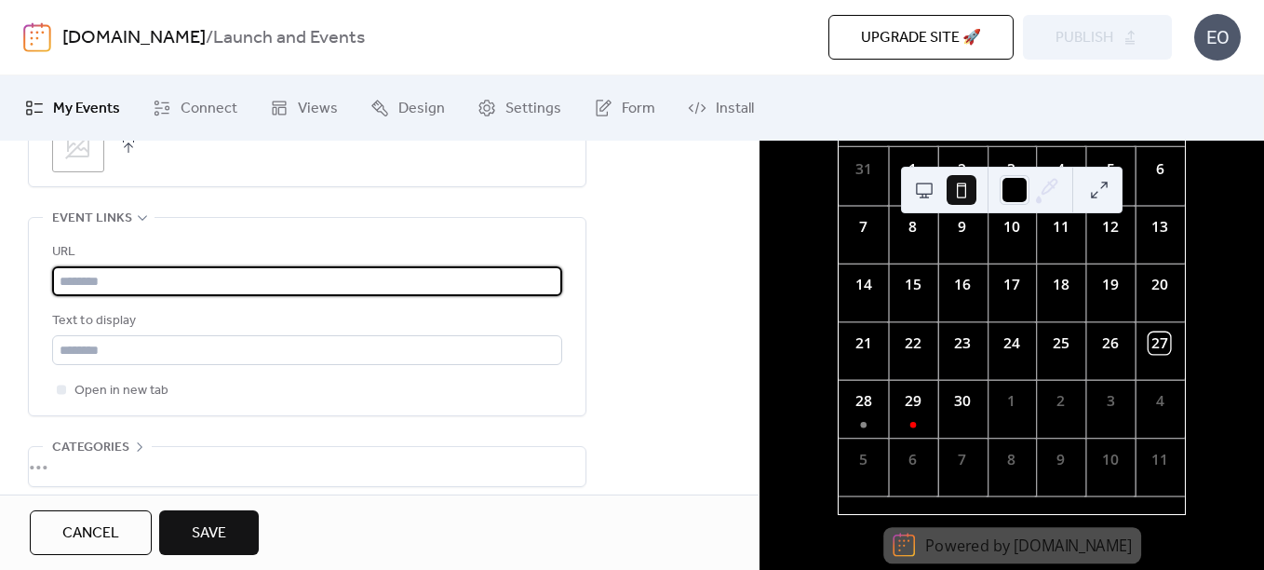
click at [164, 287] on input "text" at bounding box center [307, 281] width 510 height 30
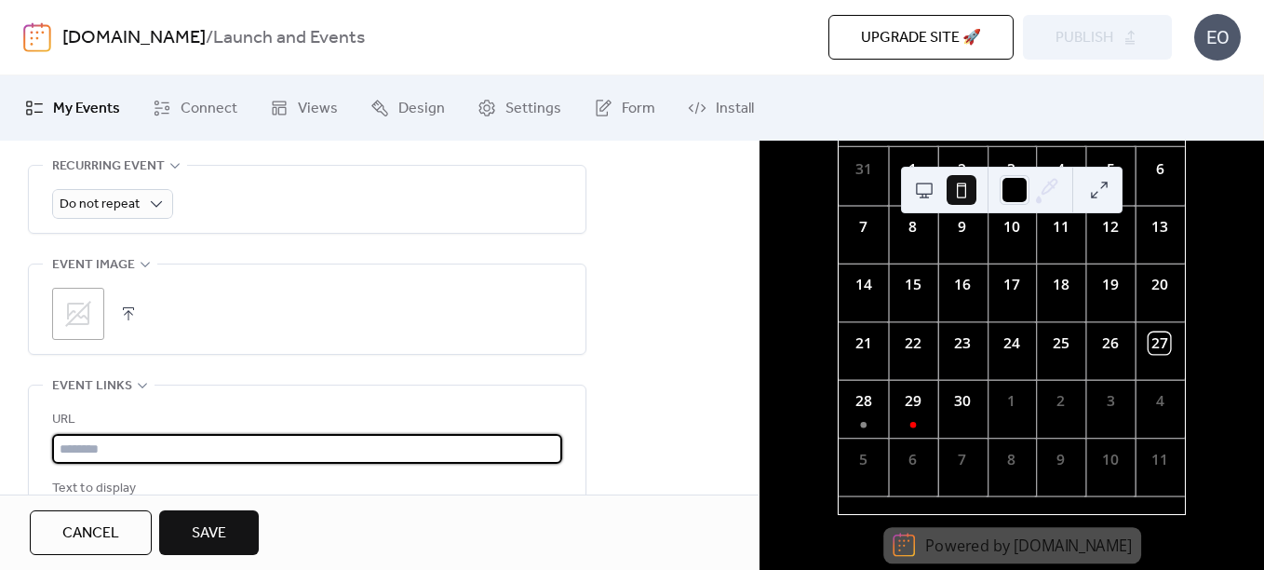
scroll to position [838, 0]
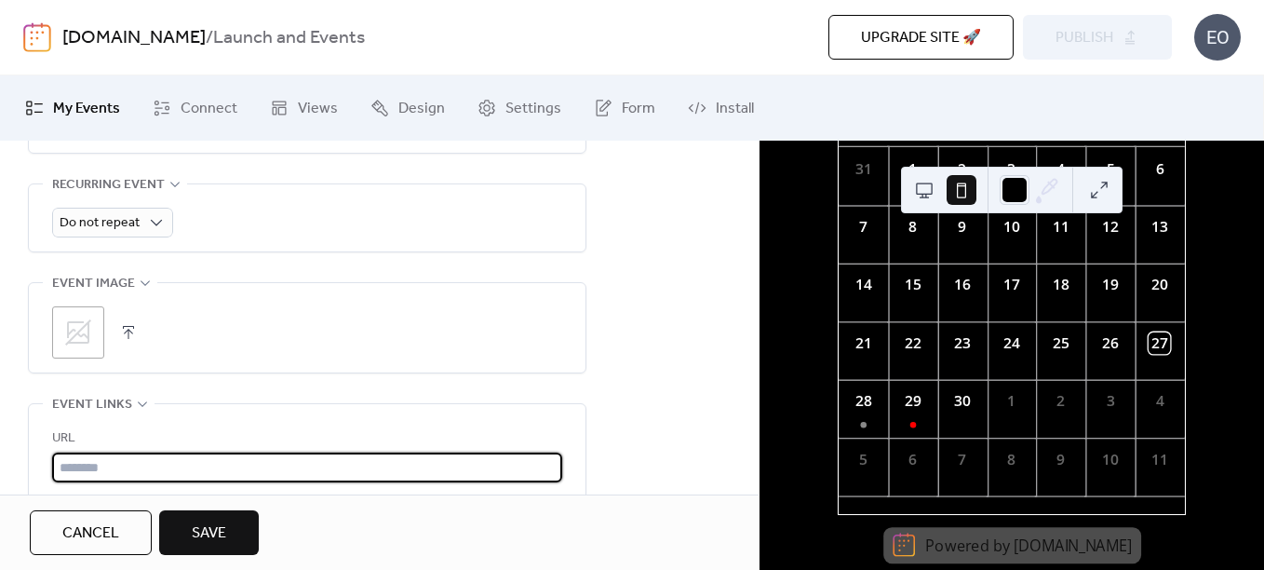
click at [162, 267] on div "**********" at bounding box center [307, 75] width 559 height 1338
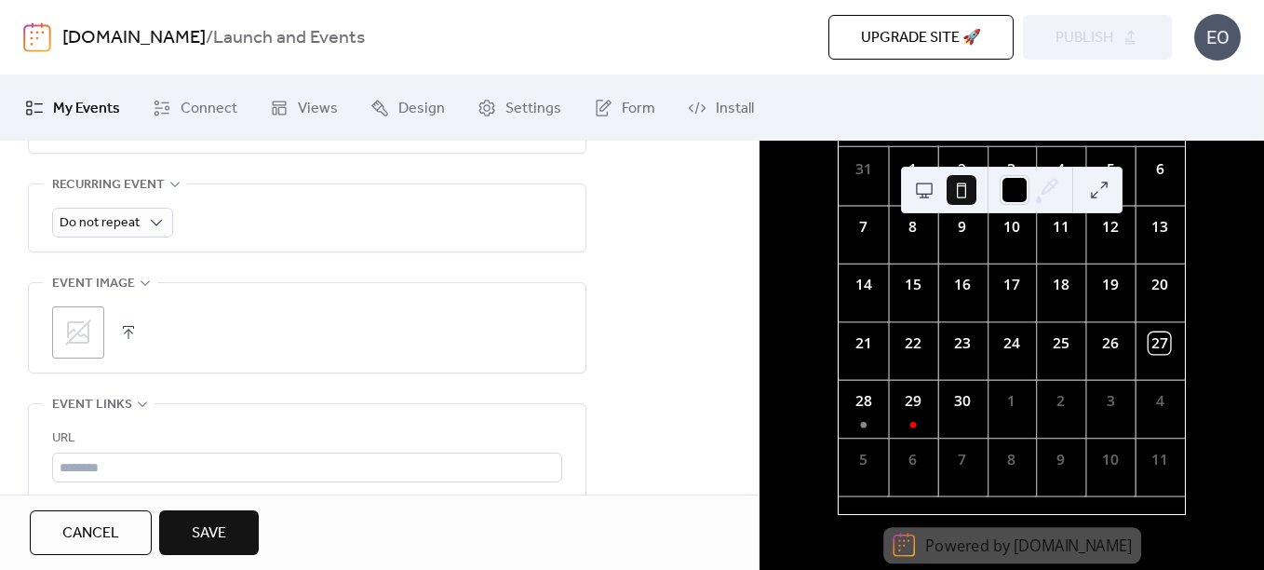
click at [137, 324] on button "button" at bounding box center [128, 332] width 26 height 26
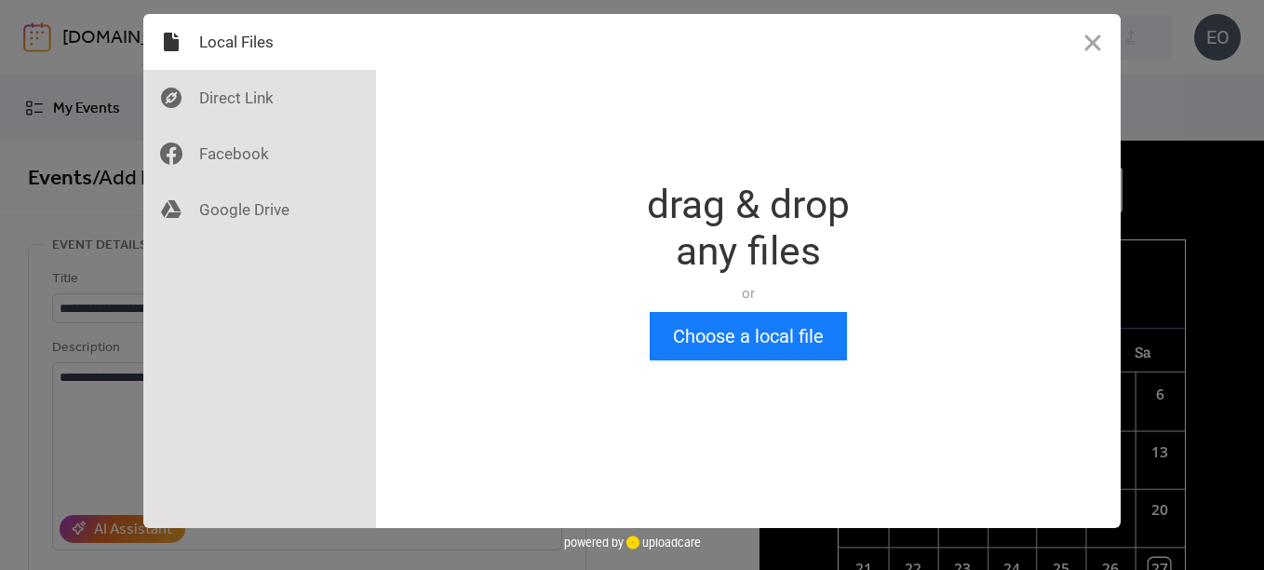
scroll to position [0, 0]
click at [259, 99] on div at bounding box center [259, 98] width 233 height 56
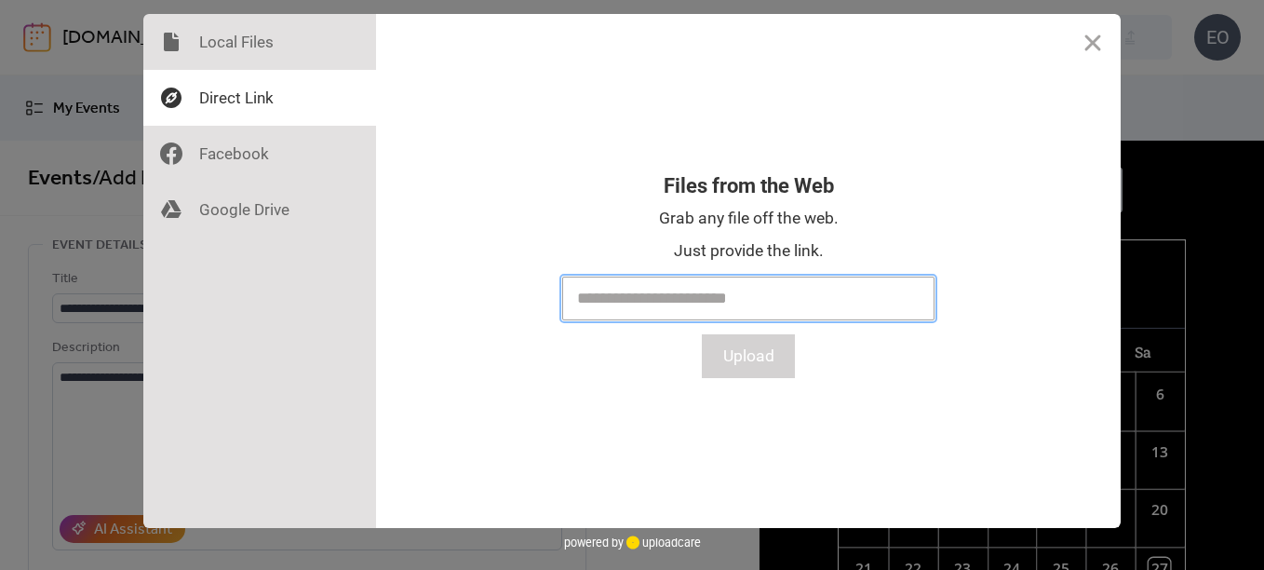
click at [695, 282] on input "text" at bounding box center [748, 298] width 372 height 44
paste input "**********"
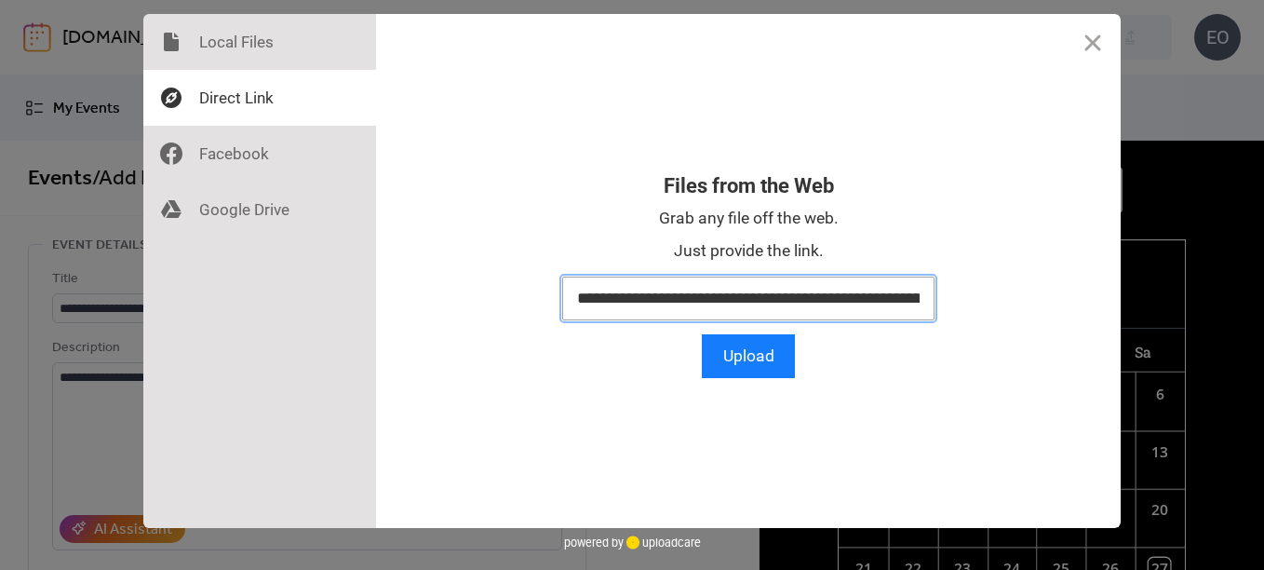
scroll to position [0, 1940]
type input "**********"
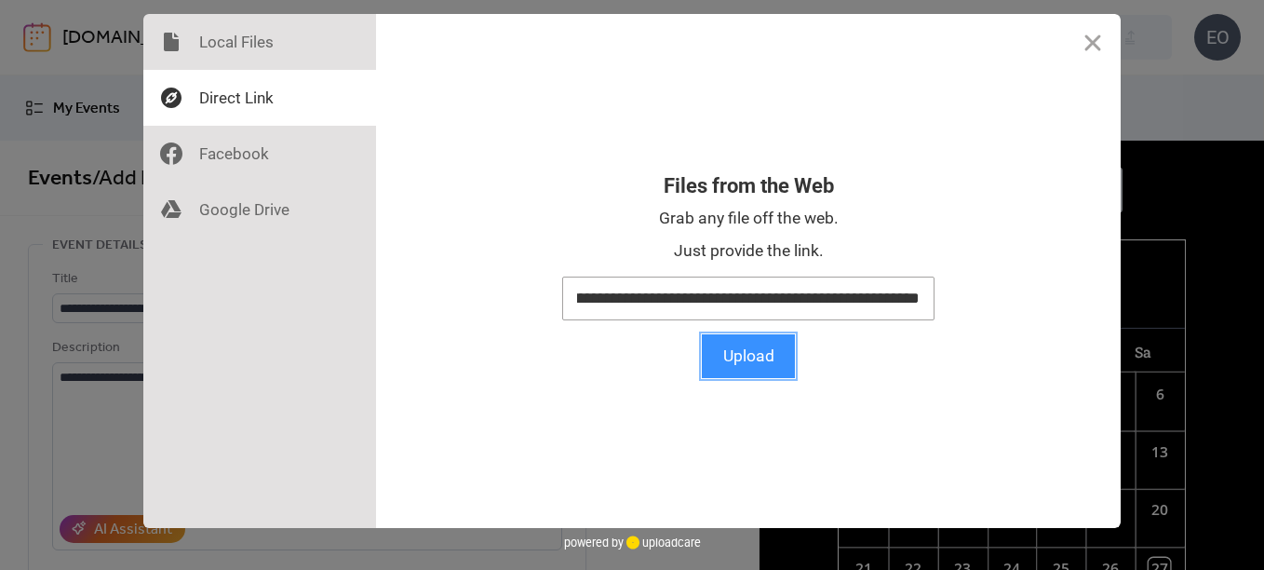
scroll to position [0, 0]
click at [745, 358] on button "Upload" at bounding box center [748, 356] width 93 height 44
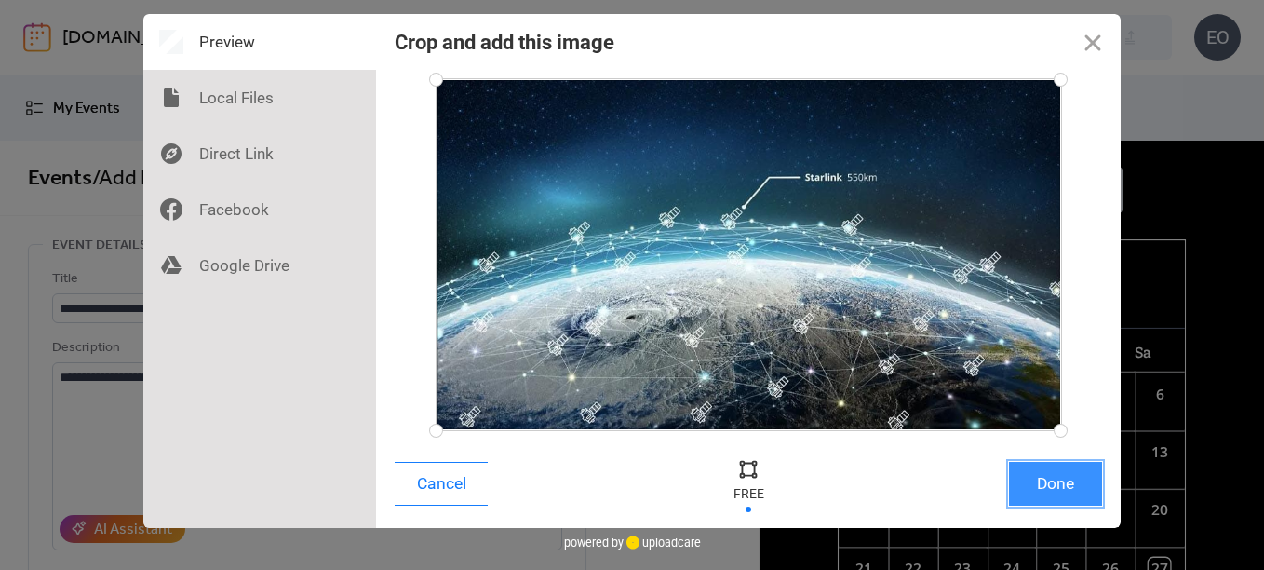
click at [1070, 490] on button "Done" at bounding box center [1055, 484] width 93 height 44
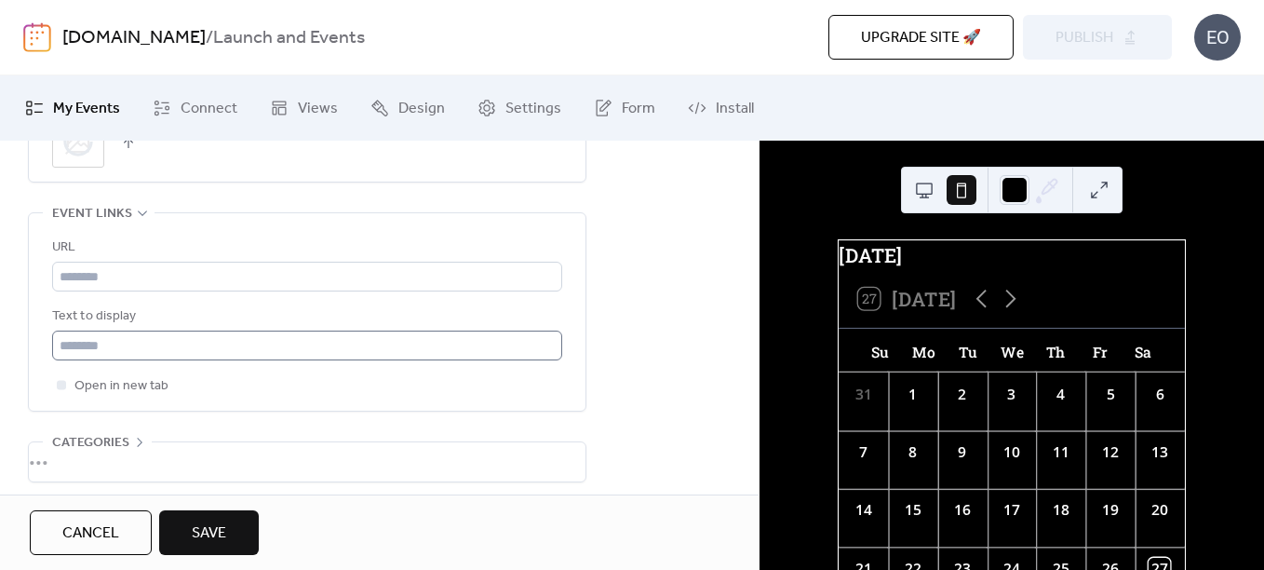
scroll to position [1039, 0]
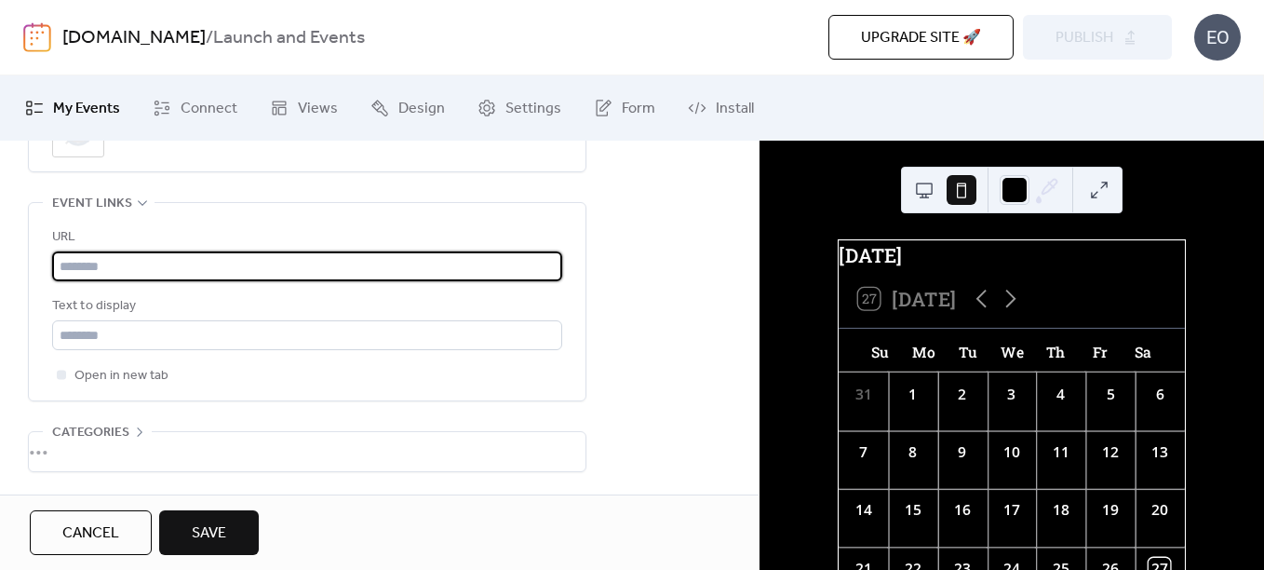
click at [135, 271] on input "text" at bounding box center [307, 266] width 510 height 30
paste input "**********"
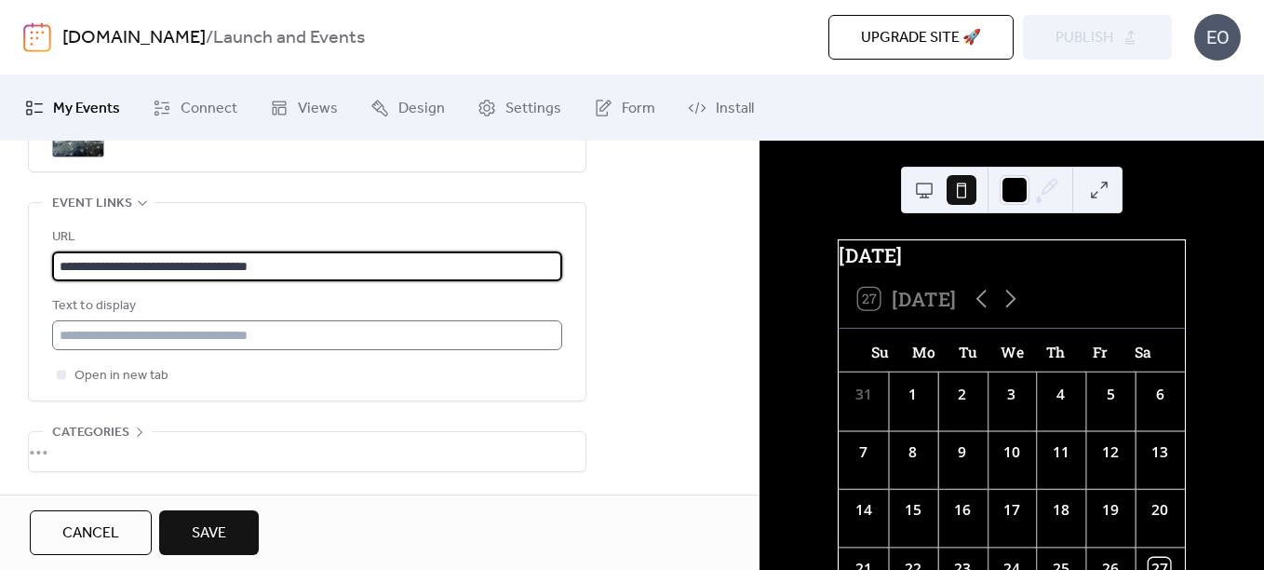
type input "**********"
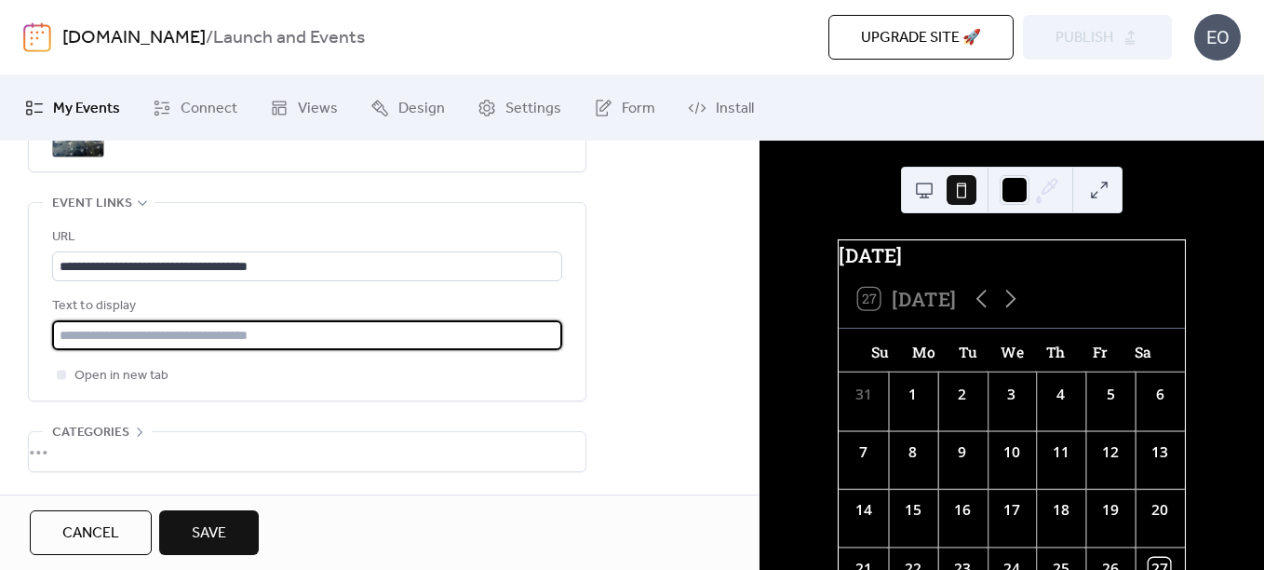
click at [169, 329] on input "text" at bounding box center [307, 335] width 510 height 30
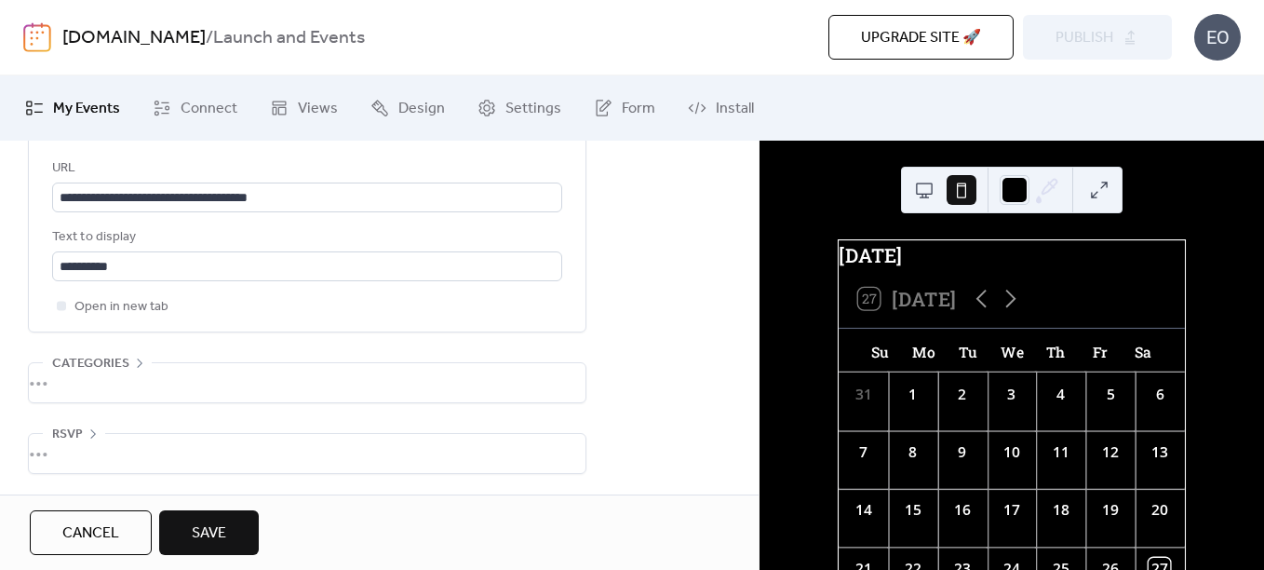
scroll to position [1111, 0]
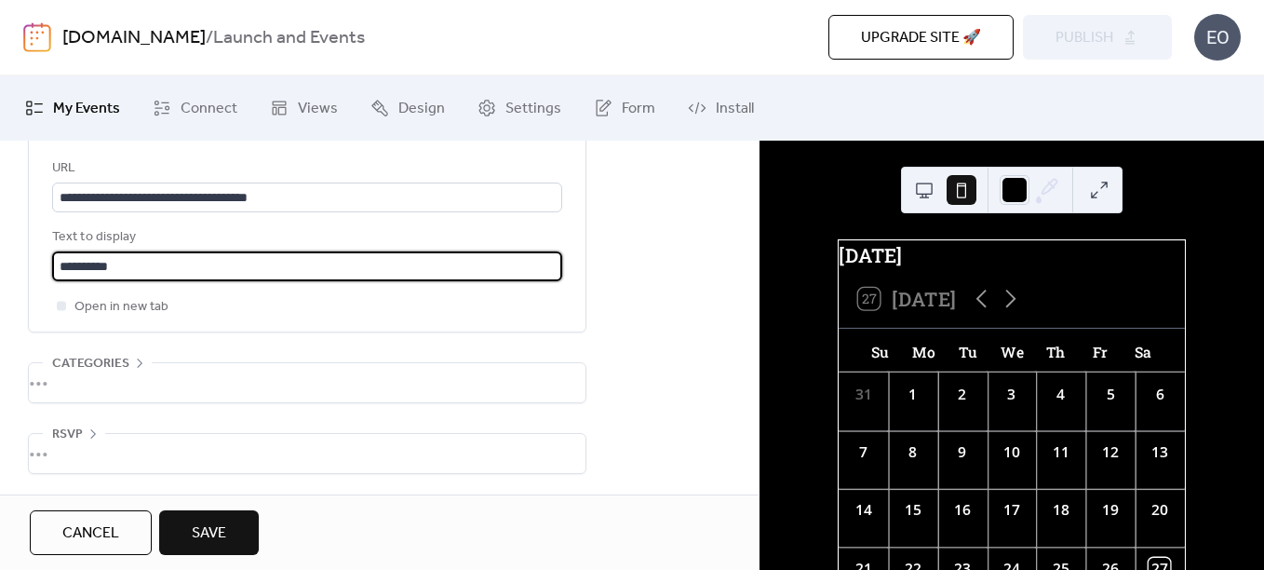
drag, startPoint x: 154, startPoint y: 262, endPoint x: 46, endPoint y: 259, distance: 108.0
click at [46, 259] on div "**********" at bounding box center [307, 232] width 557 height 197
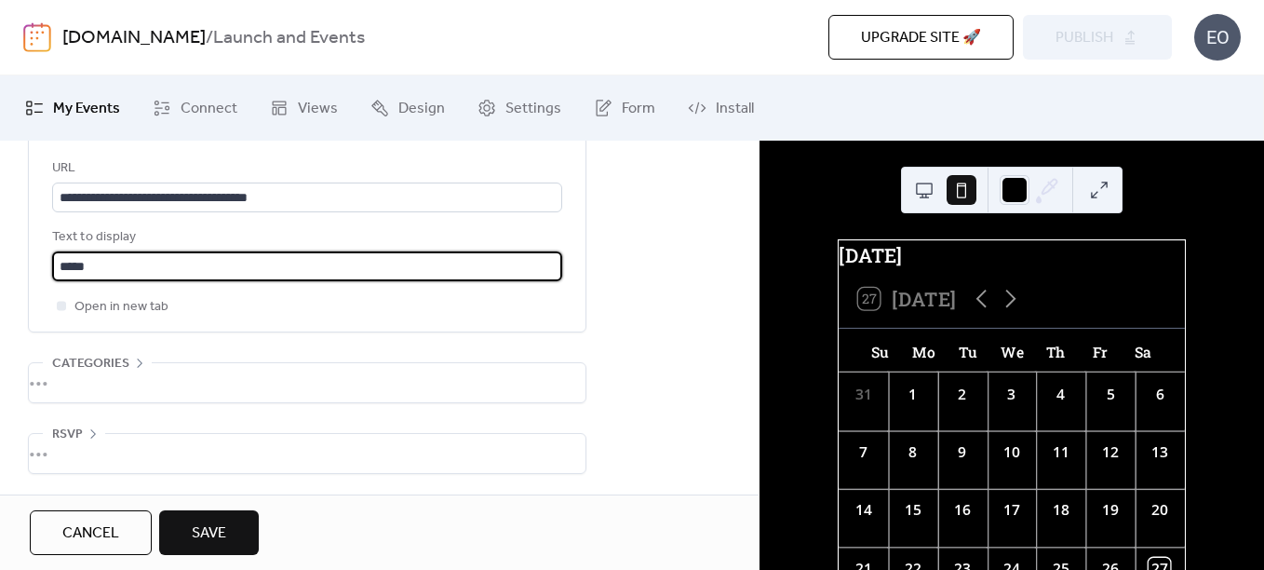
drag, startPoint x: 102, startPoint y: 262, endPoint x: 52, endPoint y: 251, distance: 51.5
click at [44, 253] on div "**********" at bounding box center [307, 232] width 557 height 197
type input "**********"
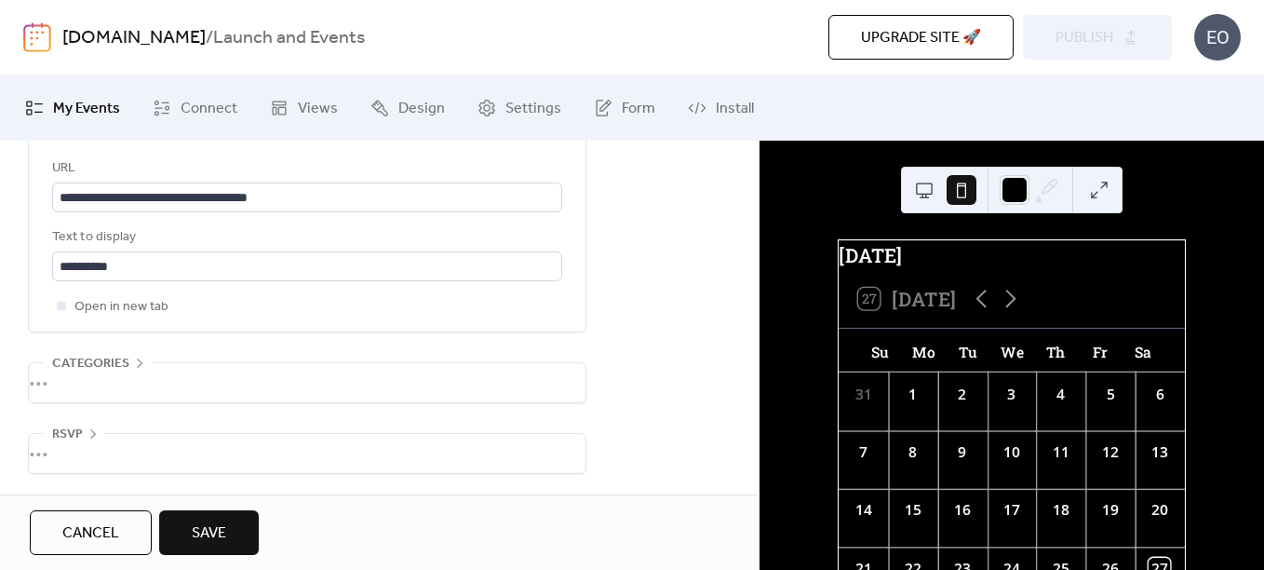
click at [216, 526] on span "Save" at bounding box center [209, 533] width 34 height 22
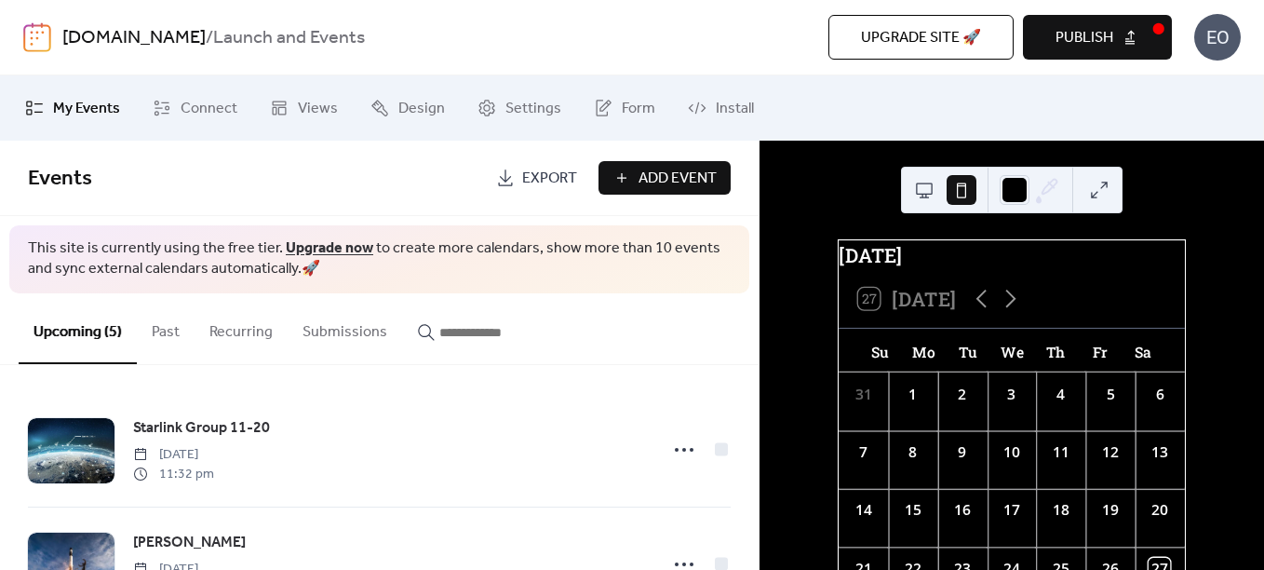
click at [1088, 45] on span "Publish" at bounding box center [1085, 38] width 58 height 22
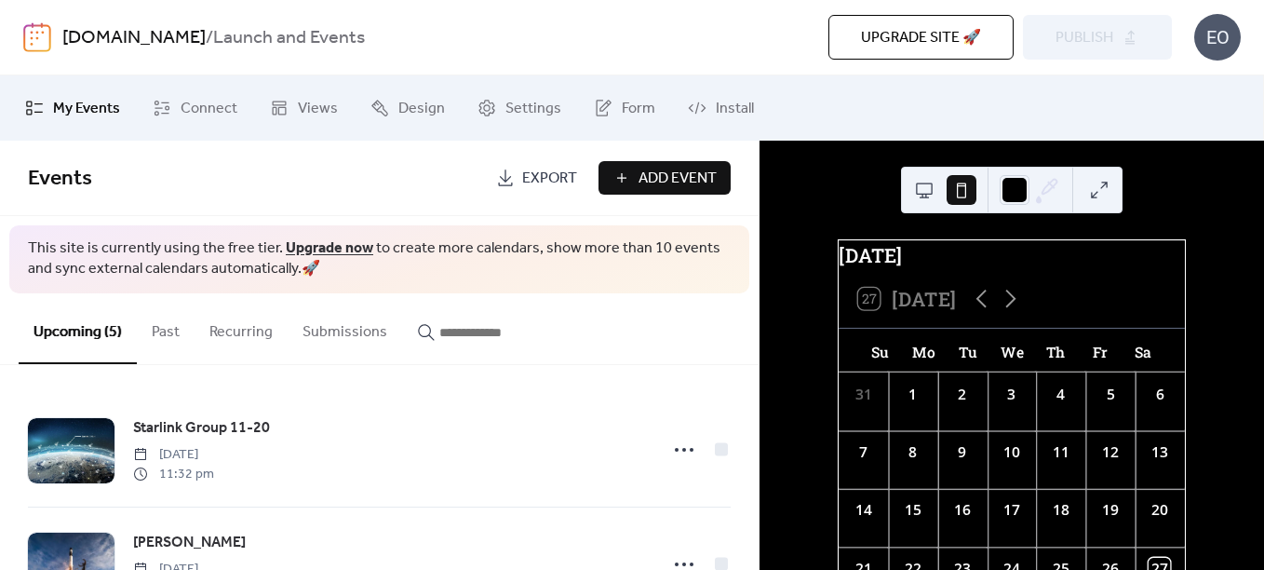
click at [38, 27] on img at bounding box center [37, 37] width 28 height 30
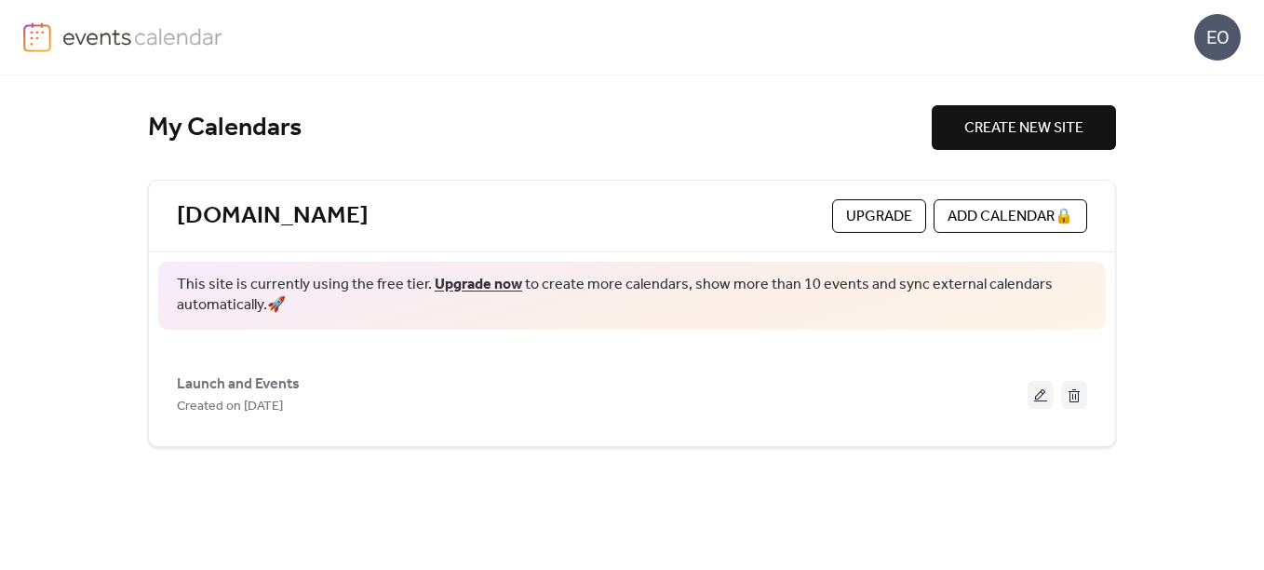
click at [962, 142] on button "CREATE NEW SITE" at bounding box center [1024, 127] width 184 height 45
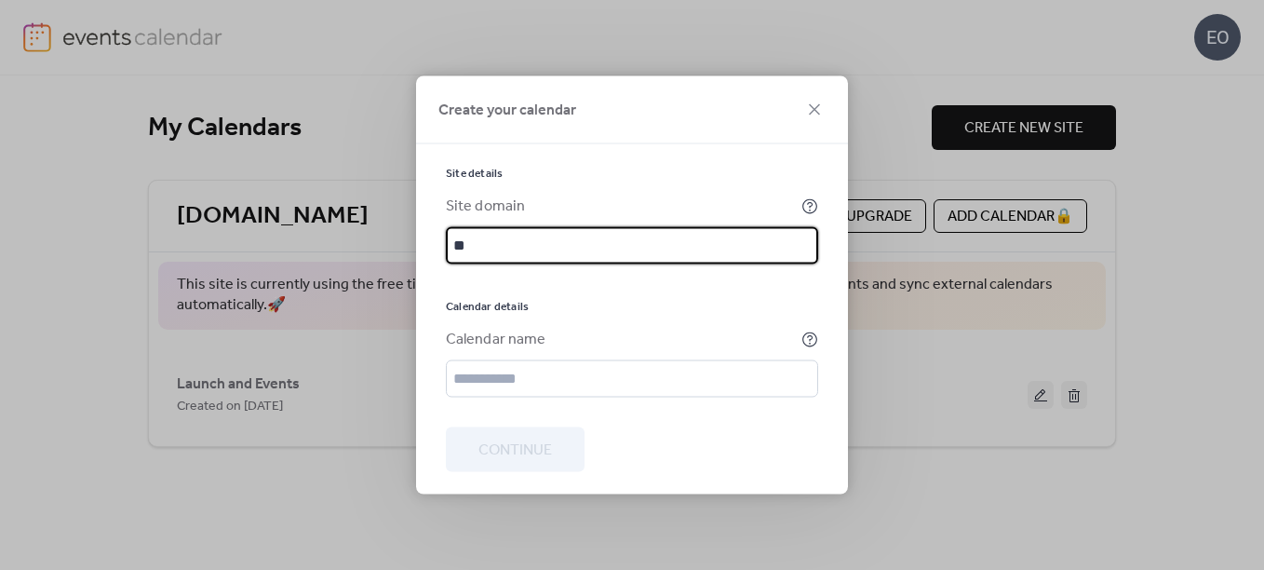
type input "*"
type input "**********"
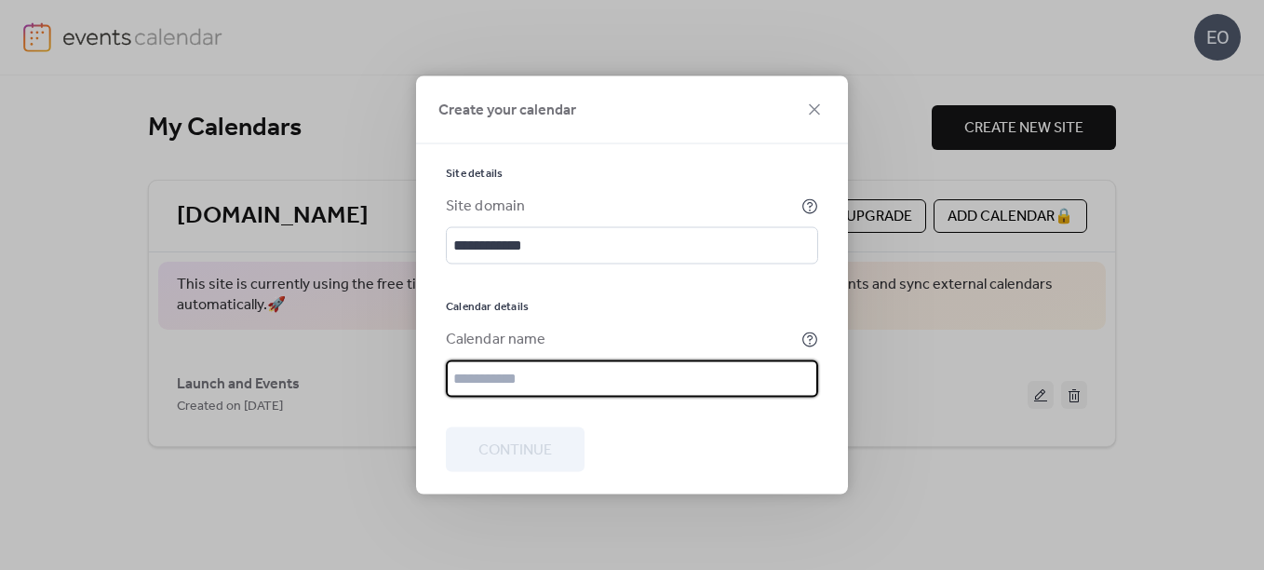
click at [683, 384] on input "text" at bounding box center [632, 378] width 372 height 37
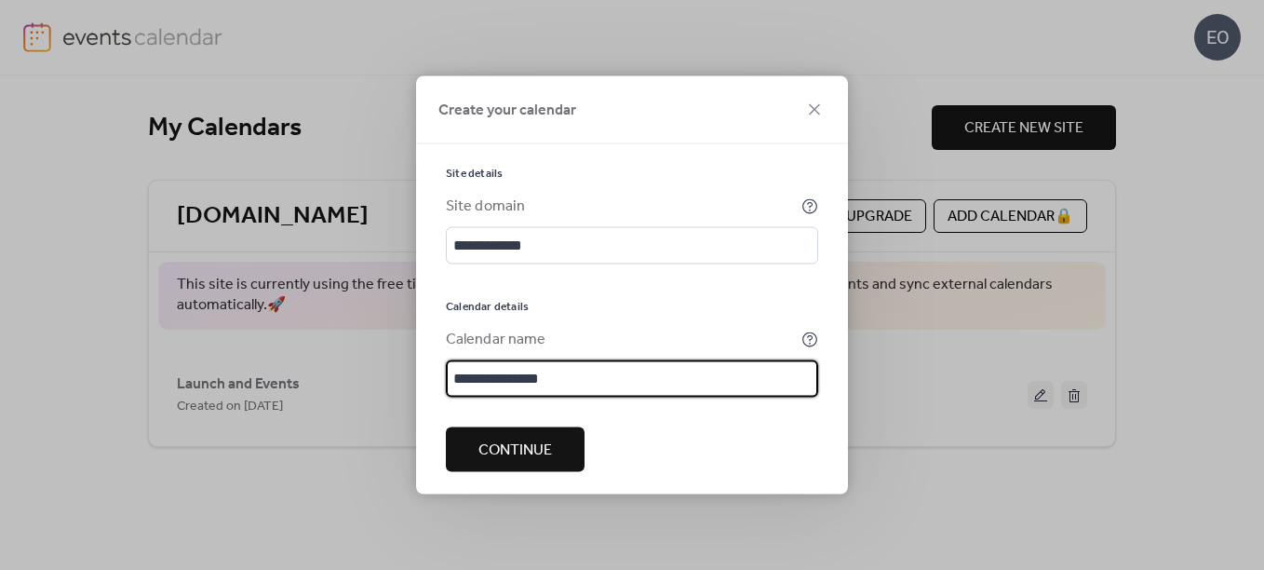
type input "**********"
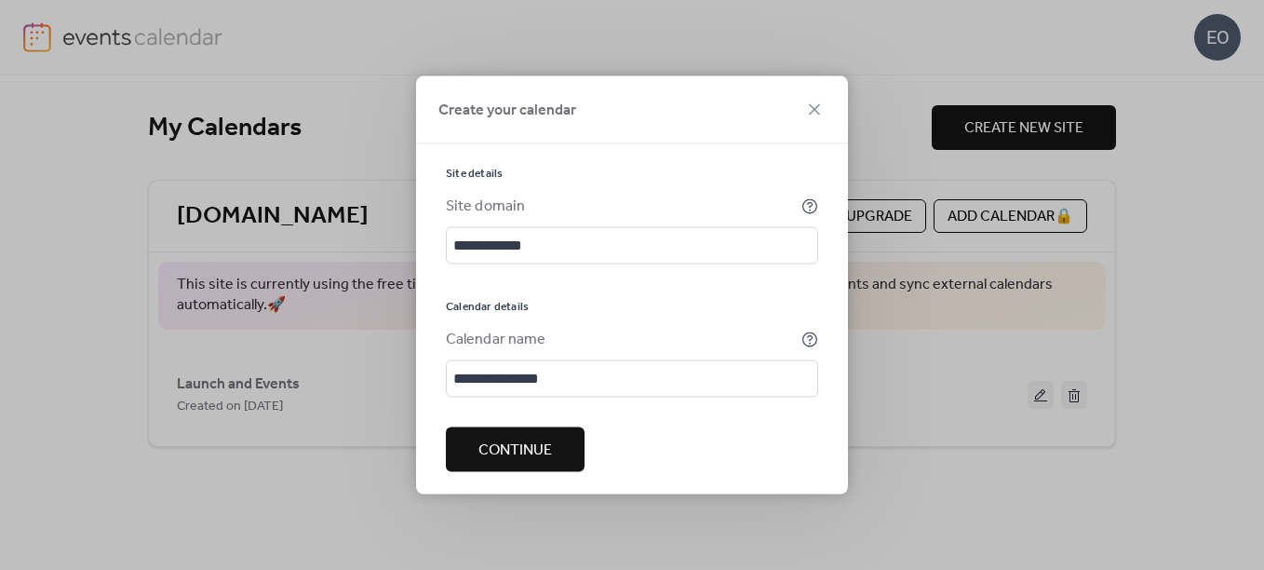
click at [533, 467] on button "Continue" at bounding box center [515, 449] width 139 height 45
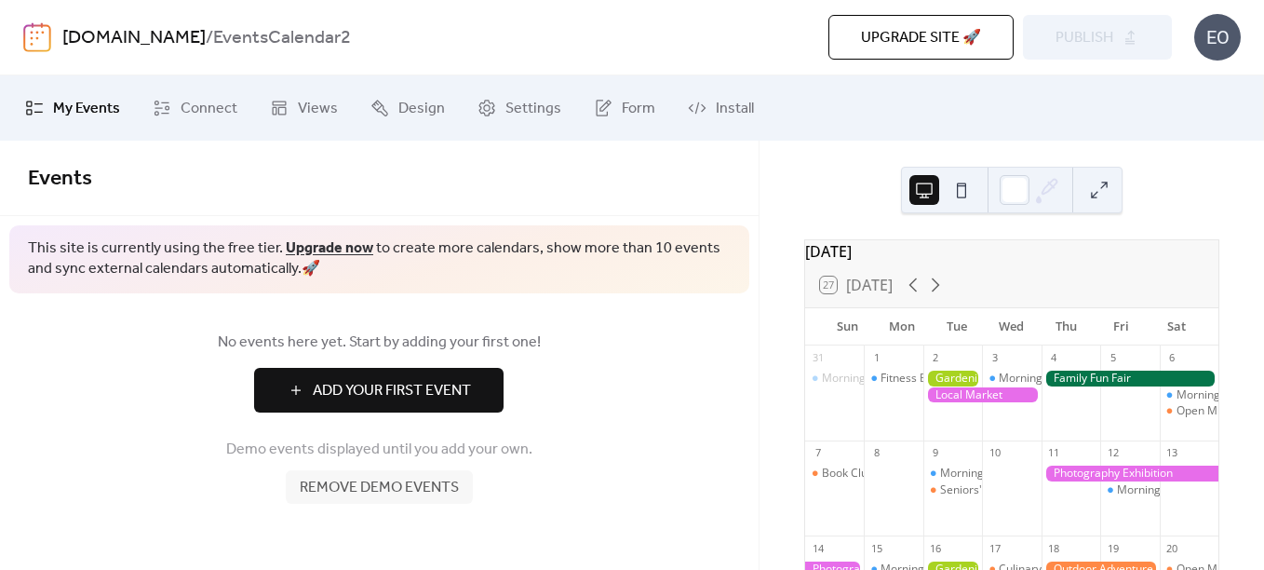
click at [52, 34] on div "[DOMAIN_NAME] / EventsCalendar2 Upgrade site 🚀 Preview Publish EO" at bounding box center [632, 37] width 1218 height 74
click at [68, 46] on link "[DOMAIN_NAME]" at bounding box center [133, 37] width 143 height 35
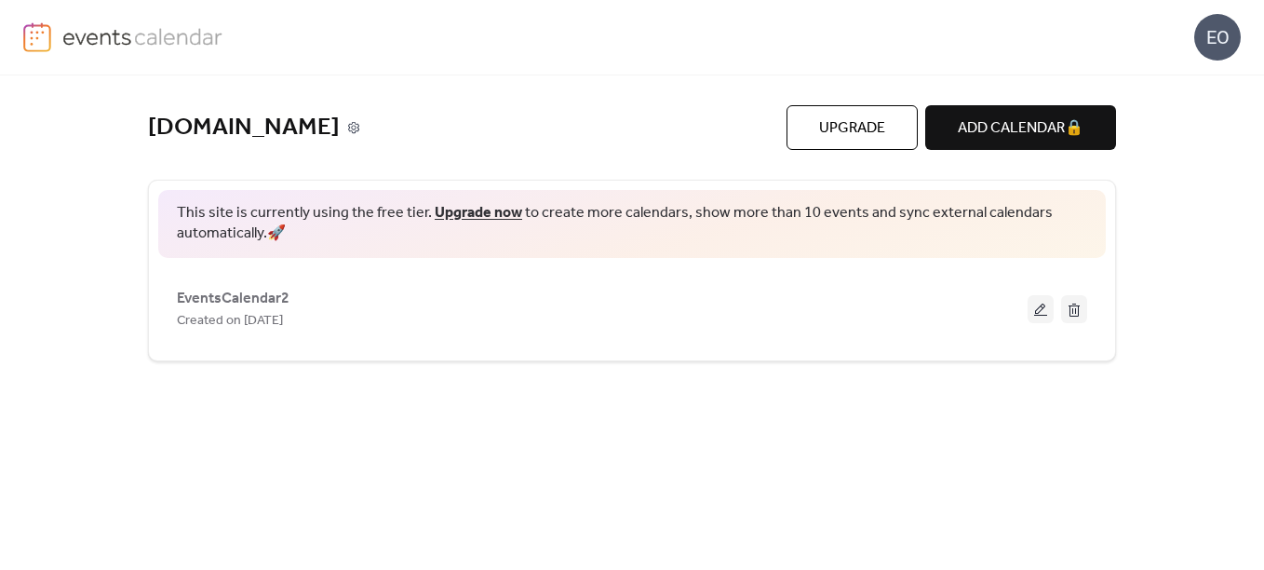
click at [347, 130] on icon at bounding box center [353, 127] width 13 height 13
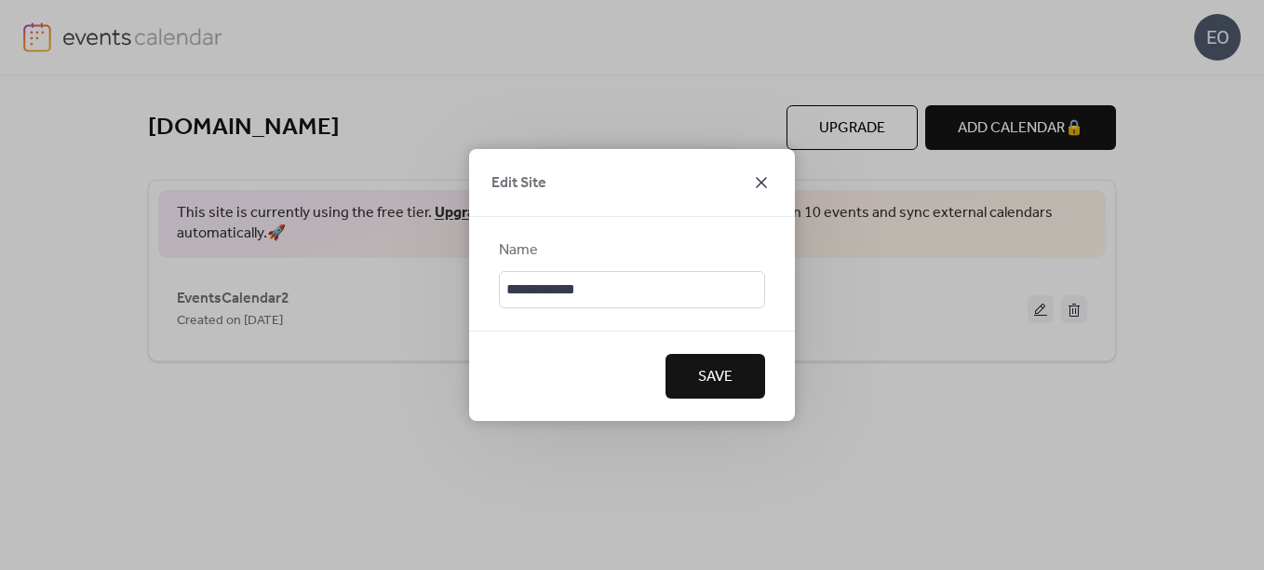
click at [765, 182] on icon at bounding box center [761, 182] width 22 height 22
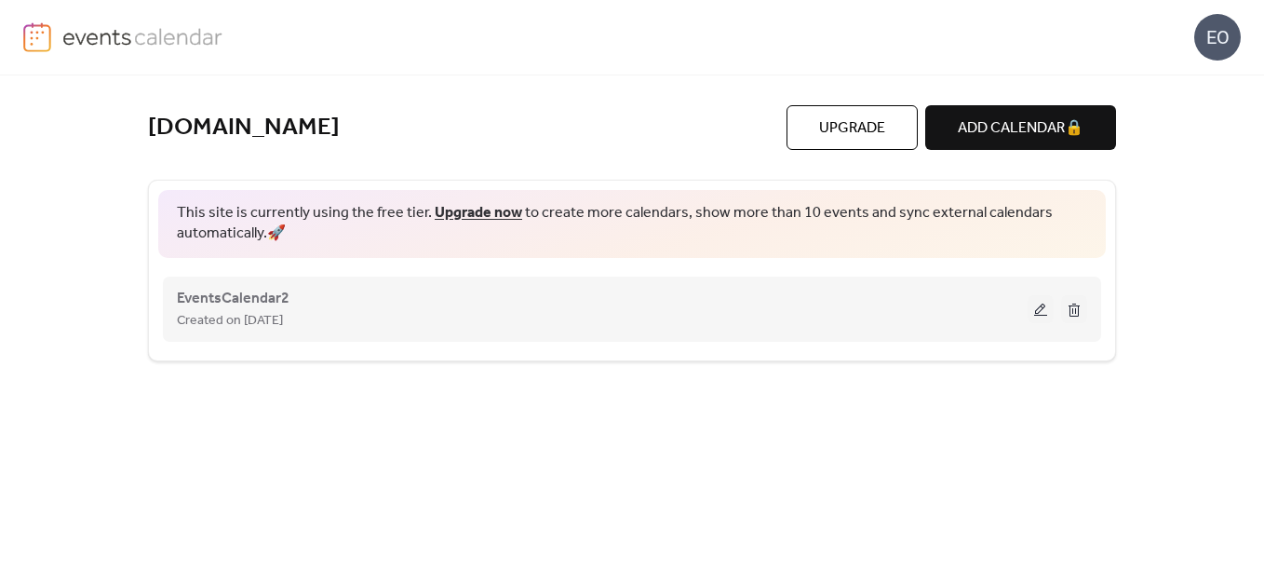
click at [1042, 316] on button at bounding box center [1041, 309] width 26 height 28
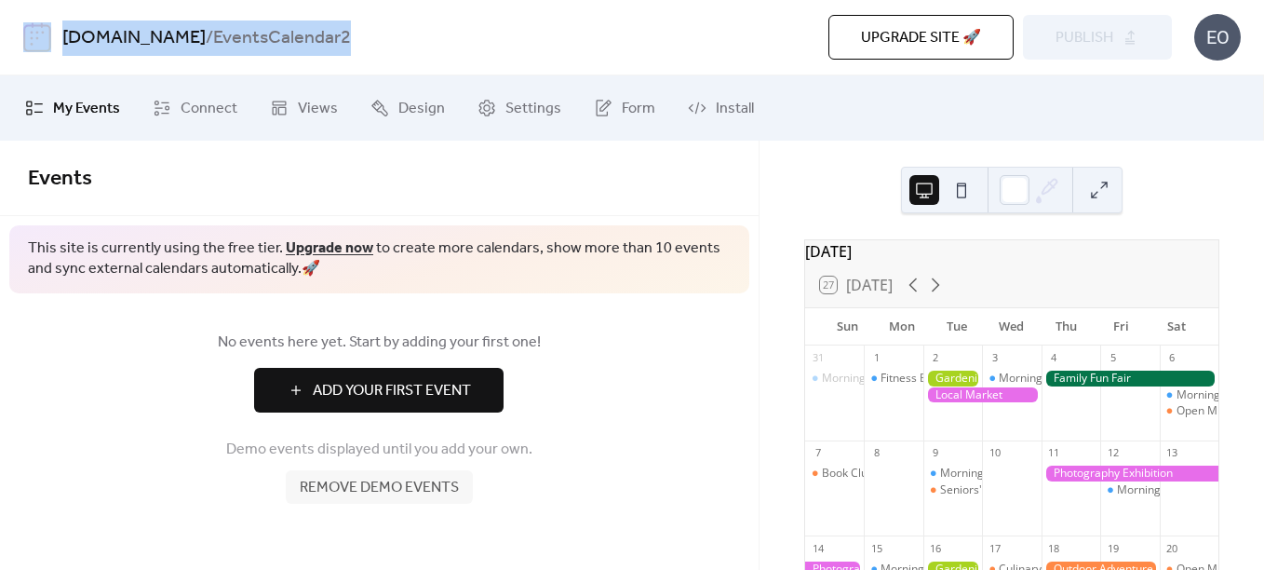
drag, startPoint x: 311, startPoint y: 37, endPoint x: 53, endPoint y: 46, distance: 258.0
click at [53, 46] on div "[DOMAIN_NAME] / EventsCalendar2 Upgrade site 🚀 Preview Publish EO" at bounding box center [632, 37] width 1218 height 74
copy div "[DOMAIN_NAME] / EventsCalendar2"
click at [493, 376] on button "Add Your First Event" at bounding box center [378, 390] width 249 height 45
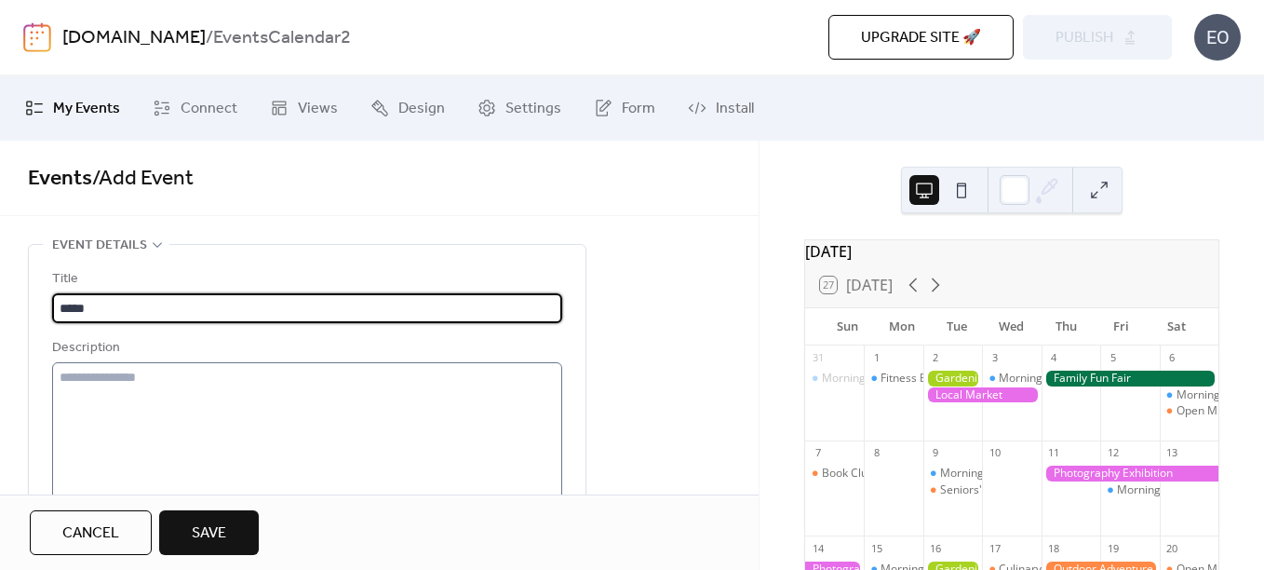
type input "*****"
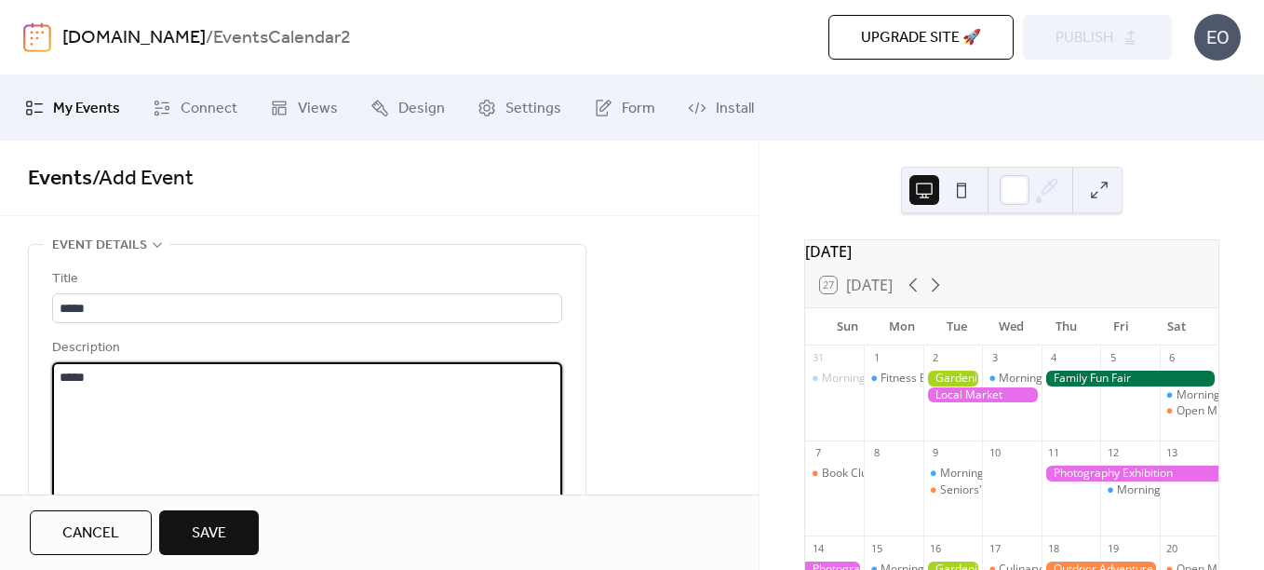
type textarea "*****"
click at [230, 544] on button "Save" at bounding box center [209, 532] width 100 height 45
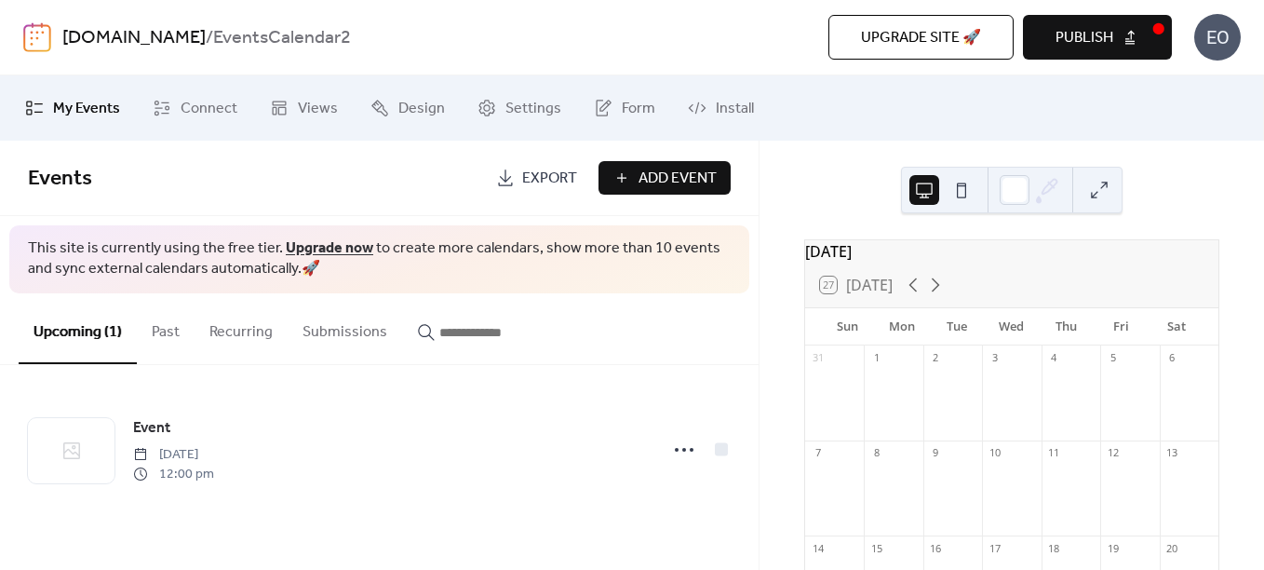
click at [1068, 43] on span "Publish" at bounding box center [1085, 38] width 58 height 22
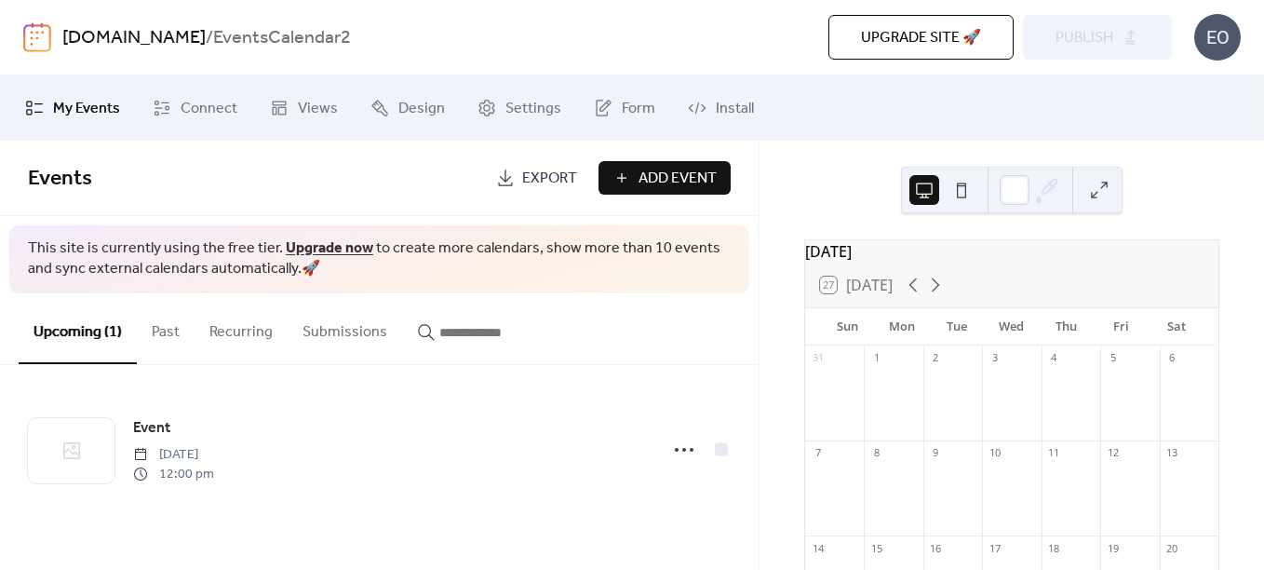
click at [41, 27] on img at bounding box center [37, 37] width 28 height 30
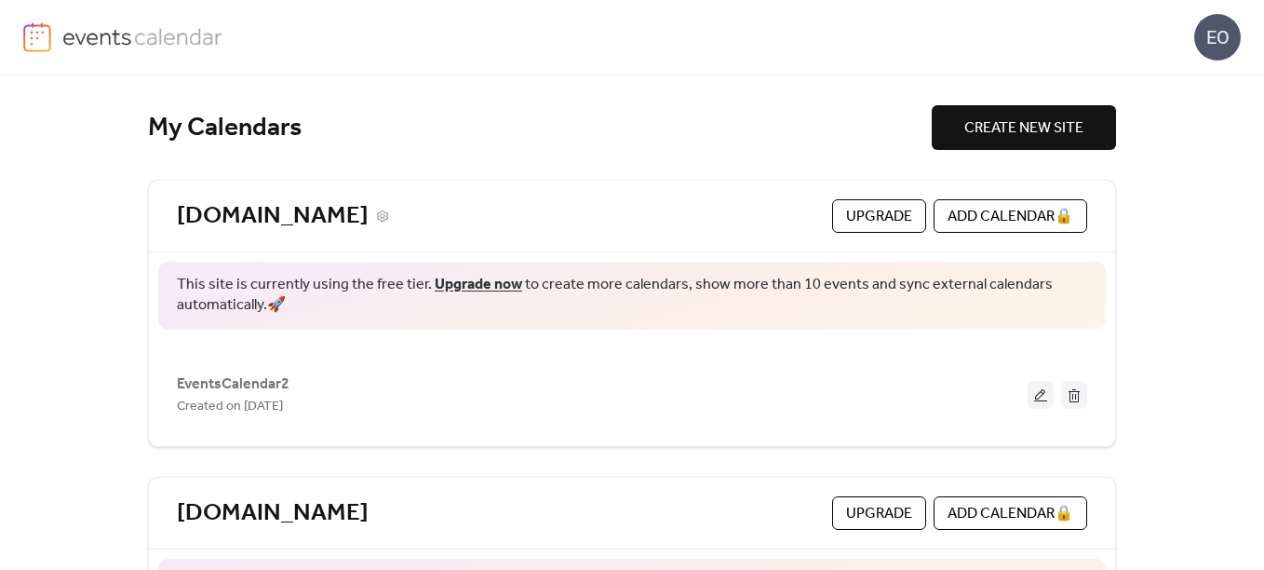
click at [217, 203] on link "[DOMAIN_NAME]" at bounding box center [273, 216] width 192 height 31
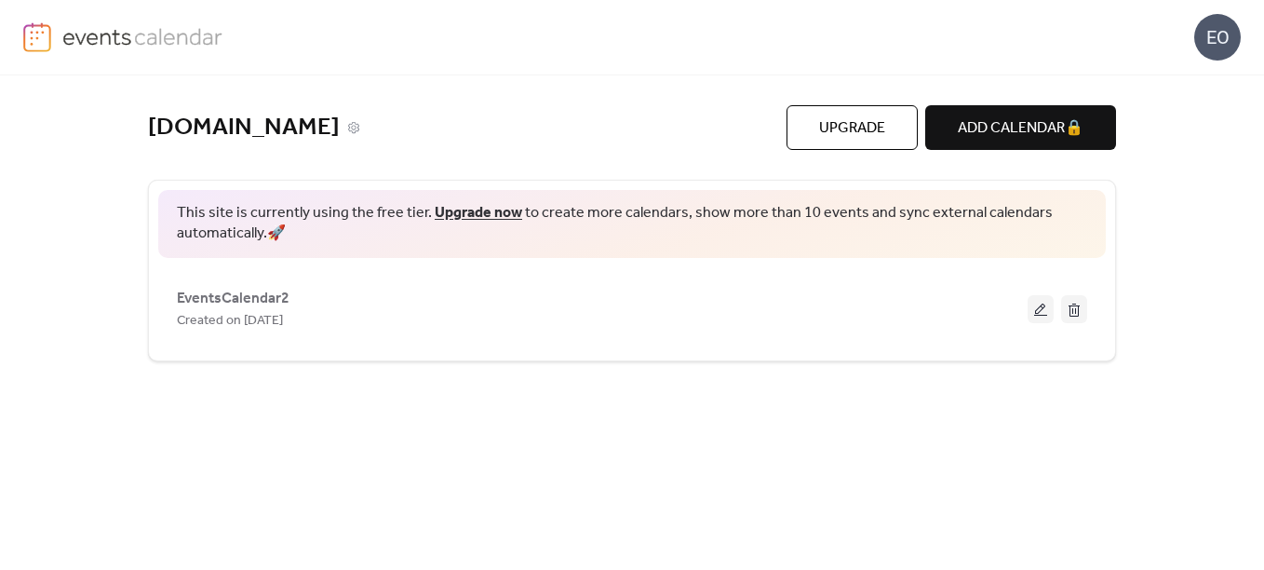
click at [235, 134] on link "[DOMAIN_NAME]" at bounding box center [244, 128] width 192 height 31
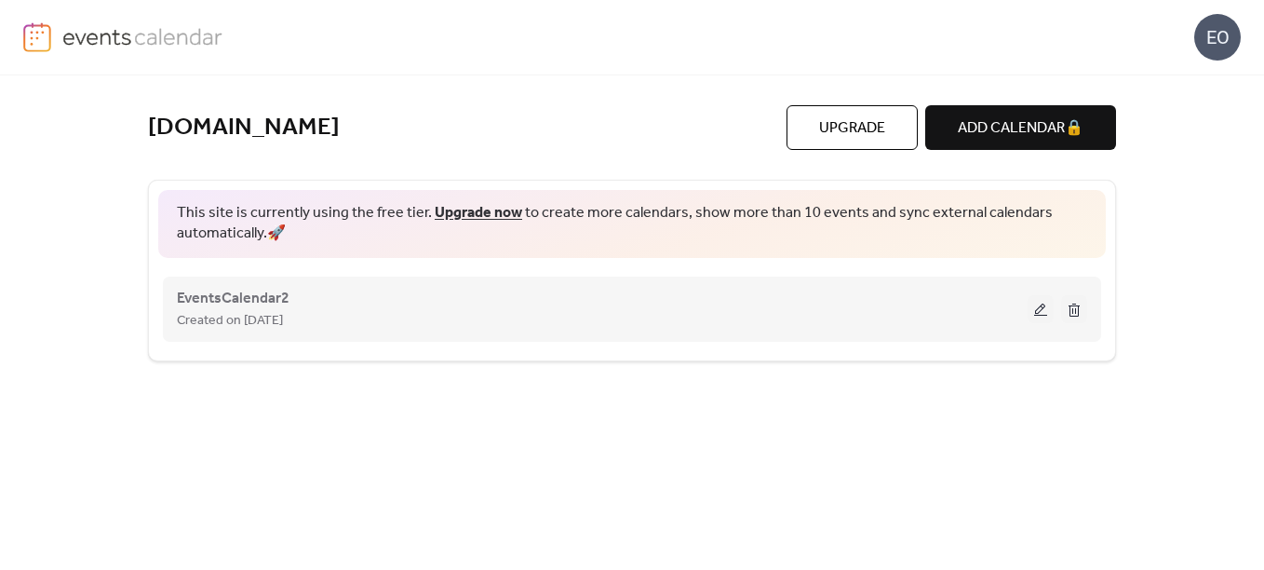
click at [1036, 315] on button at bounding box center [1041, 309] width 26 height 28
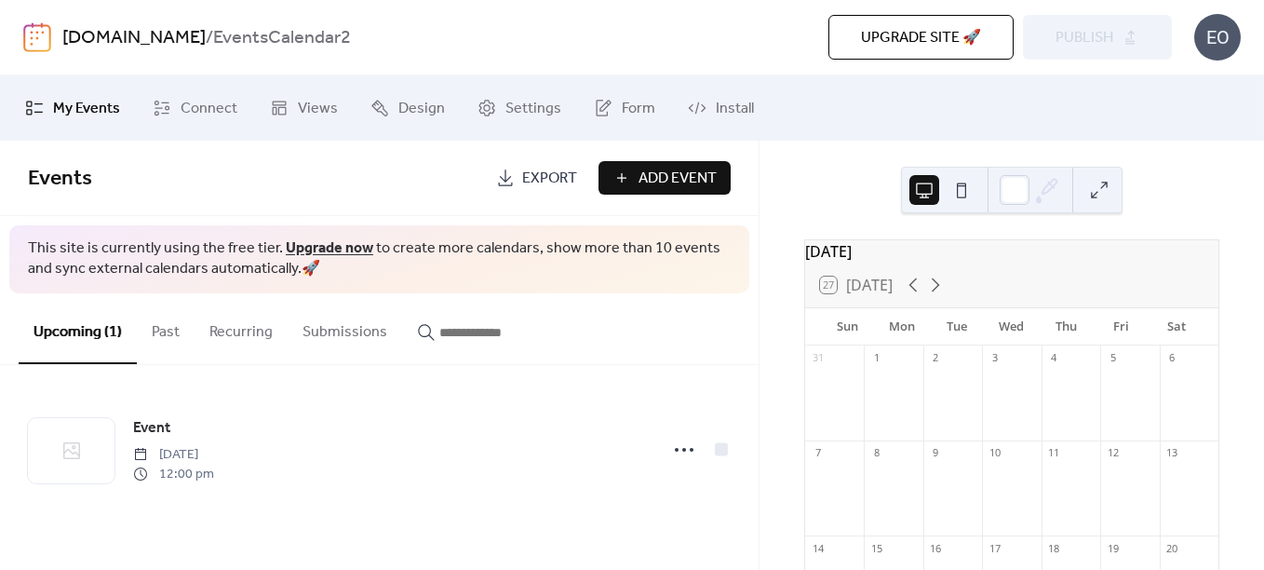
drag, startPoint x: 317, startPoint y: 36, endPoint x: 607, endPoint y: 11, distance: 290.6
click at [322, 36] on div "[DOMAIN_NAME] / EventsCalendar2" at bounding box center [323, 37] width 522 height 35
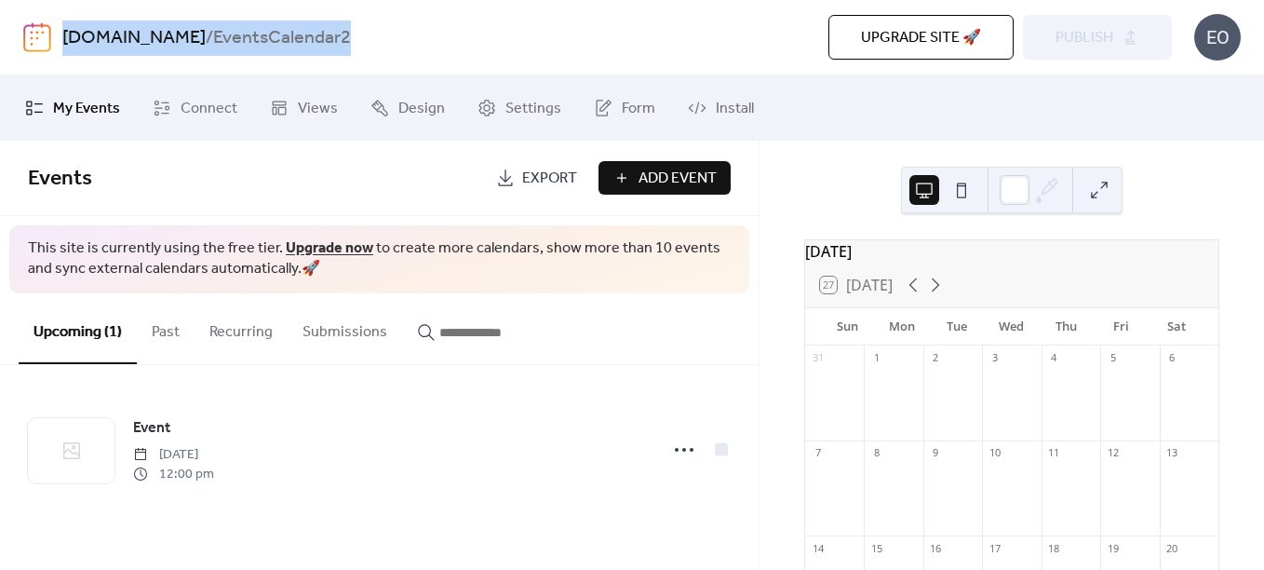
drag, startPoint x: 312, startPoint y: 39, endPoint x: 63, endPoint y: 32, distance: 248.6
click at [63, 32] on div "[DOMAIN_NAME] / EventsCalendar2" at bounding box center [323, 37] width 522 height 35
copy div "[DOMAIN_NAME] / EventsCalendar2"
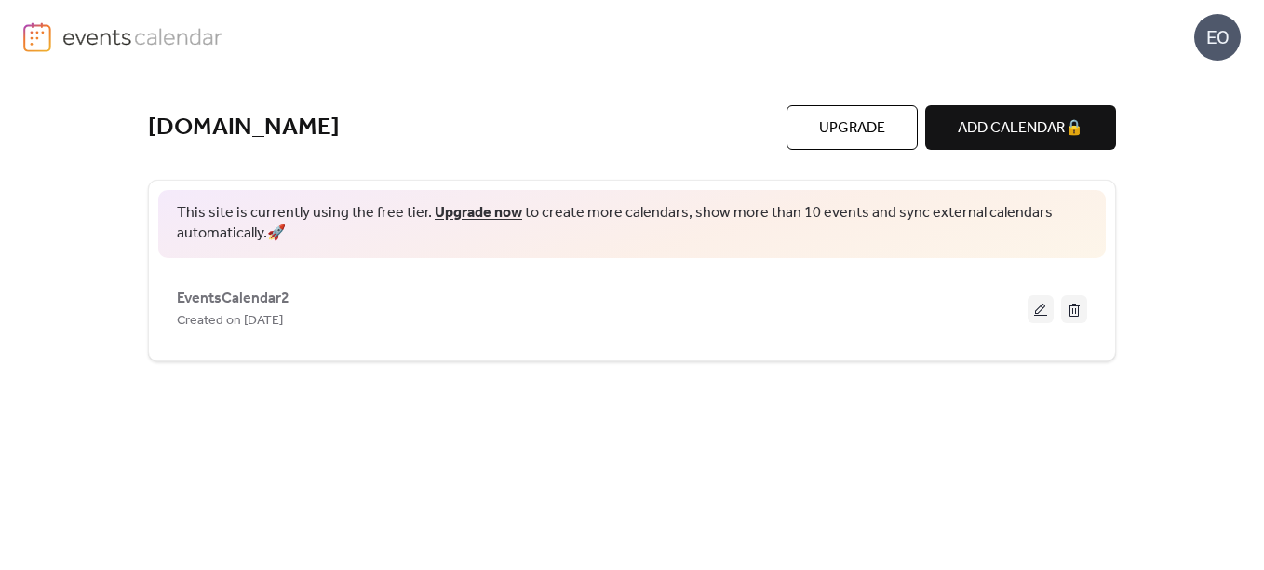
click at [79, 44] on img at bounding box center [142, 36] width 161 height 28
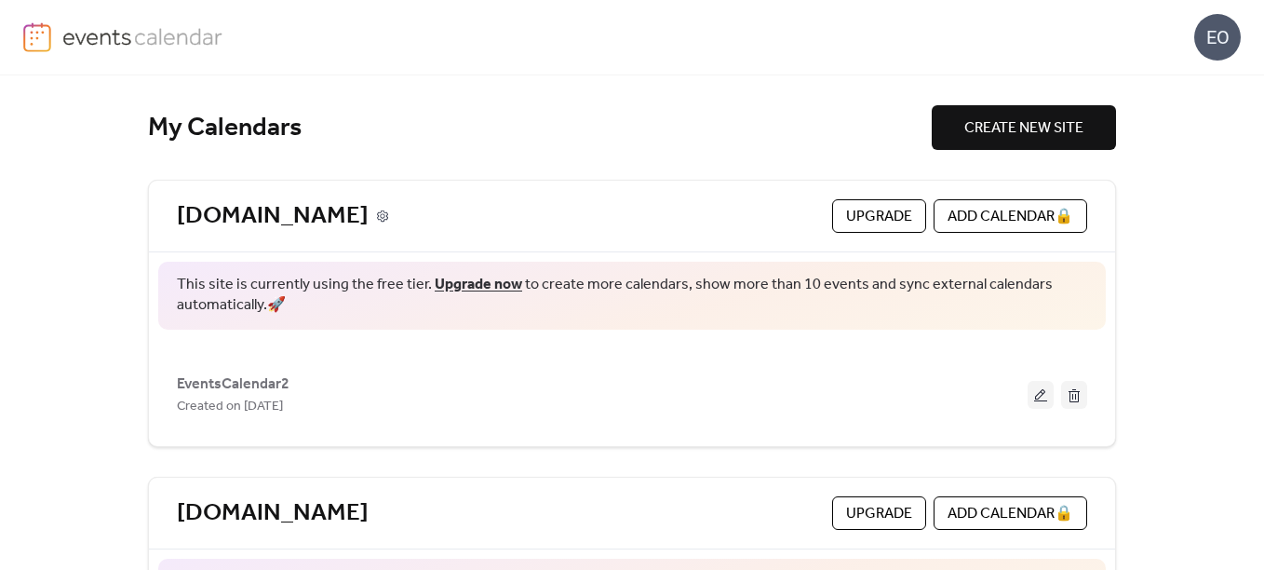
click at [380, 218] on icon at bounding box center [382, 215] width 5 height 5
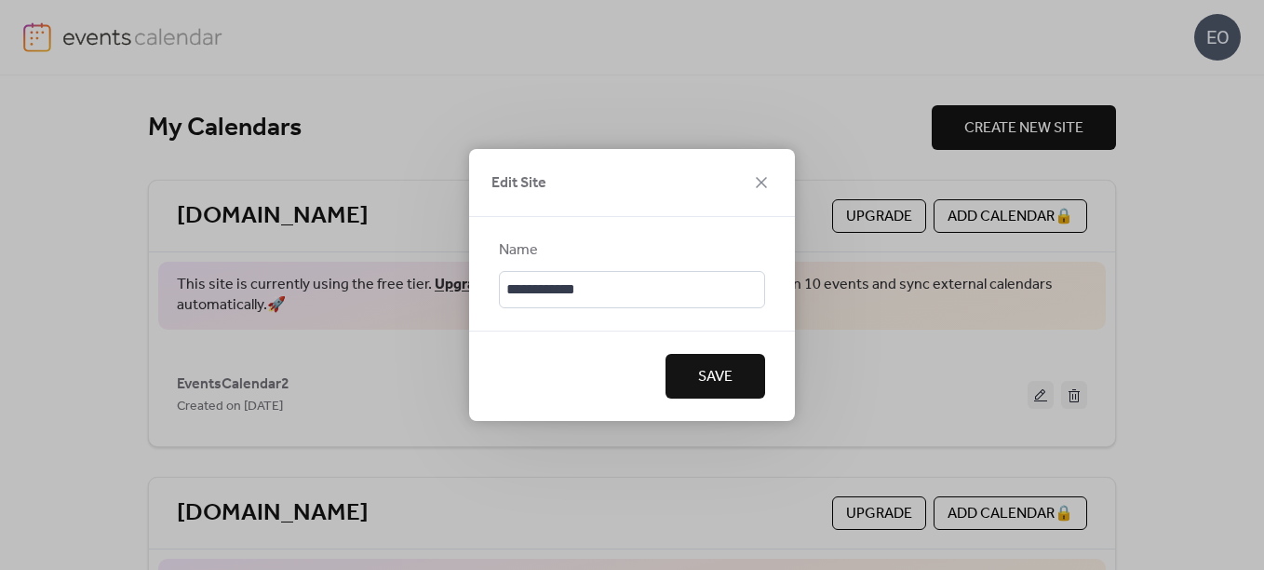
click at [748, 184] on div "Edit Site" at bounding box center [632, 183] width 326 height 68
click at [713, 373] on span "Save" at bounding box center [715, 377] width 34 height 22
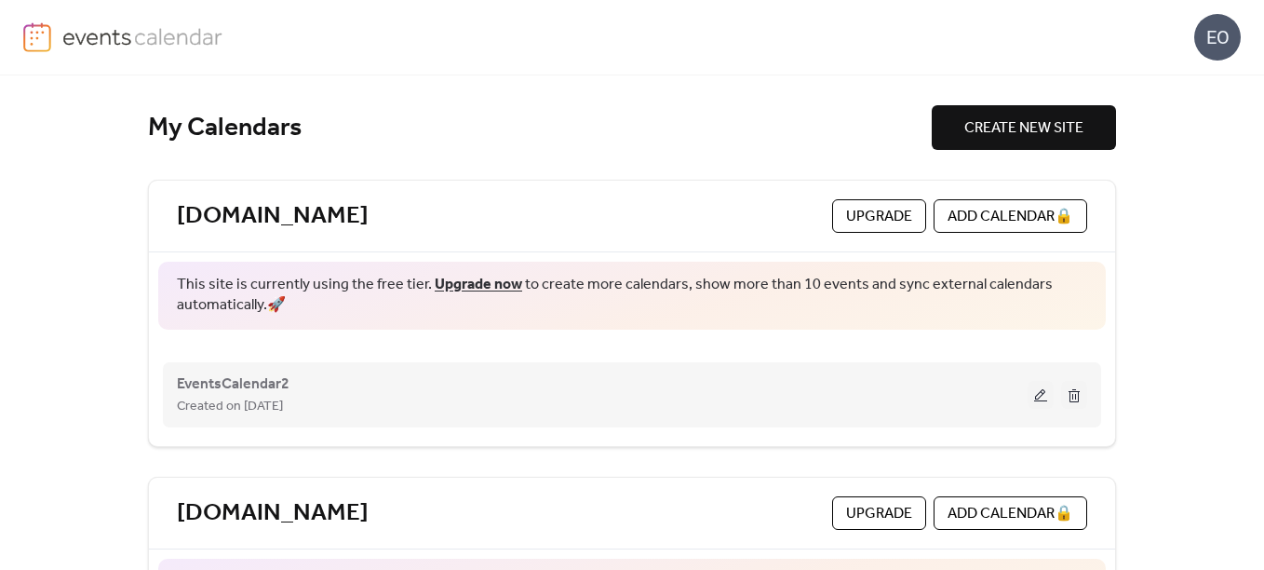
click at [1064, 392] on button at bounding box center [1074, 395] width 26 height 28
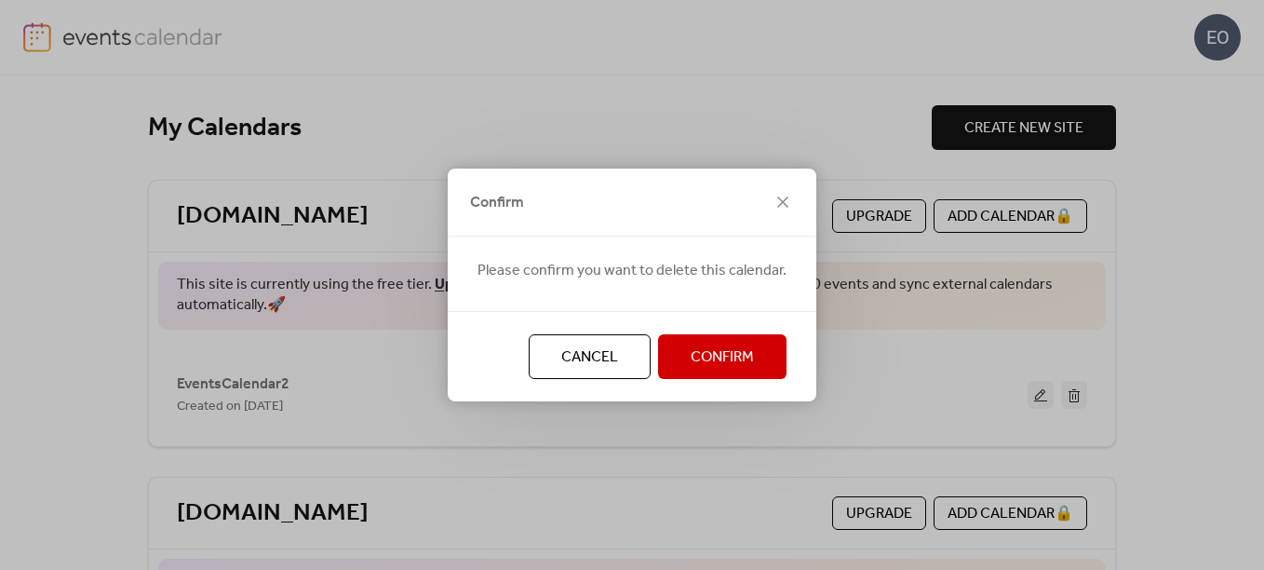
click at [749, 350] on span "Confirm" at bounding box center [722, 357] width 63 height 22
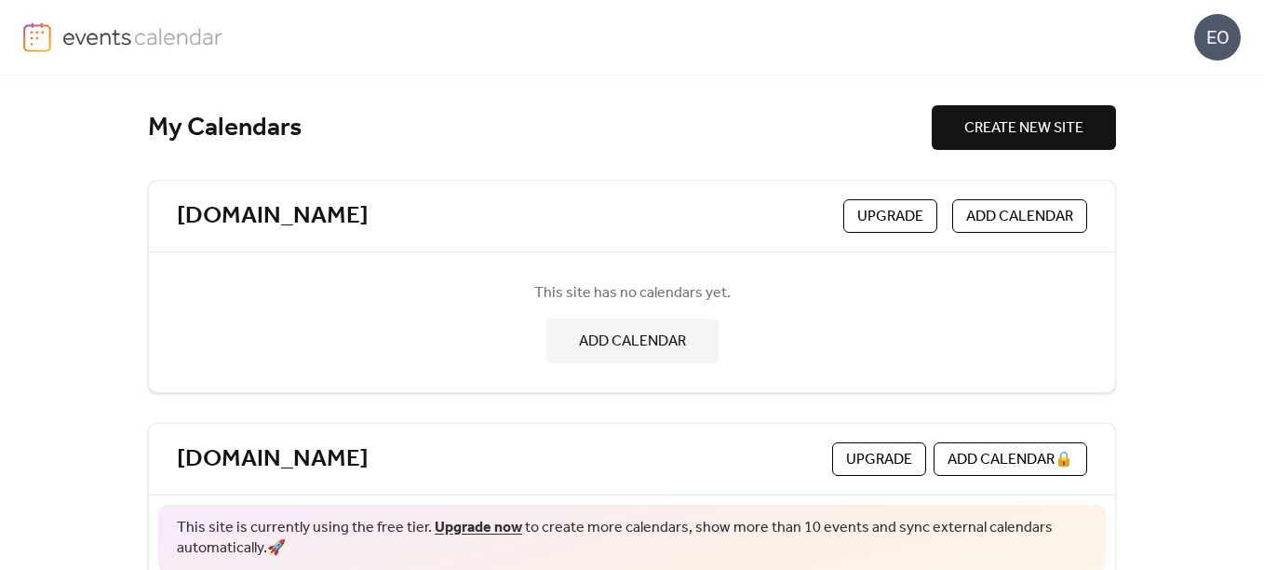
click at [595, 233] on div "[DOMAIN_NAME] Upgrade ADD CALENDAR" at bounding box center [632, 217] width 966 height 72
click at [269, 205] on link "[DOMAIN_NAME]" at bounding box center [273, 216] width 192 height 31
drag, startPoint x: 214, startPoint y: 203, endPoint x: 114, endPoint y: 200, distance: 100.6
click at [114, 200] on div "My Calendars CREATE NEW SITE [DOMAIN_NAME] Upgrade ADD CALENDAR This site has n…" at bounding box center [632, 322] width 1264 height 494
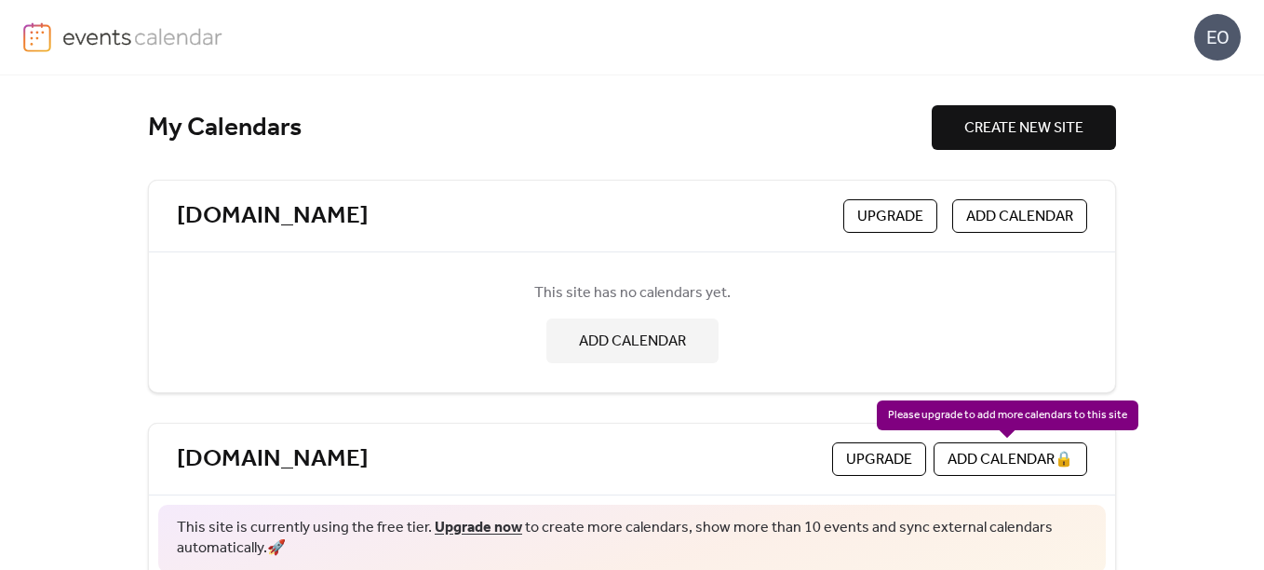
click at [949, 456] on div "ADD CALENDAR 🔒" at bounding box center [1011, 459] width 154 height 34
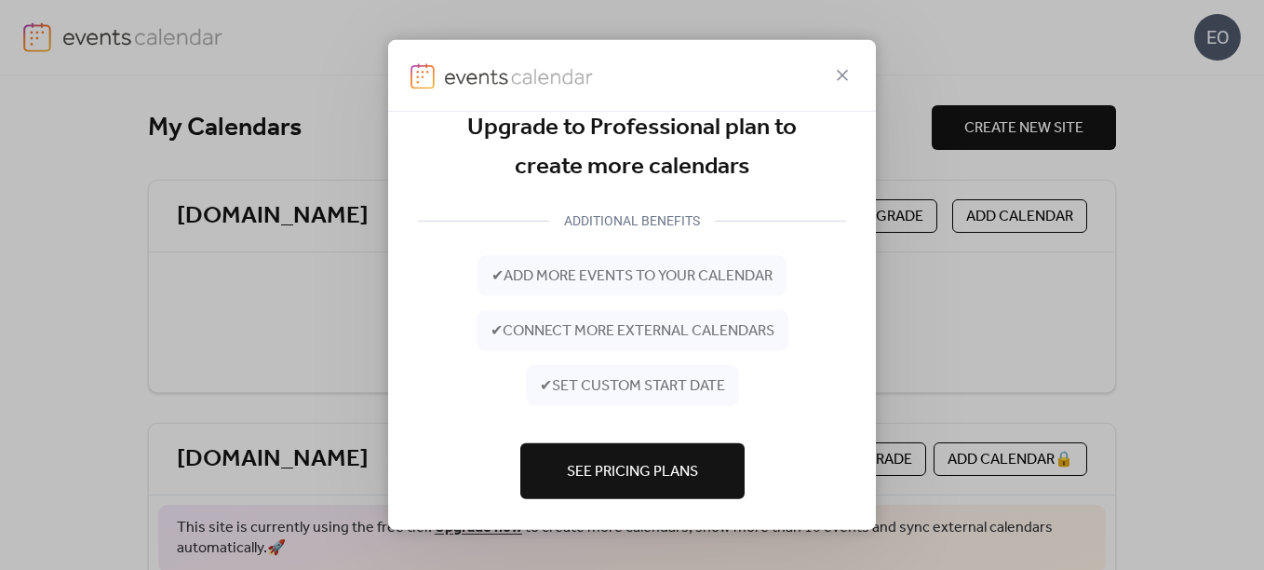
scroll to position [32, 0]
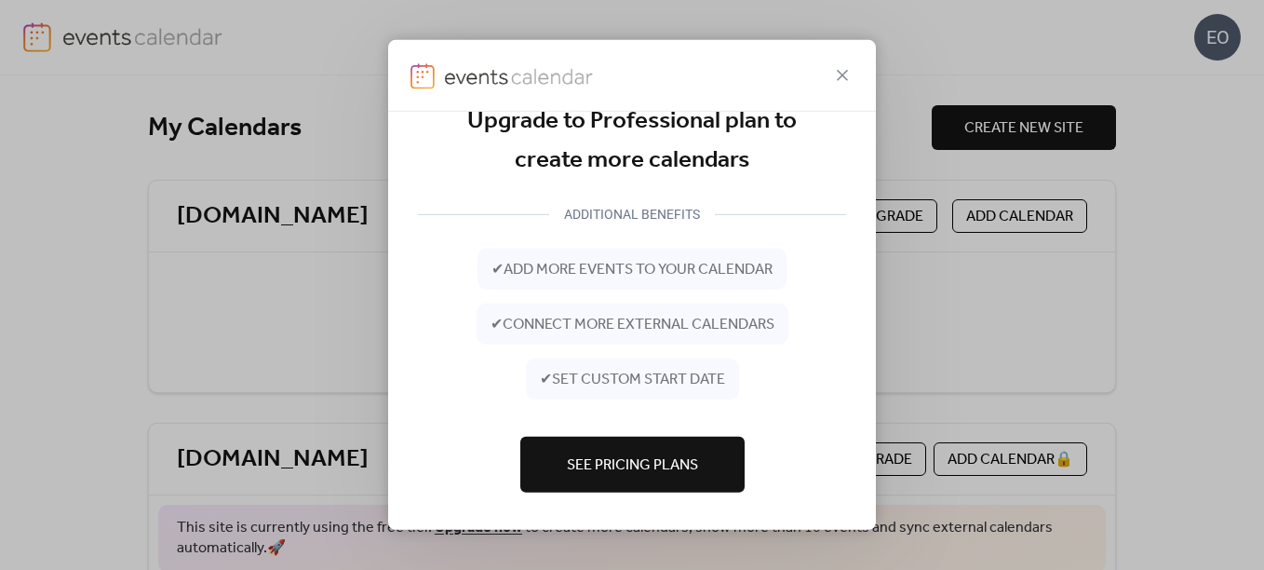
click at [636, 446] on button "See Pricing Plans" at bounding box center [632, 465] width 224 height 56
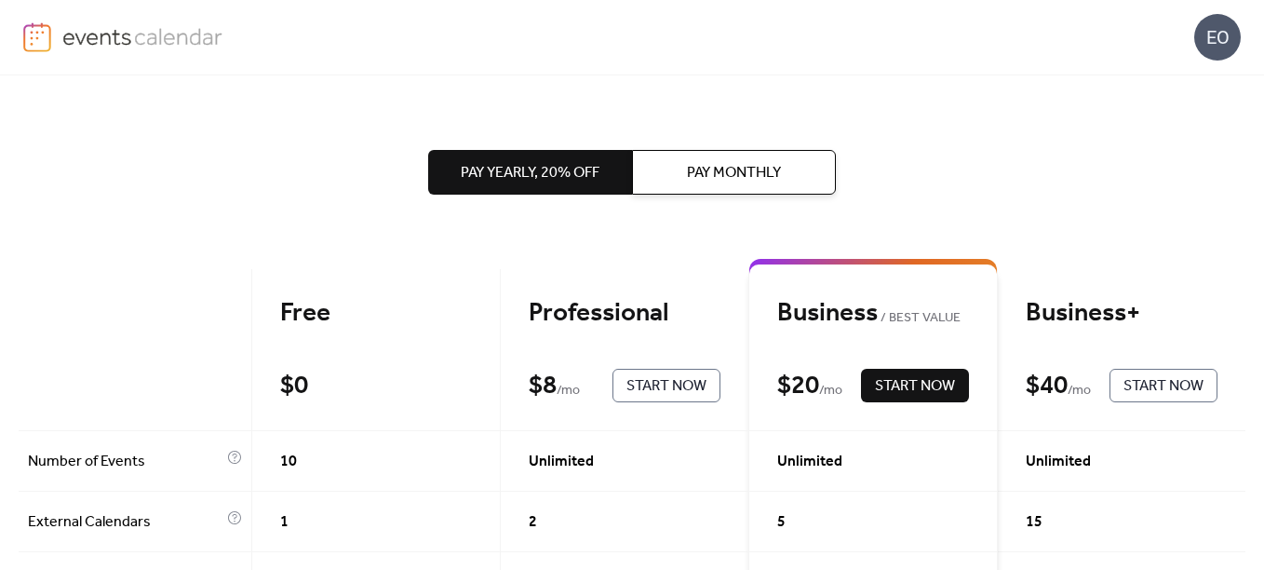
click at [552, 176] on span "Pay Yearly, 20% off" at bounding box center [530, 173] width 139 height 22
click at [713, 171] on span "Pay Monthly" at bounding box center [734, 173] width 94 height 22
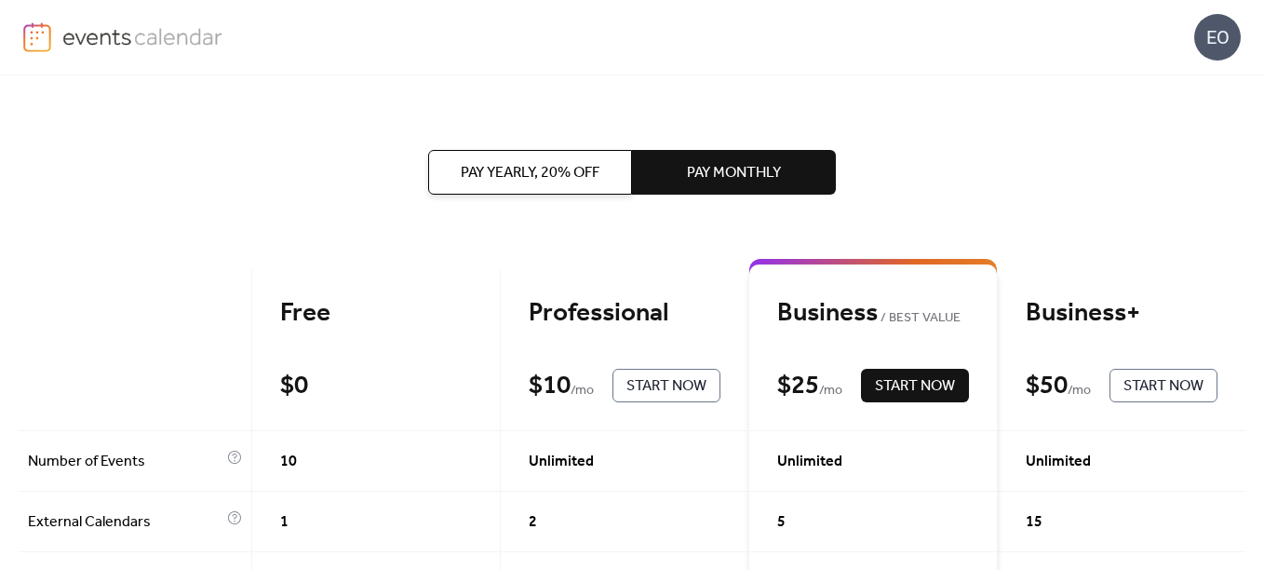
click at [529, 168] on span "Pay Yearly, 20% off" at bounding box center [530, 173] width 139 height 22
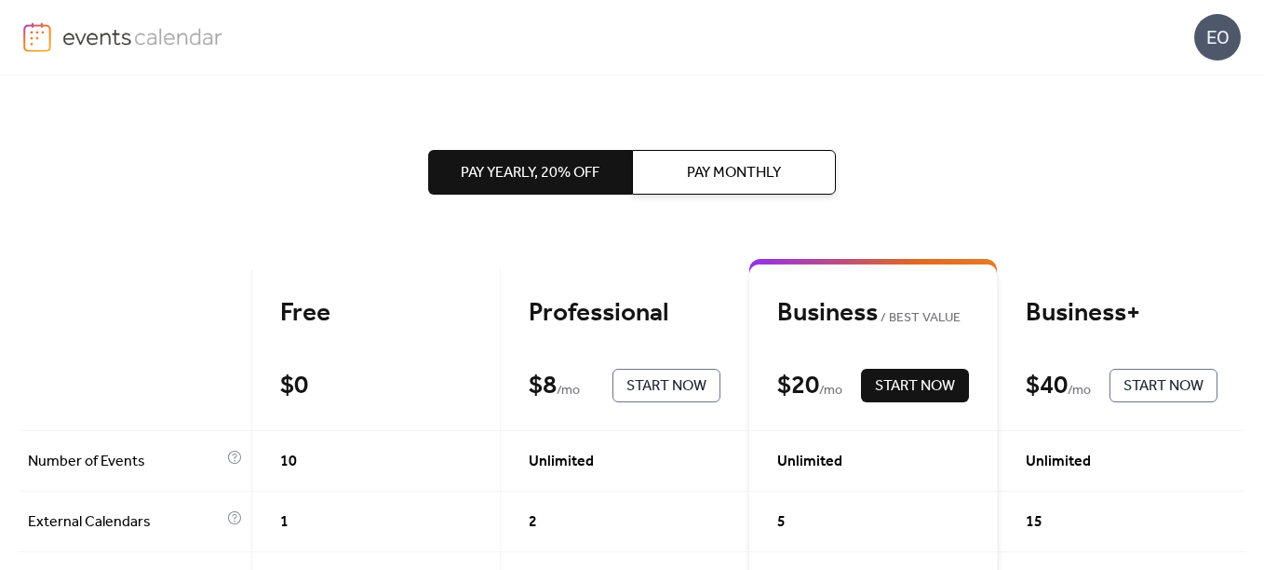
click at [717, 168] on span "Pay Monthly" at bounding box center [734, 173] width 94 height 22
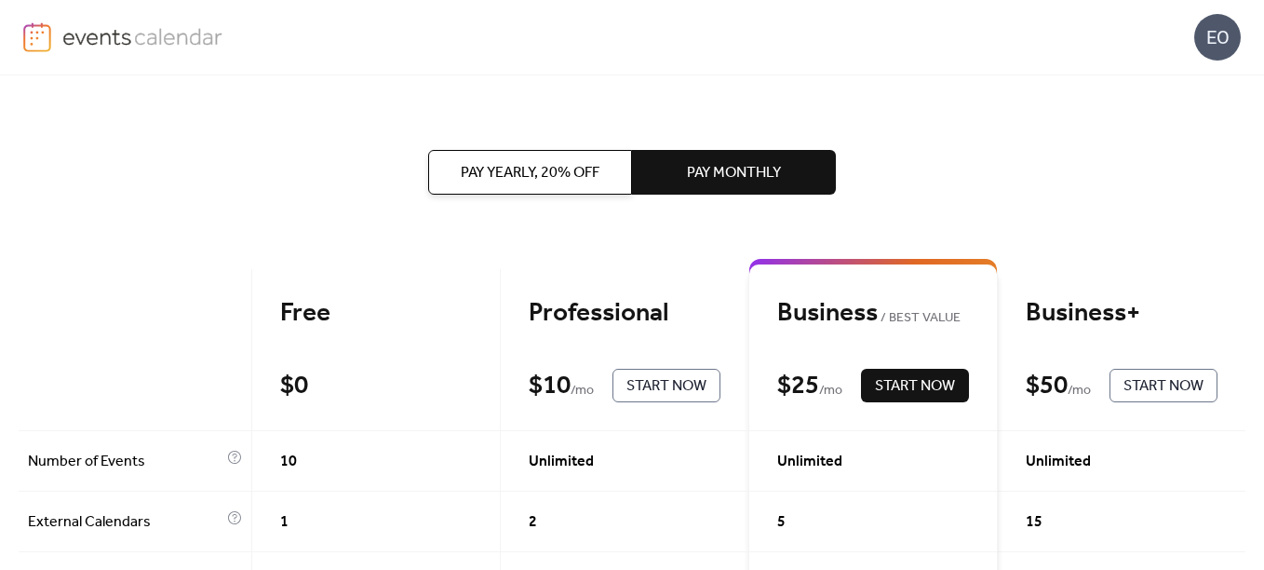
click at [599, 172] on button "Pay Yearly, 20% off" at bounding box center [530, 172] width 204 height 45
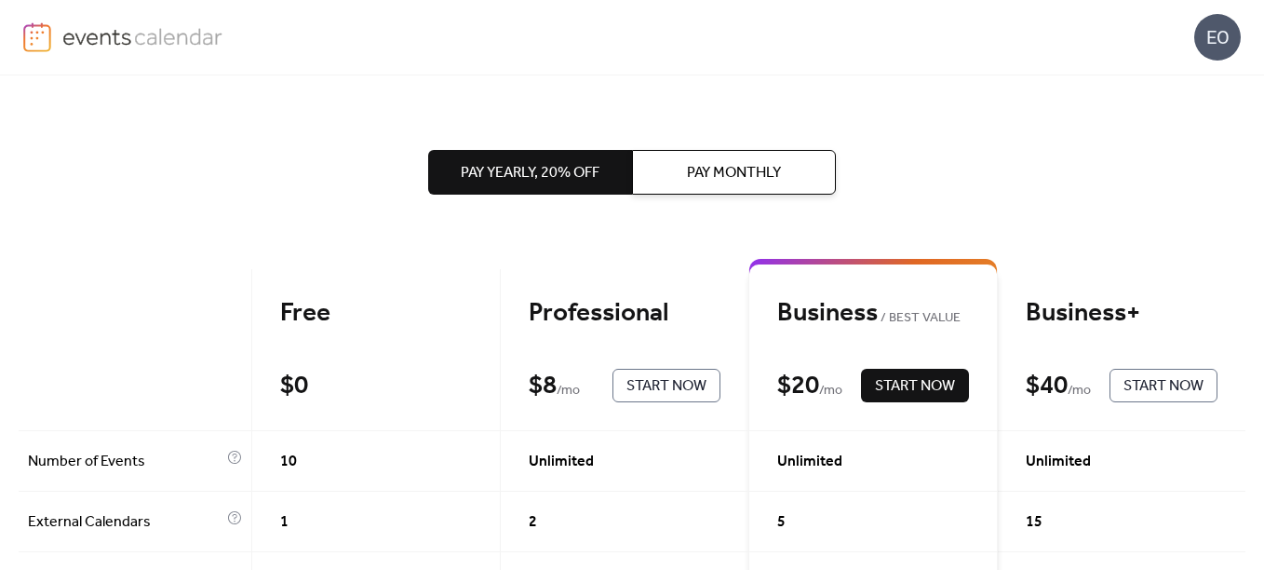
click at [710, 170] on span "Pay Monthly" at bounding box center [734, 173] width 94 height 22
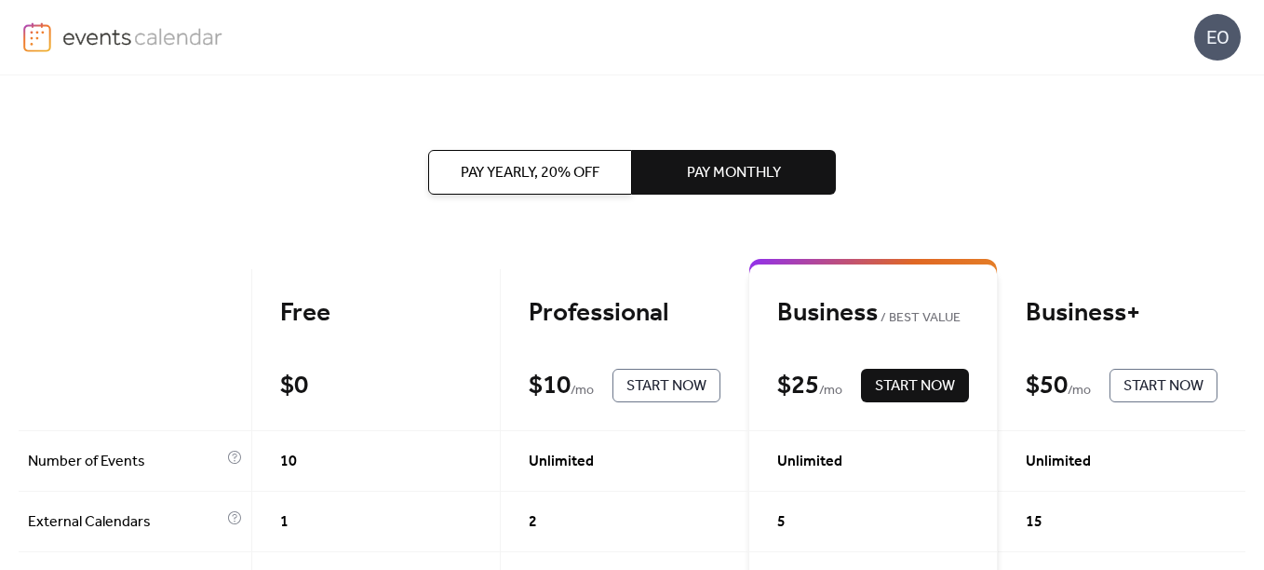
click at [603, 171] on button "Pay Yearly, 20% off" at bounding box center [530, 172] width 204 height 45
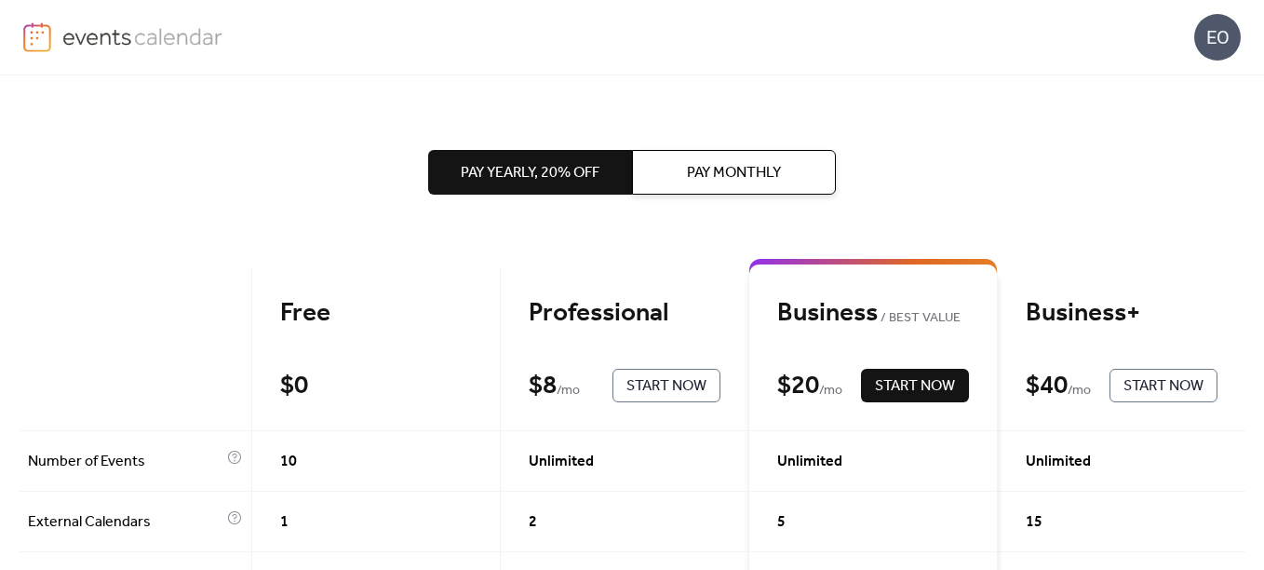
click at [661, 169] on button "Pay Monthly" at bounding box center [734, 172] width 204 height 45
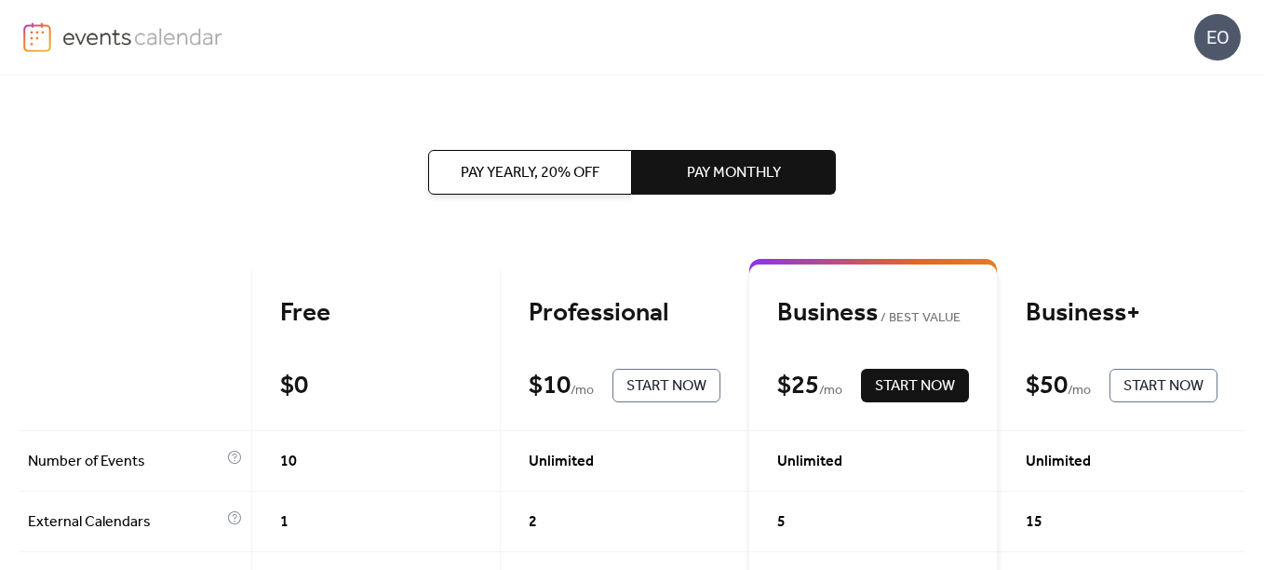
click at [556, 163] on span "Pay Yearly, 20% off" at bounding box center [530, 173] width 139 height 22
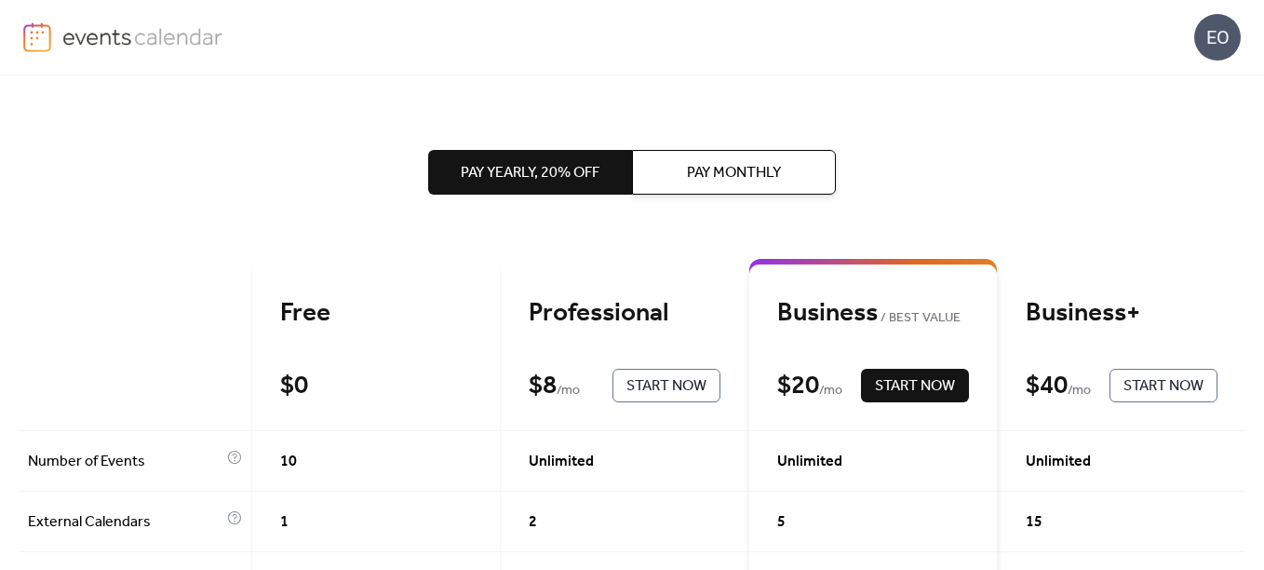
click at [739, 171] on span "Pay Monthly" at bounding box center [734, 173] width 94 height 22
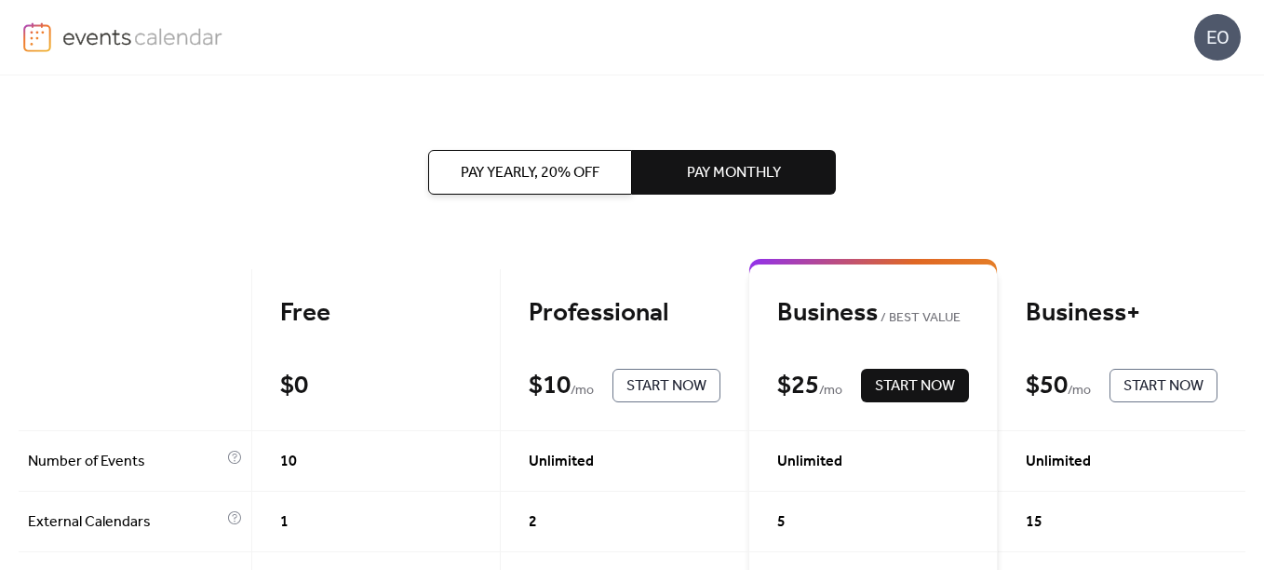
click at [623, 174] on button "Pay Yearly, 20% off" at bounding box center [530, 172] width 204 height 45
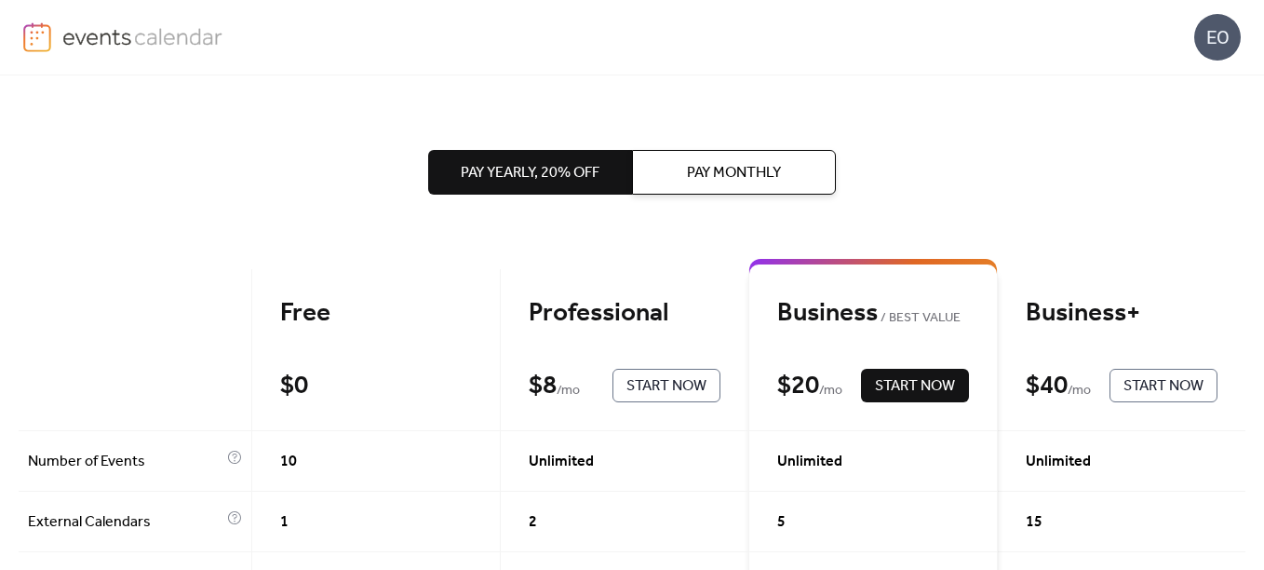
click at [723, 172] on span "Pay Monthly" at bounding box center [734, 173] width 94 height 22
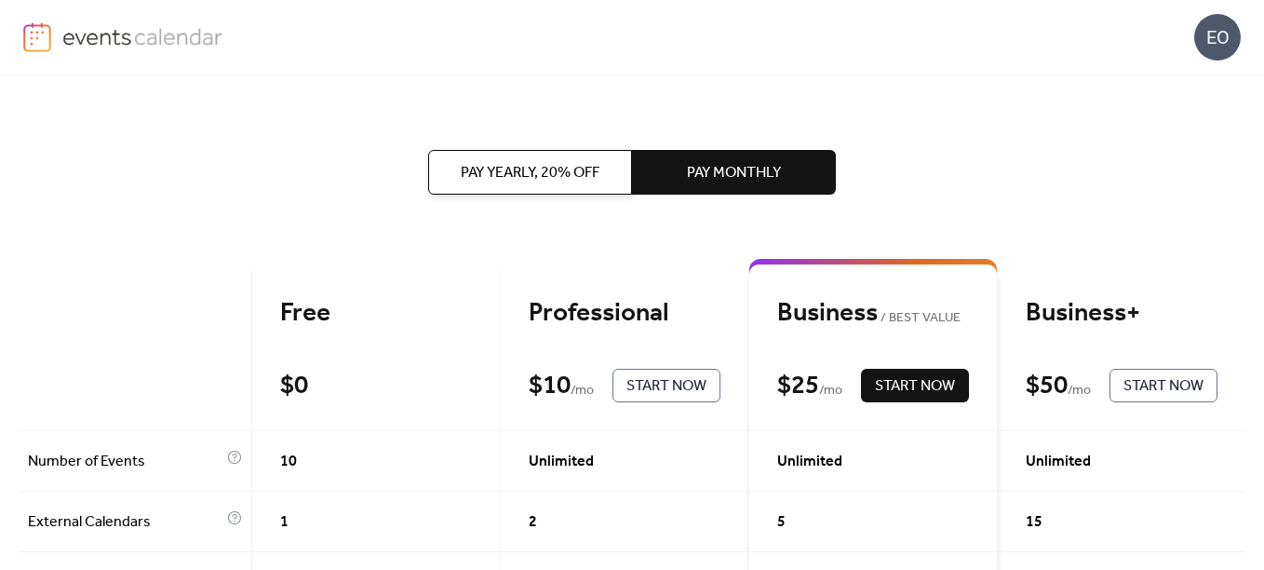
click at [627, 176] on button "Pay Yearly, 20% off" at bounding box center [530, 172] width 204 height 45
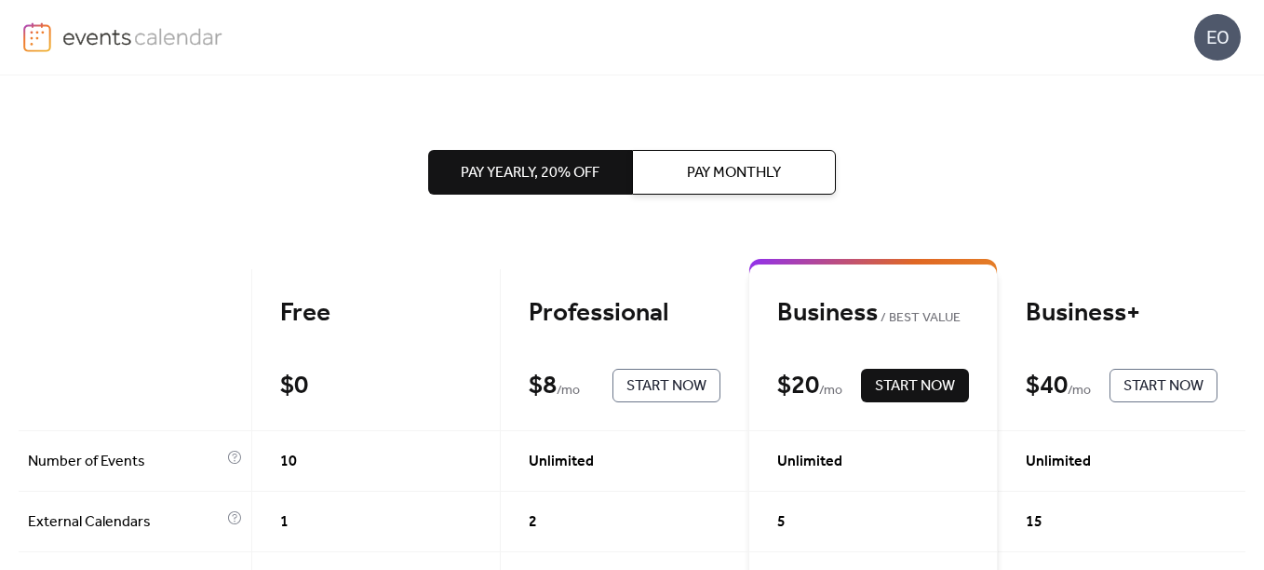
click at [712, 174] on span "Pay Monthly" at bounding box center [734, 173] width 94 height 22
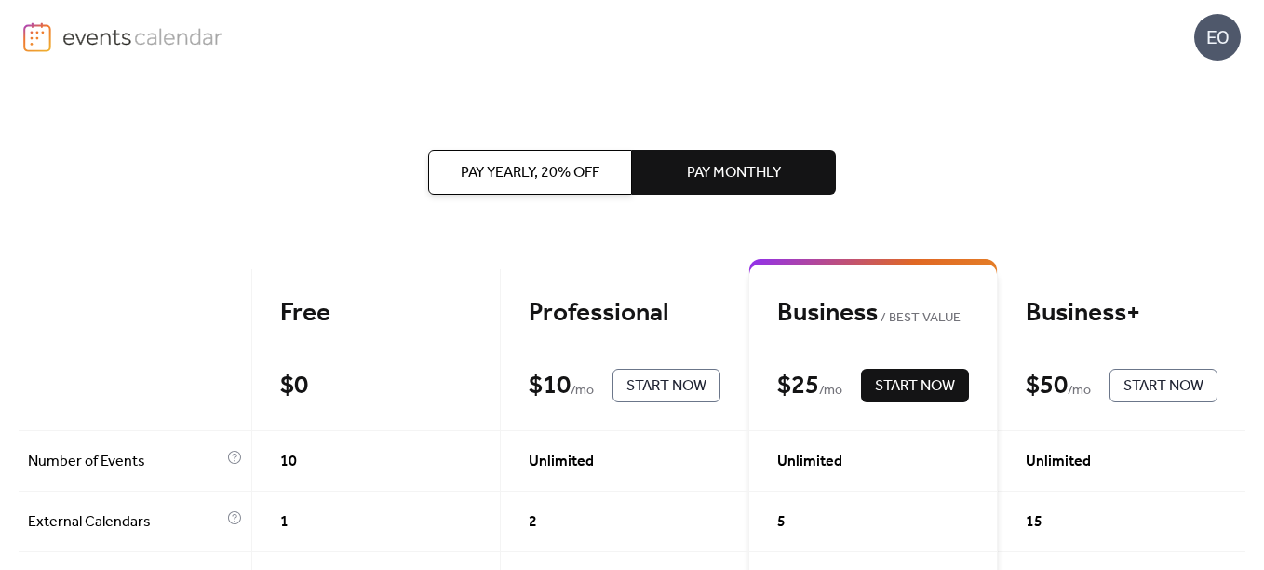
click at [569, 176] on span "Pay Yearly, 20% off" at bounding box center [530, 173] width 139 height 22
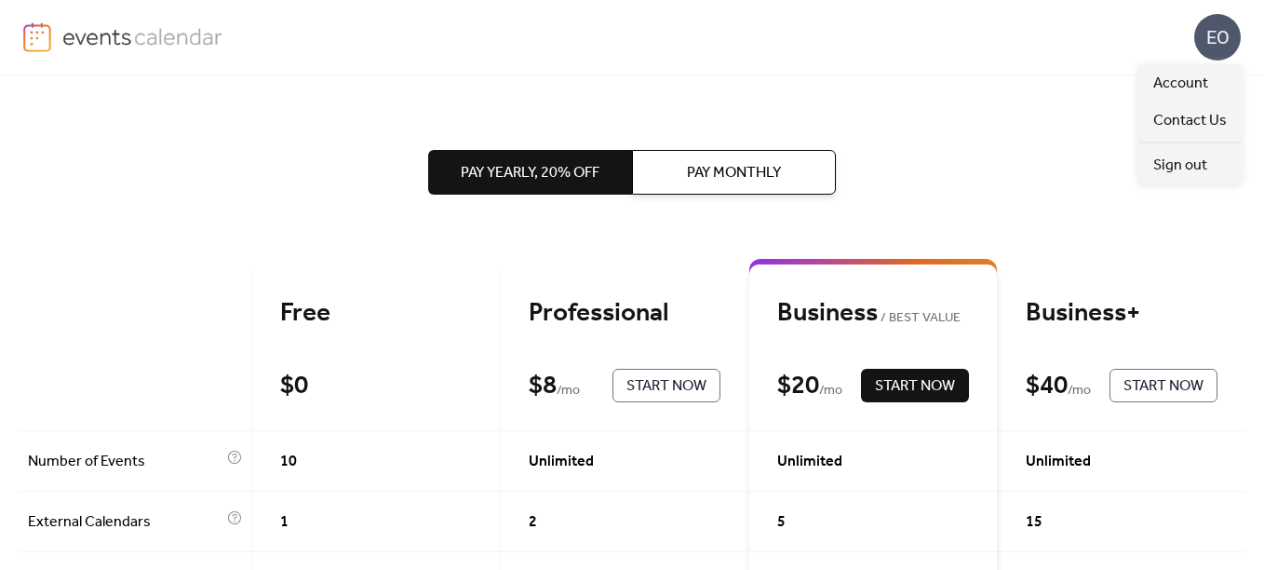
click at [1199, 52] on div "EO" at bounding box center [1217, 37] width 47 height 47
click at [1175, 119] on span "Contact Us" at bounding box center [1190, 121] width 74 height 22
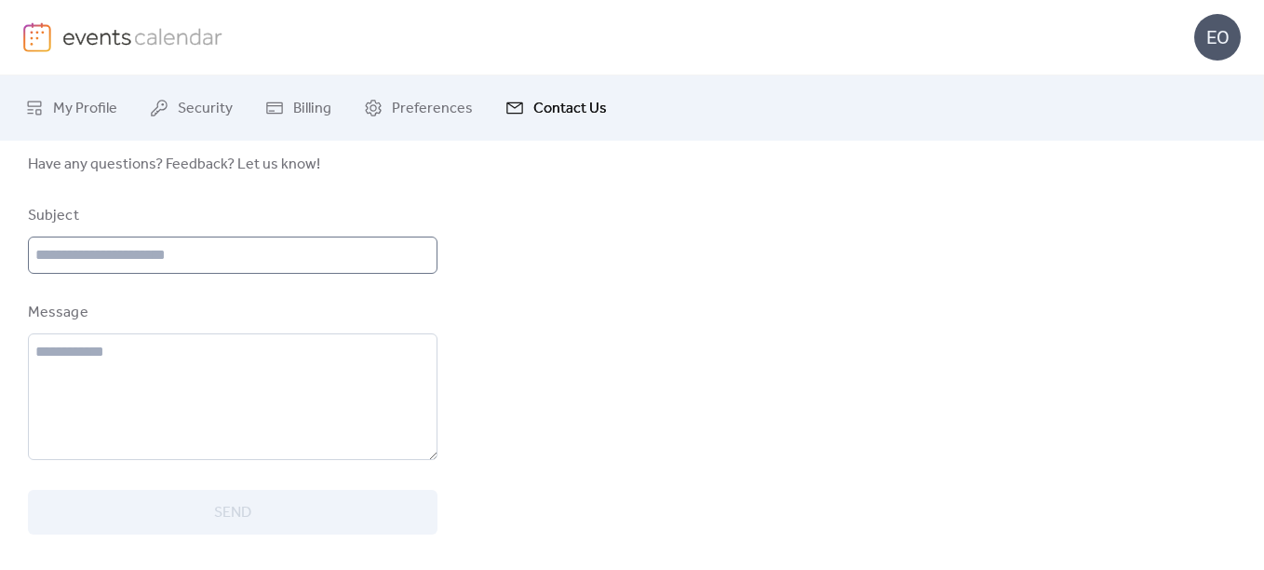
scroll to position [95, 0]
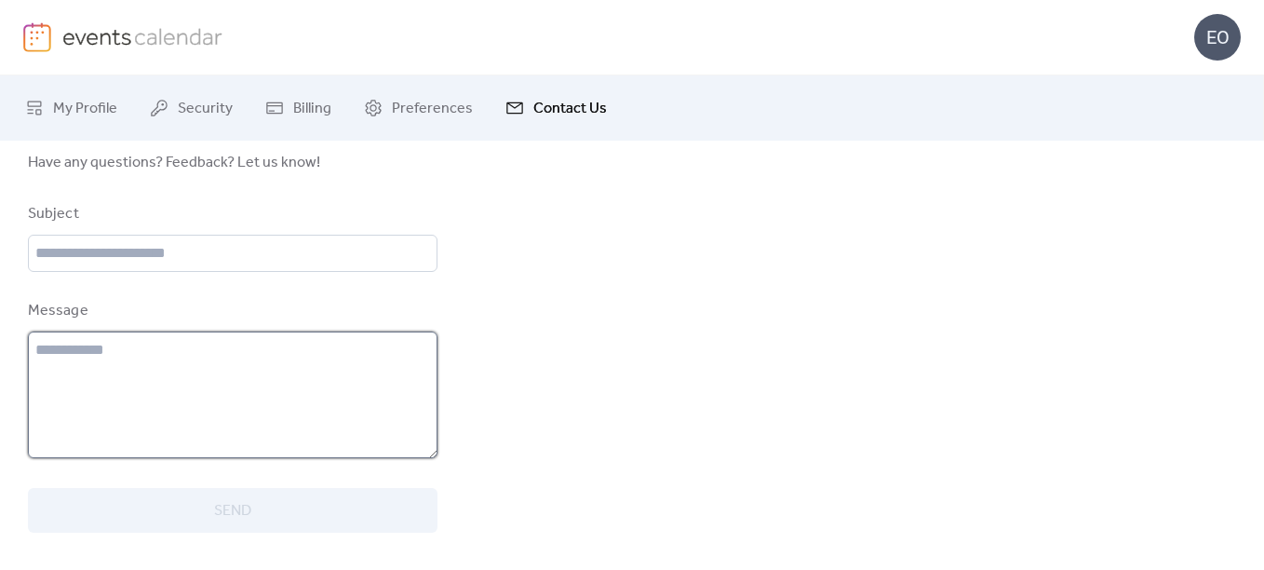
click at [261, 371] on textarea at bounding box center [233, 394] width 410 height 127
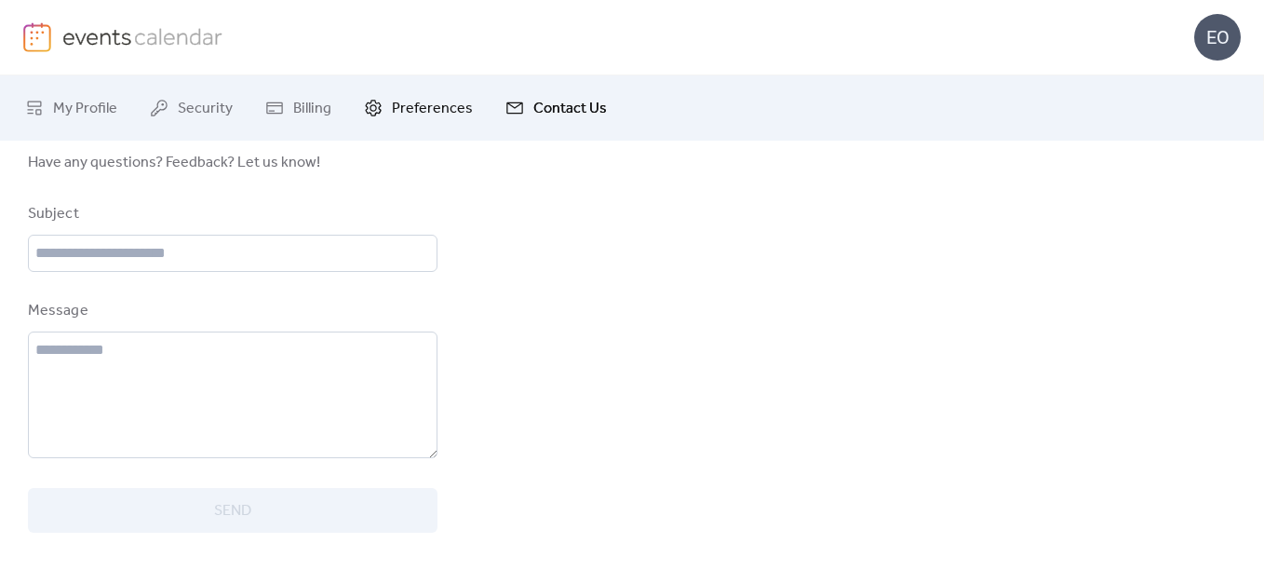
click at [465, 113] on span "Preferences" at bounding box center [432, 109] width 81 height 22
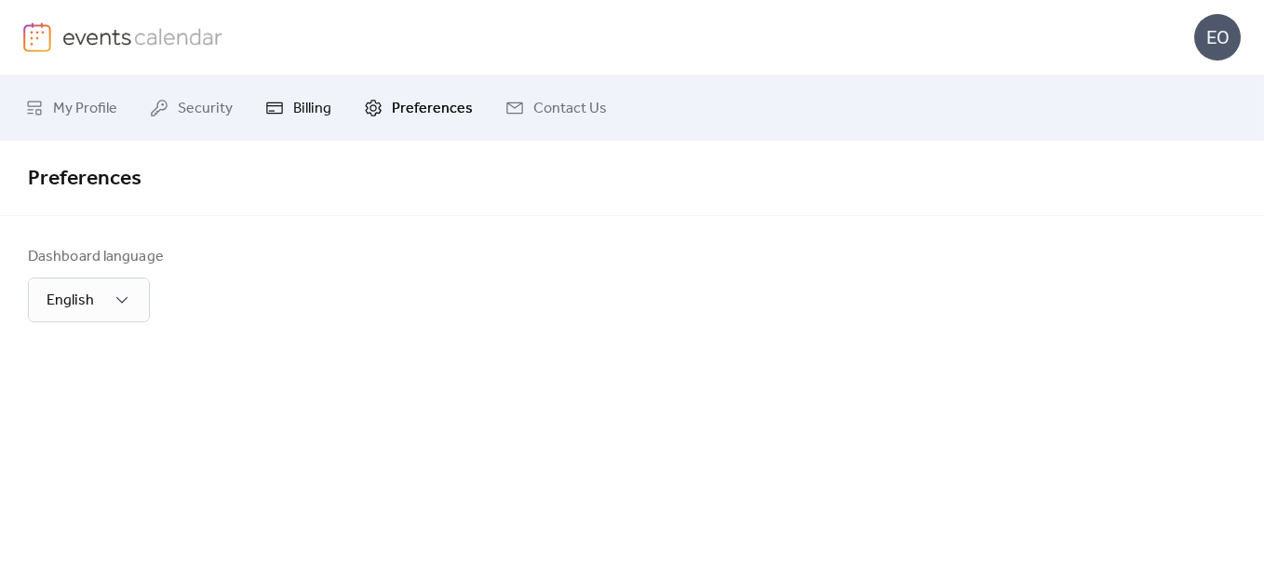
click at [299, 99] on span "Billing" at bounding box center [312, 109] width 38 height 22
click at [205, 112] on span "Security" at bounding box center [205, 109] width 55 height 22
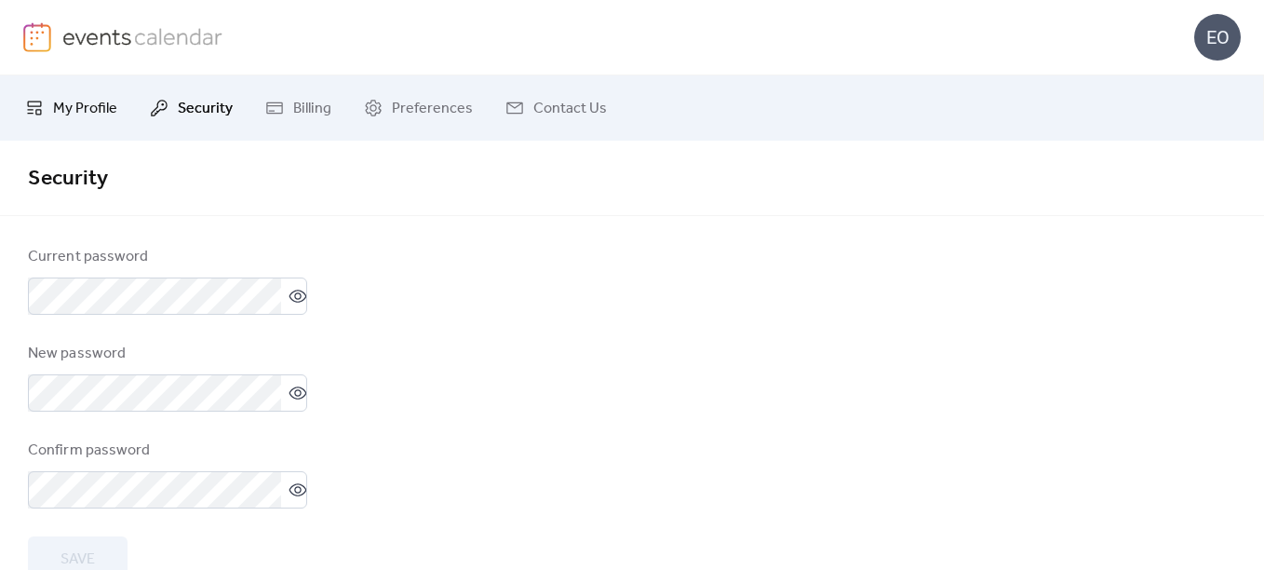
click at [61, 100] on span "My Profile" at bounding box center [85, 109] width 64 height 22
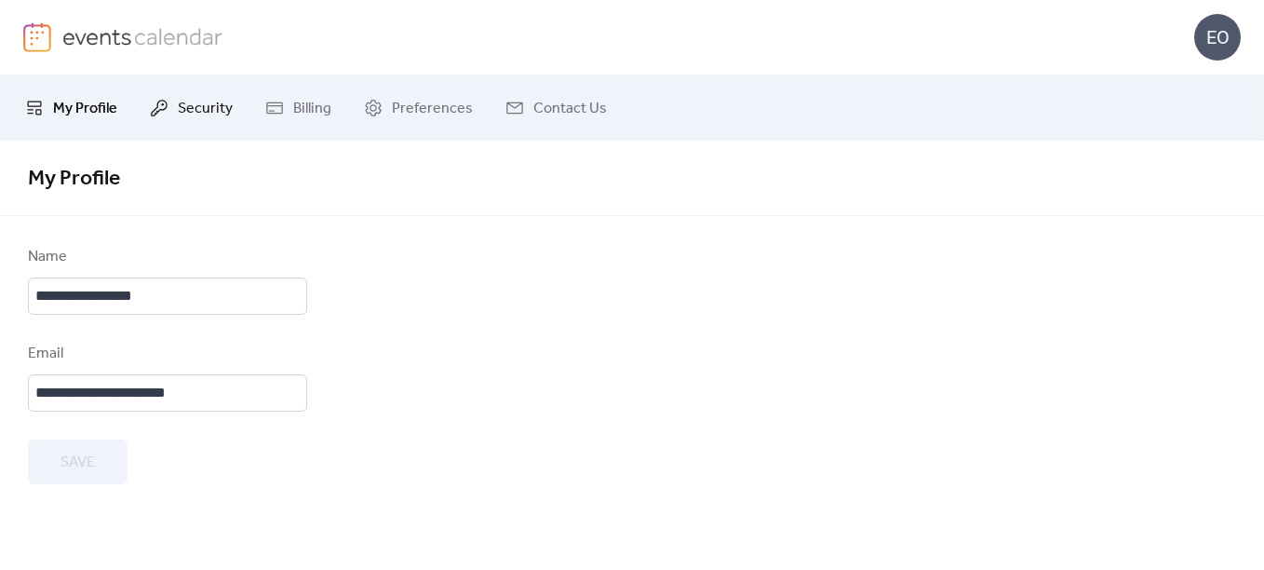
click at [162, 96] on link "Security" at bounding box center [191, 108] width 111 height 50
click at [150, 45] on img at bounding box center [142, 36] width 161 height 28
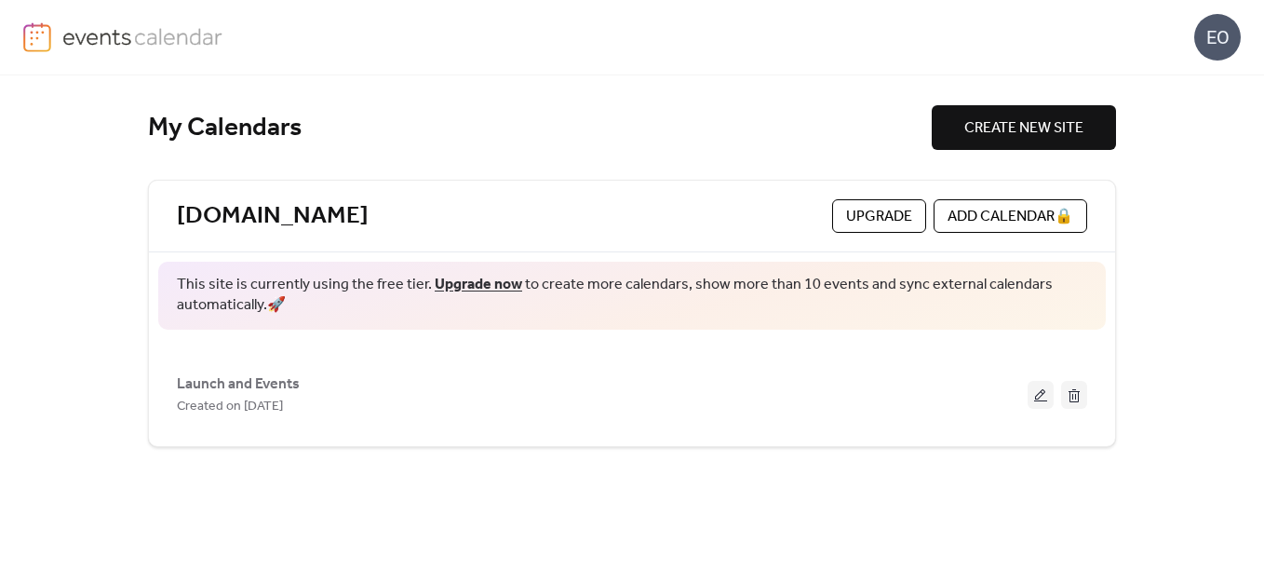
click at [993, 138] on span "CREATE NEW SITE" at bounding box center [1023, 128] width 119 height 22
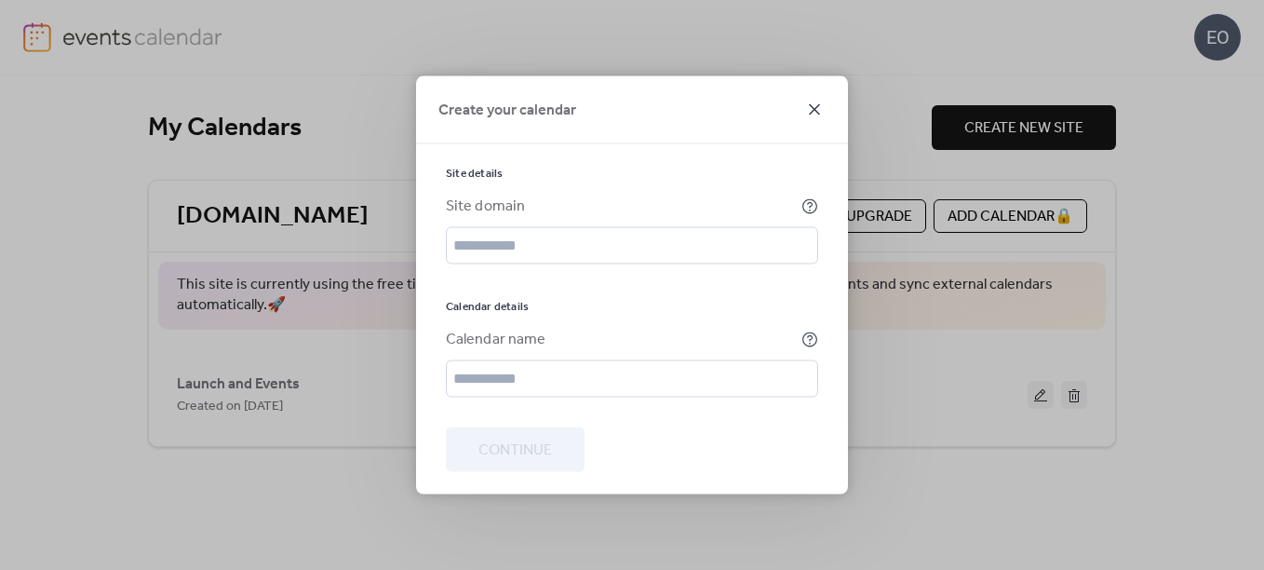
click at [812, 104] on icon at bounding box center [814, 110] width 22 height 22
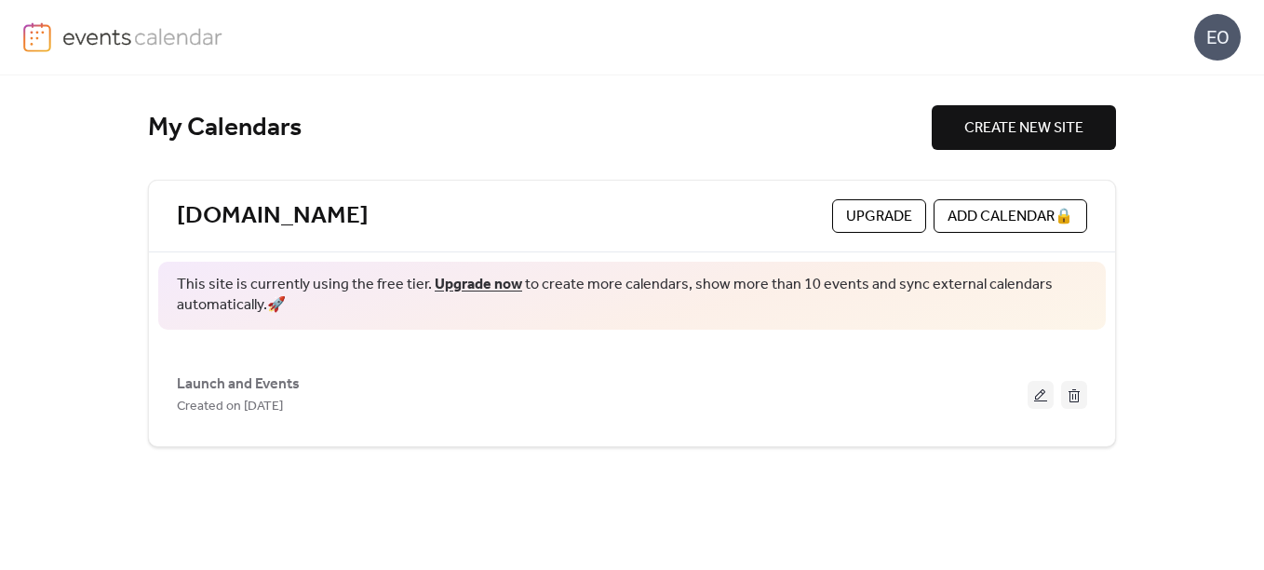
click at [486, 285] on link "Upgrade now" at bounding box center [478, 284] width 87 height 29
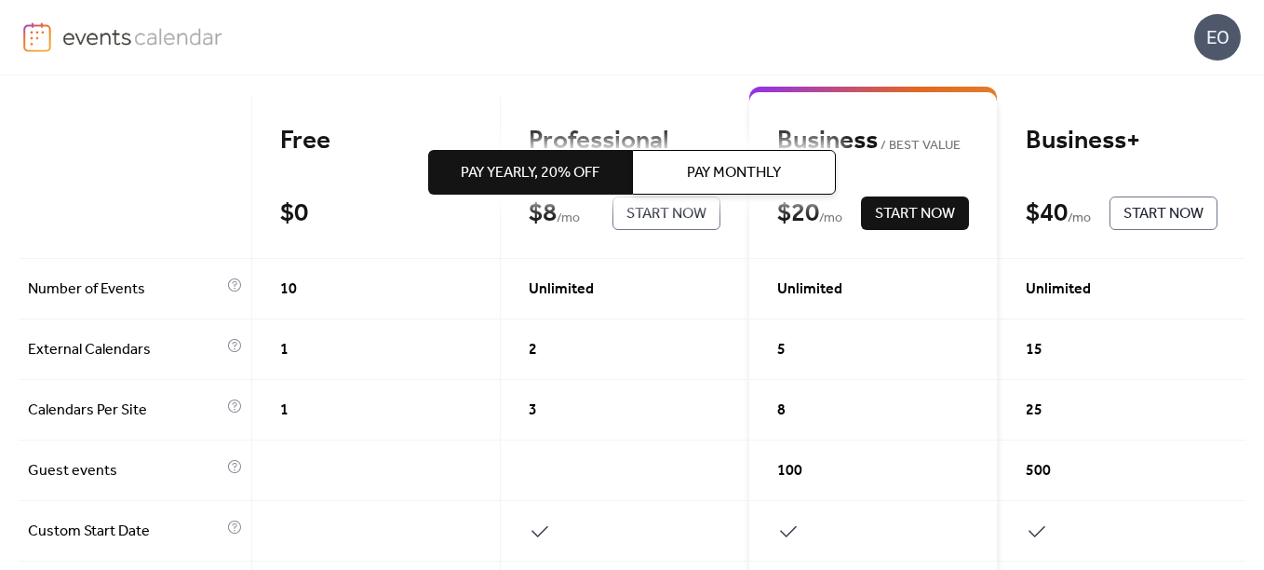
scroll to position [93, 0]
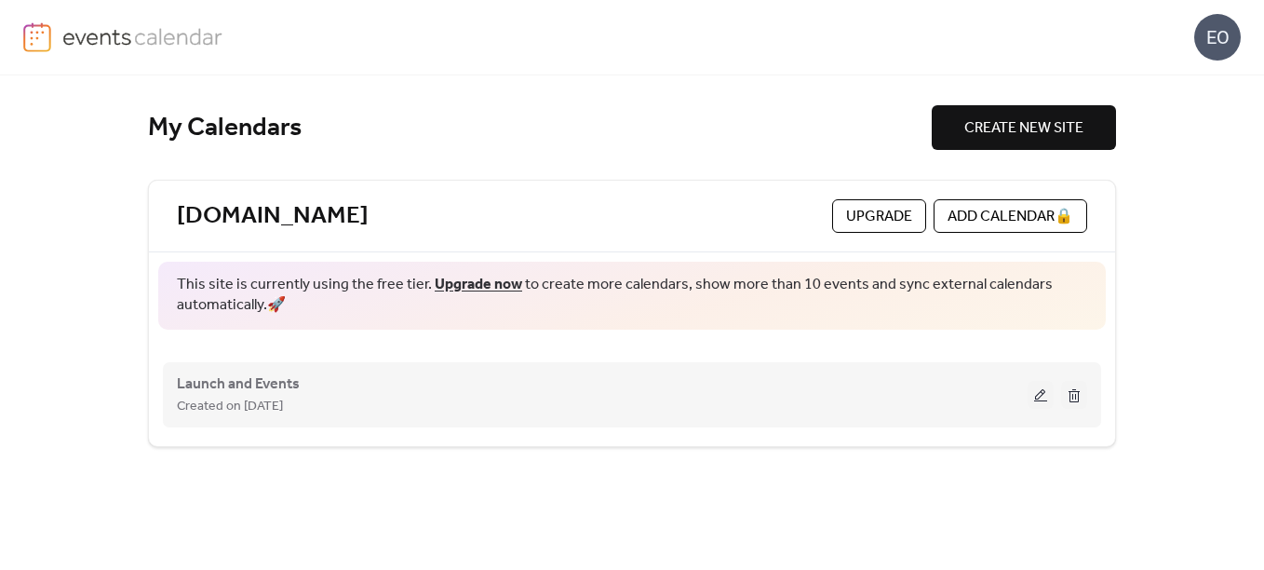
click at [1041, 400] on button at bounding box center [1041, 395] width 26 height 28
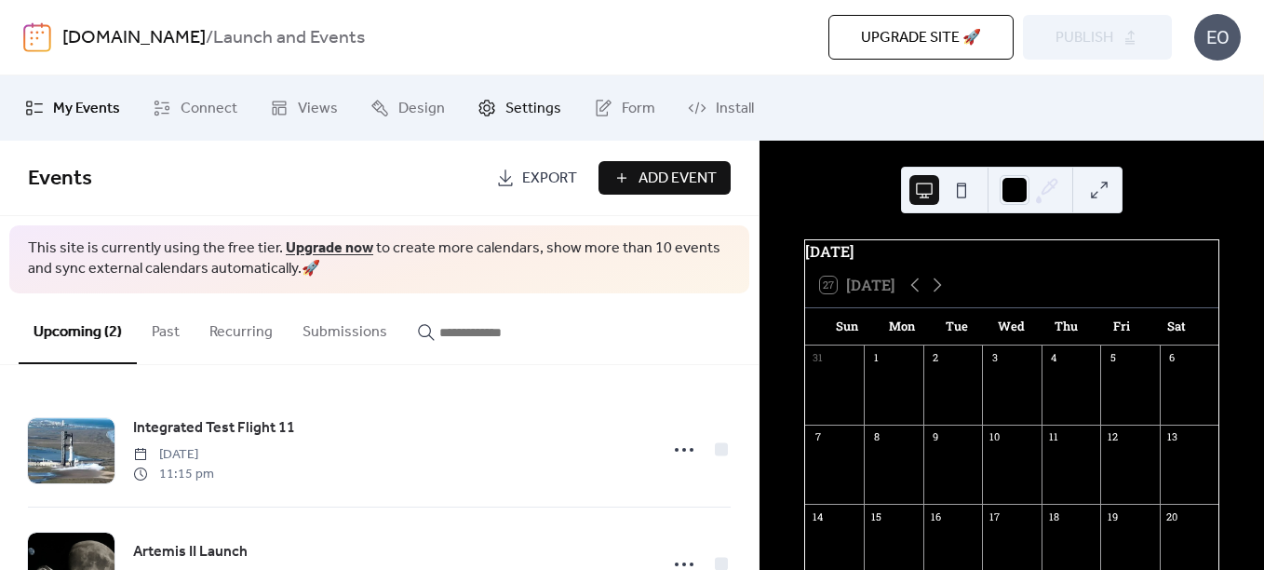
click at [478, 113] on icon at bounding box center [487, 108] width 19 height 19
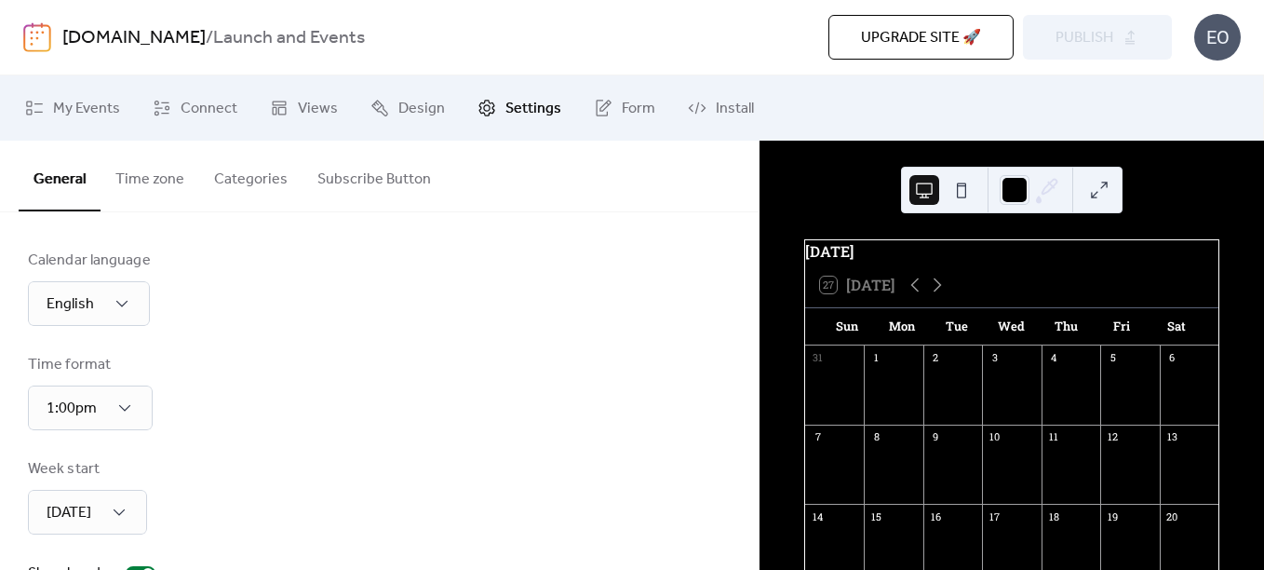
click at [288, 49] on b "Launch and Events" at bounding box center [289, 37] width 152 height 35
click at [365, 40] on div "[DOMAIN_NAME] / Launch and Events" at bounding box center [326, 37] width 529 height 35
click at [156, 168] on button "Time zone" at bounding box center [150, 175] width 99 height 69
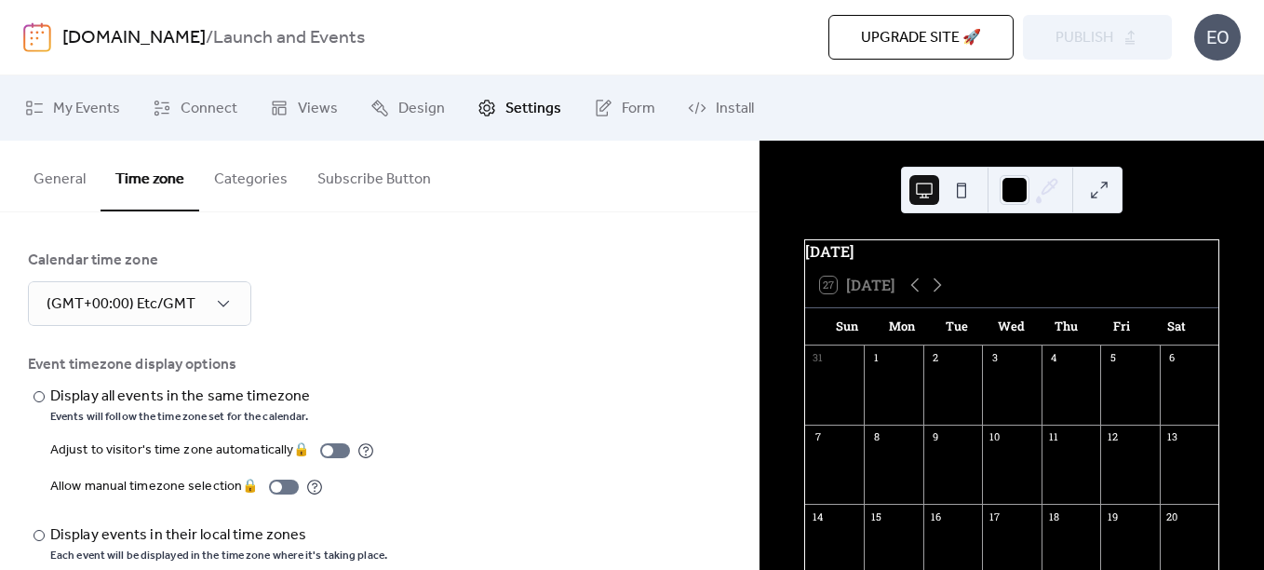
click at [232, 193] on button "Categories" at bounding box center [250, 175] width 103 height 69
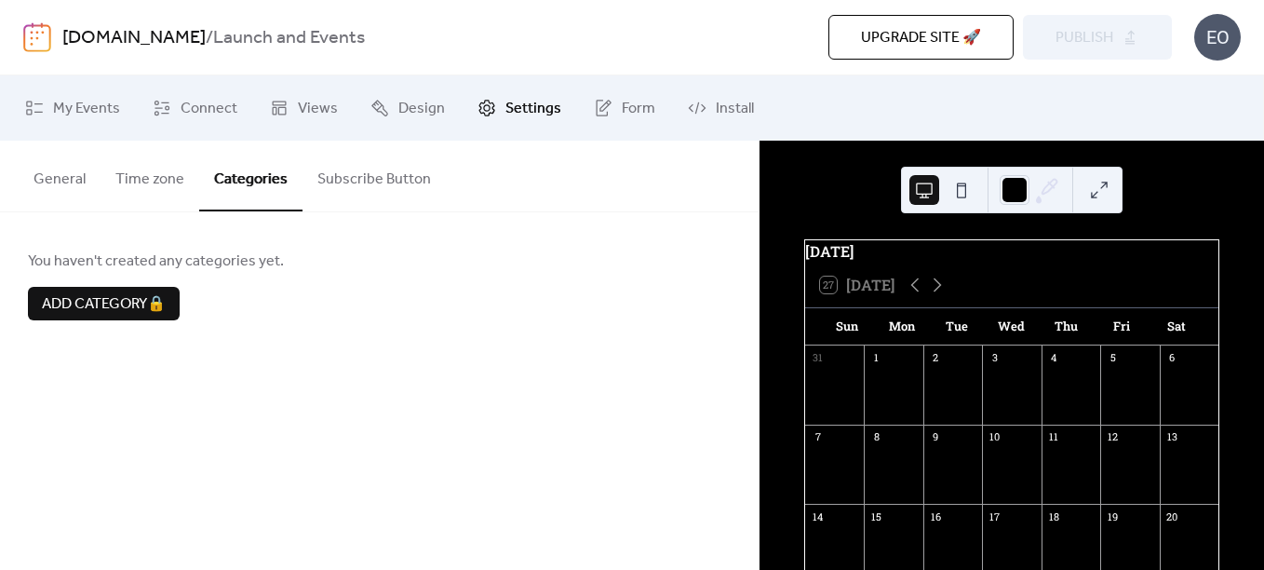
click at [338, 179] on button "Subscribe Button" at bounding box center [374, 175] width 143 height 69
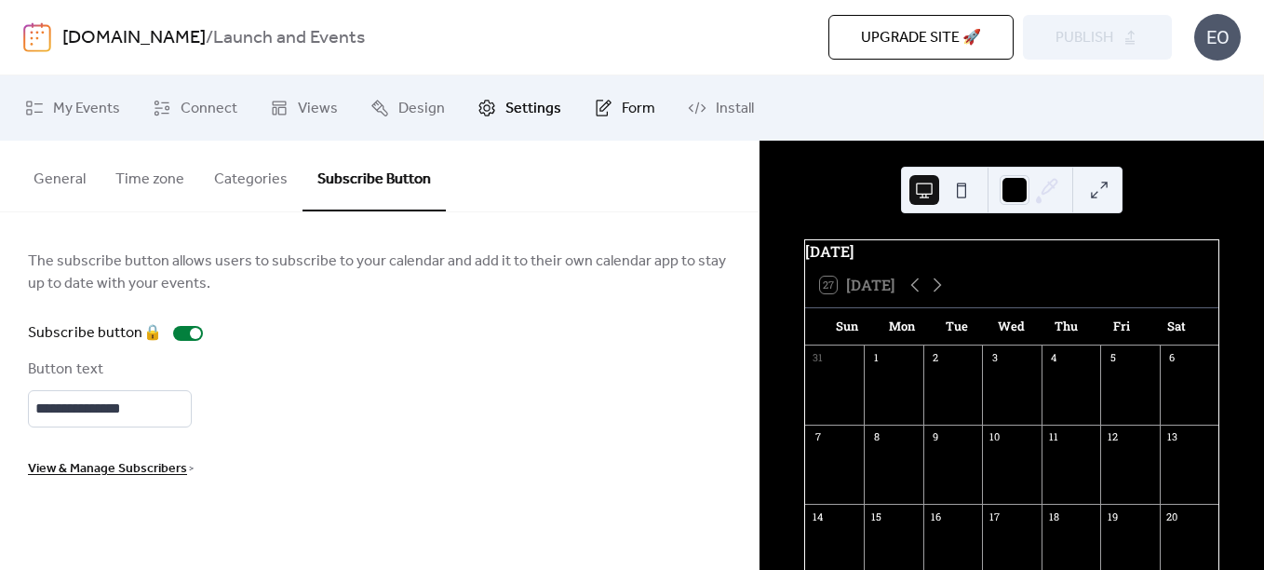
click at [623, 98] on span "Form" at bounding box center [639, 109] width 34 height 22
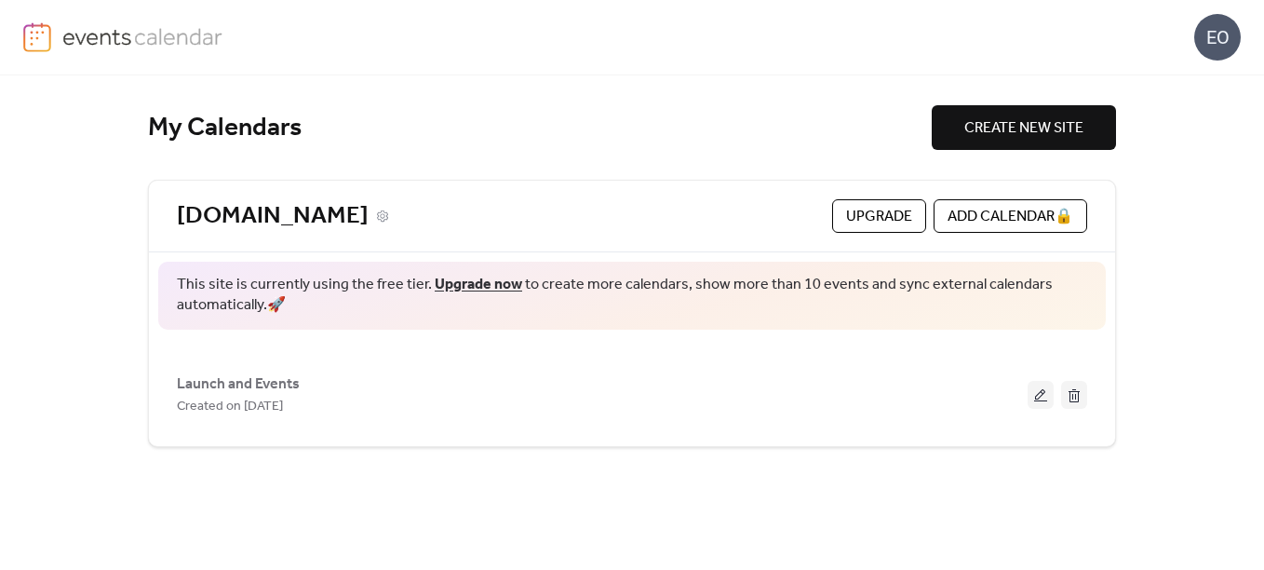
click at [328, 218] on link "[DOMAIN_NAME]" at bounding box center [273, 216] width 192 height 31
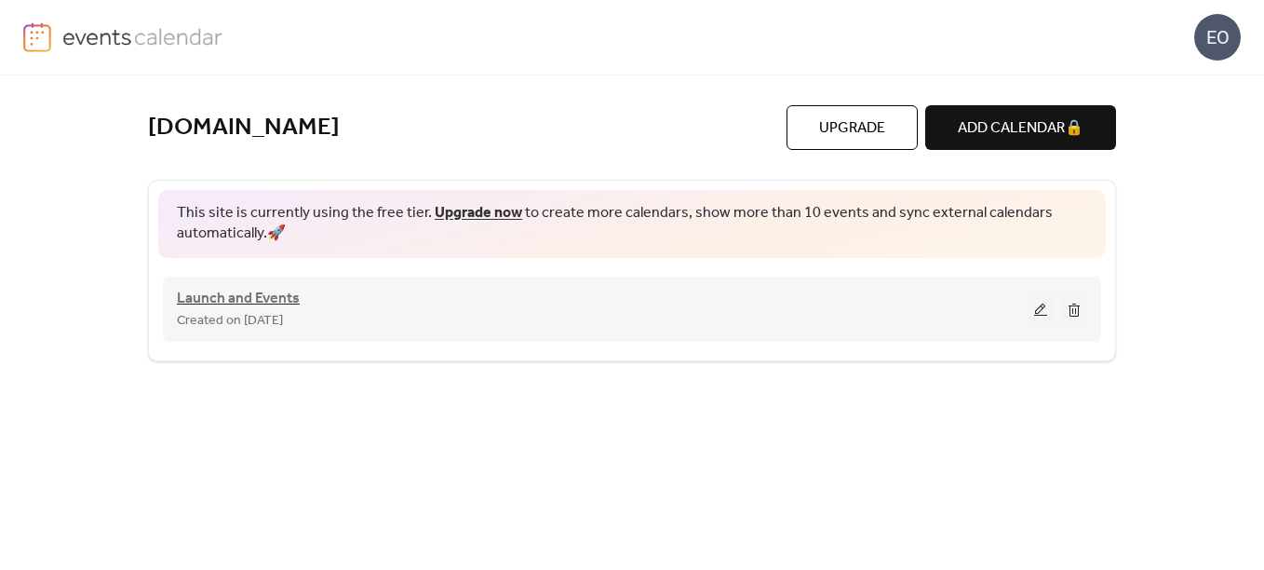
click at [269, 300] on span "Launch and Events" at bounding box center [238, 299] width 123 height 22
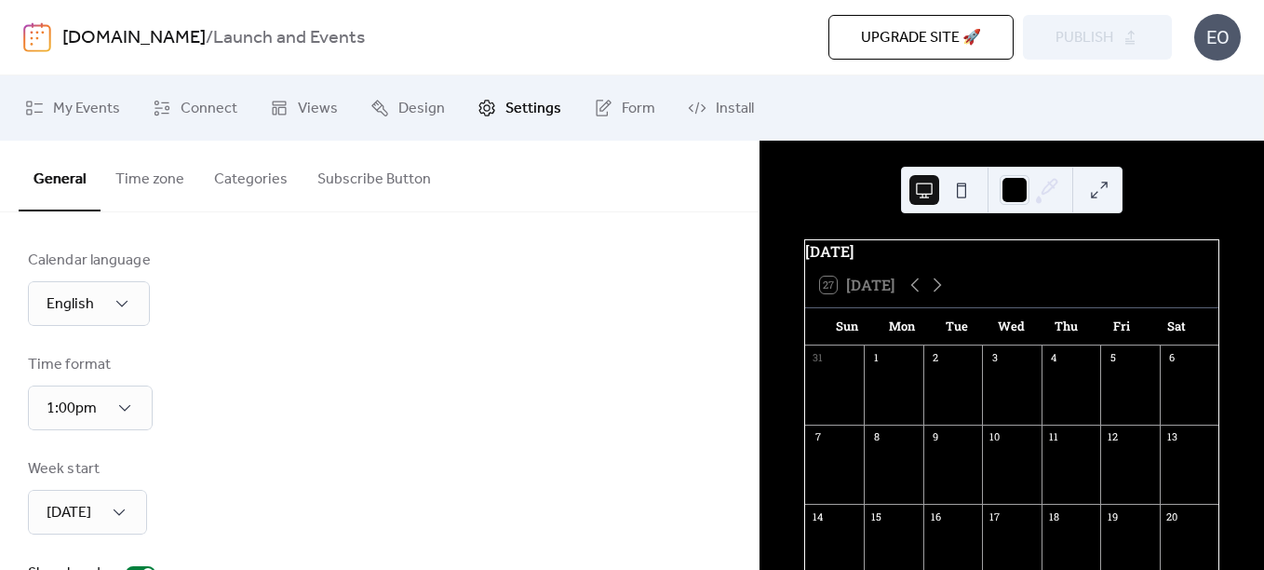
click at [164, 162] on button "Time zone" at bounding box center [150, 175] width 99 height 69
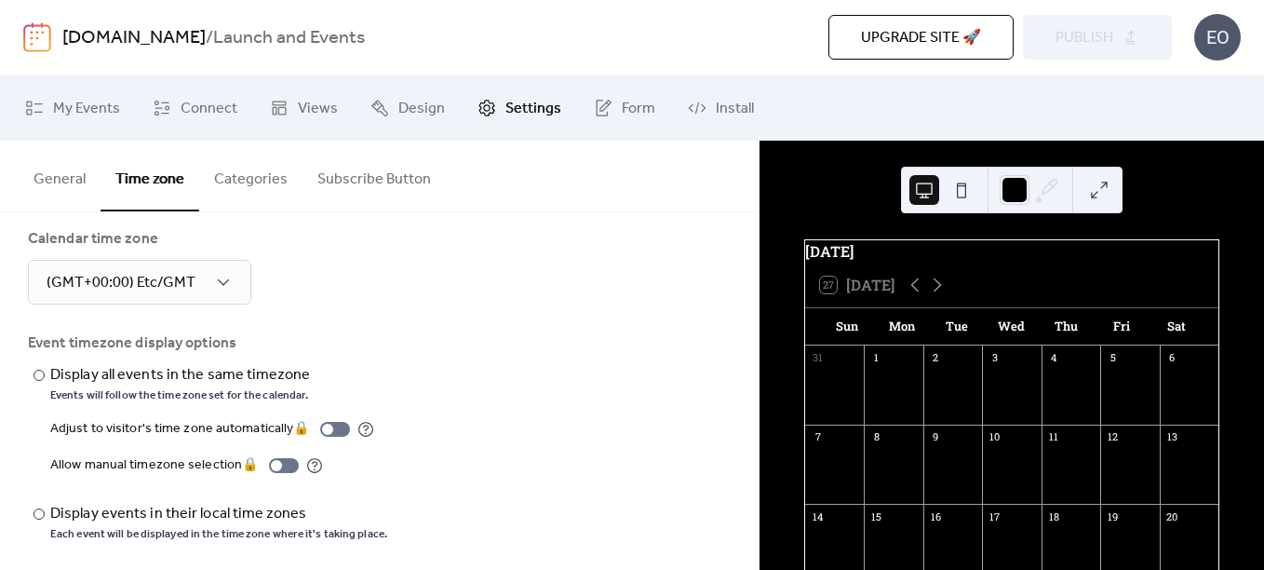
scroll to position [31, 0]
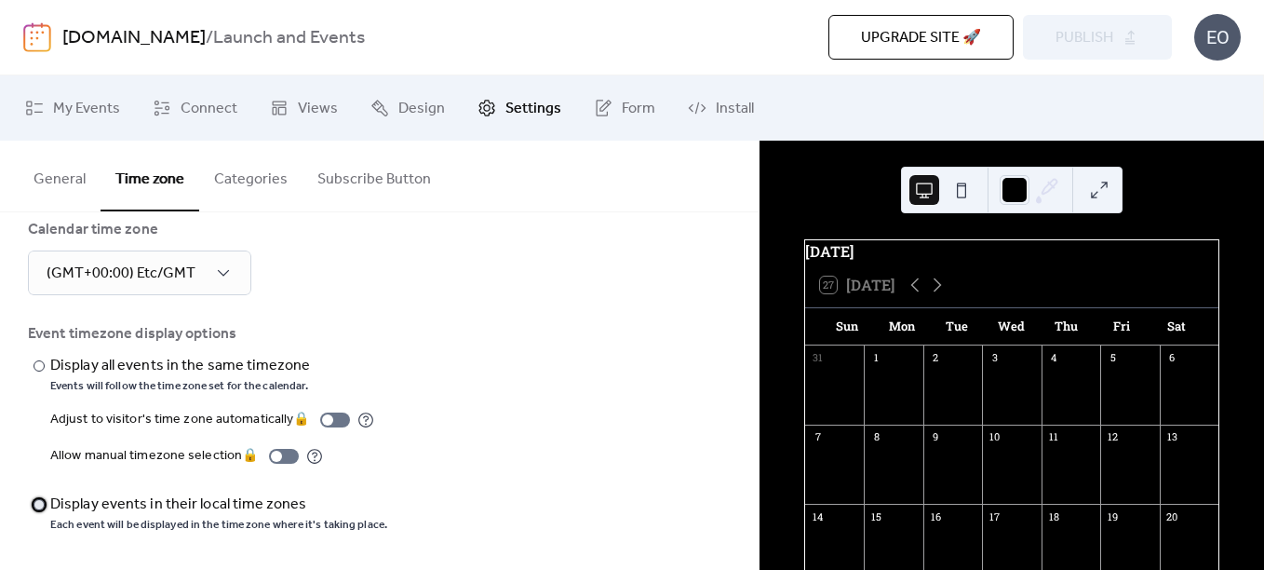
click at [144, 504] on div "Display events in their local time zones" at bounding box center [216, 504] width 333 height 22
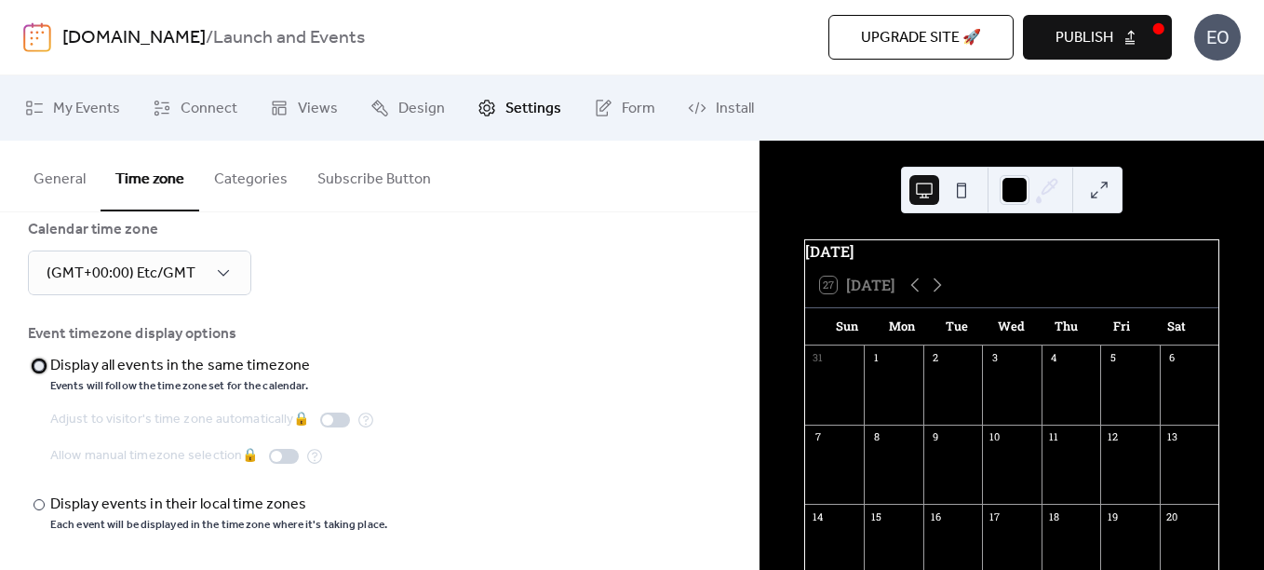
click at [194, 359] on div "Display all events in the same timezone" at bounding box center [180, 366] width 260 height 22
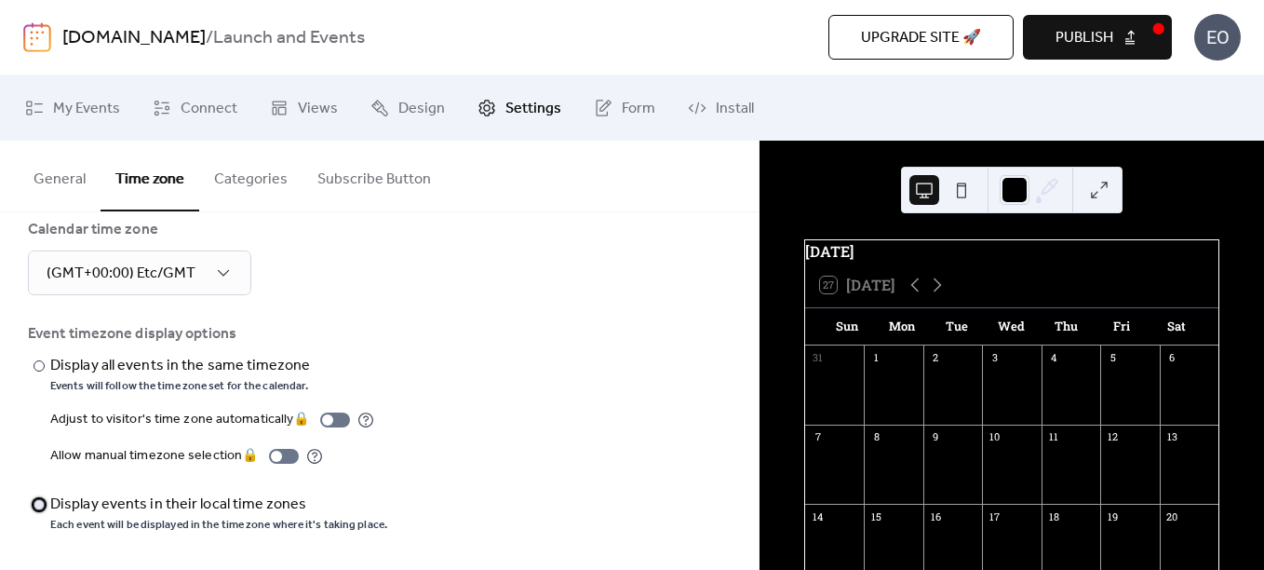
click at [159, 496] on div "Display events in their local time zones" at bounding box center [216, 504] width 333 height 22
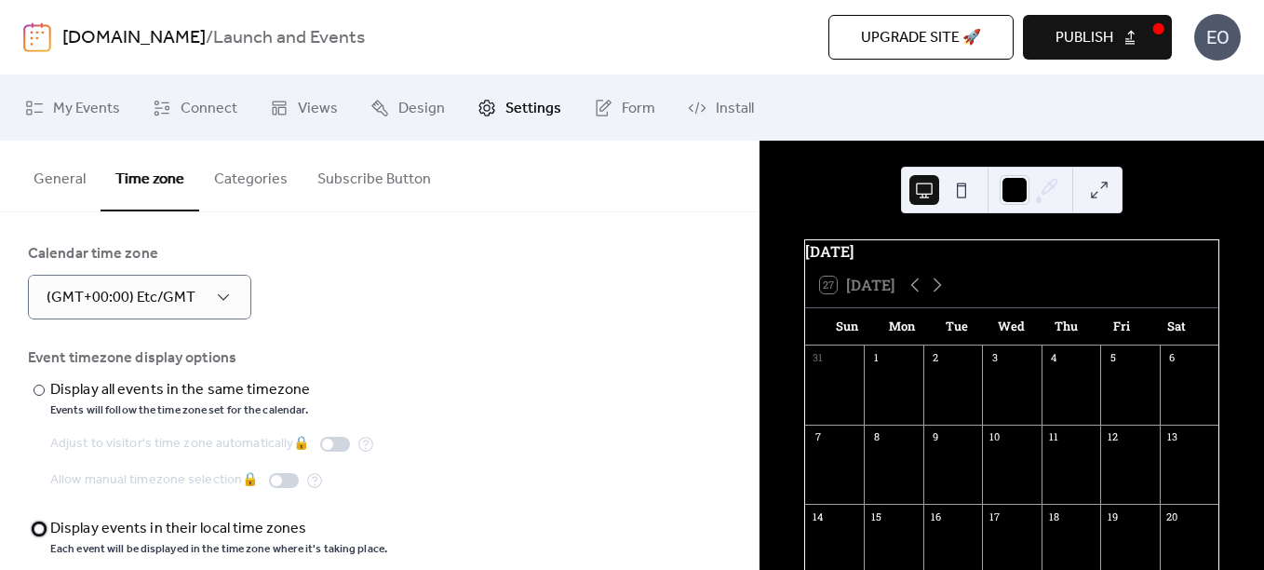
scroll to position [0, 0]
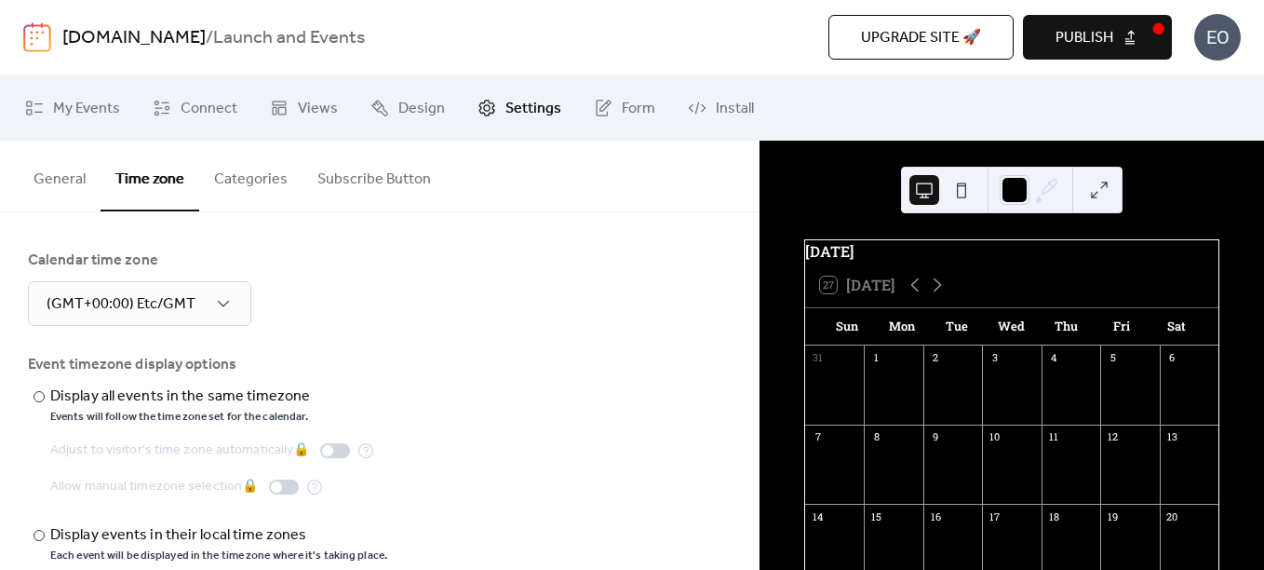
click at [95, 182] on button "General" at bounding box center [60, 175] width 82 height 69
